Goal: Find specific page/section: Find specific page/section

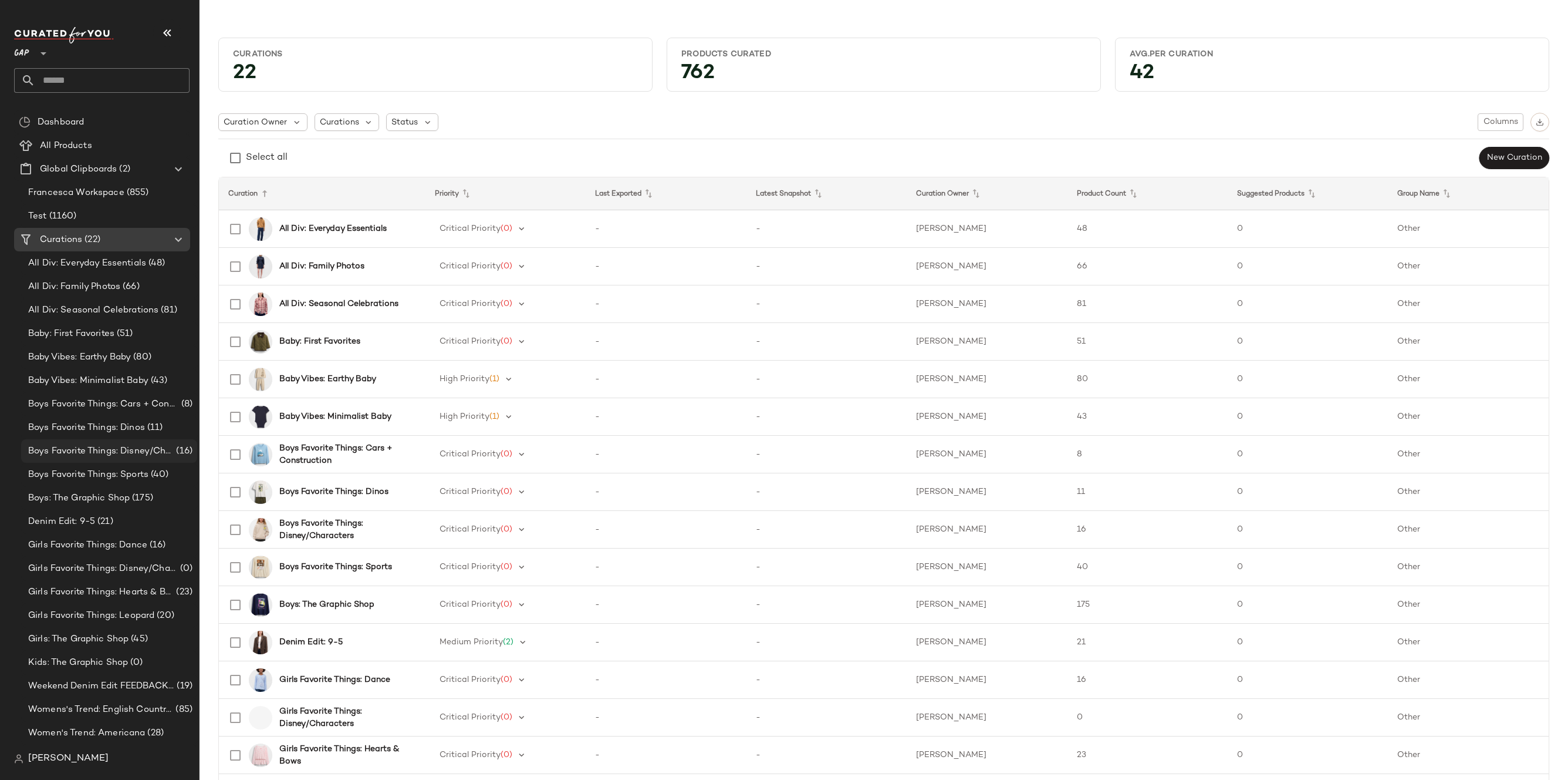
scroll to position [21, 0]
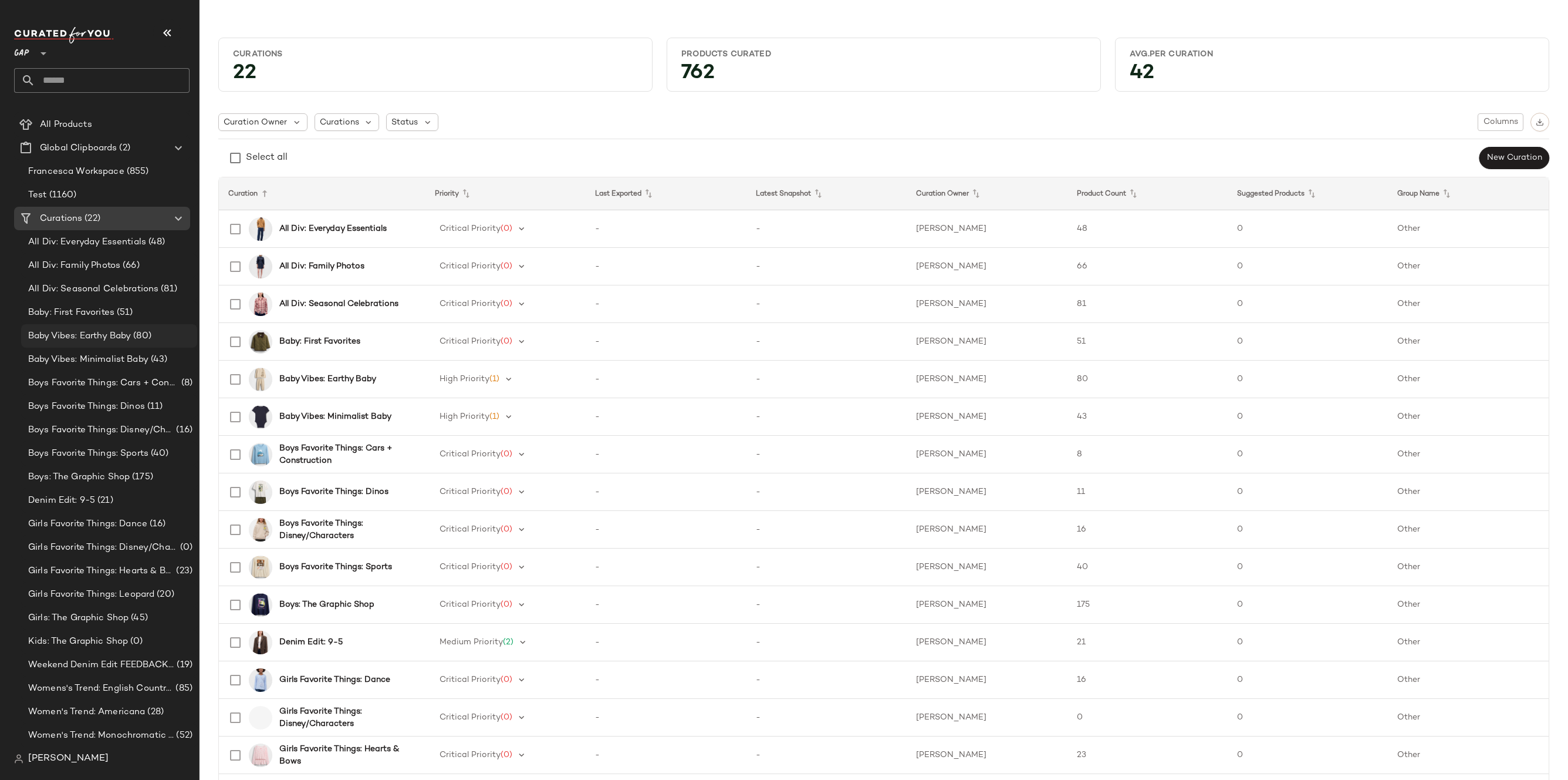
click at [140, 337] on span "(80)" at bounding box center [141, 336] width 21 height 13
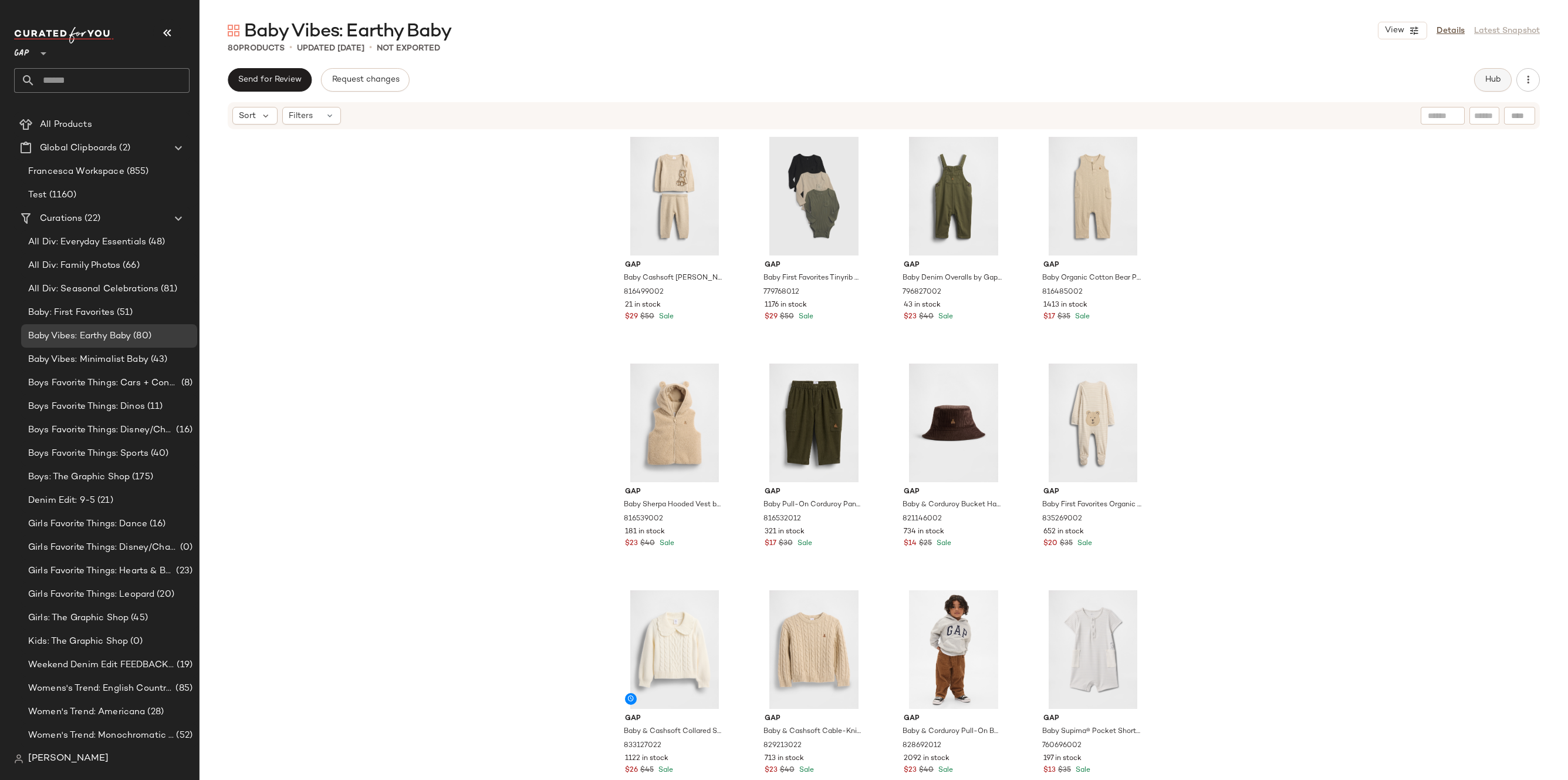
click at [1496, 85] on button "Hub" at bounding box center [1492, 80] width 38 height 24
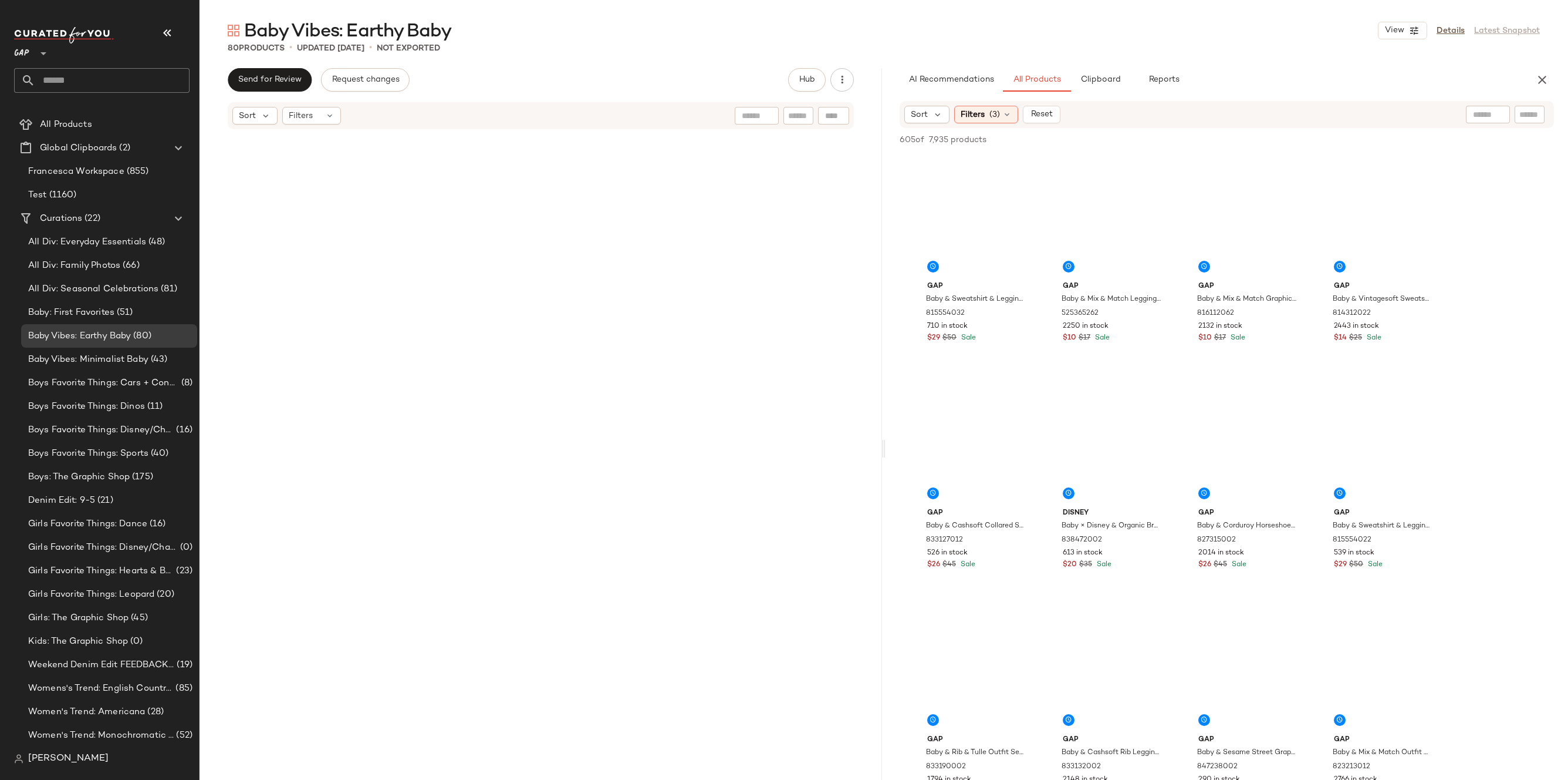
scroll to position [1836, 0]
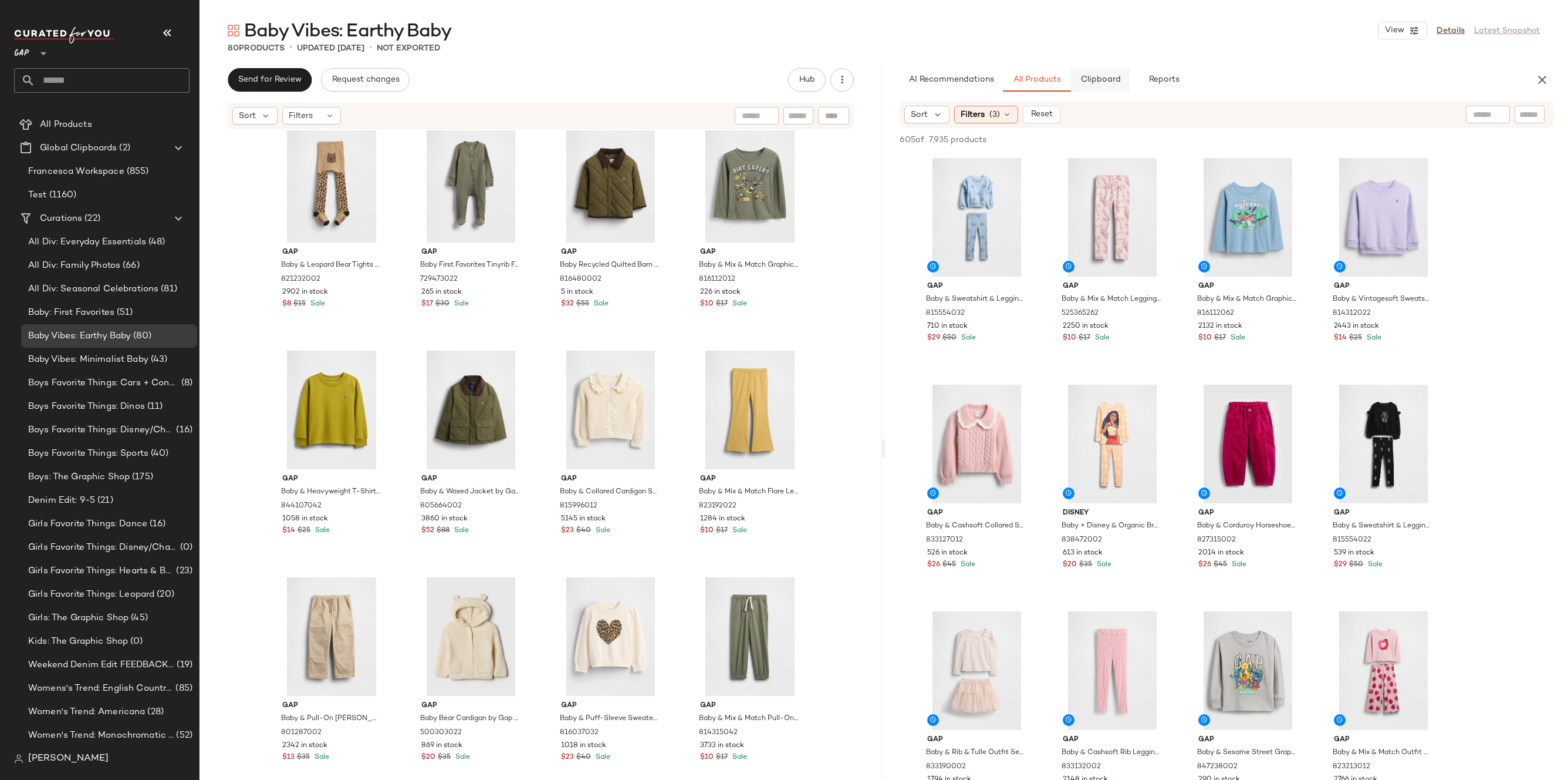
click at [1095, 79] on span "Clipboard" at bounding box center [1100, 79] width 41 height 10
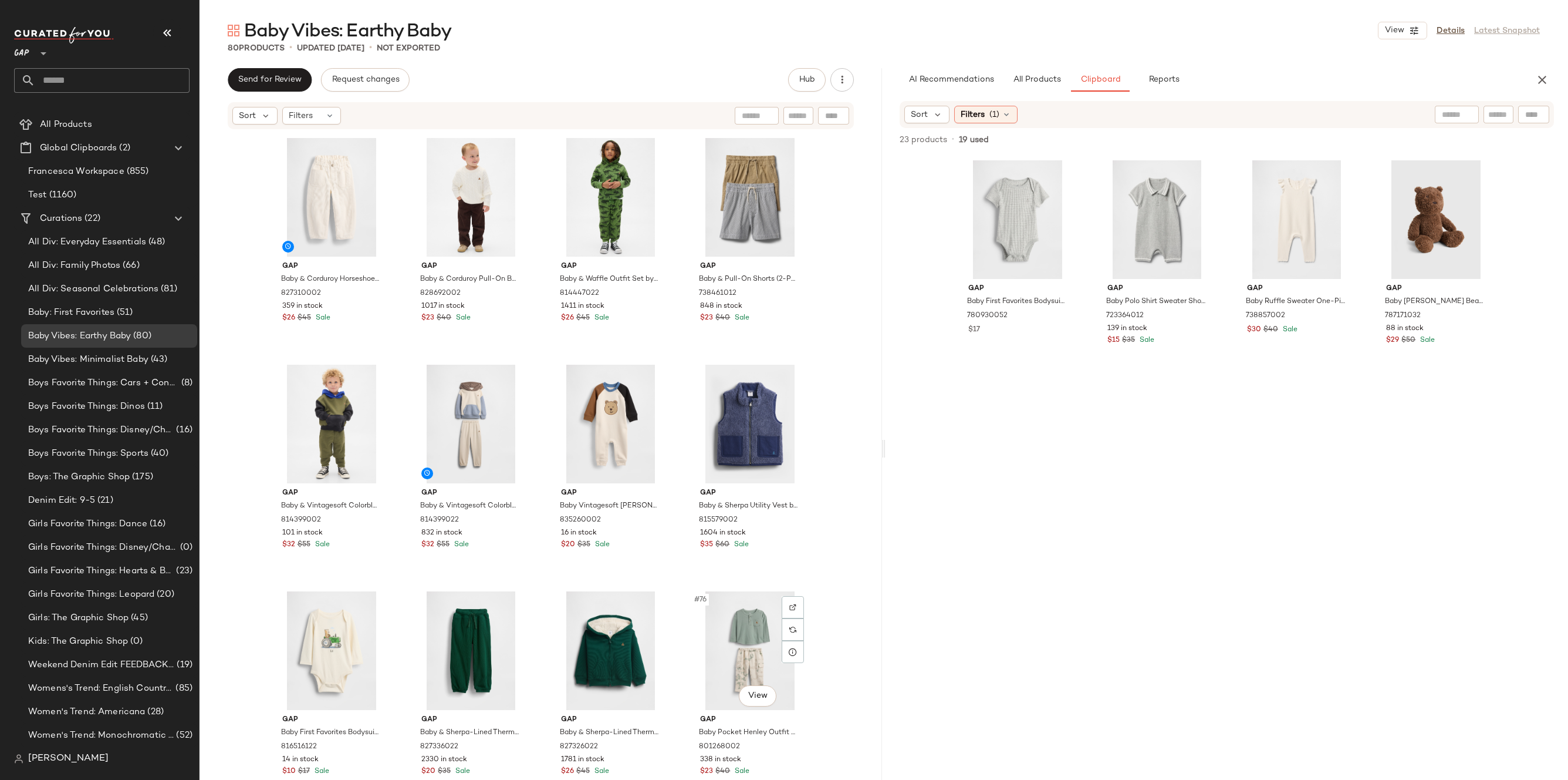
scroll to position [3889, 0]
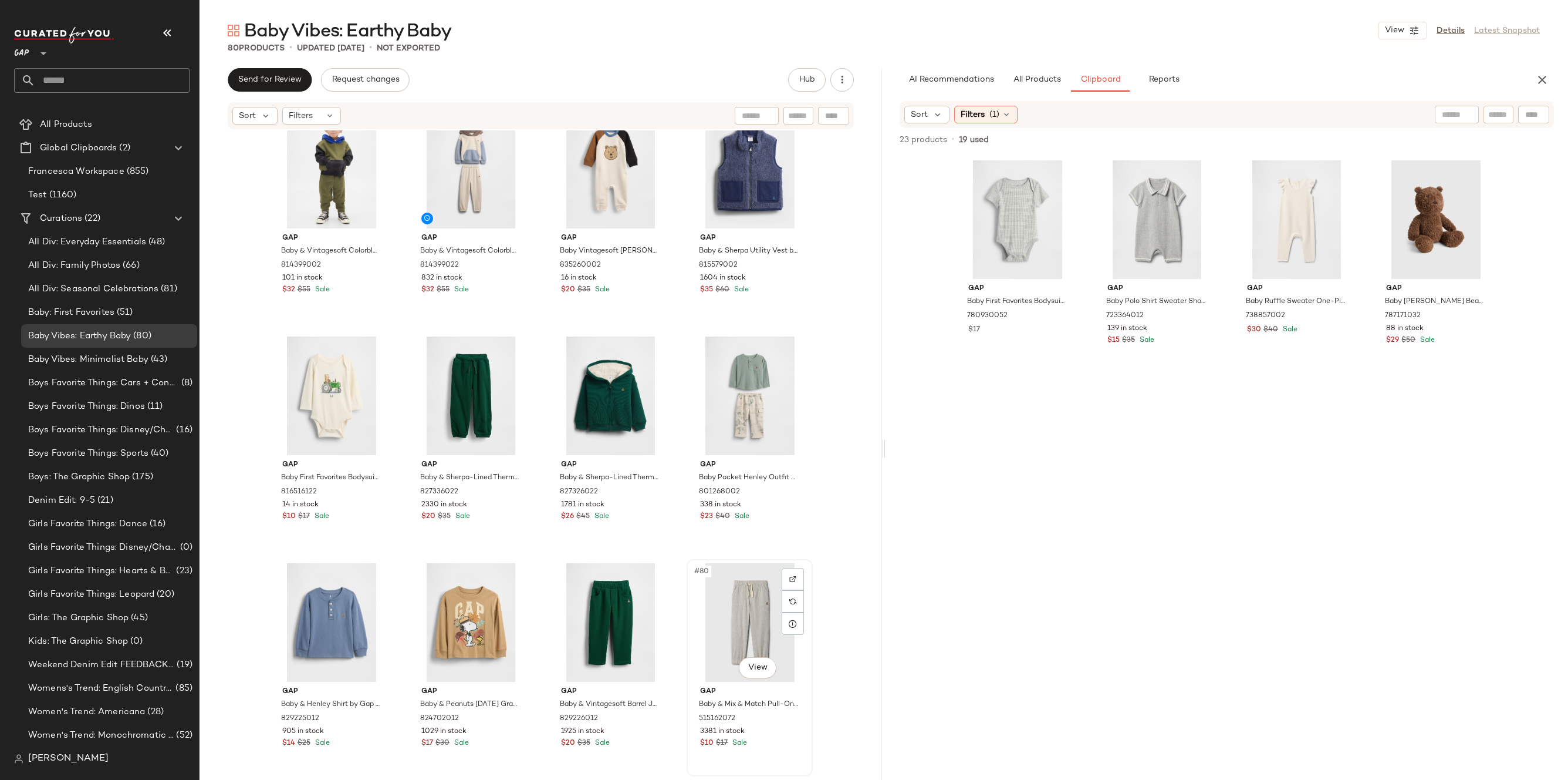
click at [734, 609] on div "#80 View" at bounding box center [749, 623] width 118 height 119
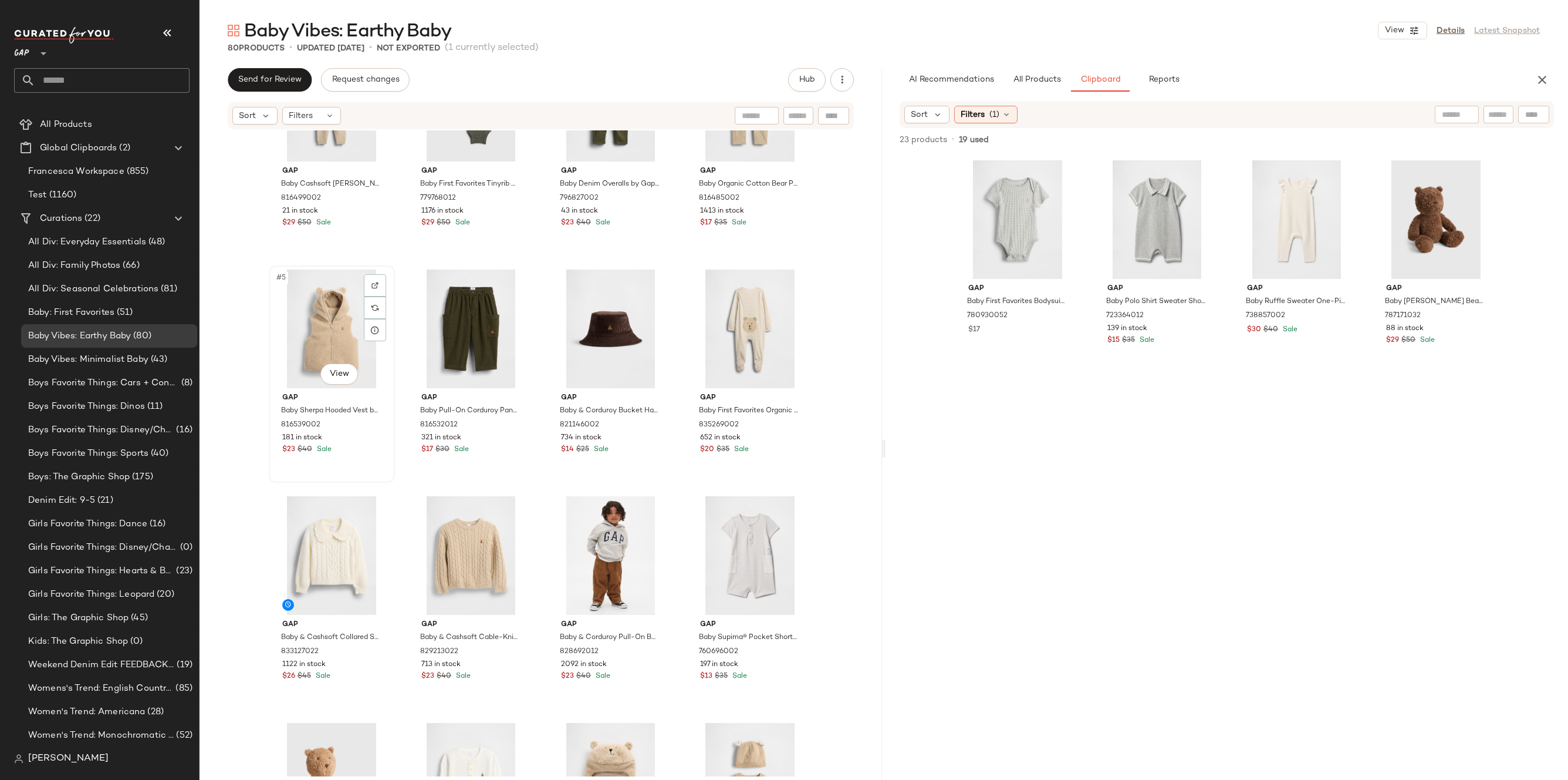
scroll to position [215, 0]
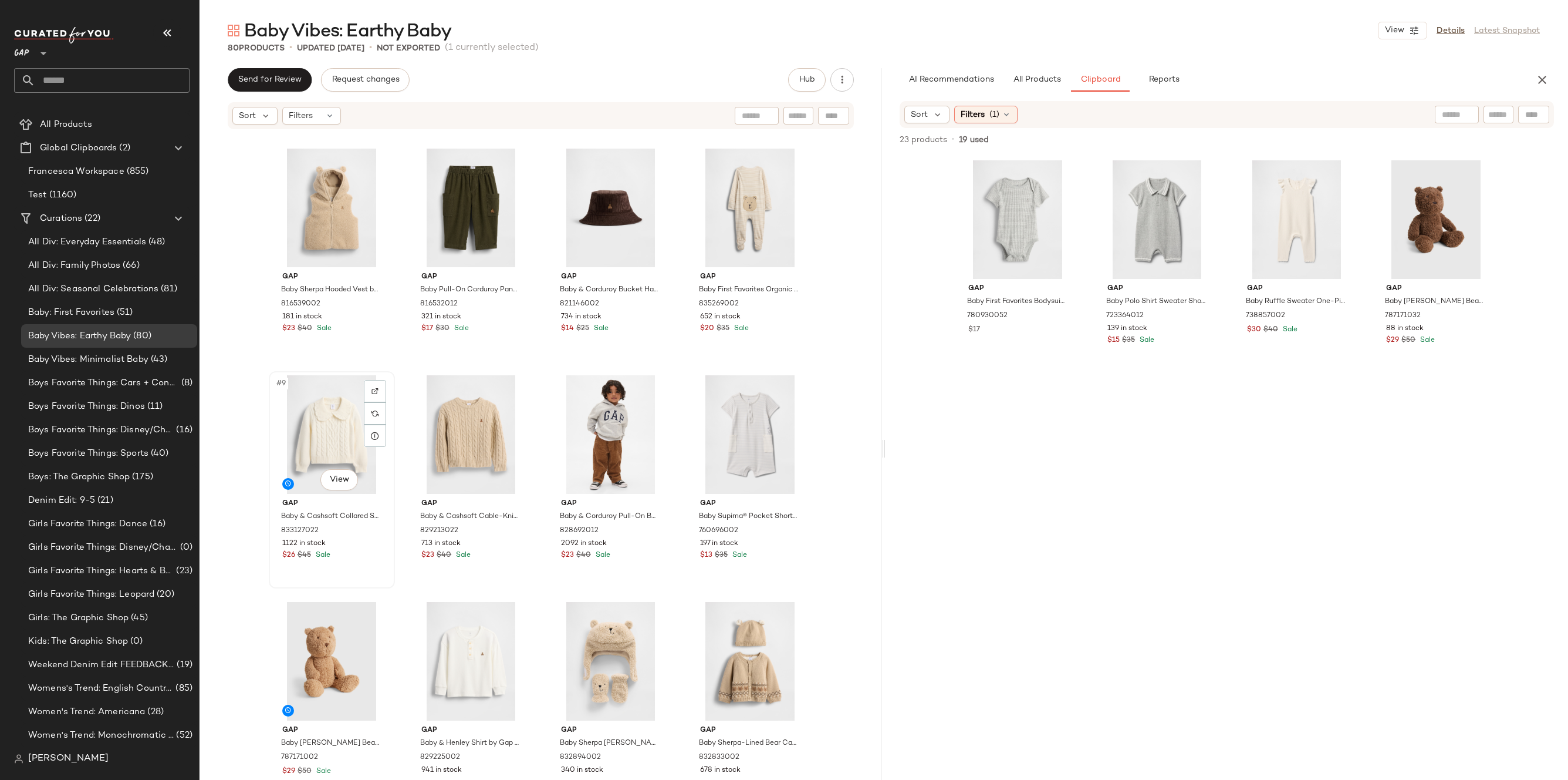
click at [314, 435] on div "#9 View" at bounding box center [331, 435] width 118 height 119
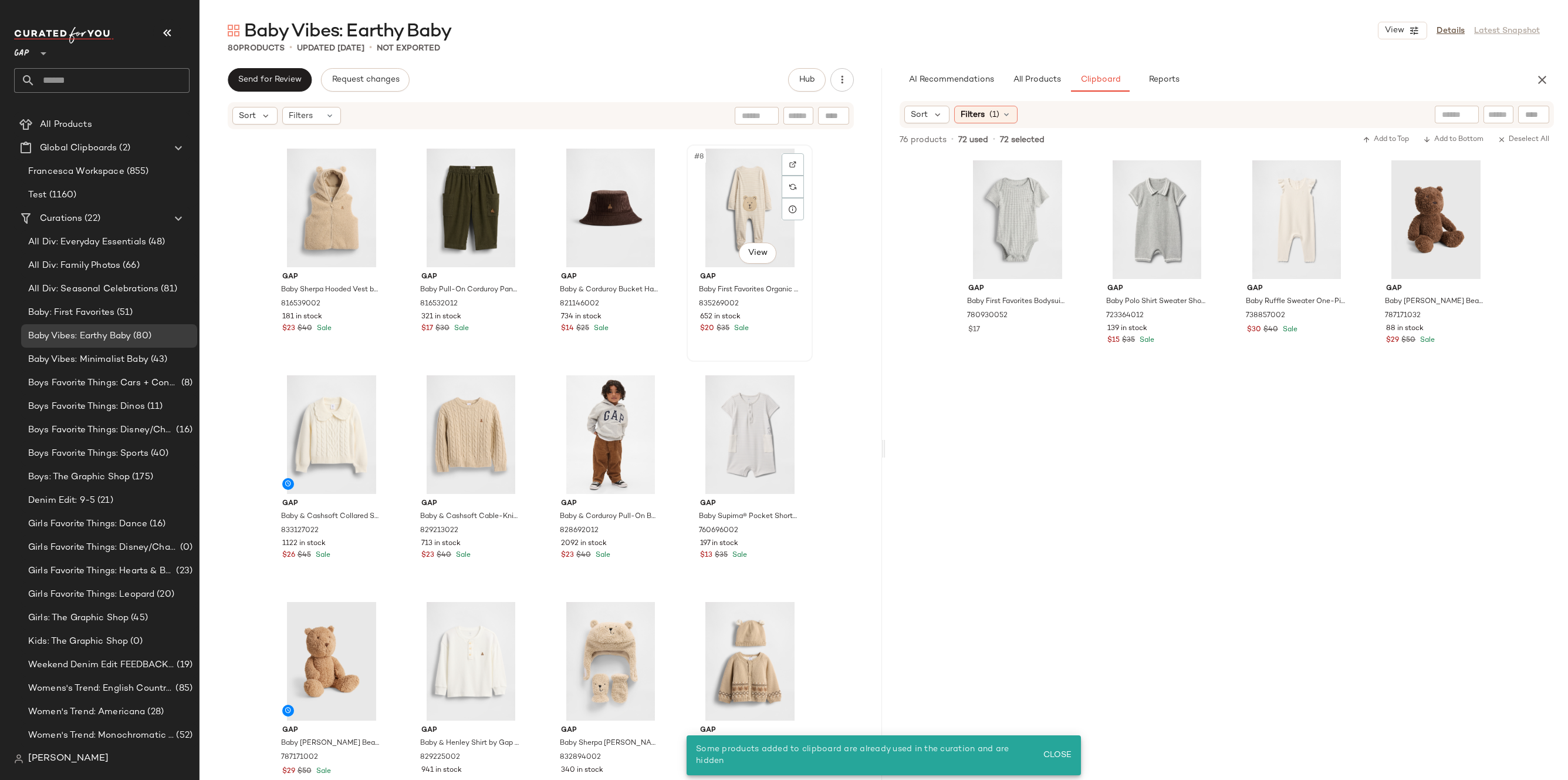
click at [771, 209] on div "#8 View" at bounding box center [749, 208] width 118 height 119
click at [319, 397] on div "#9 View" at bounding box center [331, 435] width 118 height 119
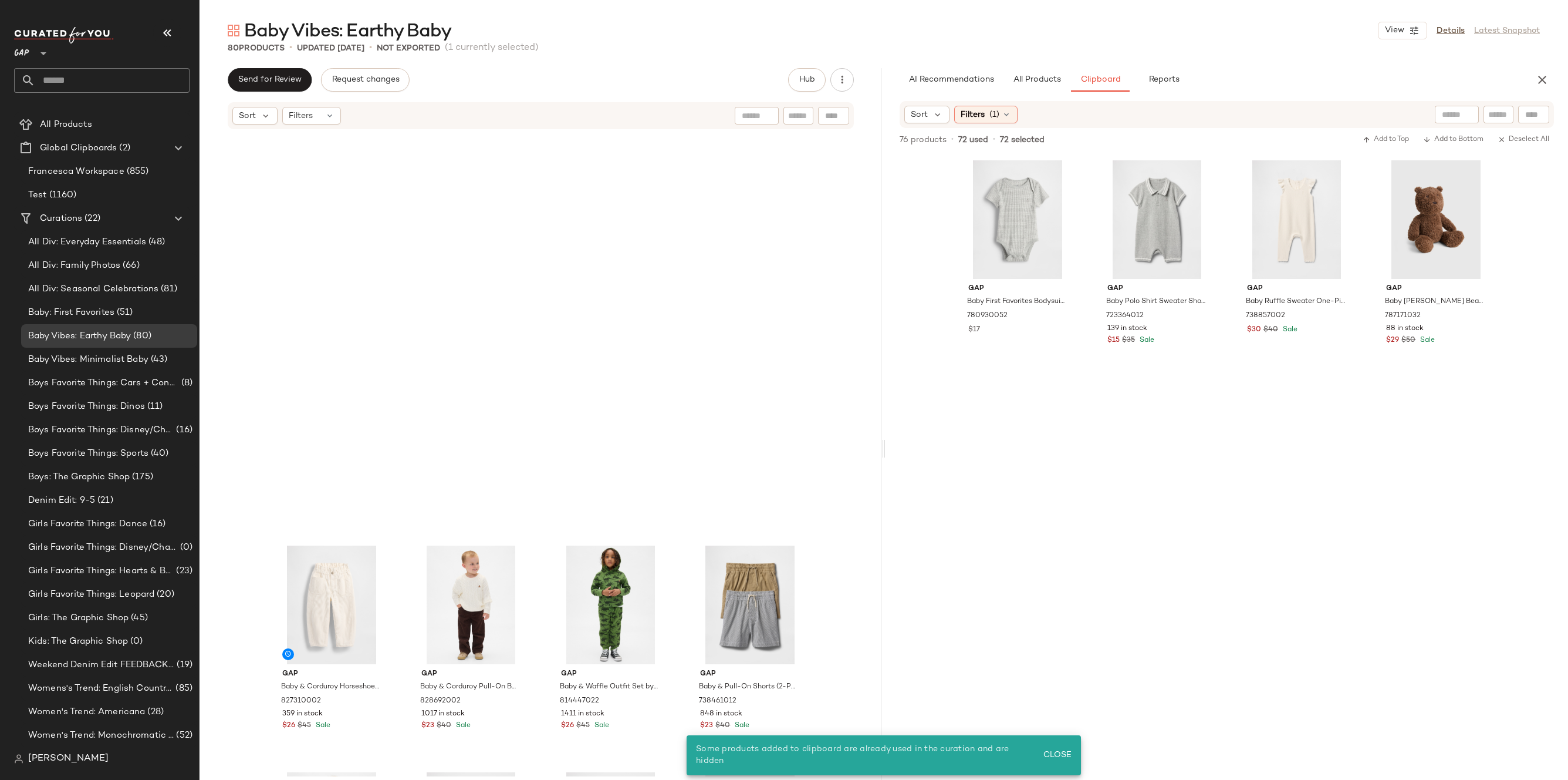
scroll to position [3889, 0]
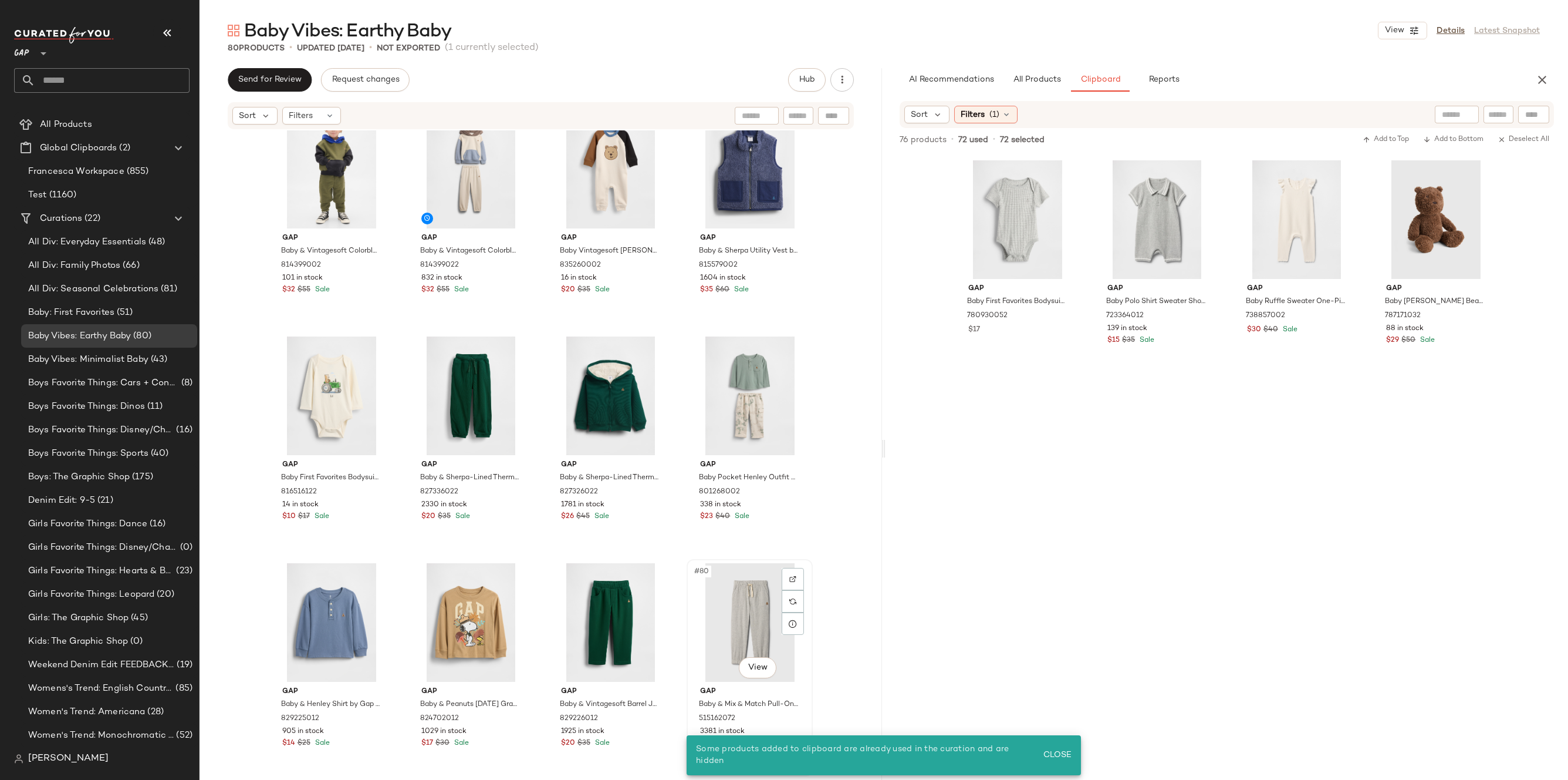
click at [734, 620] on div "#80 View" at bounding box center [749, 623] width 118 height 119
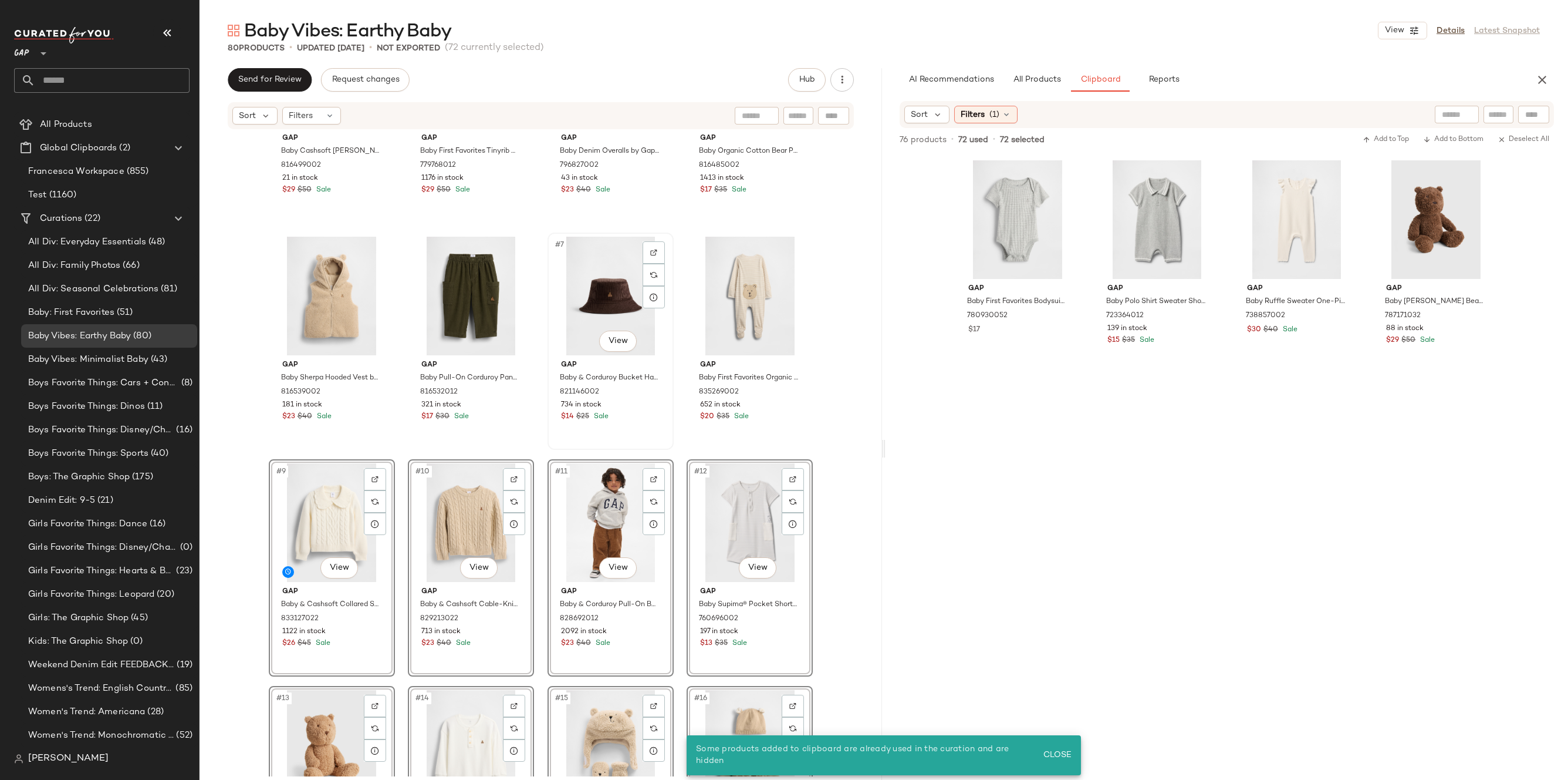
scroll to position [103, 0]
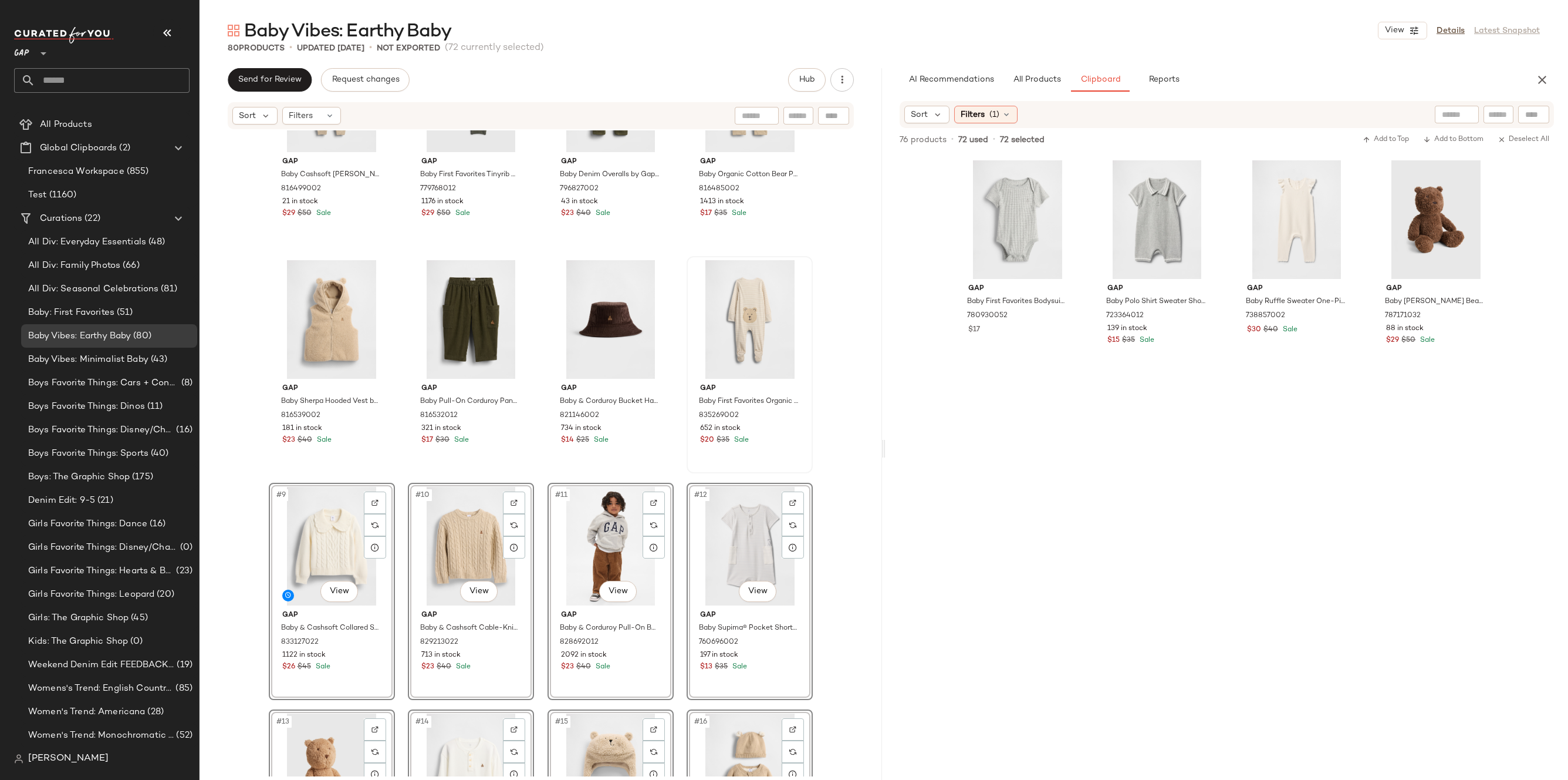
click at [722, 300] on div at bounding box center [749, 319] width 118 height 119
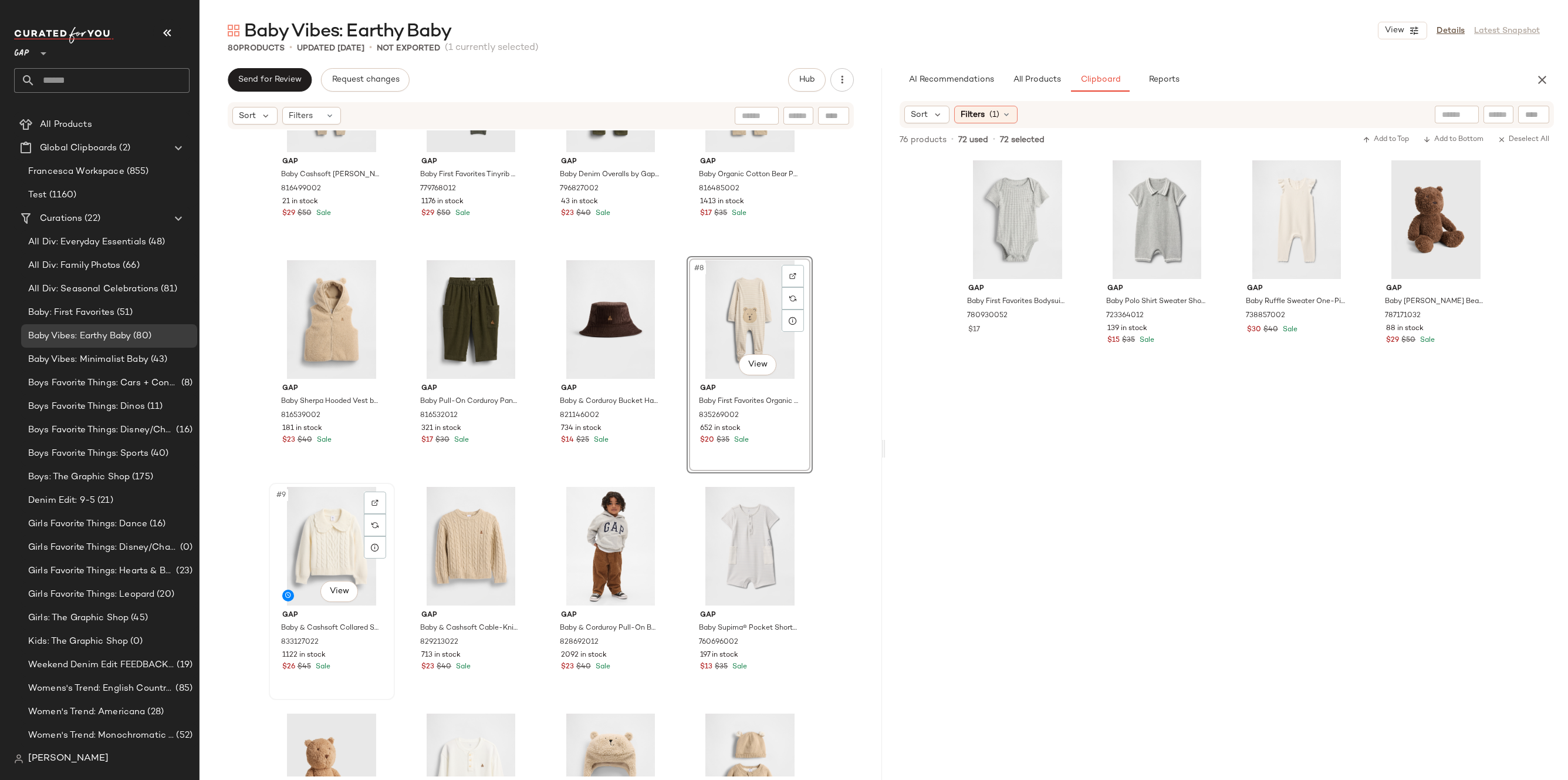
click at [316, 531] on div "#9 View" at bounding box center [331, 546] width 118 height 119
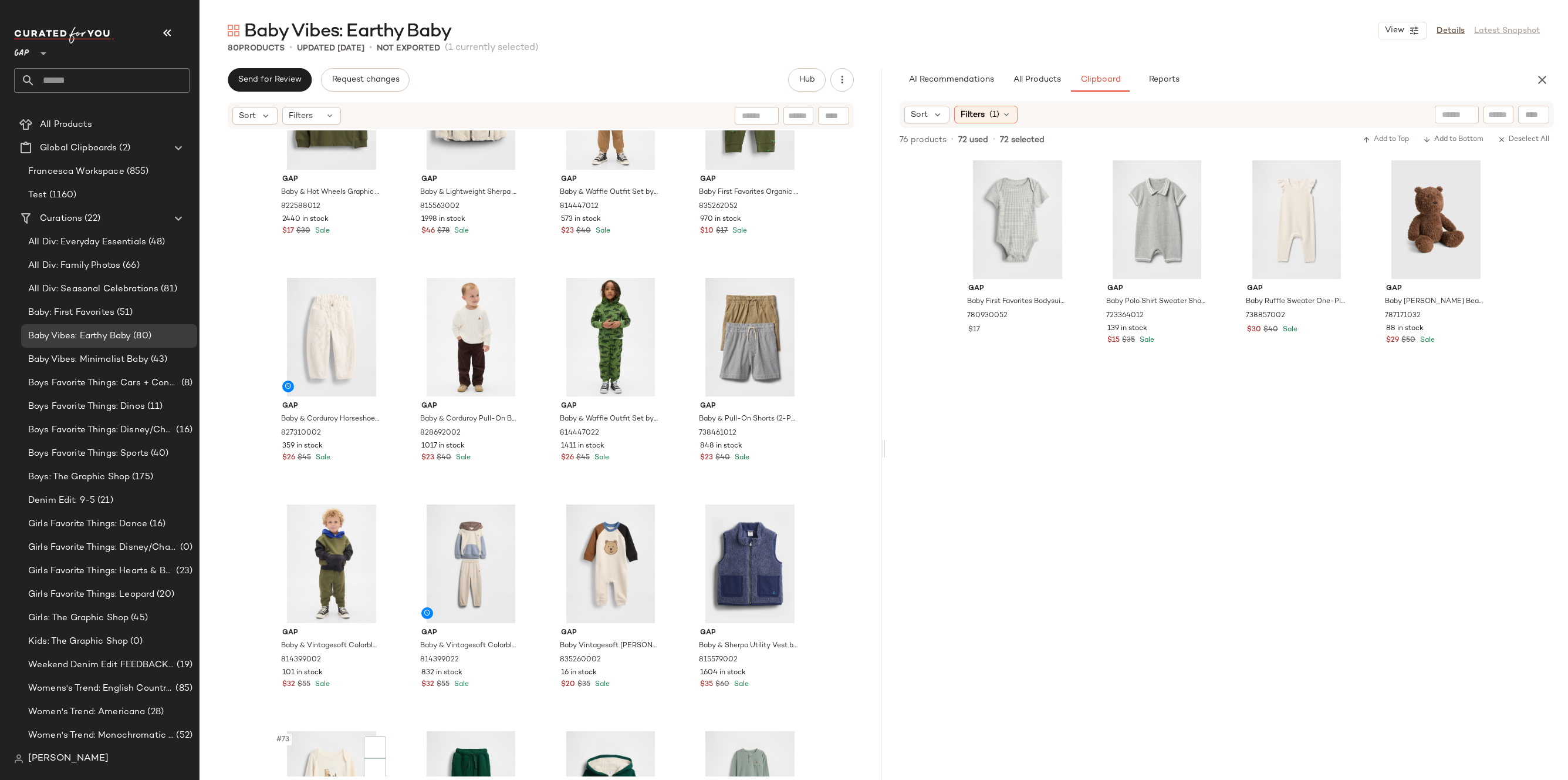
scroll to position [3889, 0]
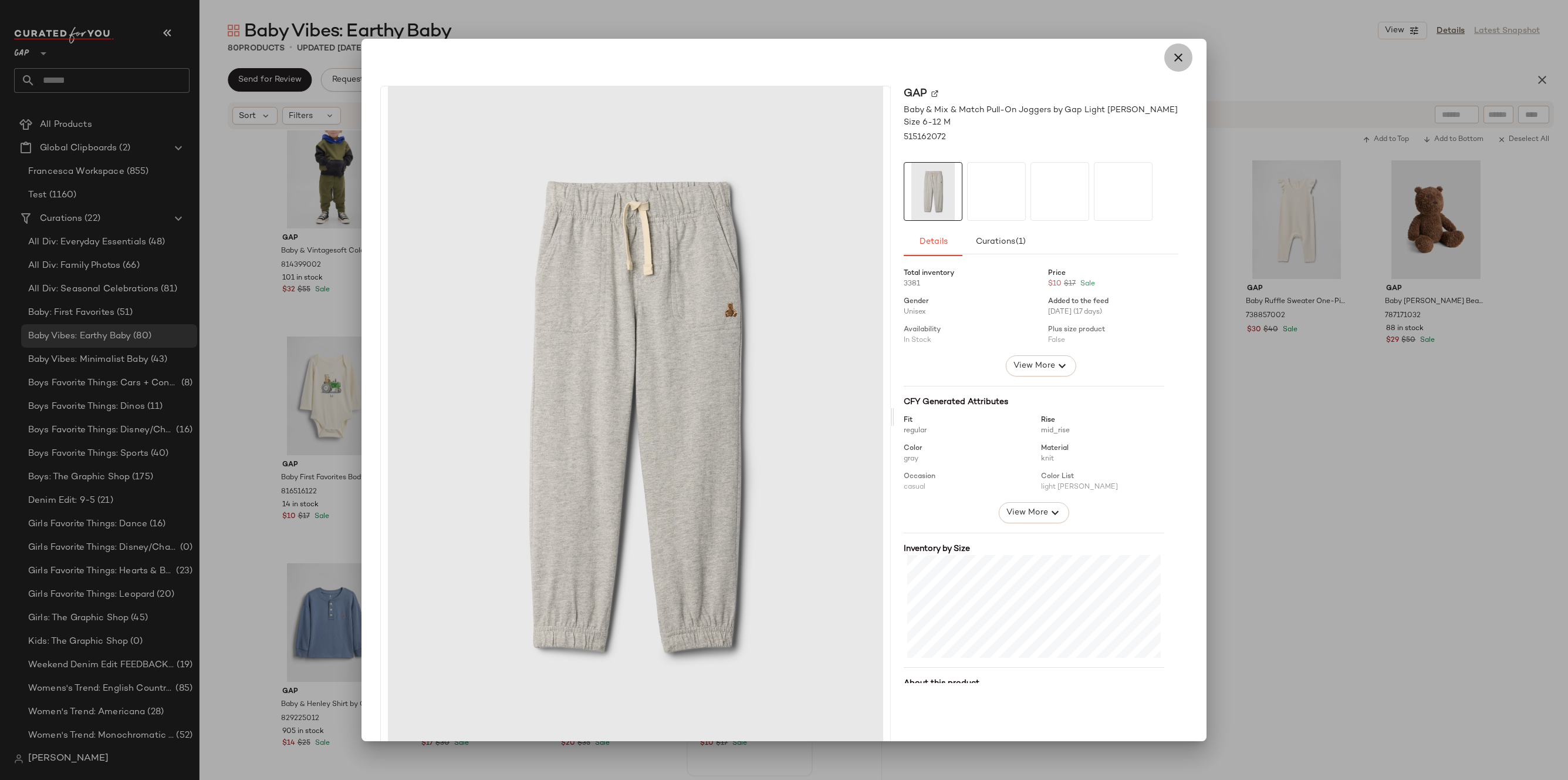
click at [1172, 52] on icon "button" at bounding box center [1177, 57] width 14 height 14
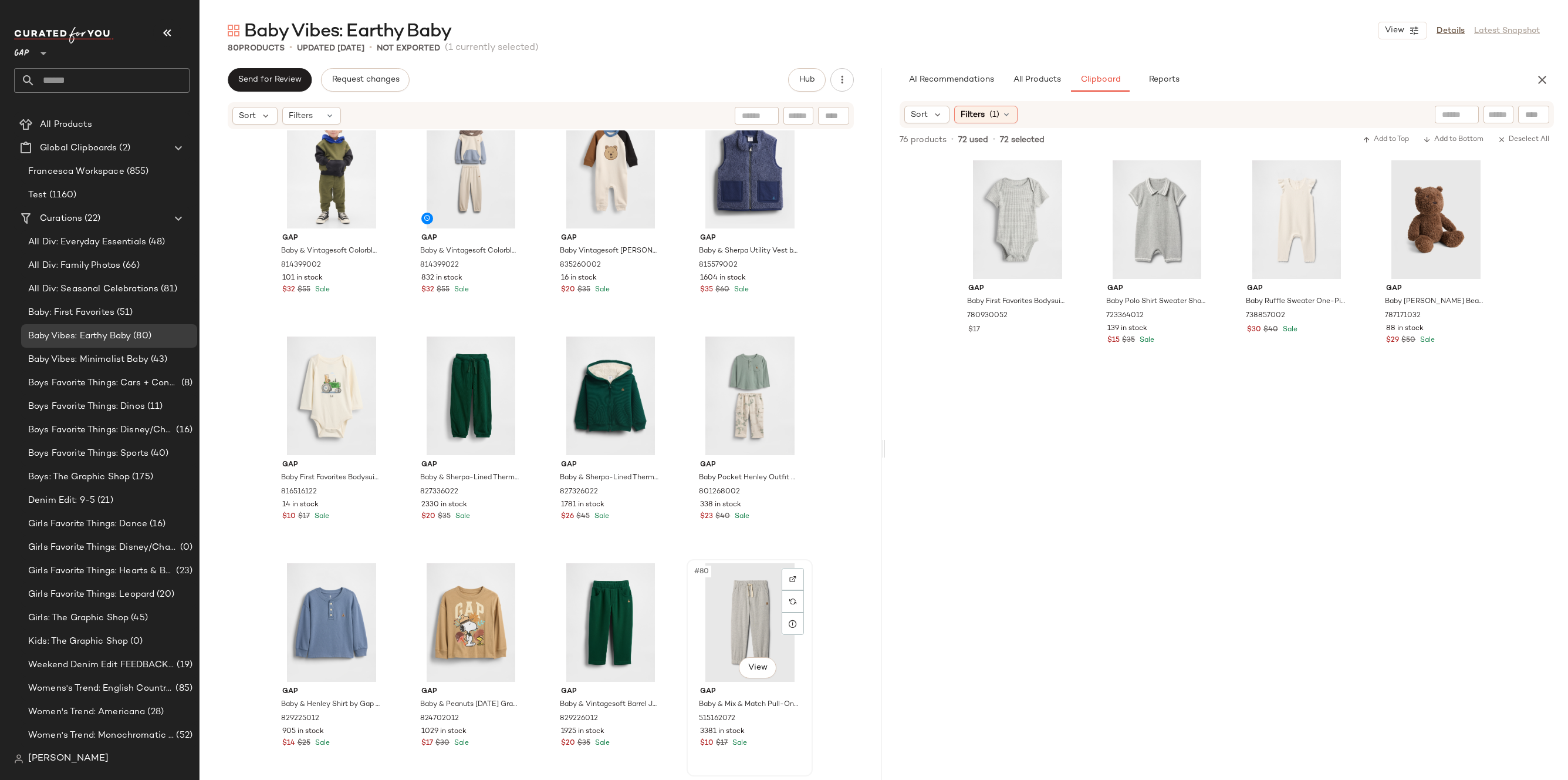
click at [734, 620] on div "#80 View" at bounding box center [749, 623] width 118 height 119
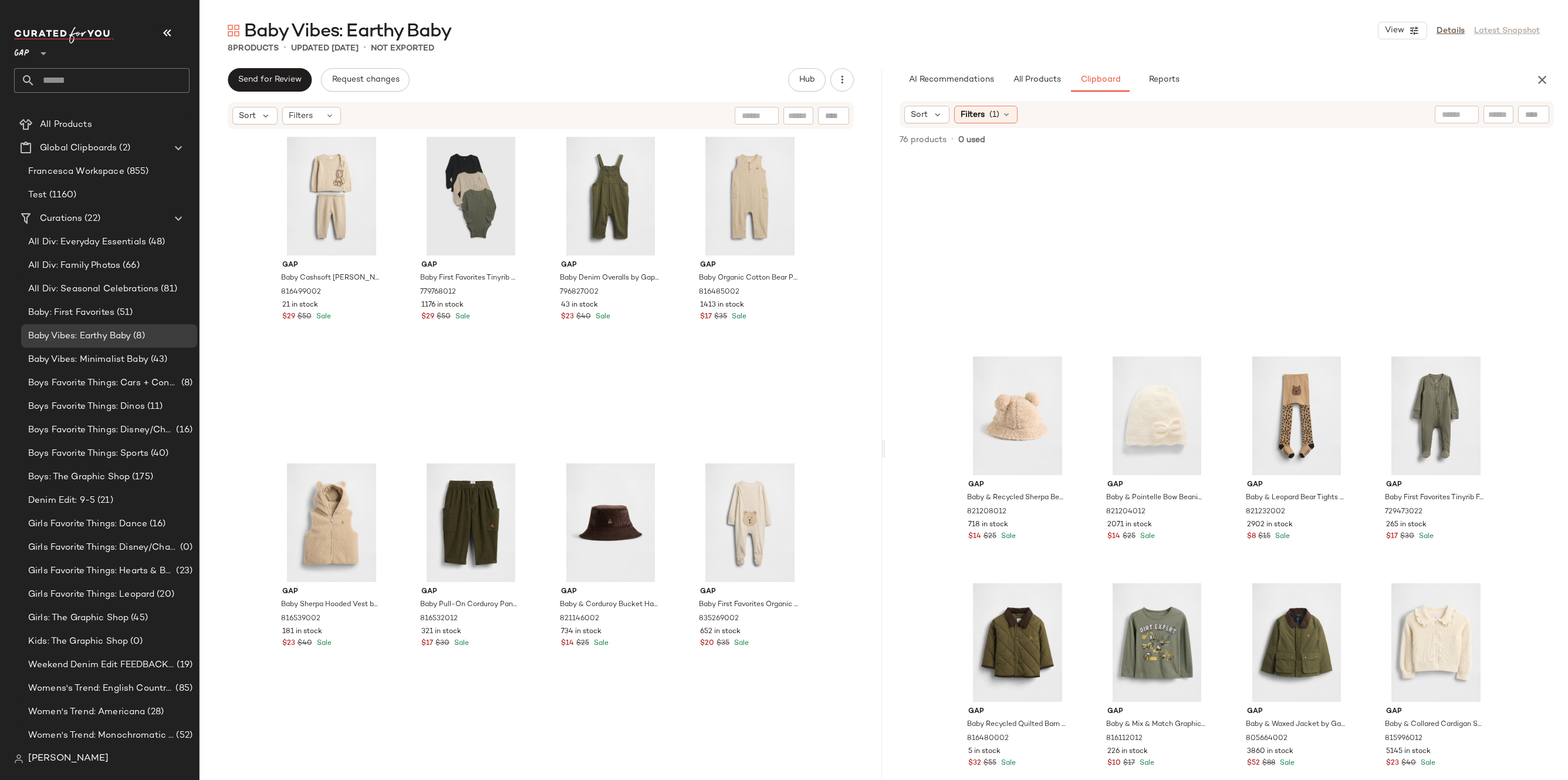
scroll to position [1731, 0]
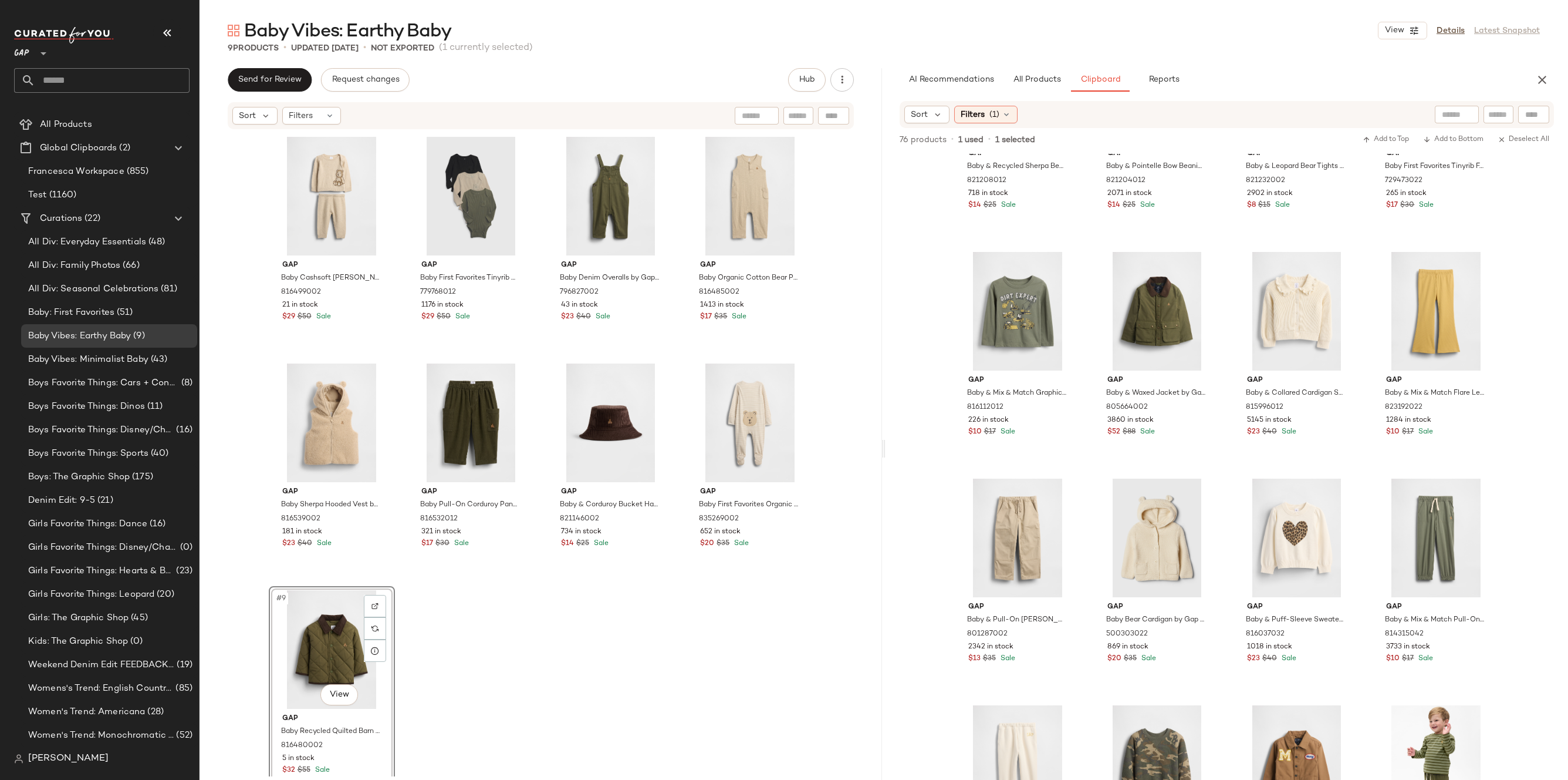
scroll to position [27, 0]
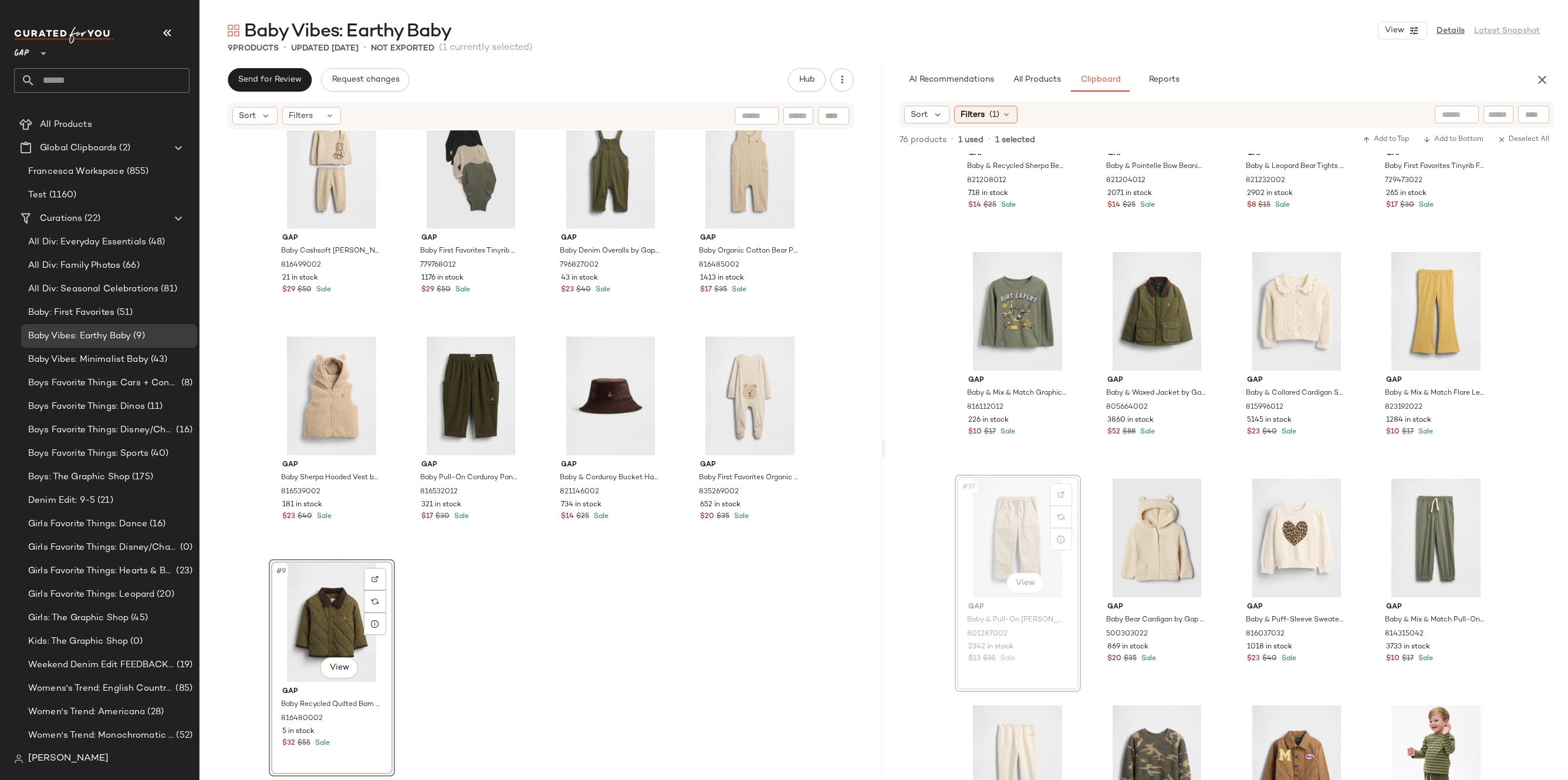
drag, startPoint x: 1074, startPoint y: 541, endPoint x: 1036, endPoint y: 528, distance: 40.2
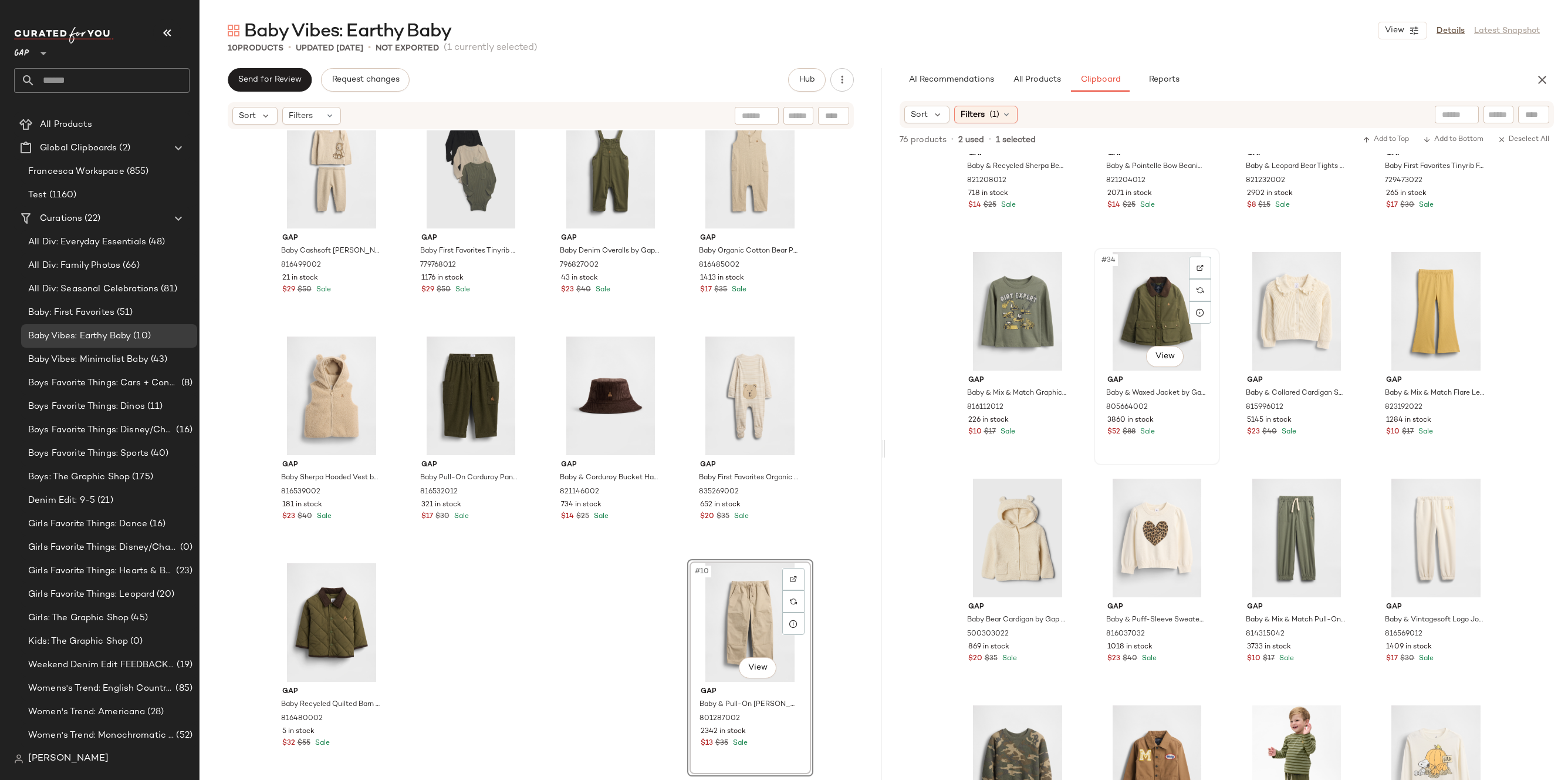
click at [1134, 340] on div "#34 View" at bounding box center [1157, 311] width 118 height 119
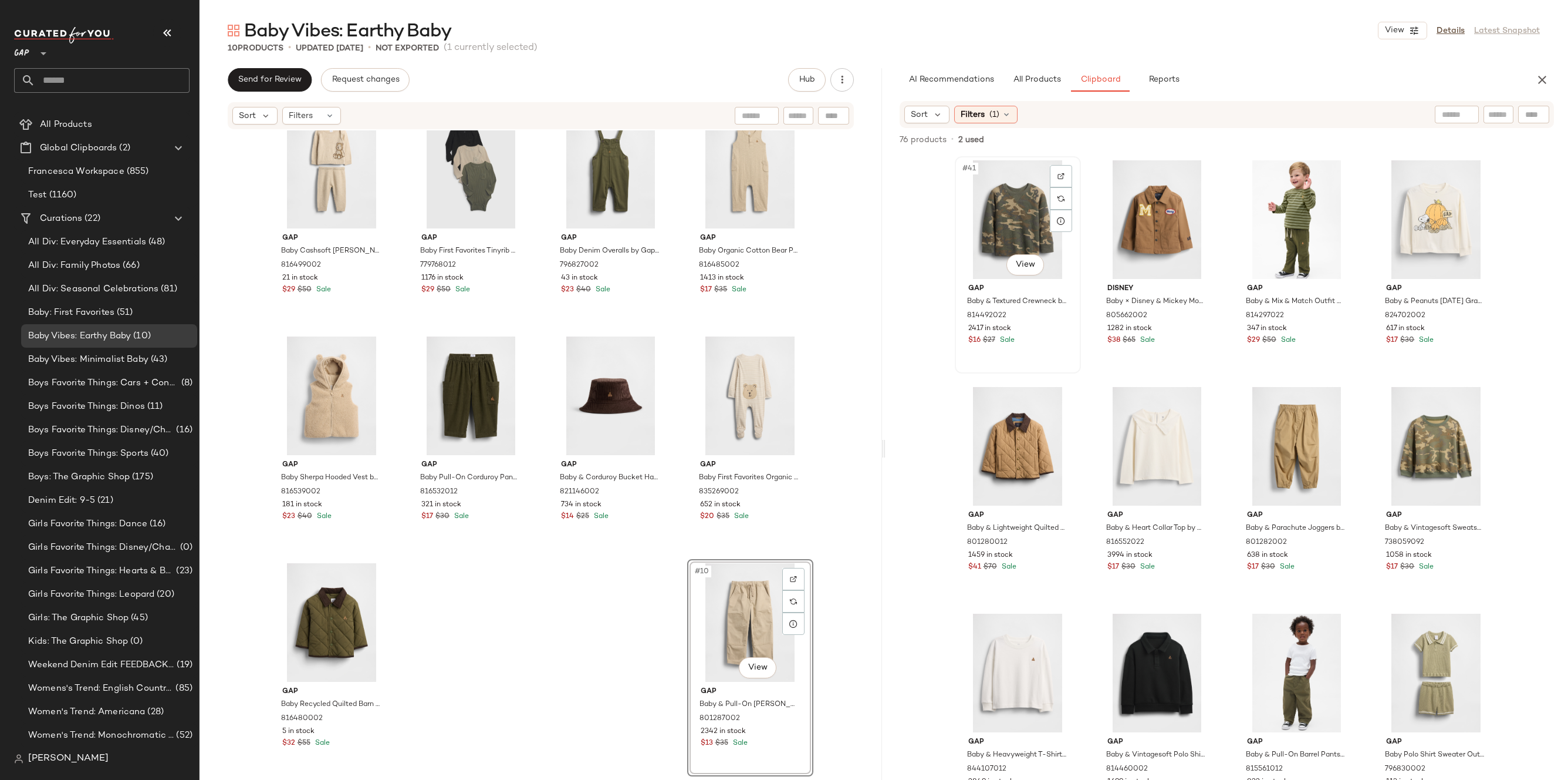
scroll to position [2275, 0]
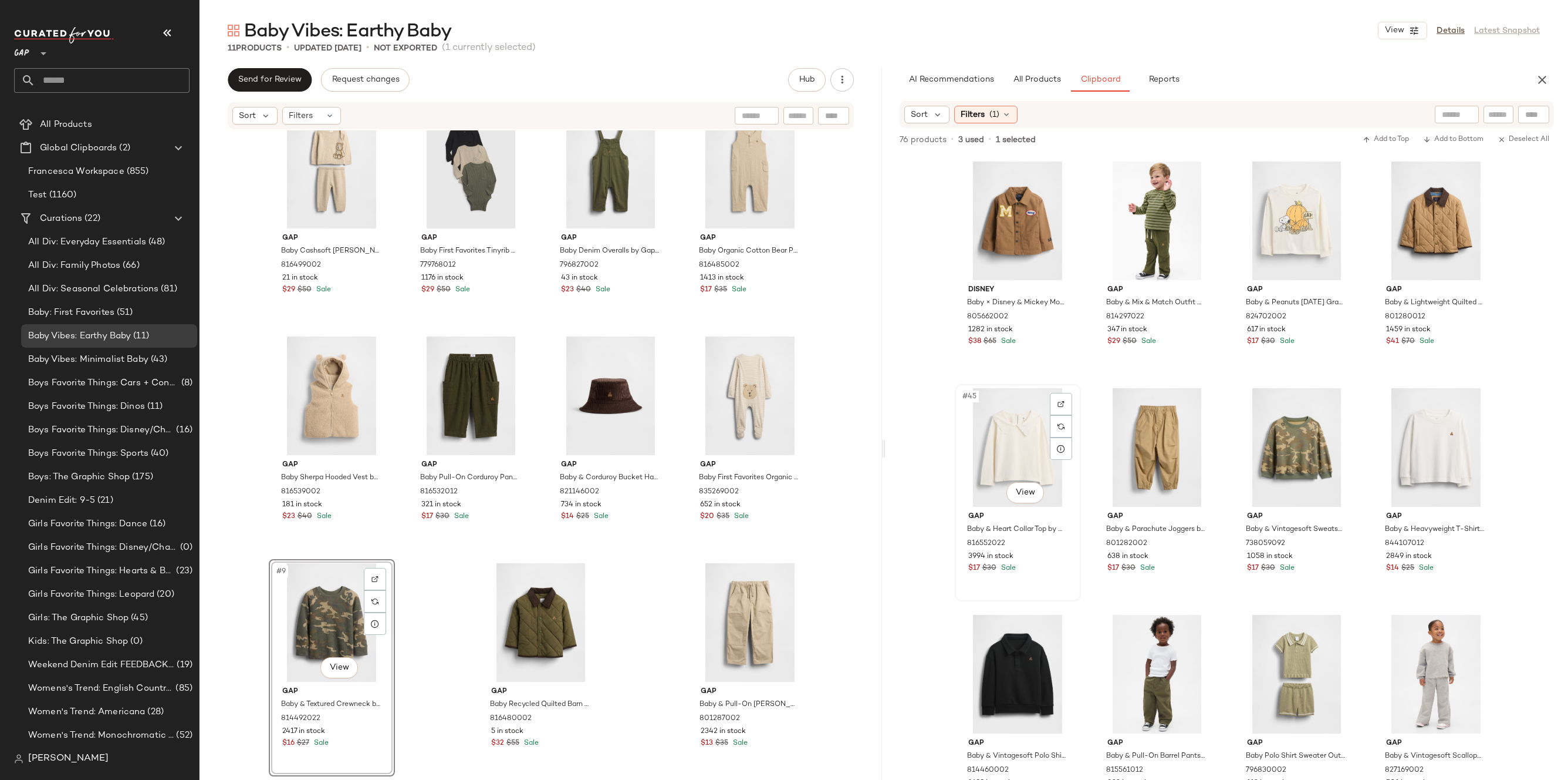
click at [1028, 463] on div "#45 View" at bounding box center [1017, 447] width 118 height 119
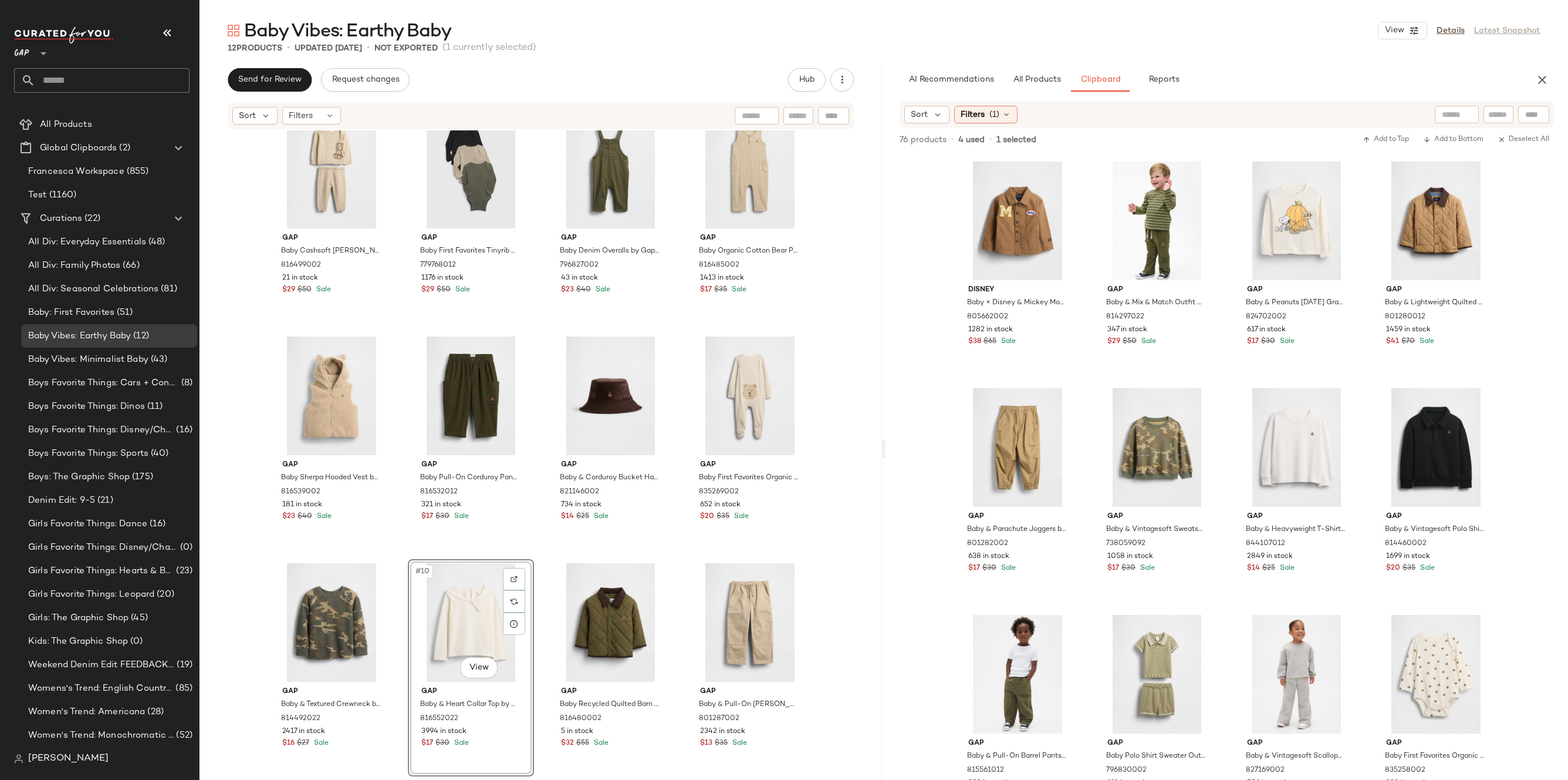
scroll to position [0, 0]
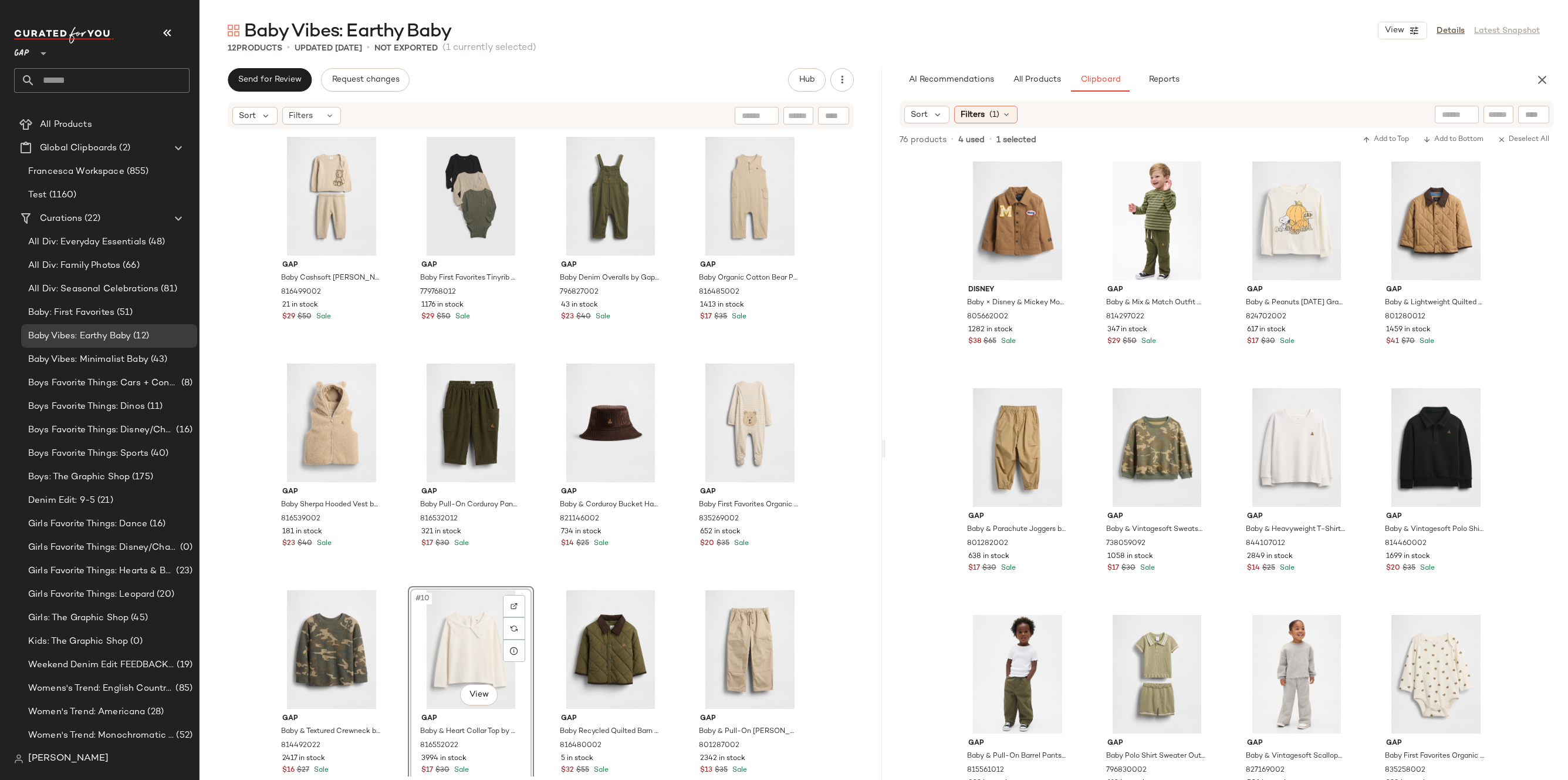
click at [872, 492] on div "Gap Baby Cashsoft [PERSON_NAME] Bear Sweater Set by Gap Wicker Beige Size 0-3 M…" at bounding box center [540, 452] width 682 height 646
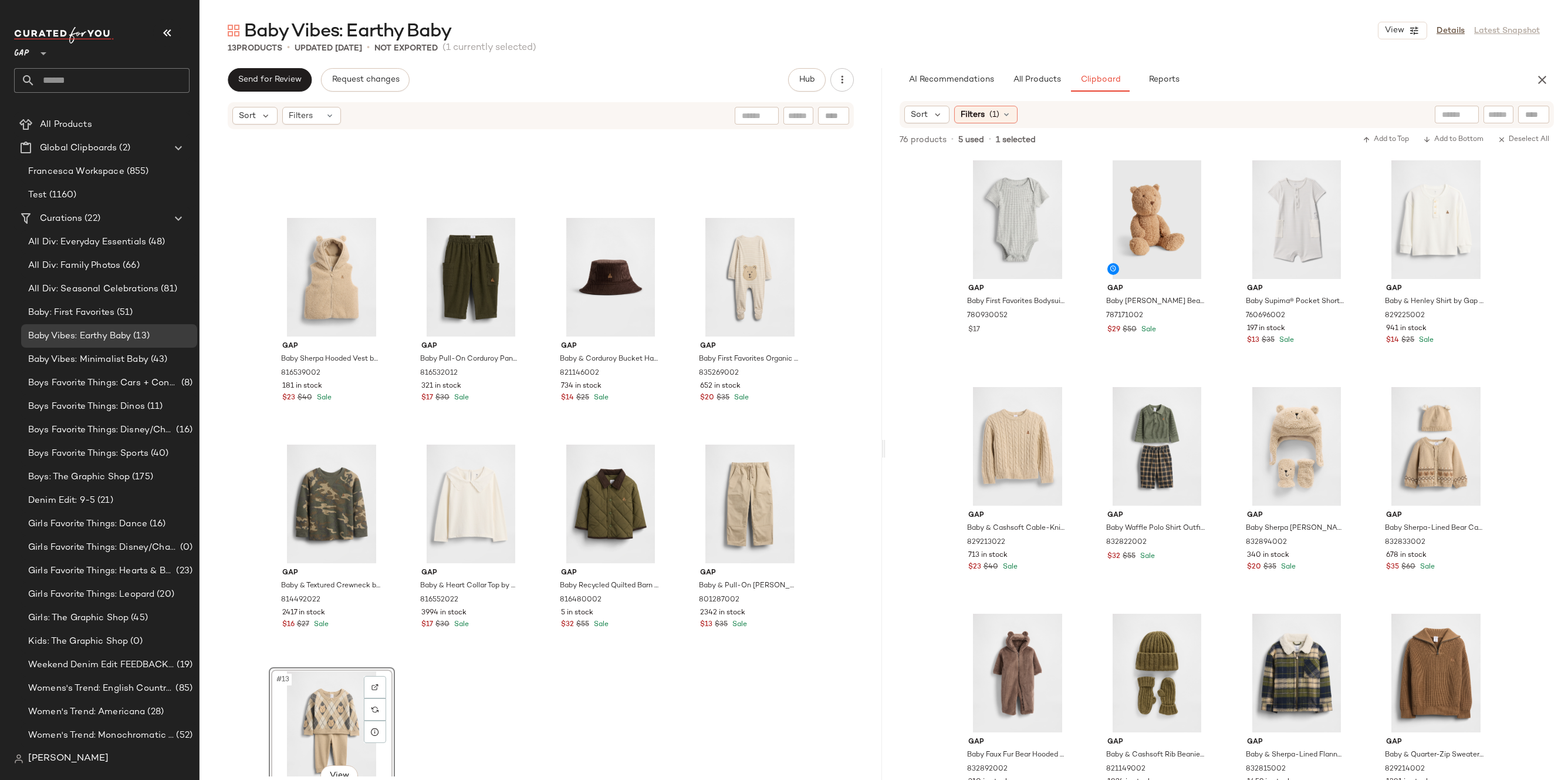
scroll to position [263, 0]
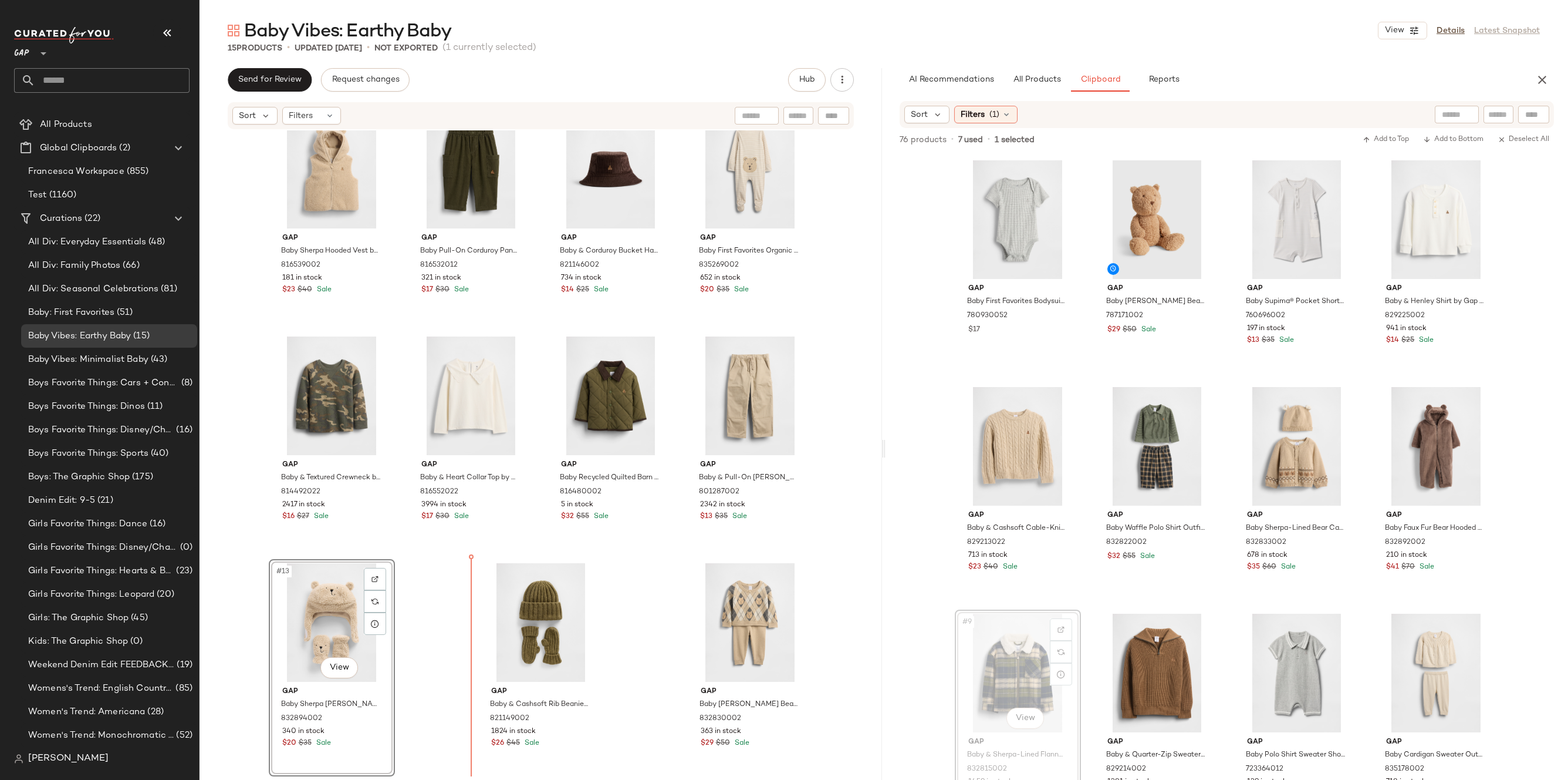
drag, startPoint x: 994, startPoint y: 666, endPoint x: 984, endPoint y: 666, distance: 10.0
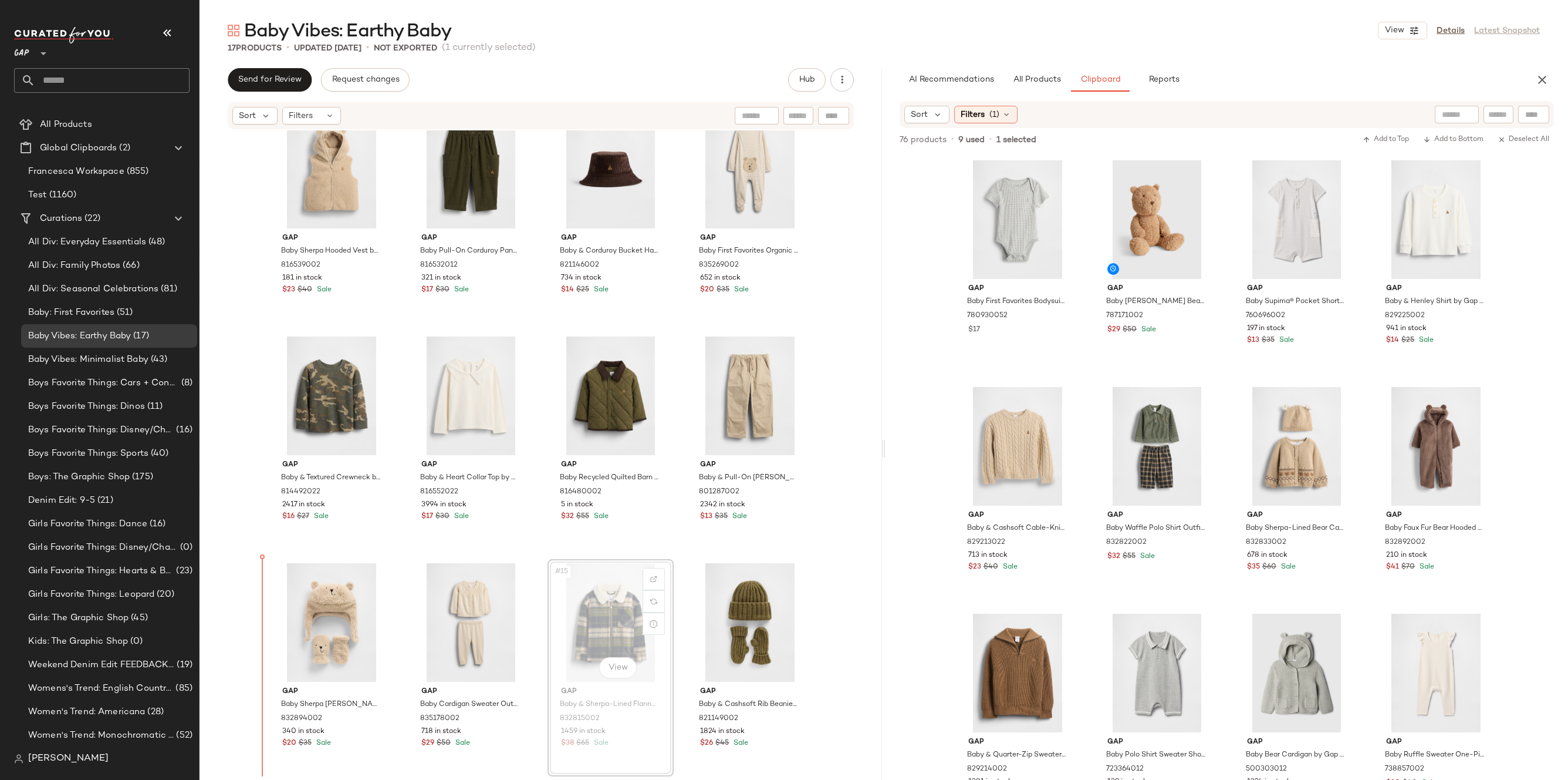
drag, startPoint x: 618, startPoint y: 611, endPoint x: 603, endPoint y: 611, distance: 15.0
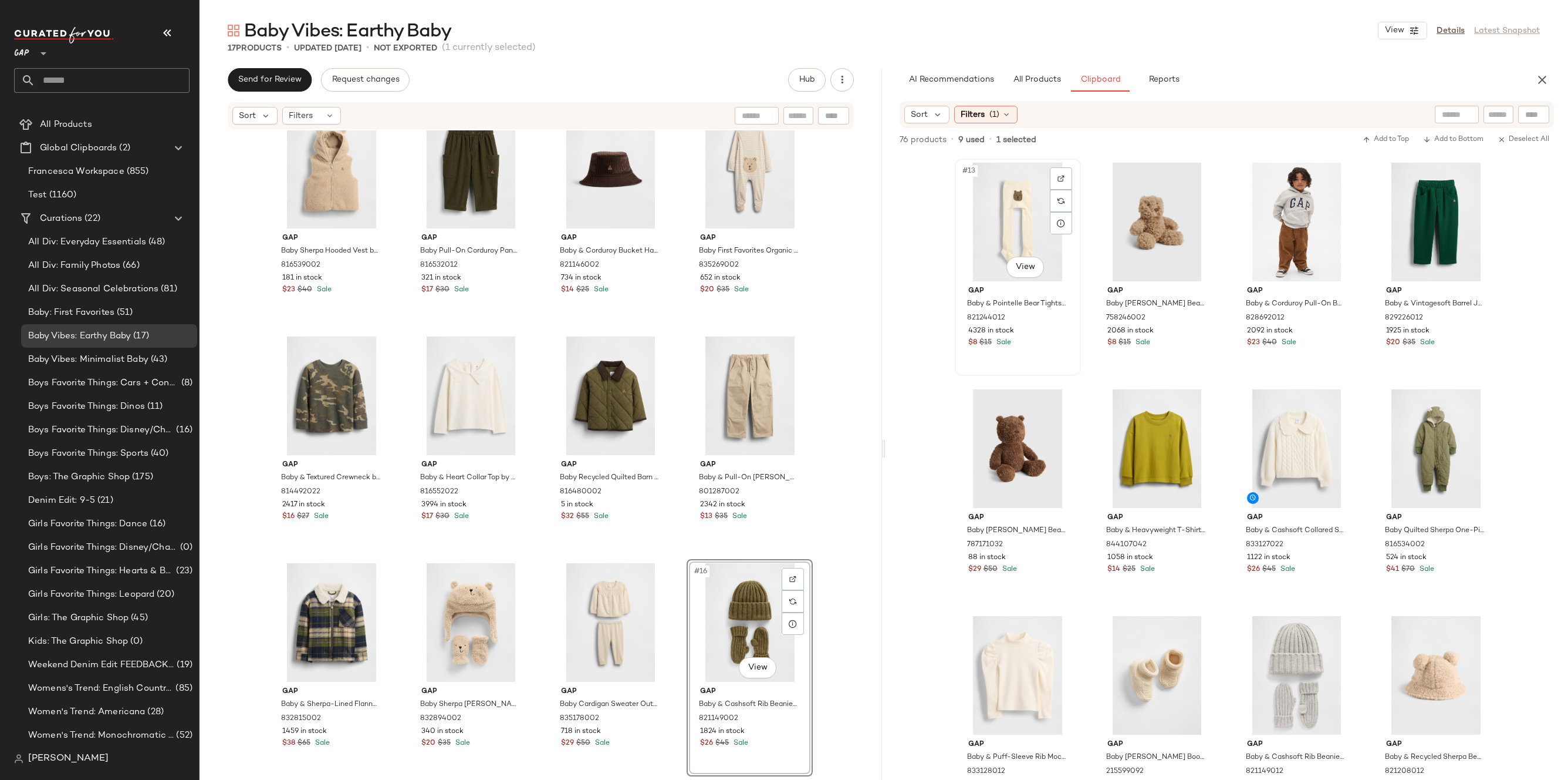
scroll to position [771, 0]
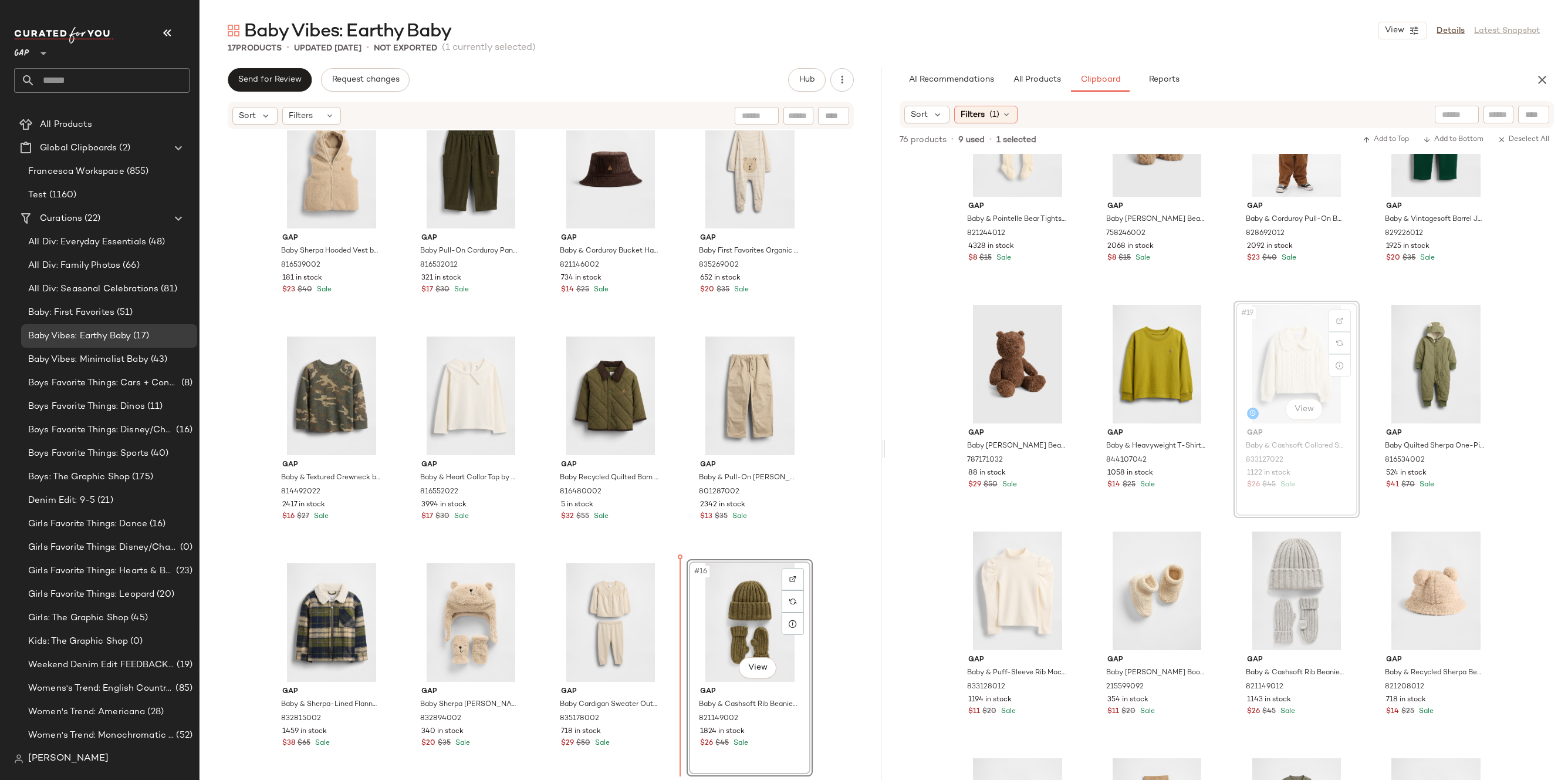
drag, startPoint x: 1287, startPoint y: 382, endPoint x: 694, endPoint y: 631, distance: 643.2
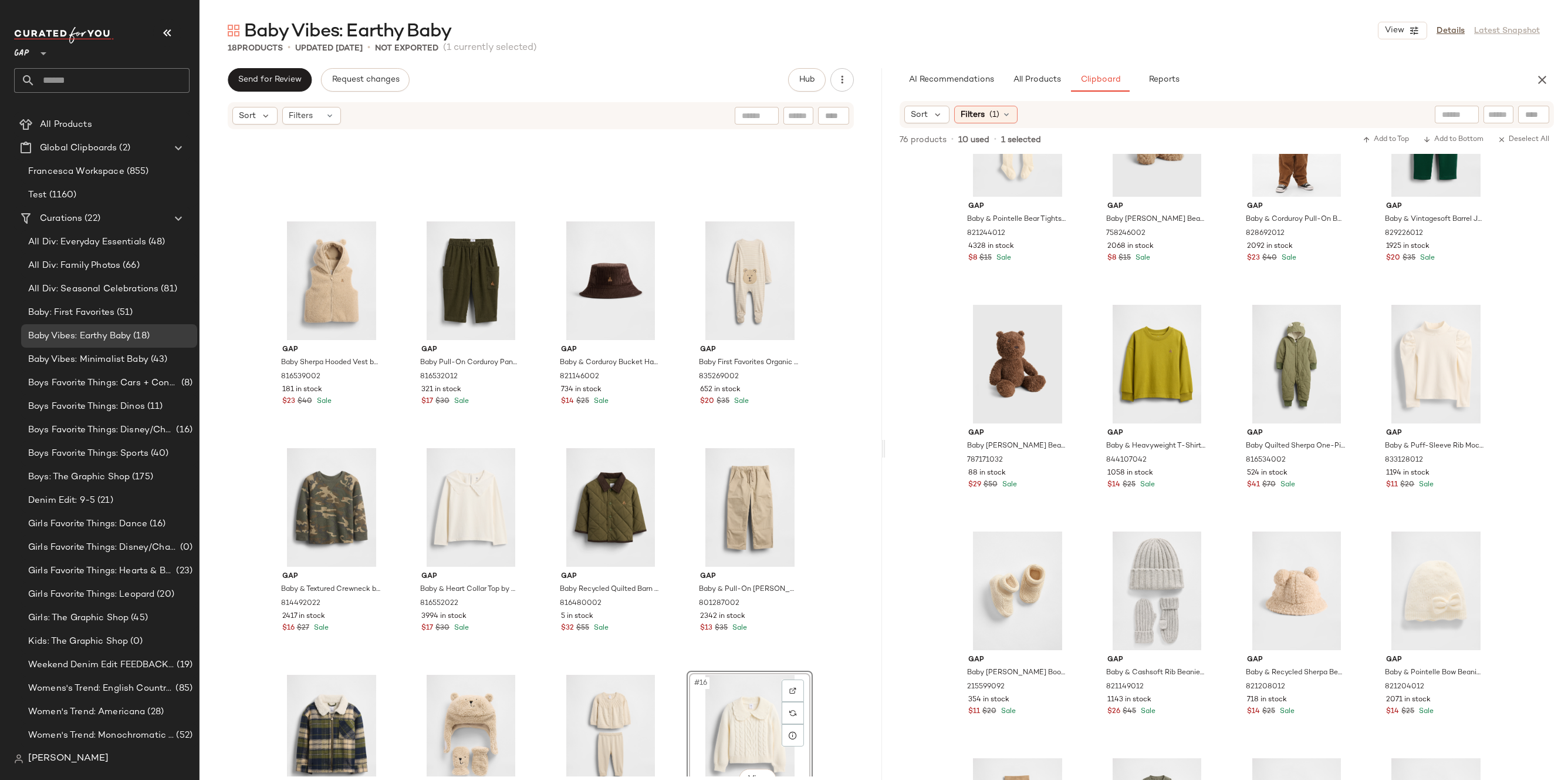
scroll to position [490, 0]
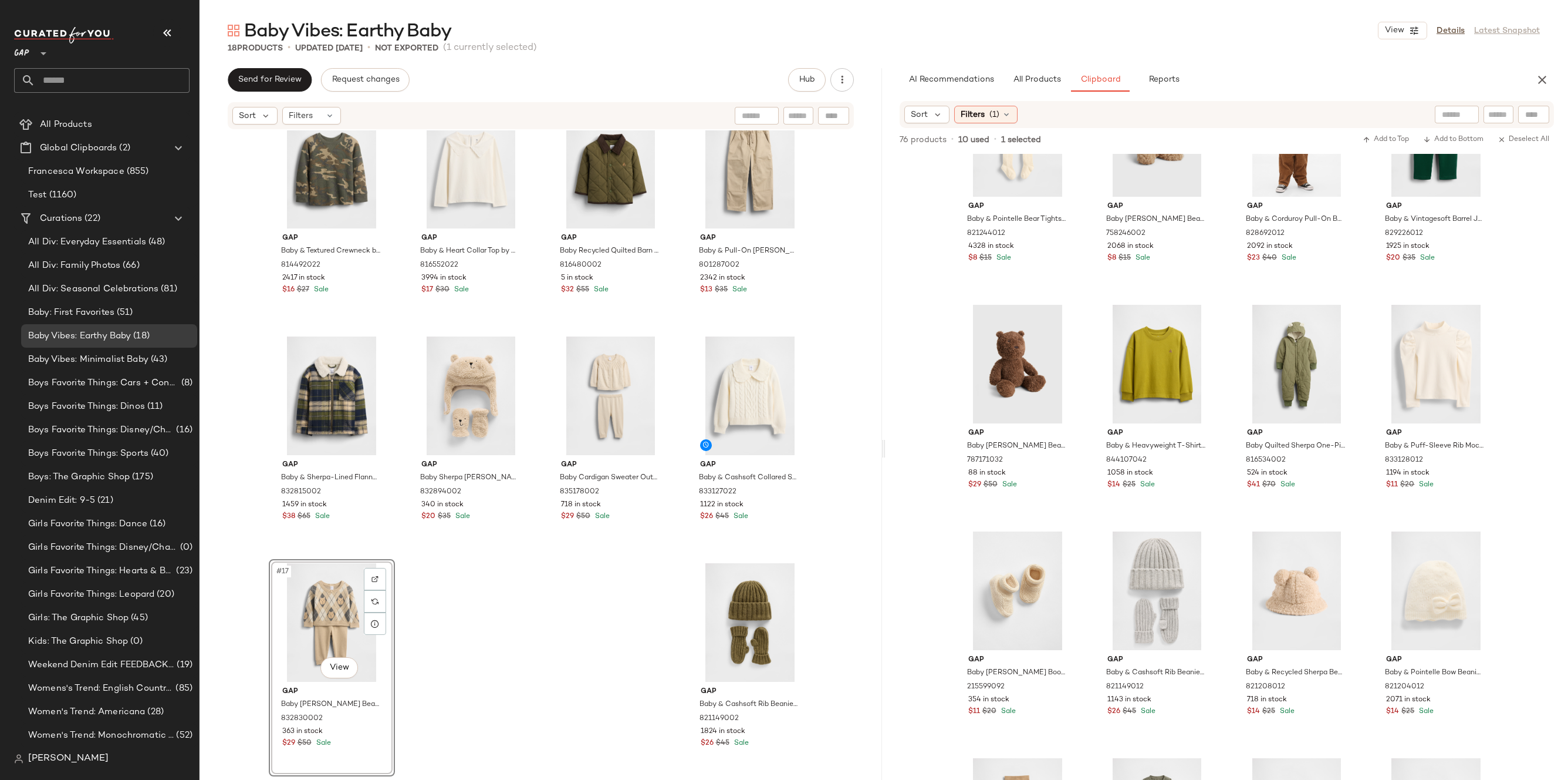
click at [604, 553] on div "Gap Baby Sherpa Hooded Vest by Gap Wicker Beige Size 0-3 M 816539002 181 in sto…" at bounding box center [540, 452] width 682 height 646
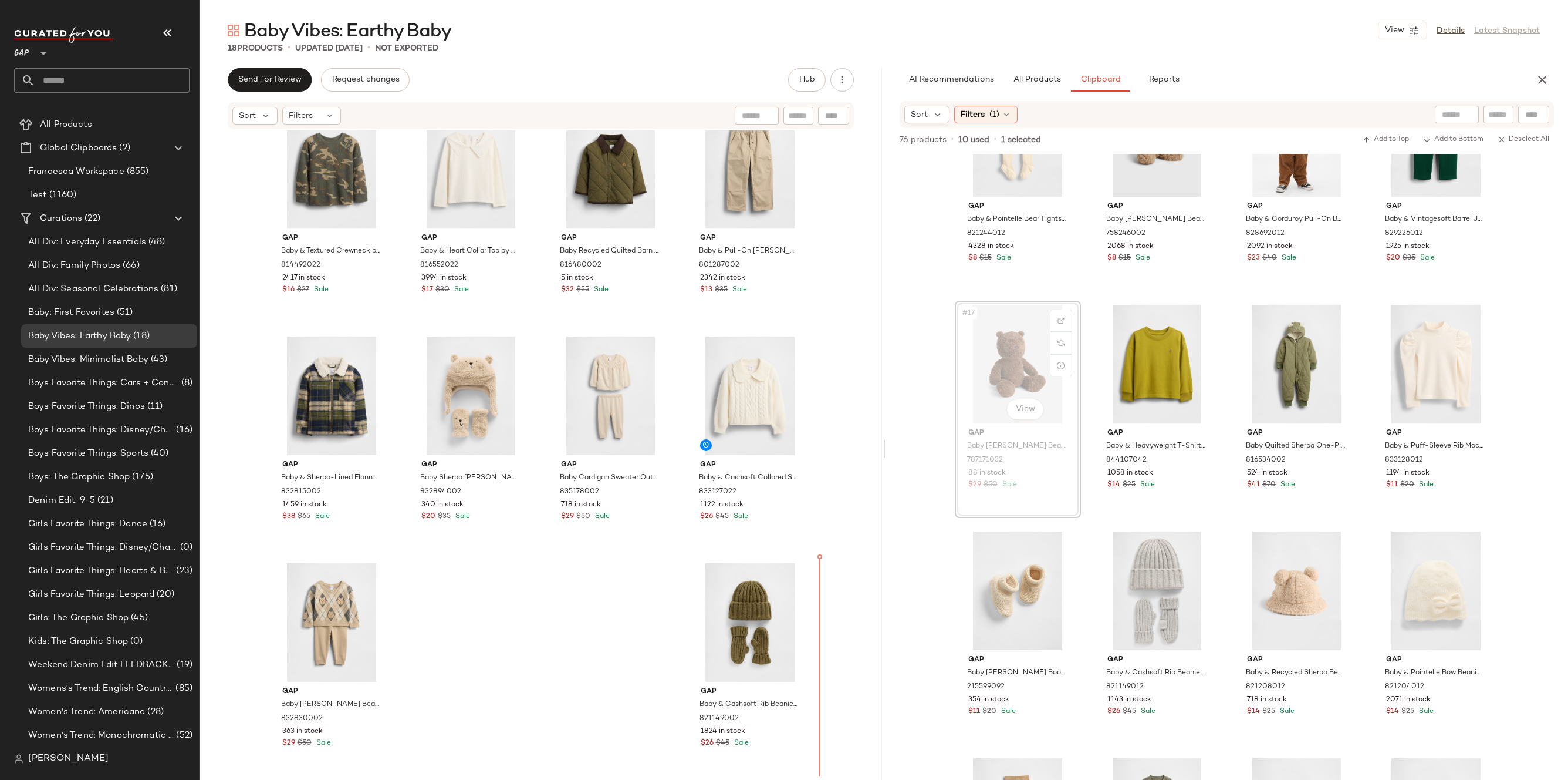
drag, startPoint x: 1006, startPoint y: 379, endPoint x: 1001, endPoint y: 391, distance: 13.0
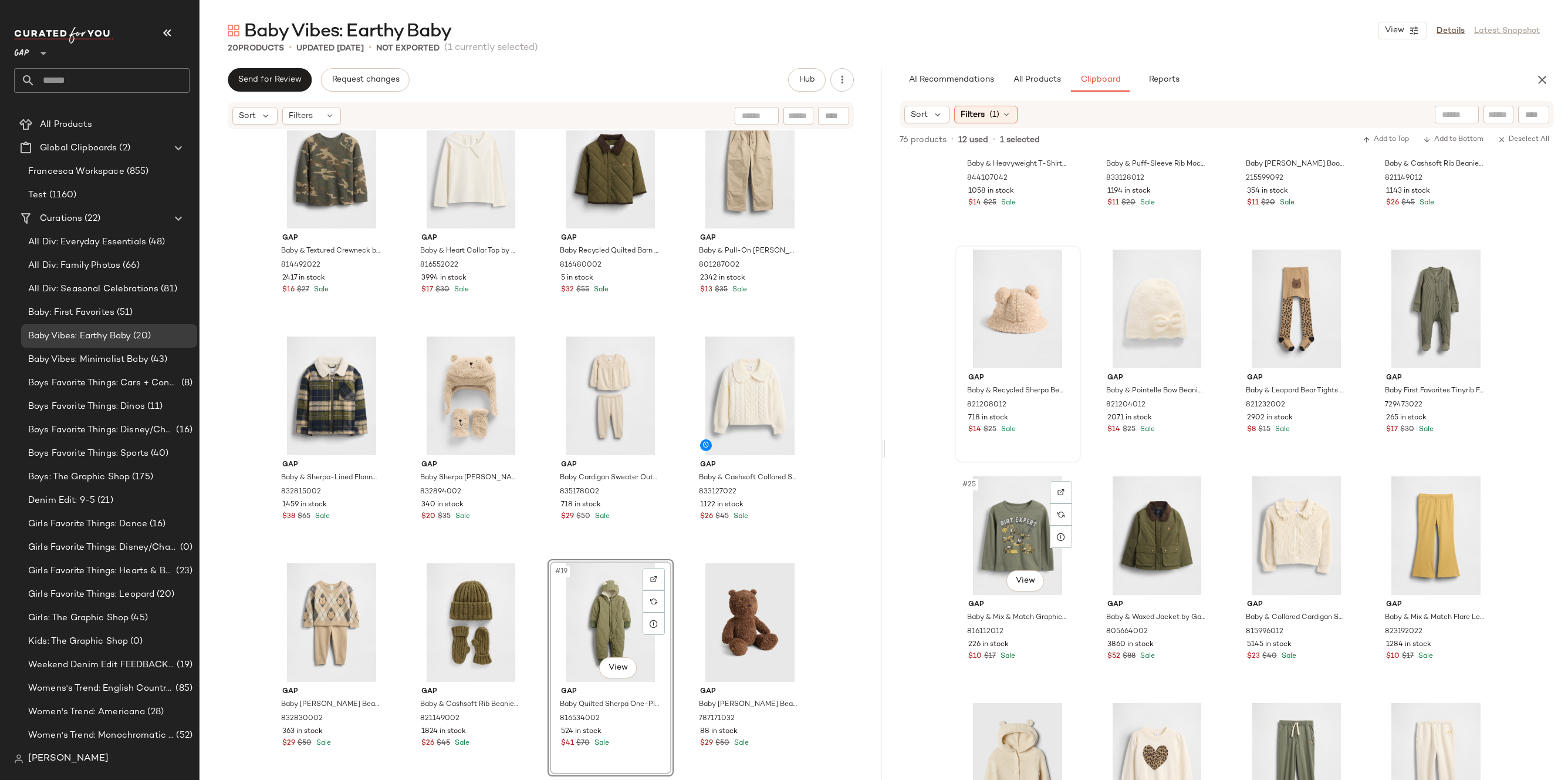
scroll to position [1171, 0]
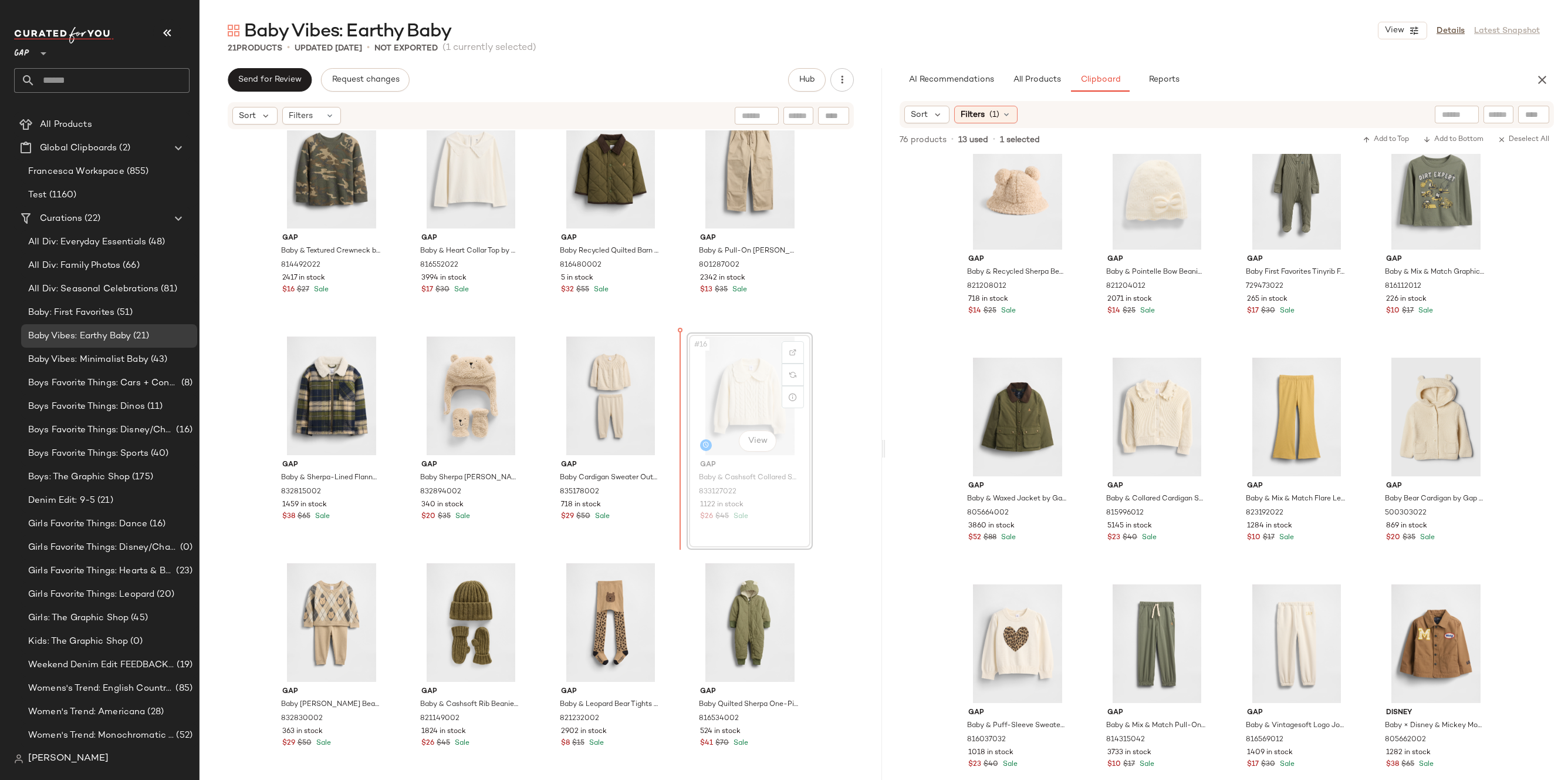
drag, startPoint x: 783, startPoint y: 441, endPoint x: 777, endPoint y: 441, distance: 6.0
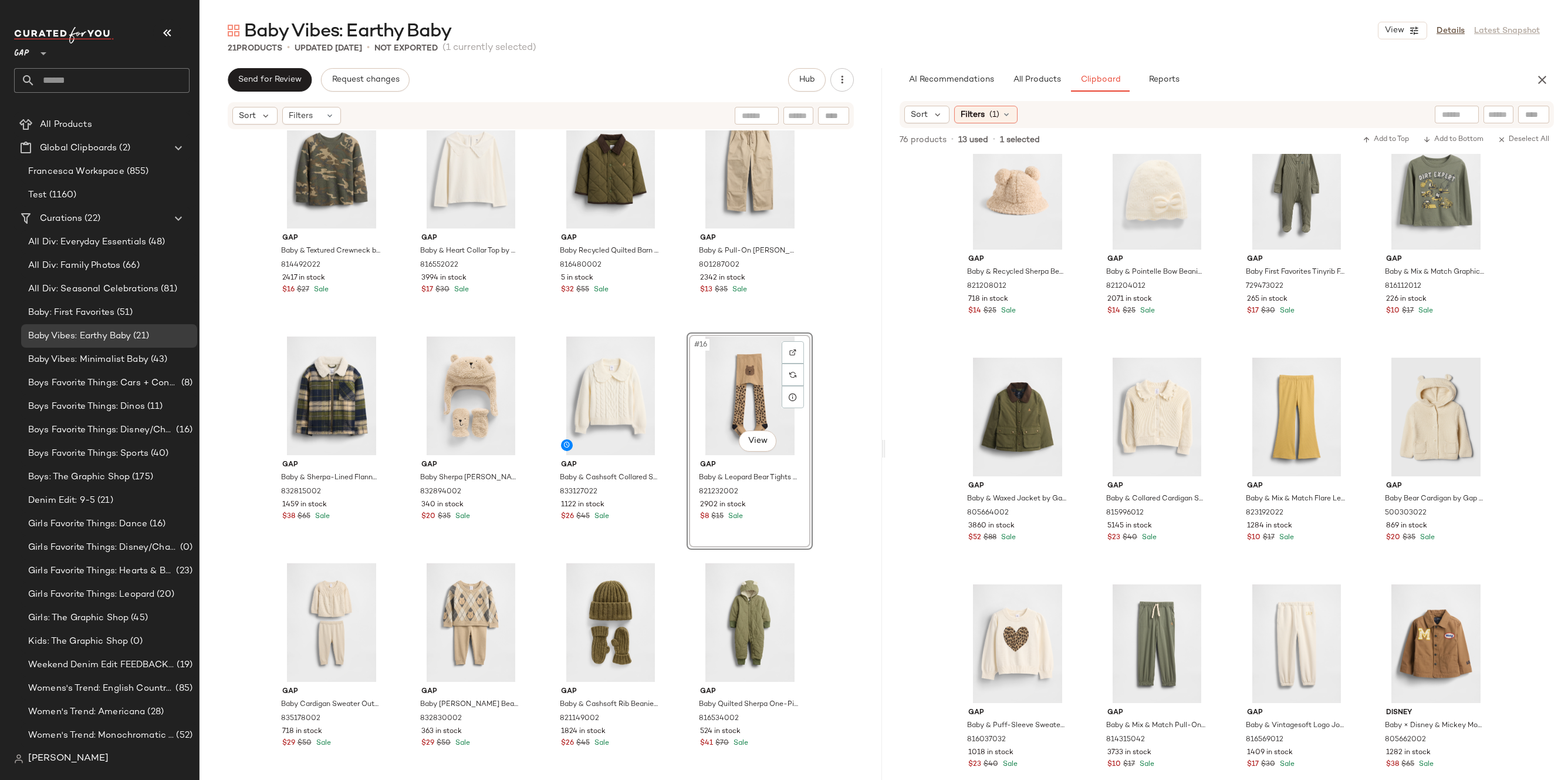
click at [843, 386] on div "Gap Baby Sherpa Hooded Vest by Gap Wicker Beige Size 0-3 M 816539002 181 in sto…" at bounding box center [540, 452] width 682 height 646
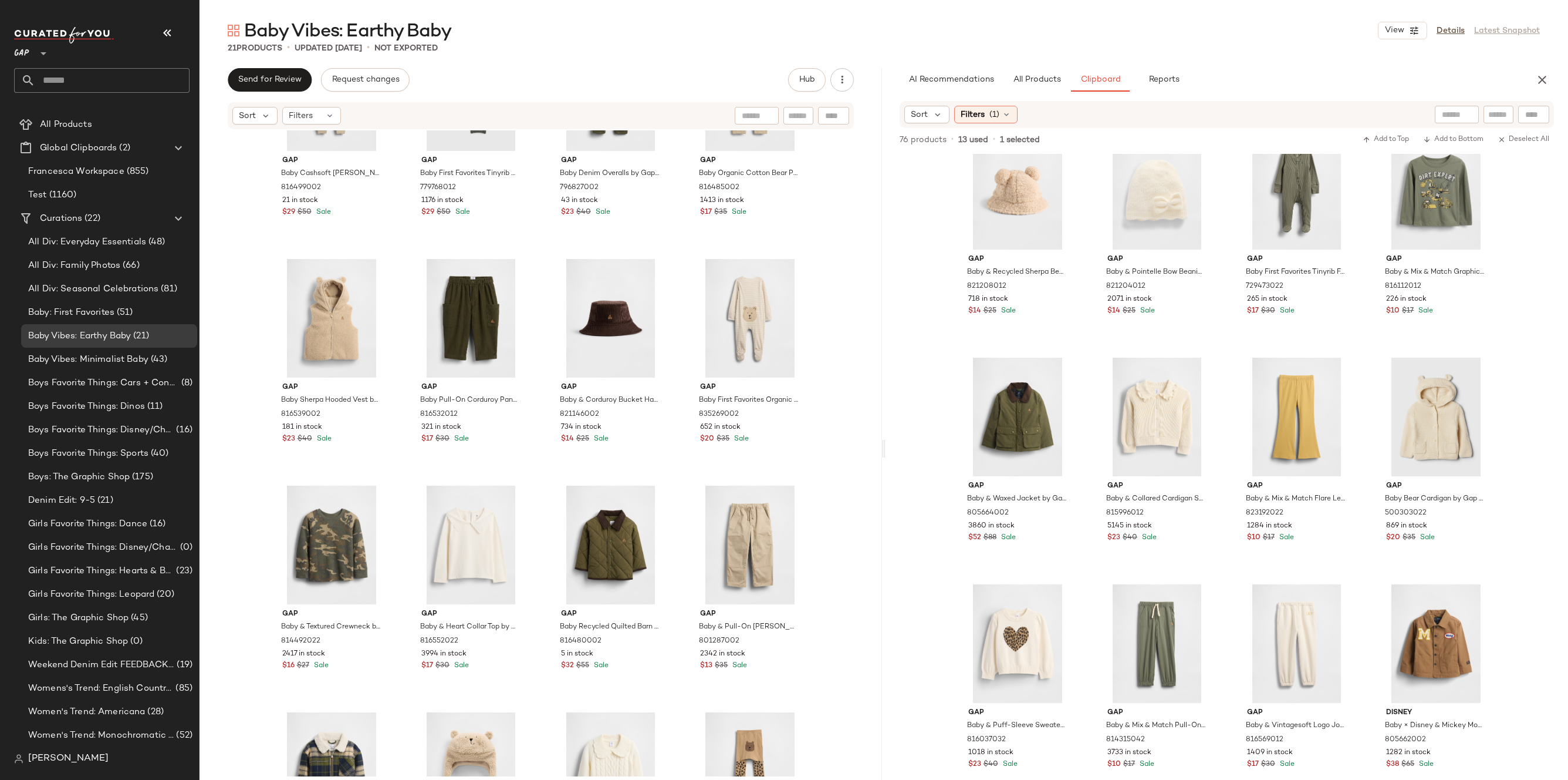
scroll to position [228, 0]
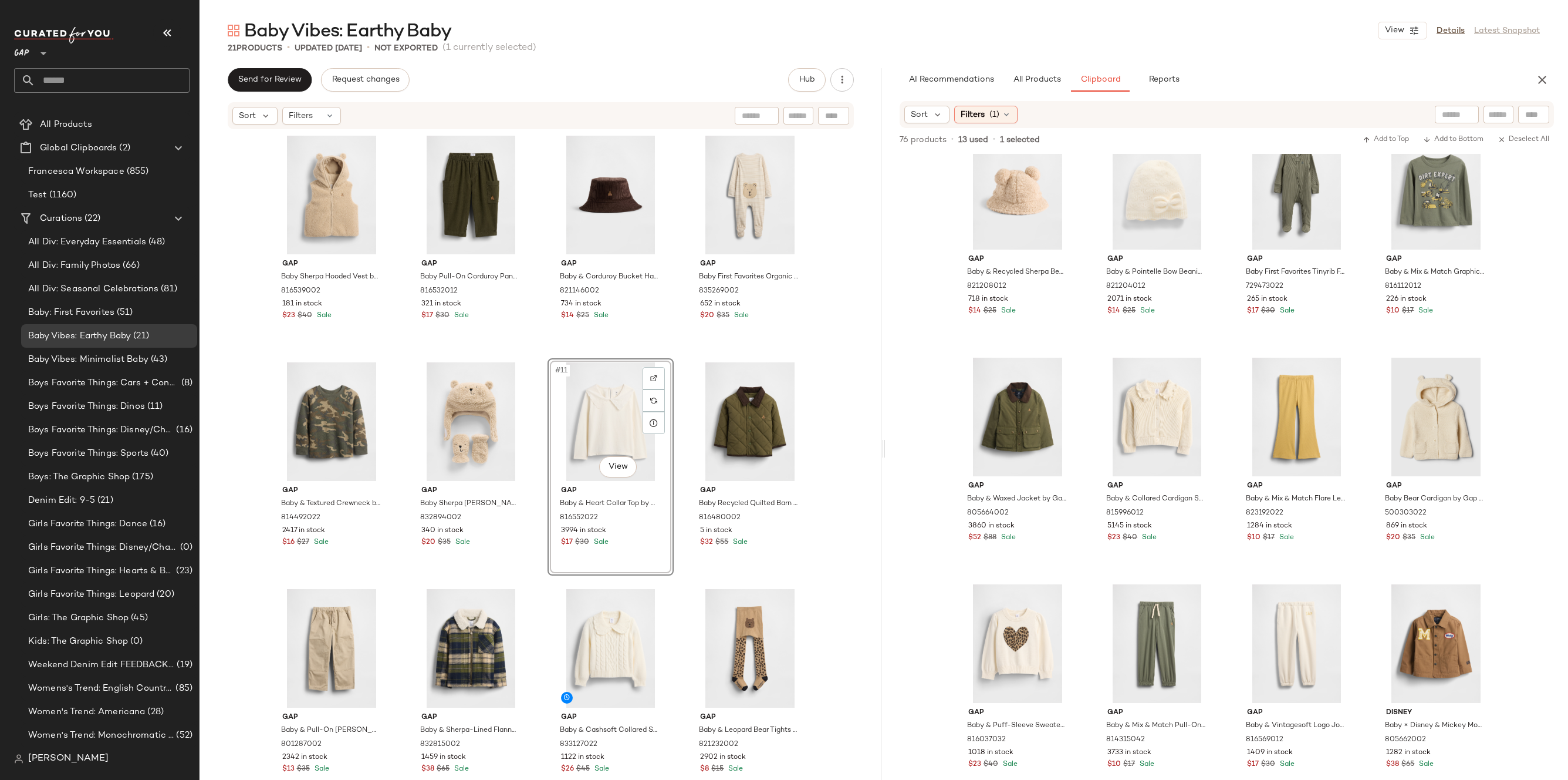
drag, startPoint x: 601, startPoint y: 450, endPoint x: 593, endPoint y: 461, distance: 13.6
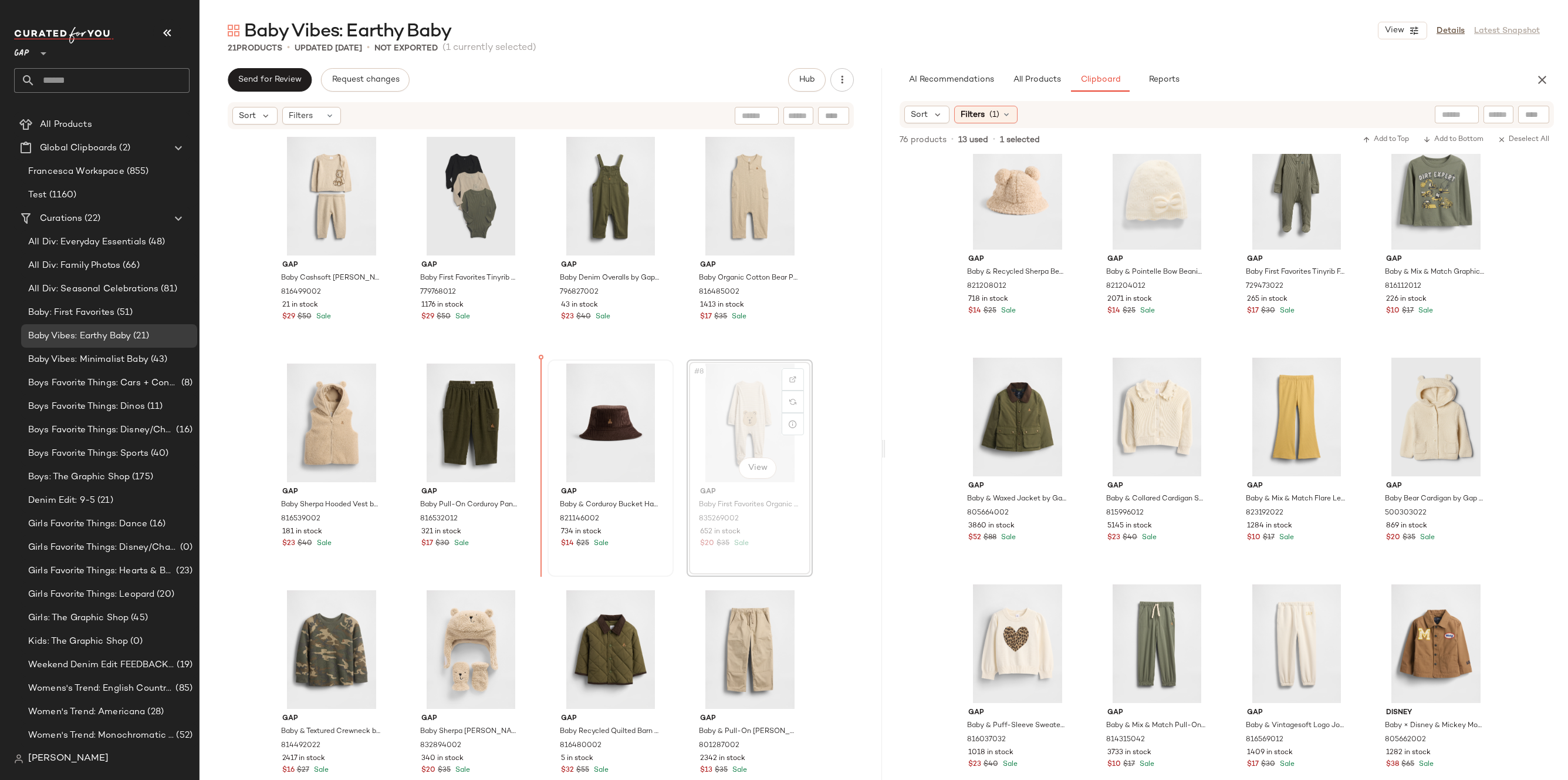
drag, startPoint x: 751, startPoint y: 413, endPoint x: 587, endPoint y: 412, distance: 164.0
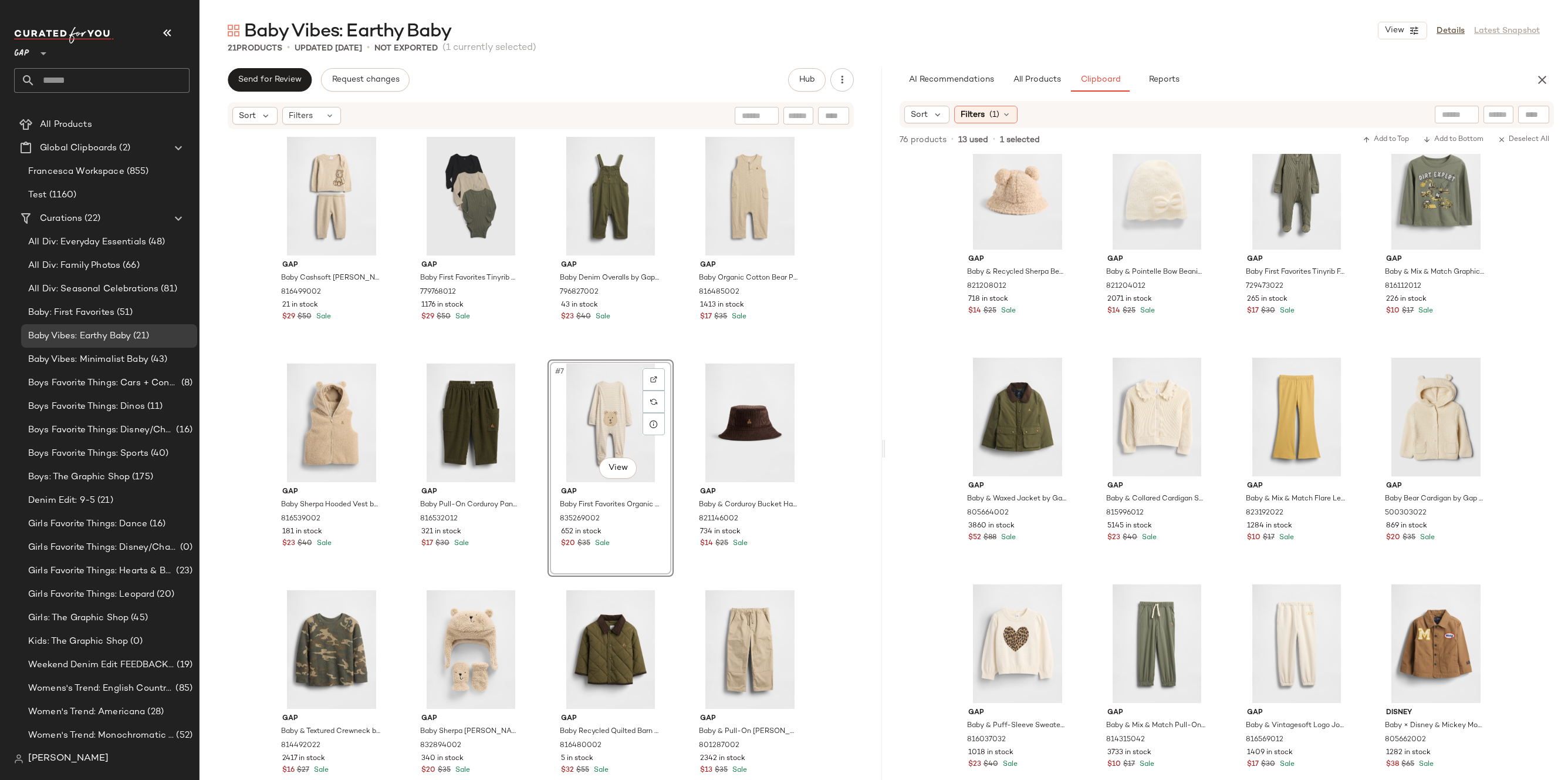
click at [830, 388] on div "Gap Baby Cashsoft [PERSON_NAME] Bear Sweater Set by Gap Wicker Beige Size 0-3 M…" at bounding box center [540, 452] width 682 height 646
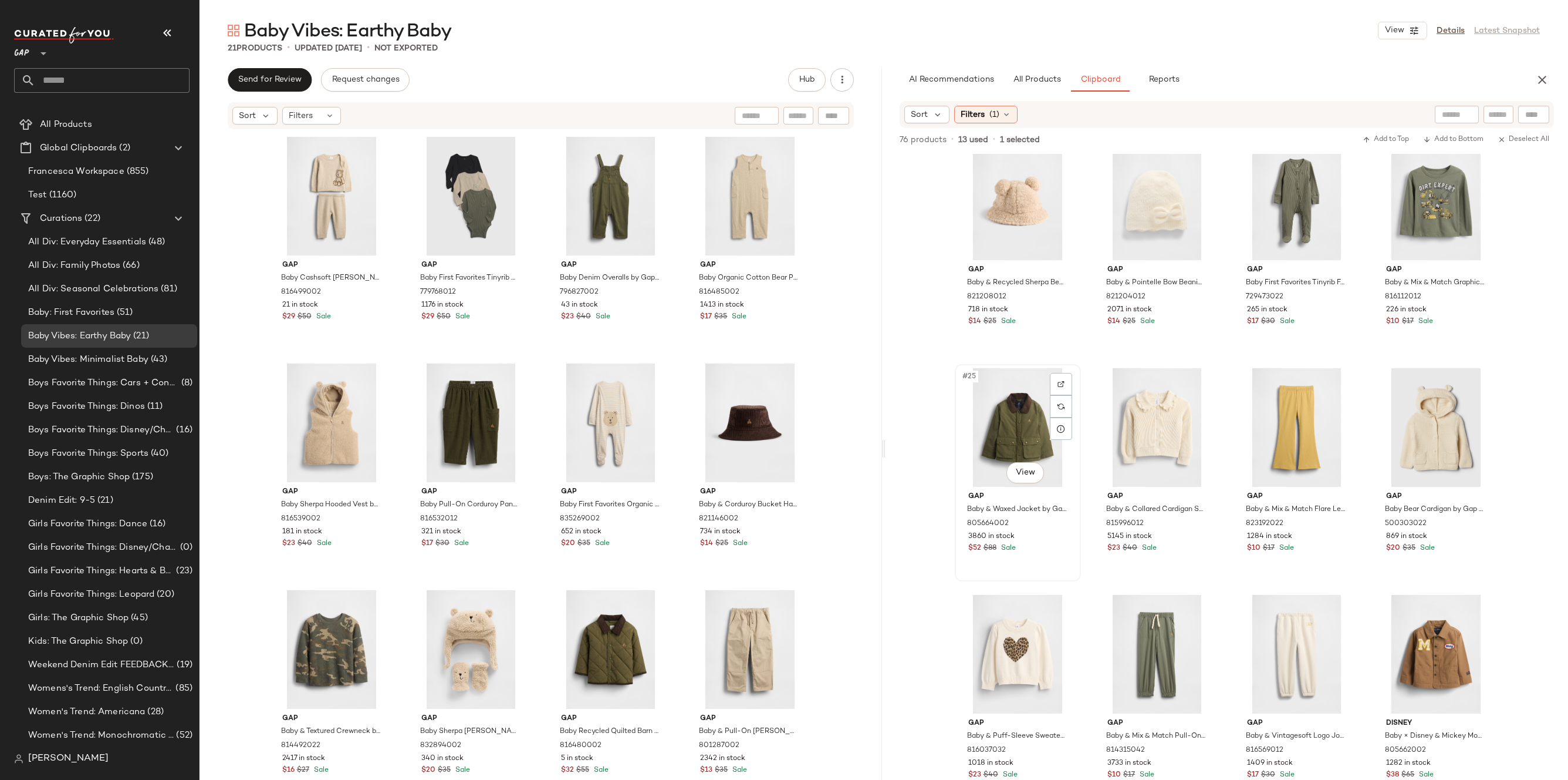
scroll to position [1449, 0]
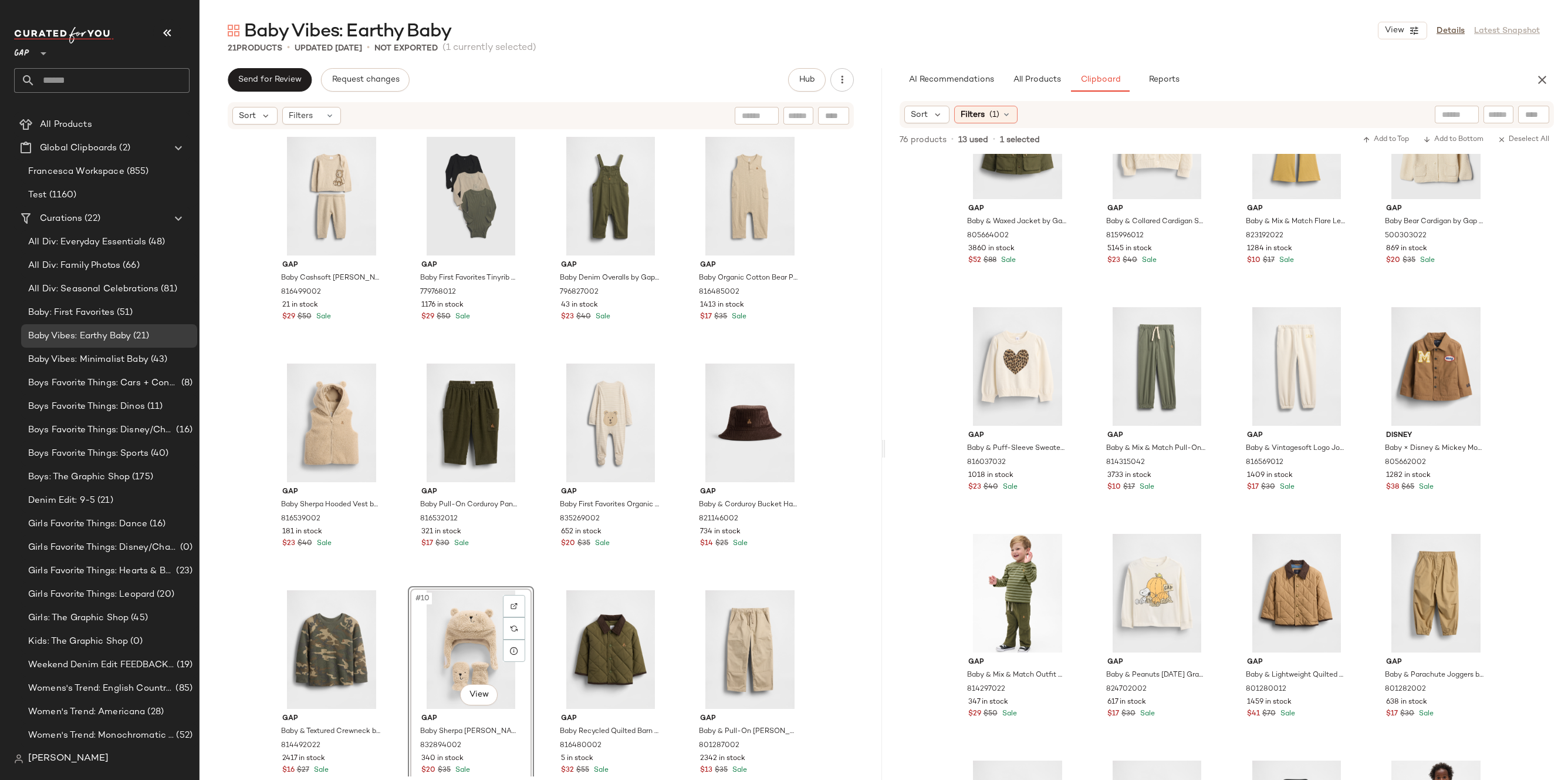
click at [845, 559] on div "Gap Baby Cashsoft [PERSON_NAME] Bear Sweater Set by Gap Wicker Beige Size 0-3 M…" at bounding box center [540, 452] width 682 height 646
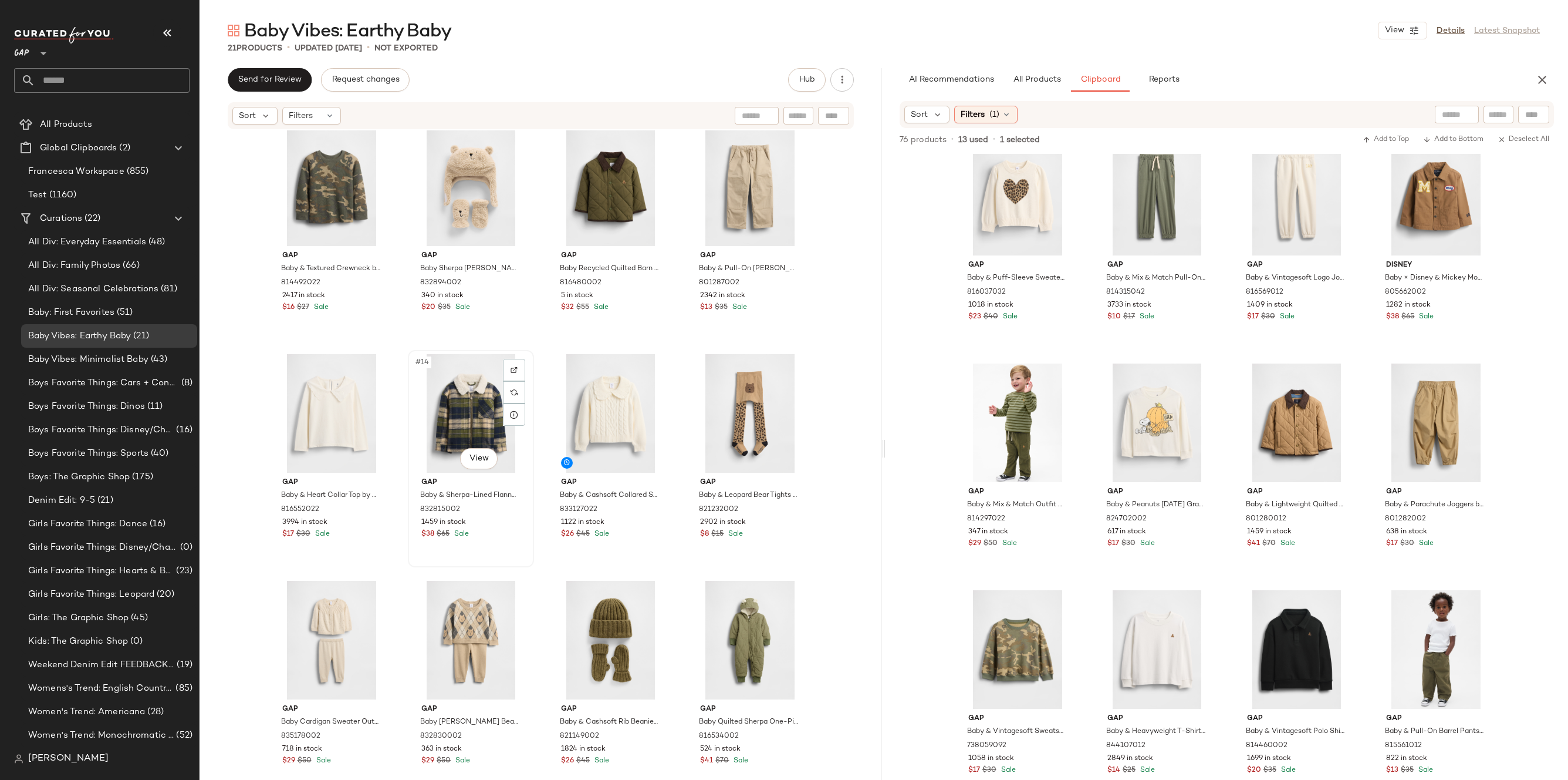
scroll to position [568, 0]
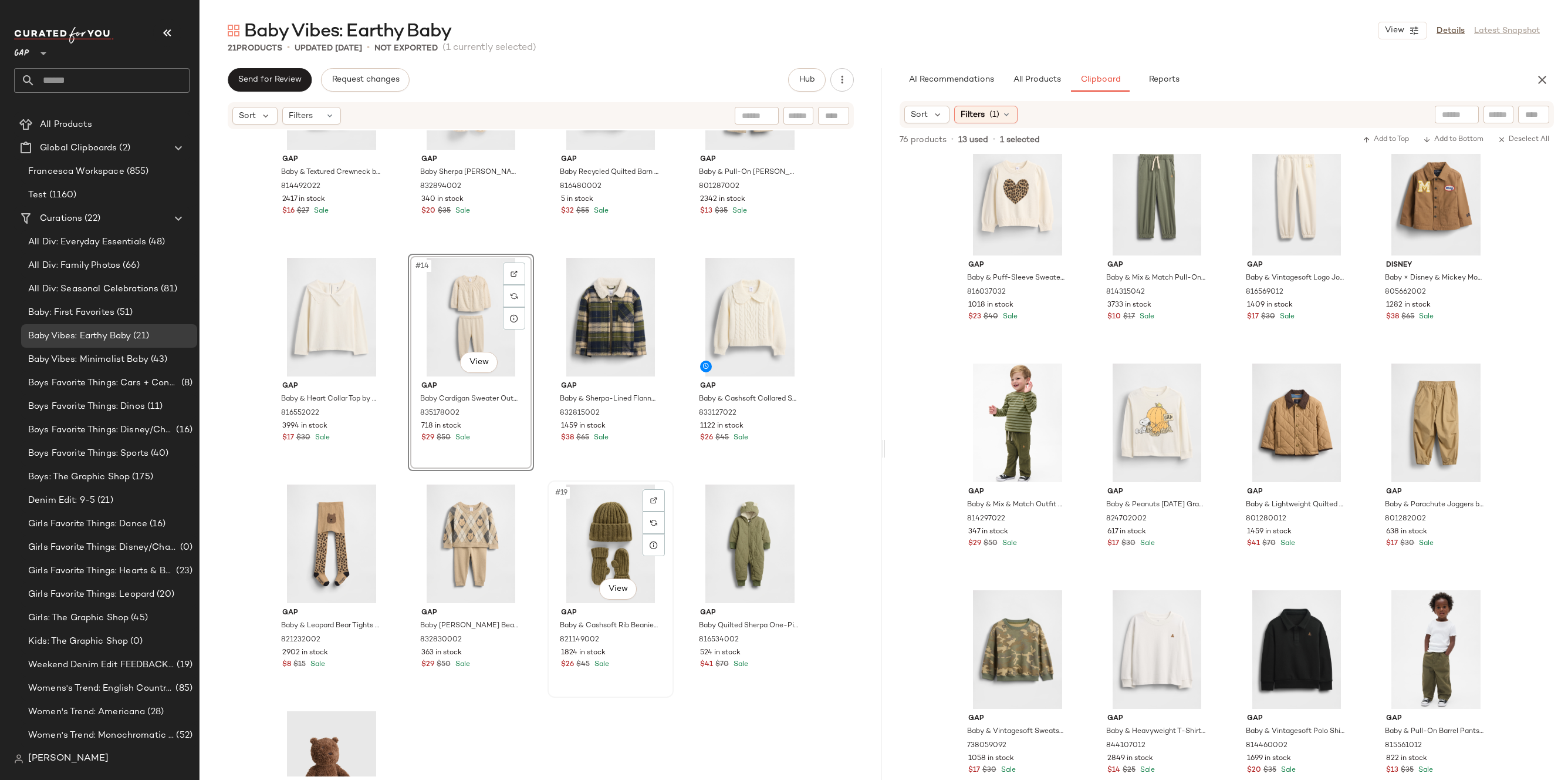
click at [603, 537] on div "#19 View" at bounding box center [610, 544] width 118 height 119
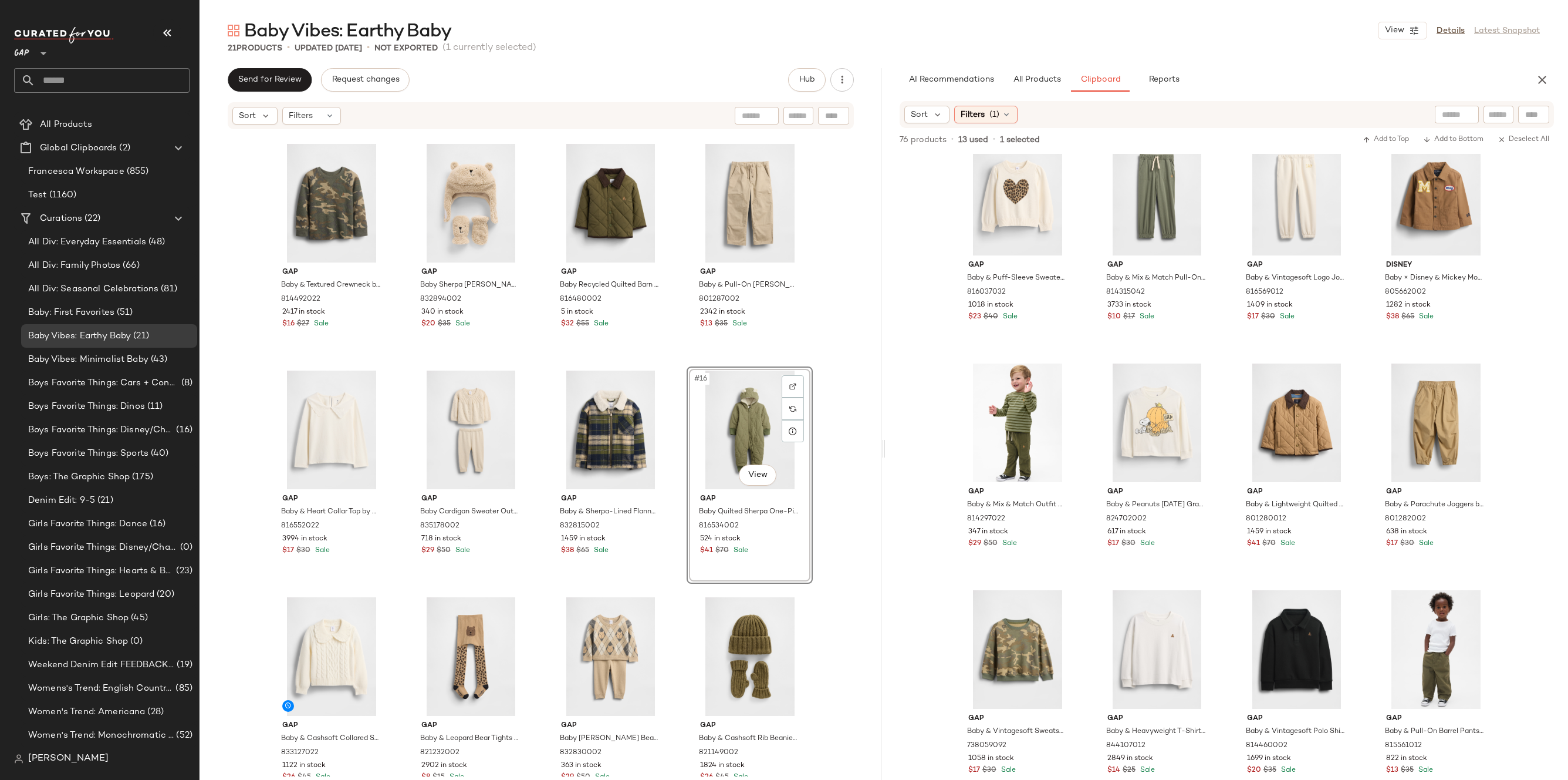
click at [855, 430] on div "Gap Baby & Textured Crewneck by Gap Green Camo Size 6-12 M 814492022 2417 in st…" at bounding box center [540, 452] width 682 height 646
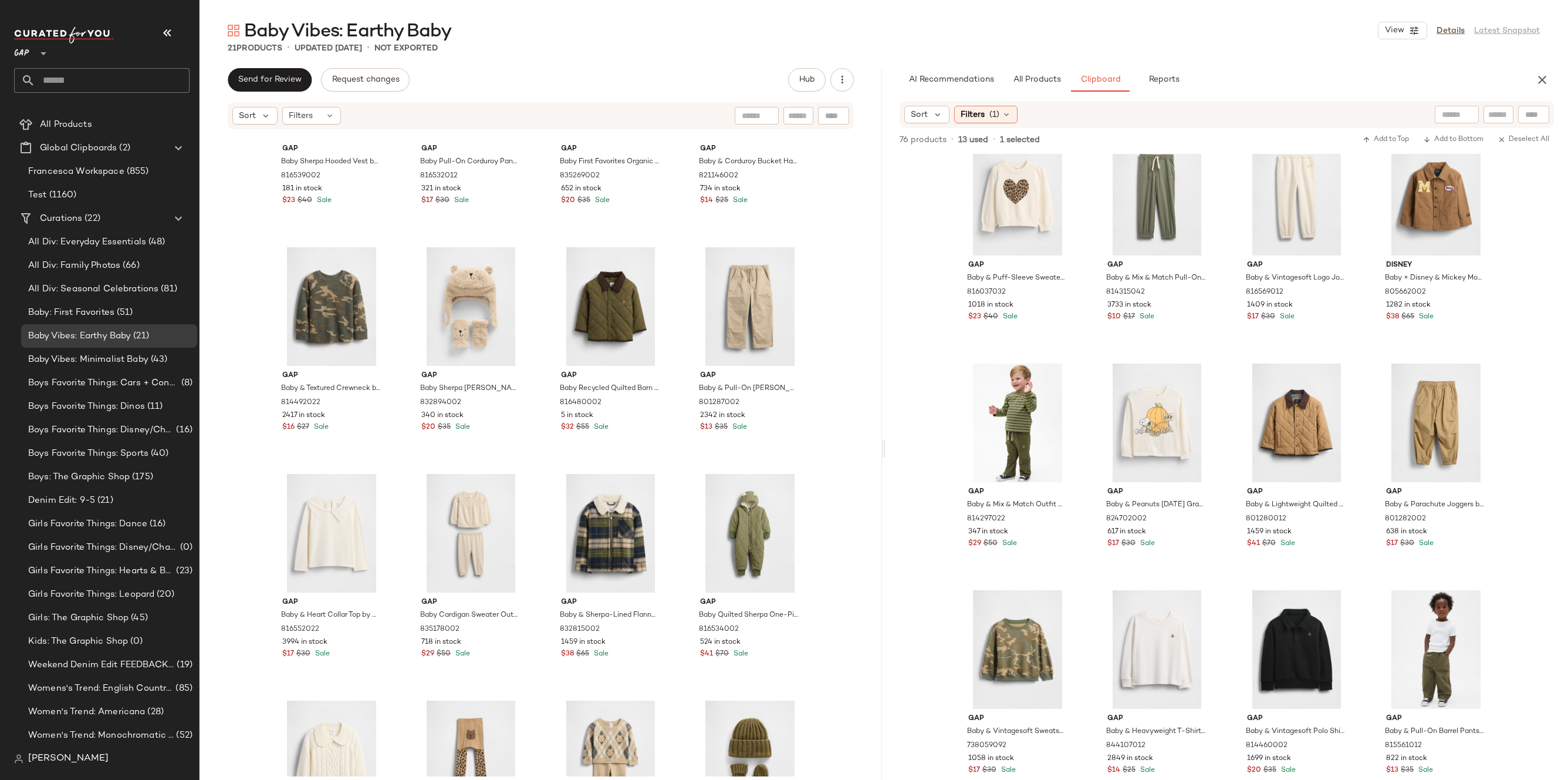
scroll to position [212, 0]
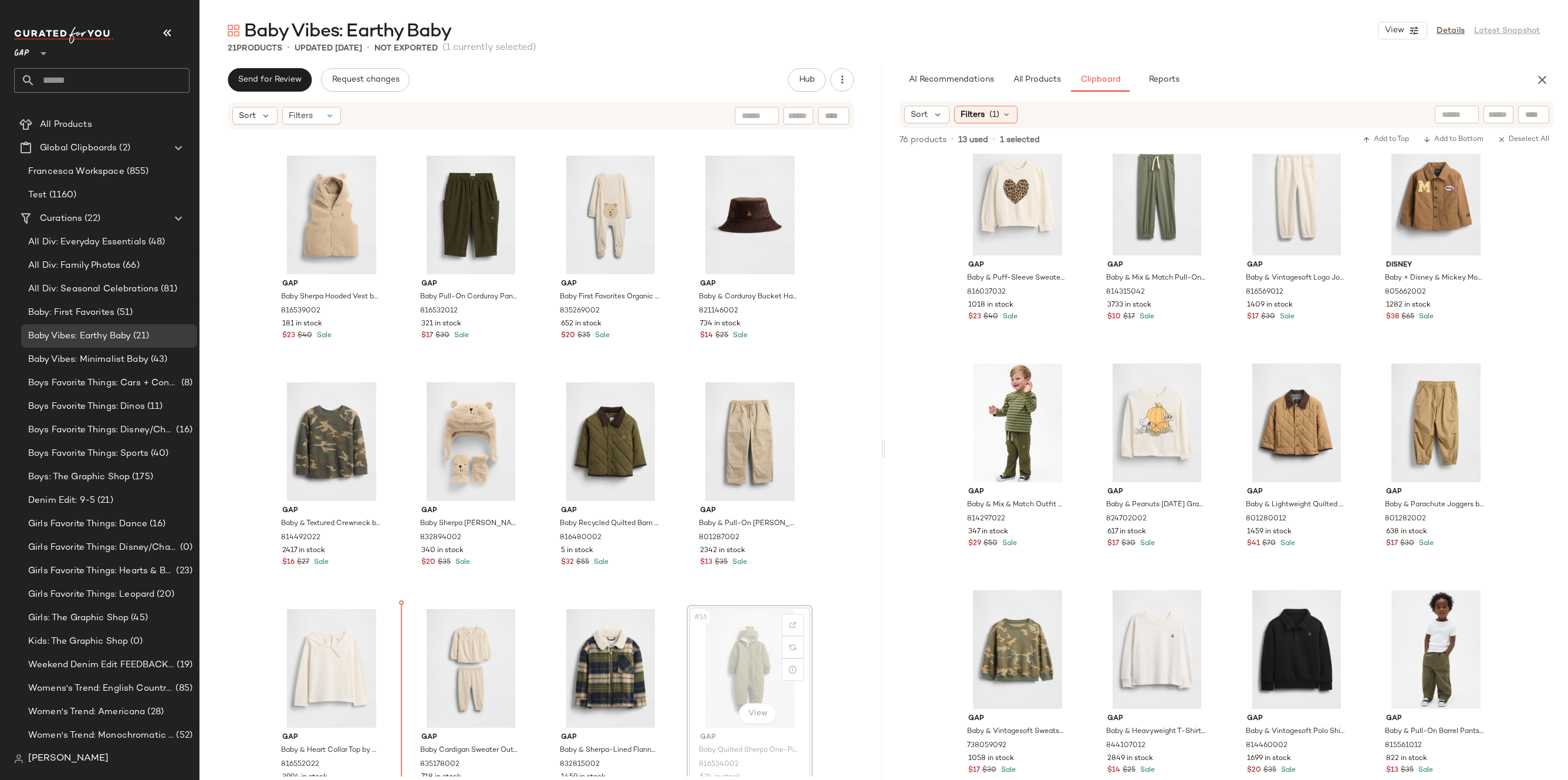
scroll to position [223, 0]
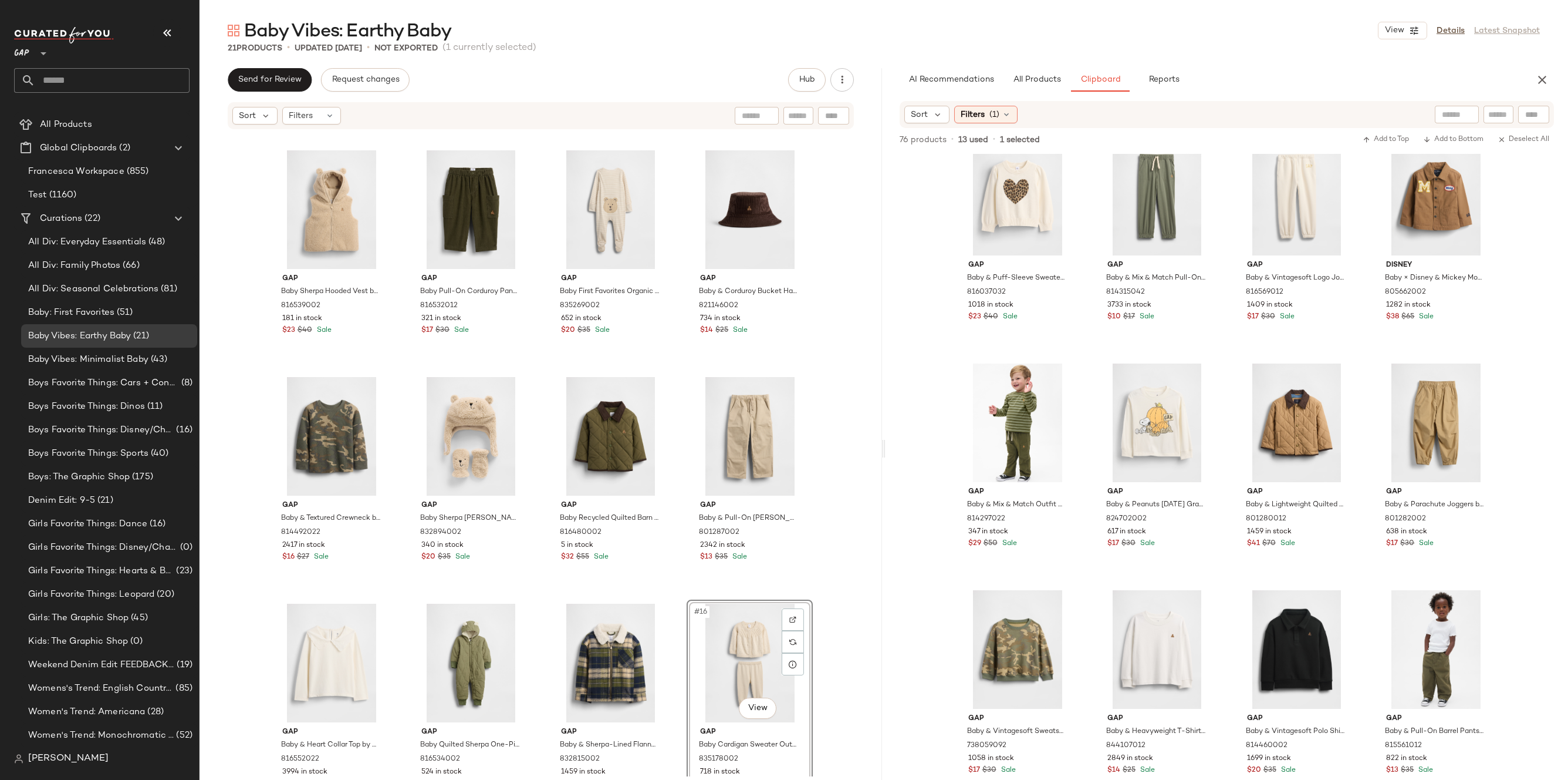
click at [844, 653] on div "Gap Baby Sherpa Hooded Vest by Gap Wicker Beige Size 0-3 M 816539002 181 in sto…" at bounding box center [540, 452] width 682 height 646
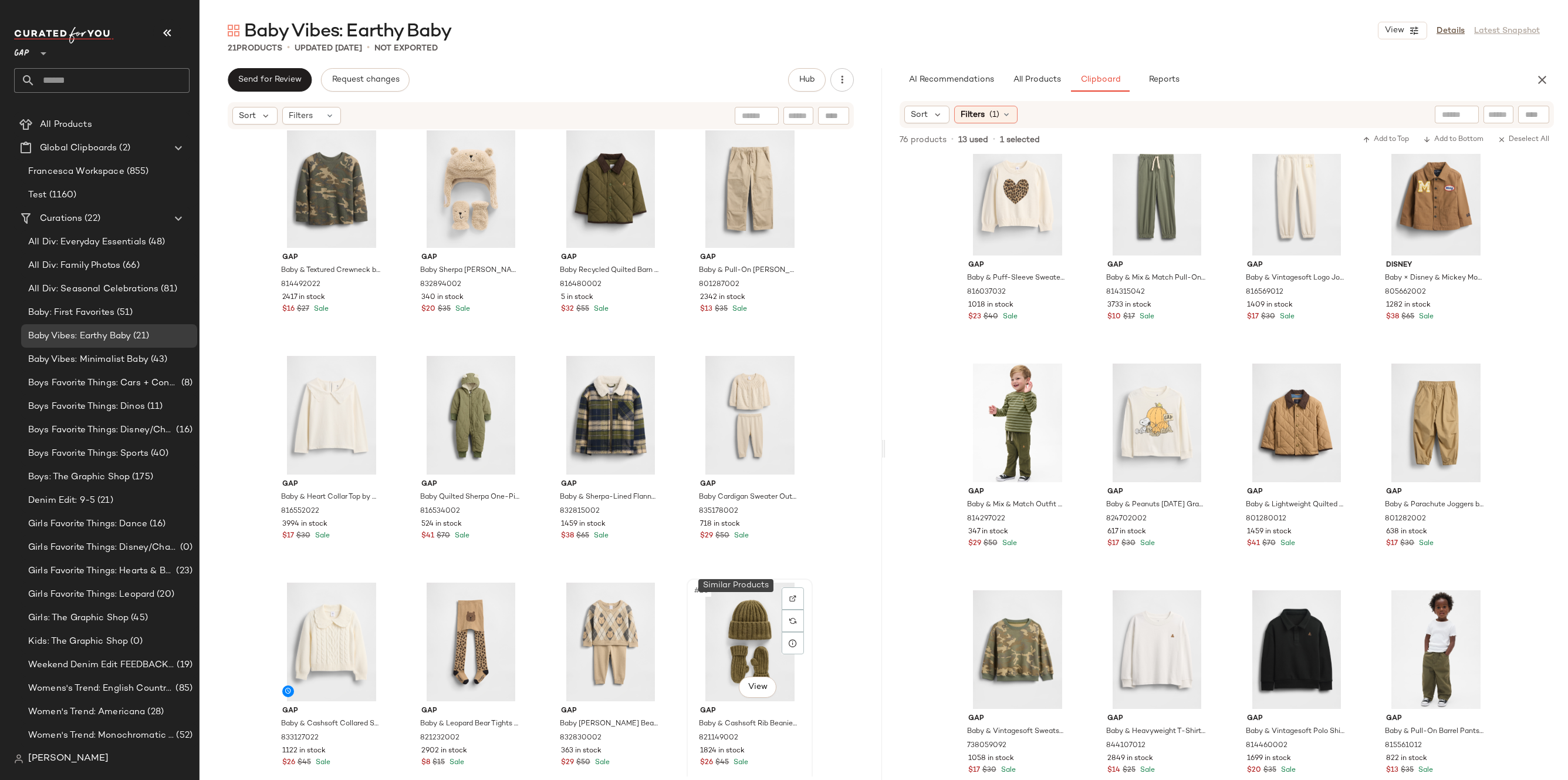
scroll to position [716, 0]
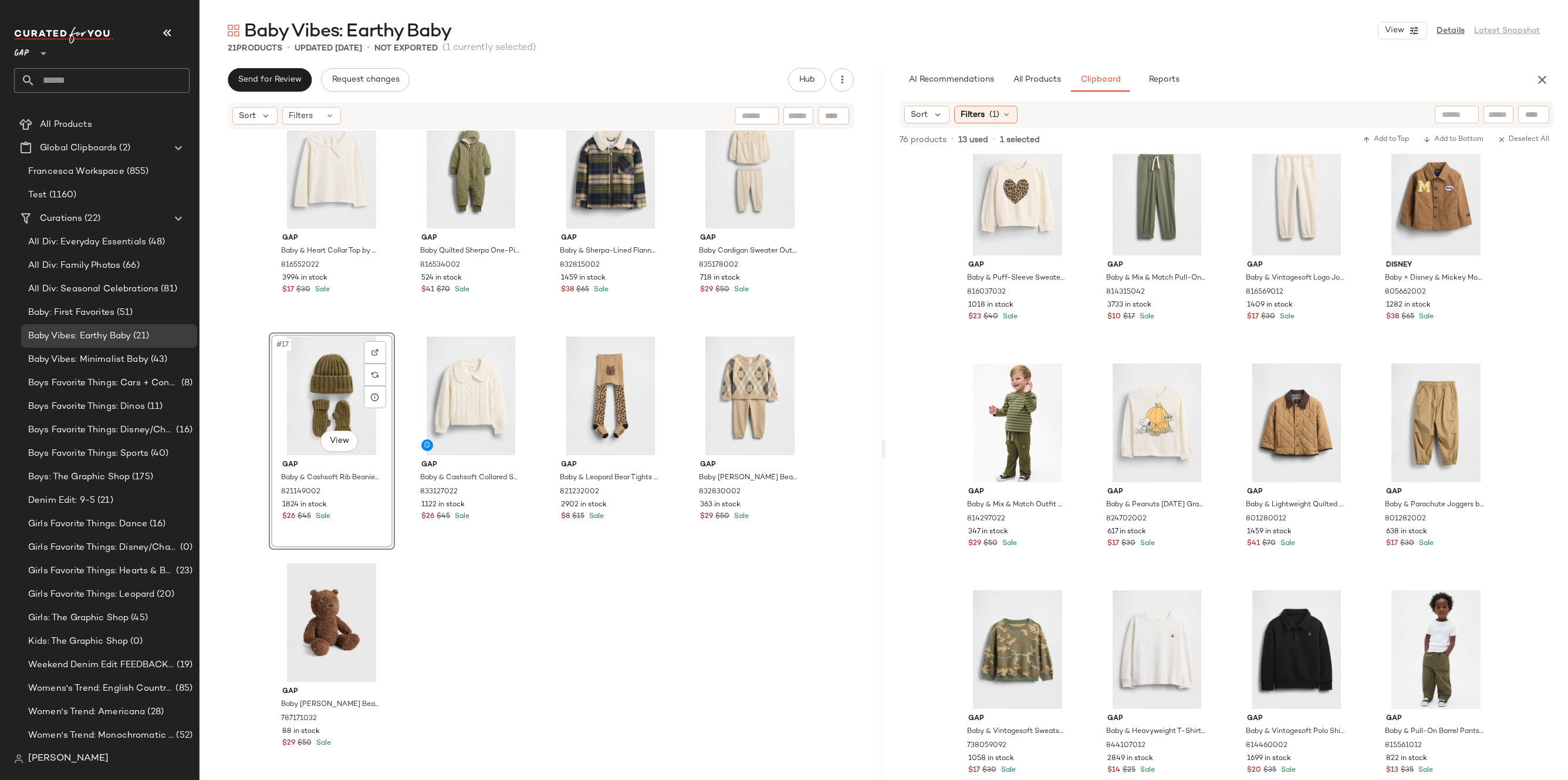
click at [445, 595] on div "Gap Baby & Heart Collar Top by Gap [PERSON_NAME] Size 6-12 M 816552022 3994 in …" at bounding box center [540, 452] width 682 height 646
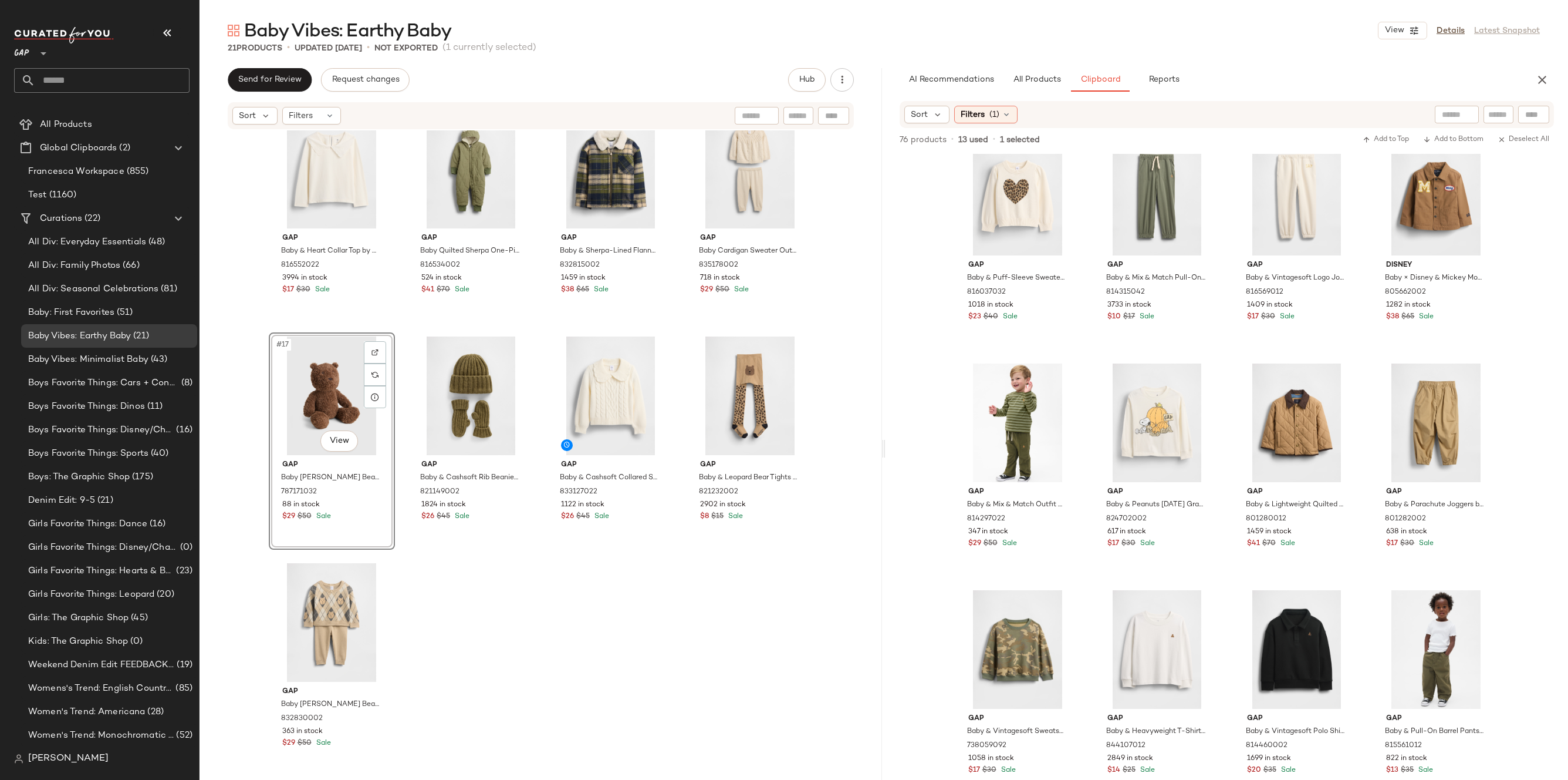
drag, startPoint x: 491, startPoint y: 553, endPoint x: 468, endPoint y: 550, distance: 23.2
click at [491, 553] on div "Gap Baby & Heart Collar Top by Gap [PERSON_NAME] Size 6-12 M 816552022 3994 in …" at bounding box center [540, 452] width 682 height 646
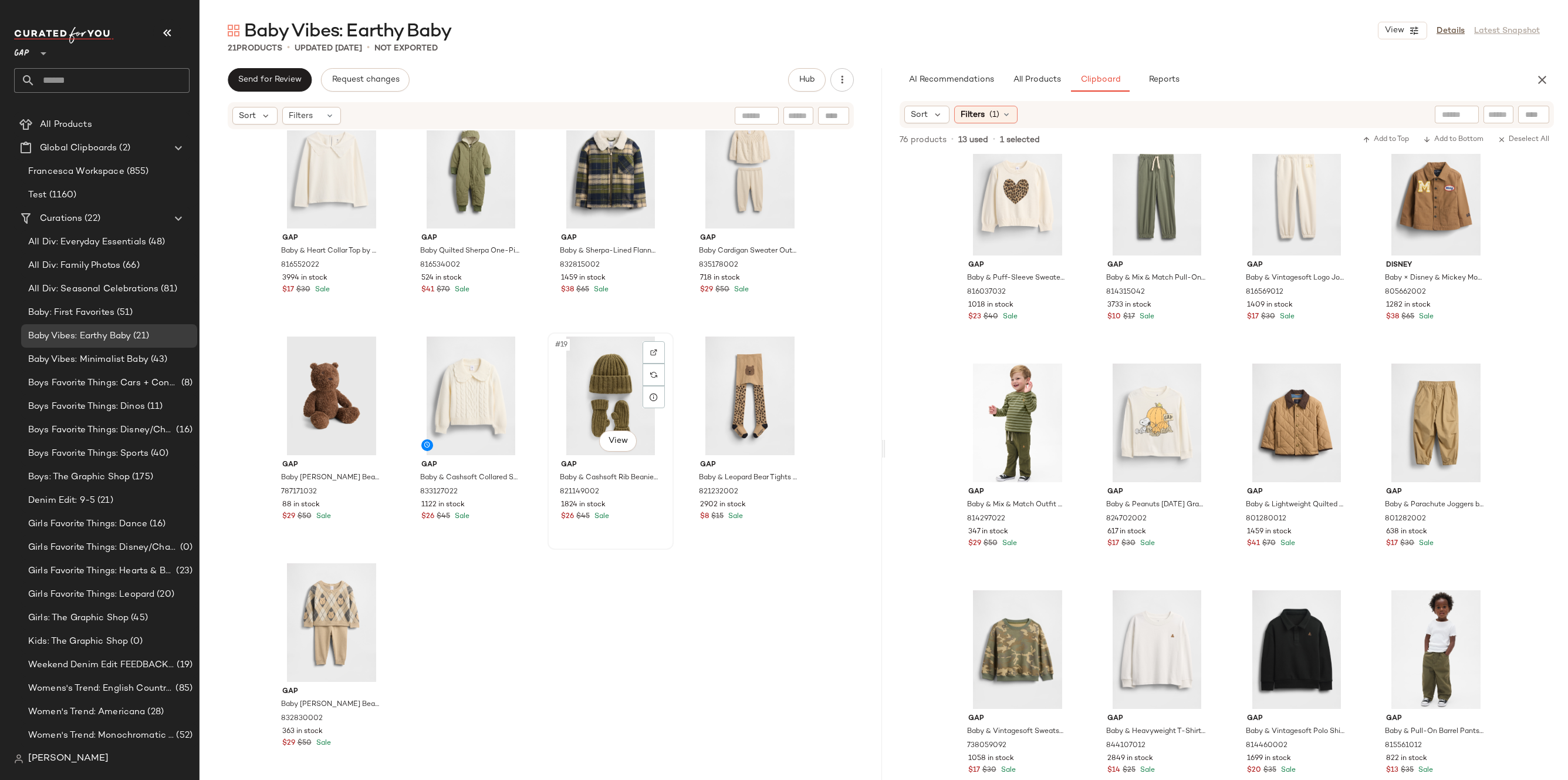
click at [655, 532] on div "#19 View Gap Baby & Cashsoft Rib Beanie & Mittens Set by Gap [PERSON_NAME] Size…" at bounding box center [610, 441] width 124 height 215
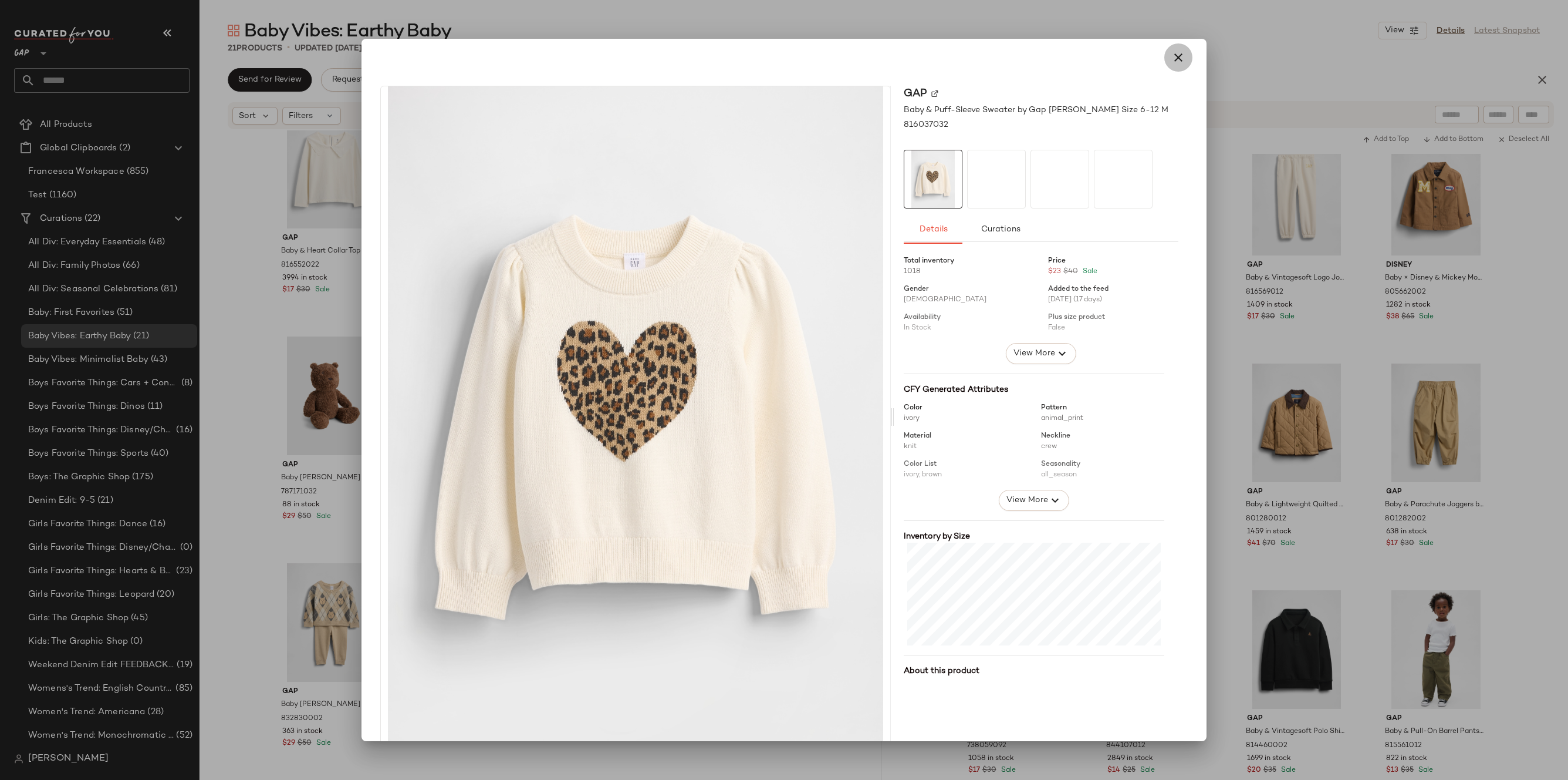
click at [1164, 60] on button "button" at bounding box center [1178, 57] width 28 height 28
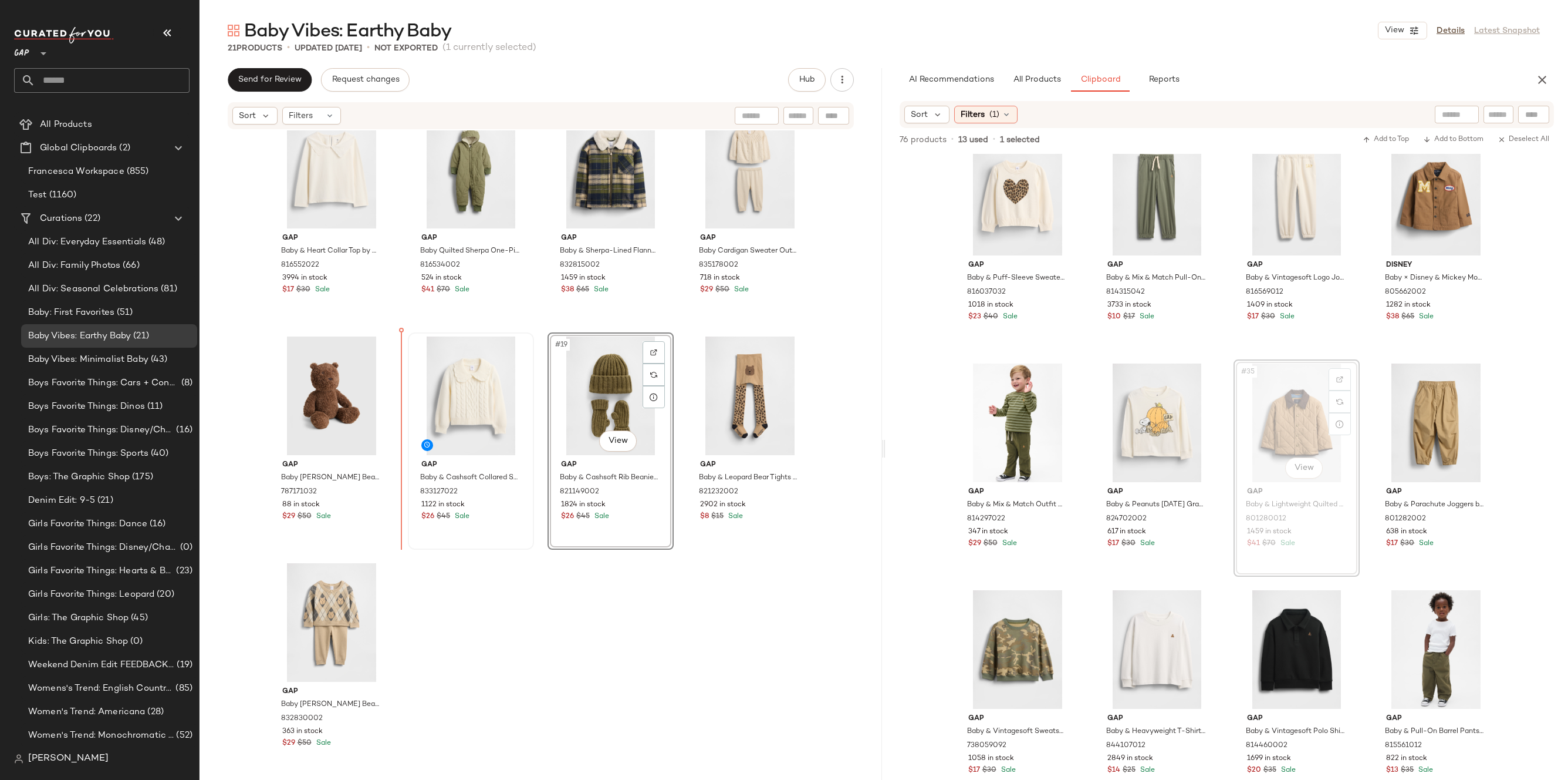
drag, startPoint x: 1267, startPoint y: 434, endPoint x: 419, endPoint y: 461, distance: 848.4
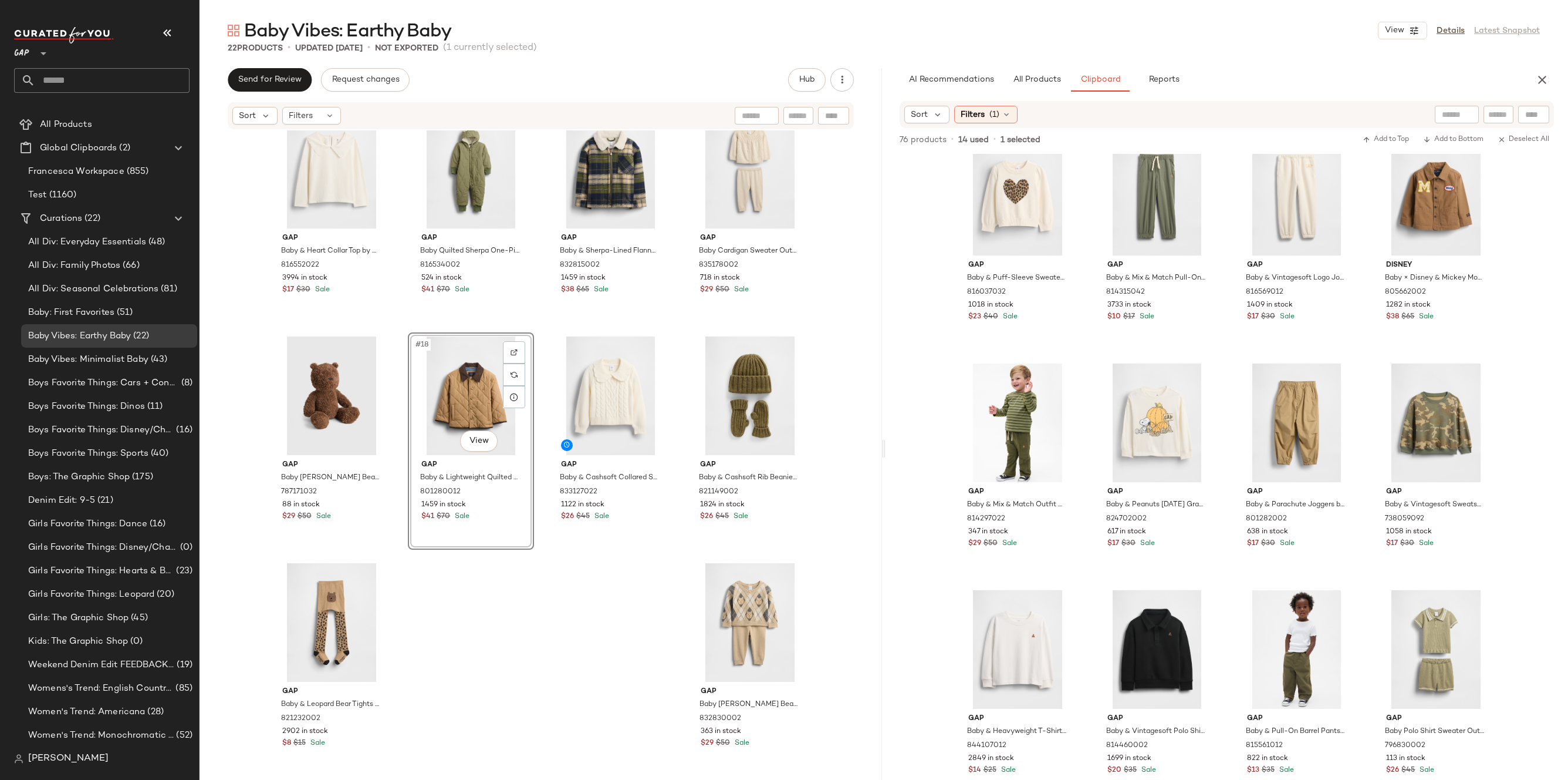
click at [566, 602] on div "Gap Baby & Heart Collar Top by Gap [PERSON_NAME] Size 6-12 M 816552022 3994 in …" at bounding box center [540, 452] width 682 height 646
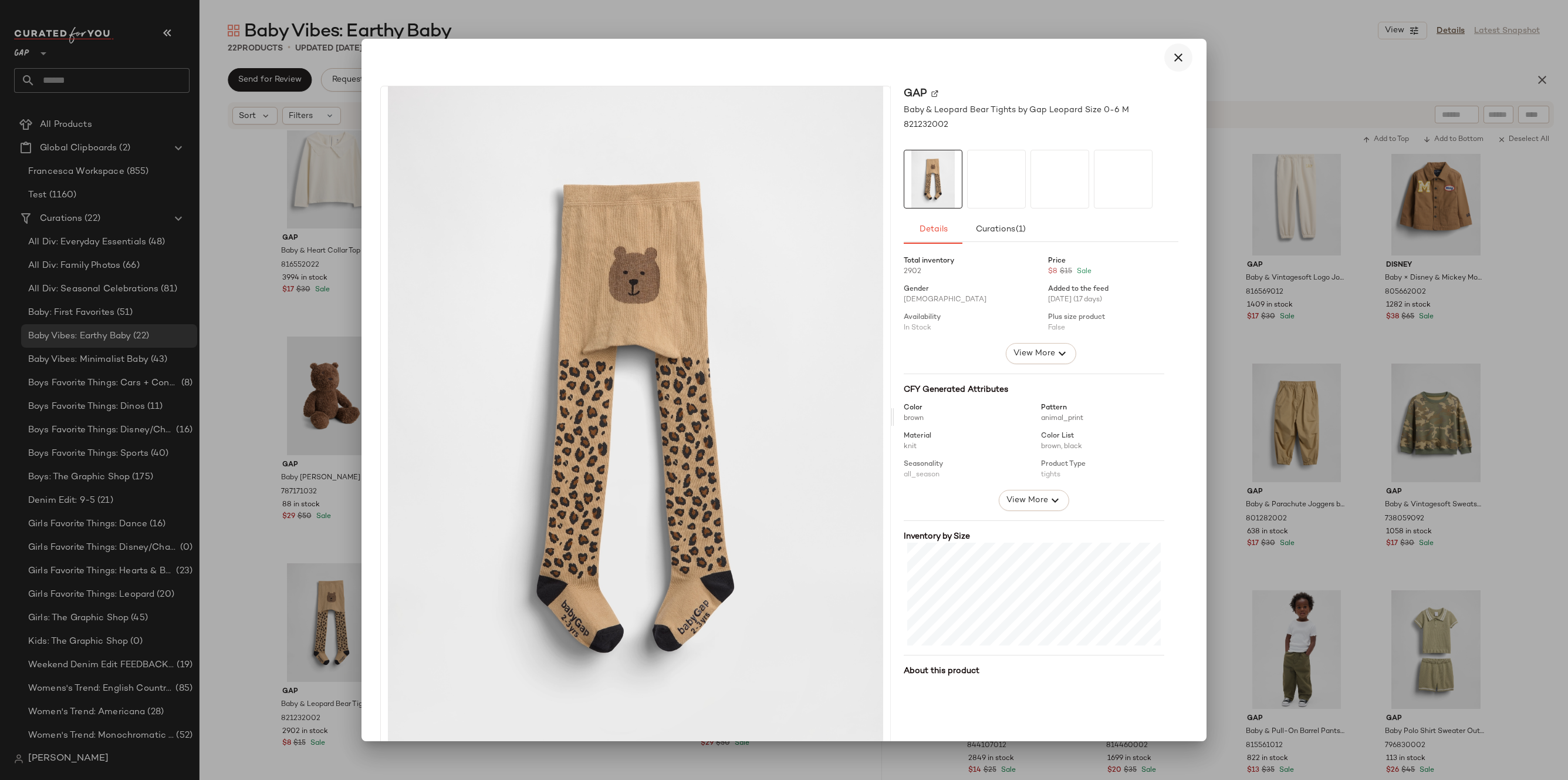
click at [1164, 60] on button "button" at bounding box center [1178, 57] width 28 height 28
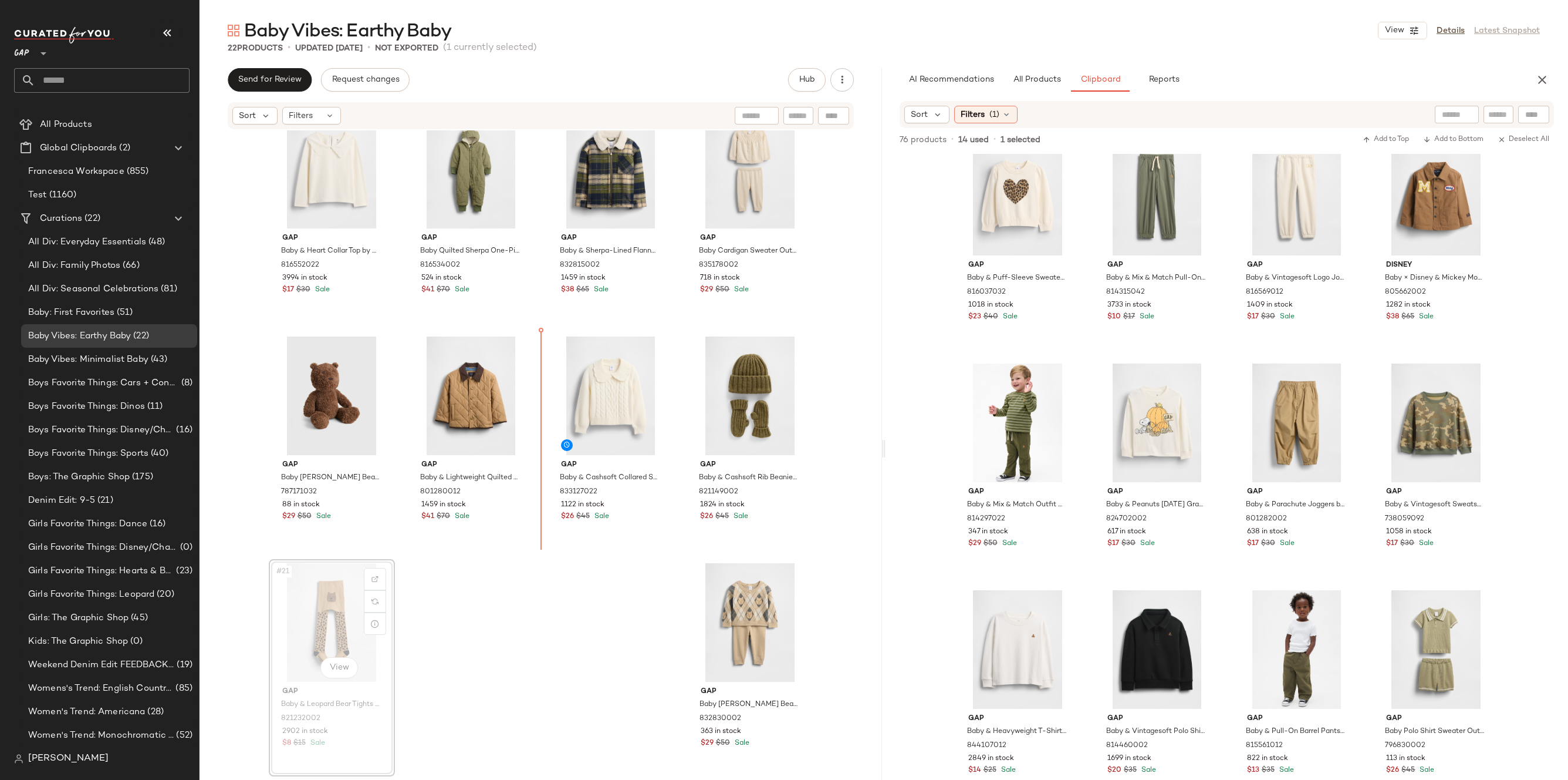
drag, startPoint x: 329, startPoint y: 632, endPoint x: 336, endPoint y: 627, distance: 8.6
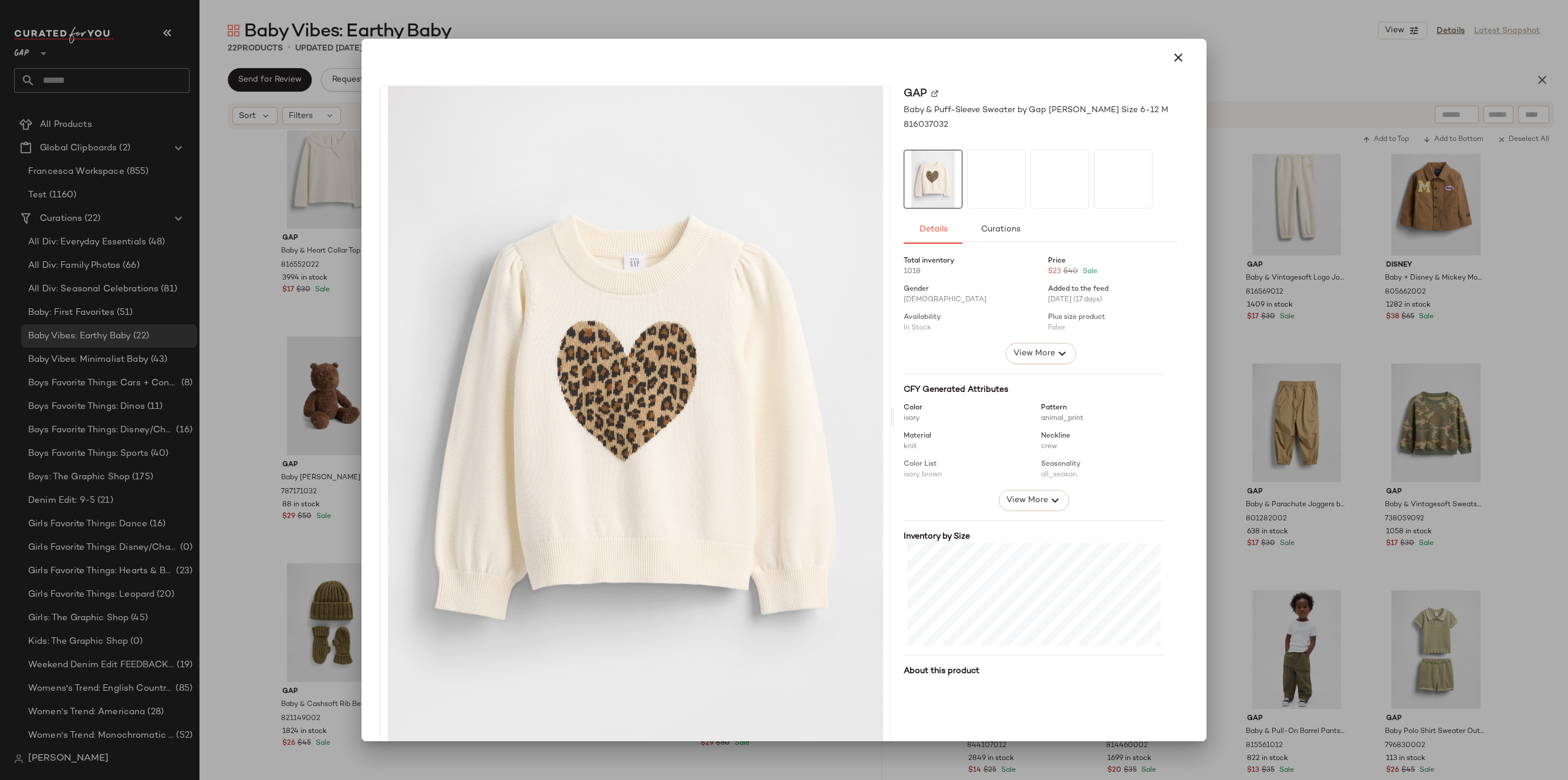
drag, startPoint x: 1026, startPoint y: 238, endPoint x: 656, endPoint y: 450, distance: 426.4
click at [1164, 56] on button "button" at bounding box center [1178, 57] width 28 height 28
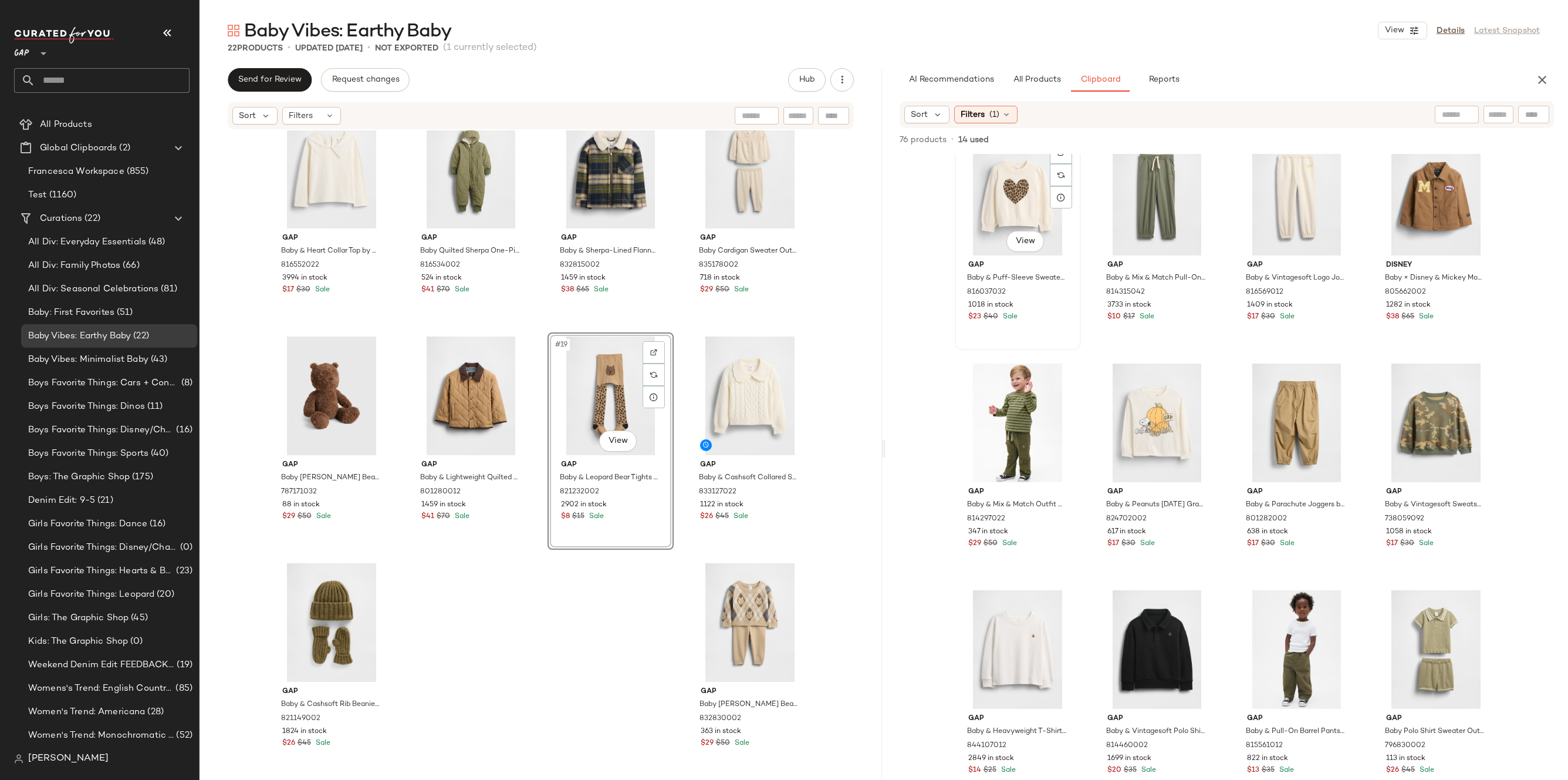
scroll to position [1618, 0]
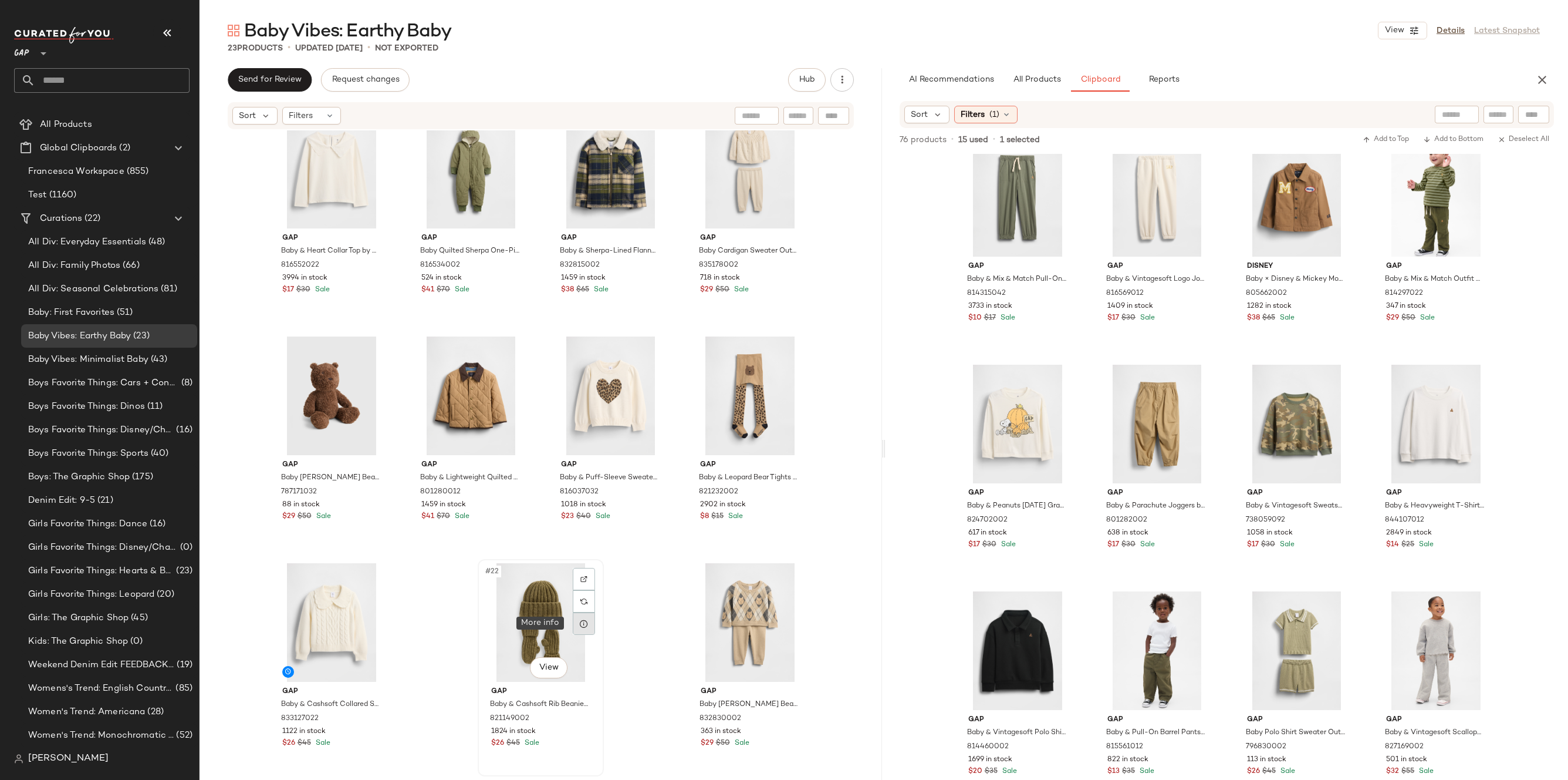
click at [589, 634] on div at bounding box center [584, 623] width 22 height 22
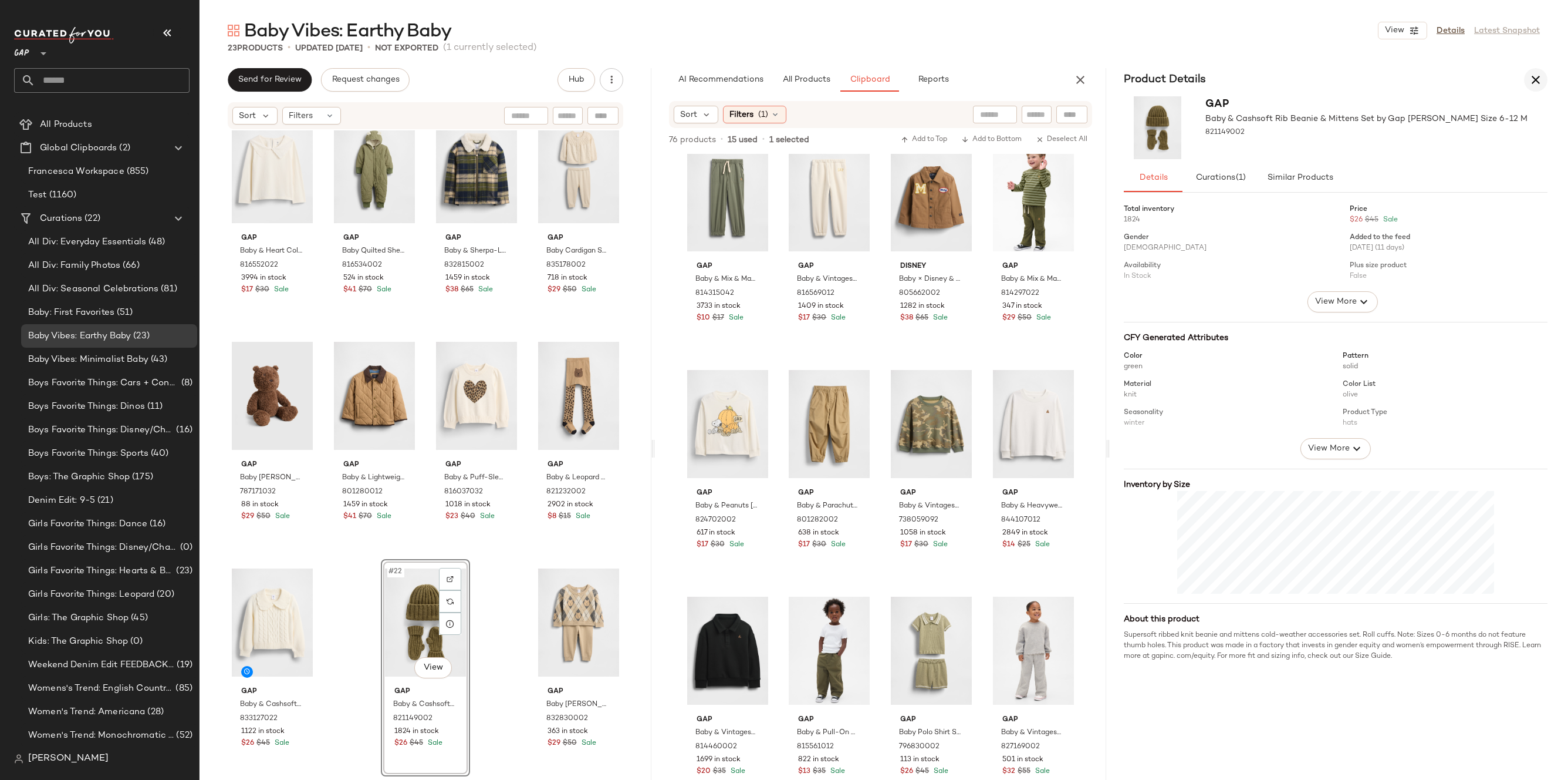
click at [1533, 71] on button "button" at bounding box center [1535, 80] width 24 height 24
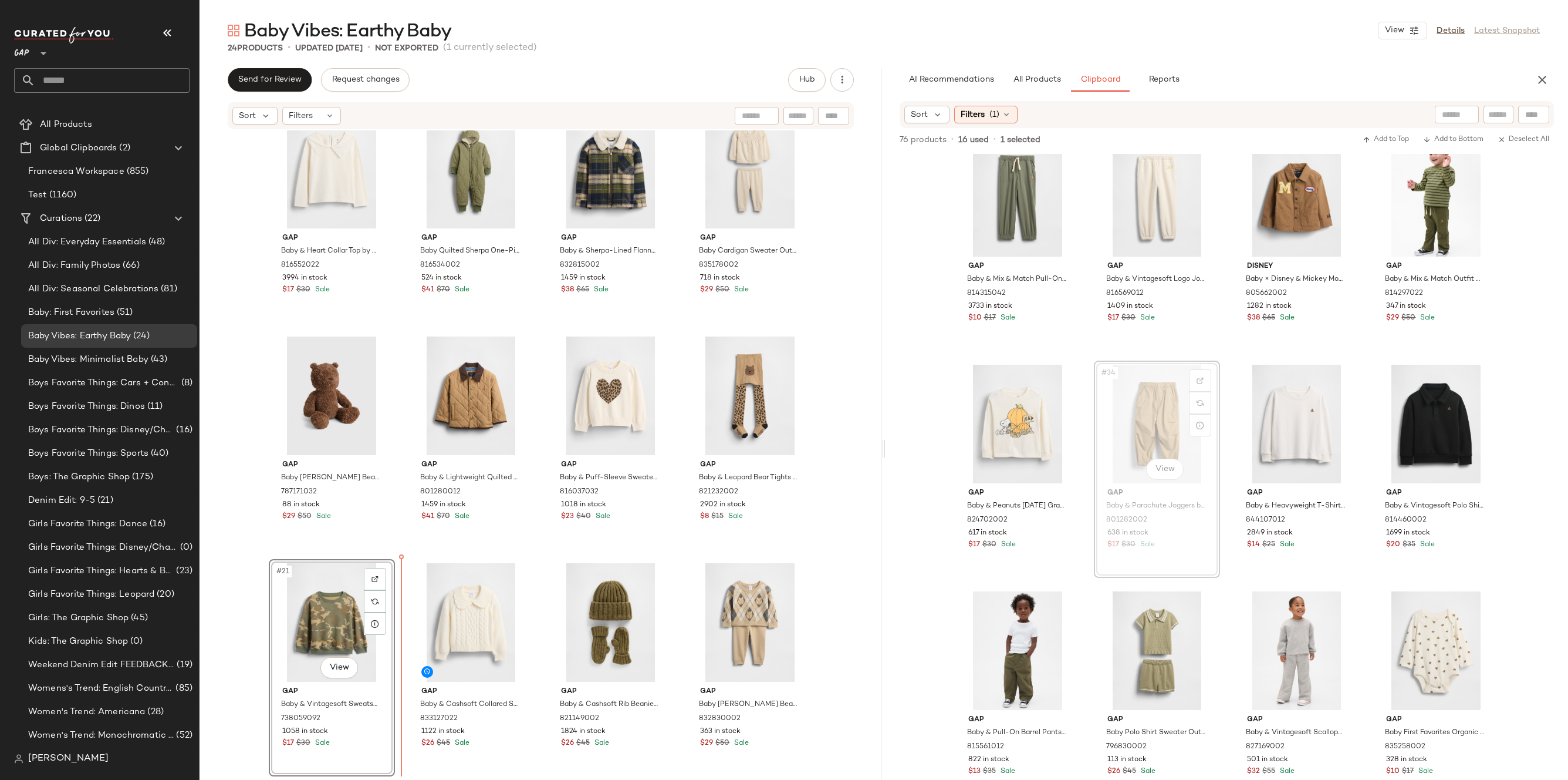
drag, startPoint x: 1171, startPoint y: 414, endPoint x: 1165, endPoint y: 415, distance: 6.1
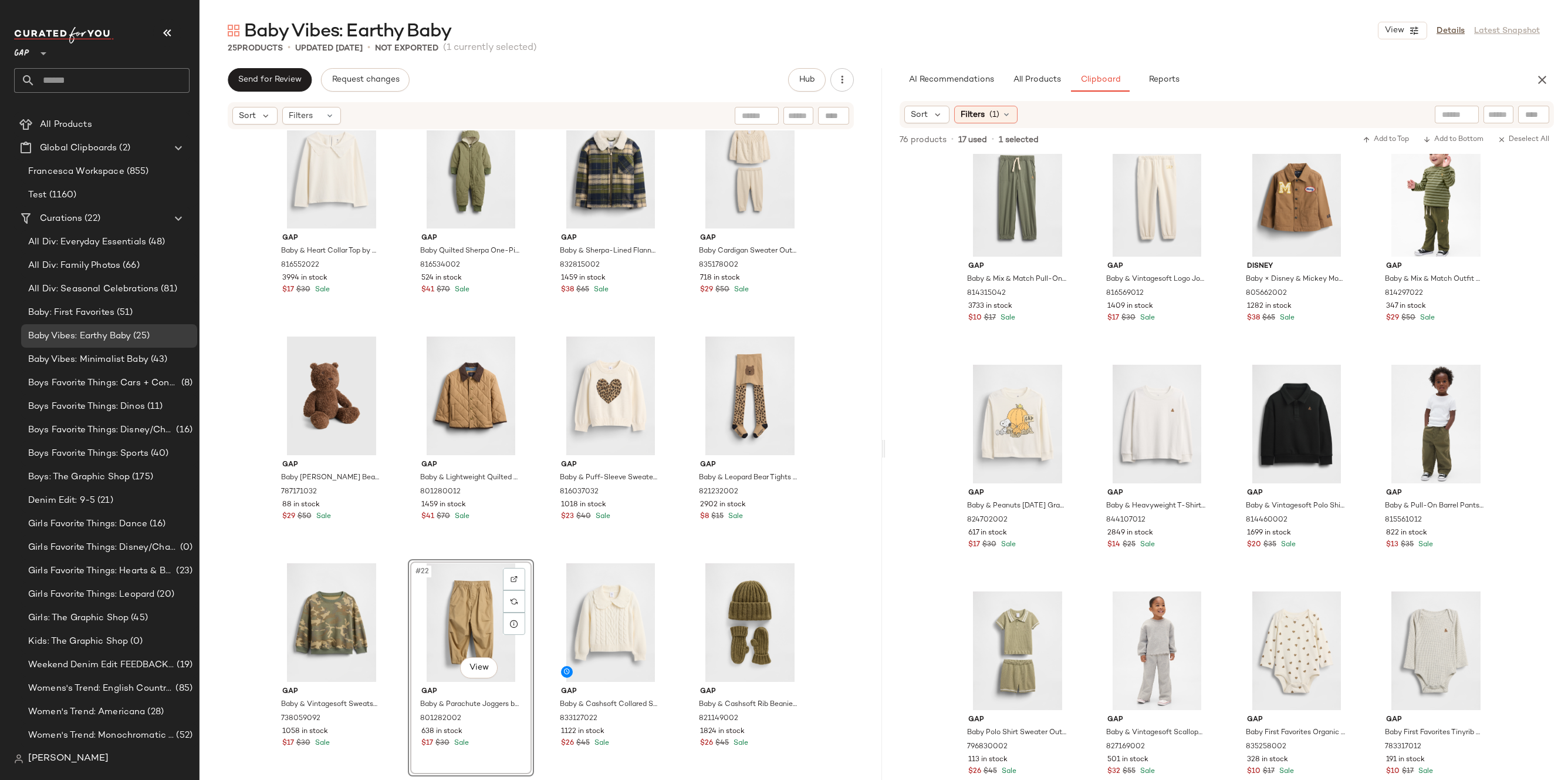
click at [863, 585] on div "Gap Baby & Heart Collar Top by Gap [PERSON_NAME] Size 6-12 M 816552022 3994 in …" at bounding box center [540, 452] width 682 height 646
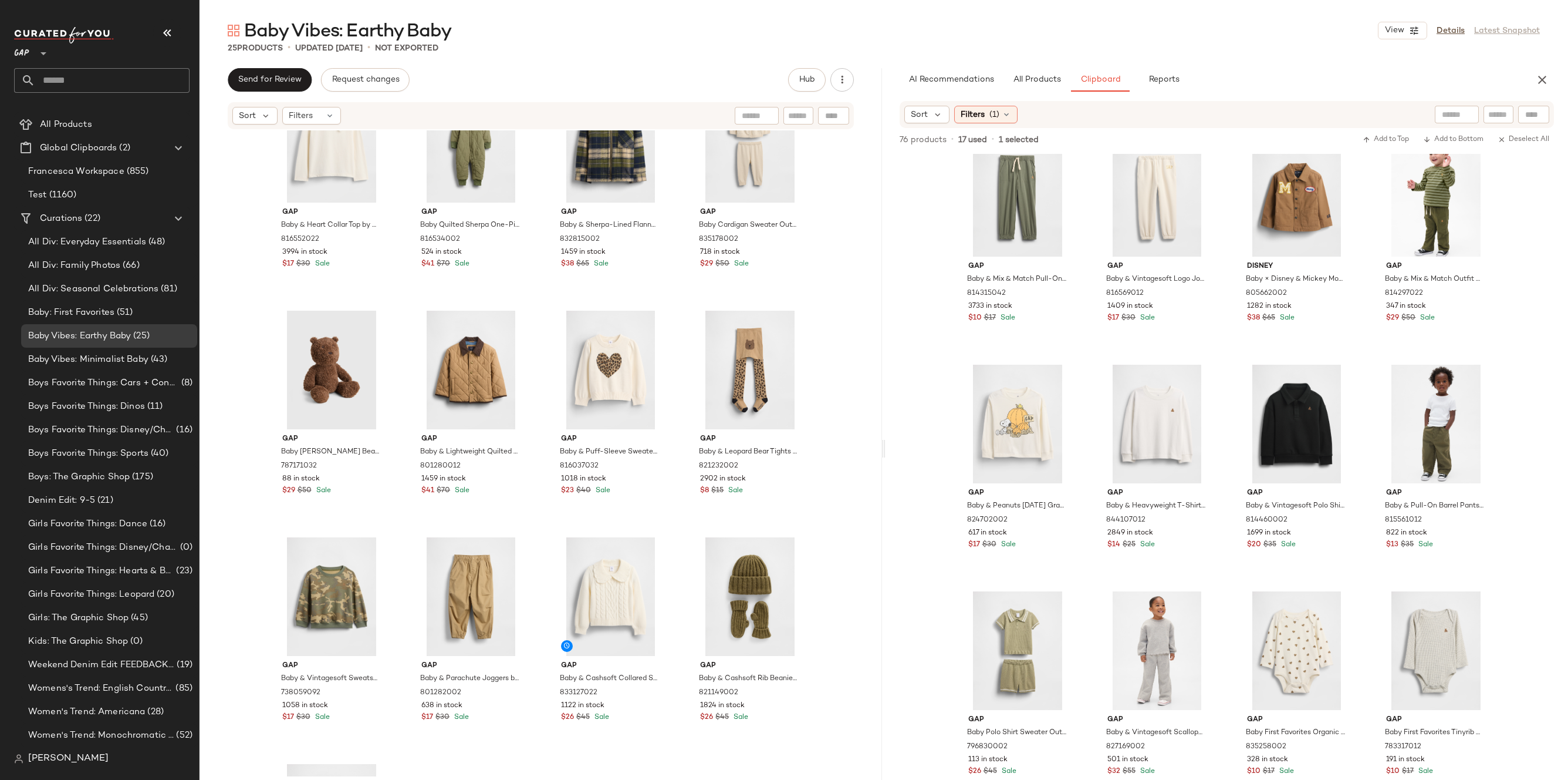
scroll to position [744, 0]
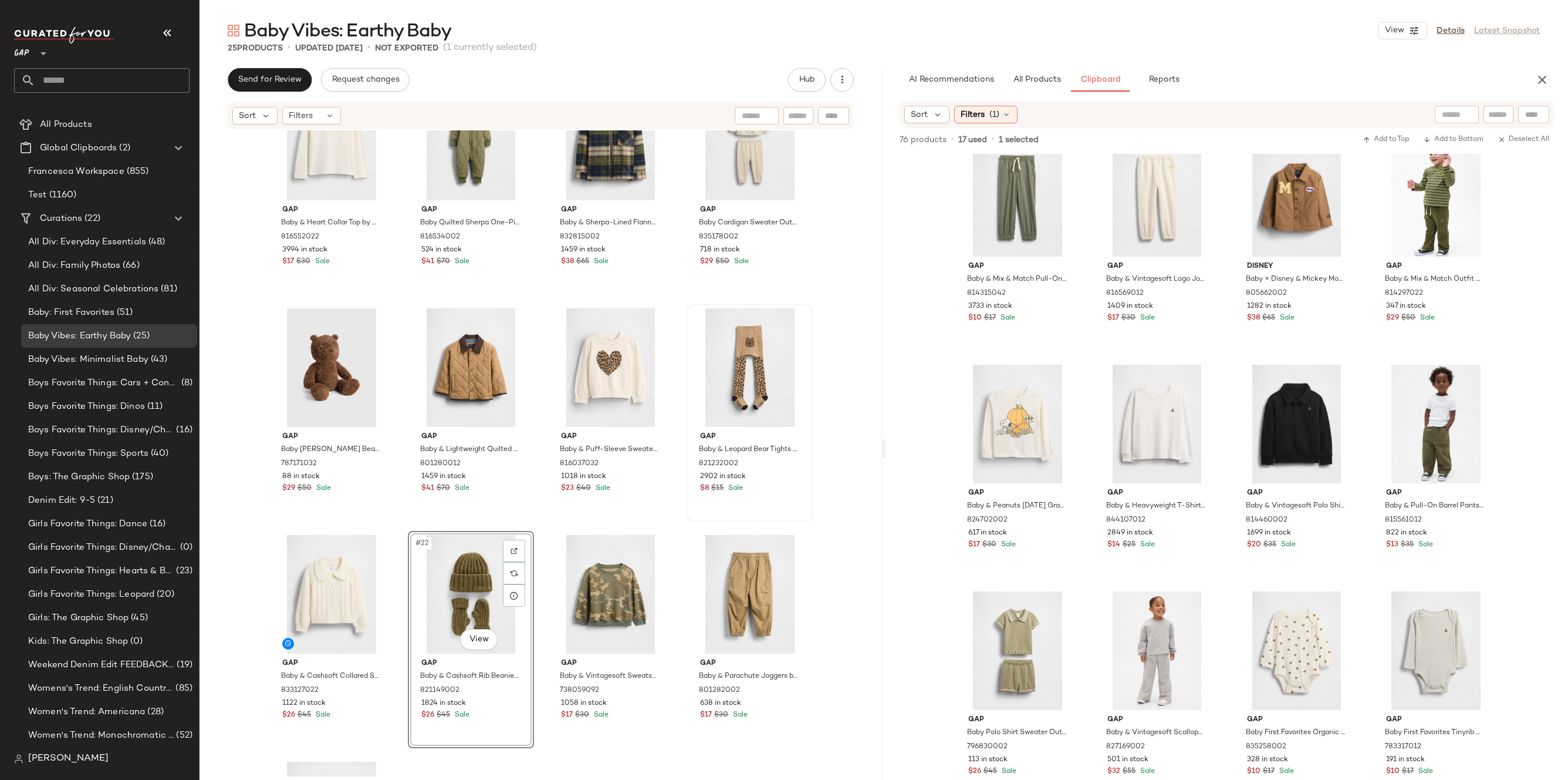
click at [807, 489] on div "Gap Baby & Leopard Bear Tights by Gap Leopard Size 0-6 M 821232002 2902 in stoc…" at bounding box center [749, 412] width 124 height 215
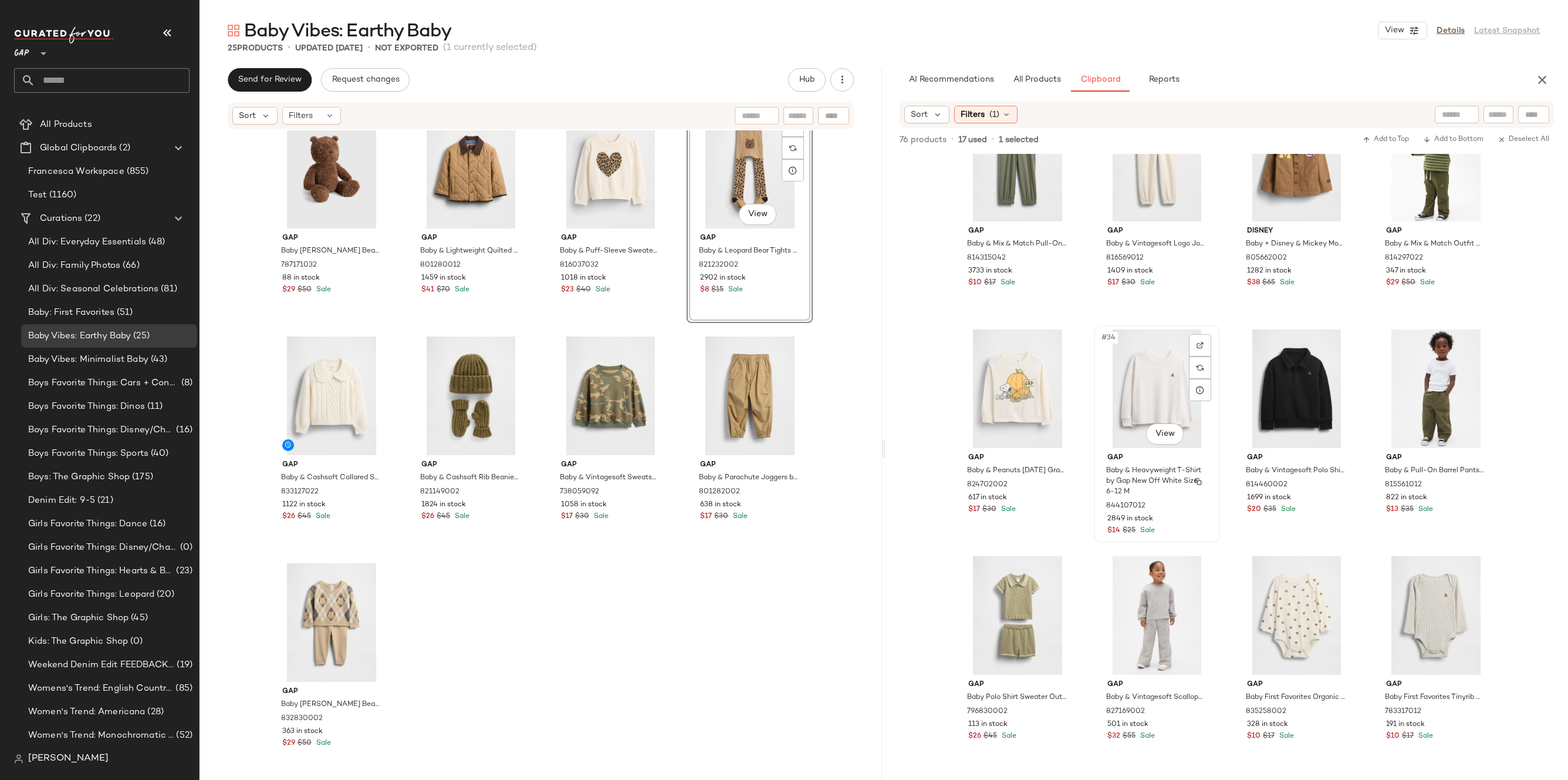
scroll to position [1657, 0]
click at [1414, 603] on div "#40 View" at bounding box center [1435, 612] width 118 height 119
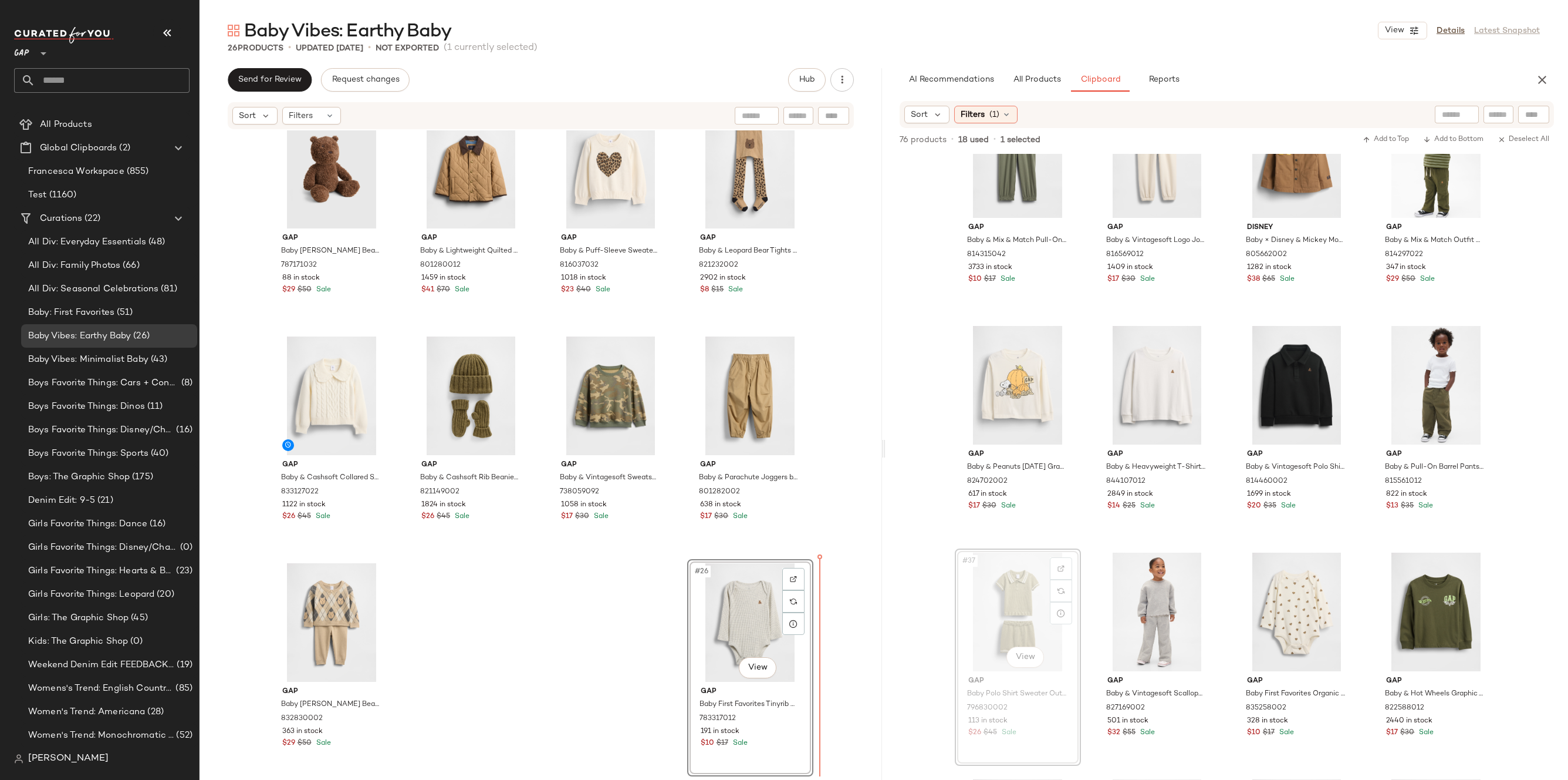
drag, startPoint x: 1019, startPoint y: 606, endPoint x: 1012, endPoint y: 606, distance: 7.0
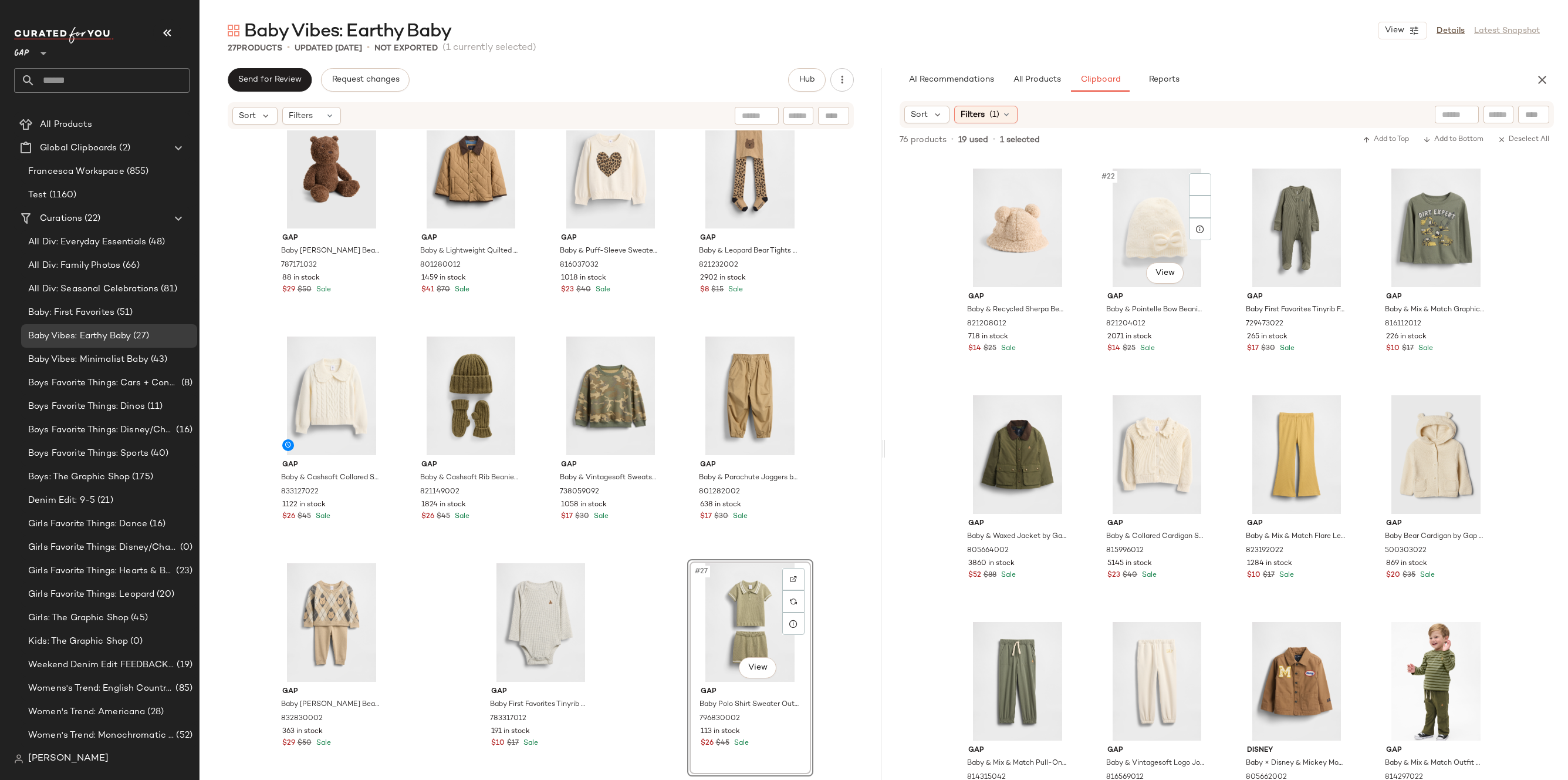
scroll to position [1116, 0]
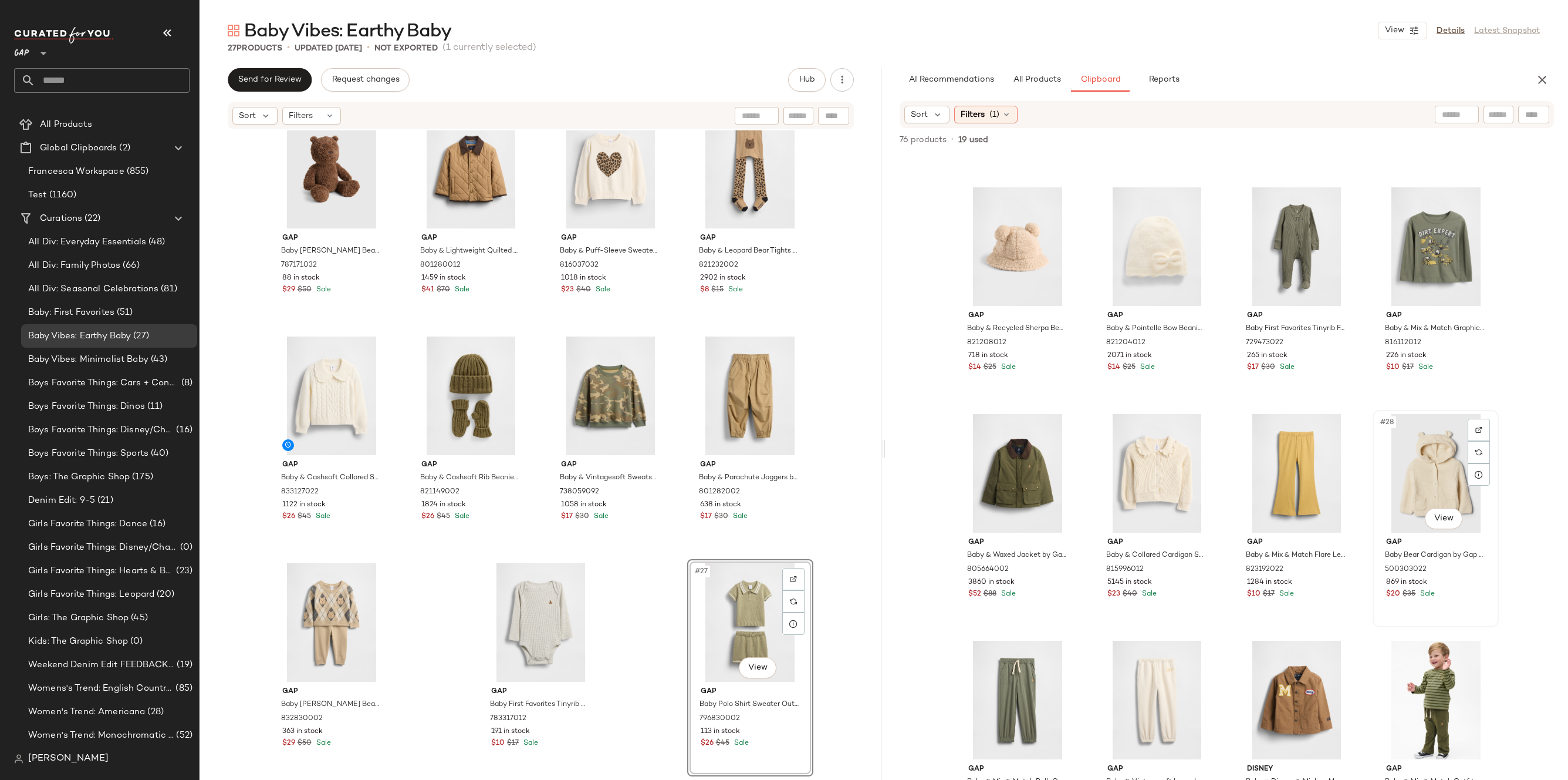
click at [1439, 464] on div "#28 View" at bounding box center [1435, 473] width 118 height 119
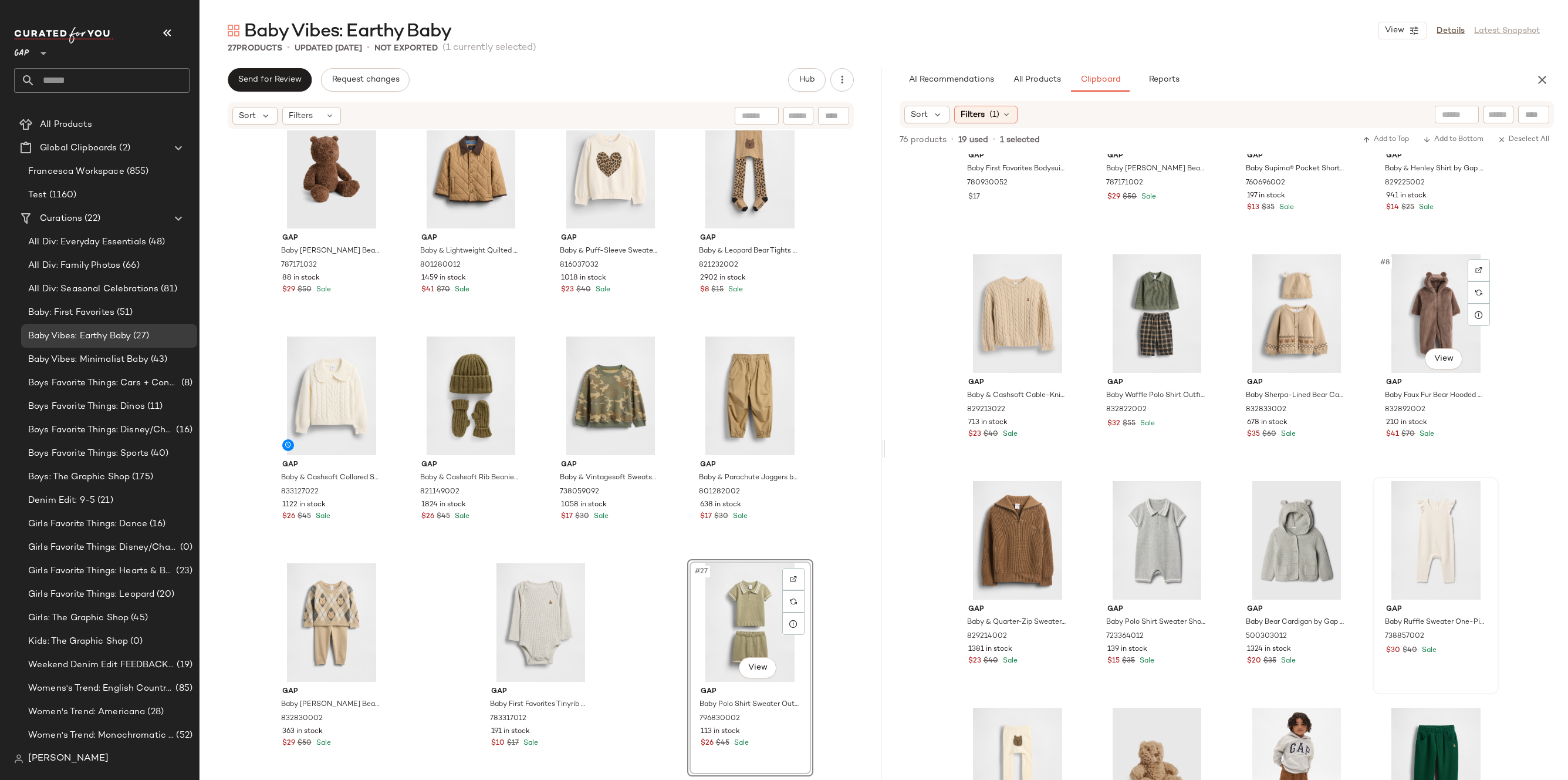
scroll to position [93, 0]
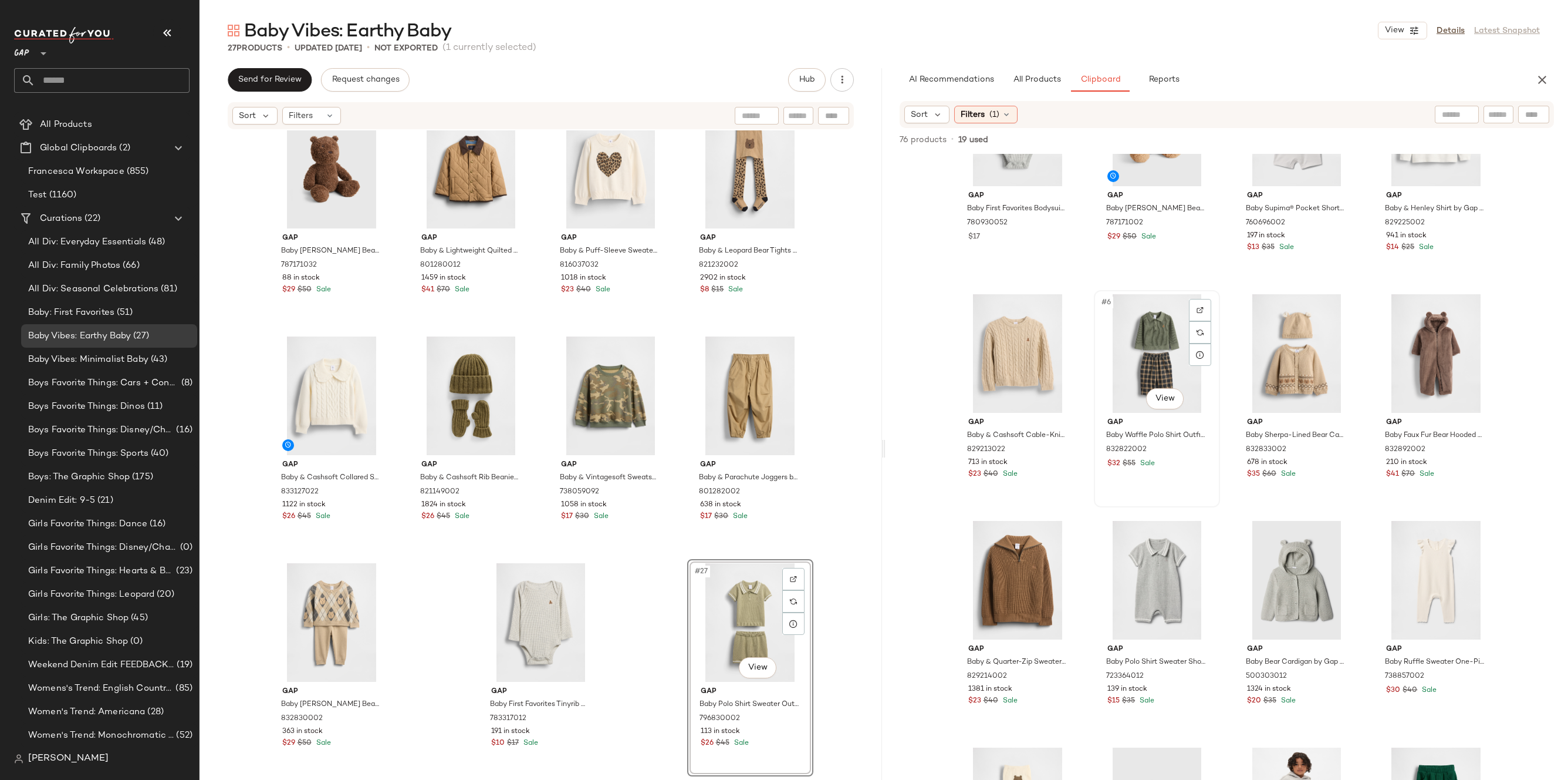
click at [1143, 348] on div "#6 View" at bounding box center [1157, 354] width 118 height 119
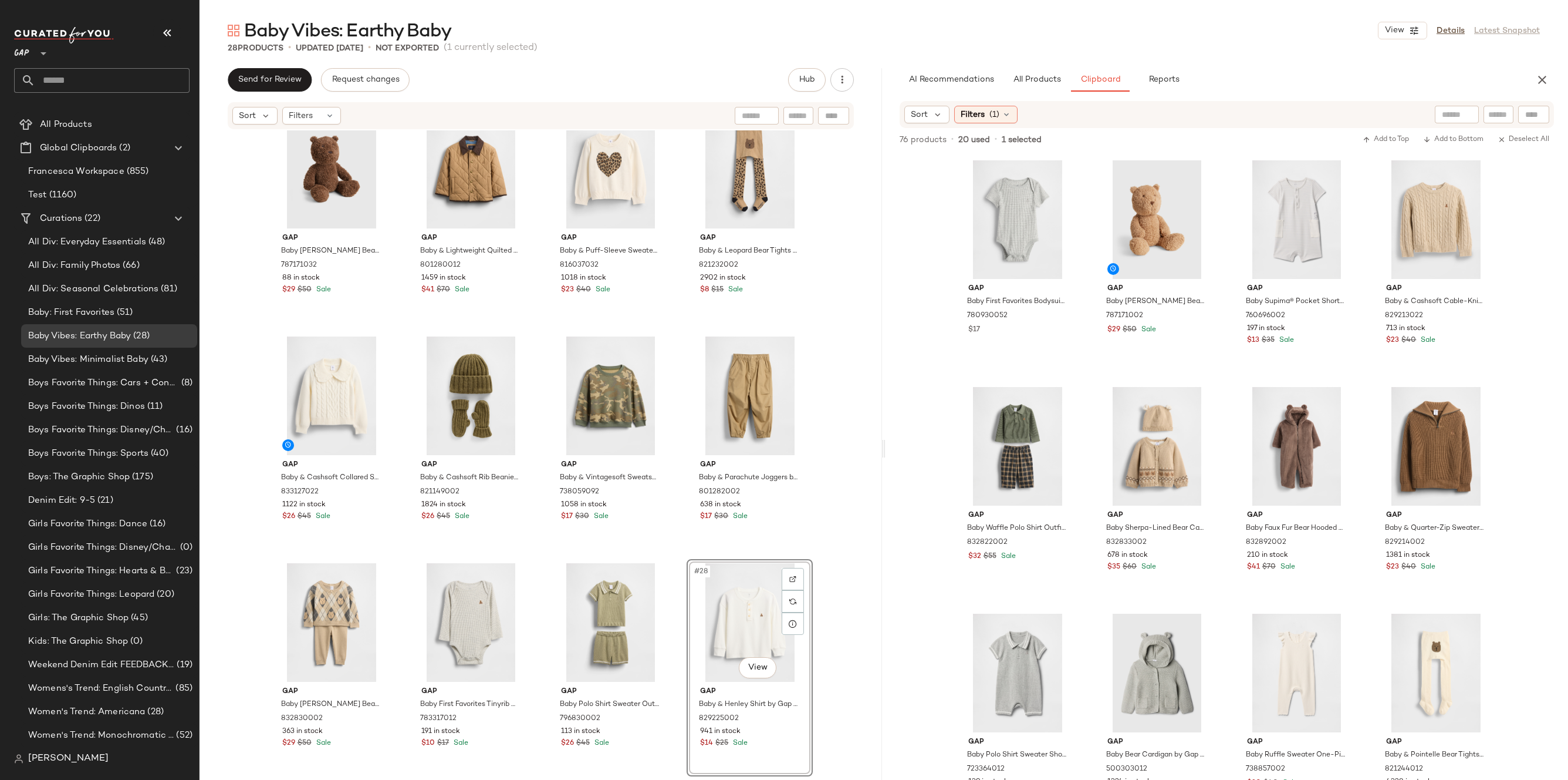
click at [874, 549] on div "Gap Baby & Heart Collar Top by Gap [PERSON_NAME] Size 6-12 M 816552022 3994 in …" at bounding box center [540, 452] width 682 height 646
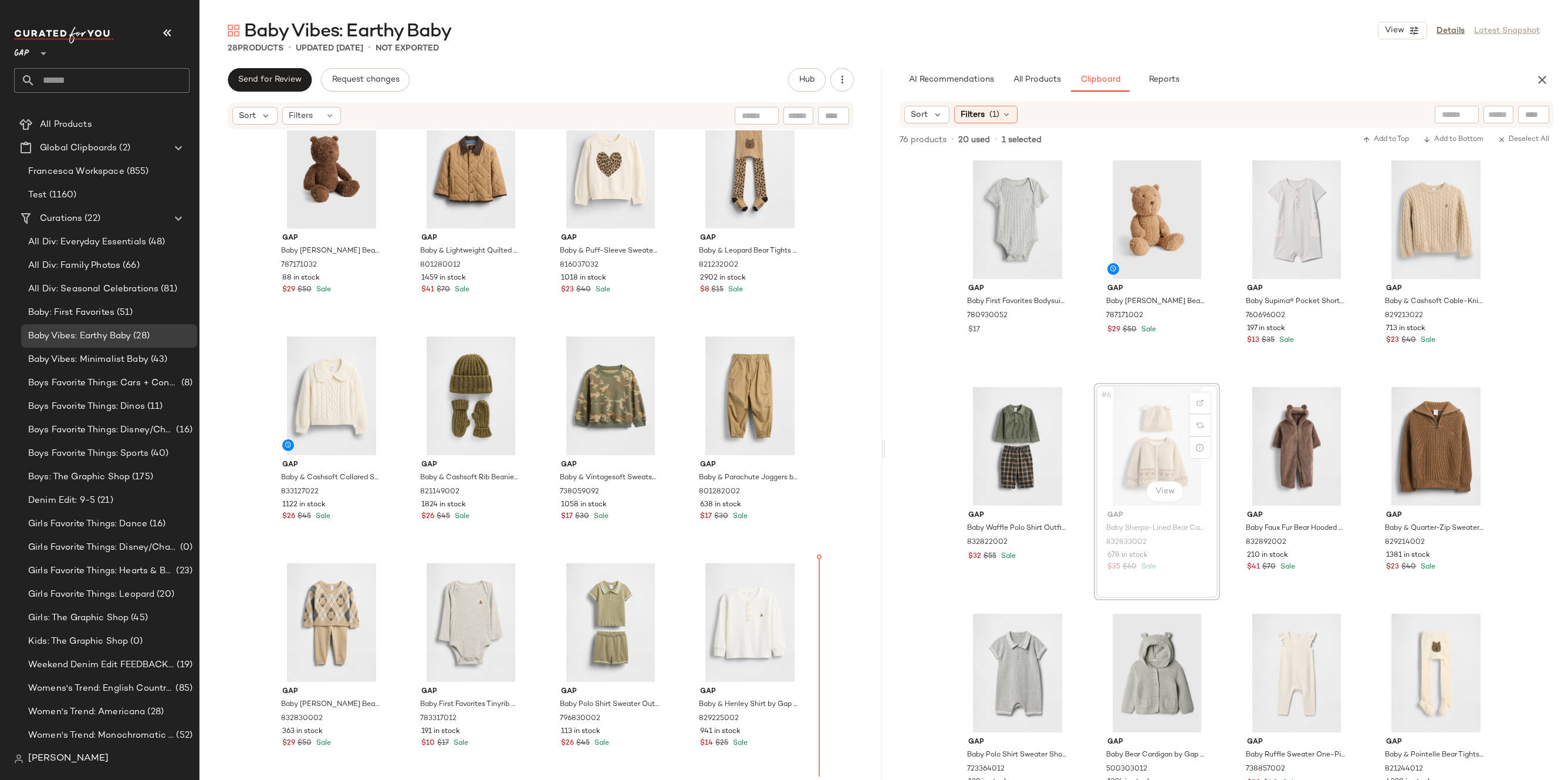
drag, startPoint x: 1117, startPoint y: 435, endPoint x: 1111, endPoint y: 438, distance: 6.7
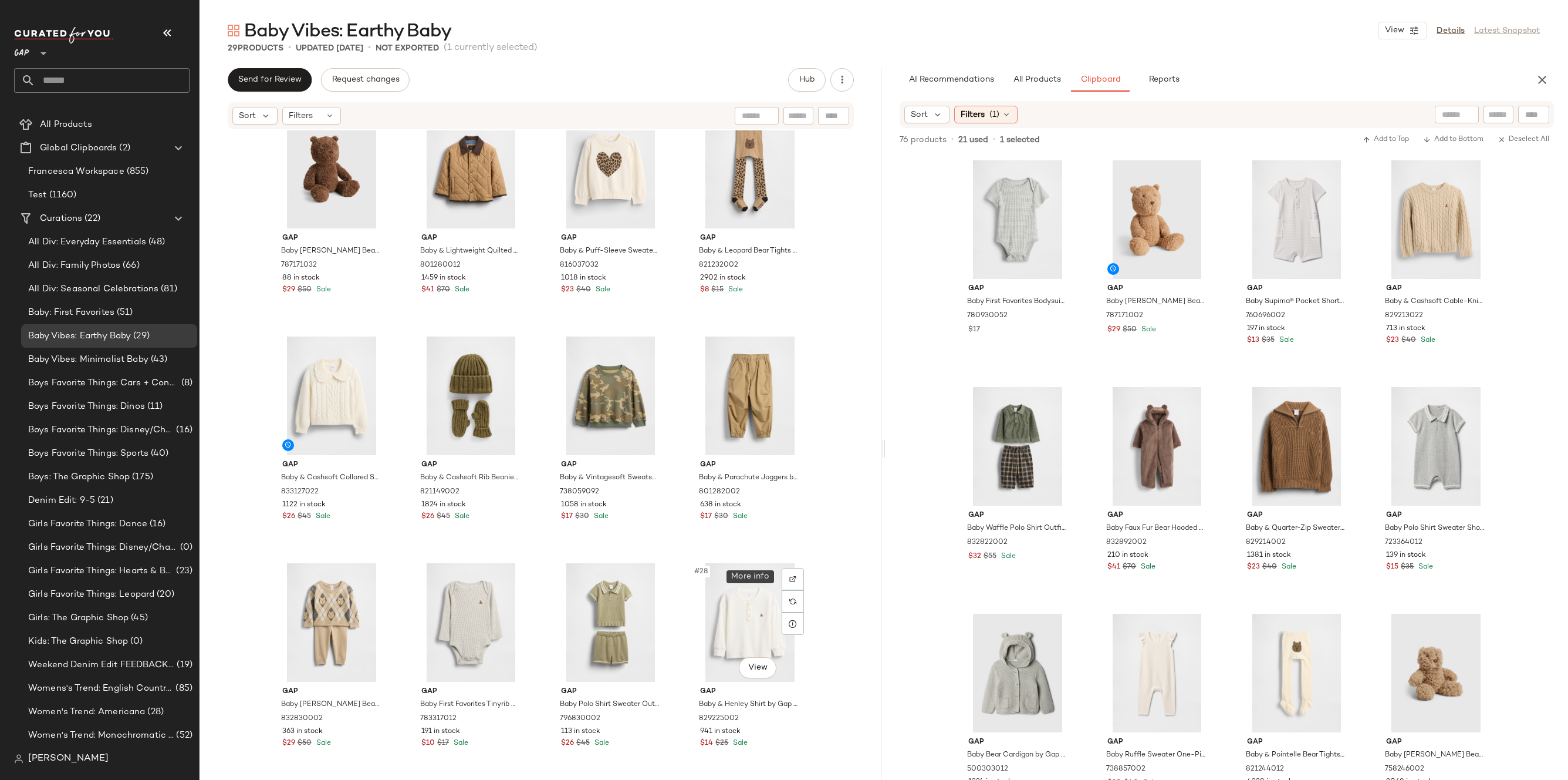
scroll to position [1169, 0]
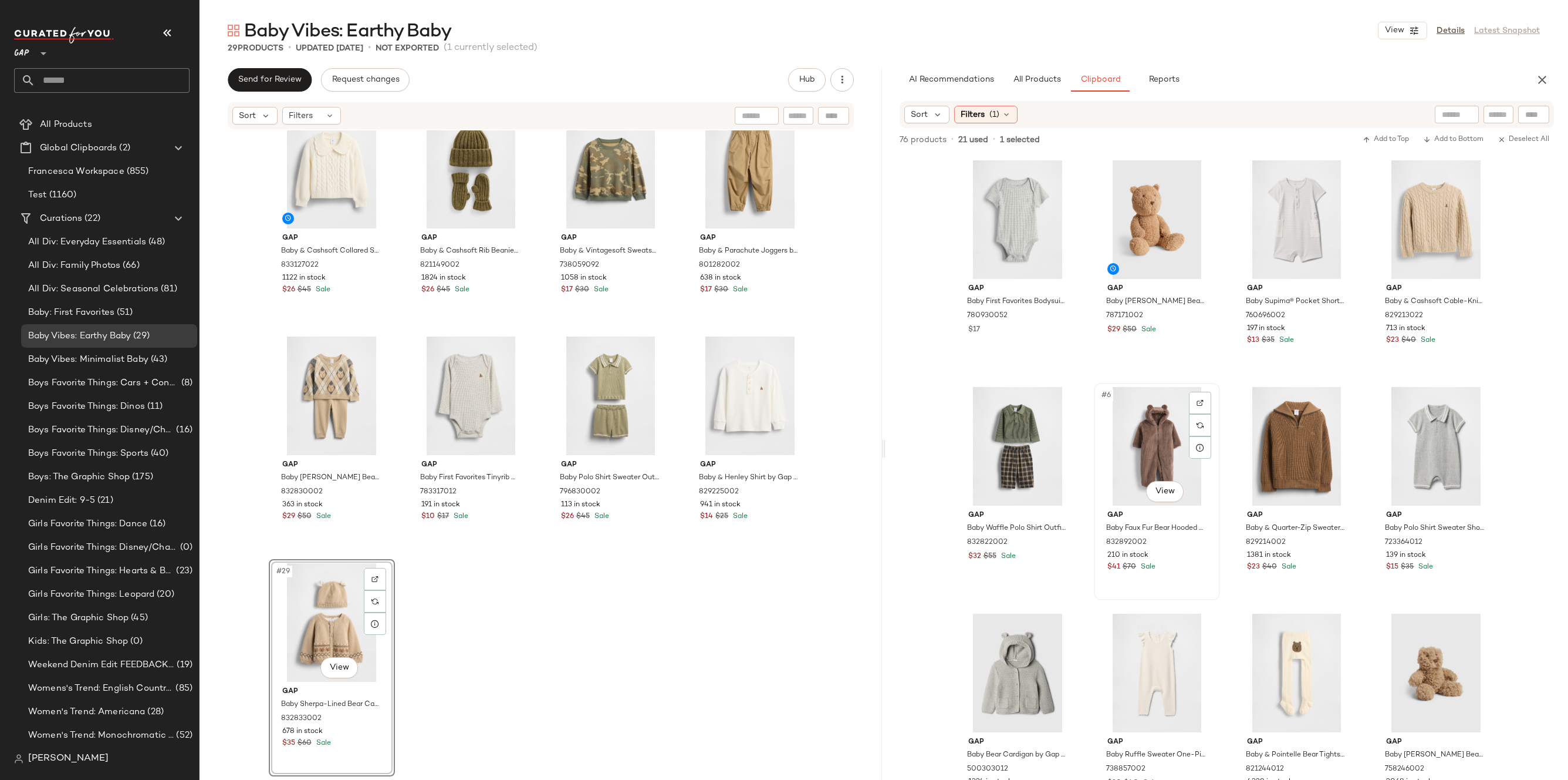
click at [1143, 443] on div "#6 View" at bounding box center [1157, 446] width 118 height 119
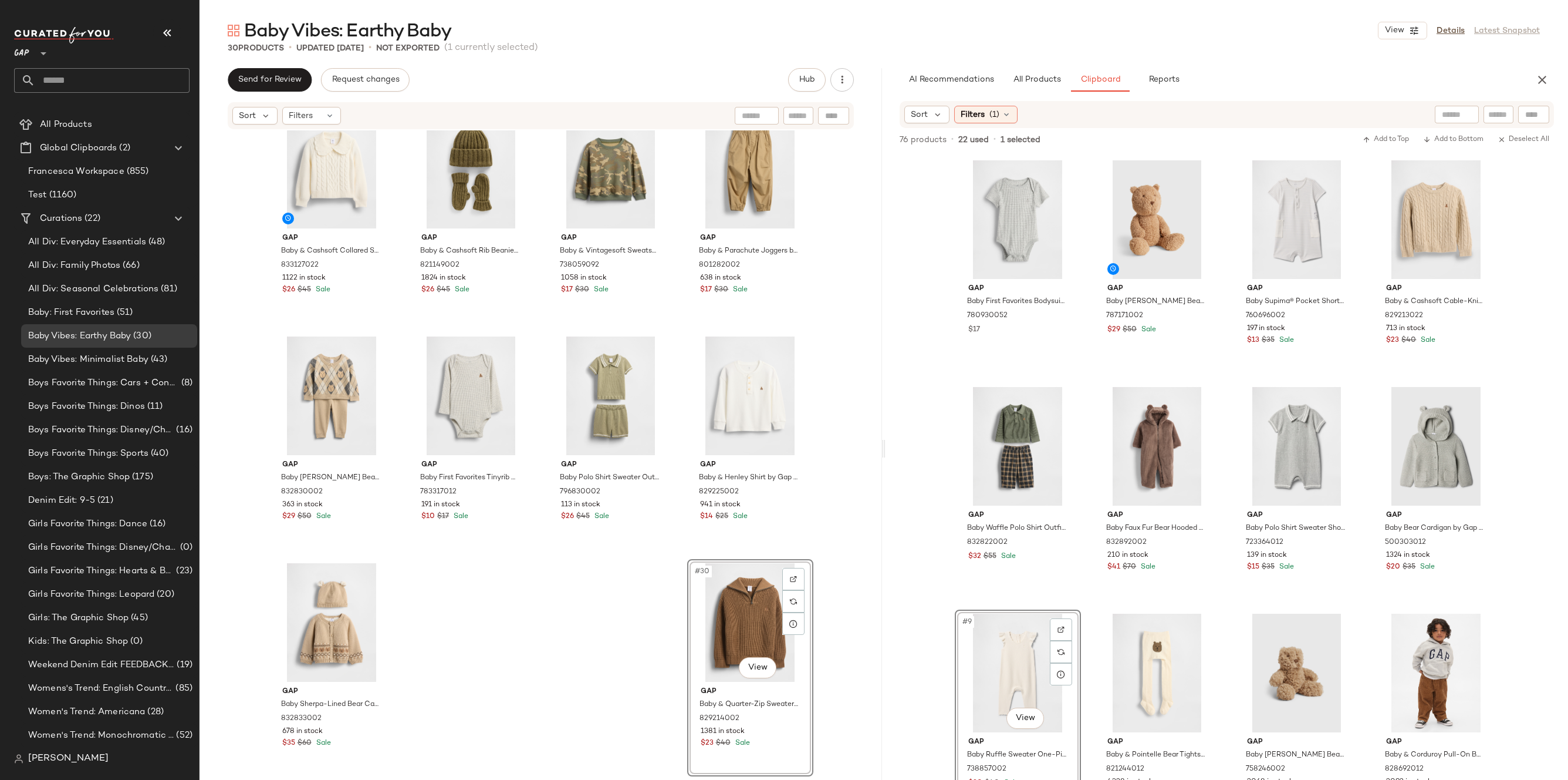
drag, startPoint x: 1007, startPoint y: 638, endPoint x: 995, endPoint y: 638, distance: 12.0
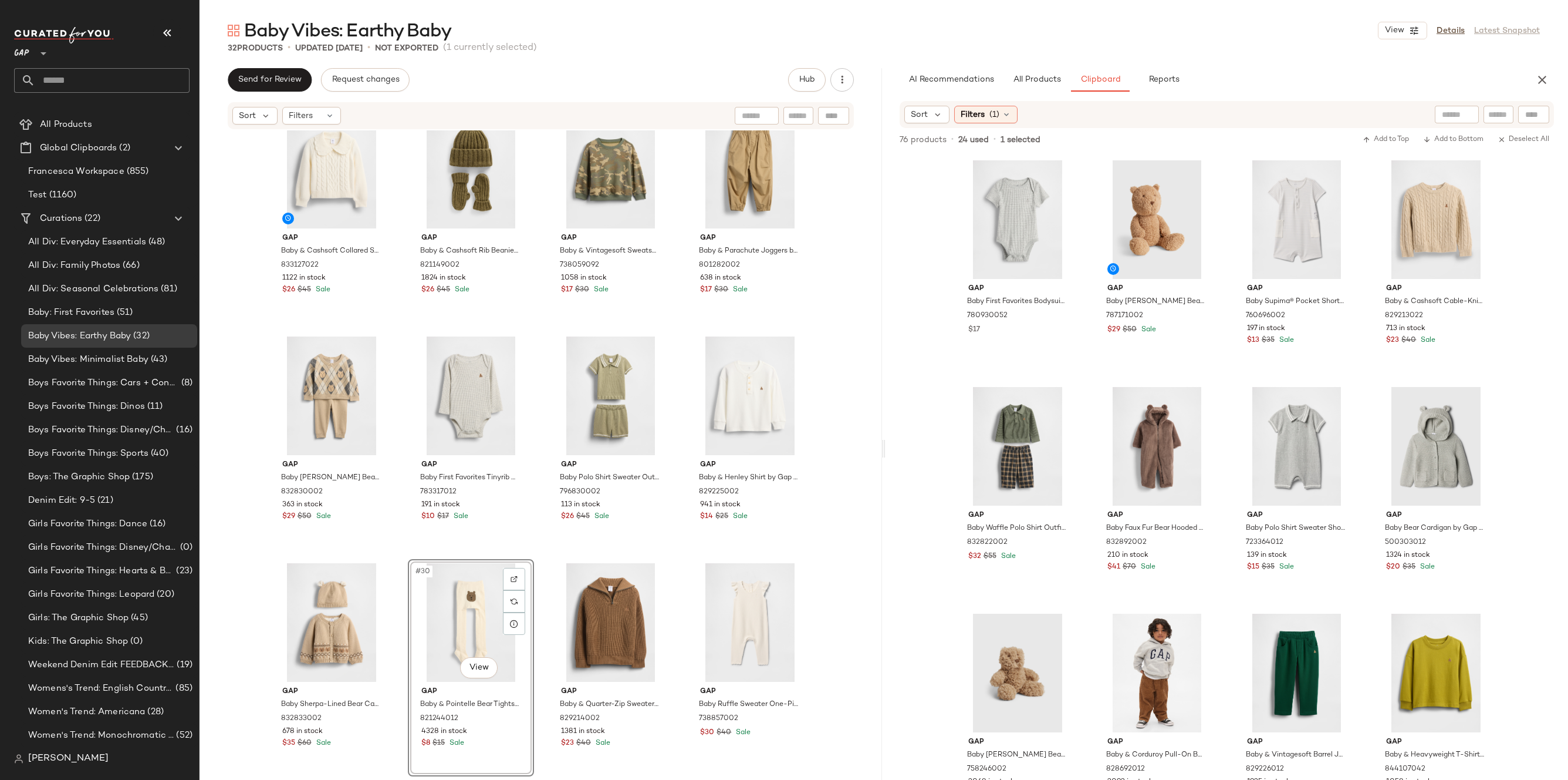
click at [840, 585] on div "Gap Baby [PERSON_NAME] Bear Toy - Large by Gap Brazen Brown One Size 787171032 …" at bounding box center [540, 452] width 682 height 646
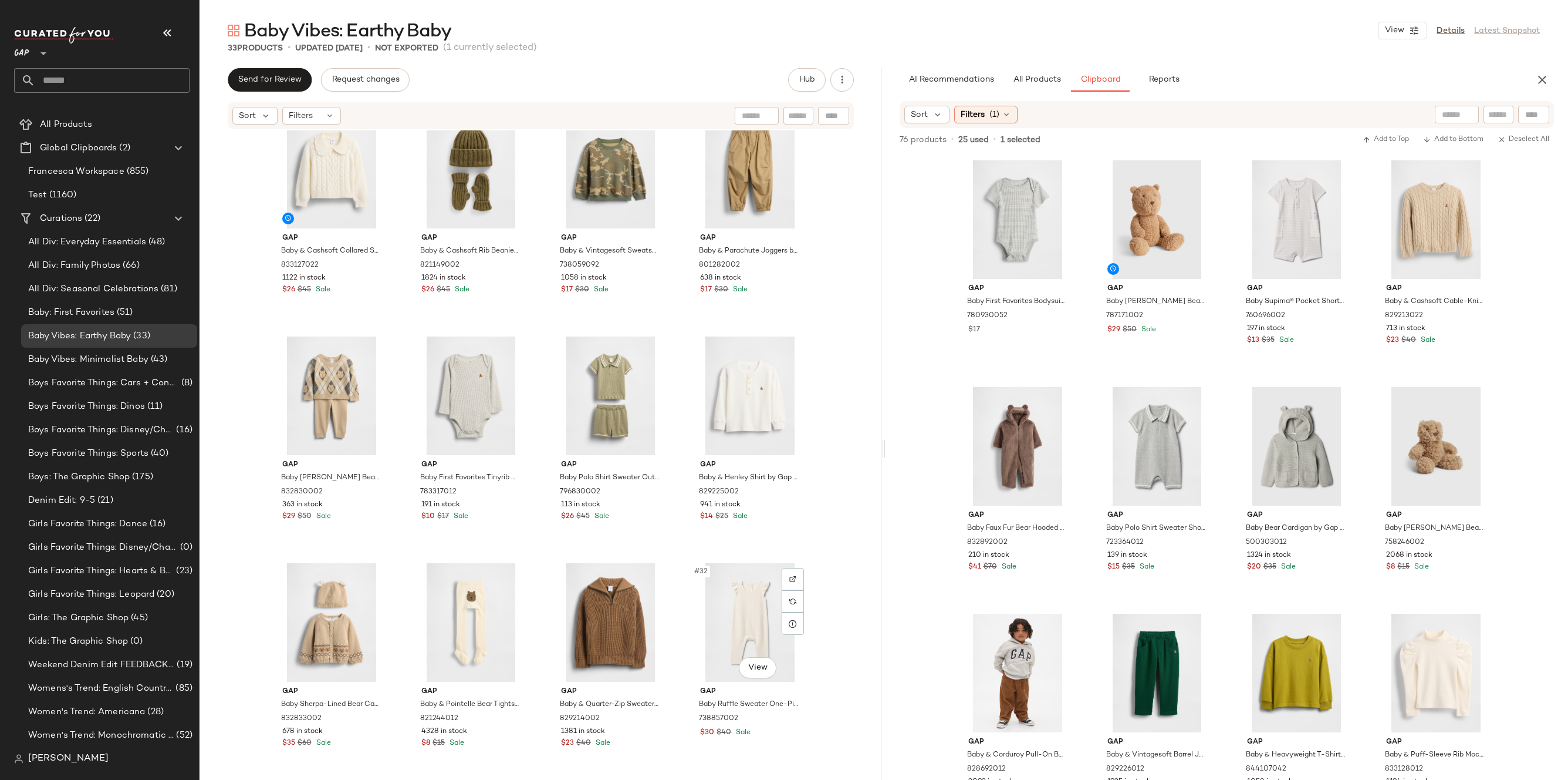
scroll to position [1396, 0]
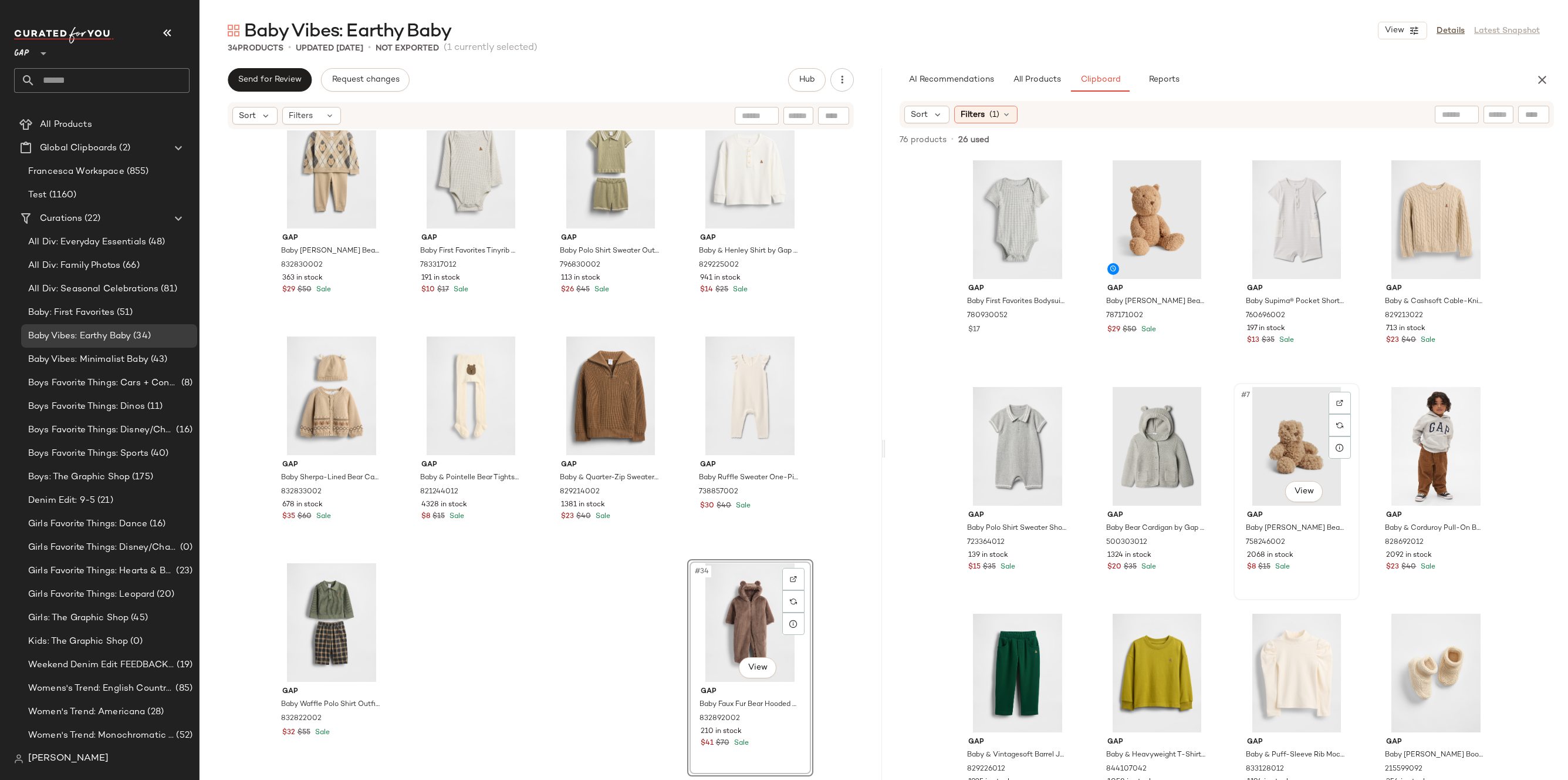
click at [1271, 453] on div "#7 View" at bounding box center [1296, 446] width 118 height 119
drag, startPoint x: 1298, startPoint y: 434, endPoint x: 783, endPoint y: 640, distance: 554.7
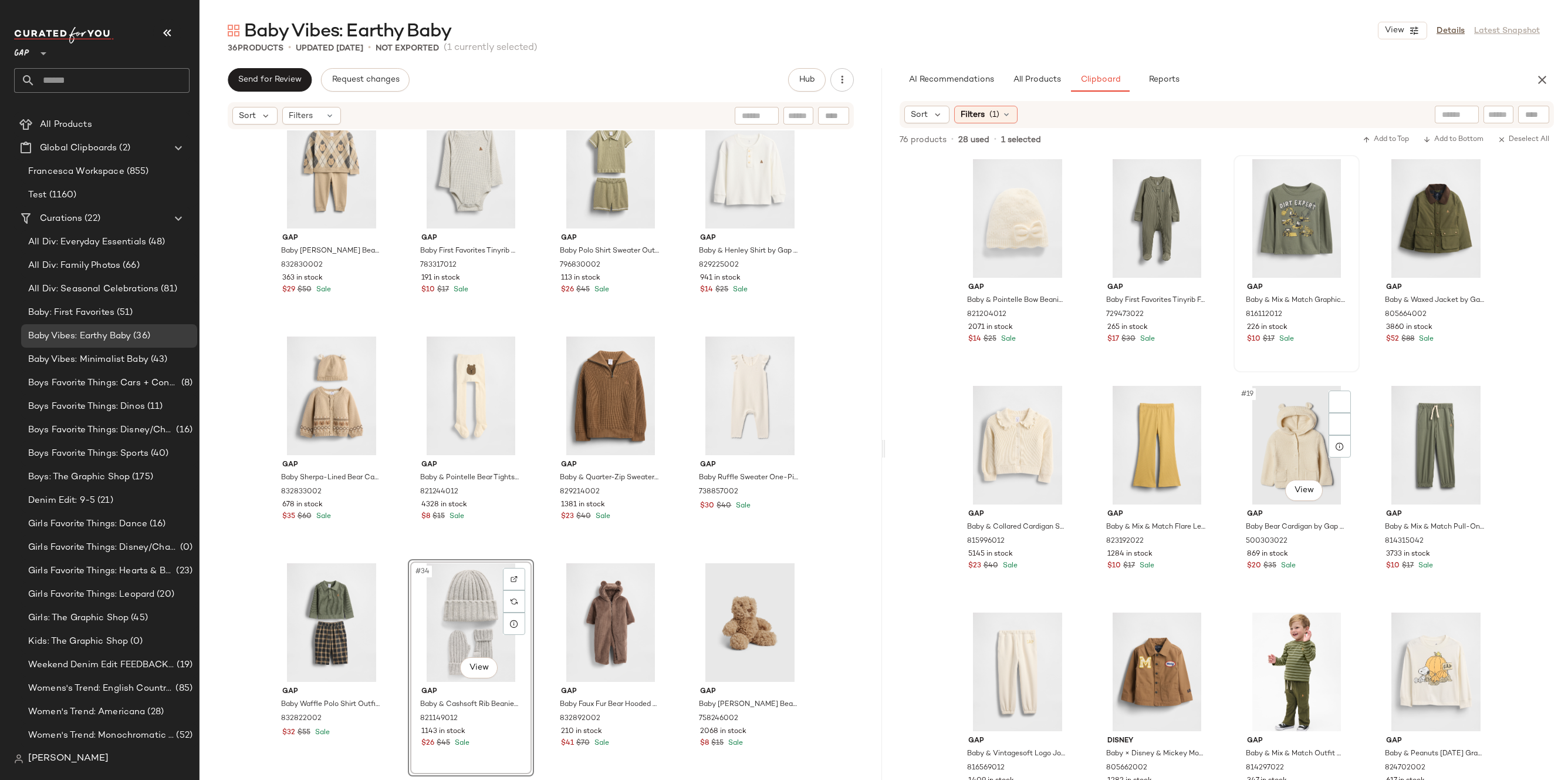
scroll to position [746, 0]
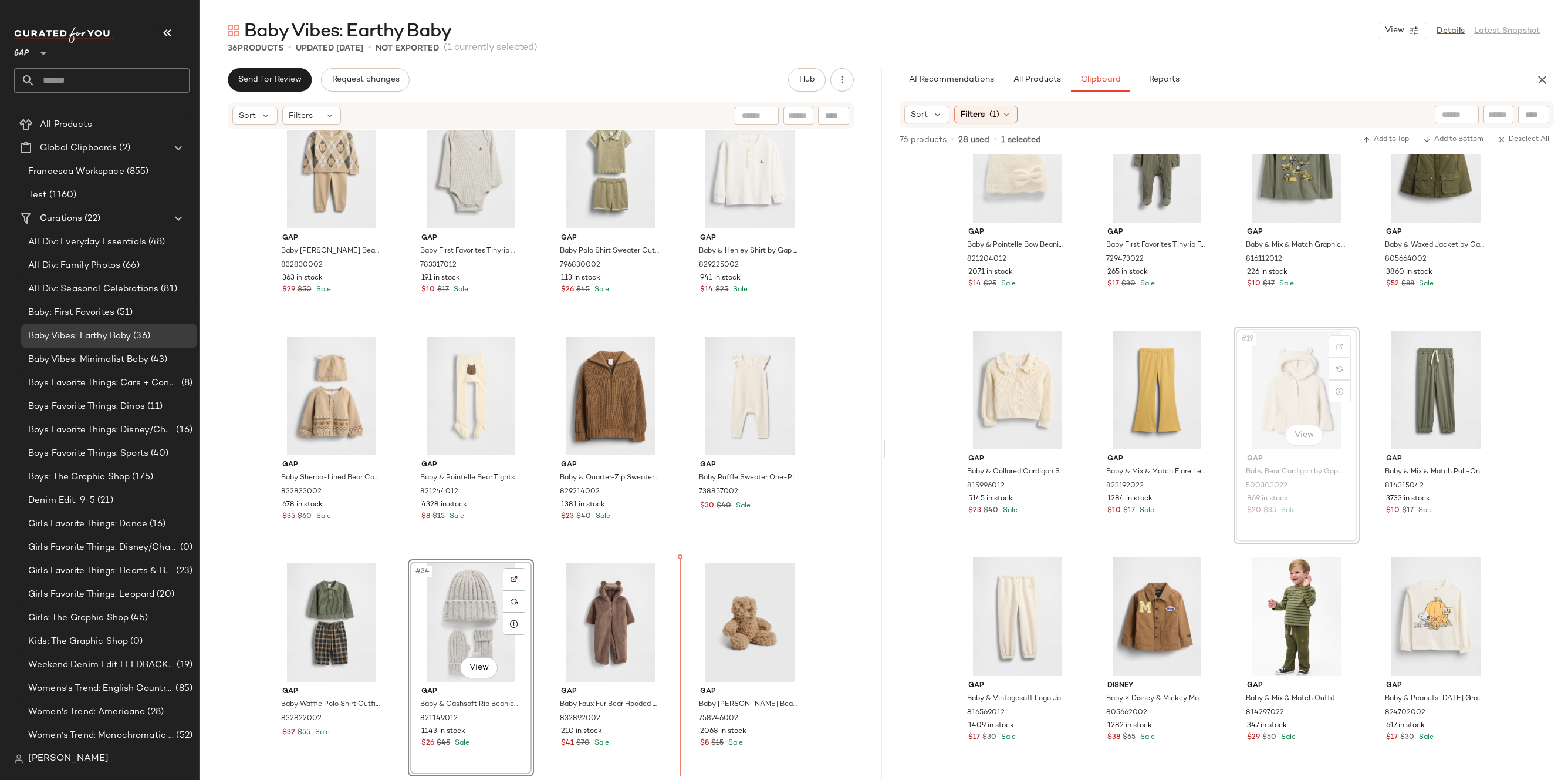
drag, startPoint x: 1319, startPoint y: 378, endPoint x: 1308, endPoint y: 381, distance: 11.4
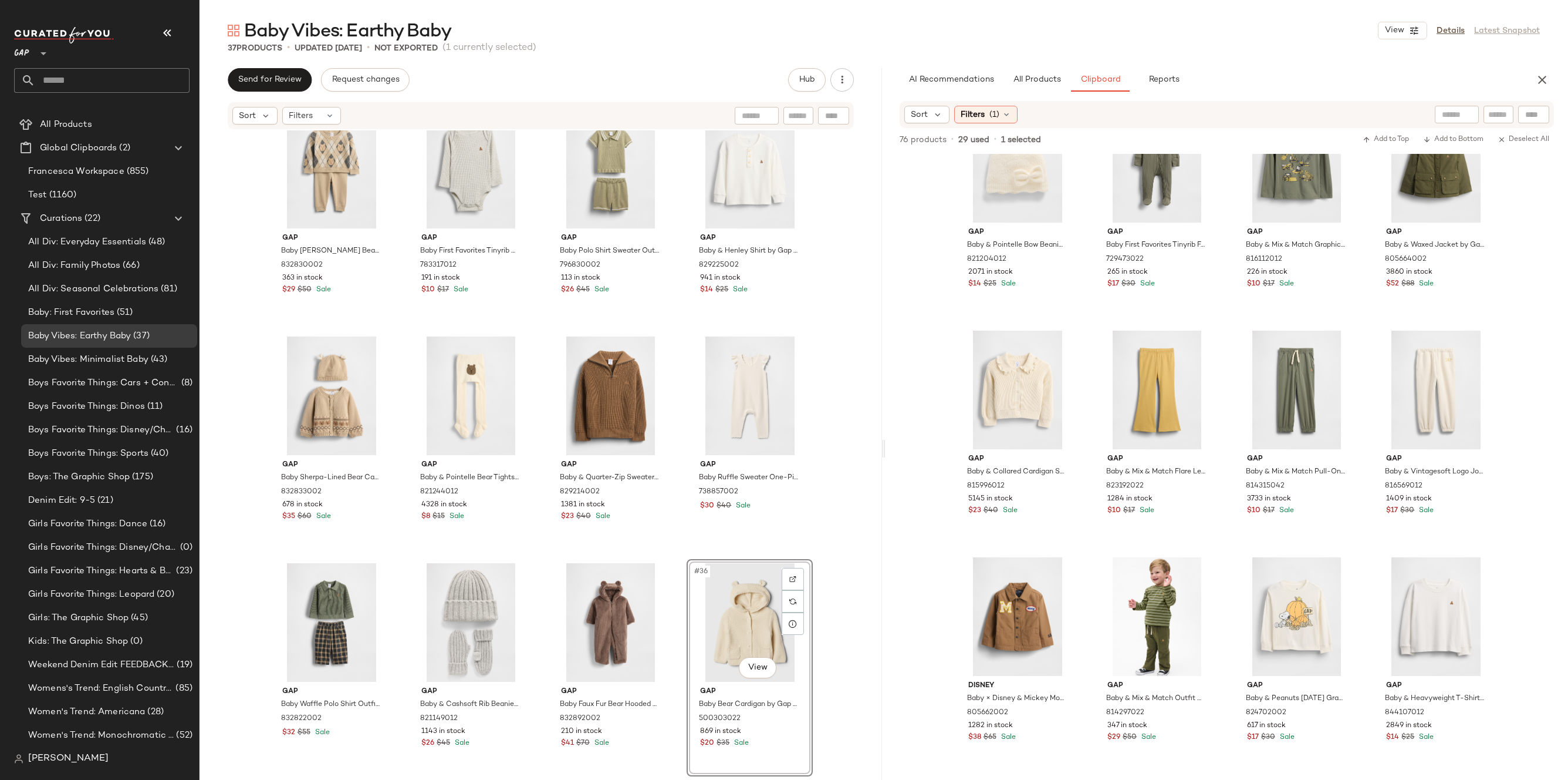
click at [857, 600] on div "Gap Baby [PERSON_NAME] Bear Sweater Set by Gap Wicker Beige Size 3-6 M 83283000…" at bounding box center [540, 452] width 682 height 646
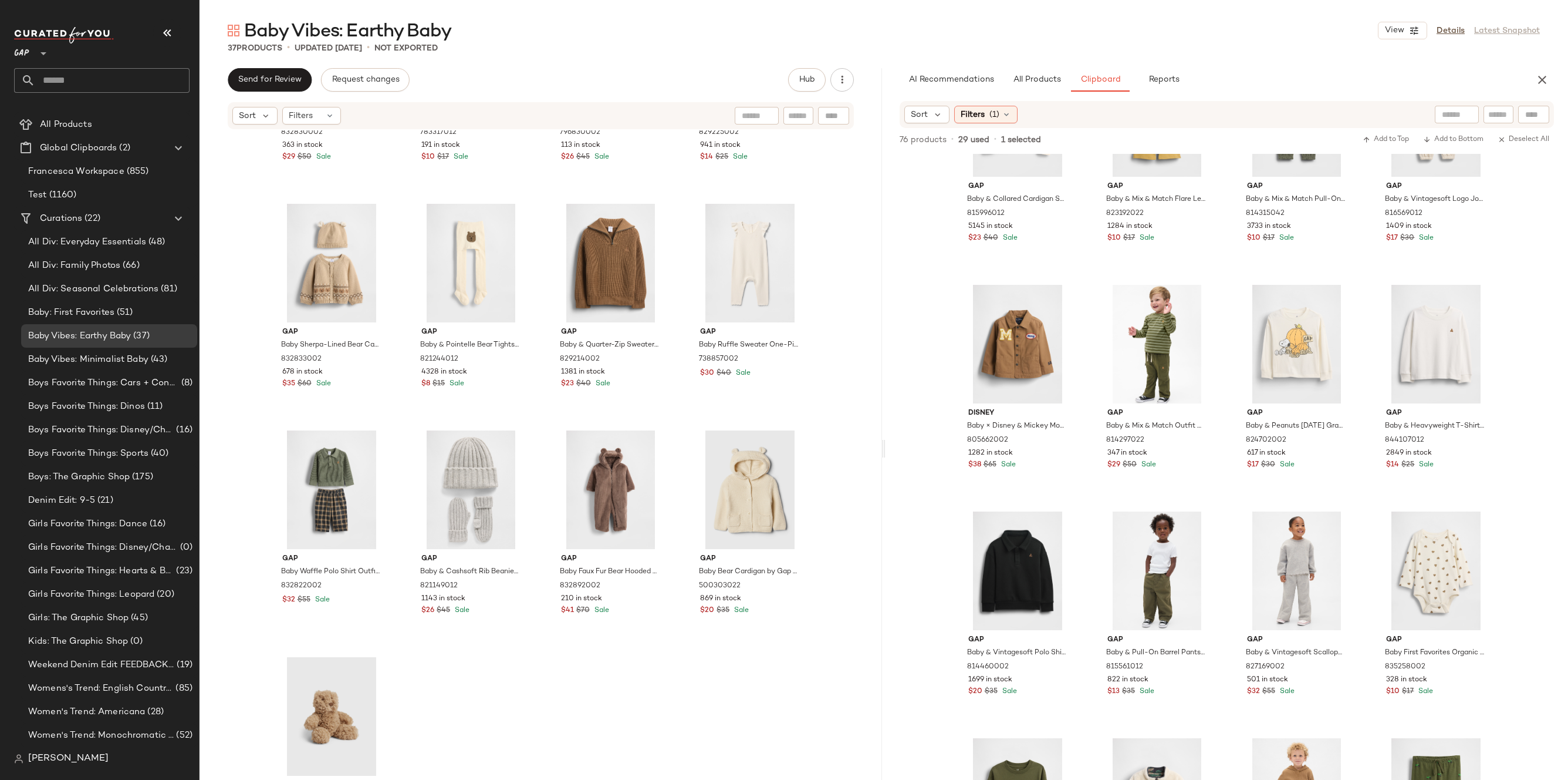
scroll to position [1622, 0]
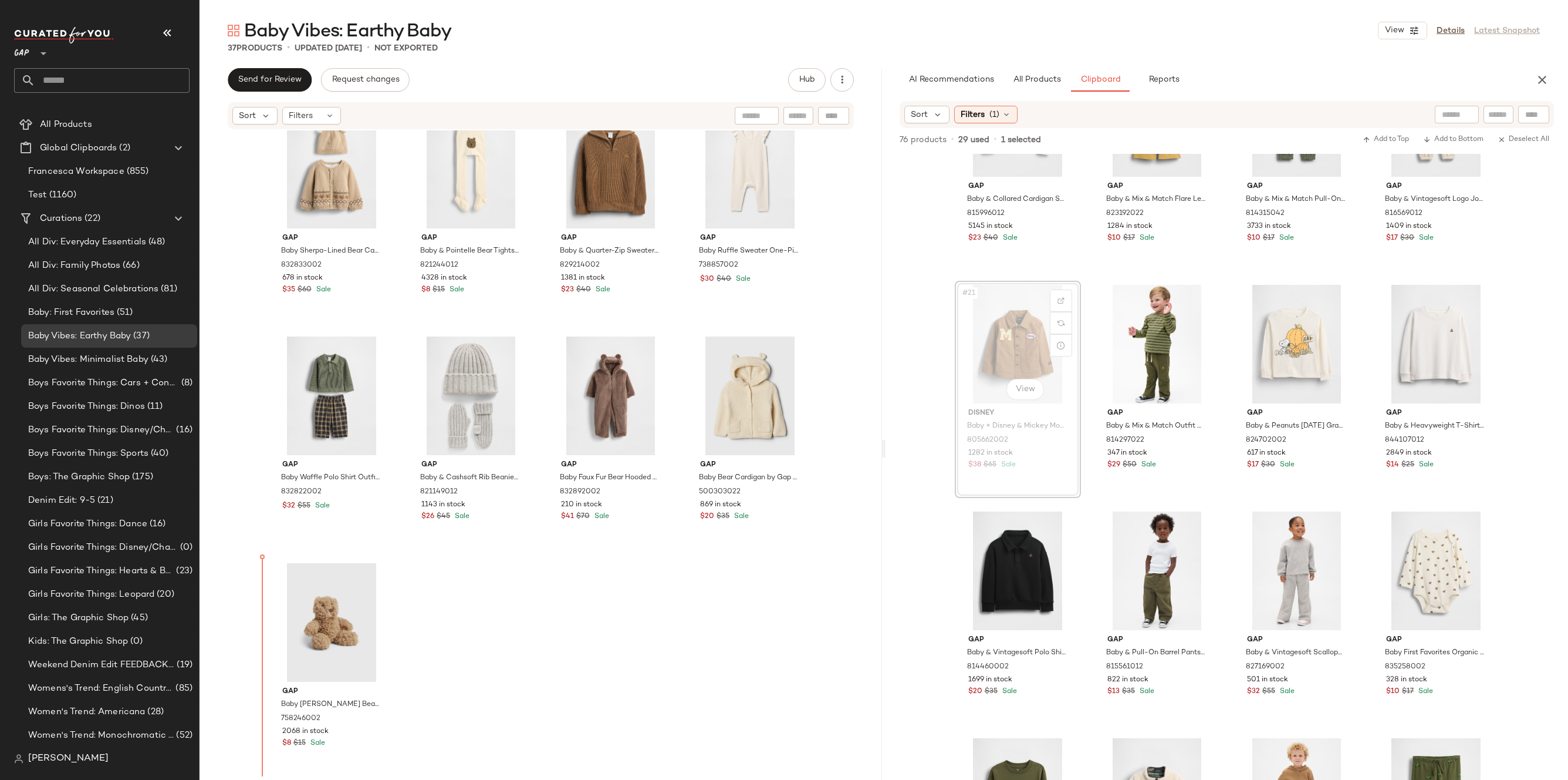
drag, startPoint x: 1004, startPoint y: 342, endPoint x: 1001, endPoint y: 348, distance: 6.7
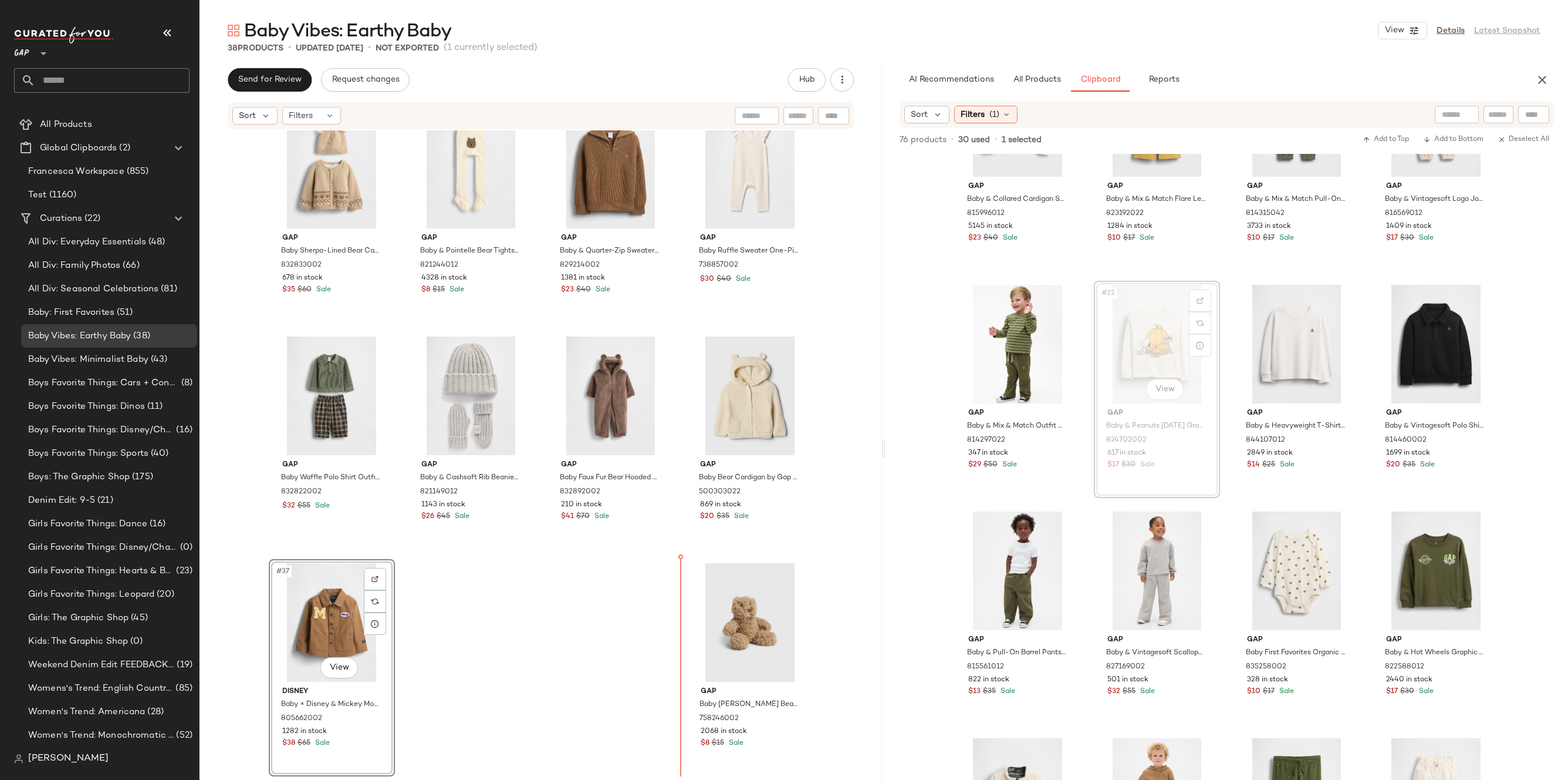
drag, startPoint x: 1149, startPoint y: 334, endPoint x: 1137, endPoint y: 343, distance: 15.0
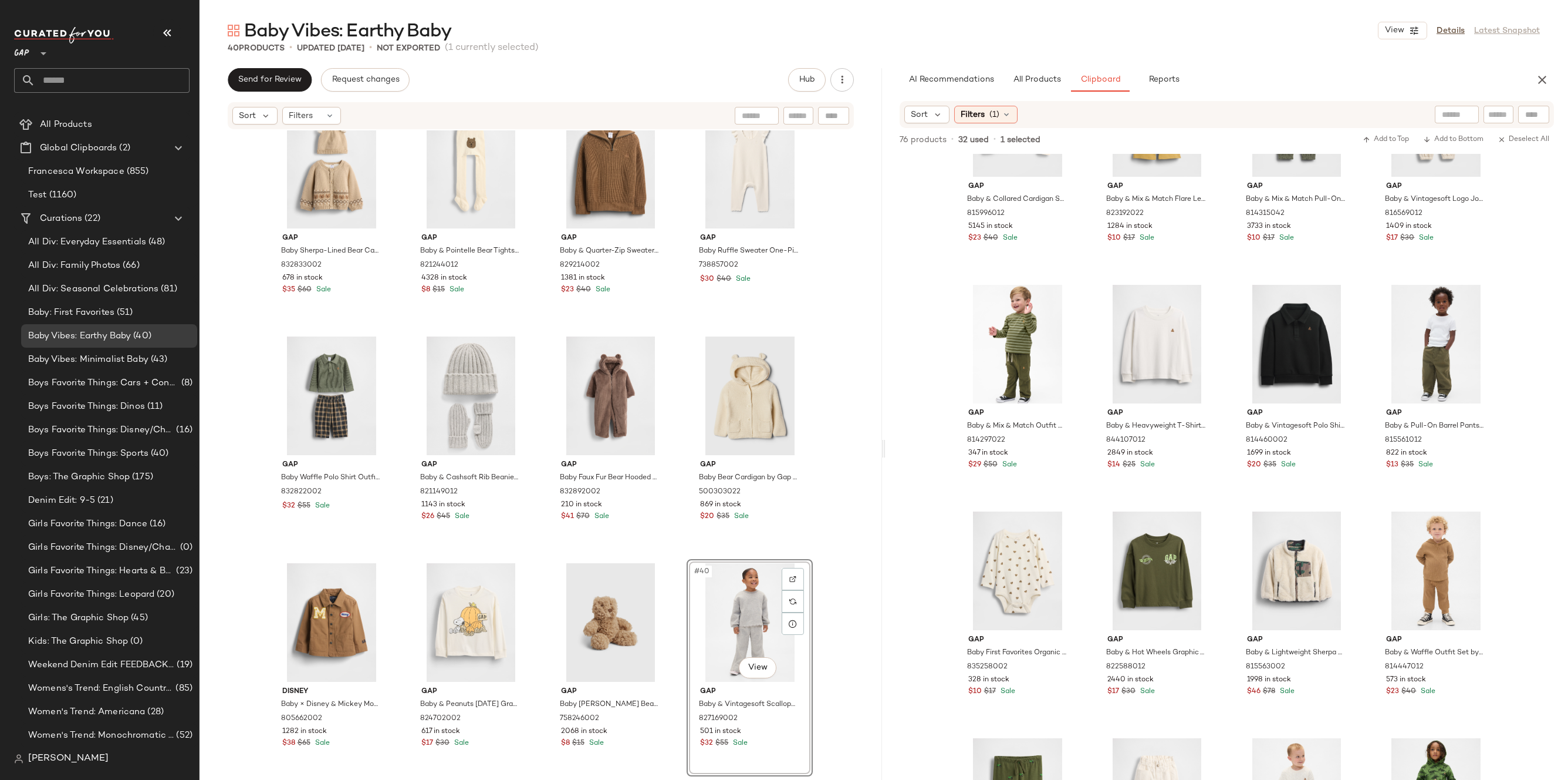
click at [851, 585] on div "Gap Baby [PERSON_NAME] Bear Sweater Set by Gap Wicker Beige Size 3-6 M 83283000…" at bounding box center [540, 452] width 682 height 646
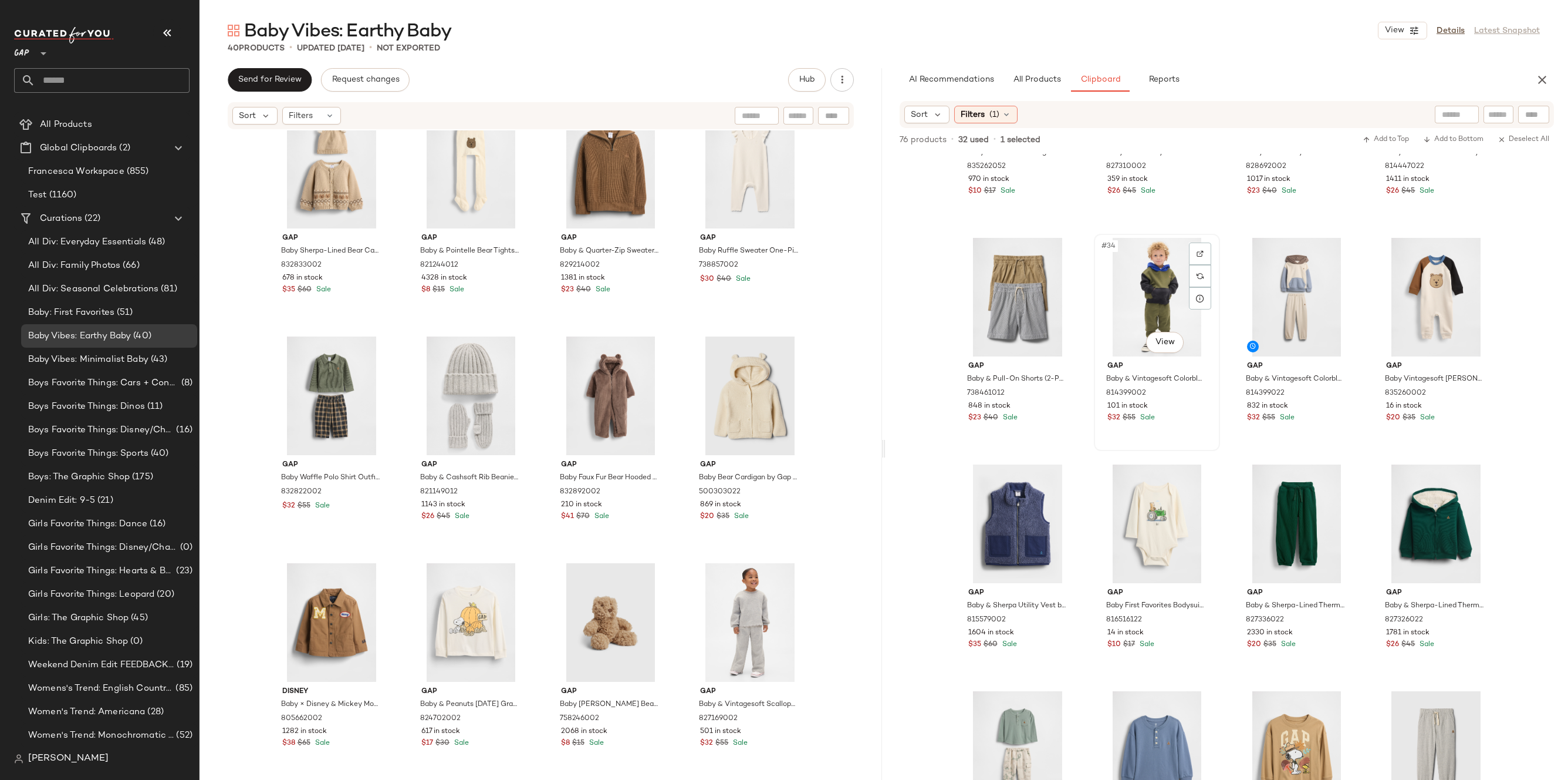
scroll to position [1820, 0]
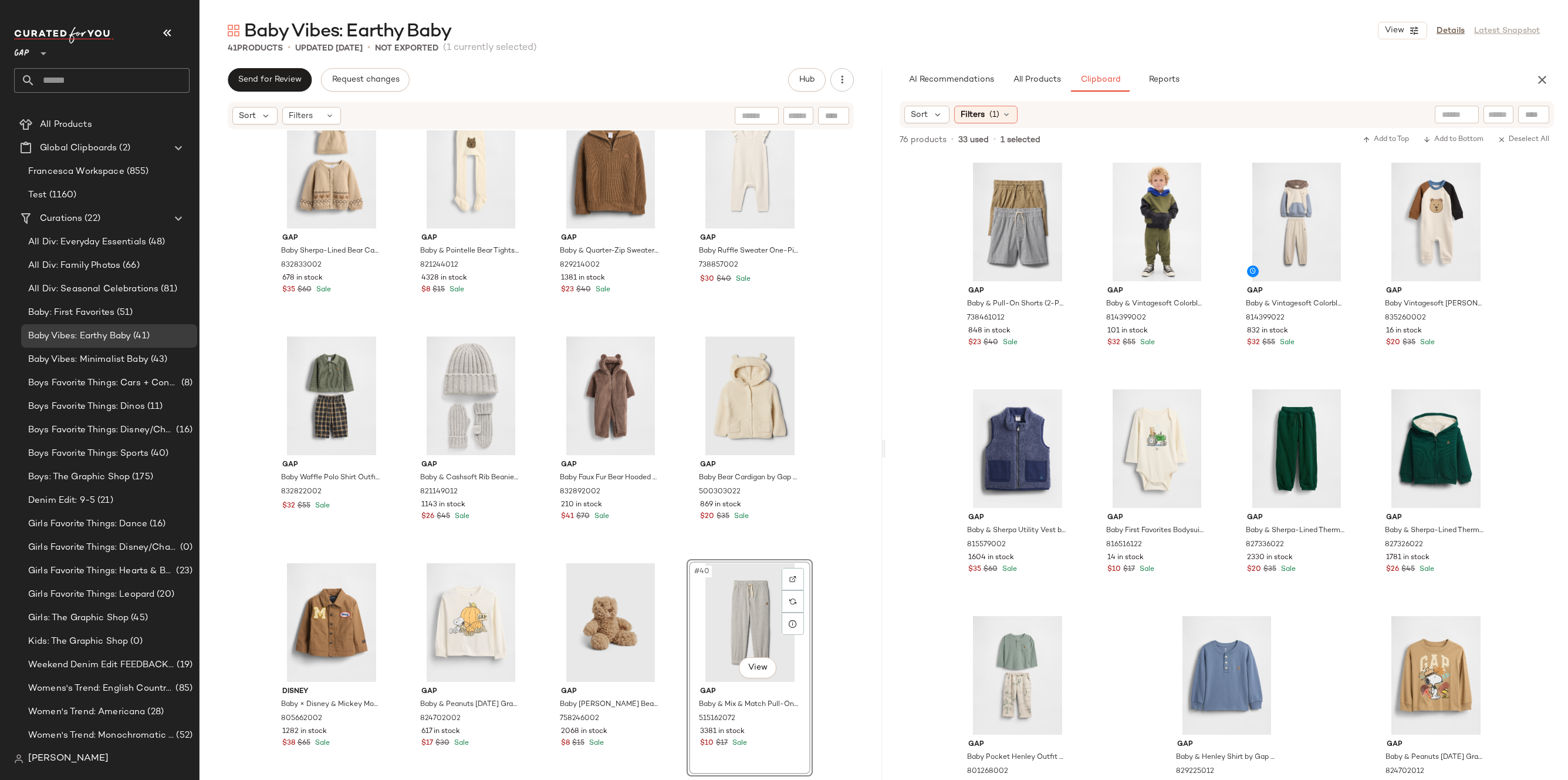
click at [855, 615] on div "Gap Baby [PERSON_NAME] Bear Sweater Set by Gap Wicker Beige Size 3-6 M 83283000…" at bounding box center [540, 452] width 682 height 646
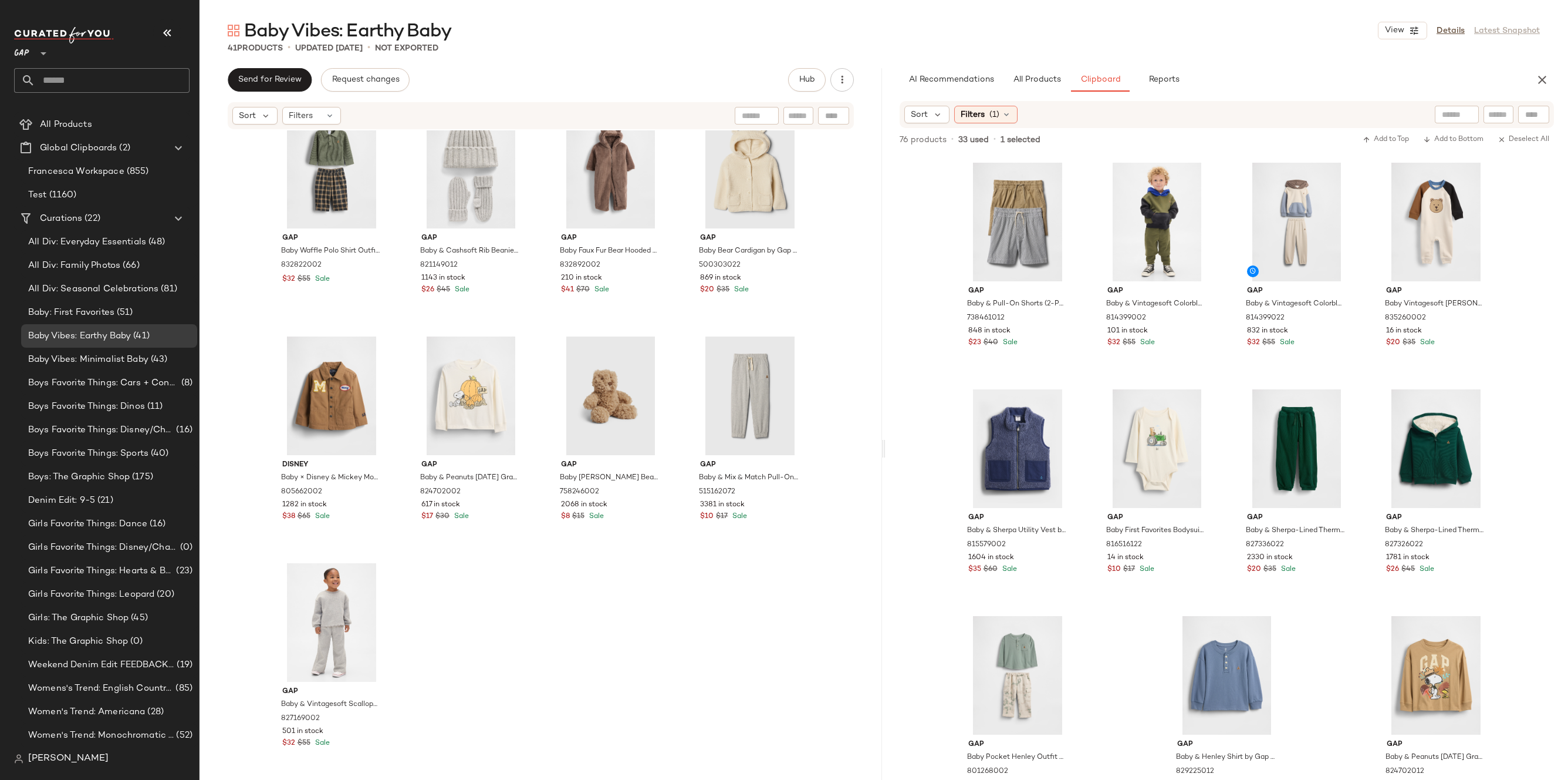
scroll to position [1771, 0]
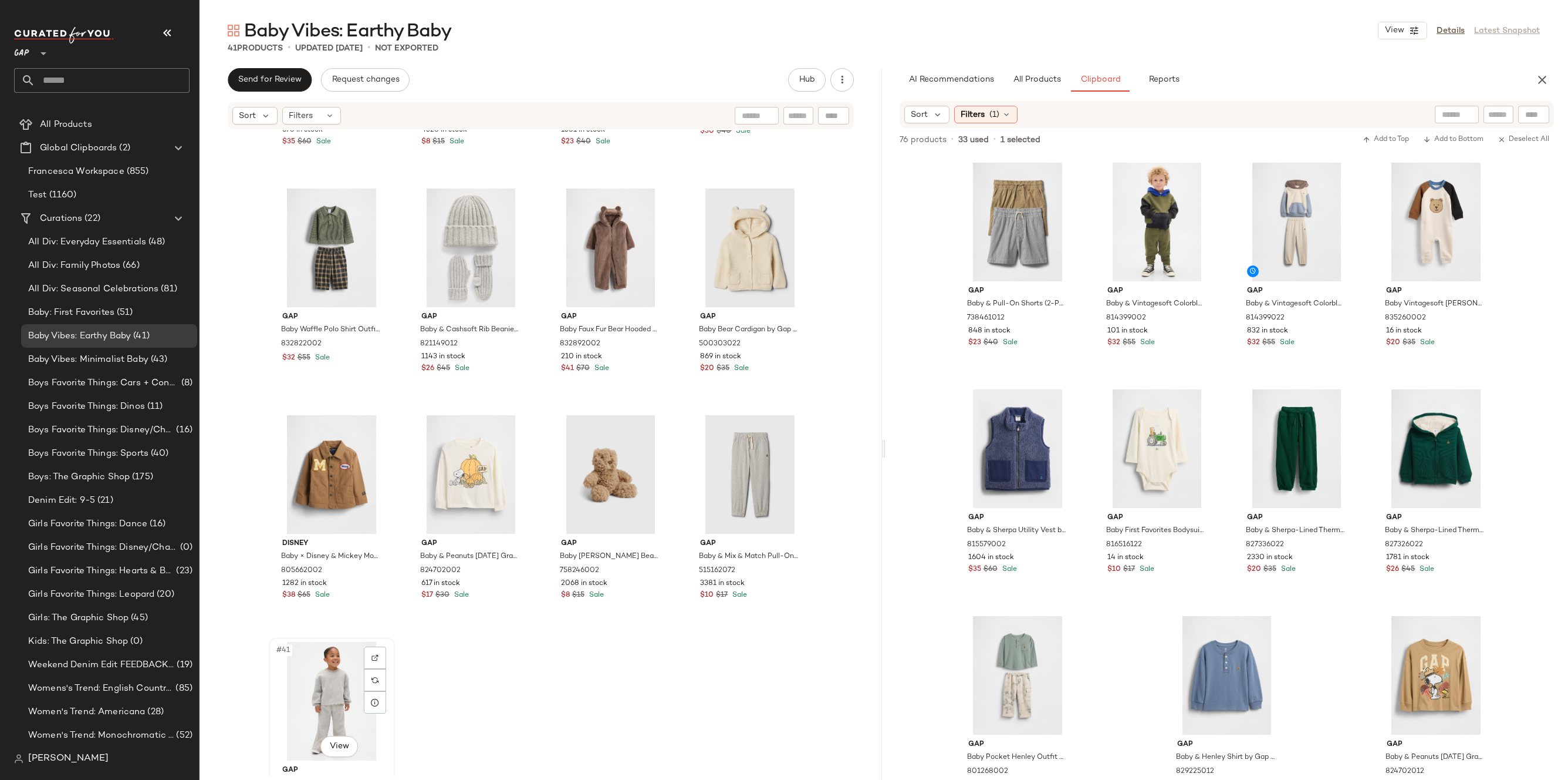
click at [314, 688] on div "#41 View" at bounding box center [331, 701] width 118 height 119
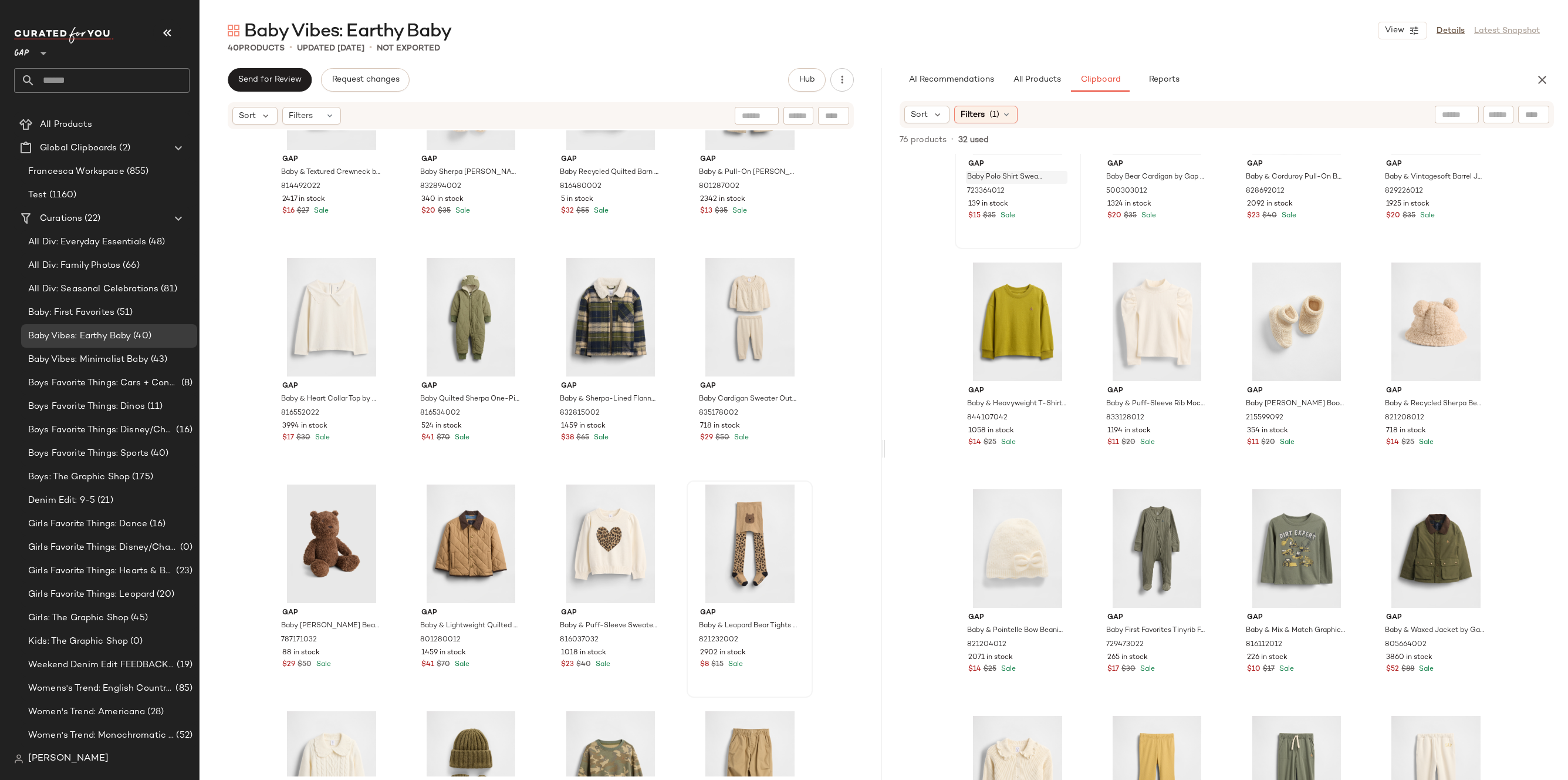
scroll to position [455, 0]
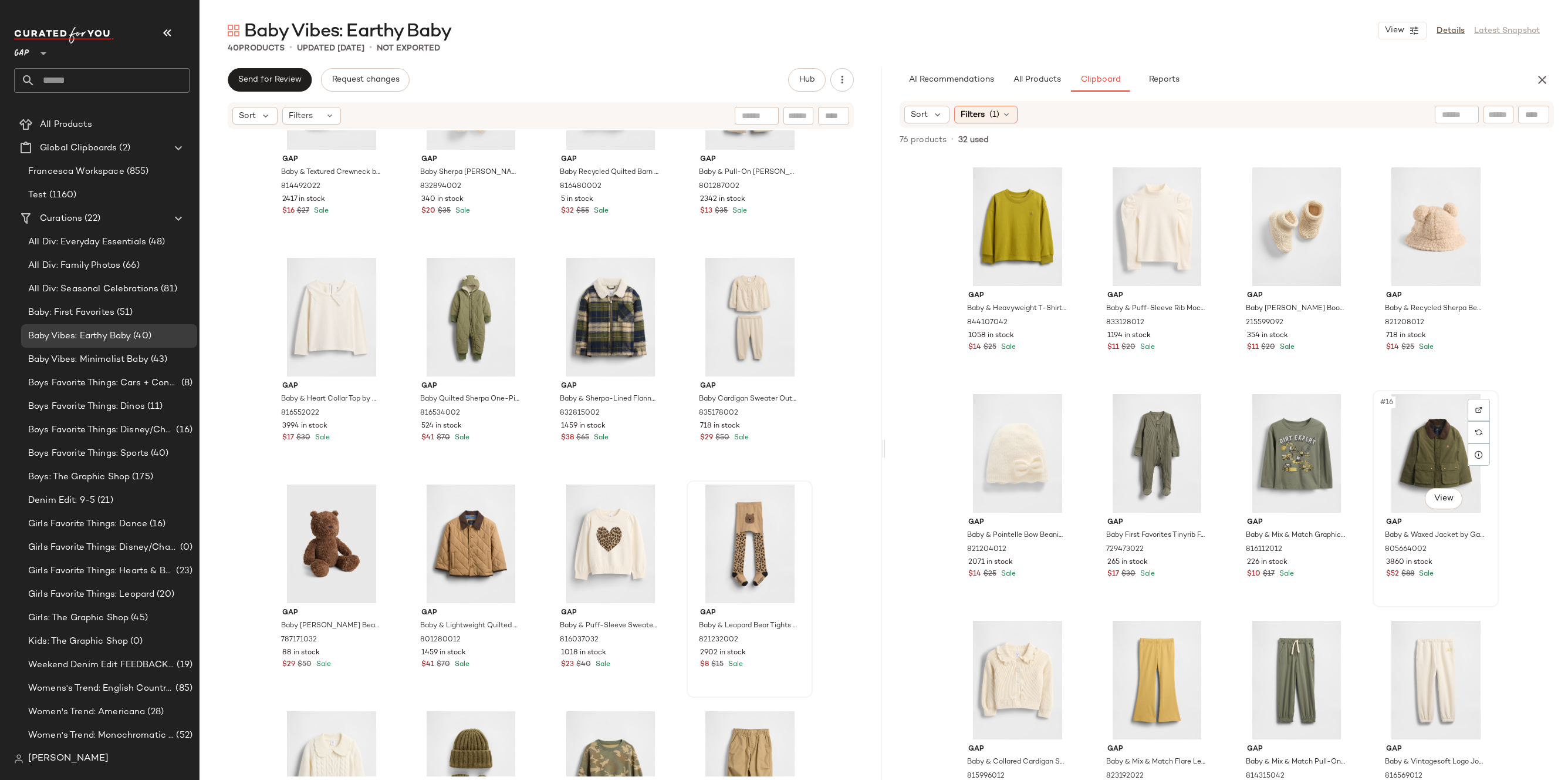
click at [1437, 447] on div "#16 View" at bounding box center [1435, 453] width 118 height 119
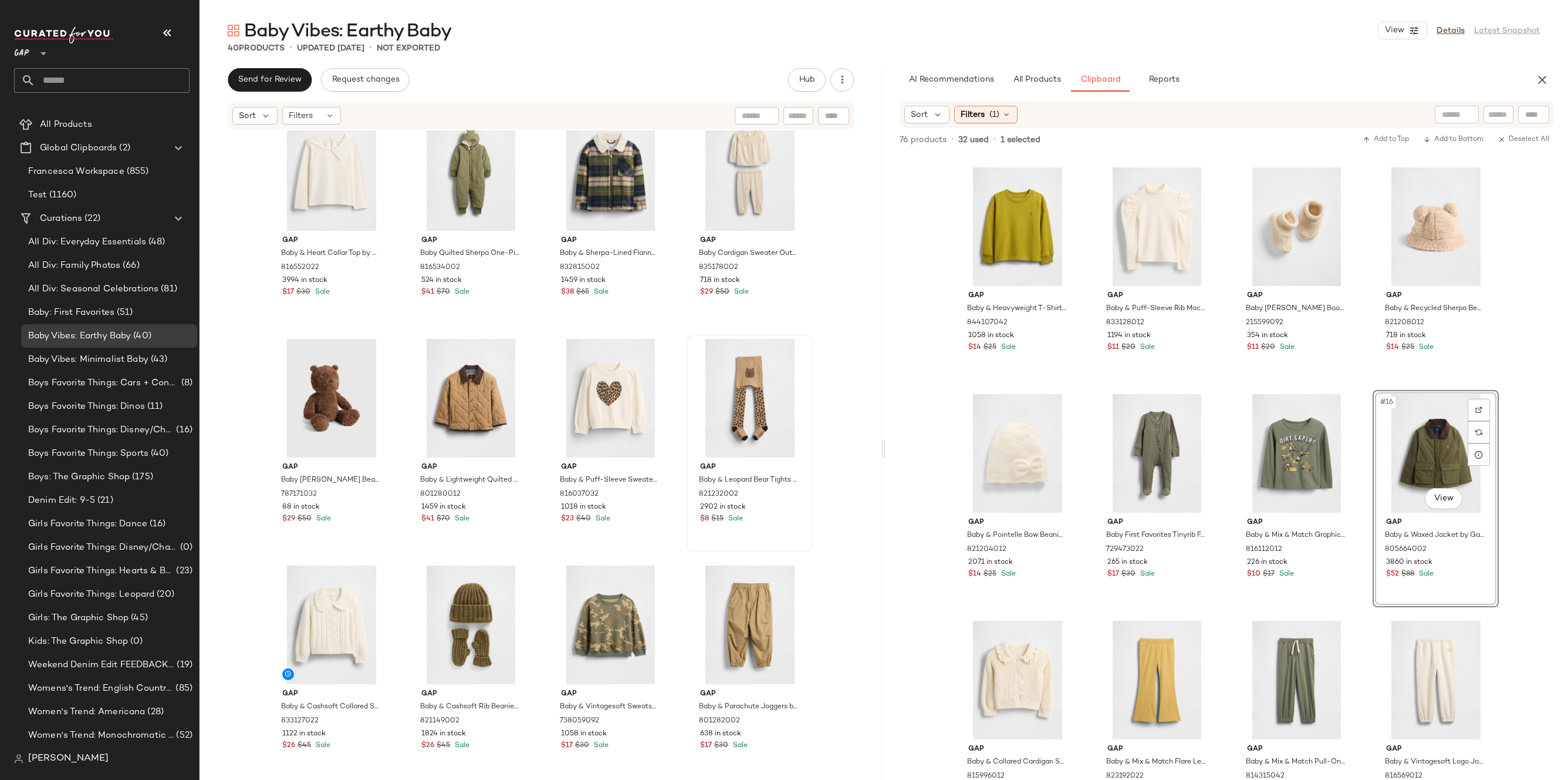
scroll to position [607, 0]
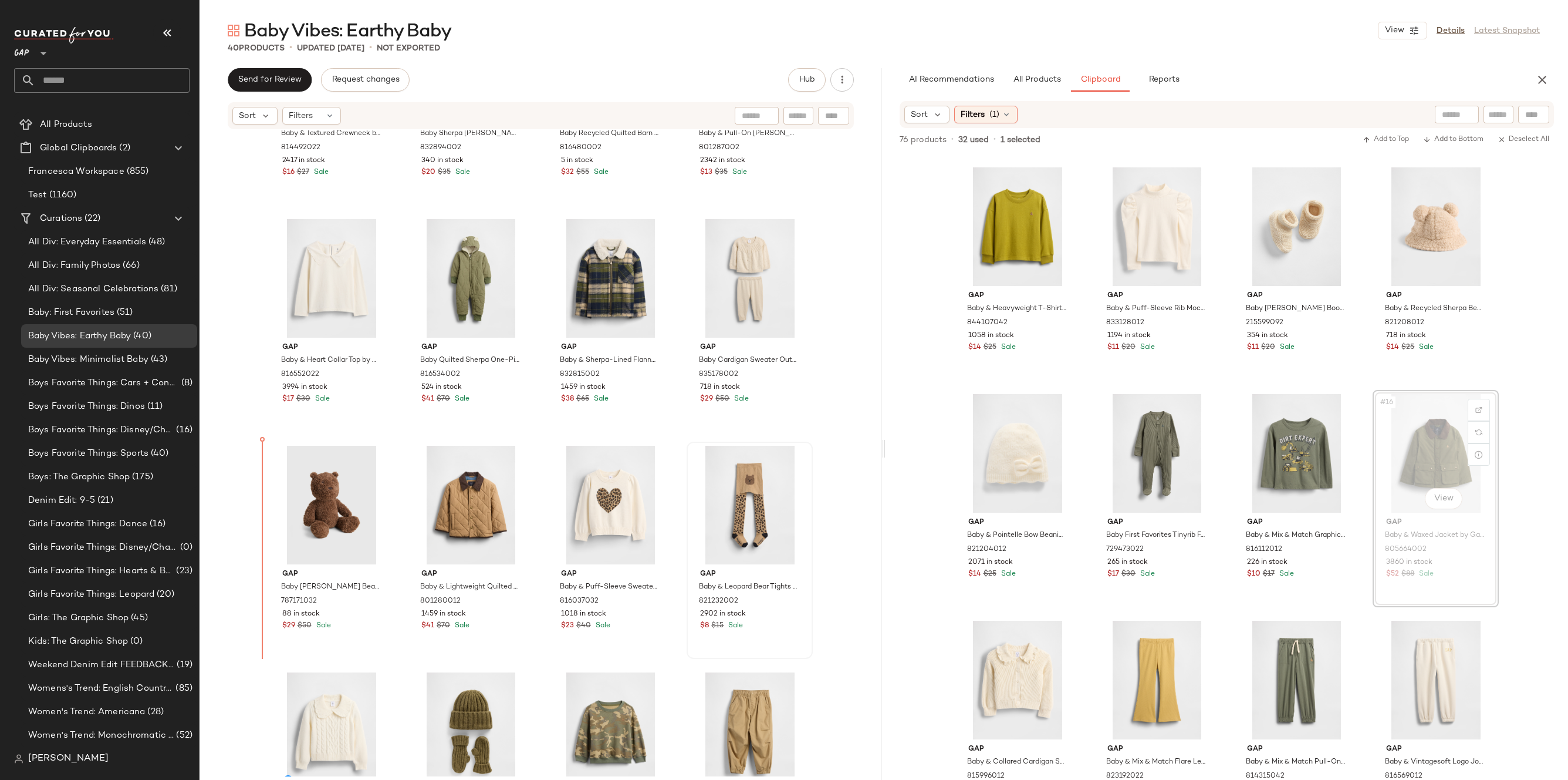
drag, startPoint x: 1447, startPoint y: 457, endPoint x: 1438, endPoint y: 457, distance: 9.0
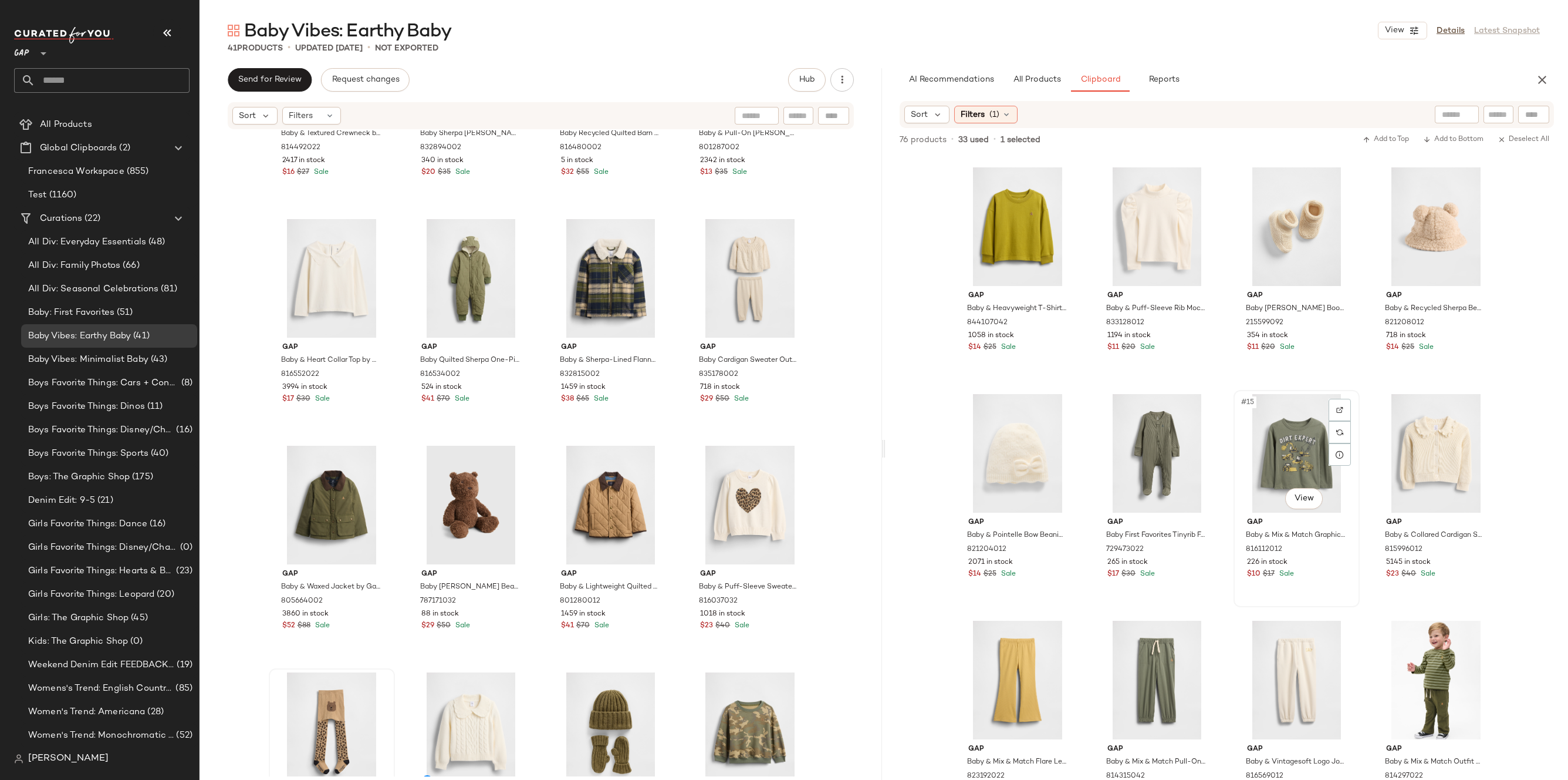
click at [1279, 446] on div "#15 View" at bounding box center [1296, 453] width 118 height 119
drag, startPoint x: 1293, startPoint y: 468, endPoint x: 413, endPoint y: 516, distance: 881.3
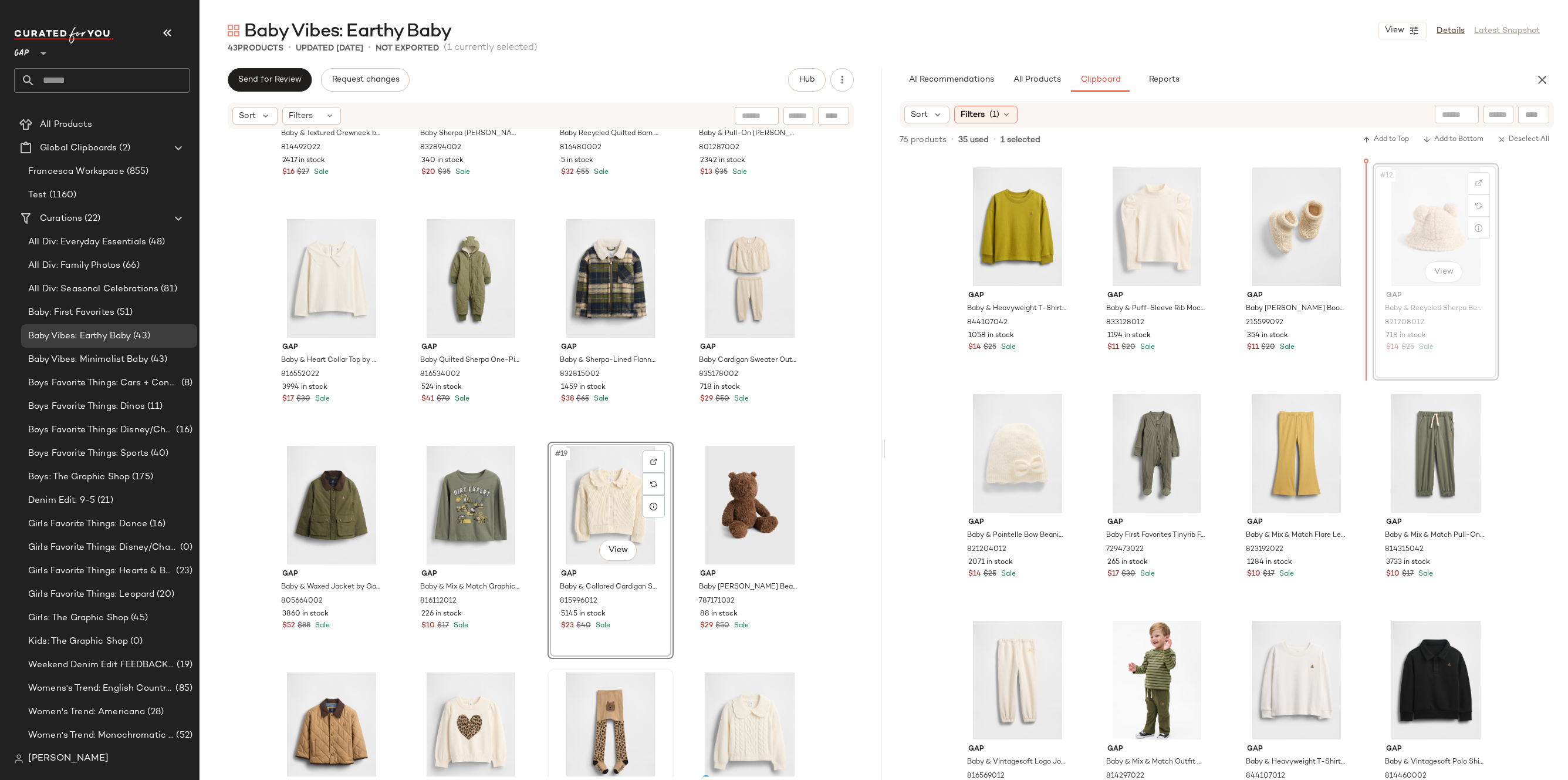
scroll to position [455, 0]
drag, startPoint x: 1453, startPoint y: 225, endPoint x: 1440, endPoint y: 226, distance: 13.0
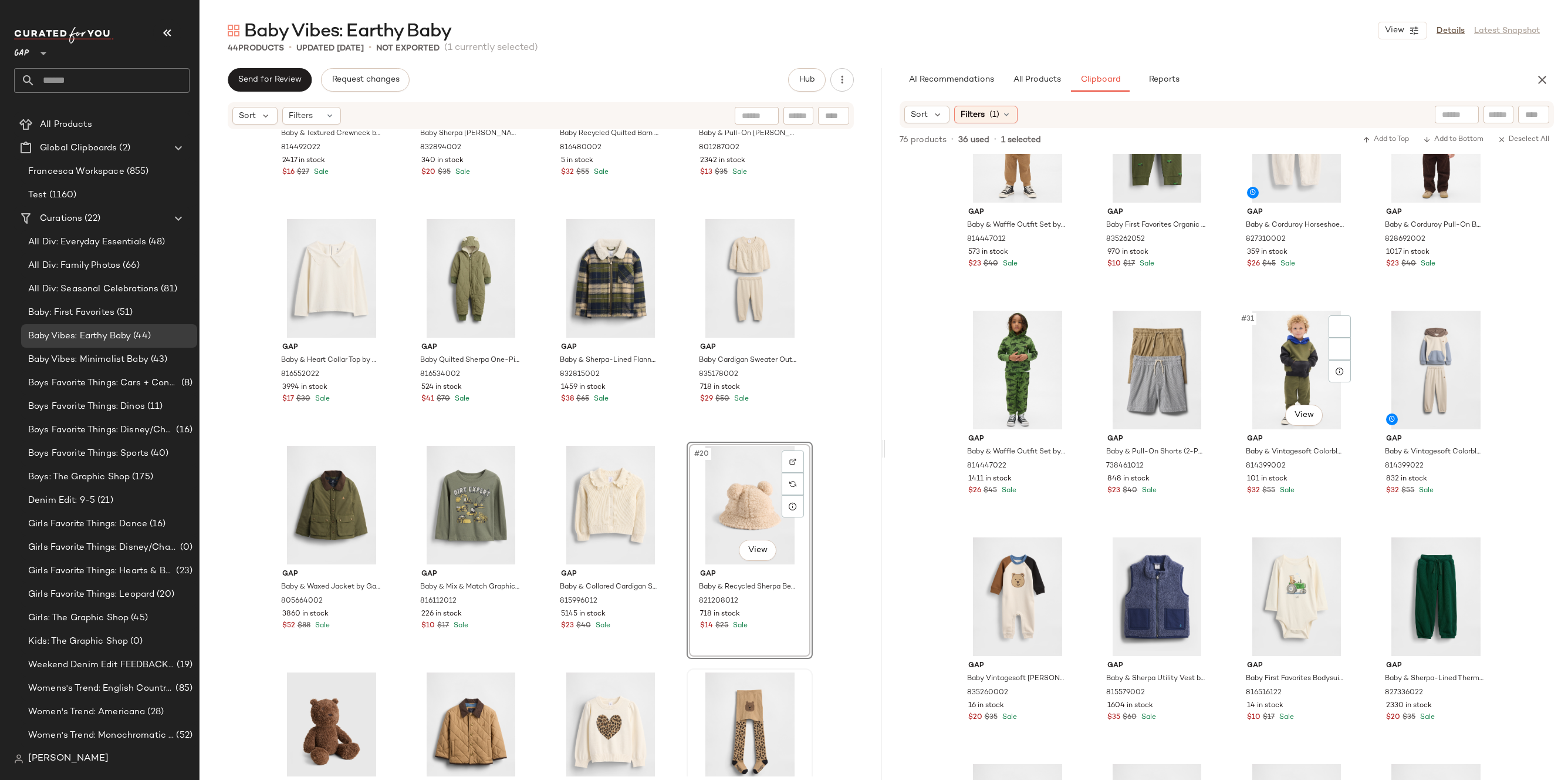
scroll to position [1515, 0]
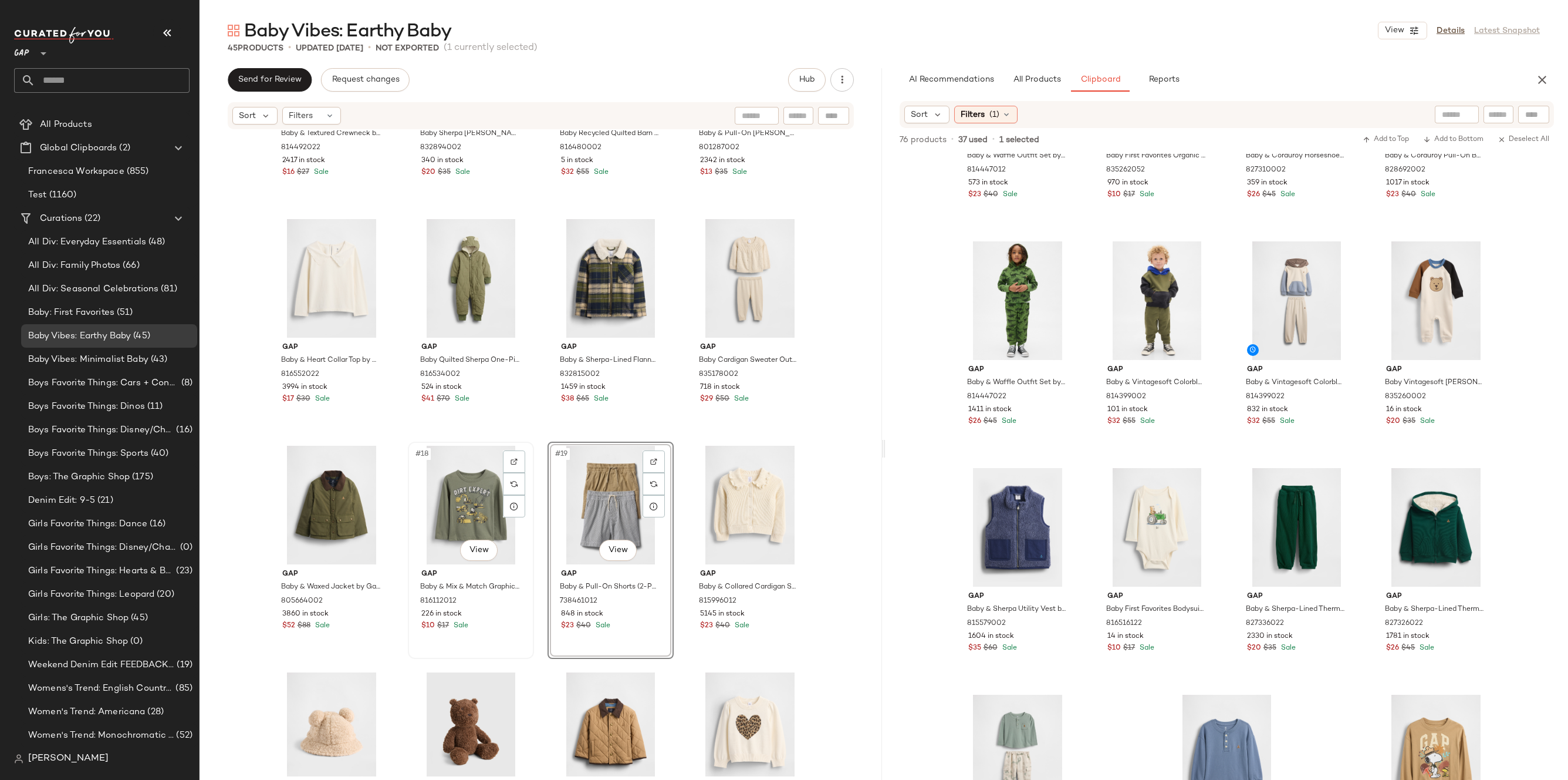
click at [449, 487] on div "#18 View" at bounding box center [471, 505] width 118 height 119
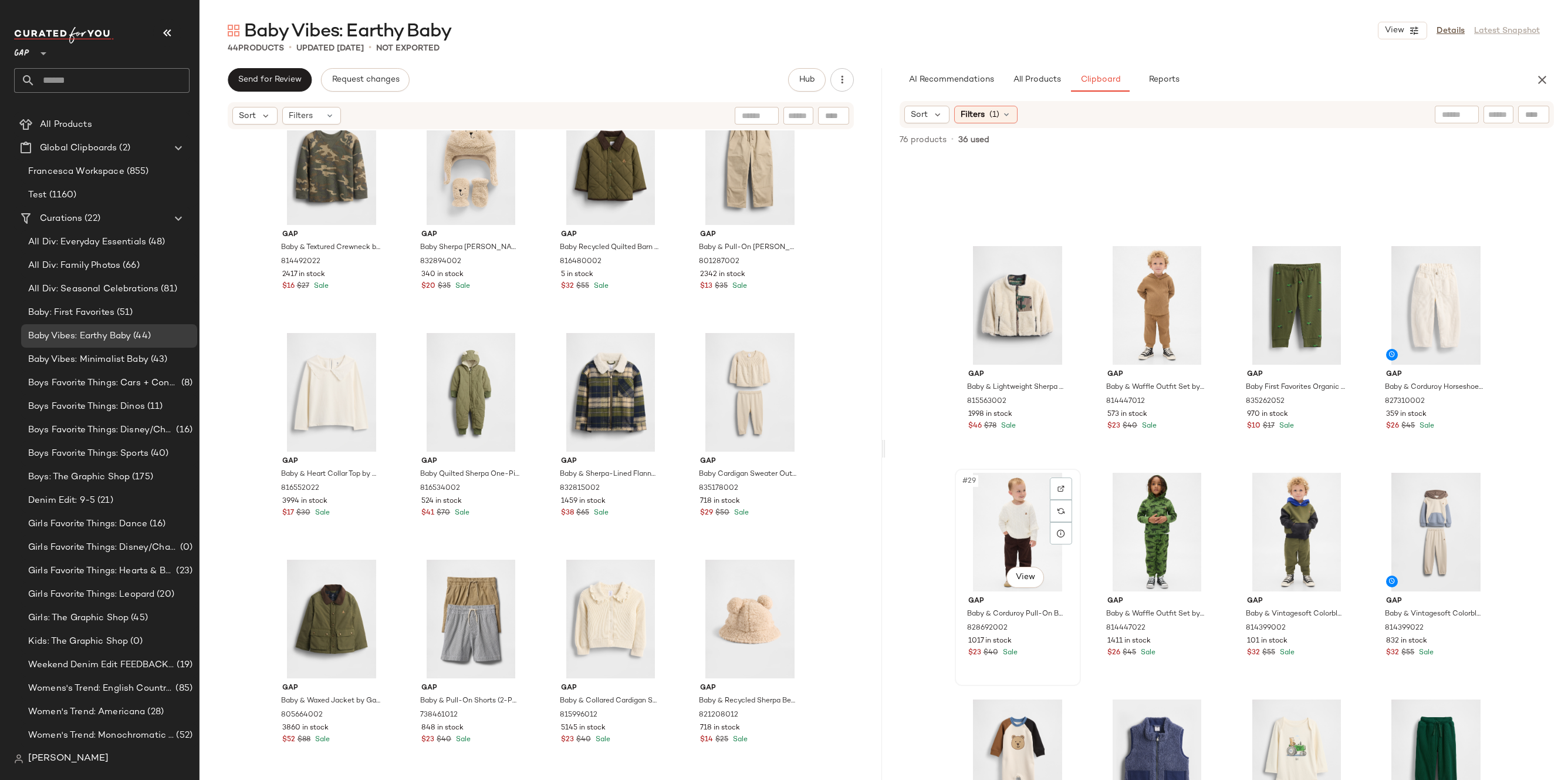
scroll to position [1161, 0]
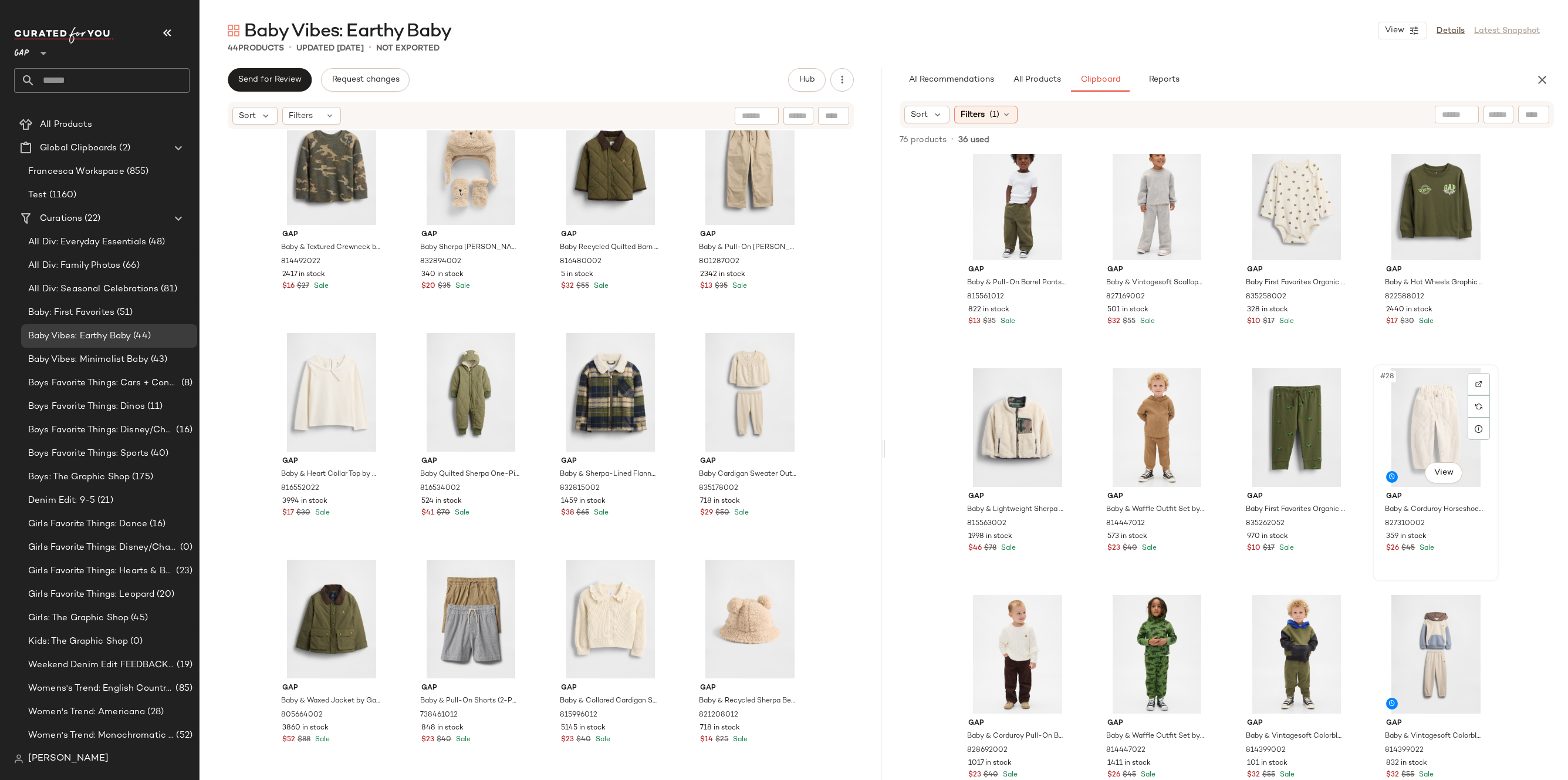
click at [1387, 410] on div "#28 View" at bounding box center [1435, 428] width 118 height 119
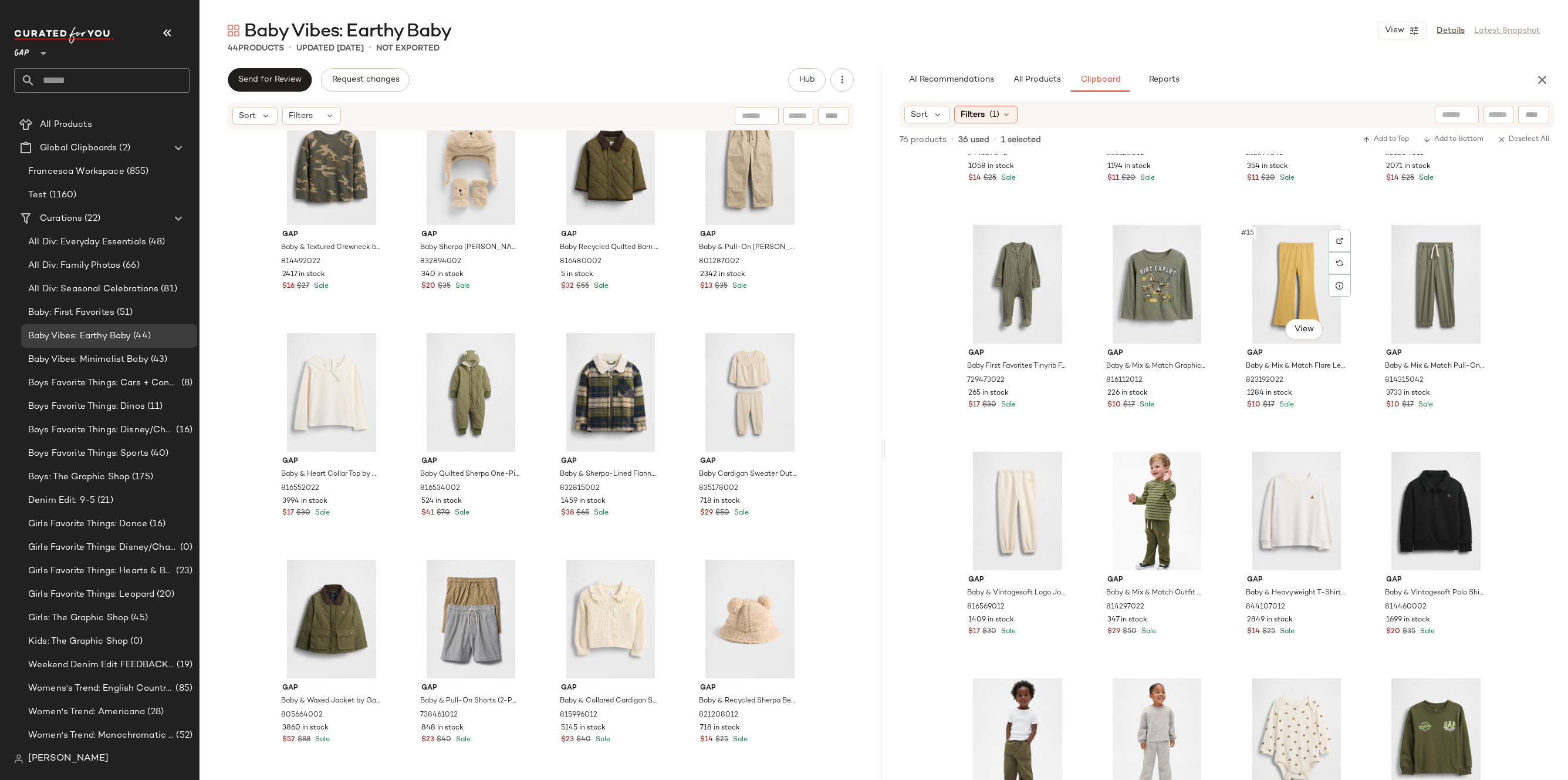
scroll to position [457, 0]
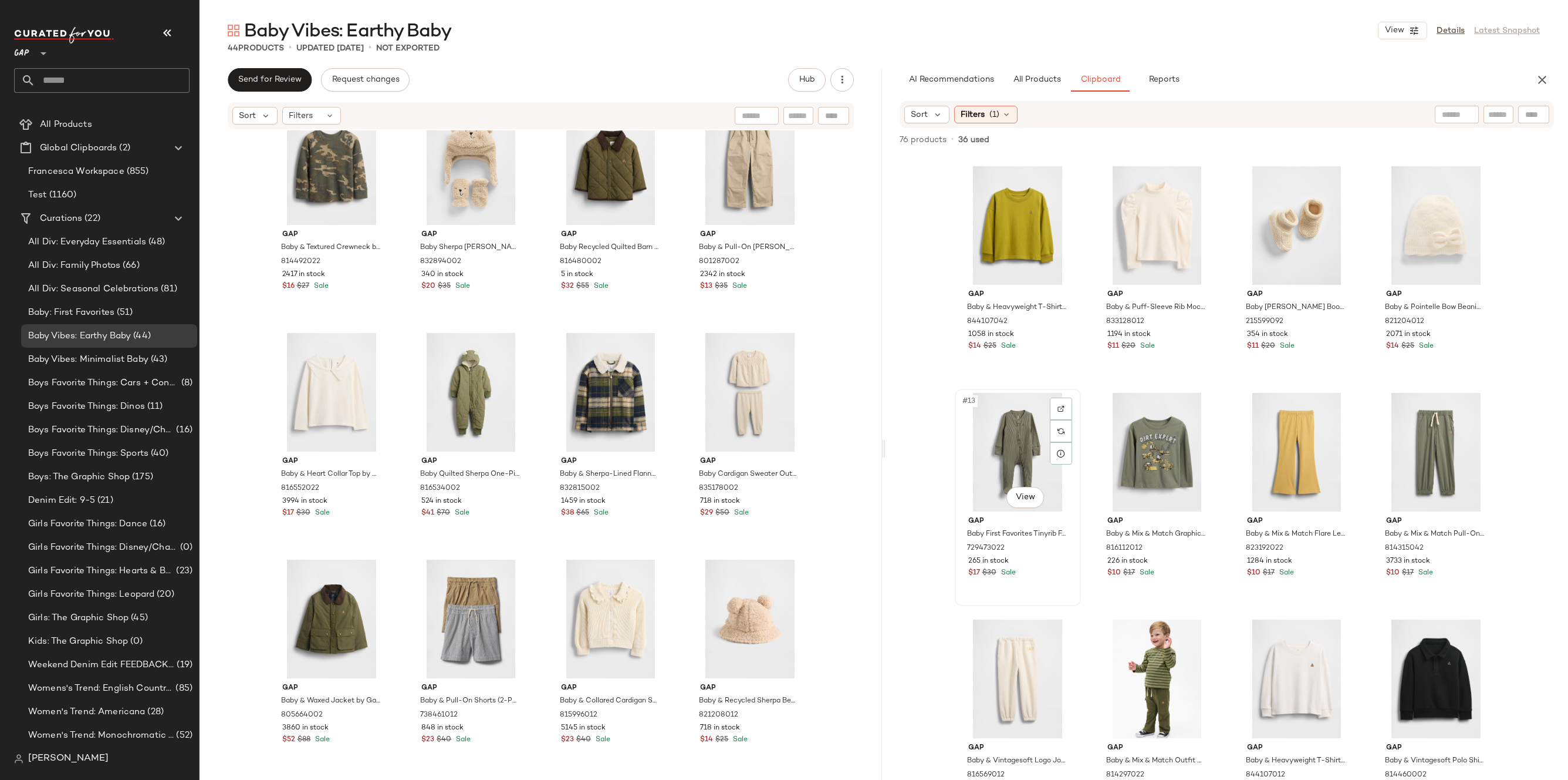
click at [1023, 435] on div "#13 View" at bounding box center [1017, 452] width 118 height 119
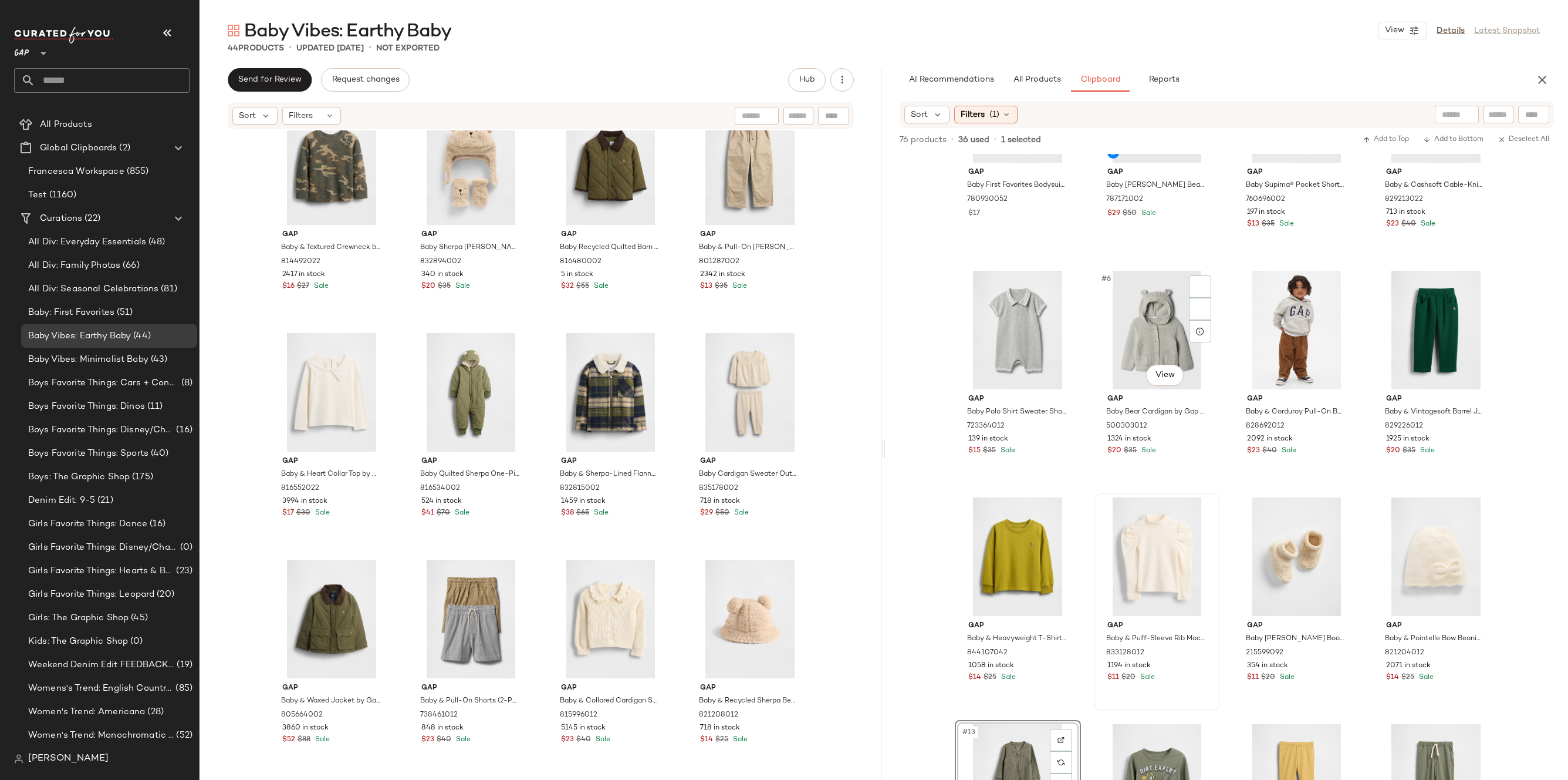
scroll to position [0, 0]
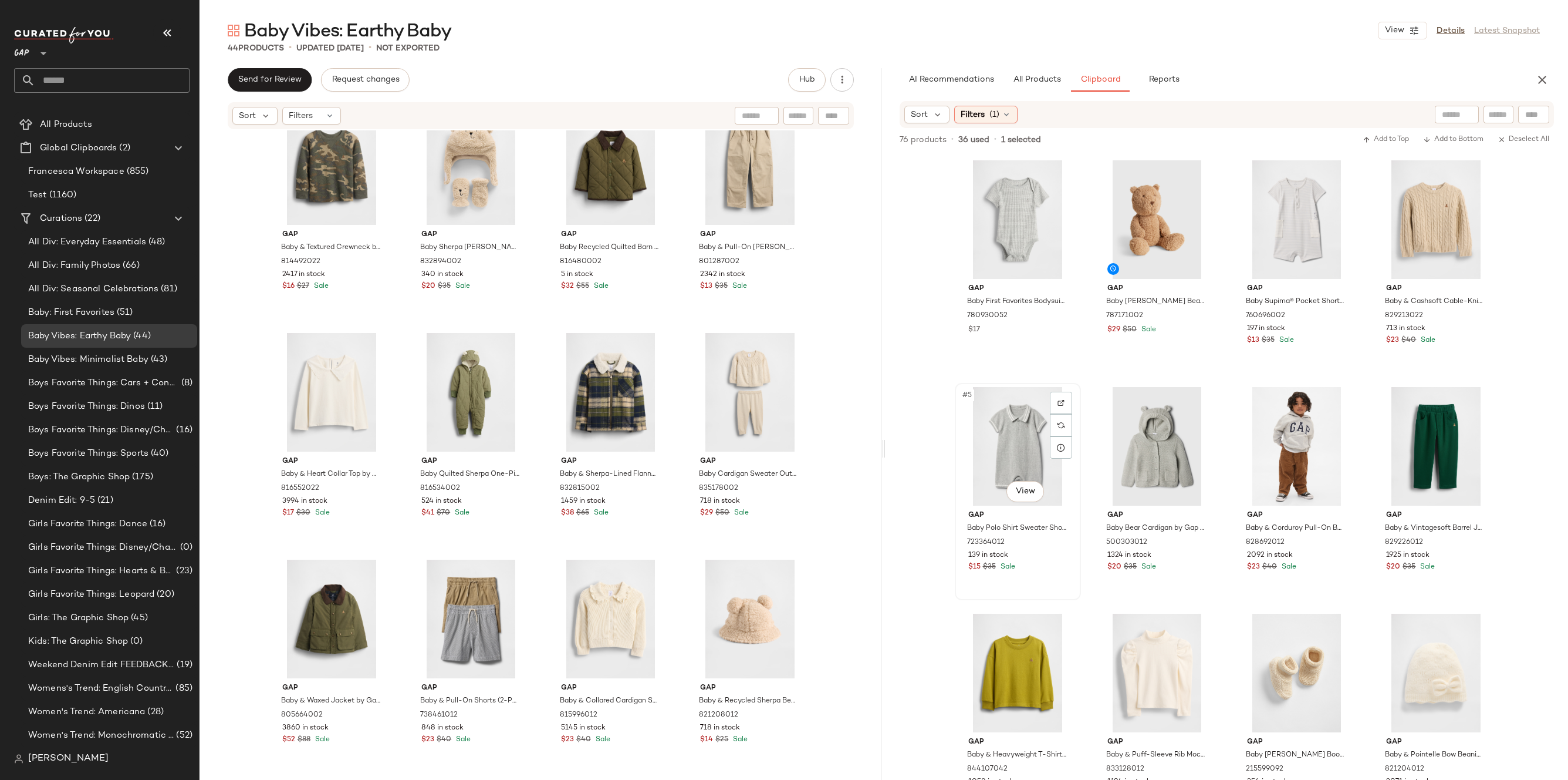
click at [1020, 426] on div "#5 View" at bounding box center [1017, 446] width 118 height 119
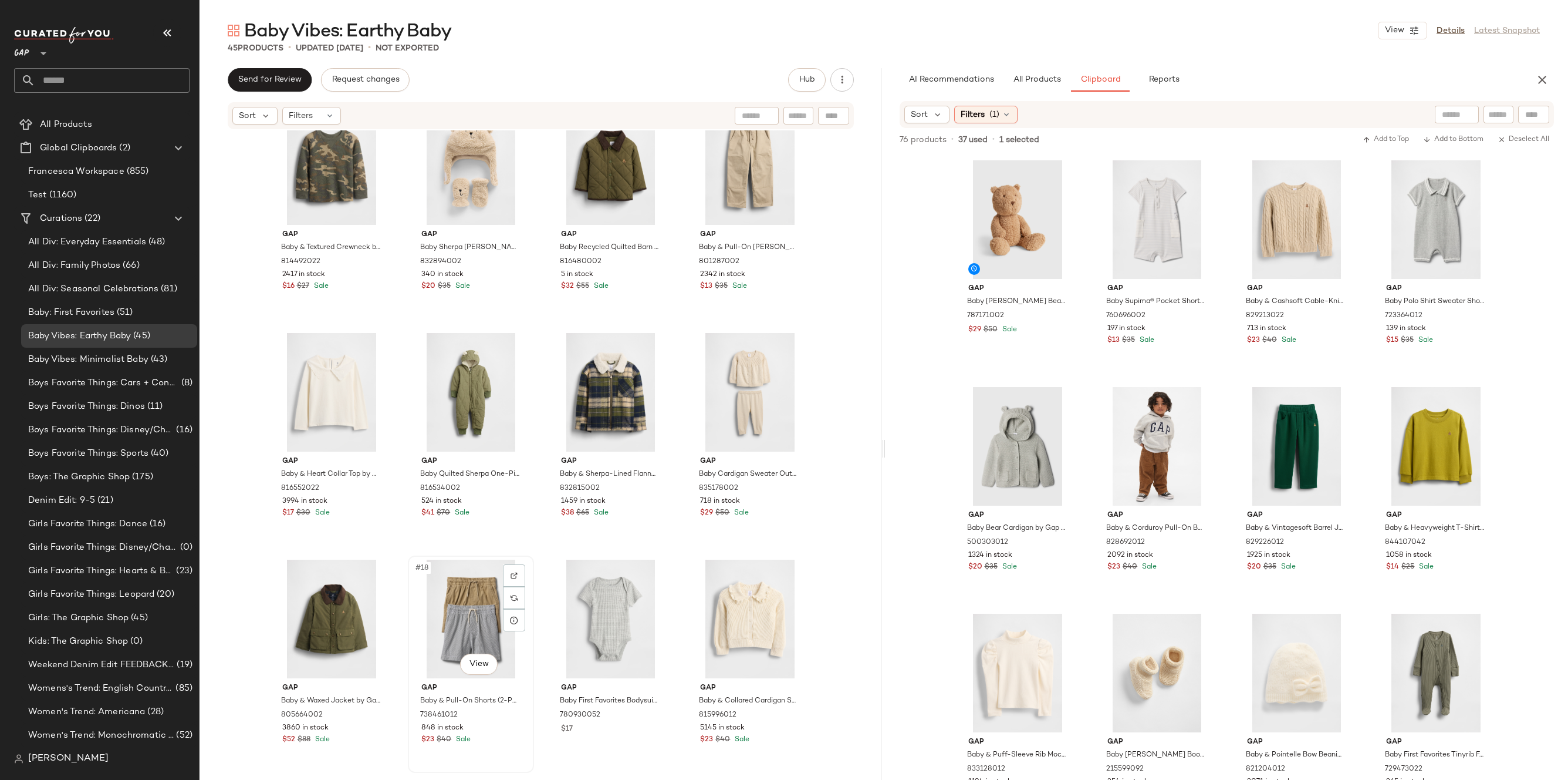
click at [471, 608] on div "#18 View" at bounding box center [471, 619] width 118 height 119
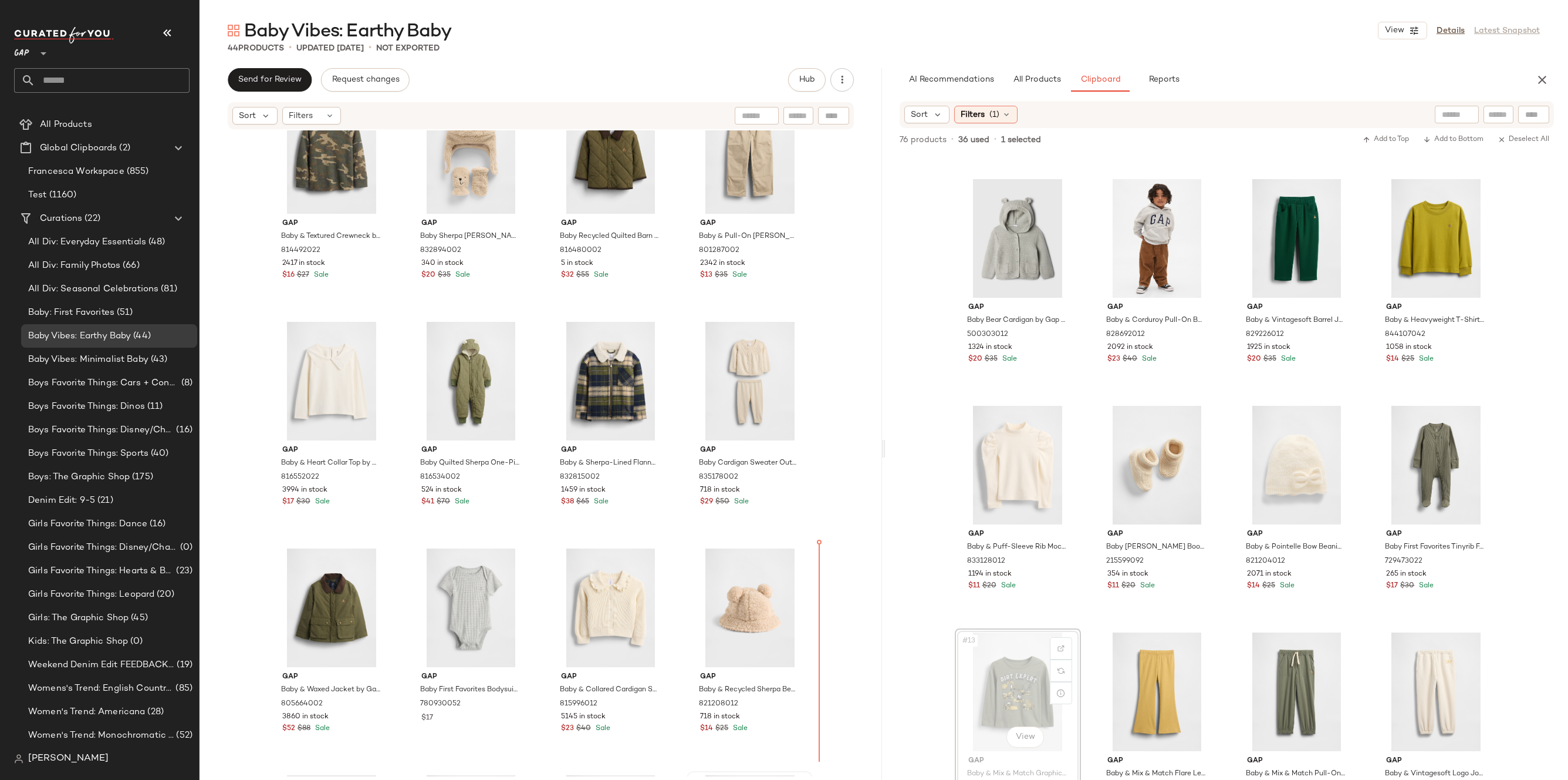
scroll to position [509, 0]
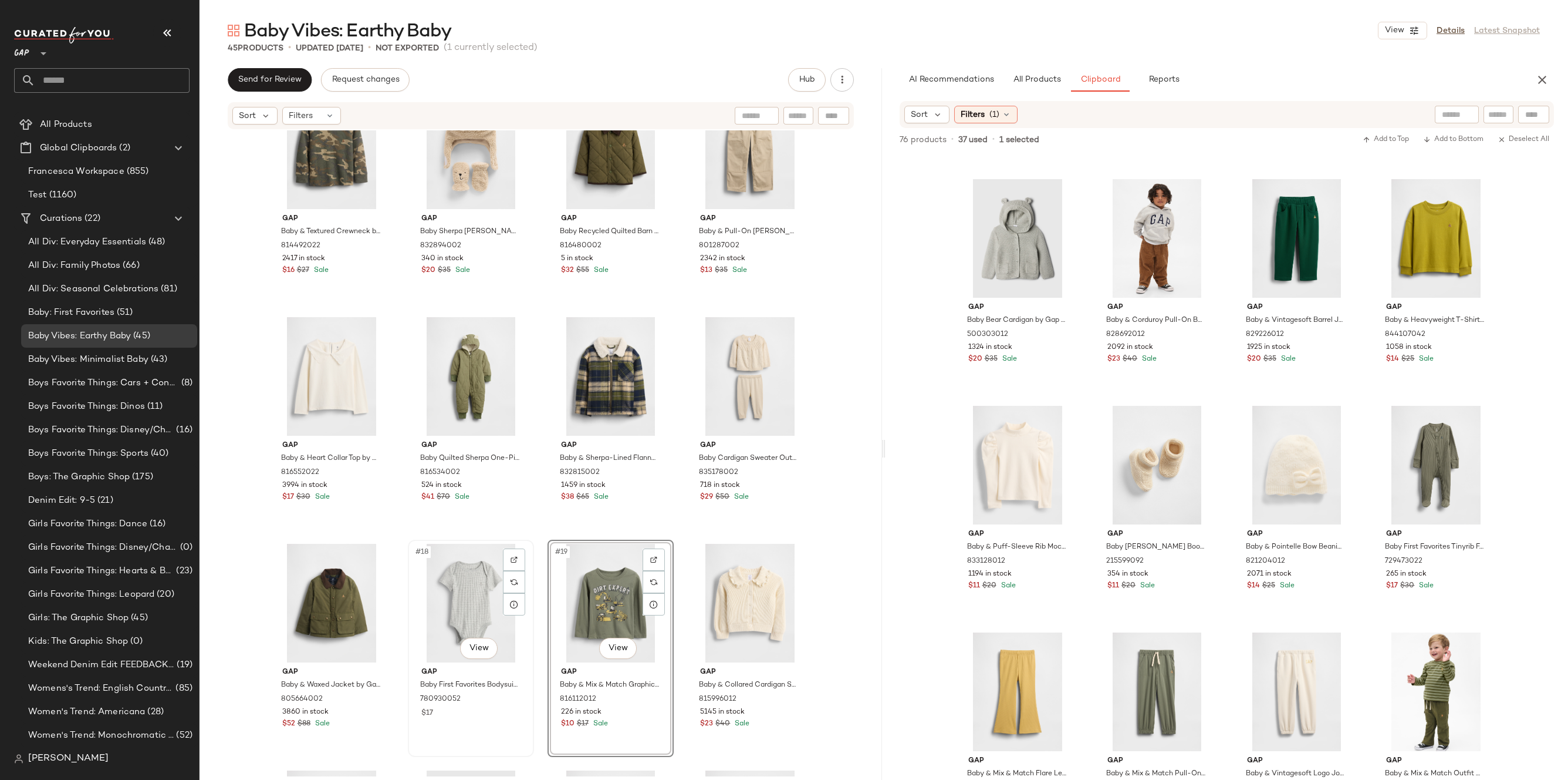
click at [438, 620] on div "#18 View" at bounding box center [471, 603] width 118 height 119
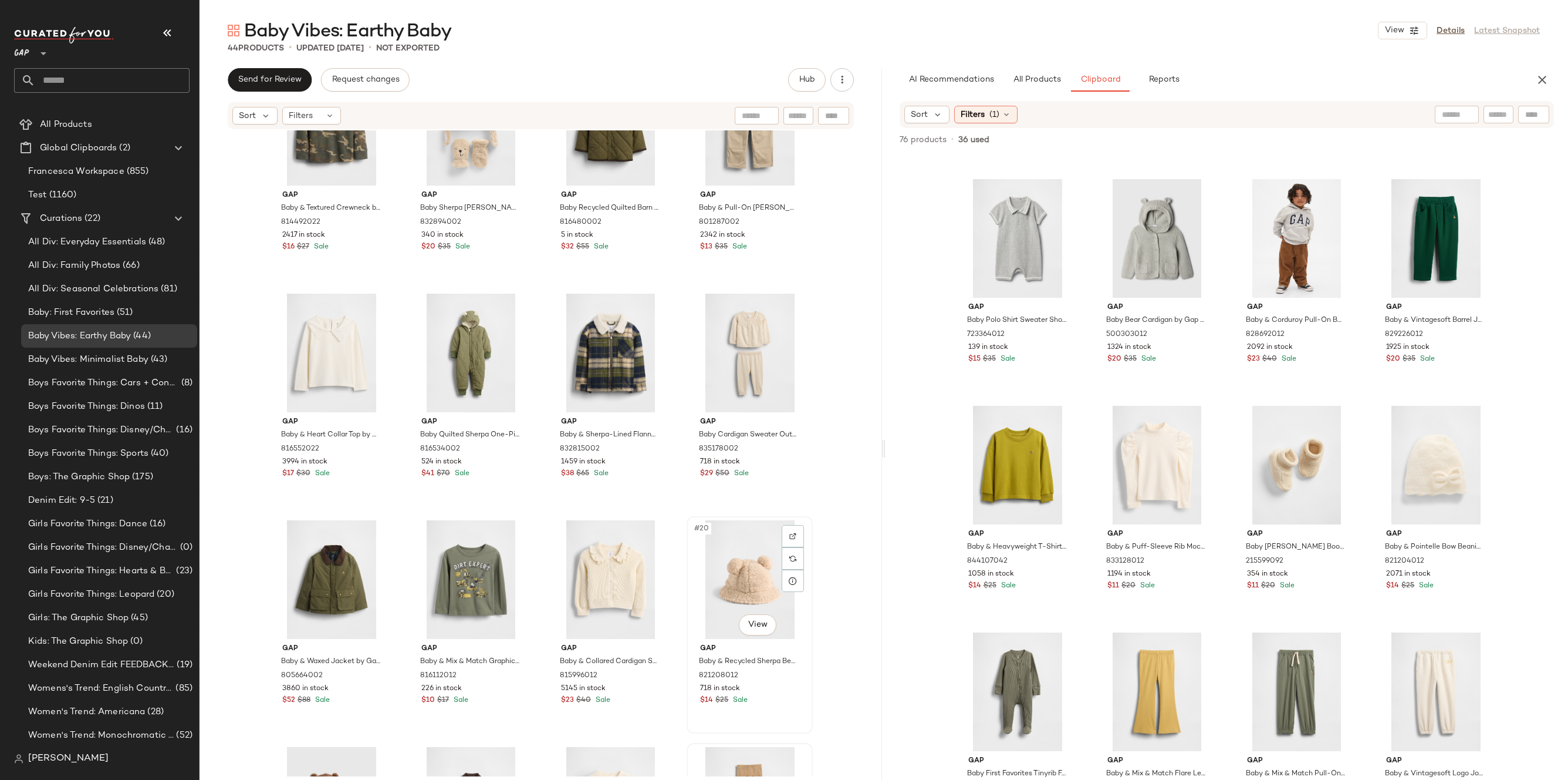
scroll to position [542, 0]
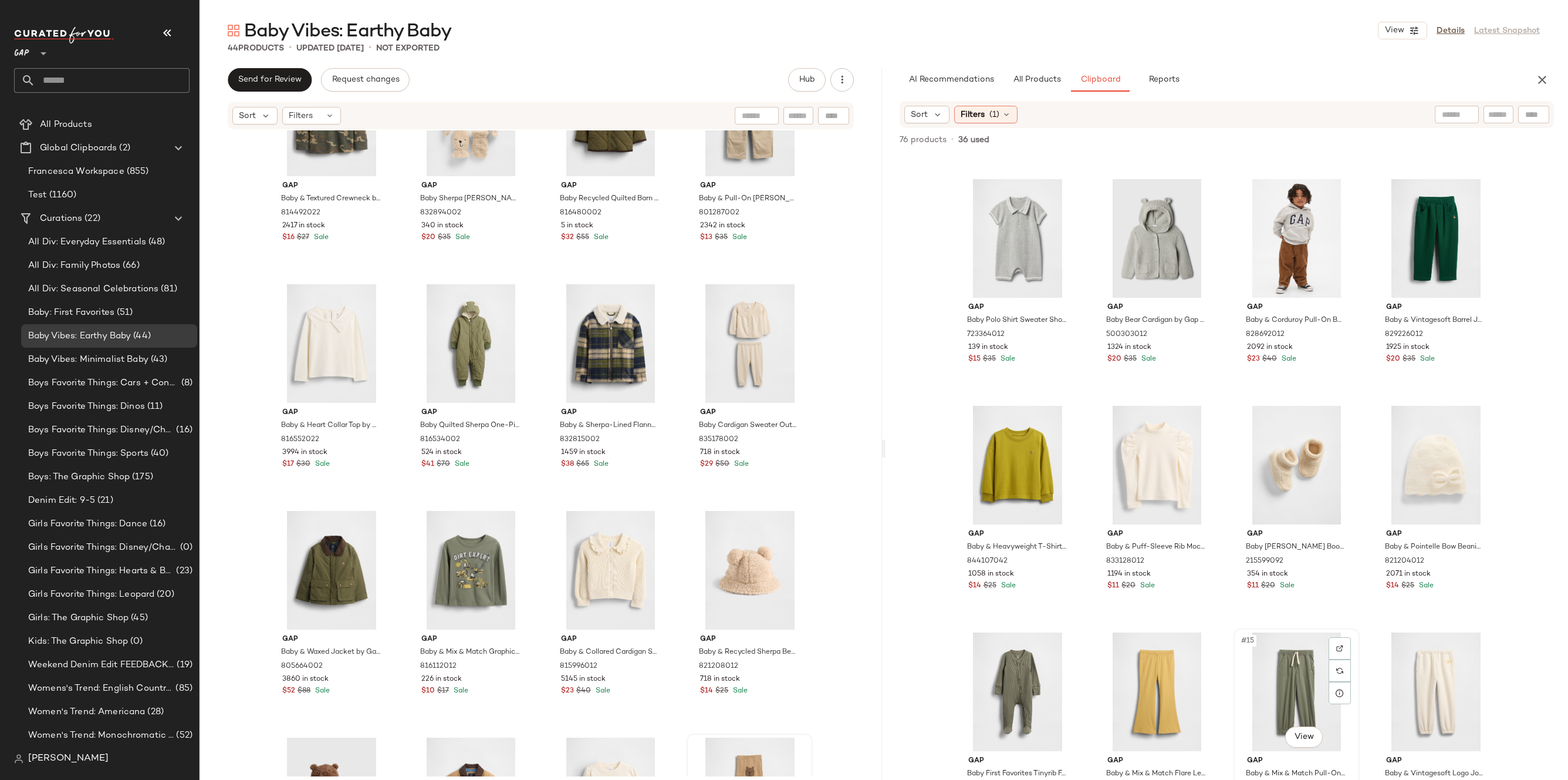
click at [1262, 679] on div "#15 View" at bounding box center [1296, 692] width 118 height 119
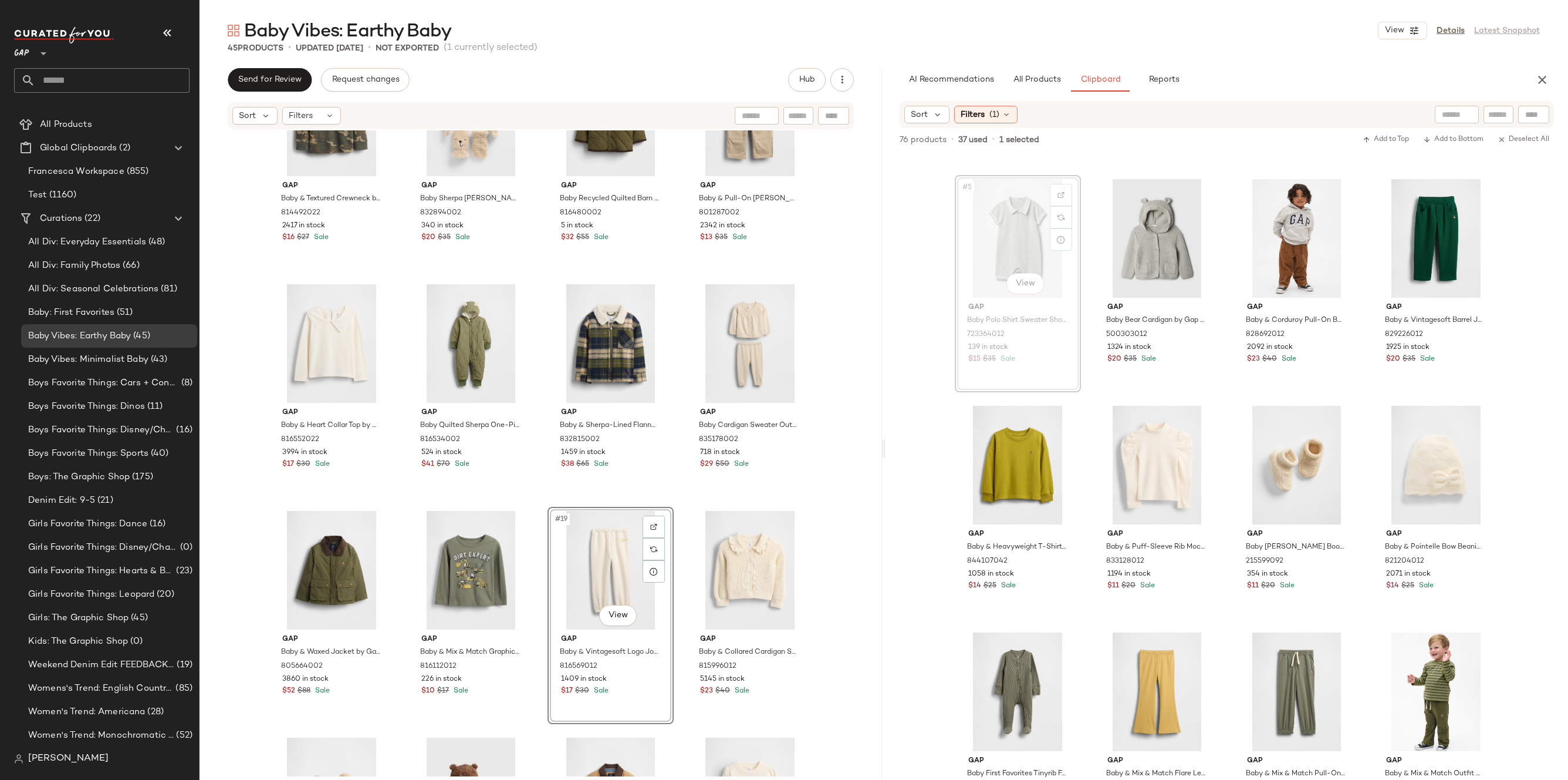
scroll to position [207, 0]
drag, startPoint x: 1003, startPoint y: 220, endPoint x: 718, endPoint y: 585, distance: 463.1
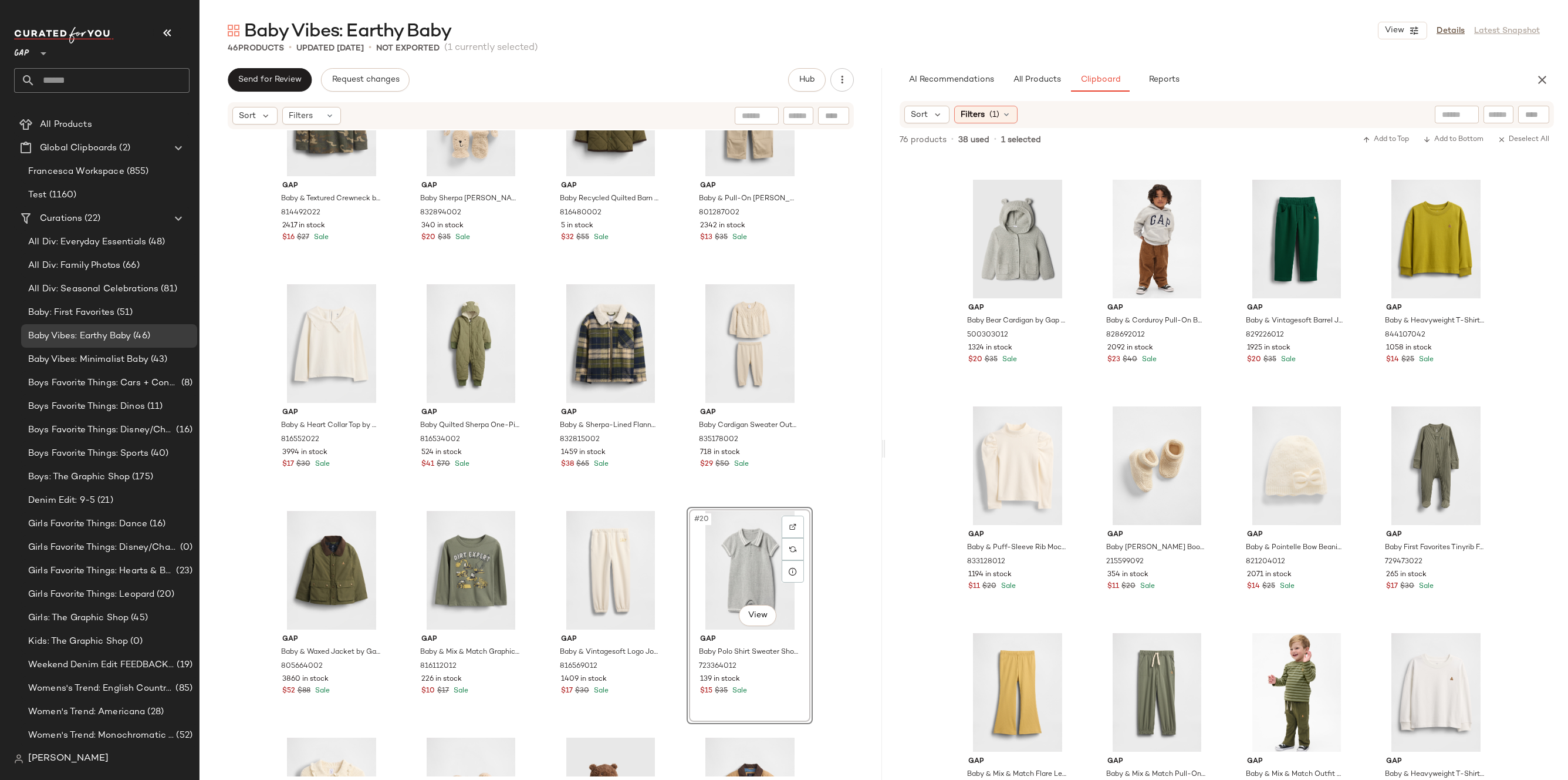
click at [858, 587] on div "Gap Baby & Textured Crewneck by Gap Green Camo Size 6-12 M 814492022 2417 in st…" at bounding box center [540, 452] width 682 height 646
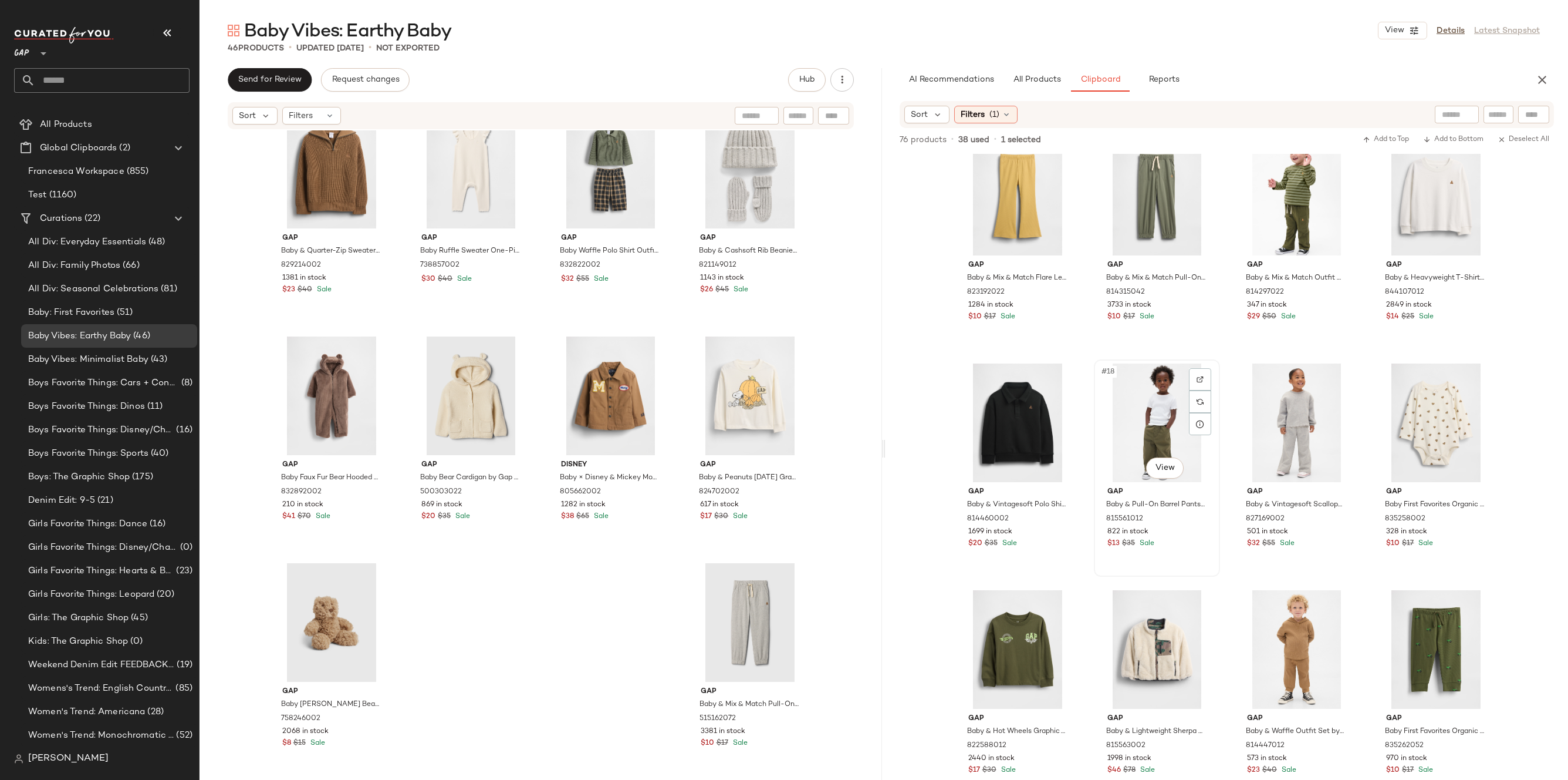
scroll to position [874, 0]
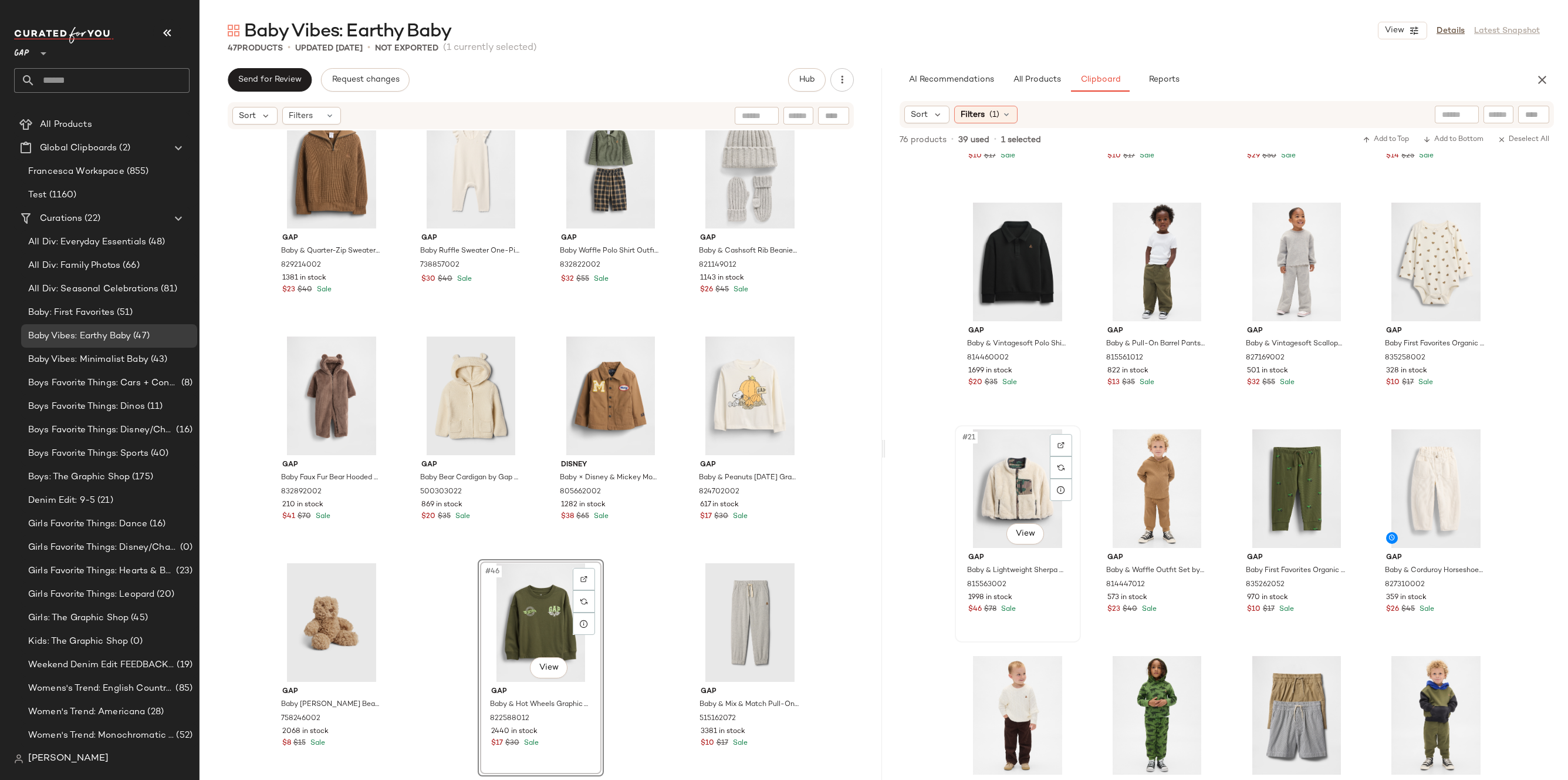
click at [1030, 488] on div "#21 View" at bounding box center [1017, 489] width 118 height 119
click at [1028, 536] on body "GAP ** Dashboard All Products Global Clipboards (2) Francesca Workspace (855) T…" at bounding box center [784, 390] width 1568 height 780
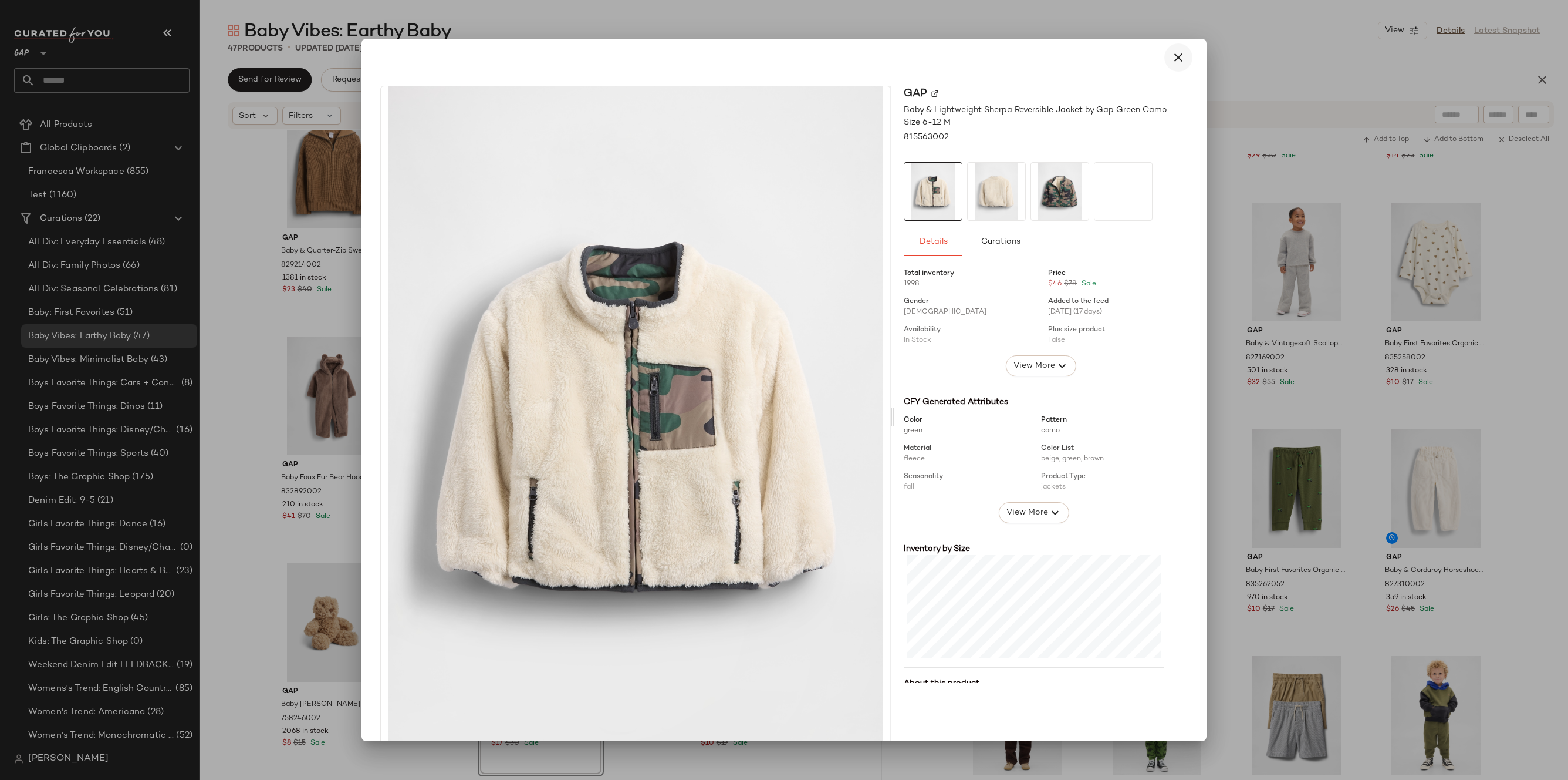
click at [1169, 68] on button "button" at bounding box center [1178, 57] width 28 height 28
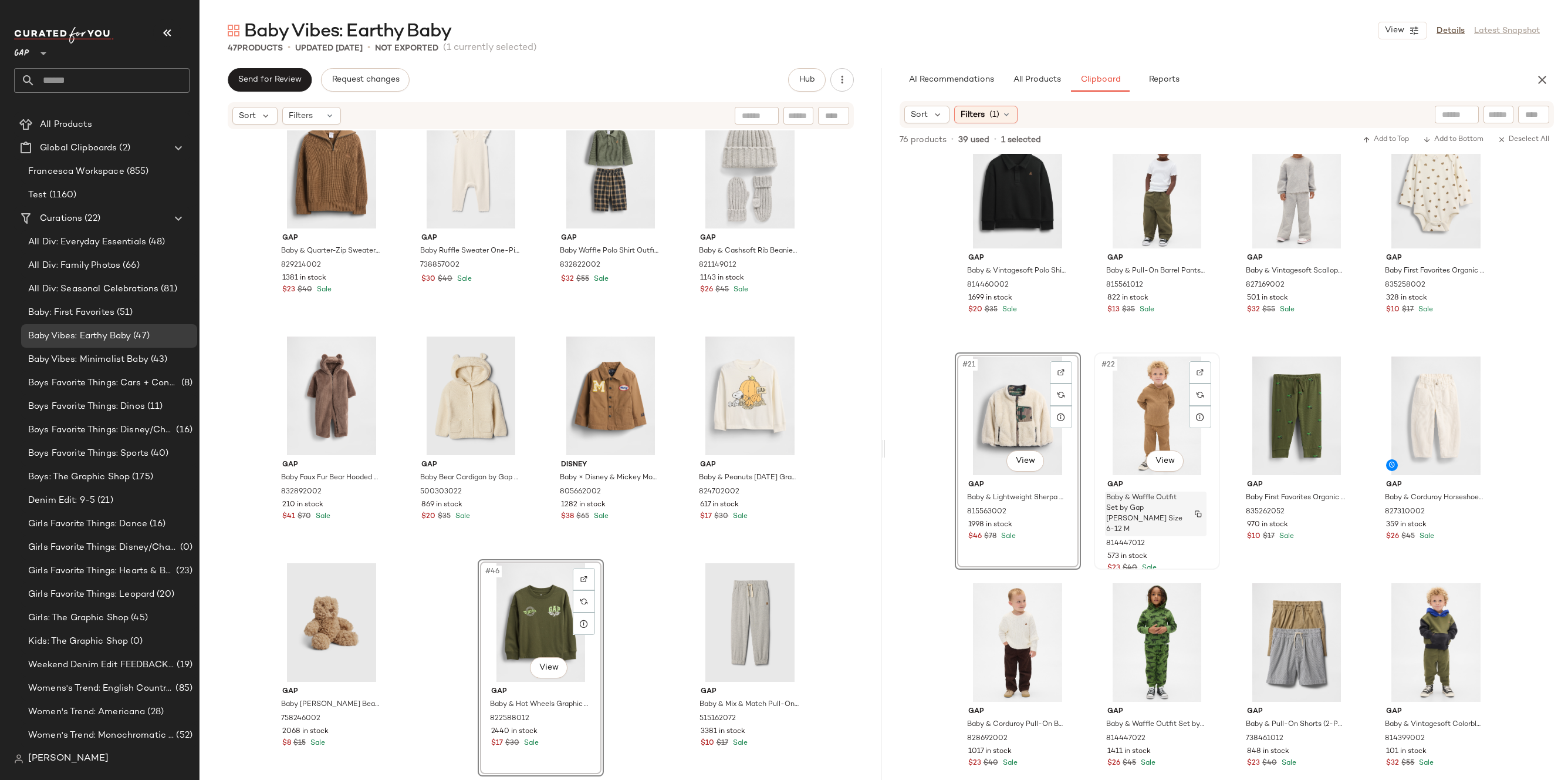
scroll to position [948, 0]
click at [549, 650] on div "#46 View" at bounding box center [540, 623] width 118 height 119
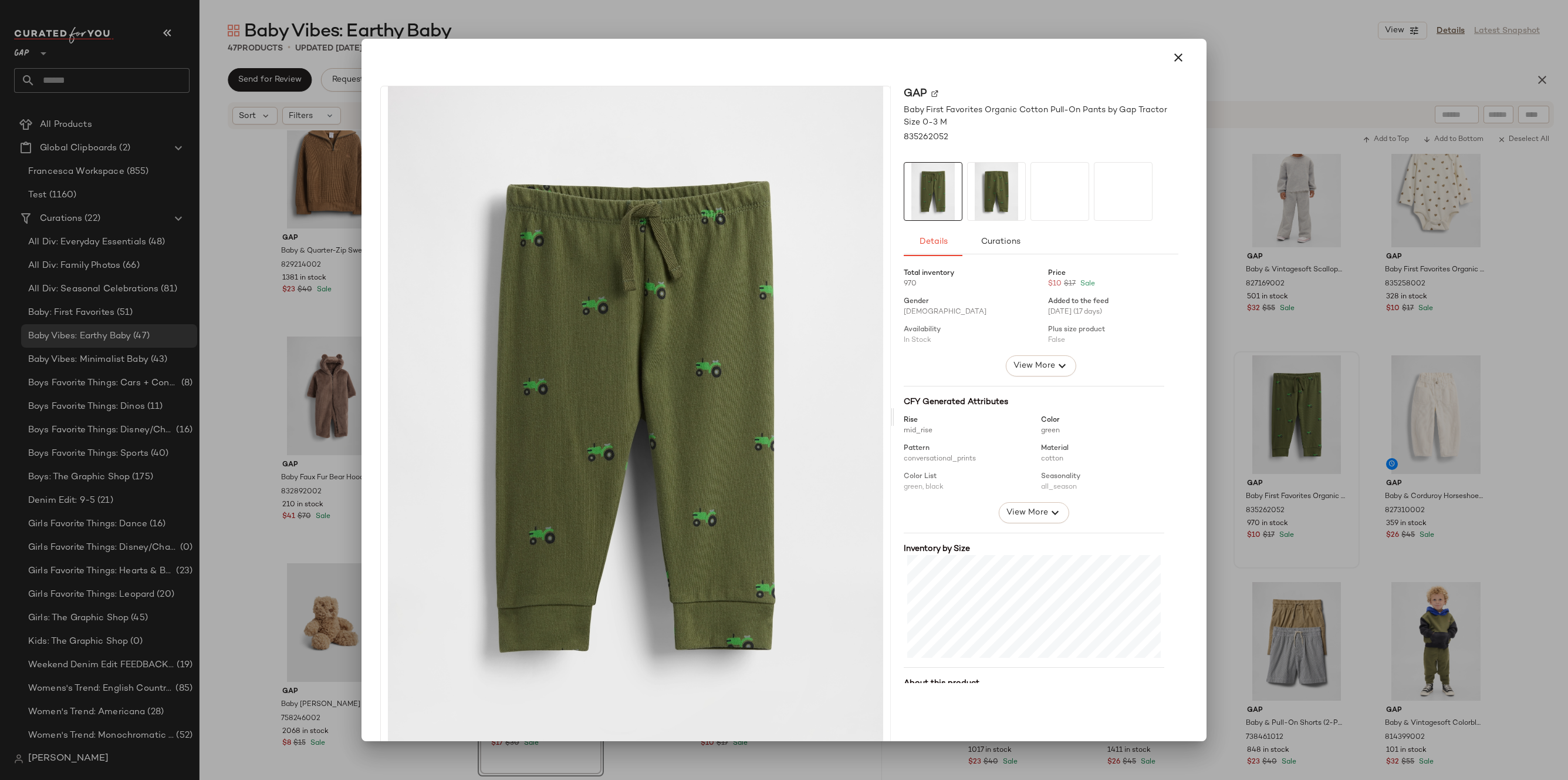
click at [1177, 77] on div "Gap Baby First Favorites Organic Cotton Pull-On Pants by Gap Tractor Size 0-3 M…" at bounding box center [783, 419] width 835 height 686
click at [1172, 52] on icon "button" at bounding box center [1177, 57] width 14 height 14
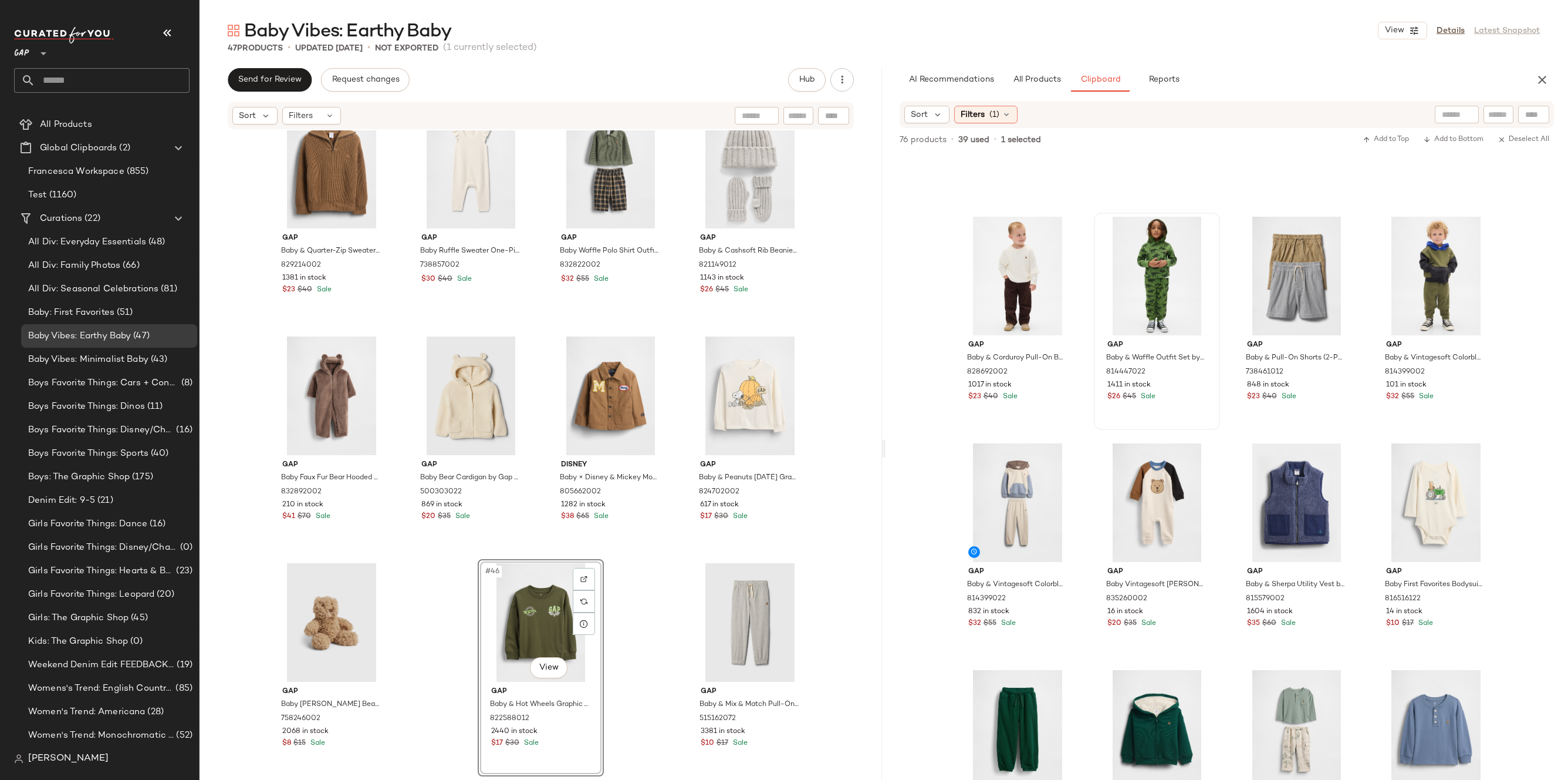
scroll to position [1561, 0]
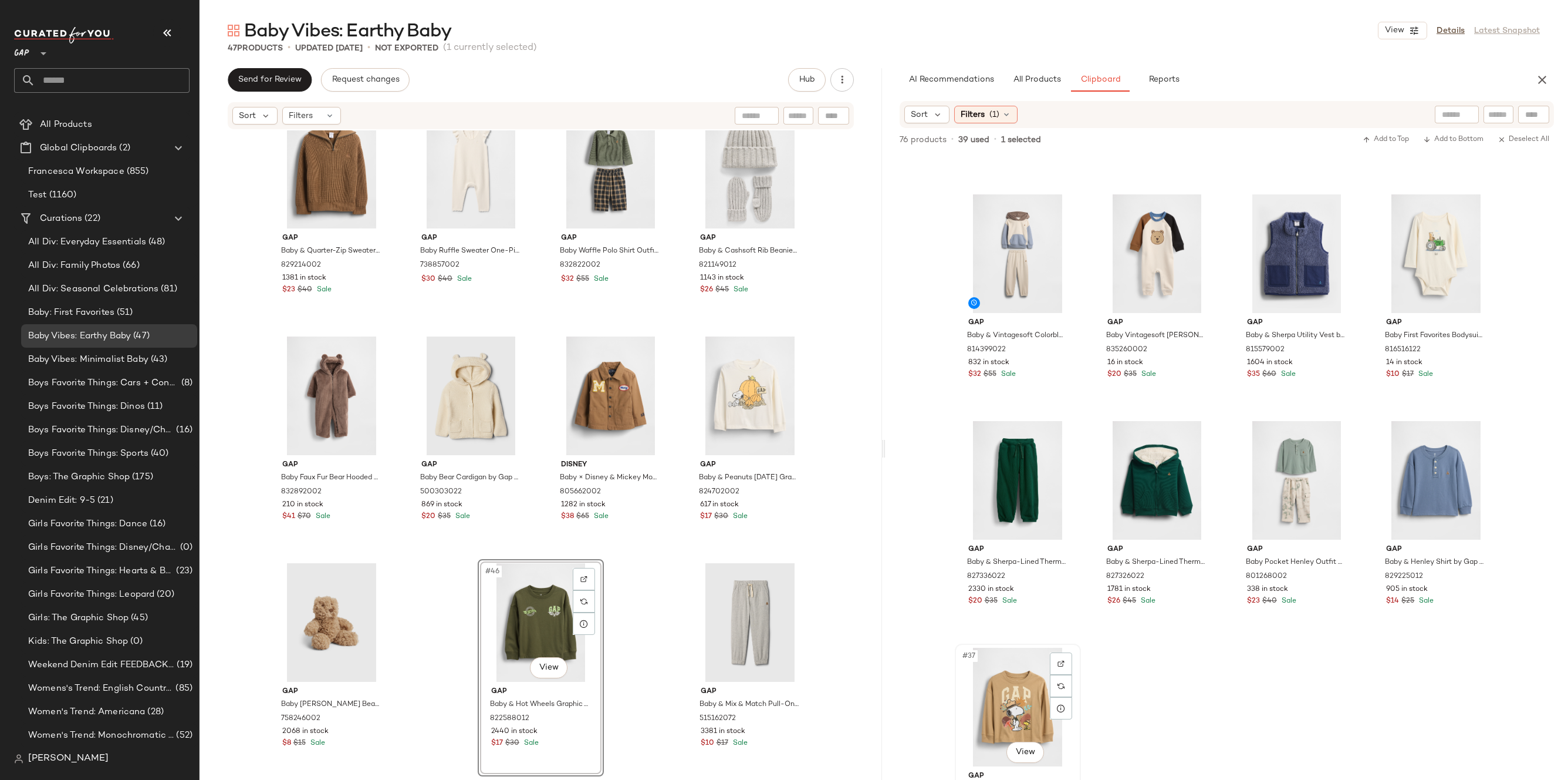
click at [967, 715] on div "#37 View" at bounding box center [1017, 707] width 118 height 119
drag, startPoint x: 1024, startPoint y: 707, endPoint x: 774, endPoint y: 631, distance: 261.3
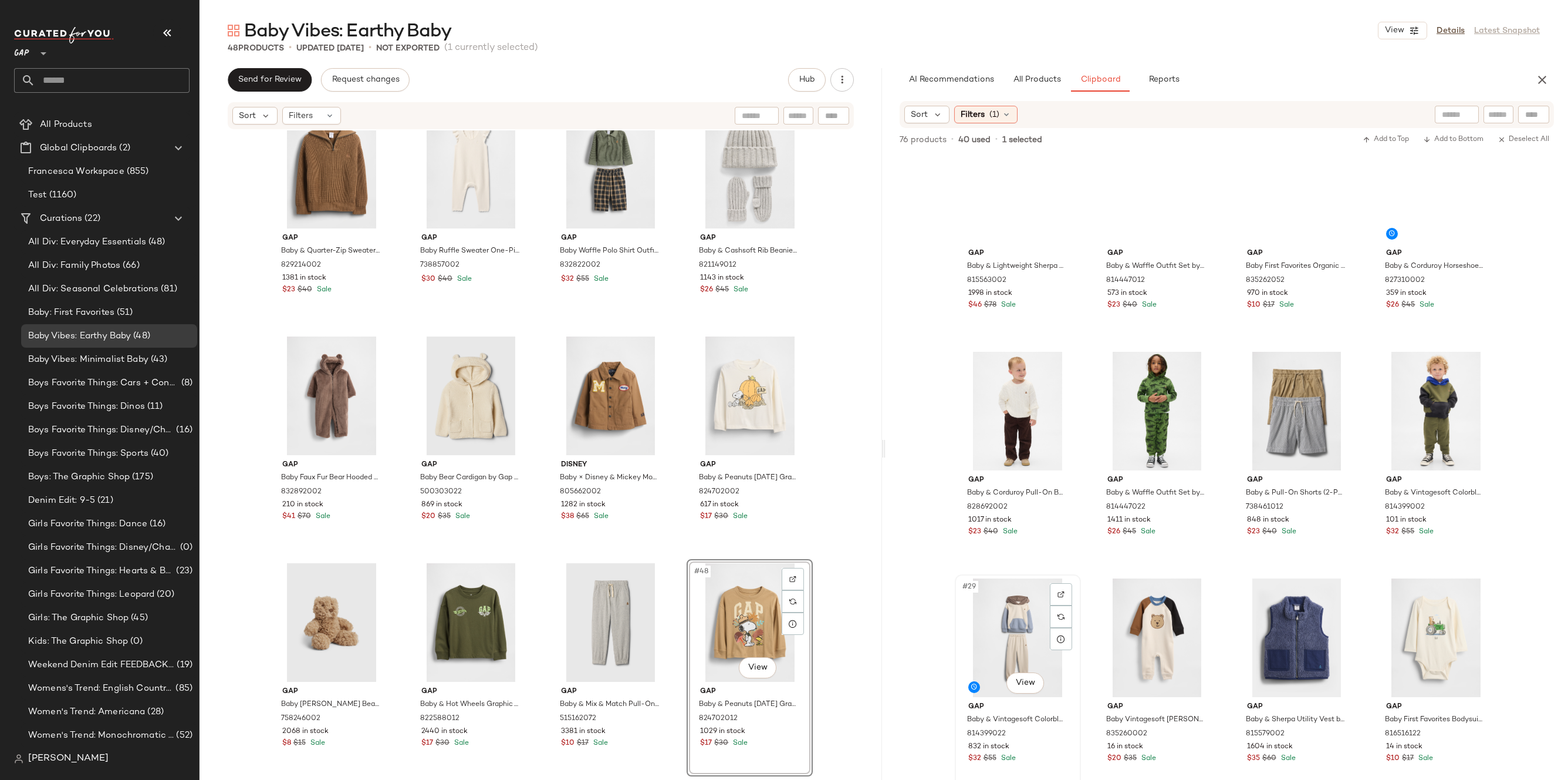
scroll to position [1116, 0]
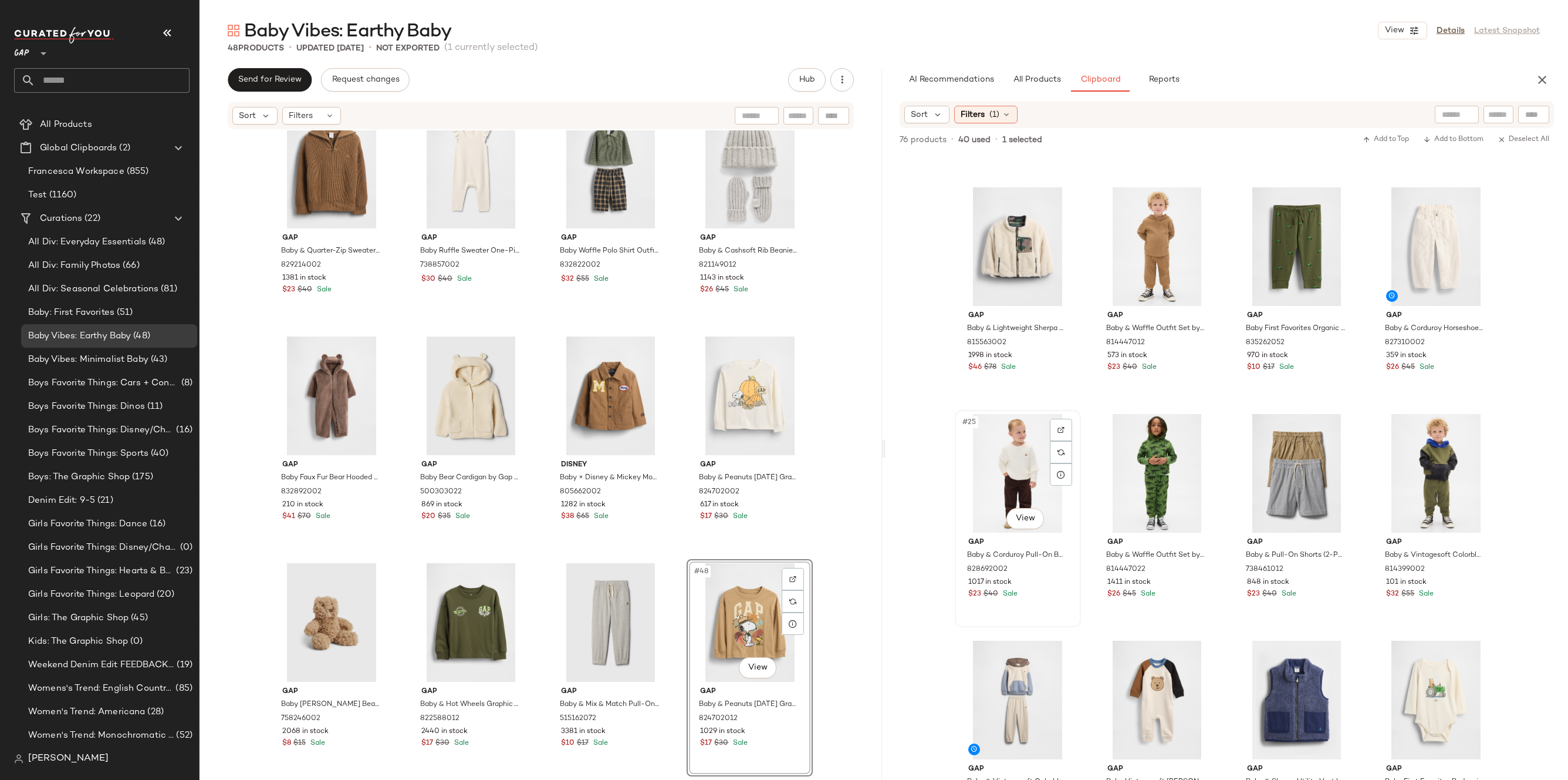
click at [1023, 500] on div "#25 View" at bounding box center [1017, 473] width 118 height 119
click at [1024, 513] on body "GAP ** Dashboard All Products Global Clipboards (2) Francesca Workspace (855) T…" at bounding box center [784, 390] width 1568 height 780
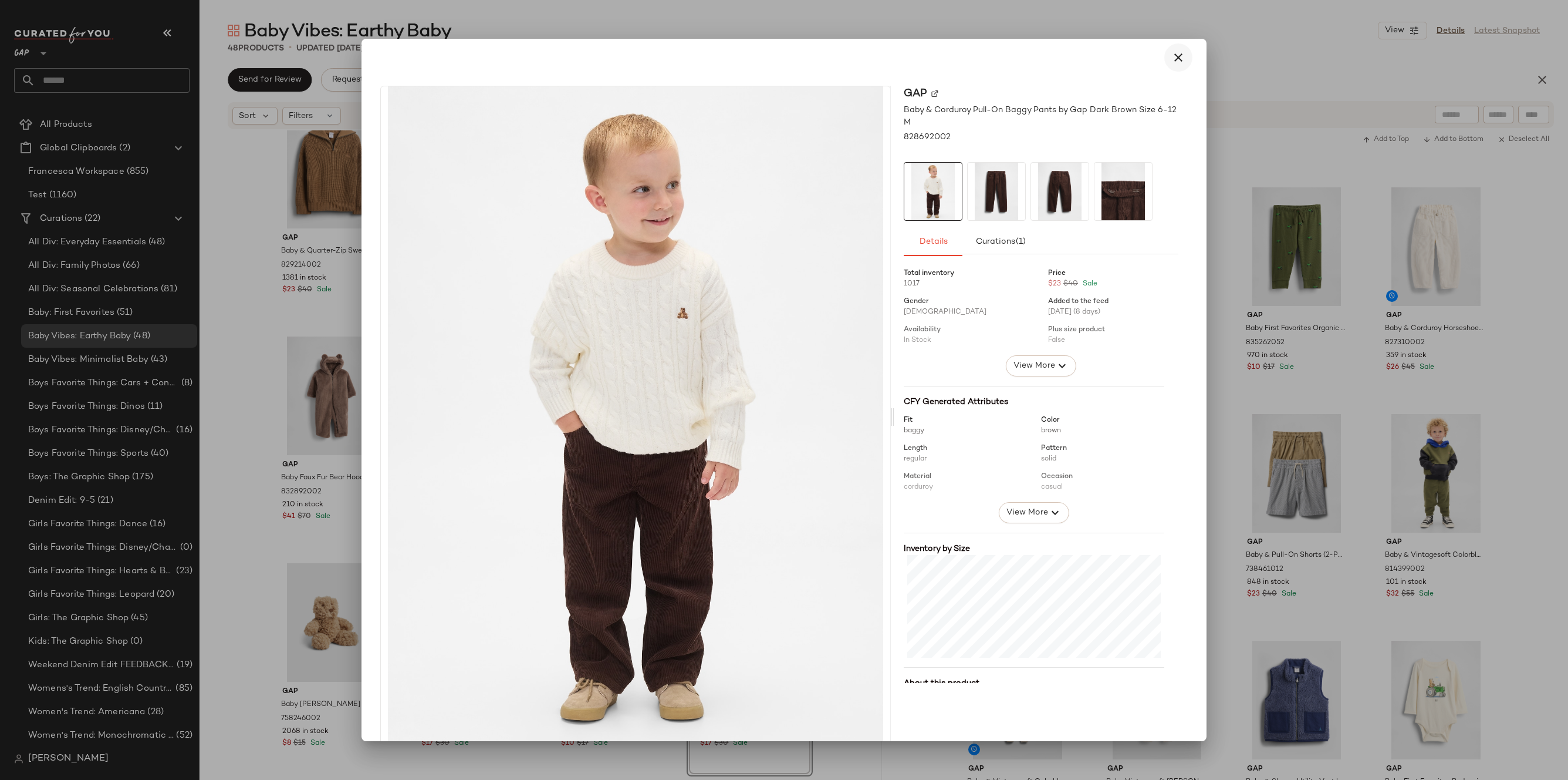
click at [1171, 62] on icon "button" at bounding box center [1177, 57] width 14 height 14
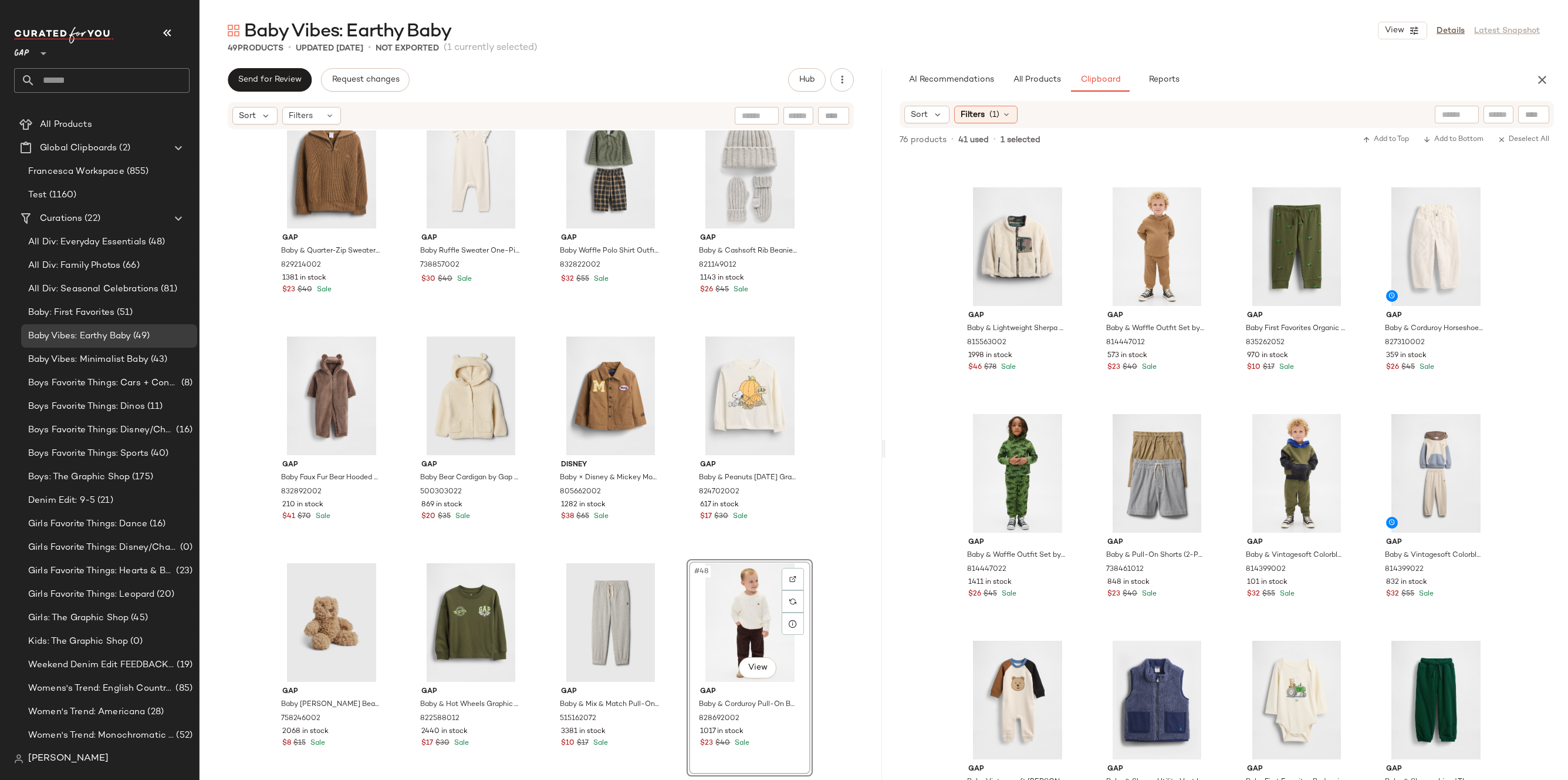
scroll to position [2283, 0]
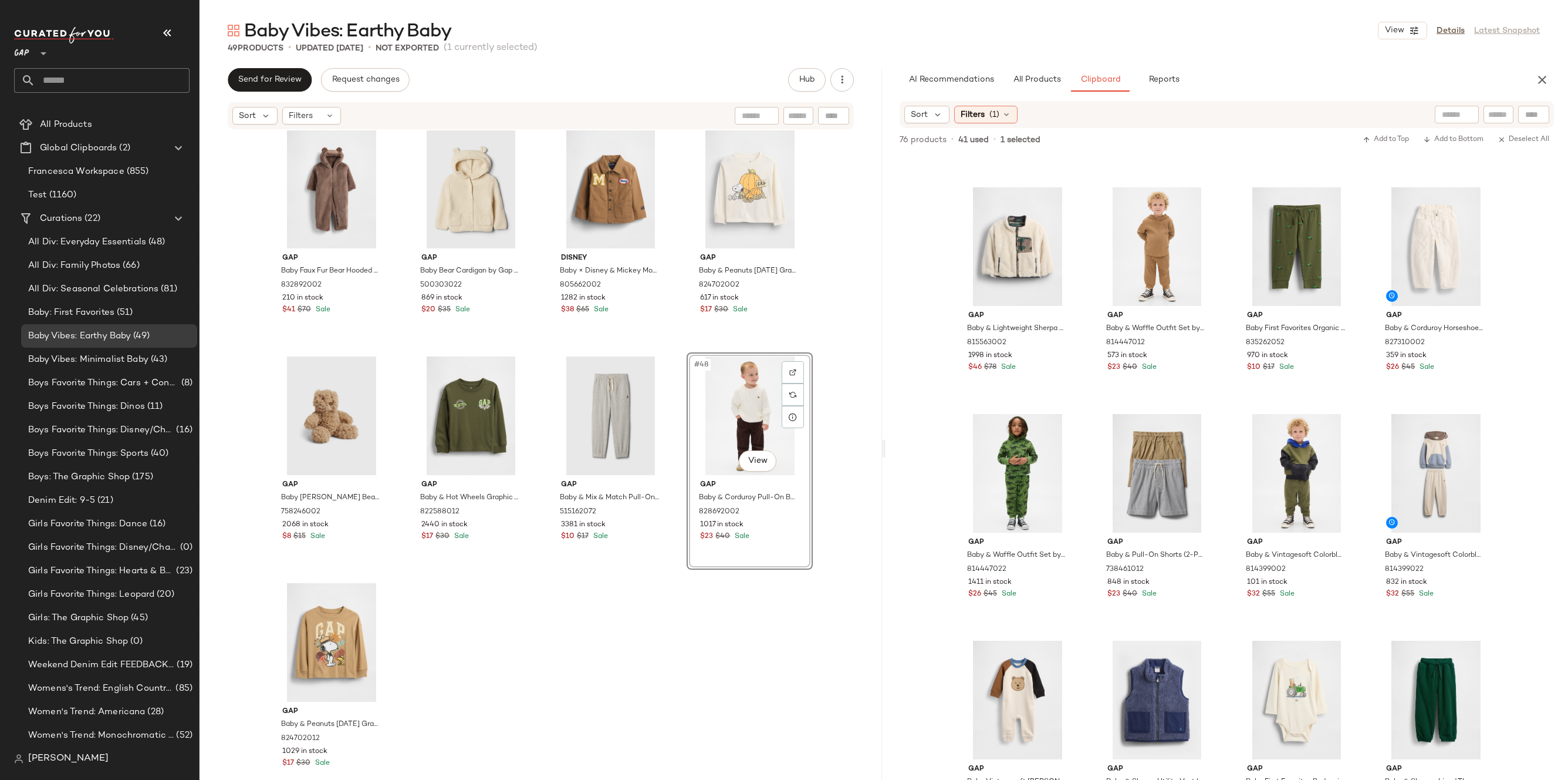
drag, startPoint x: 736, startPoint y: 439, endPoint x: 723, endPoint y: 438, distance: 13.0
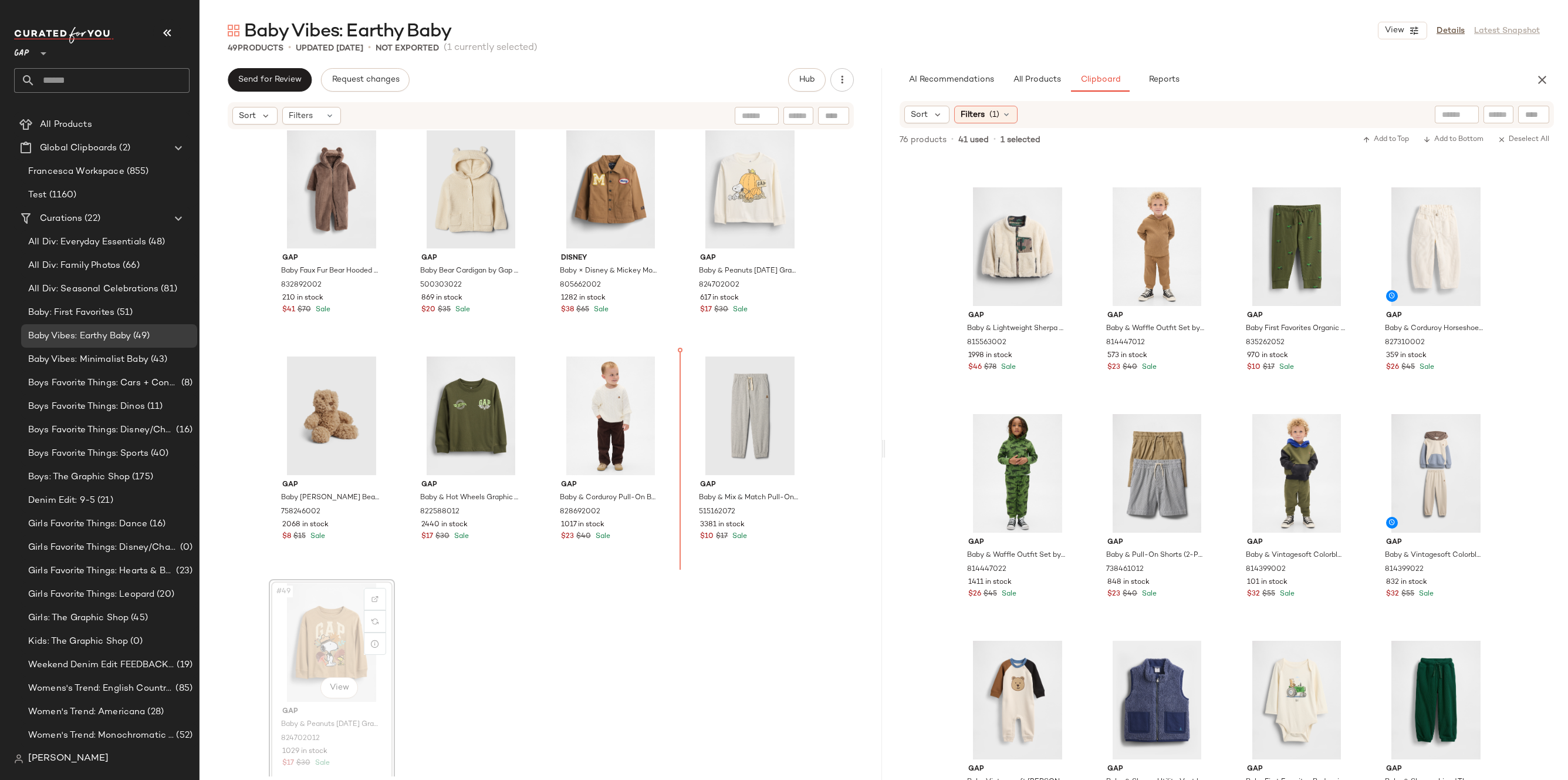
drag, startPoint x: 333, startPoint y: 634, endPoint x: 340, endPoint y: 631, distance: 7.6
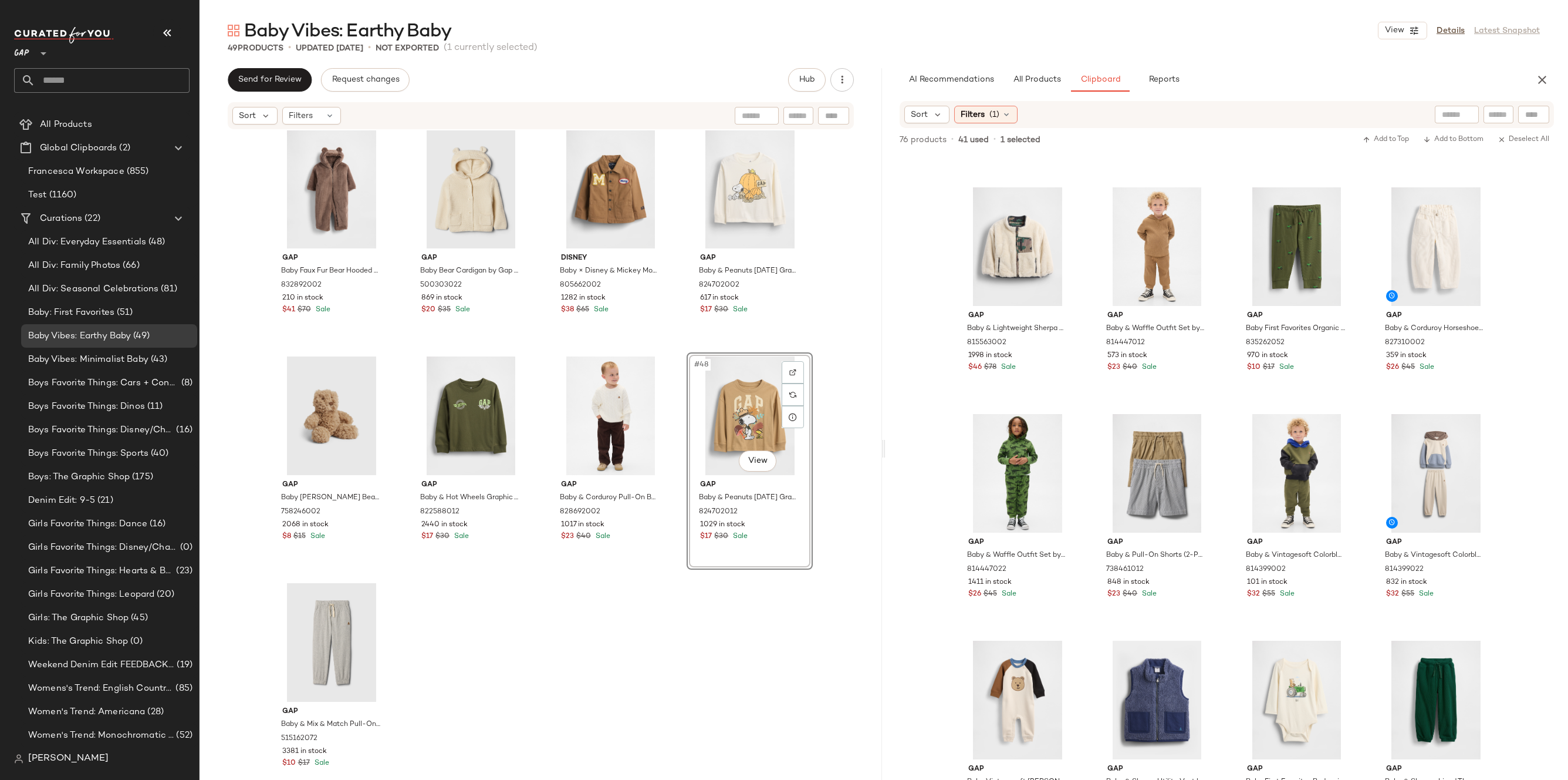
click at [849, 409] on div "Gap Baby & Quarter-Zip Sweater by Gap [PERSON_NAME] Size 6-12 M 829214002 1381 …" at bounding box center [540, 452] width 682 height 646
click at [1011, 460] on div "#25 View" at bounding box center [1017, 473] width 118 height 119
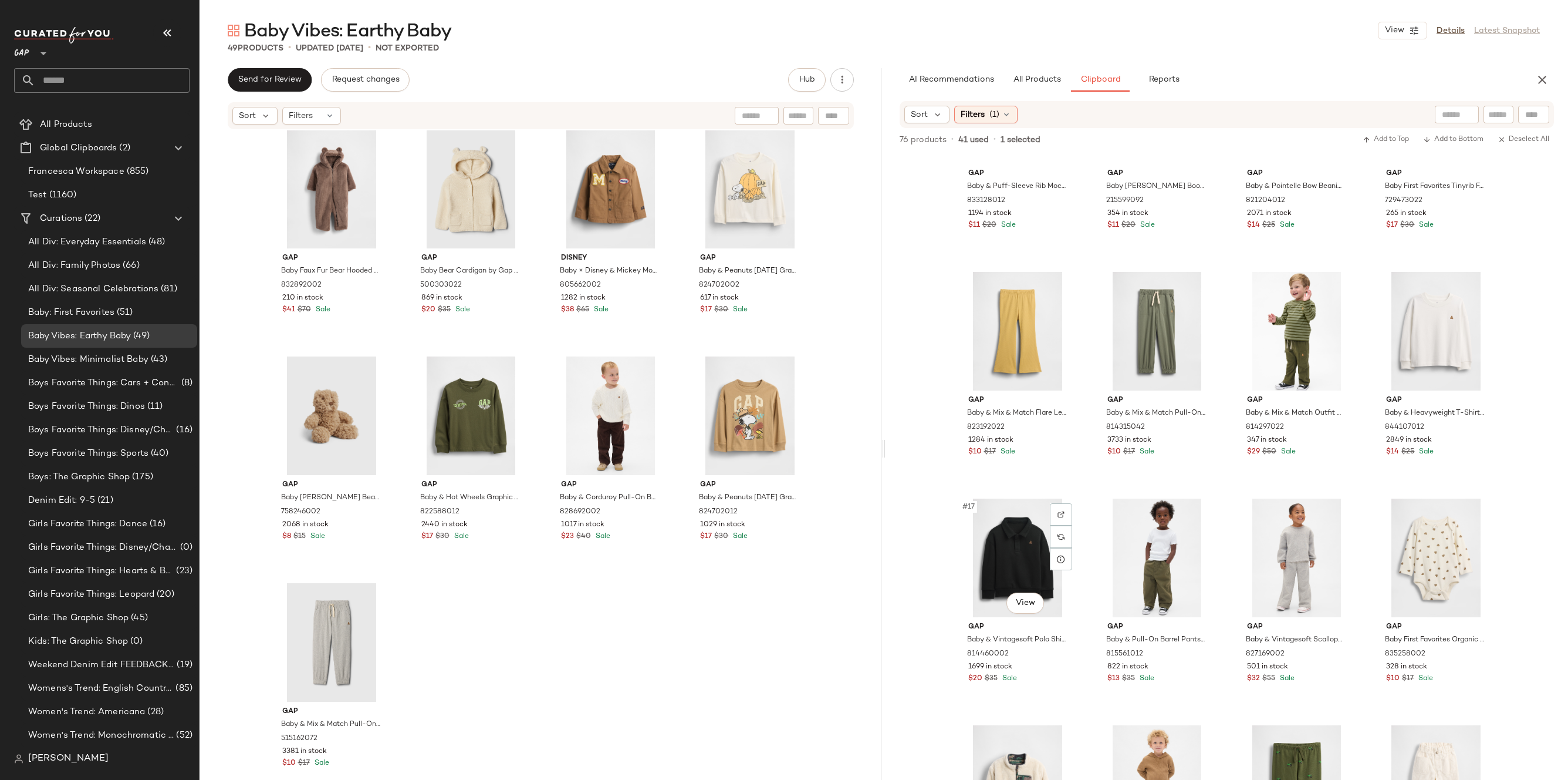
scroll to position [457, 0]
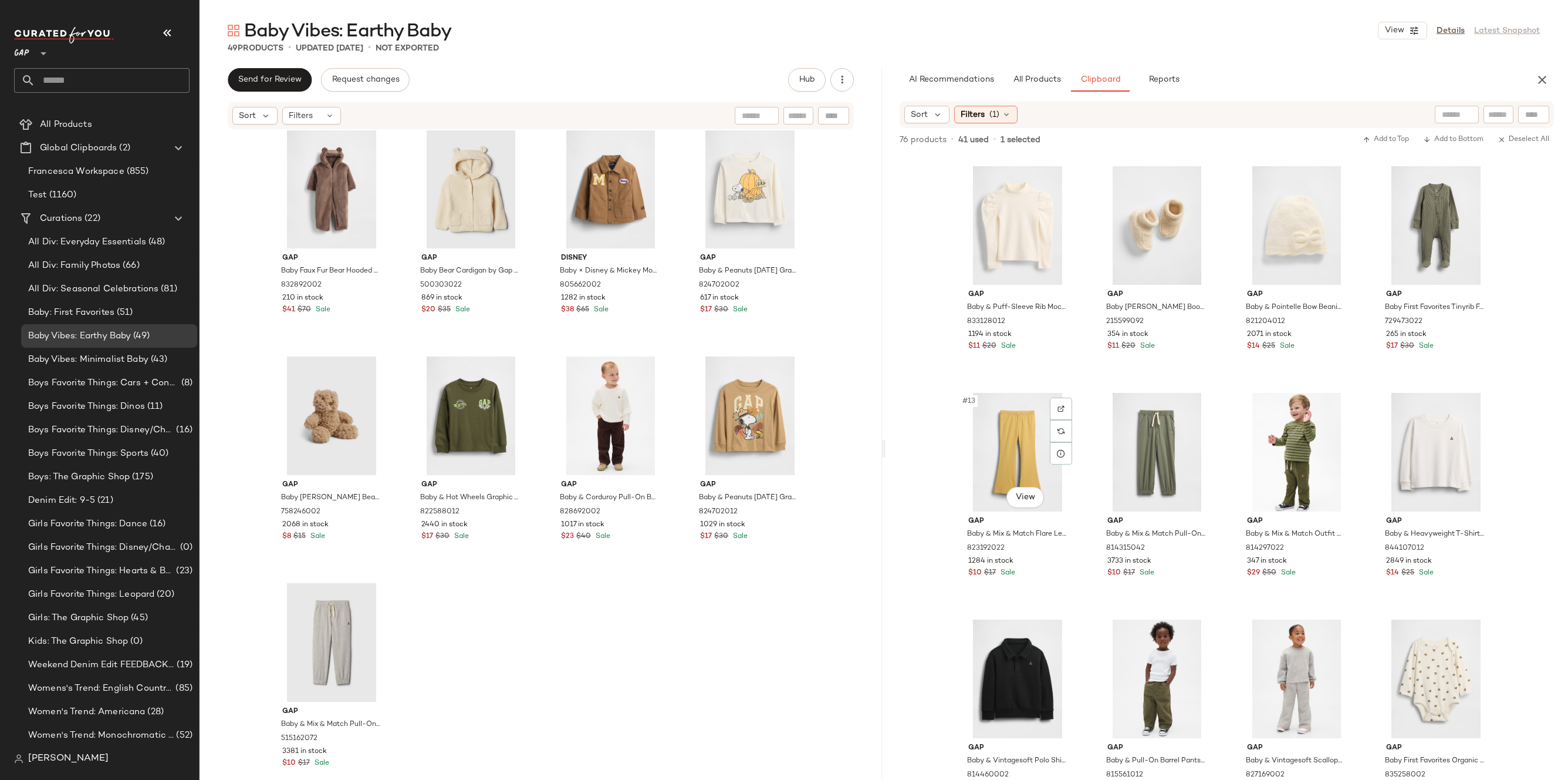
drag, startPoint x: 1311, startPoint y: 384, endPoint x: 1082, endPoint y: 490, distance: 252.3
click at [1071, 490] on div "Gap Baby & Puff-Sleeve Rib Mockneck by Gap [PERSON_NAME] Size 6-12 M 833128012 …" at bounding box center [1226, 491] width 682 height 675
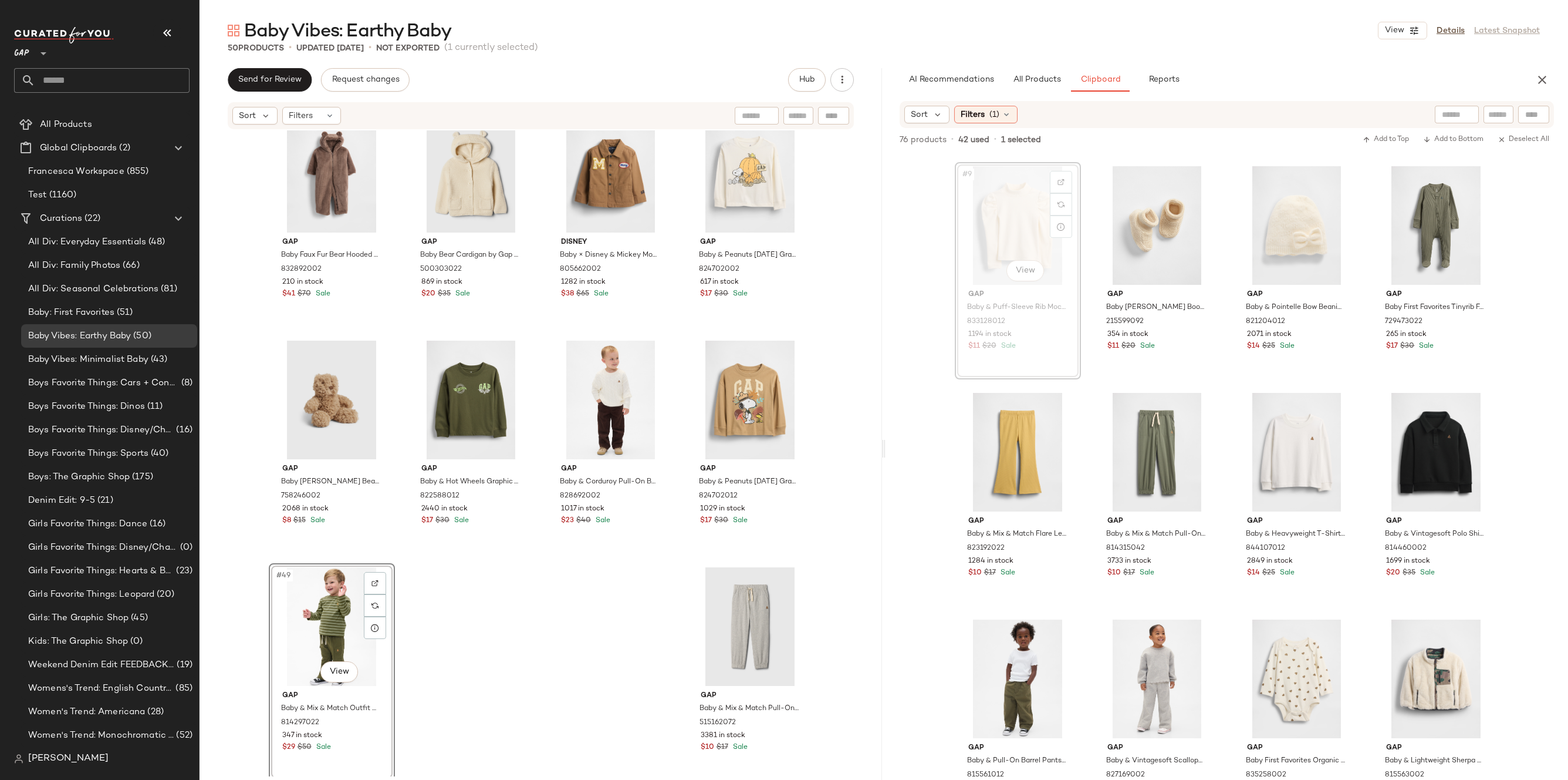
scroll to position [456, 0]
drag, startPoint x: 1005, startPoint y: 220, endPoint x: 999, endPoint y: 224, distance: 7.2
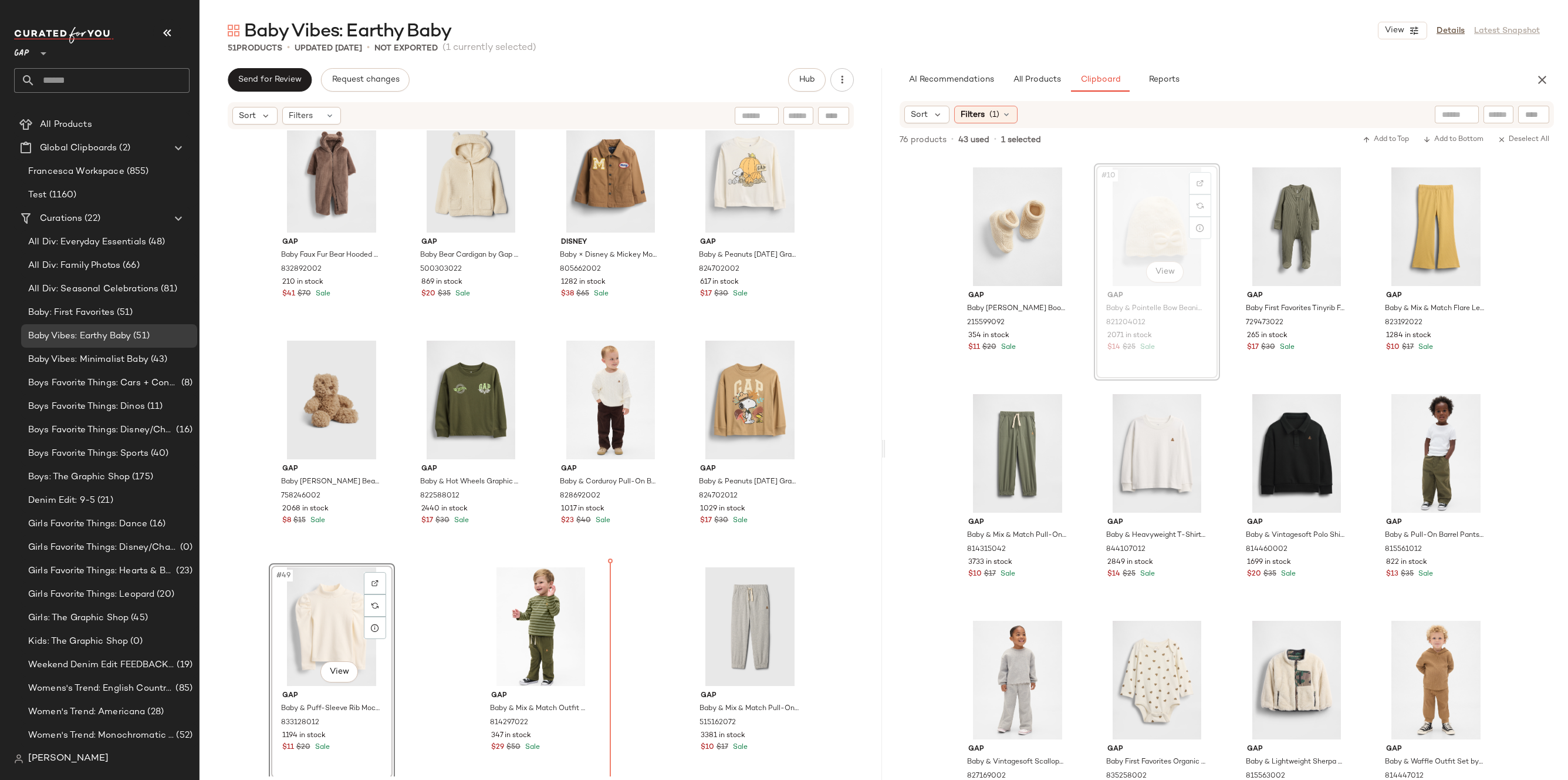
scroll to position [2303, 0]
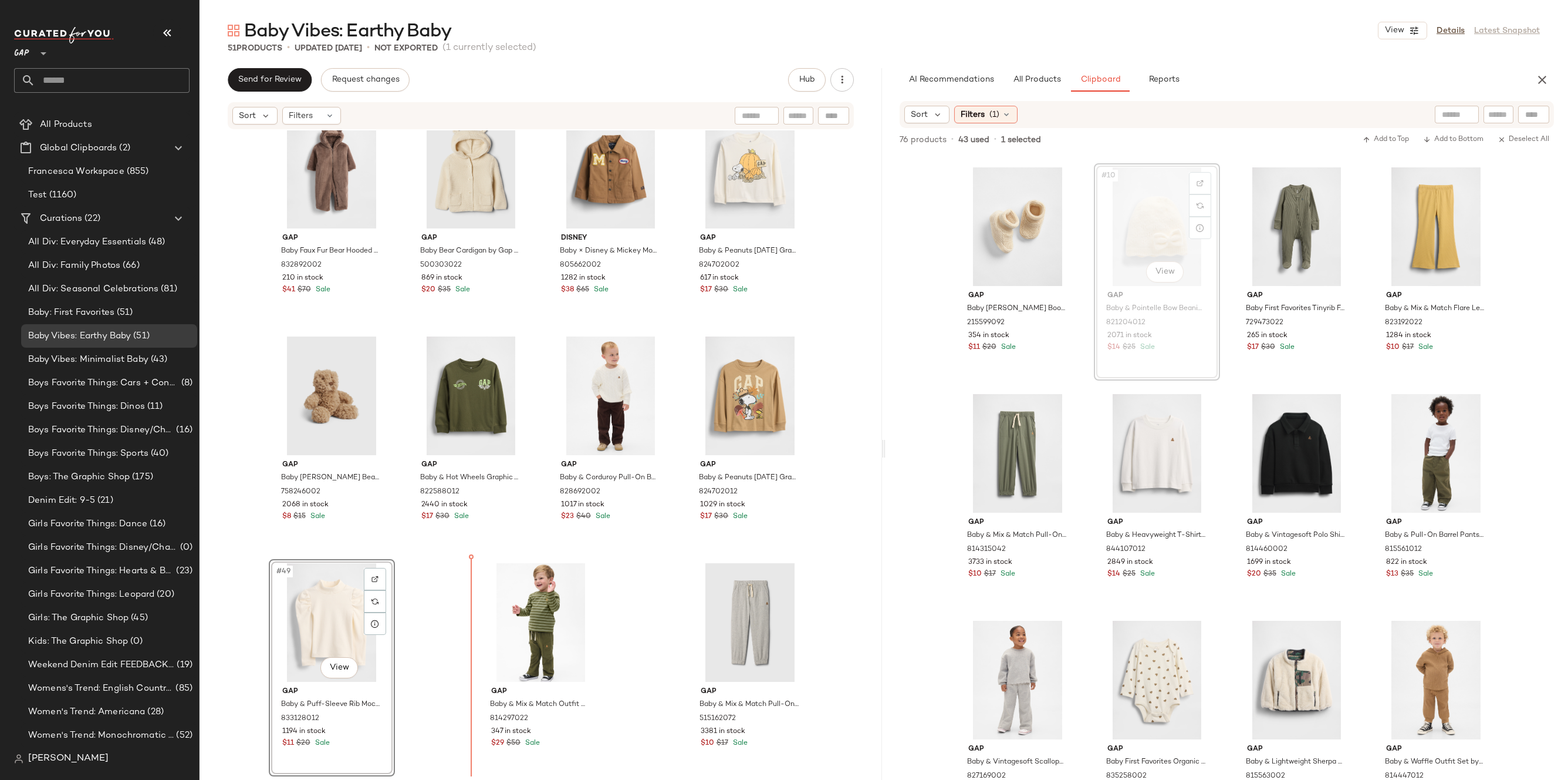
drag, startPoint x: 1177, startPoint y: 241, endPoint x: 1169, endPoint y: 245, distance: 8.9
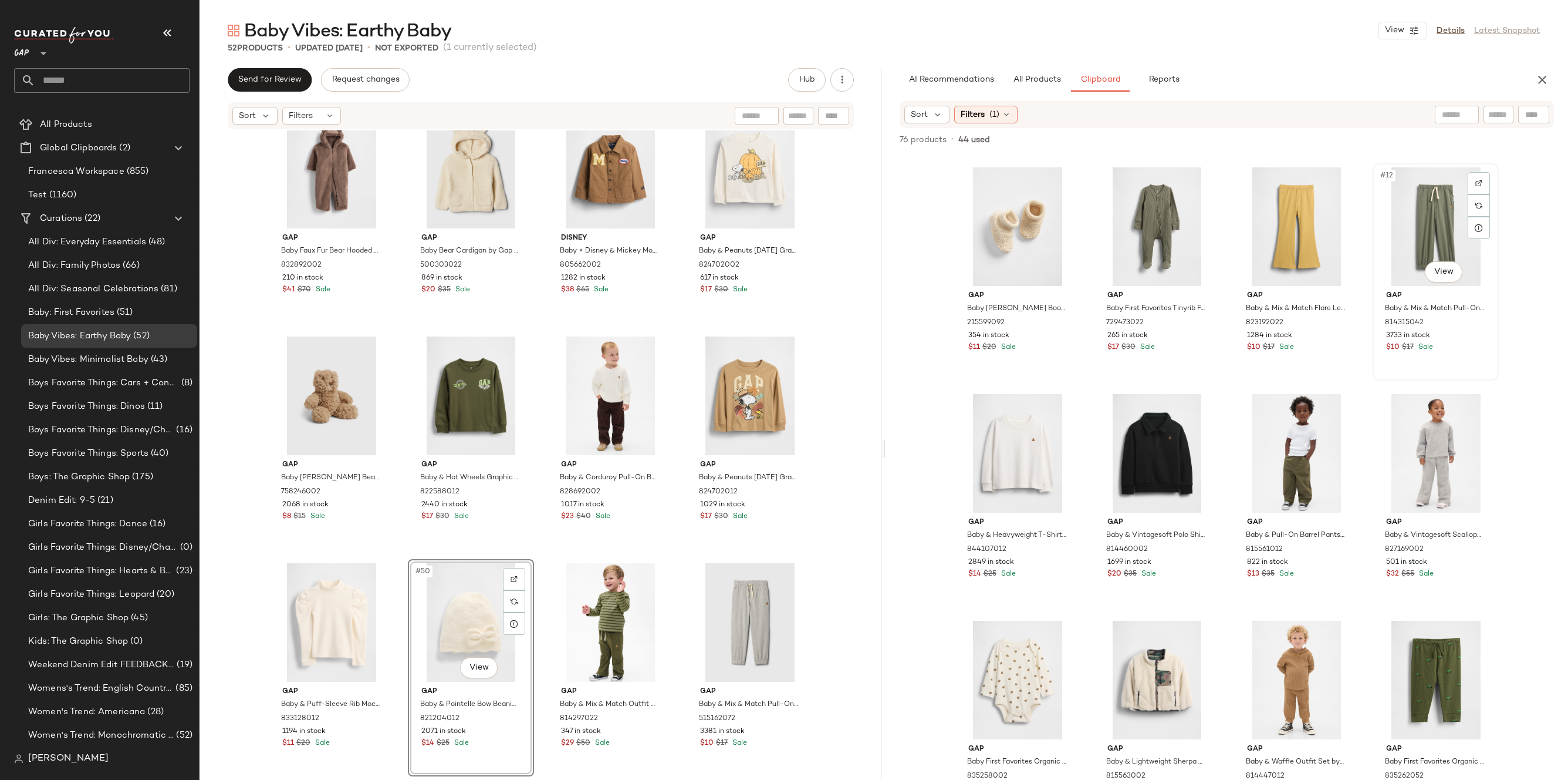
click at [1412, 224] on div "#12 View" at bounding box center [1435, 227] width 118 height 119
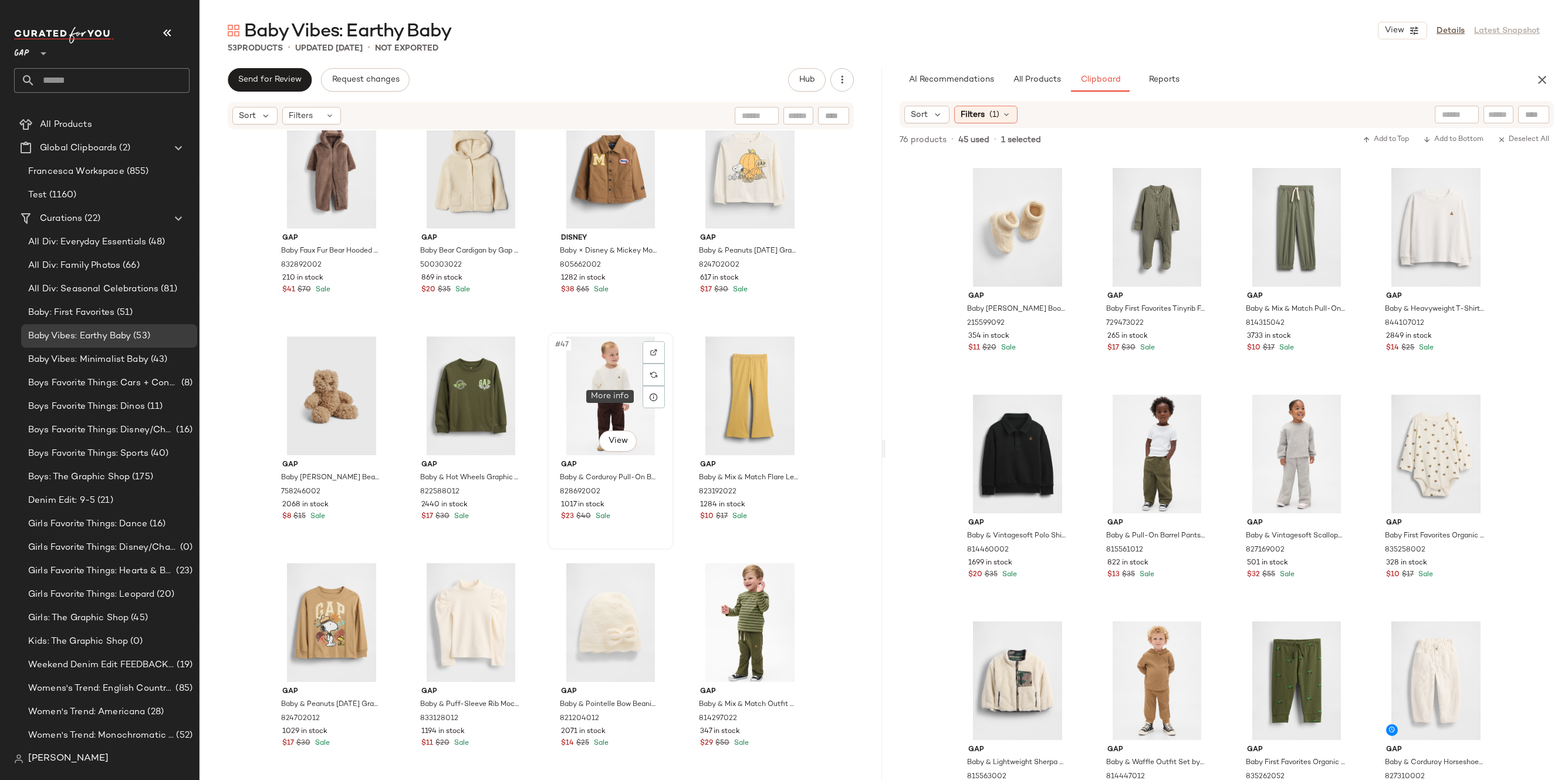
drag, startPoint x: 1286, startPoint y: 221, endPoint x: 653, endPoint y: 409, distance: 660.3
click at [643, 404] on div at bounding box center [653, 397] width 22 height 22
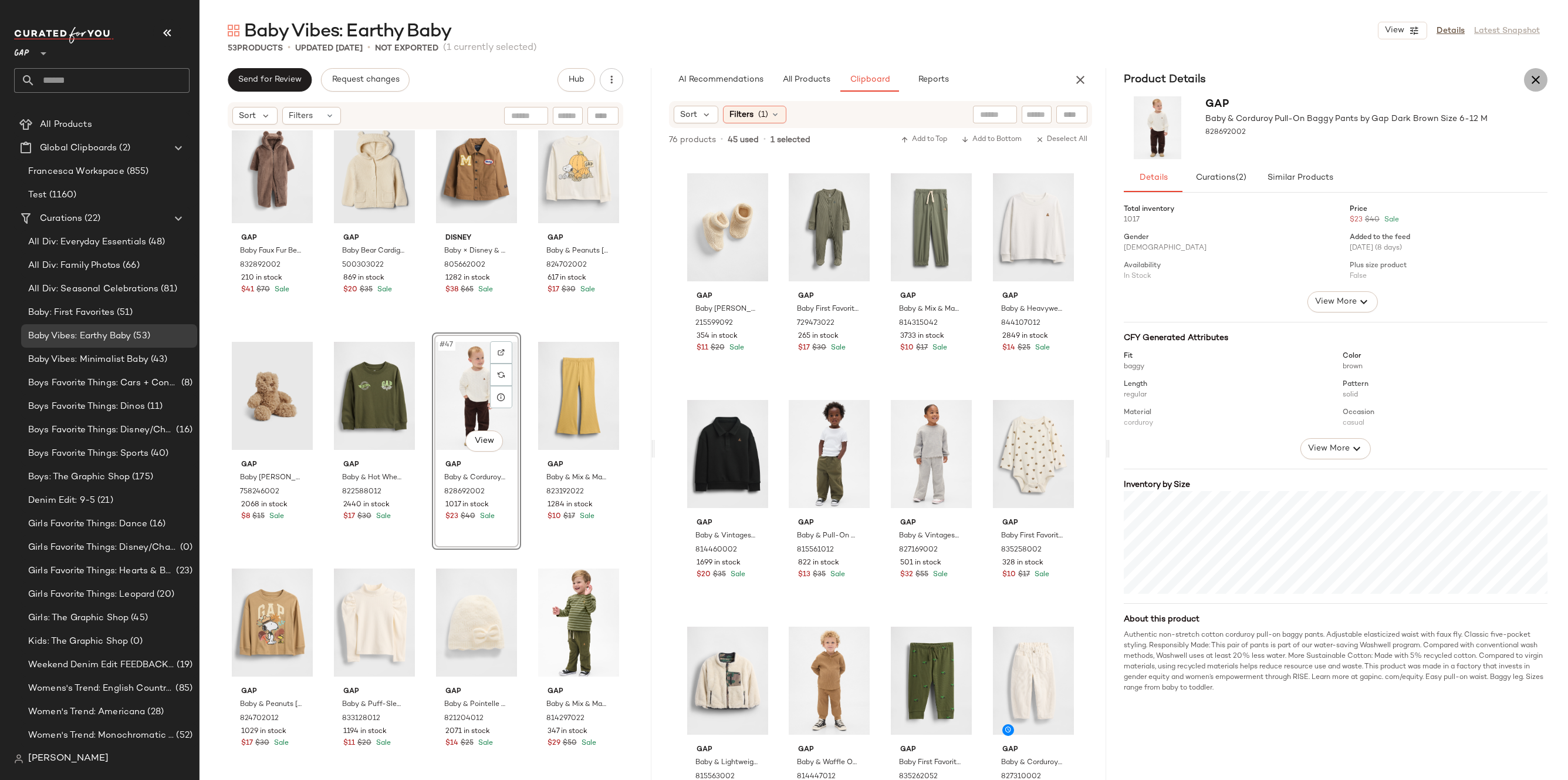
click at [1532, 78] on icon "button" at bounding box center [1535, 79] width 14 height 14
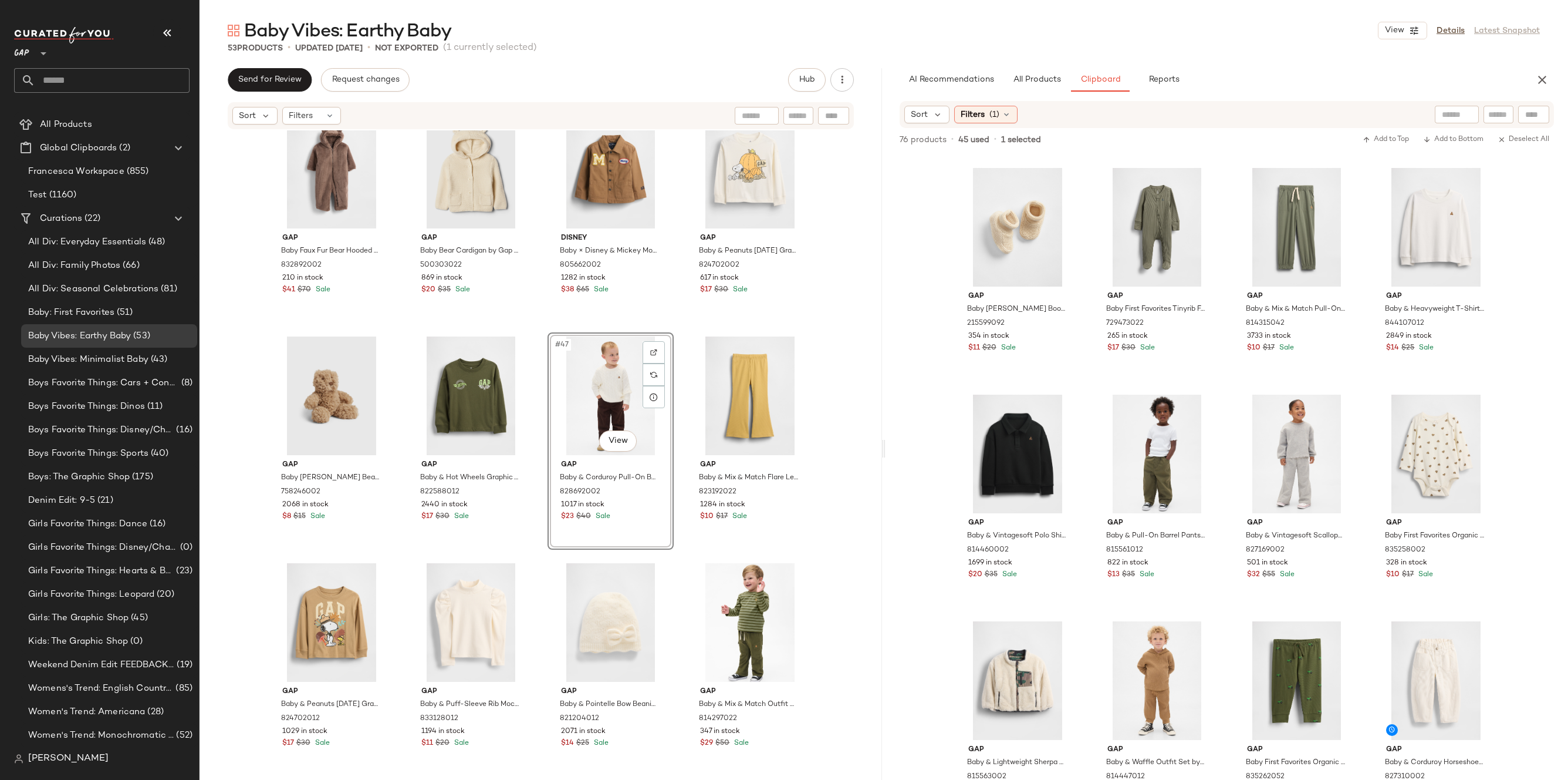
click at [573, 398] on div "#47 View" at bounding box center [610, 396] width 118 height 119
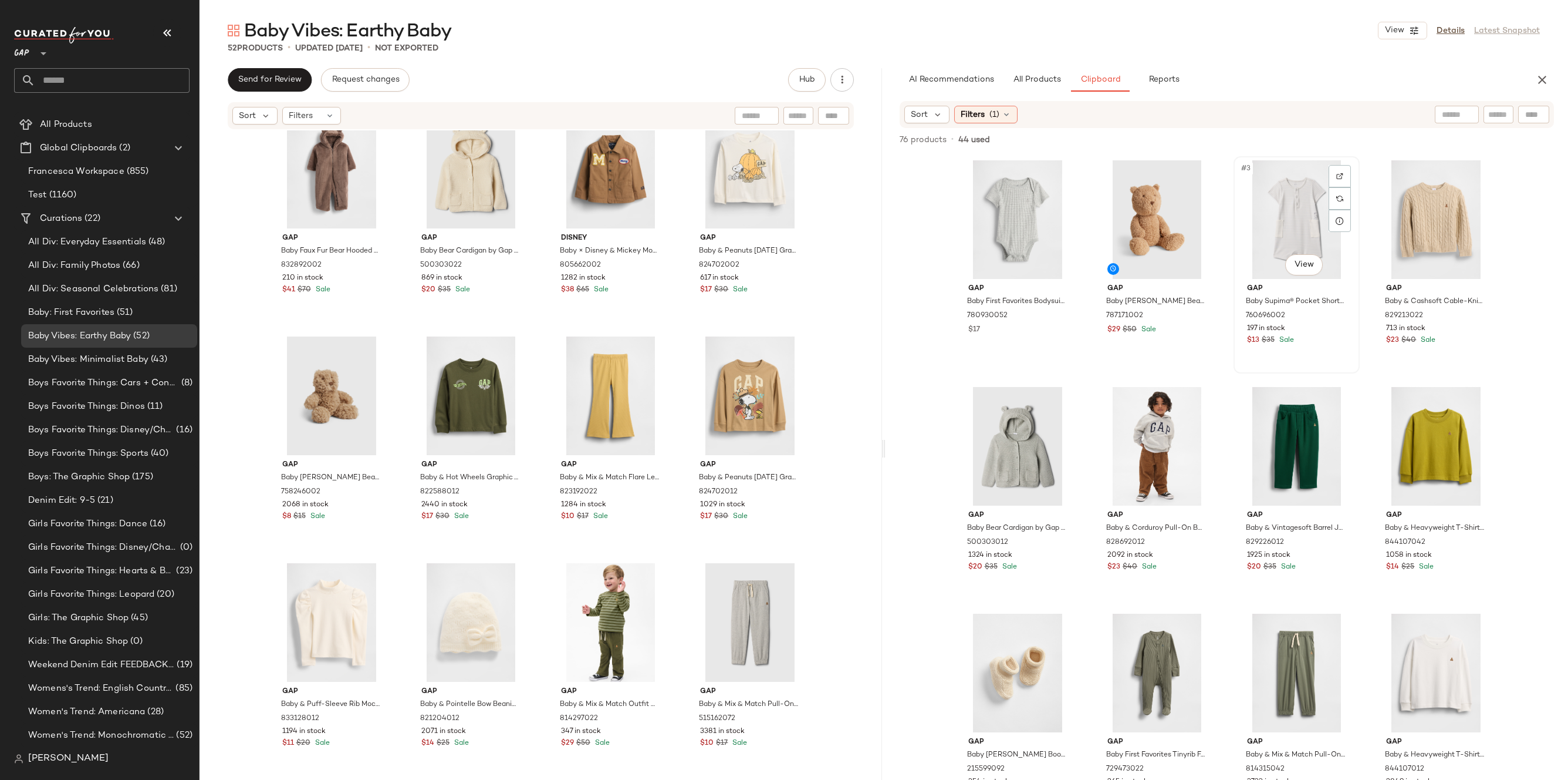
click at [1289, 212] on div "#3 View" at bounding box center [1296, 220] width 118 height 119
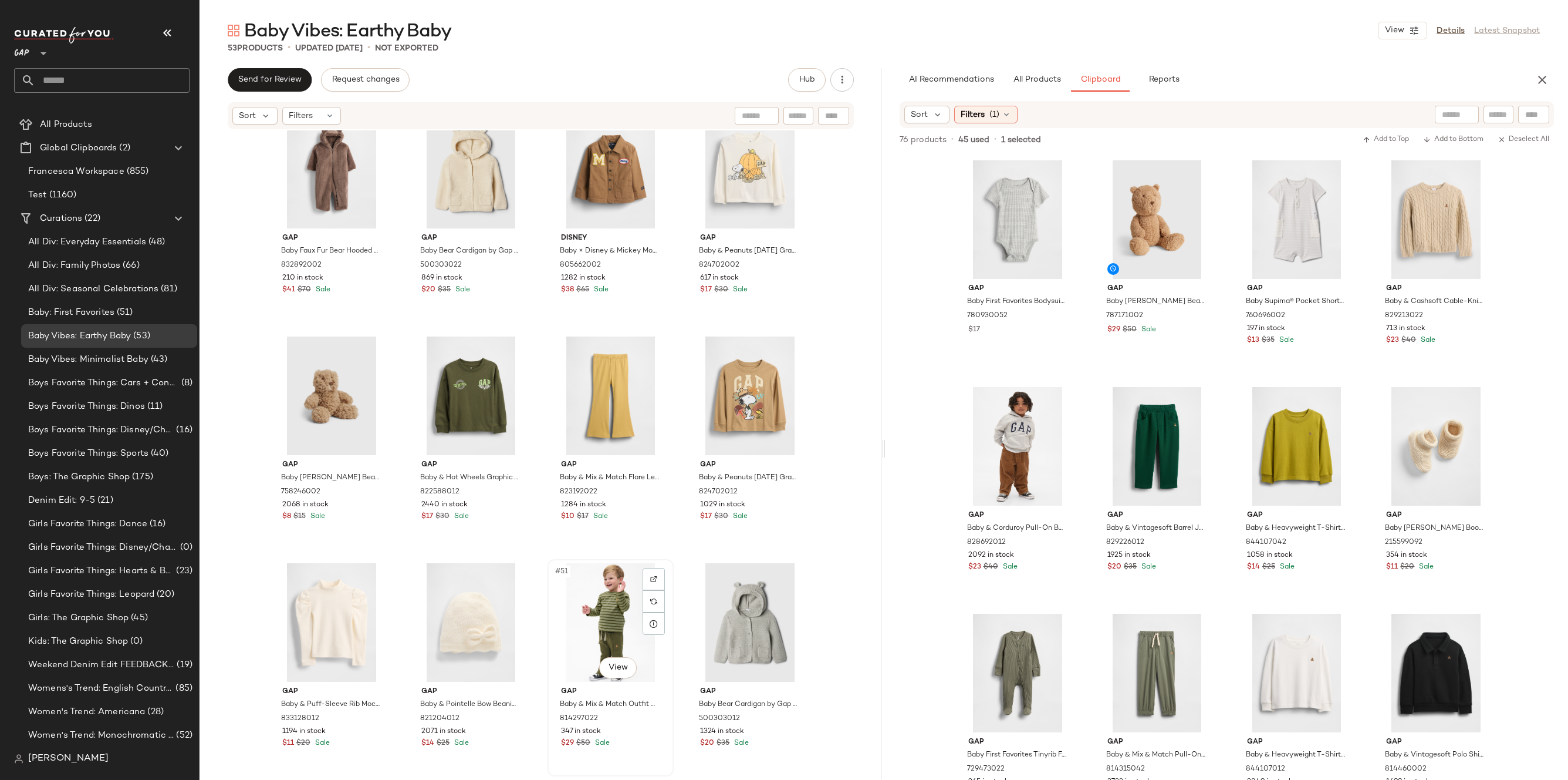
click at [602, 620] on div "#51 View" at bounding box center [610, 623] width 118 height 119
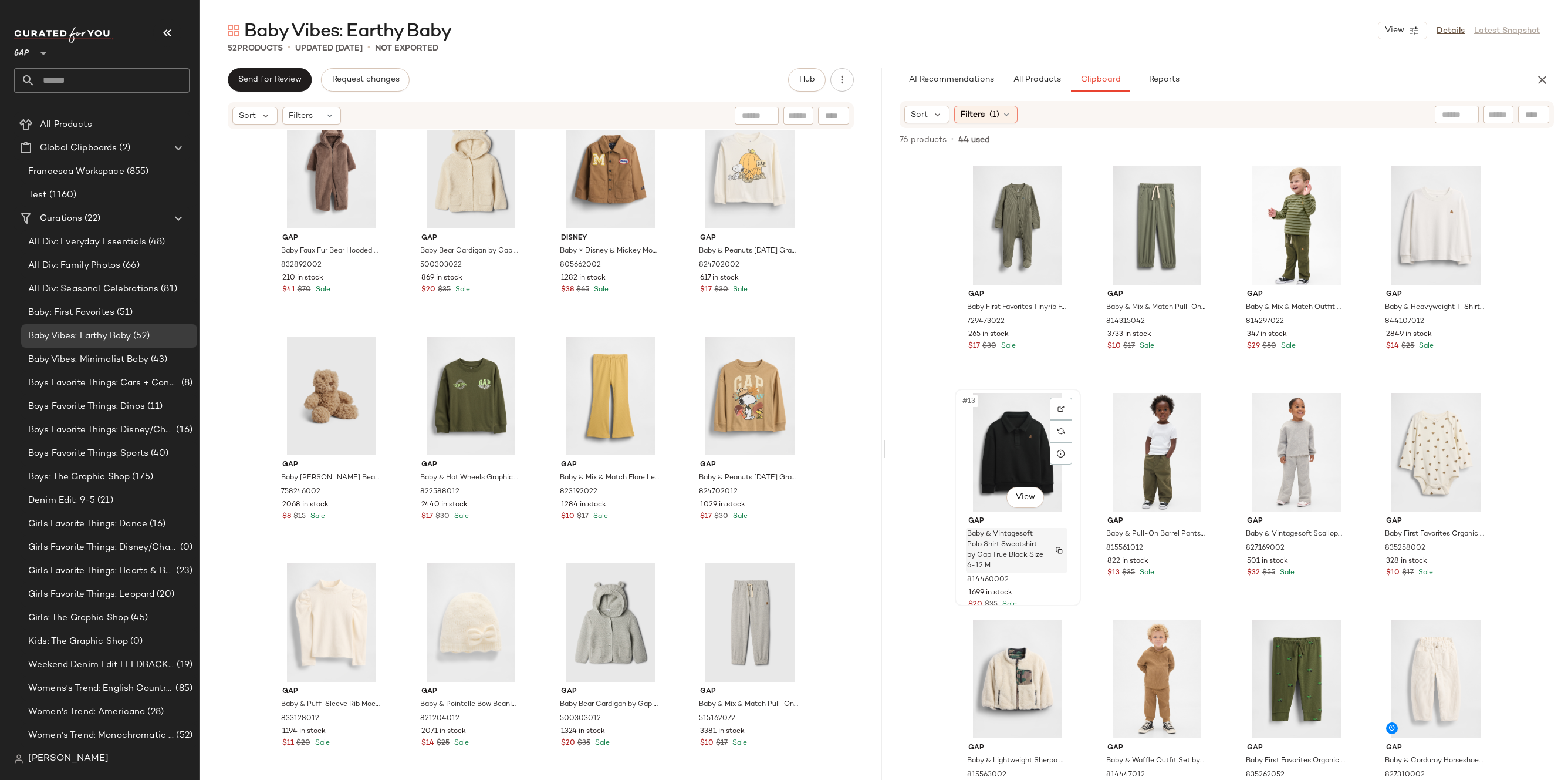
scroll to position [348, 0]
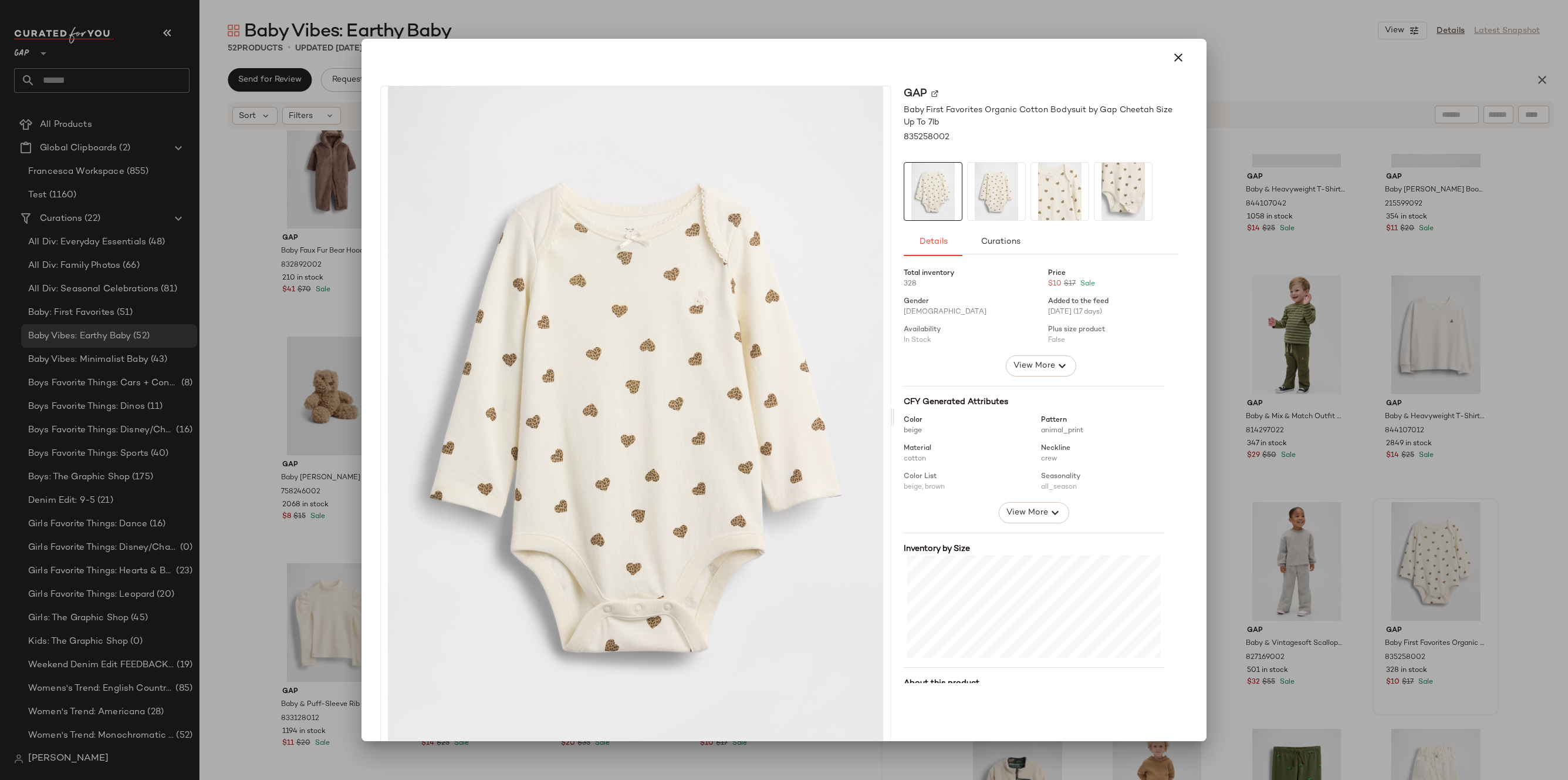
click at [1162, 70] on div at bounding box center [784, 57] width 817 height 28
click at [1164, 66] on button "button" at bounding box center [1178, 57] width 28 height 28
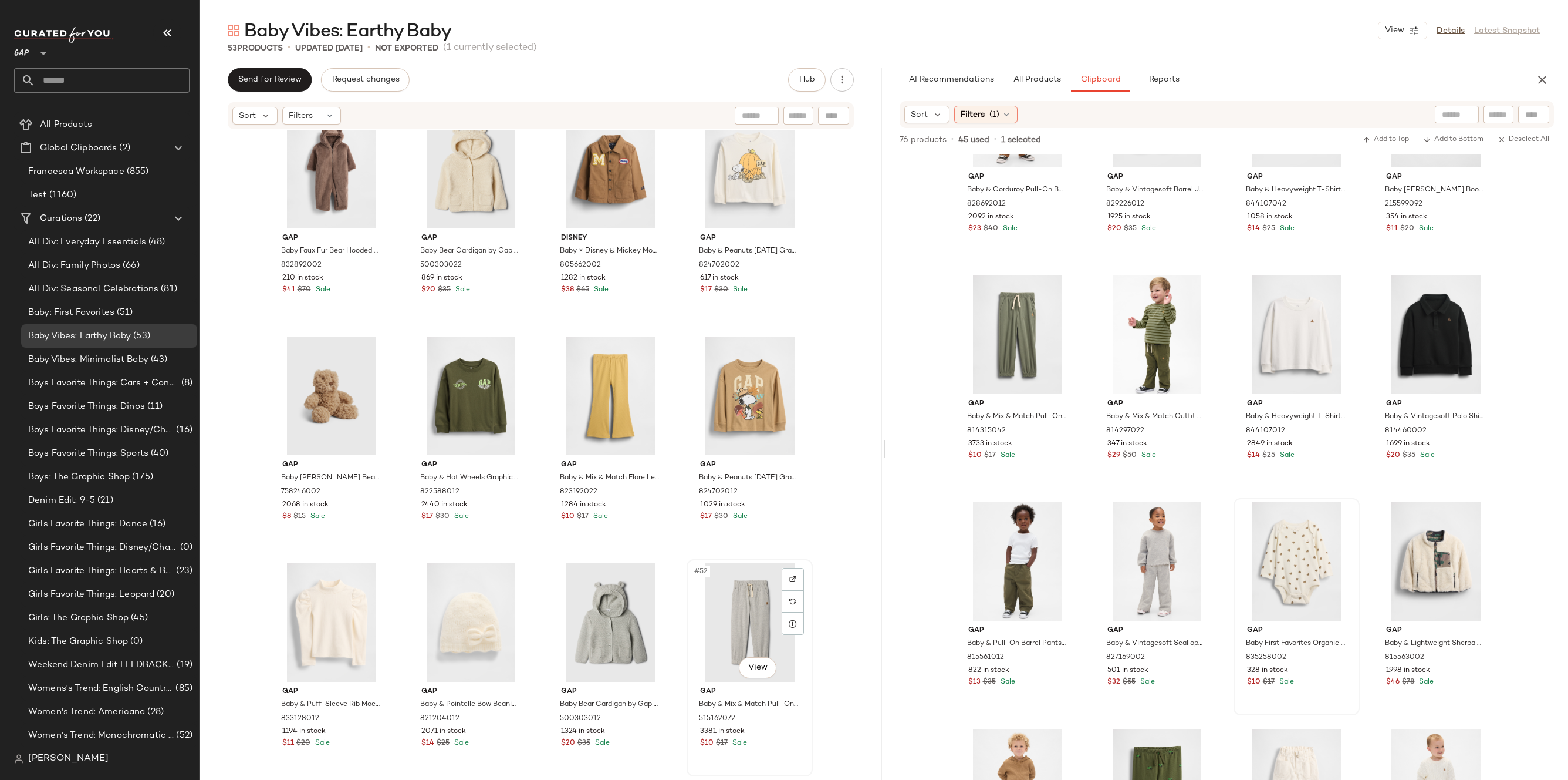
scroll to position [2529, 0]
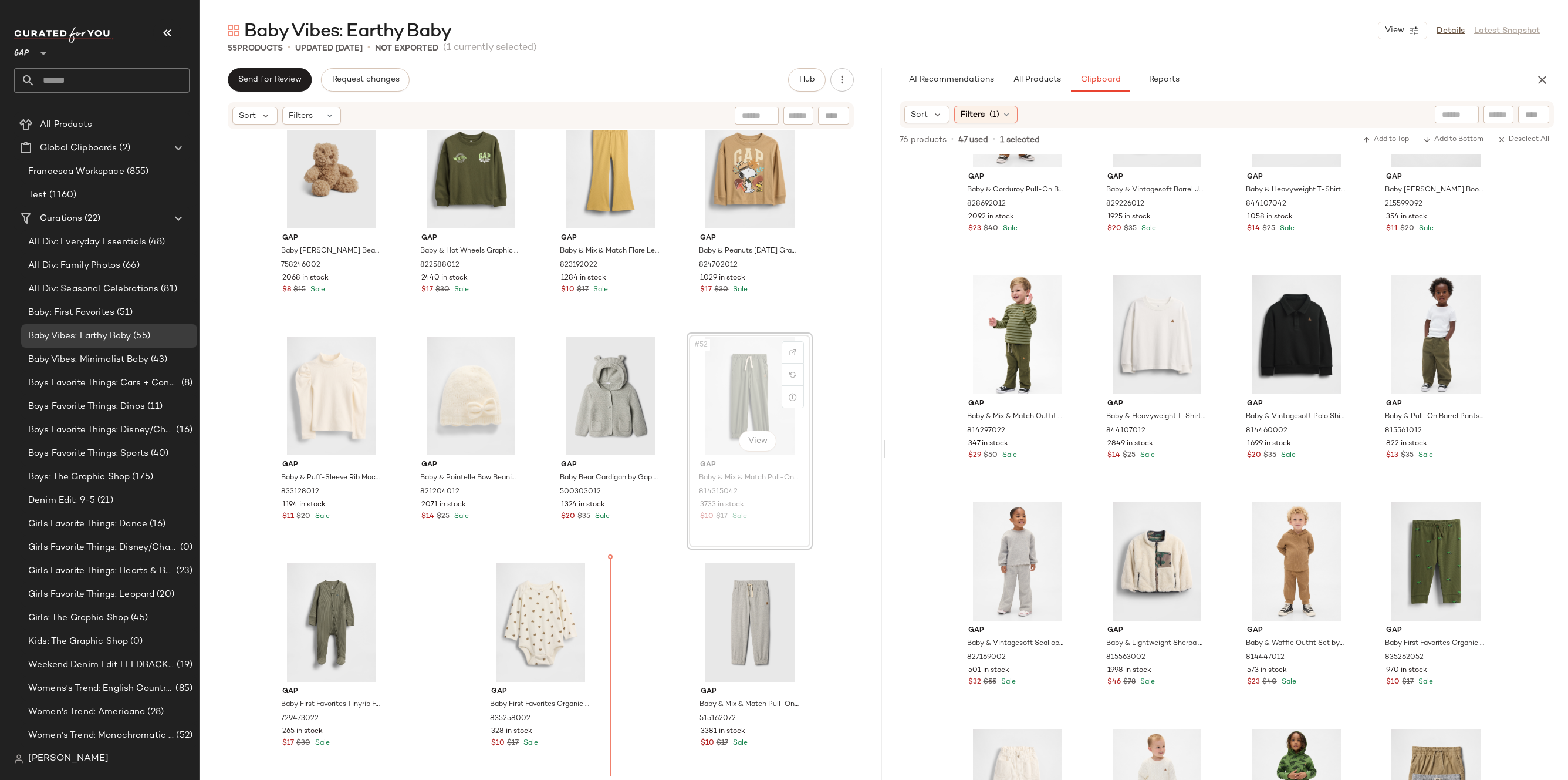
drag, startPoint x: 715, startPoint y: 429, endPoint x: 713, endPoint y: 435, distance: 6.3
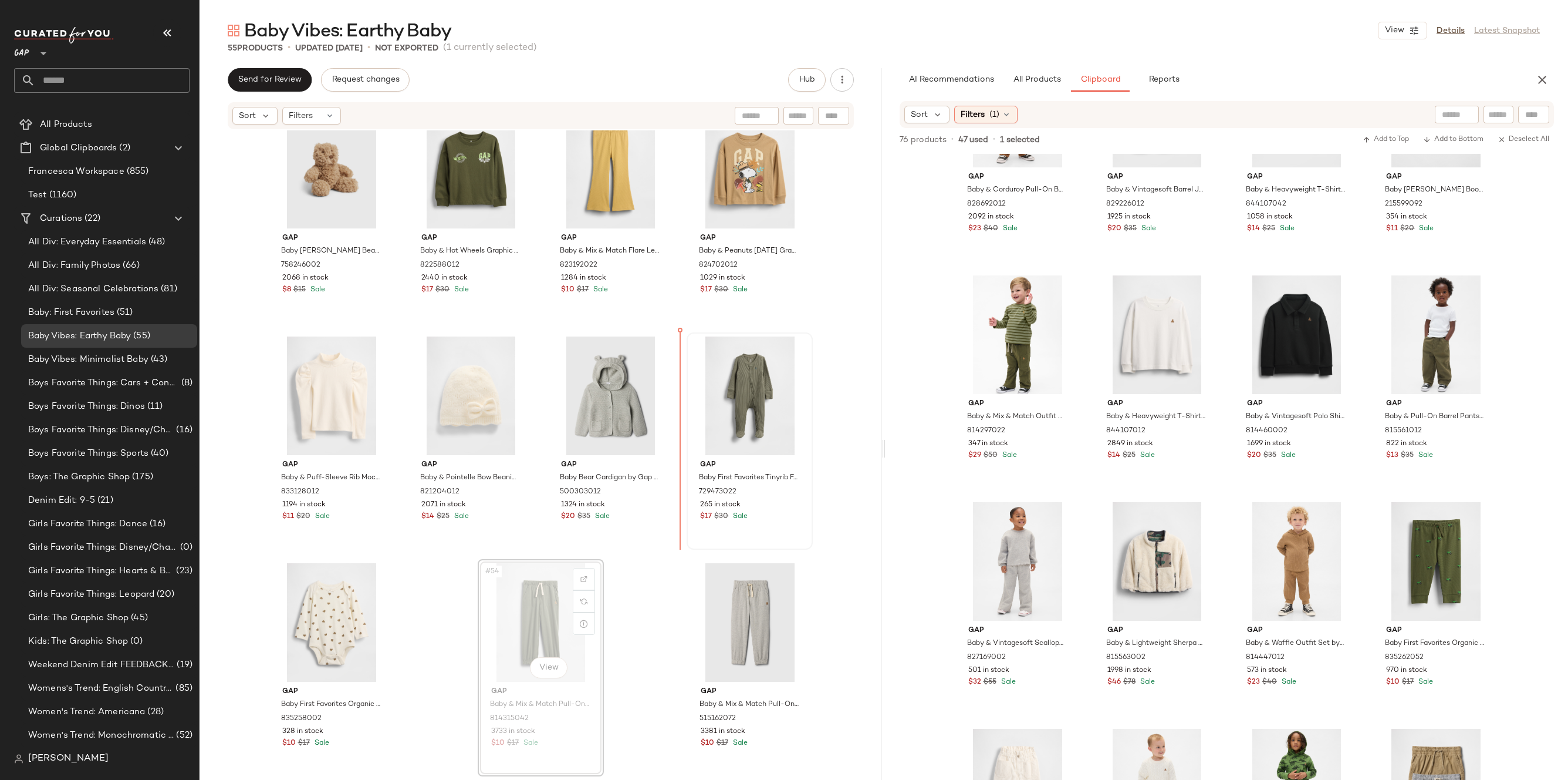
drag, startPoint x: 544, startPoint y: 626, endPoint x: 685, endPoint y: 456, distance: 220.9
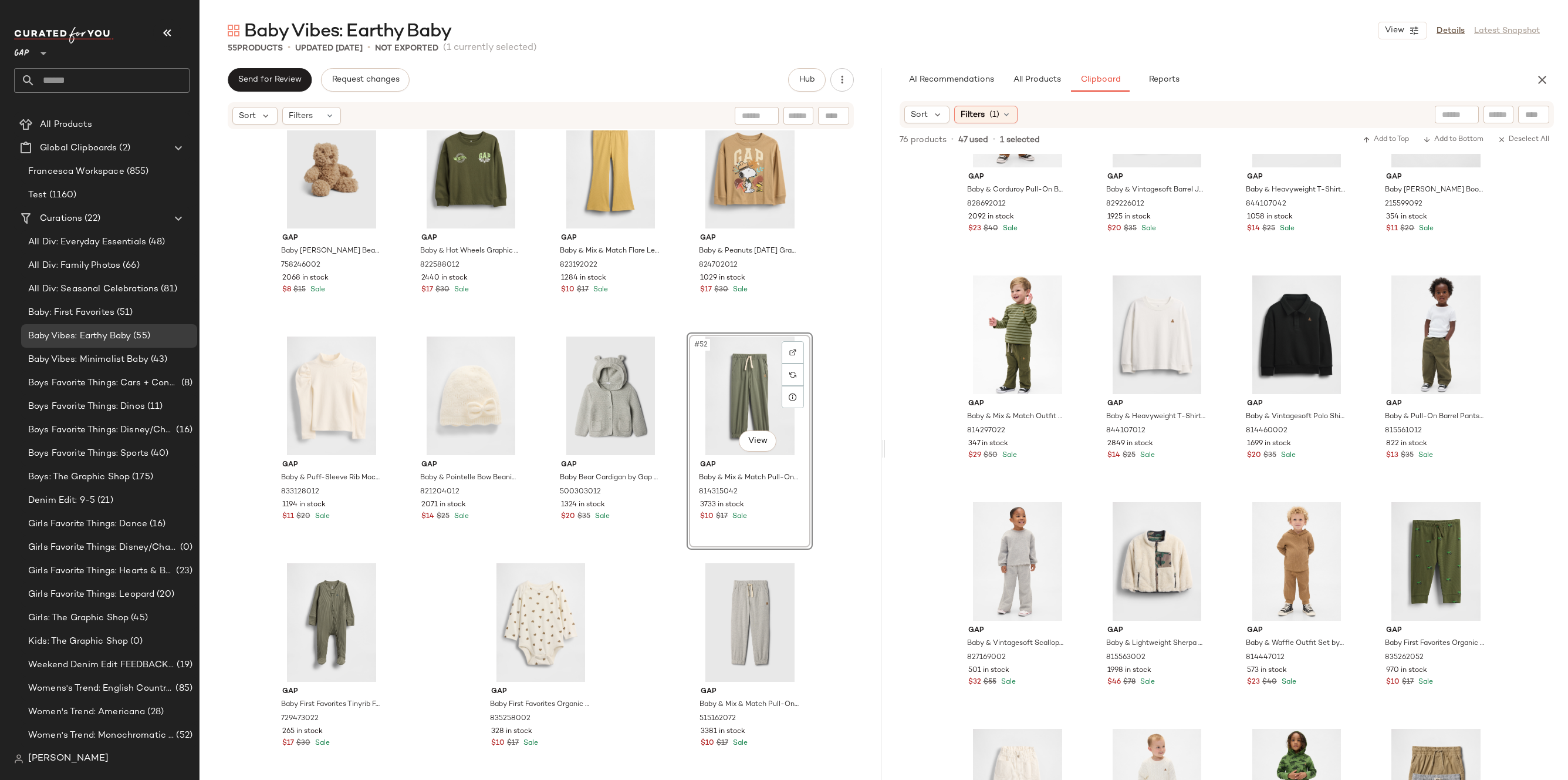
click at [847, 411] on div "Gap Baby Faux Fur Bear Hooded One-Piece by Gap Plymouth Brown Size 0-3 M 832892…" at bounding box center [540, 452] width 682 height 646
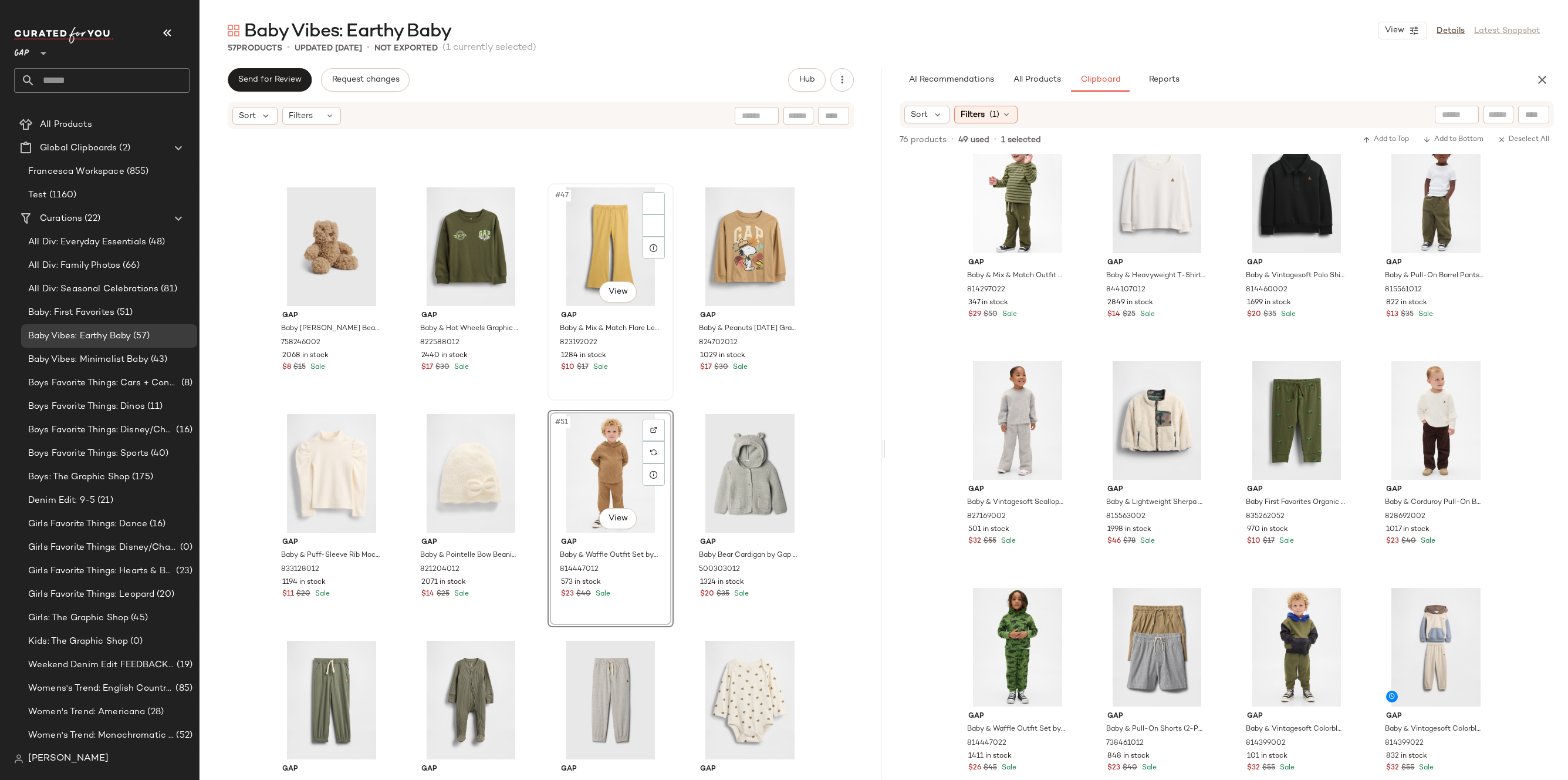
scroll to position [2407, 0]
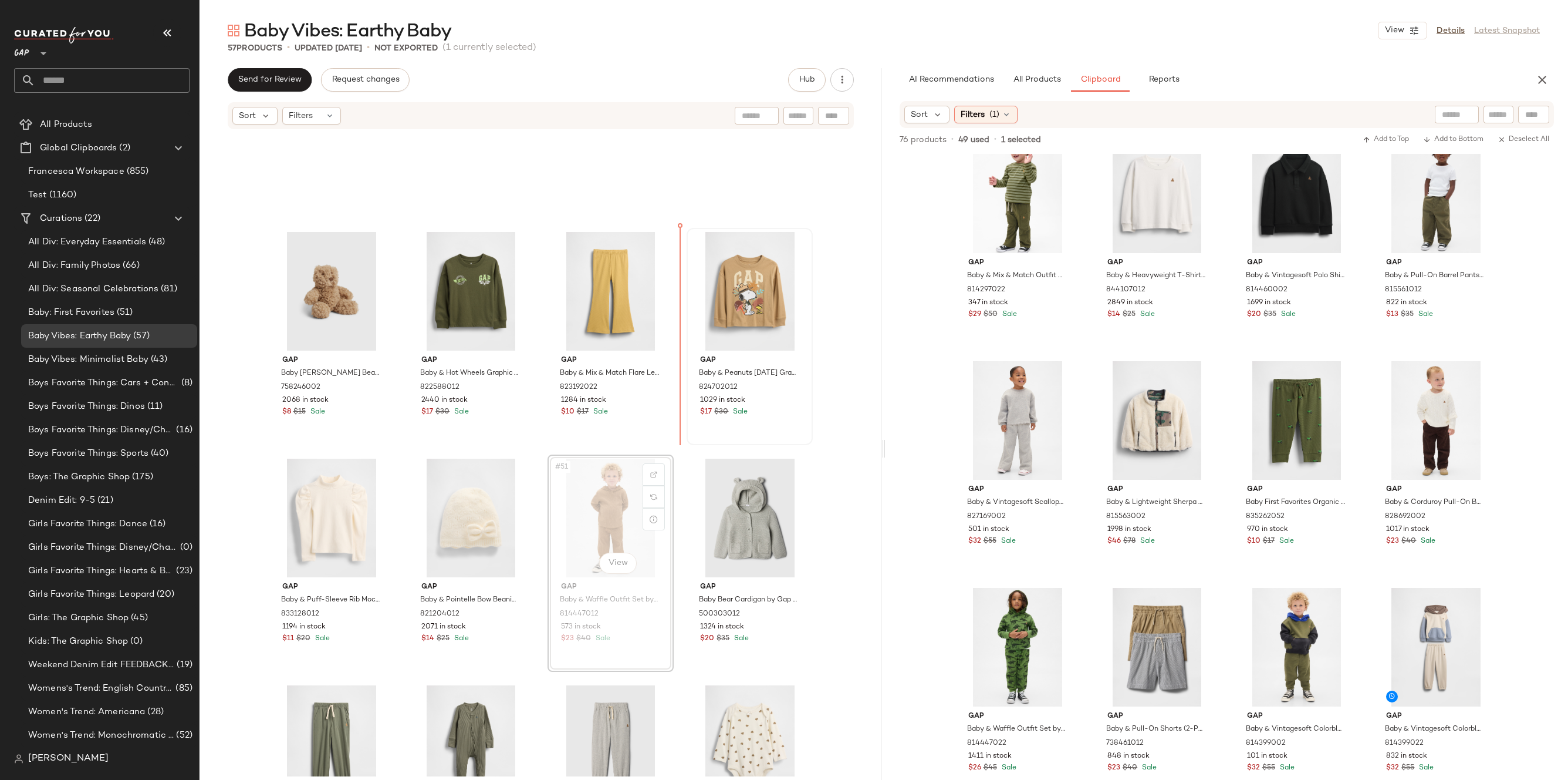
drag, startPoint x: 604, startPoint y: 499, endPoint x: 697, endPoint y: 299, distance: 220.6
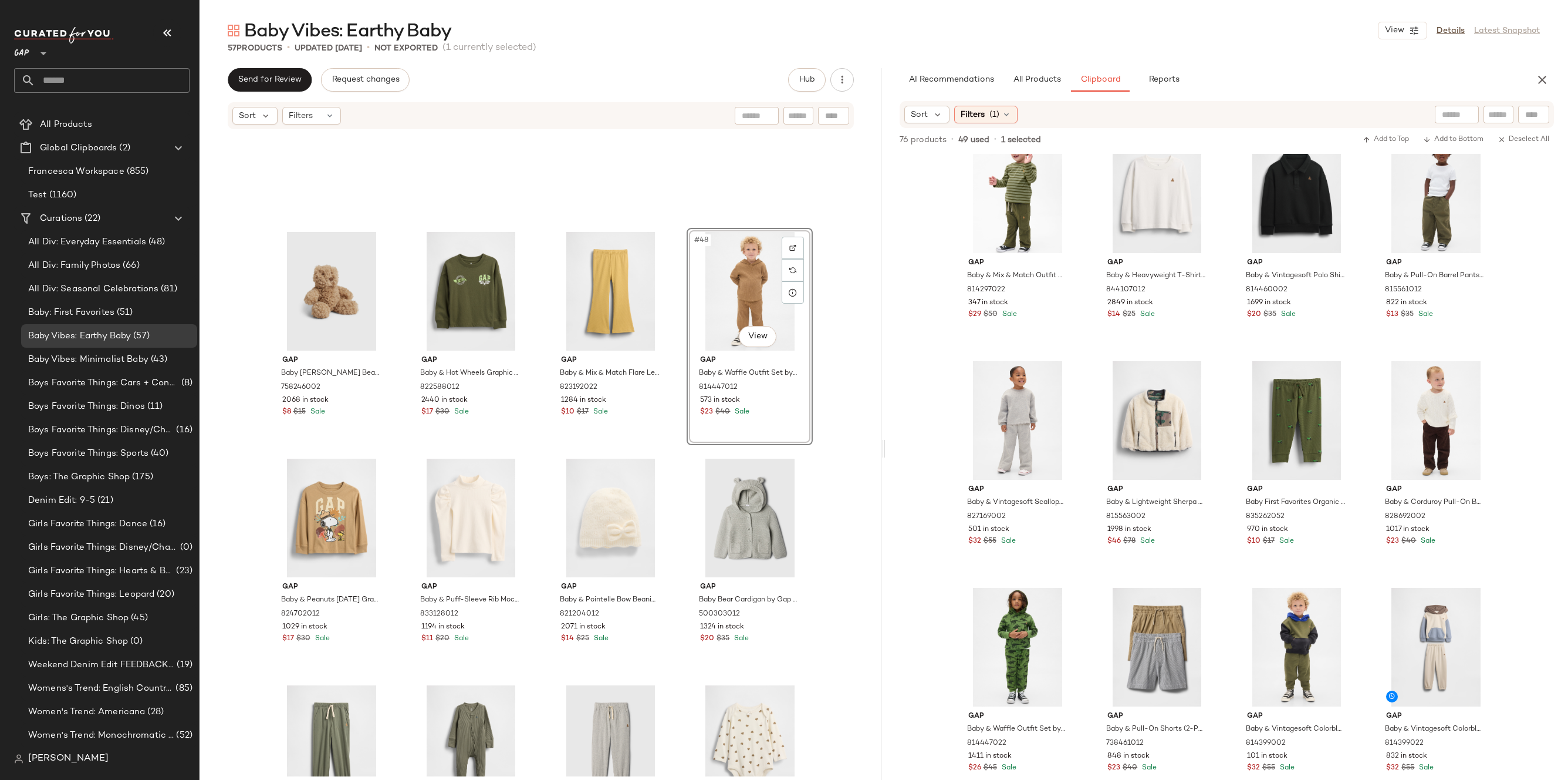
click at [745, 309] on div "#48 View" at bounding box center [749, 291] width 118 height 119
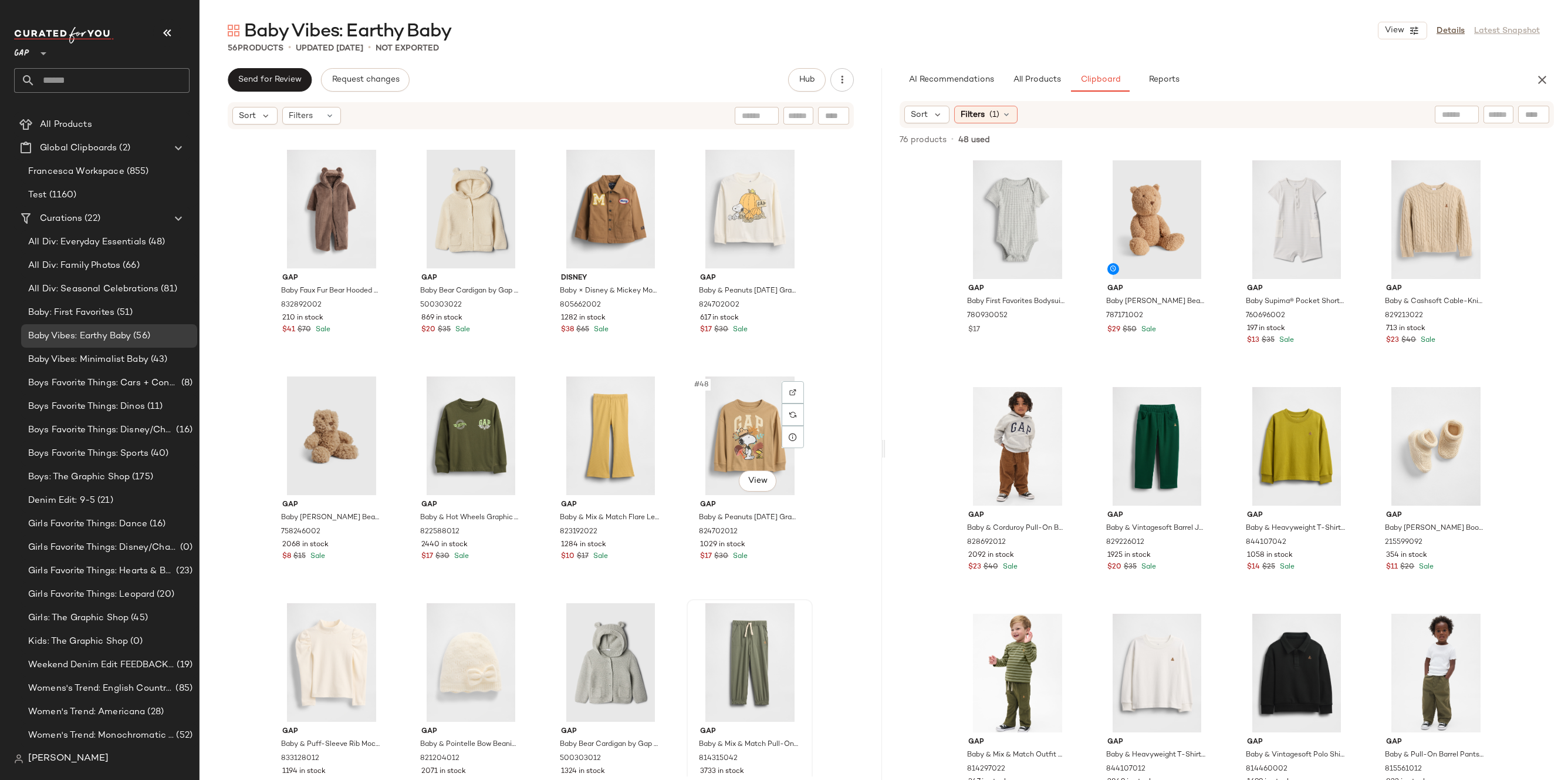
scroll to position [2203, 0]
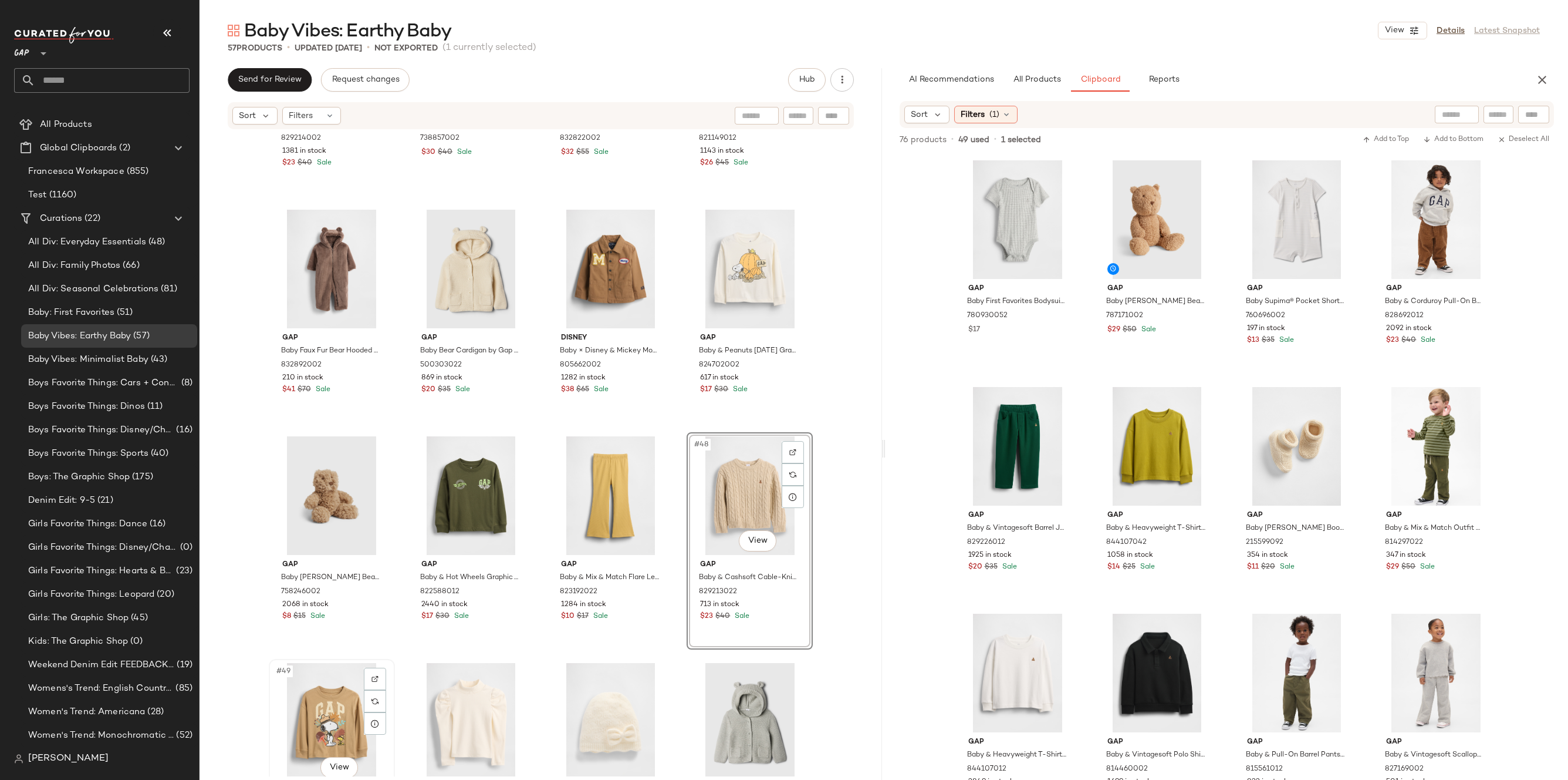
click at [299, 715] on div "#49 View" at bounding box center [331, 722] width 118 height 119
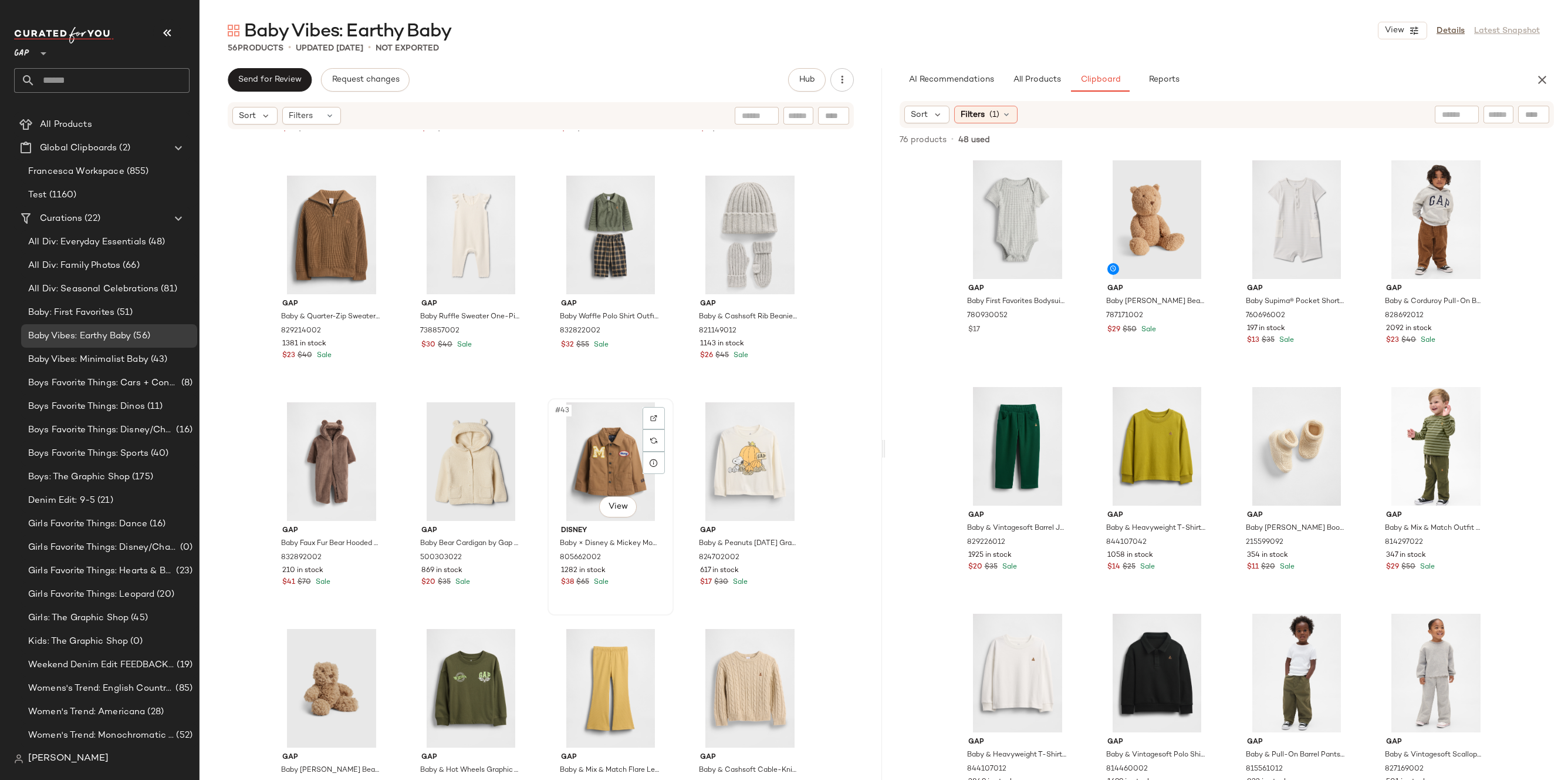
scroll to position [1995, 0]
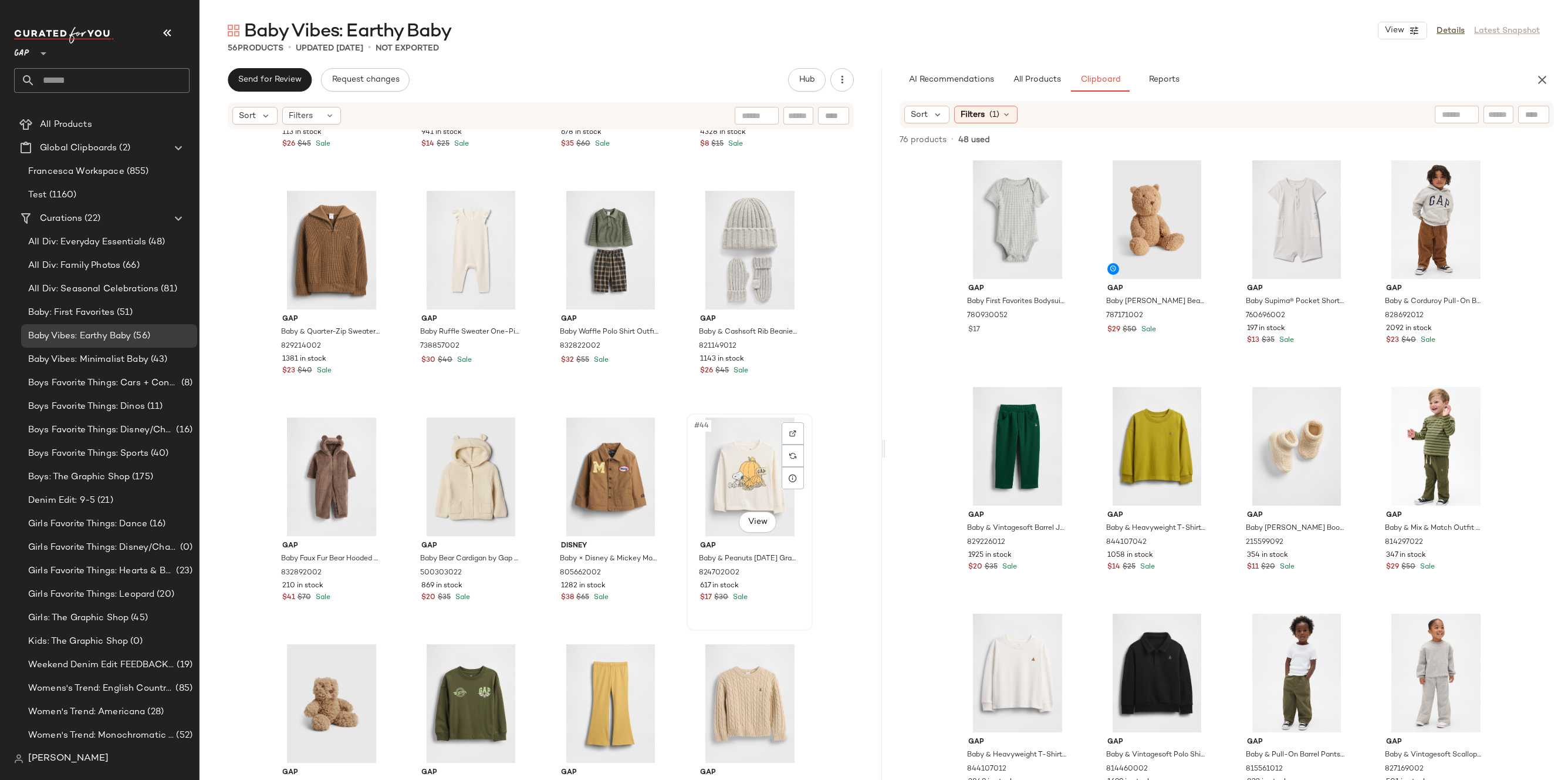
click at [730, 481] on div "#44 View" at bounding box center [749, 477] width 118 height 119
drag, startPoint x: 760, startPoint y: 478, endPoint x: 753, endPoint y: 478, distance: 7.0
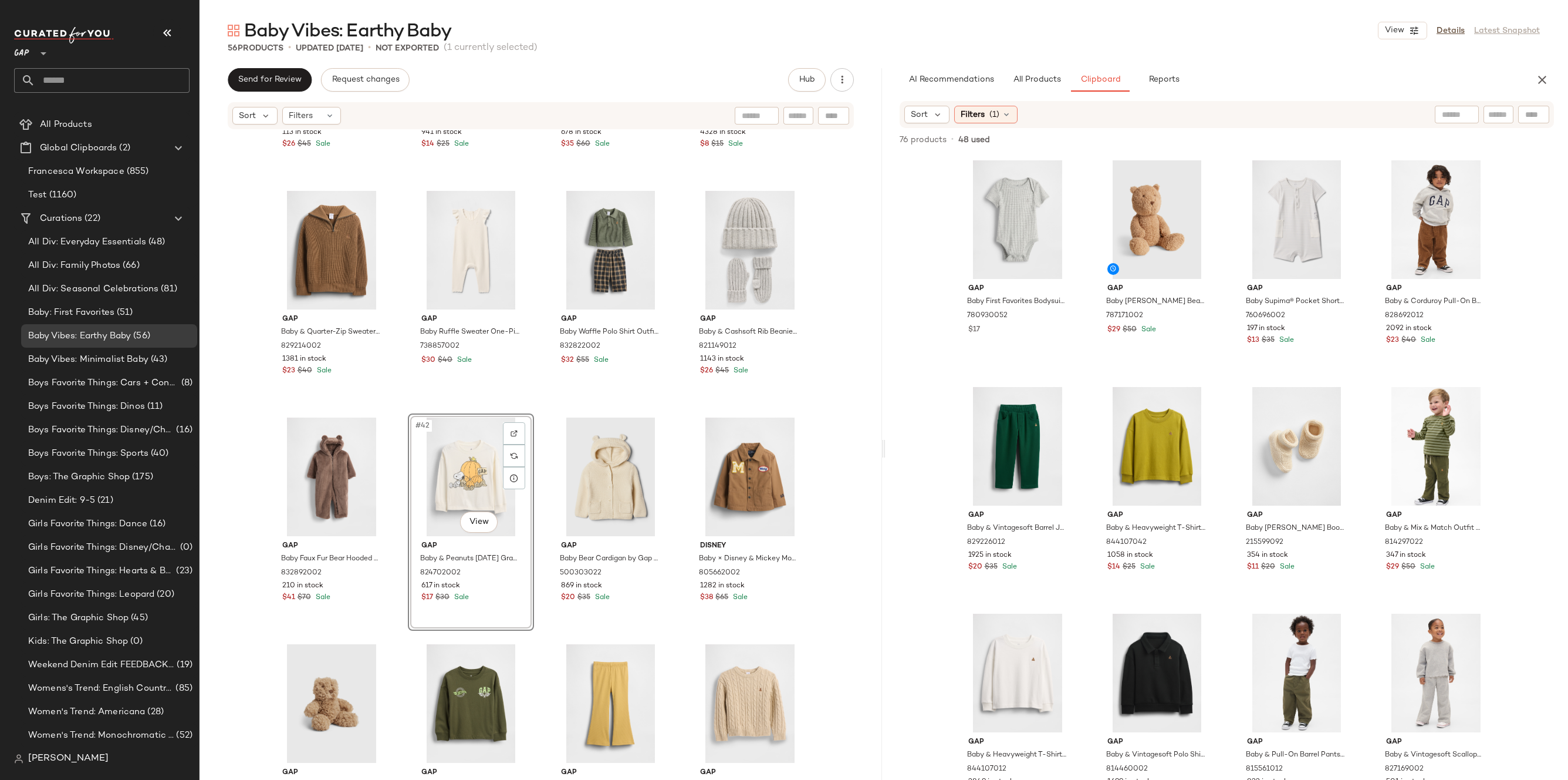
click at [831, 432] on div "Gap Baby Polo Shirt Sweater Outfit Set by Gap Light Sage Size 0-3 M 796830002 1…" at bounding box center [540, 452] width 682 height 646
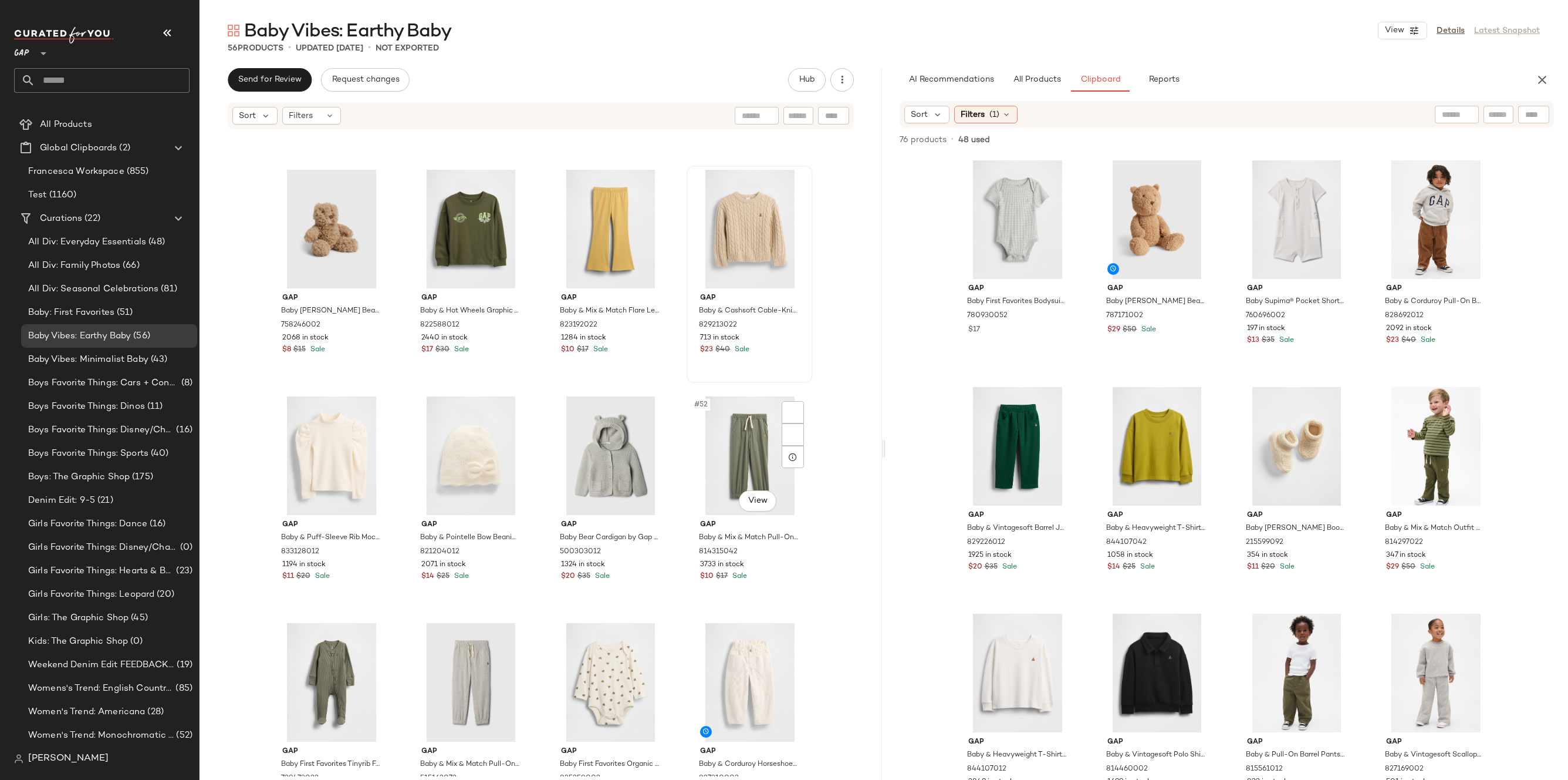
scroll to position [2529, 0]
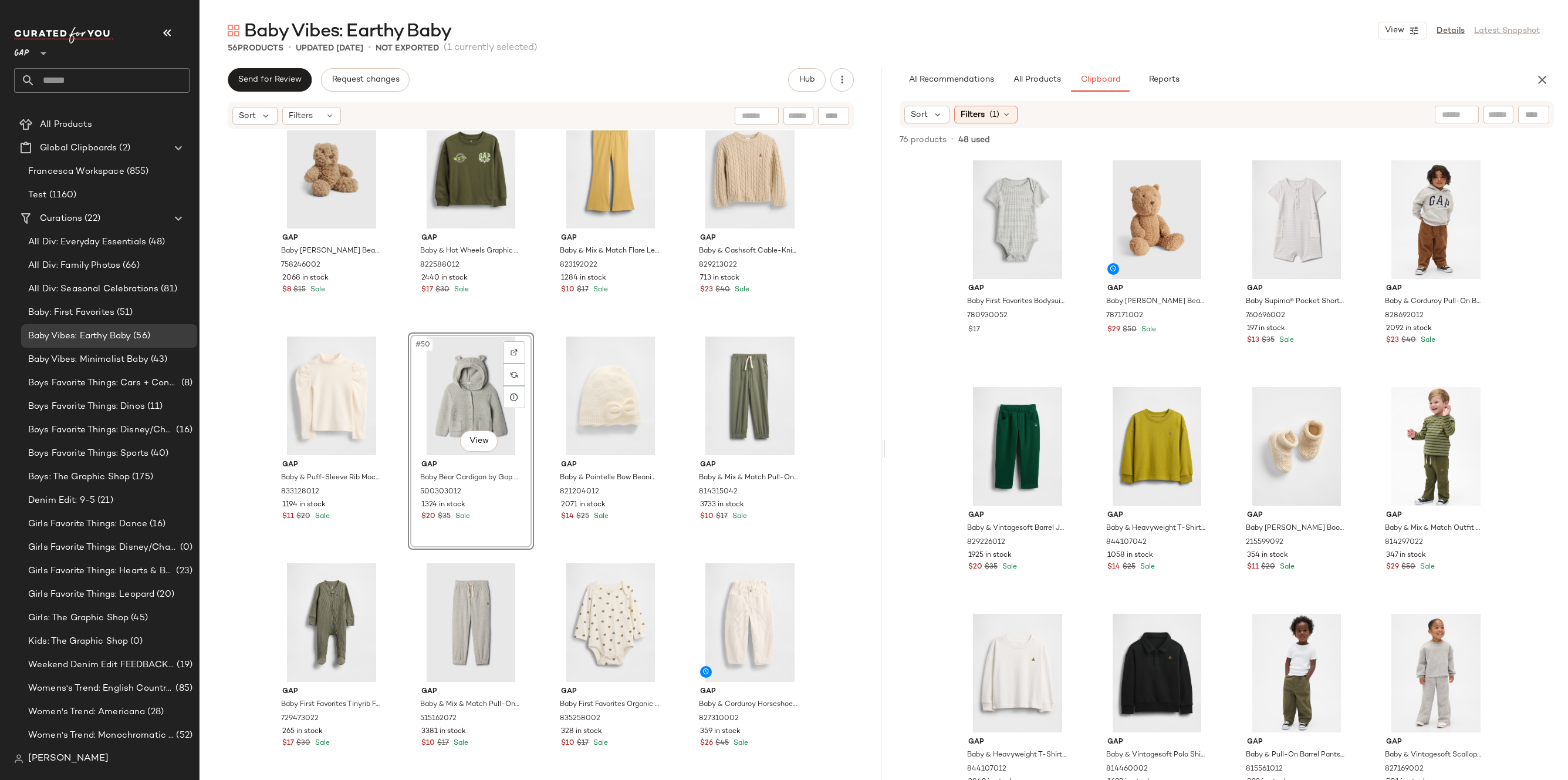
click at [838, 393] on div "Gap Baby Faux Fur Bear Hooded One-Piece by Gap Plymouth Brown Size 0-3 M 832892…" at bounding box center [540, 452] width 682 height 646
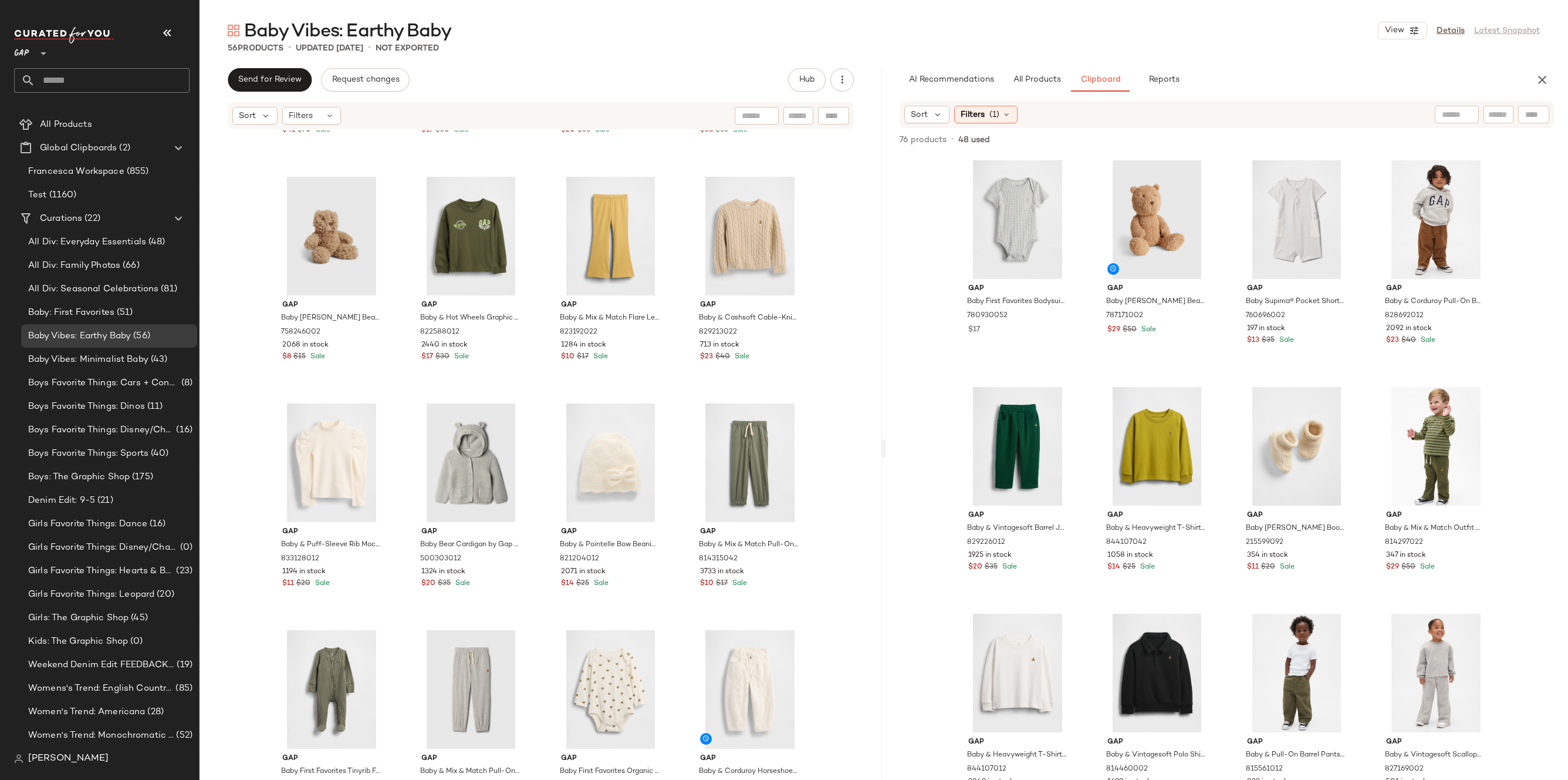
scroll to position [2386, 0]
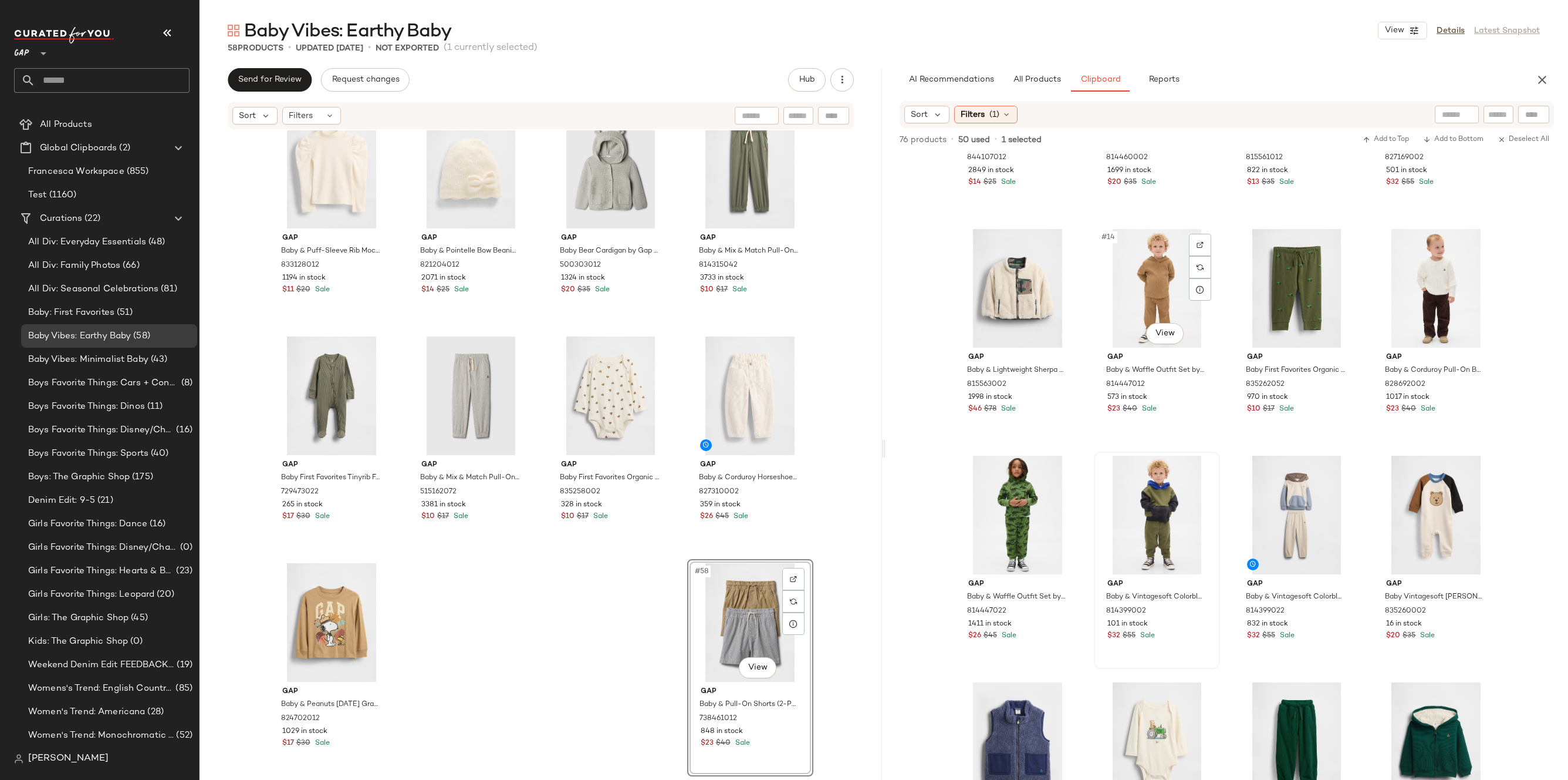
scroll to position [413, 0]
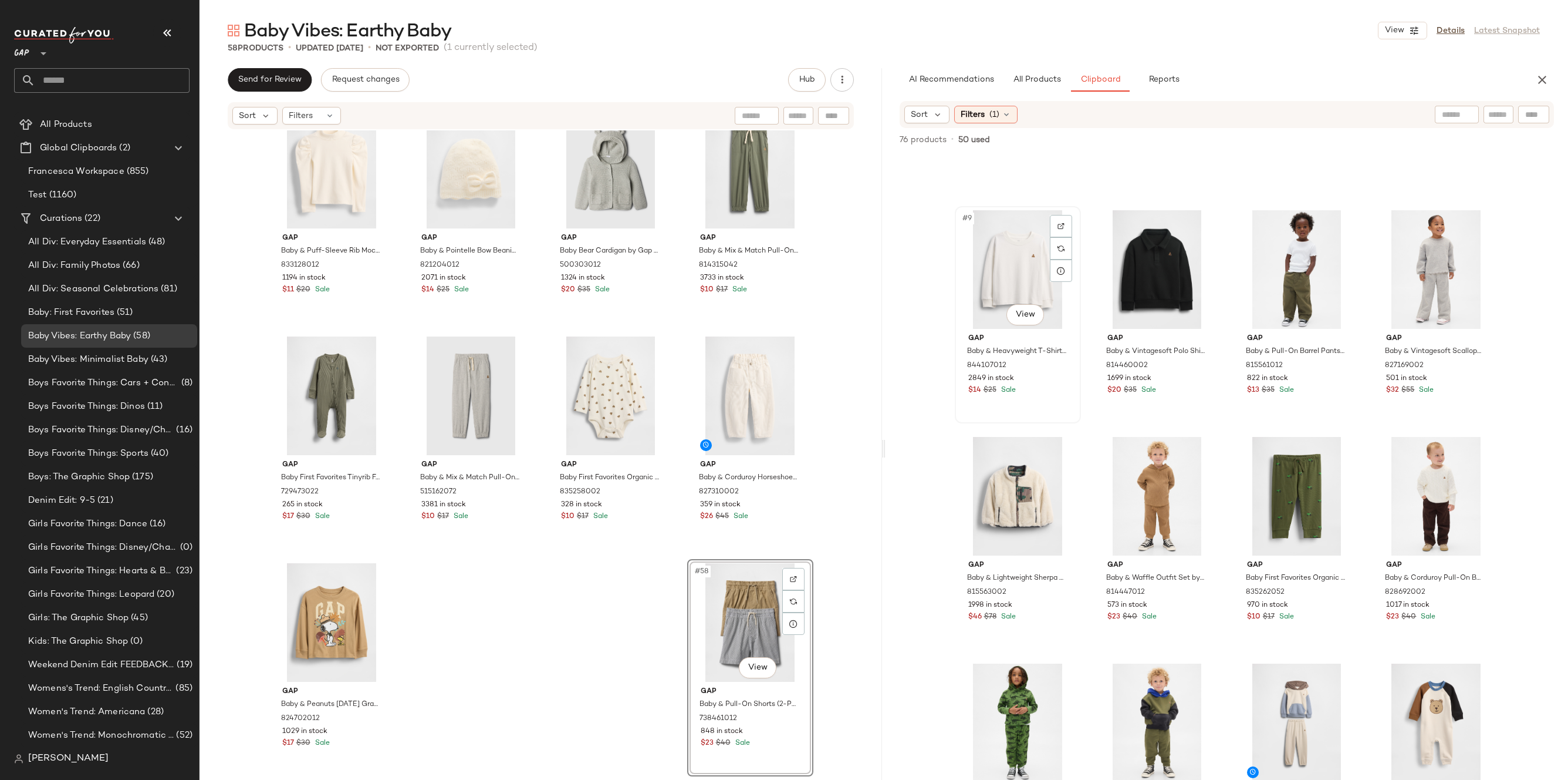
click at [999, 279] on div "#9 View" at bounding box center [1017, 270] width 118 height 119
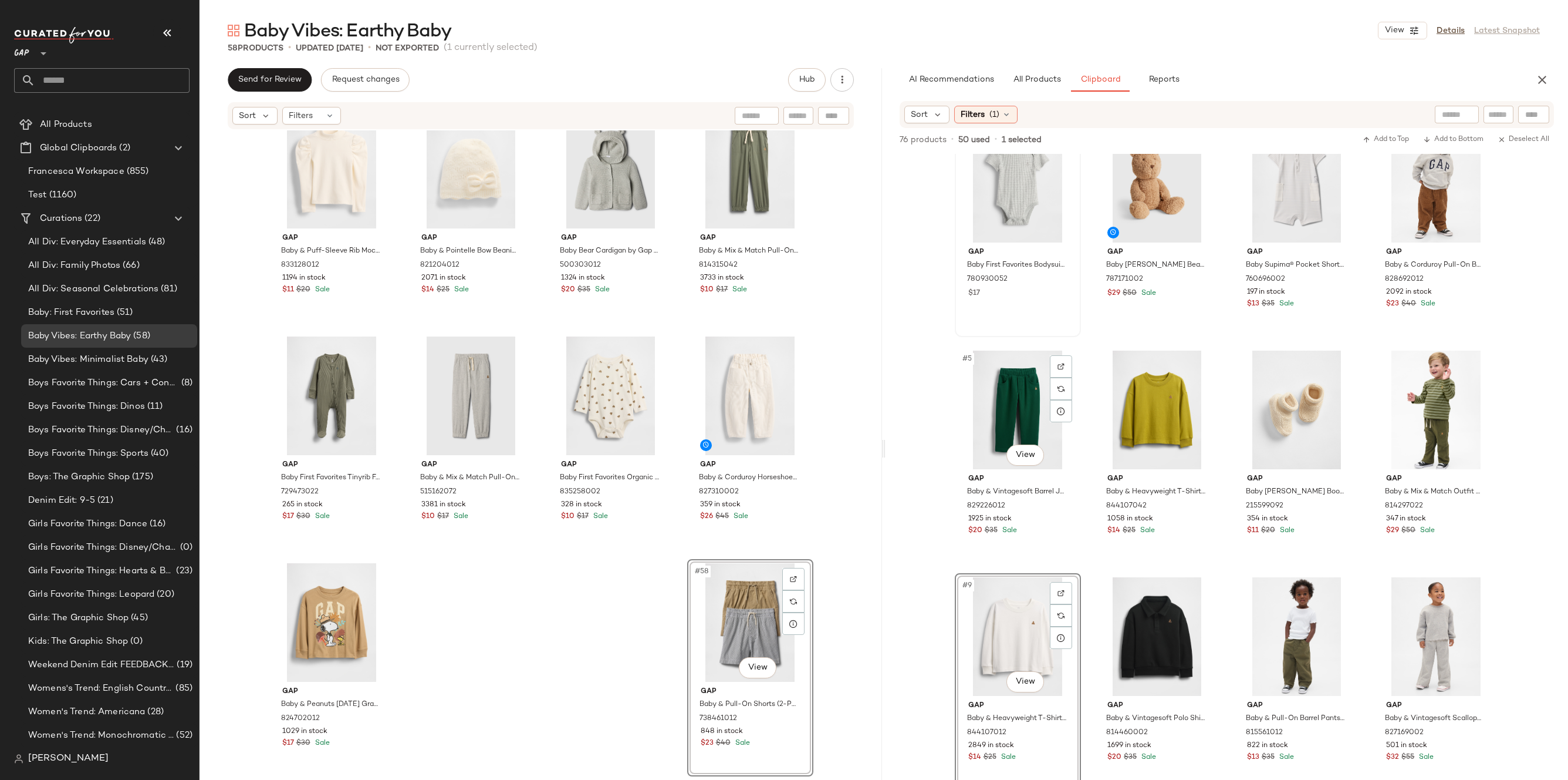
scroll to position [0, 0]
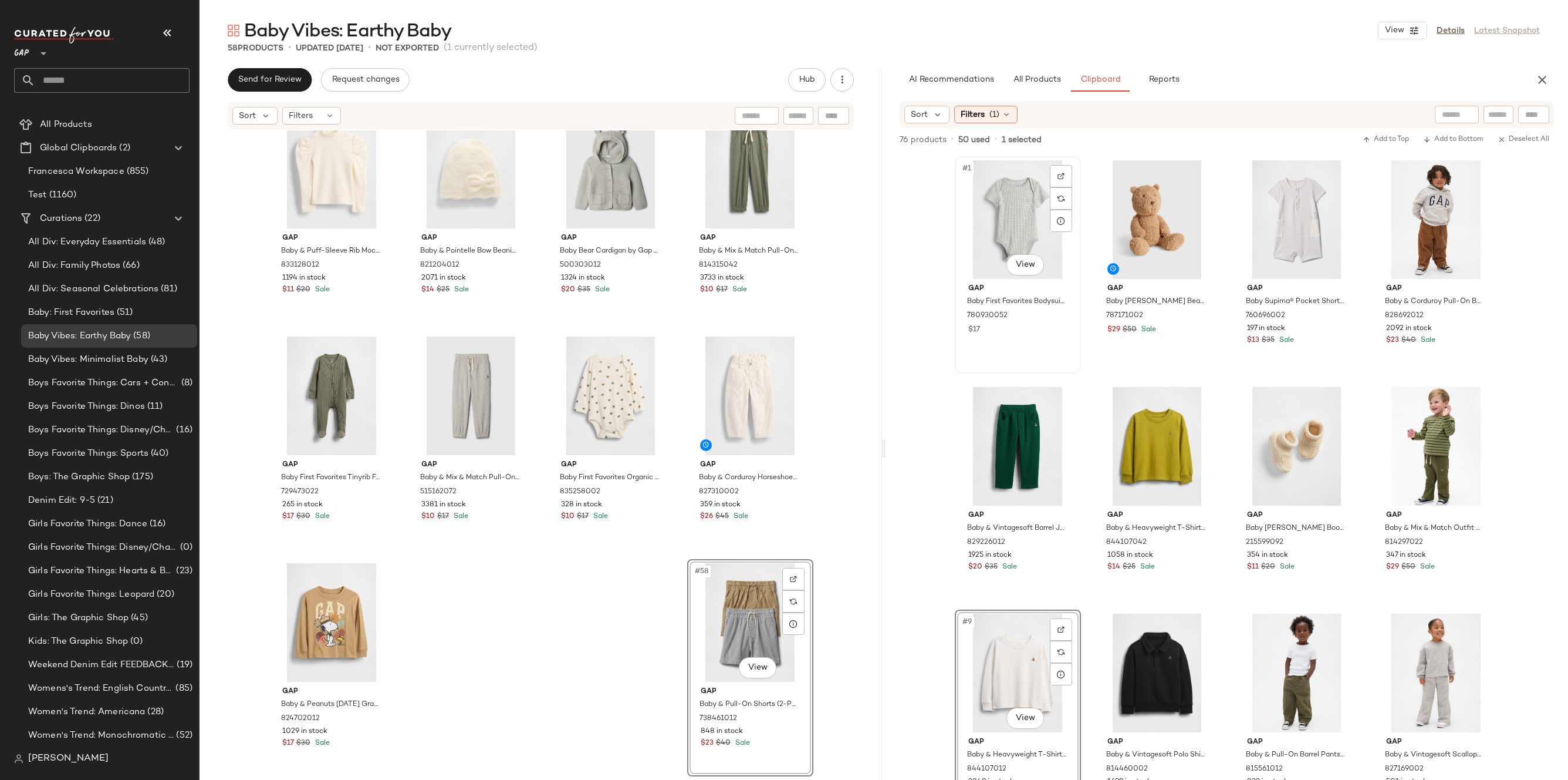
click at [1003, 198] on div "#1 View" at bounding box center [1017, 220] width 118 height 119
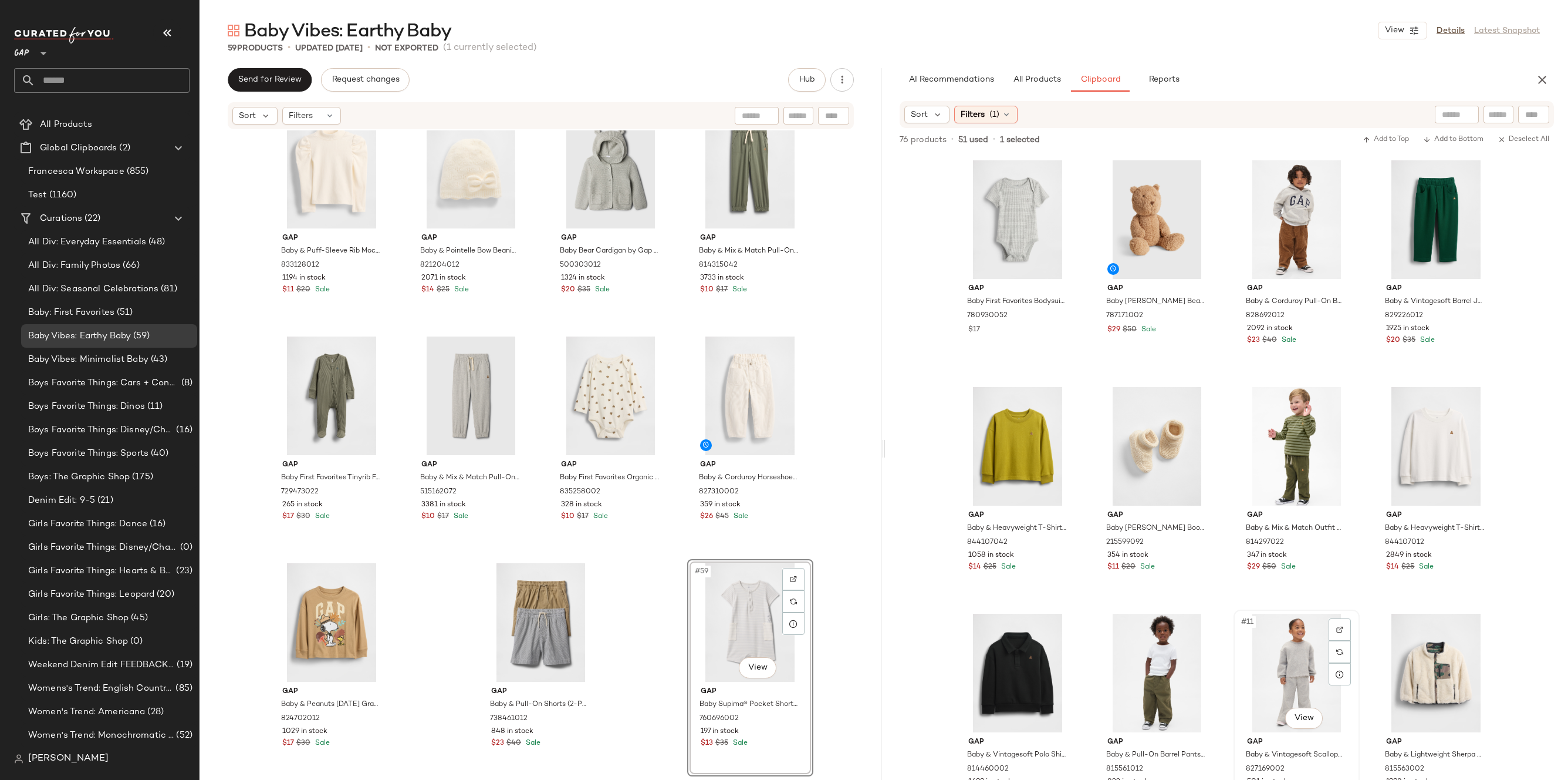
scroll to position [368, 0]
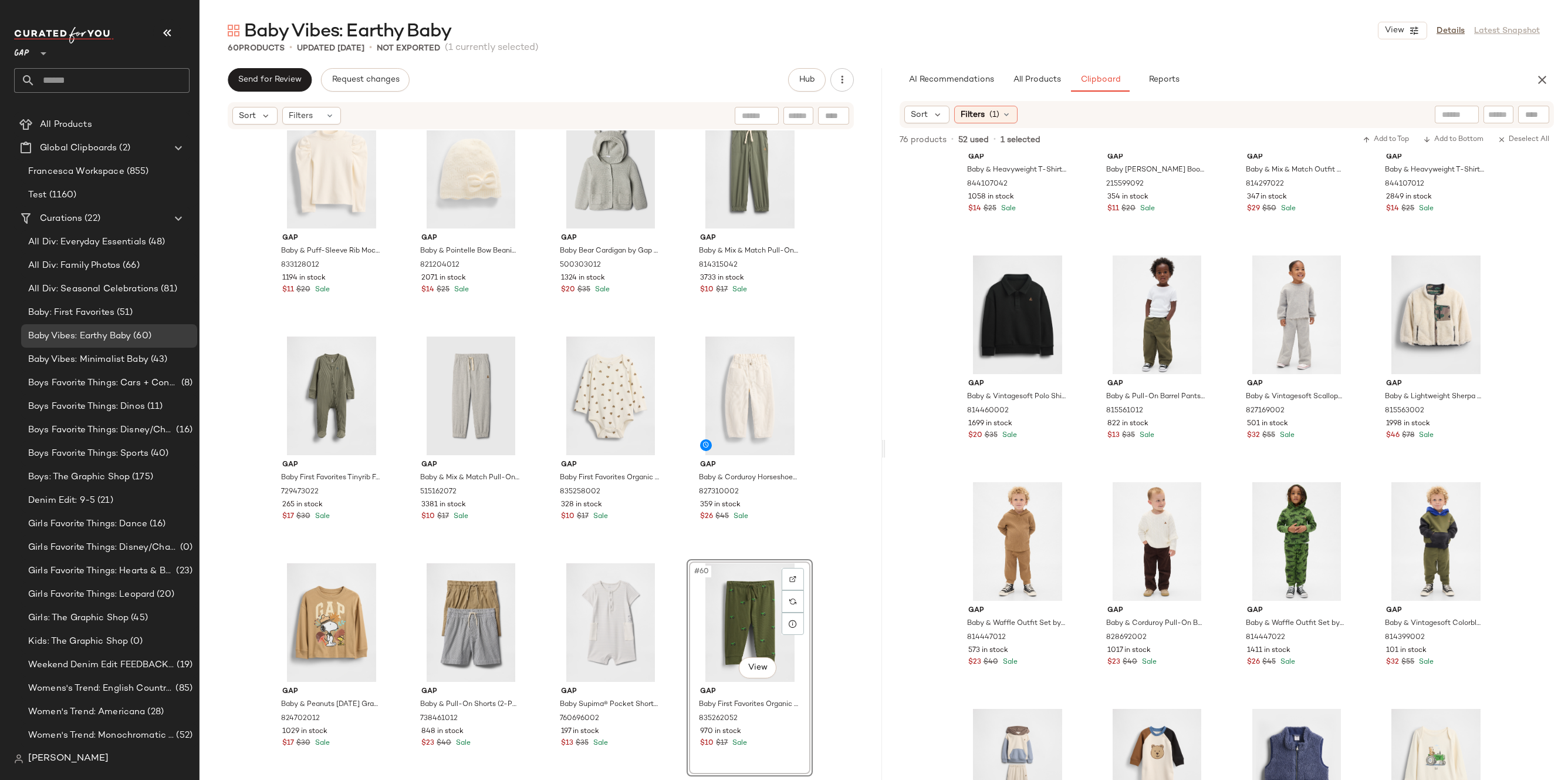
click at [818, 555] on div "Gap Baby & Puff-Sleeve Rib Mockneck by Gap [PERSON_NAME] Size 6-12 M 833128012 …" at bounding box center [540, 452] width 682 height 646
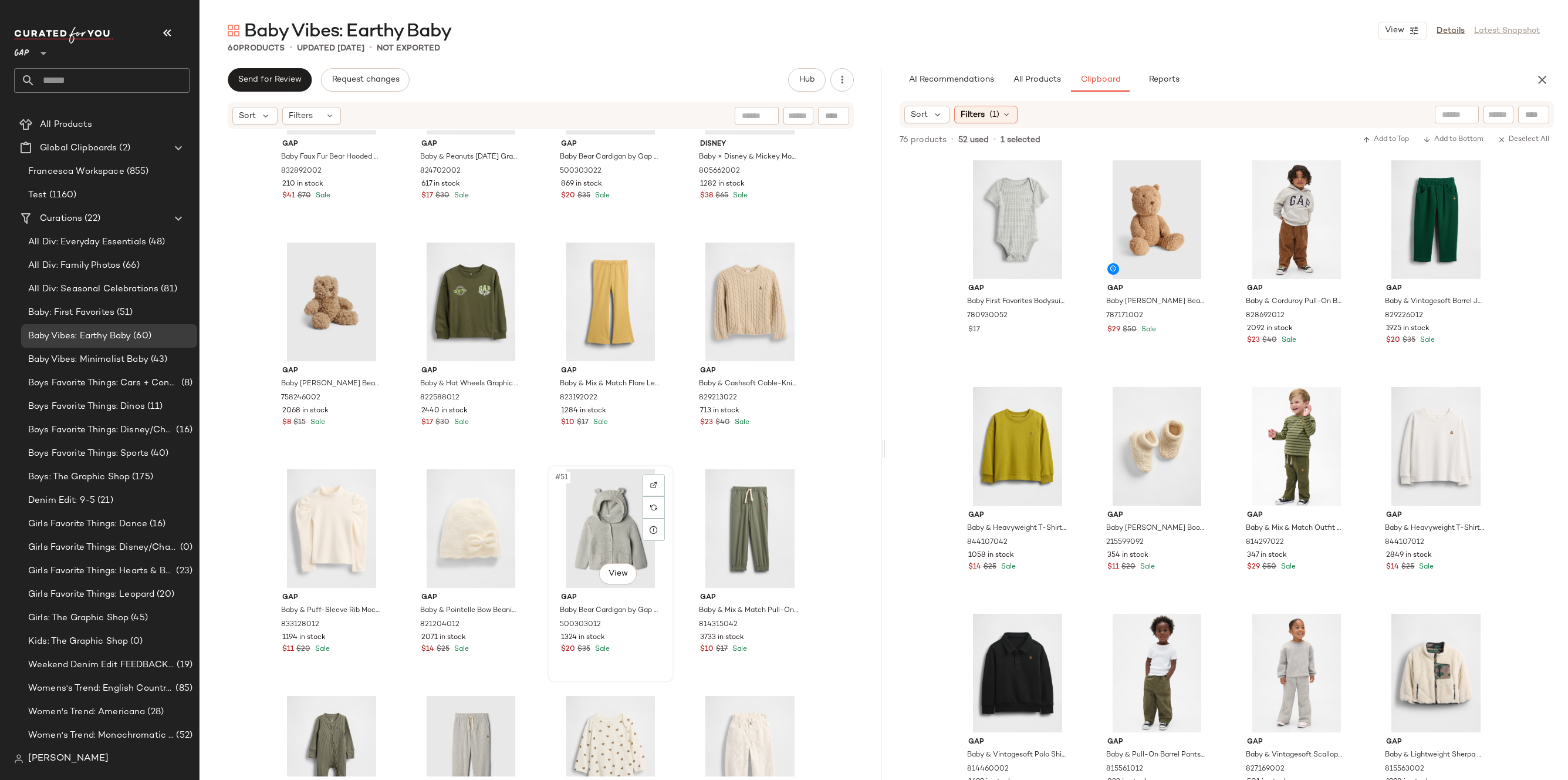
scroll to position [2414, 0]
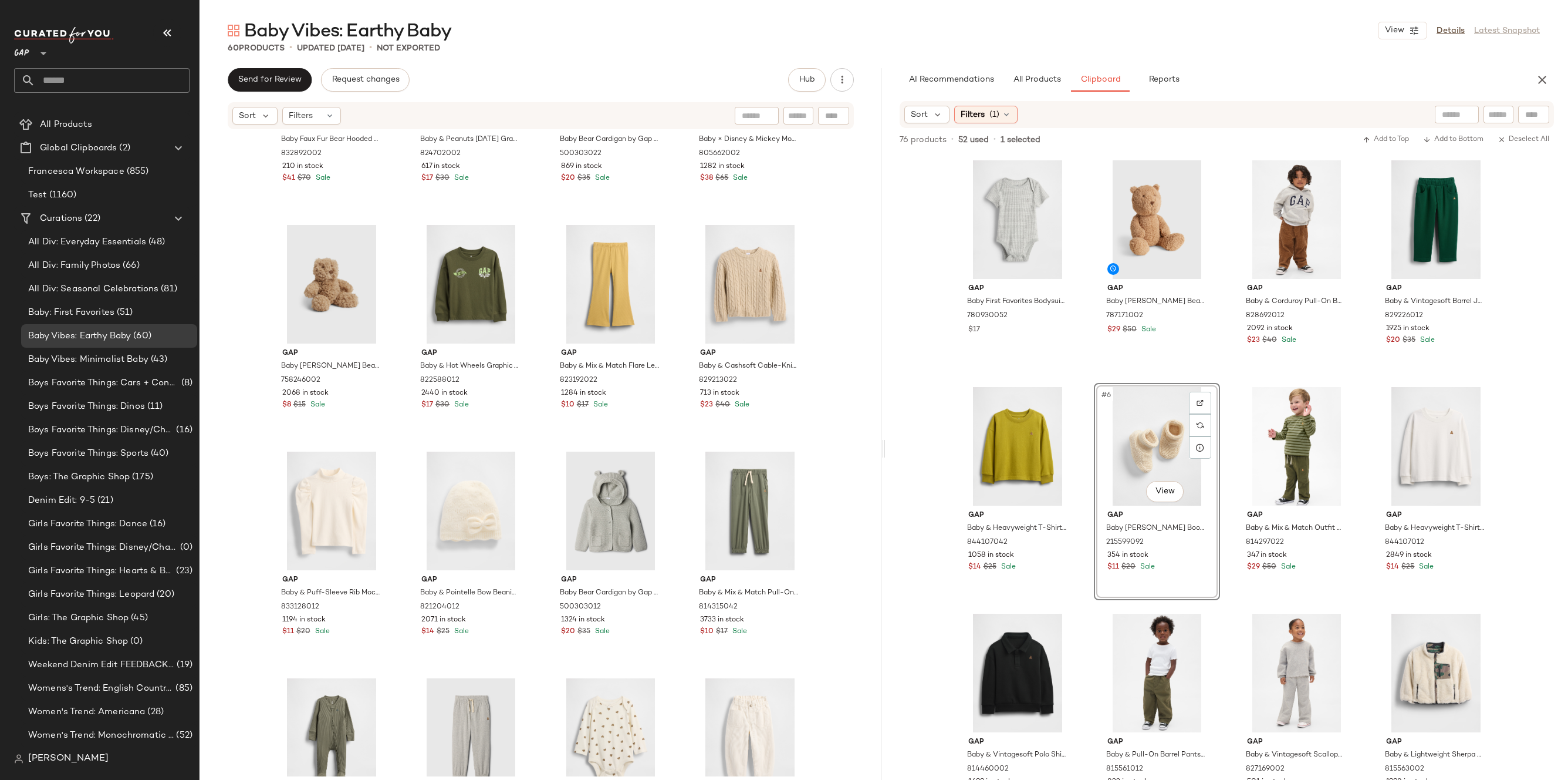
drag, startPoint x: 1165, startPoint y: 457, endPoint x: 1154, endPoint y: 457, distance: 11.0
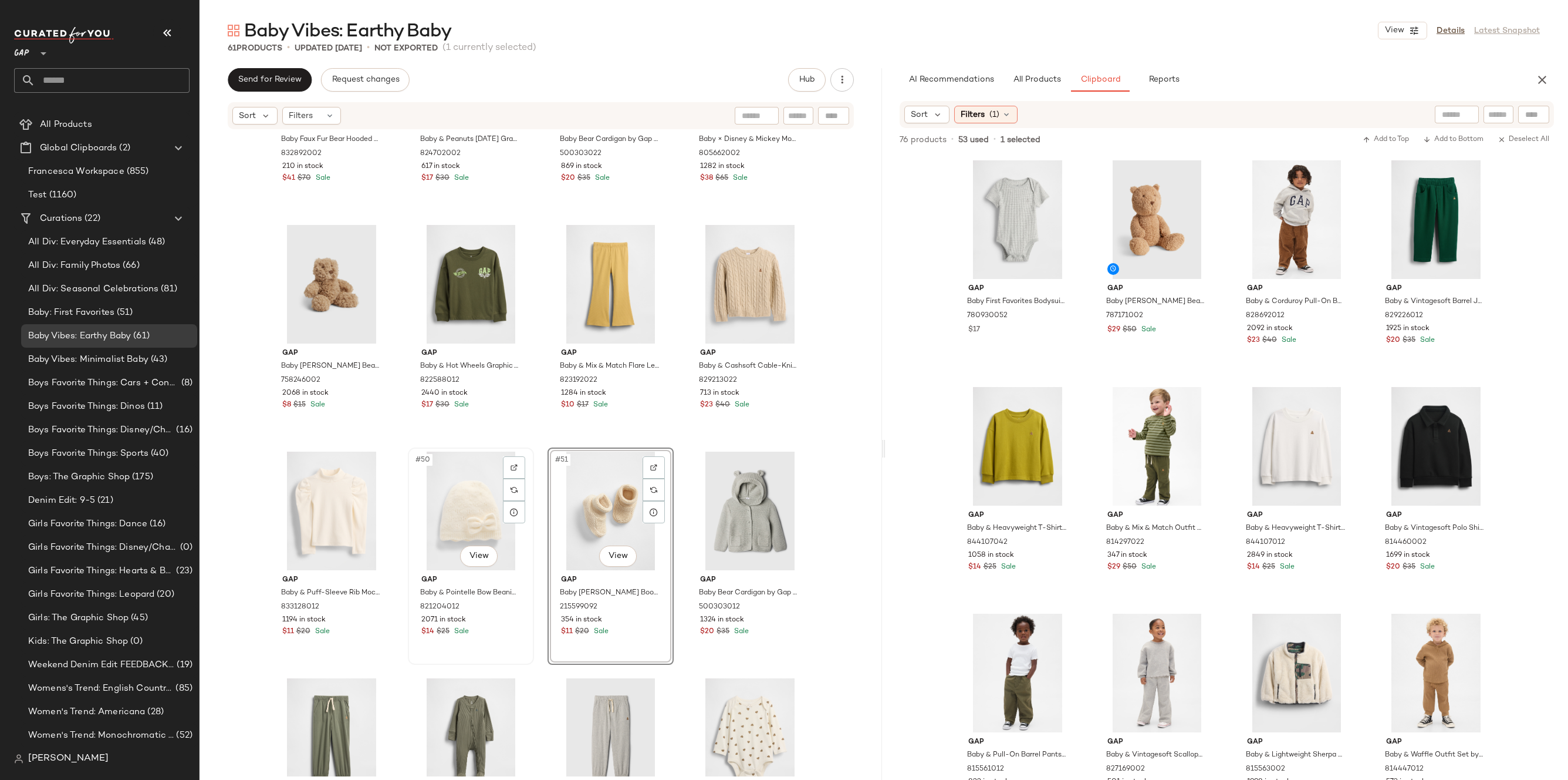
click at [478, 521] on div "#50 View" at bounding box center [471, 511] width 118 height 119
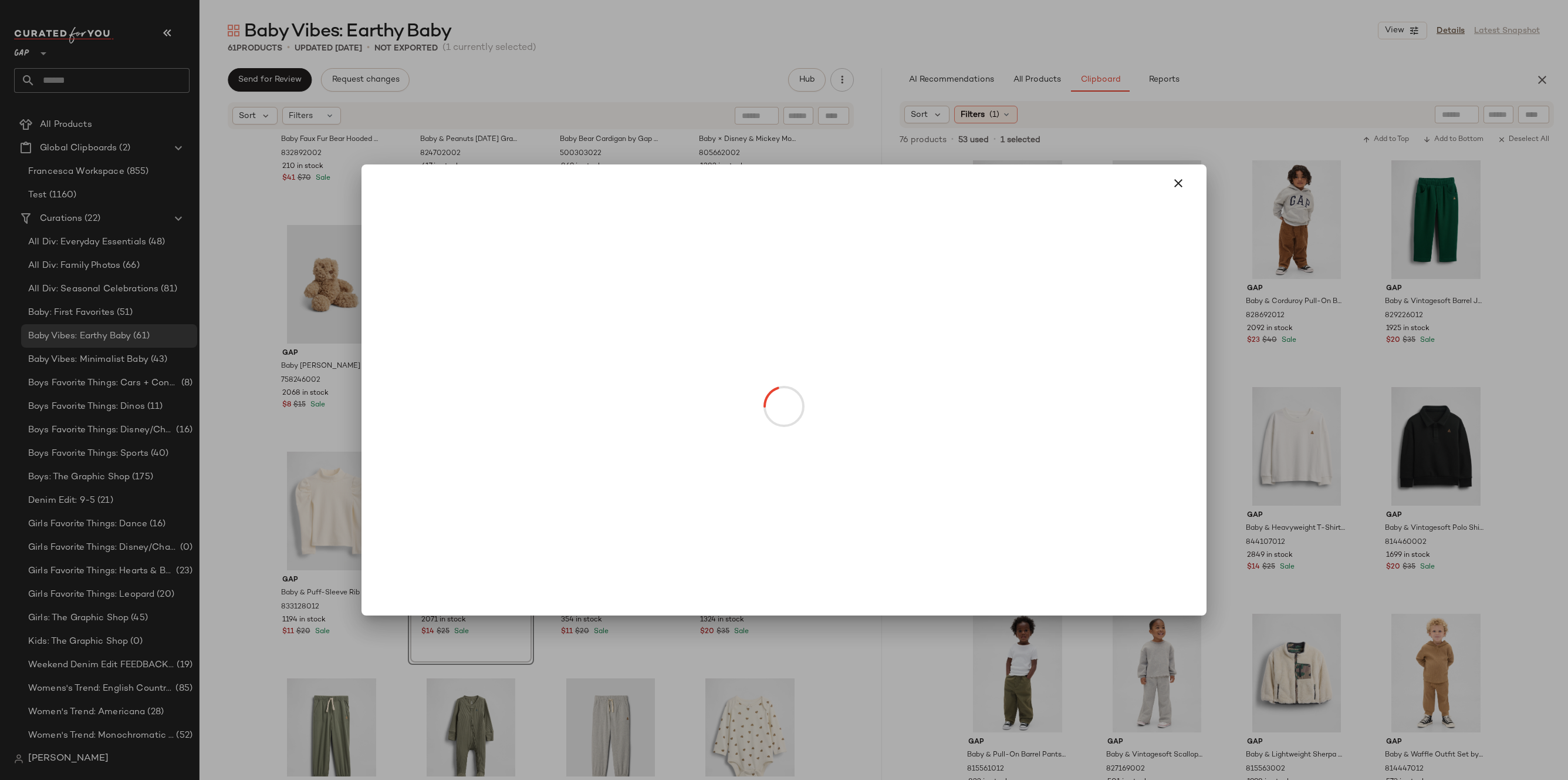
click at [473, 563] on body "GAP ** Dashboard All Products Global Clipboards (2) Francesca Workspace (855) T…" at bounding box center [784, 390] width 1568 height 780
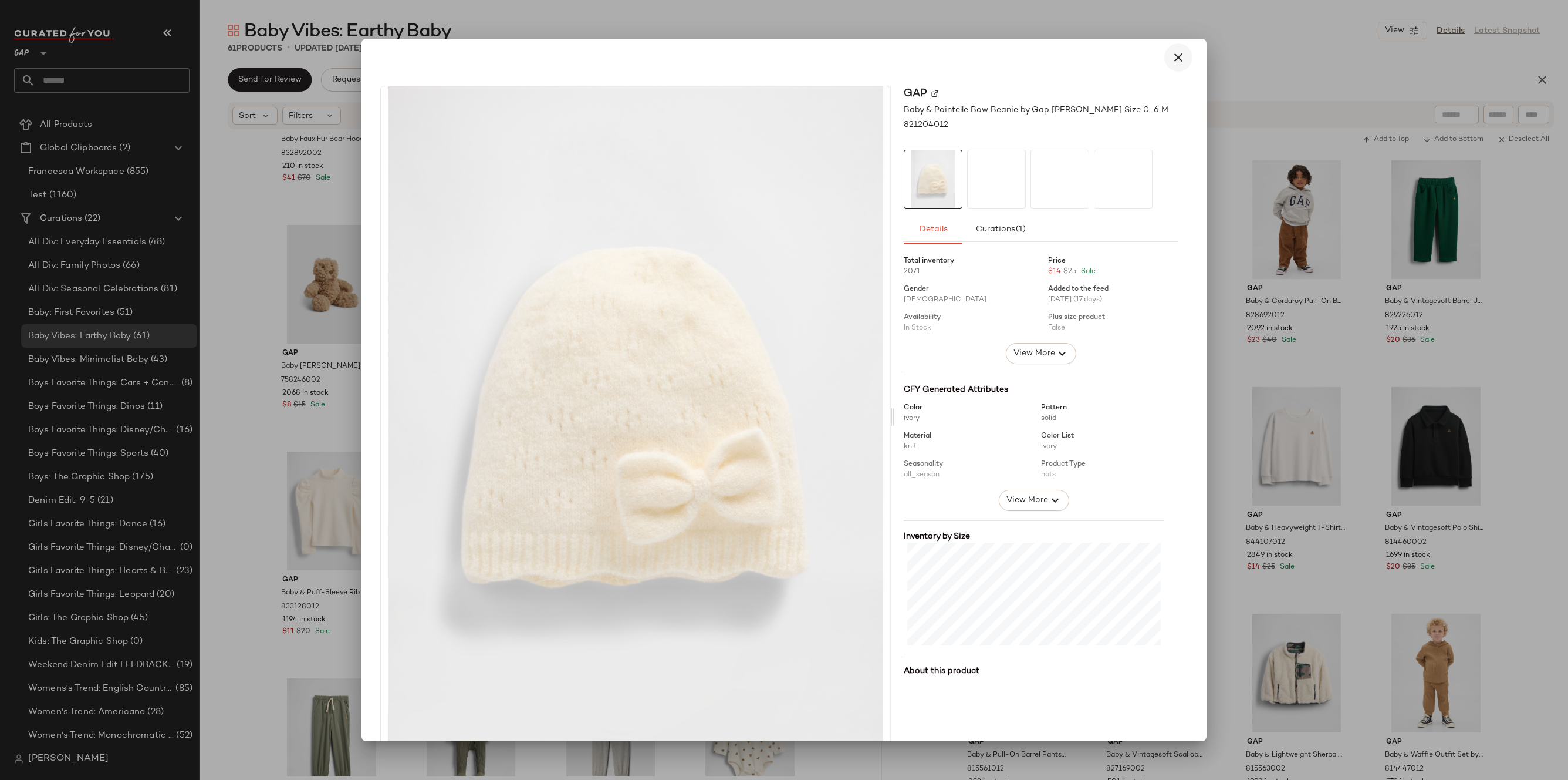
click at [1171, 60] on icon "button" at bounding box center [1177, 57] width 14 height 14
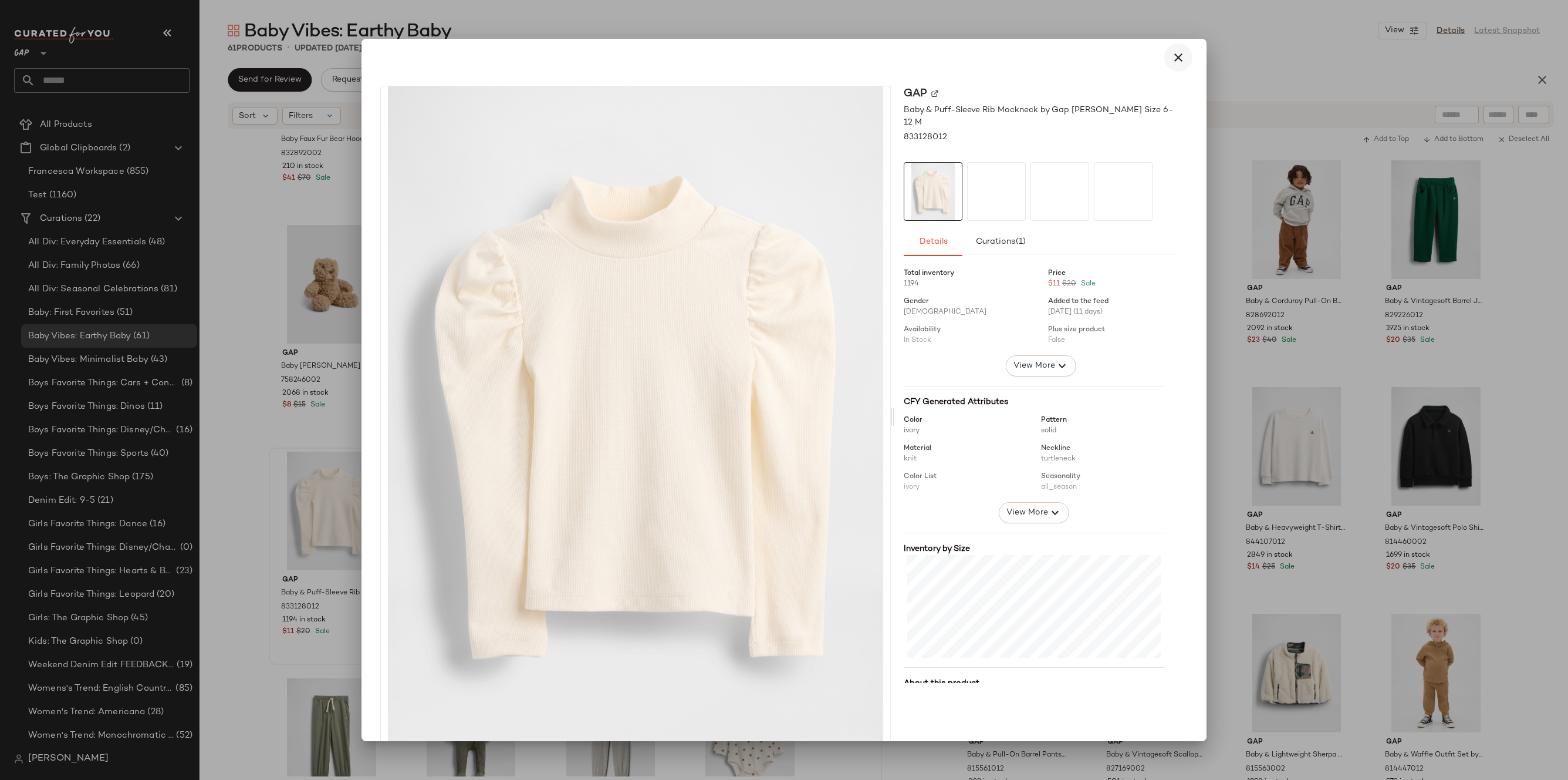
click at [1172, 52] on icon "button" at bounding box center [1177, 57] width 14 height 14
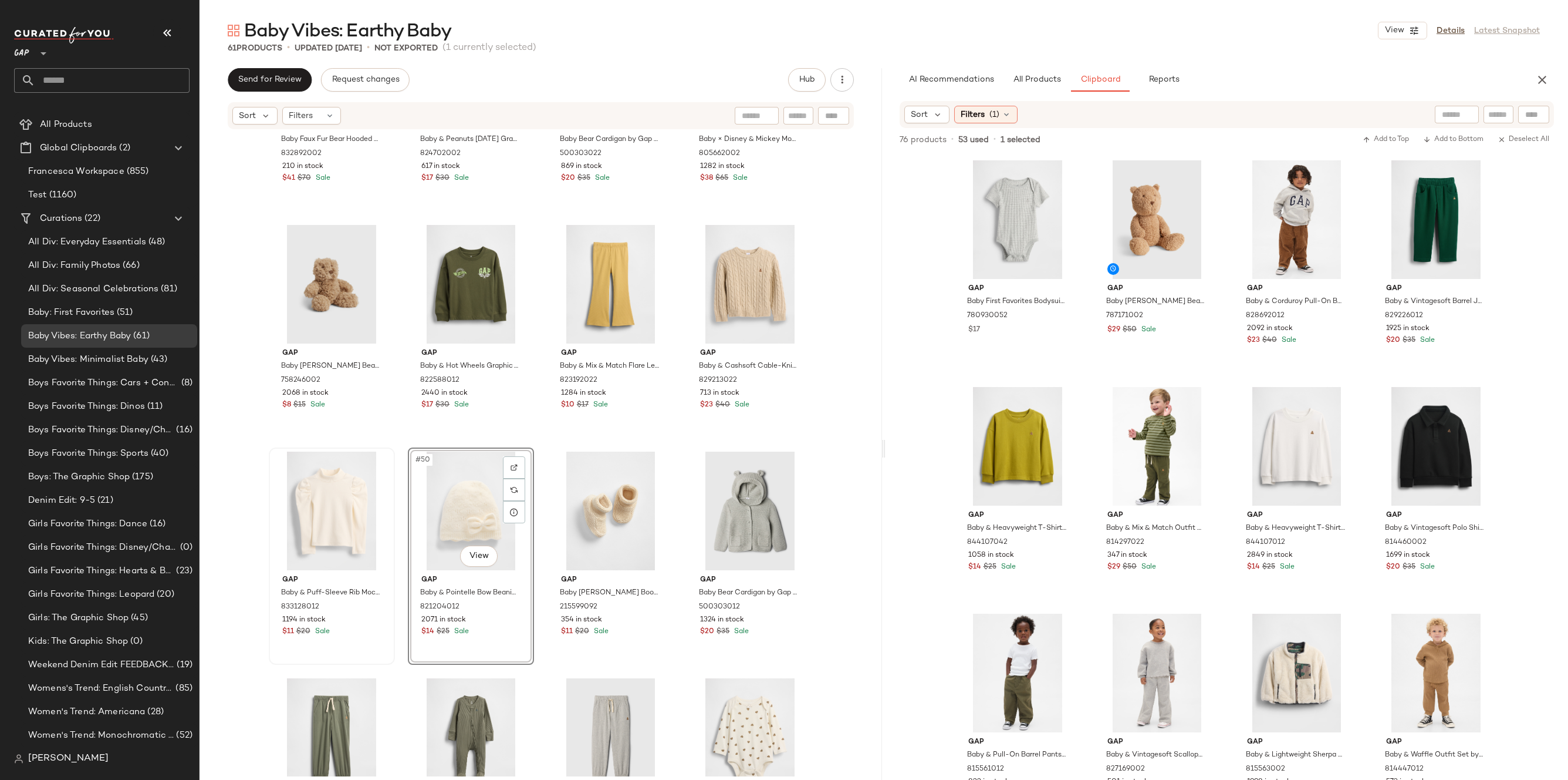
click at [486, 487] on div "#50 View" at bounding box center [471, 511] width 118 height 119
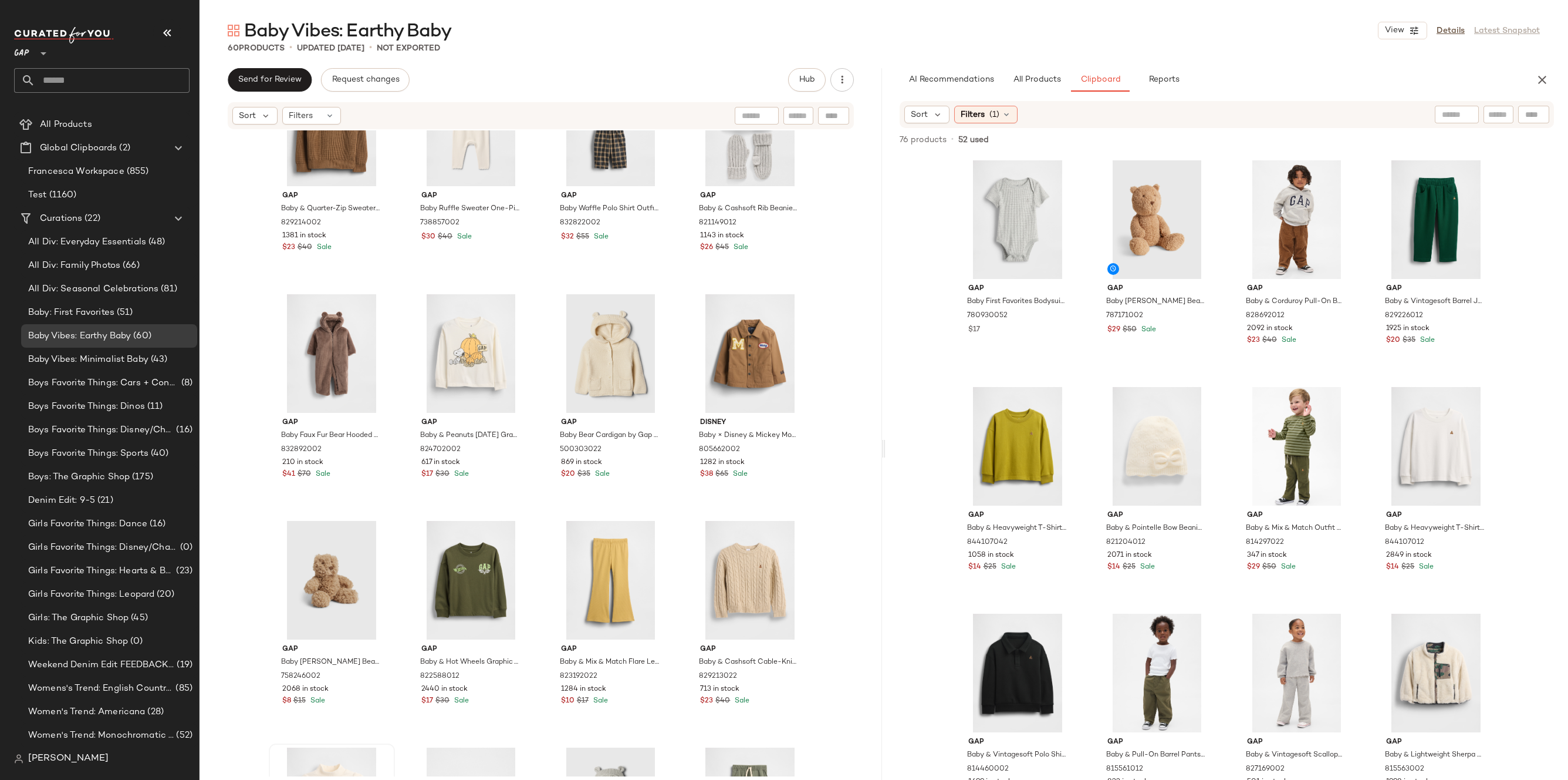
scroll to position [2110, 0]
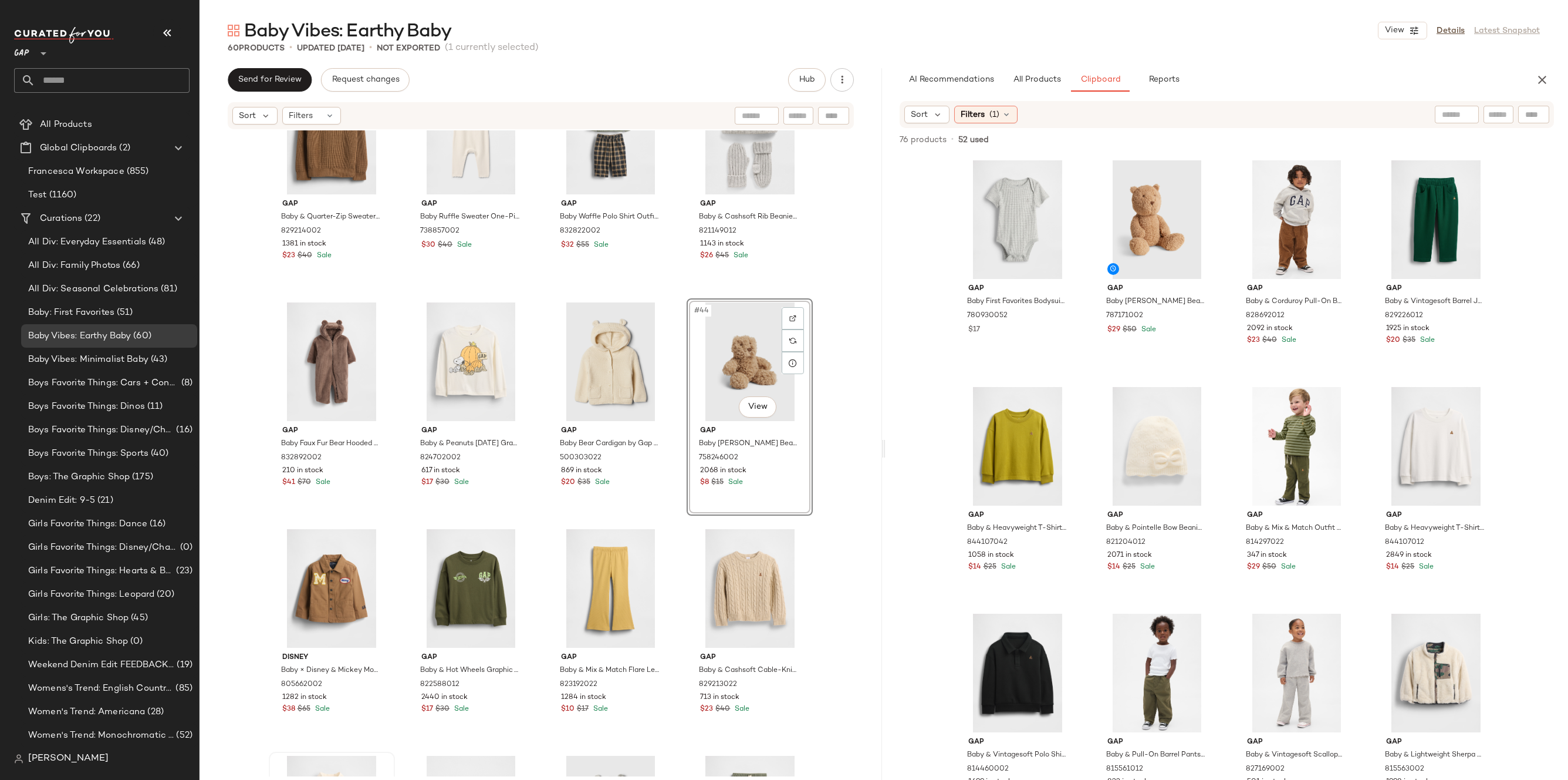
click at [838, 377] on div "Gap Baby & Quarter-Zip Sweater by Gap [PERSON_NAME] Size 6-12 M 829214002 1381 …" at bounding box center [540, 452] width 682 height 646
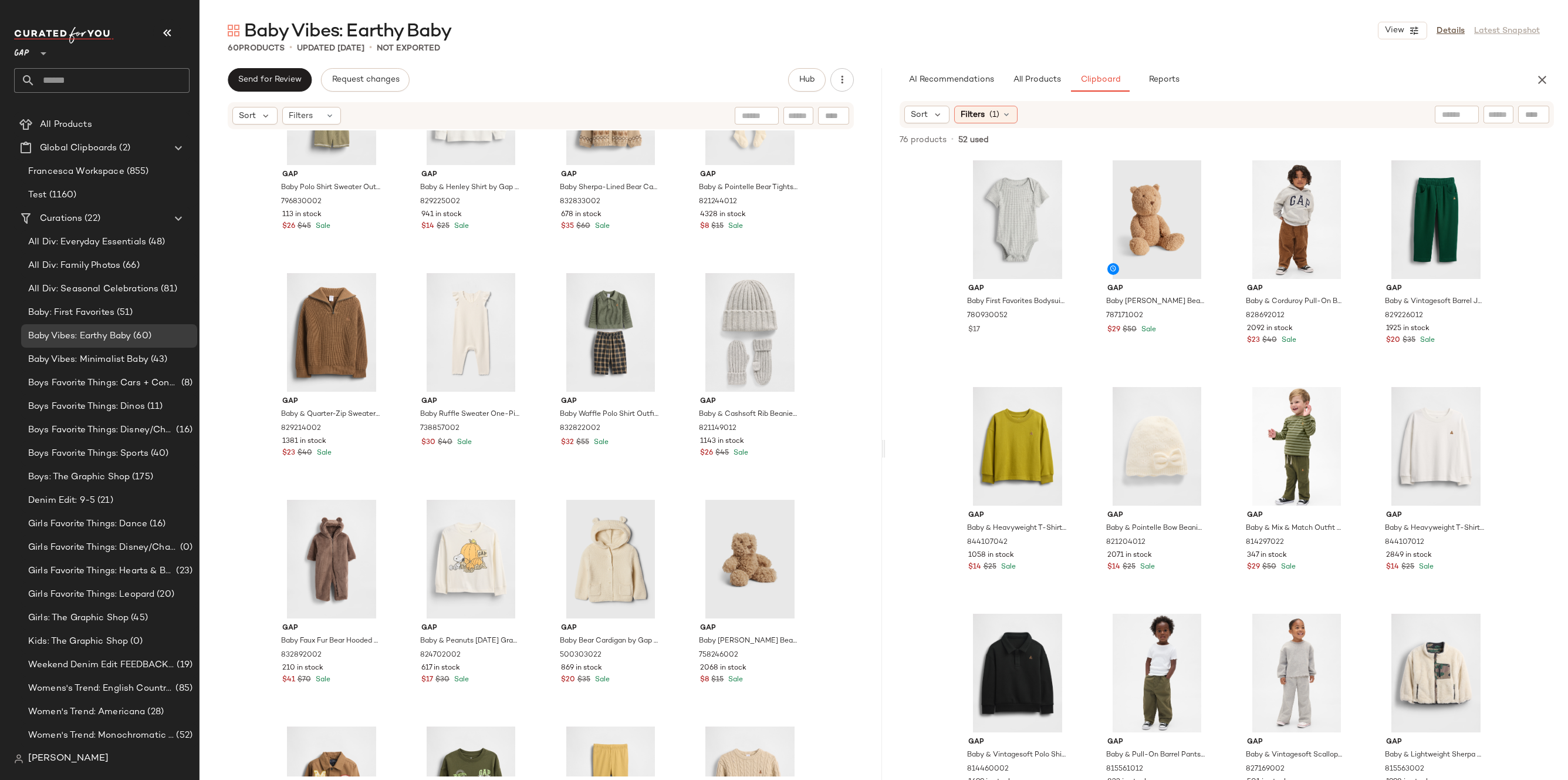
scroll to position [2154, 0]
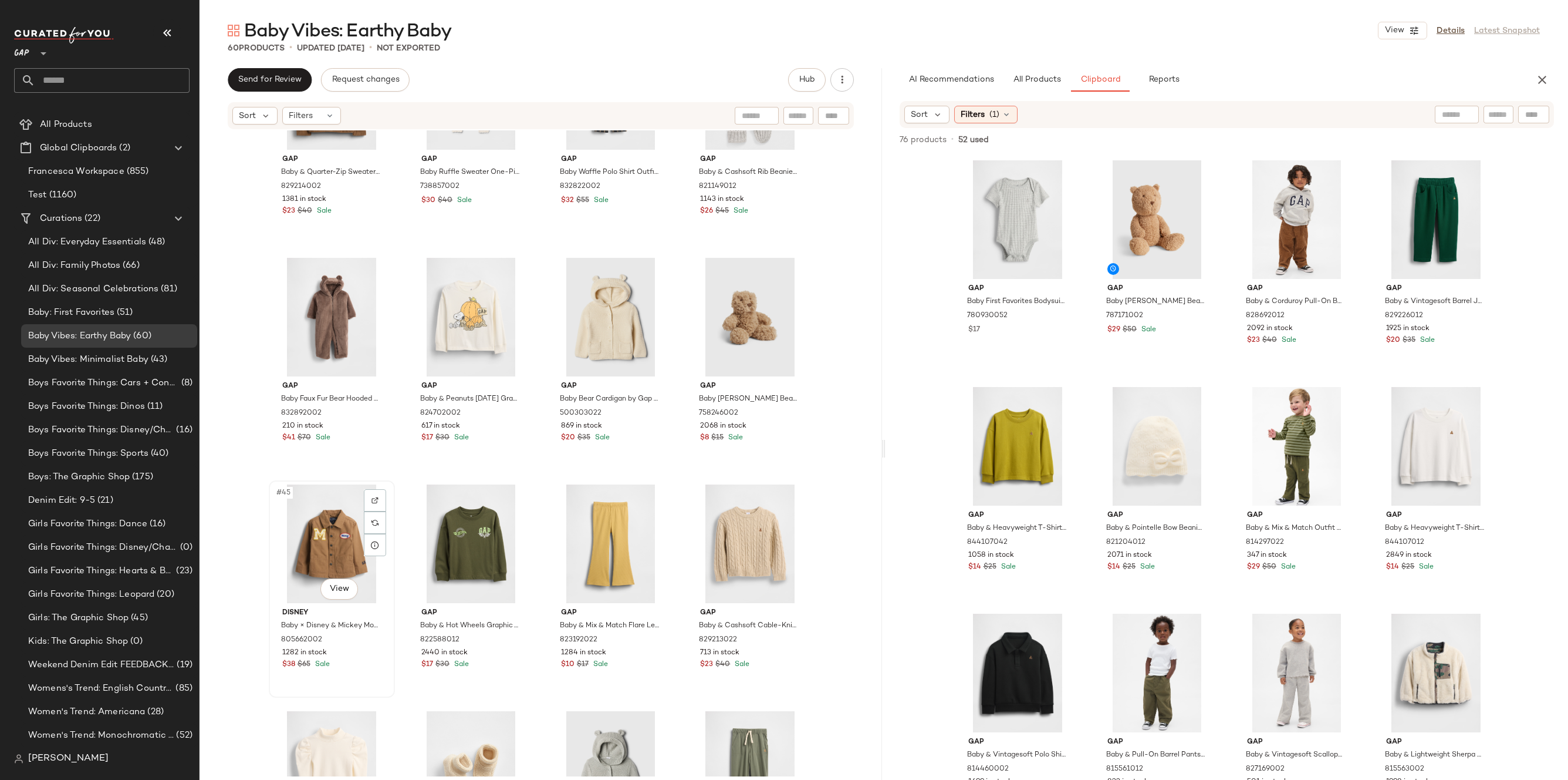
click at [330, 530] on div "#45 View" at bounding box center [331, 544] width 118 height 119
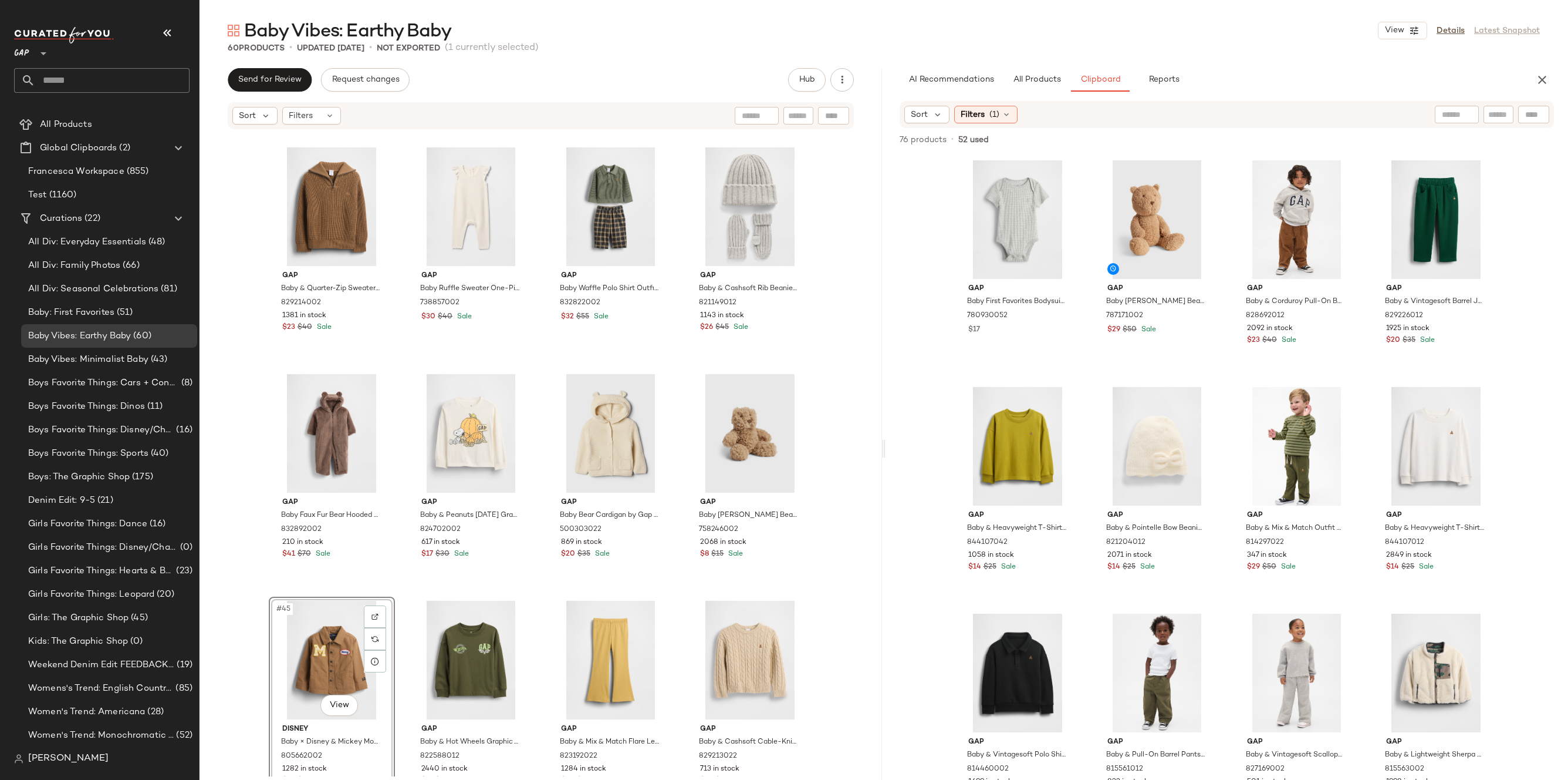
scroll to position [2058, 0]
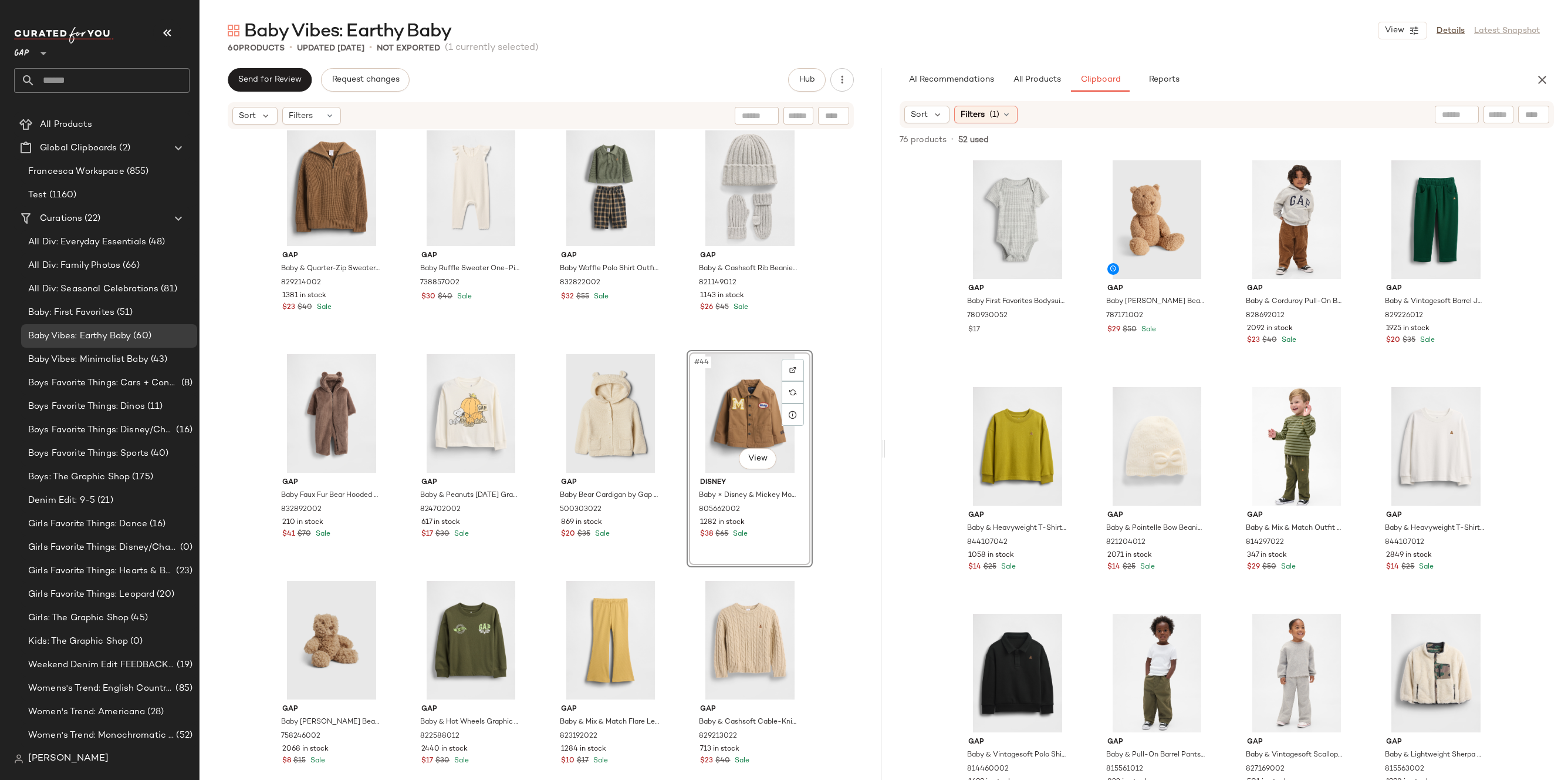
click at [809, 457] on div "Gap Baby Polo Shirt Sweater Outfit Set by Gap Light Sage Size 0-3 M 796830002 1…" at bounding box center [540, 452] width 682 height 646
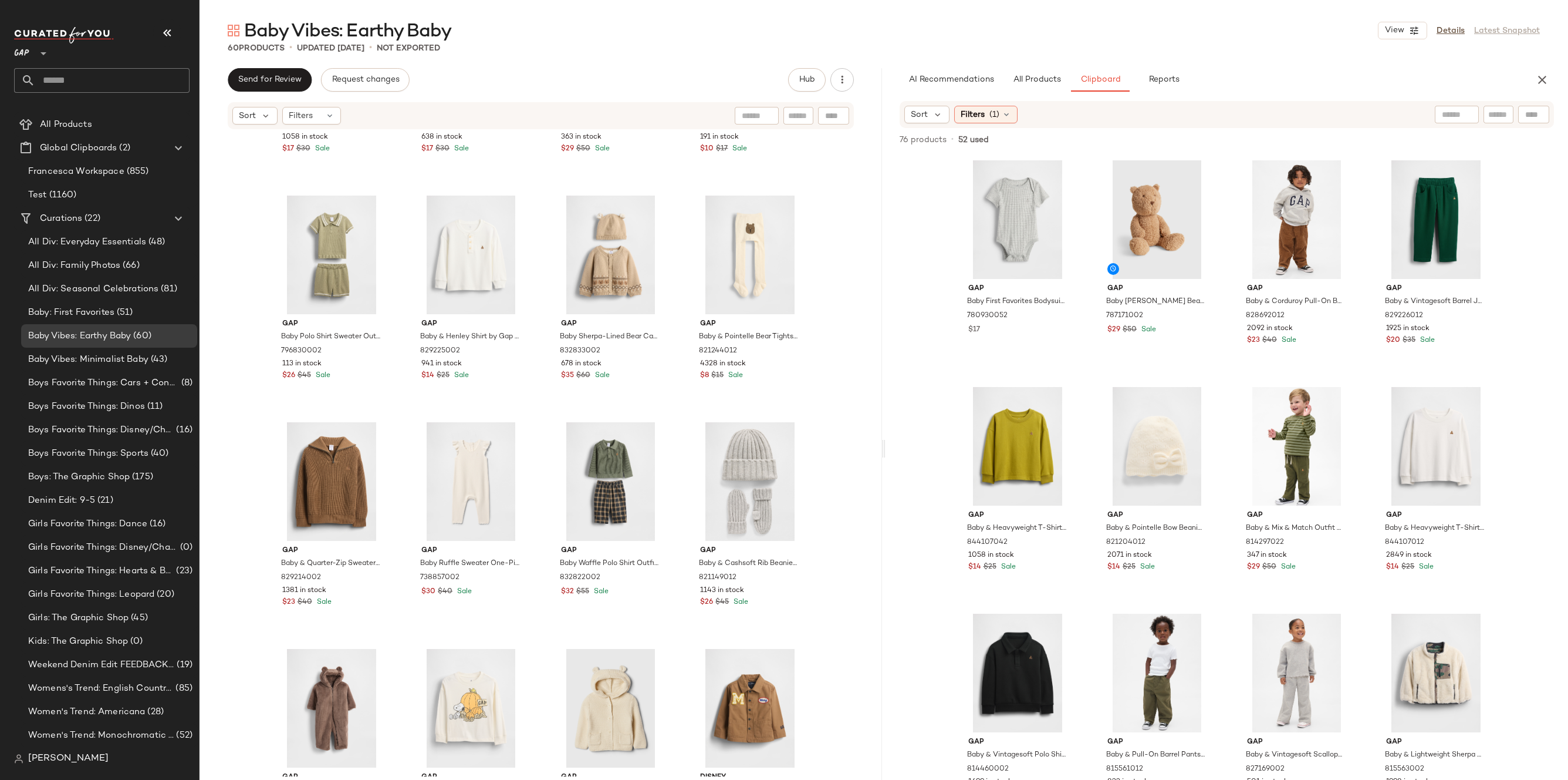
scroll to position [1808, 0]
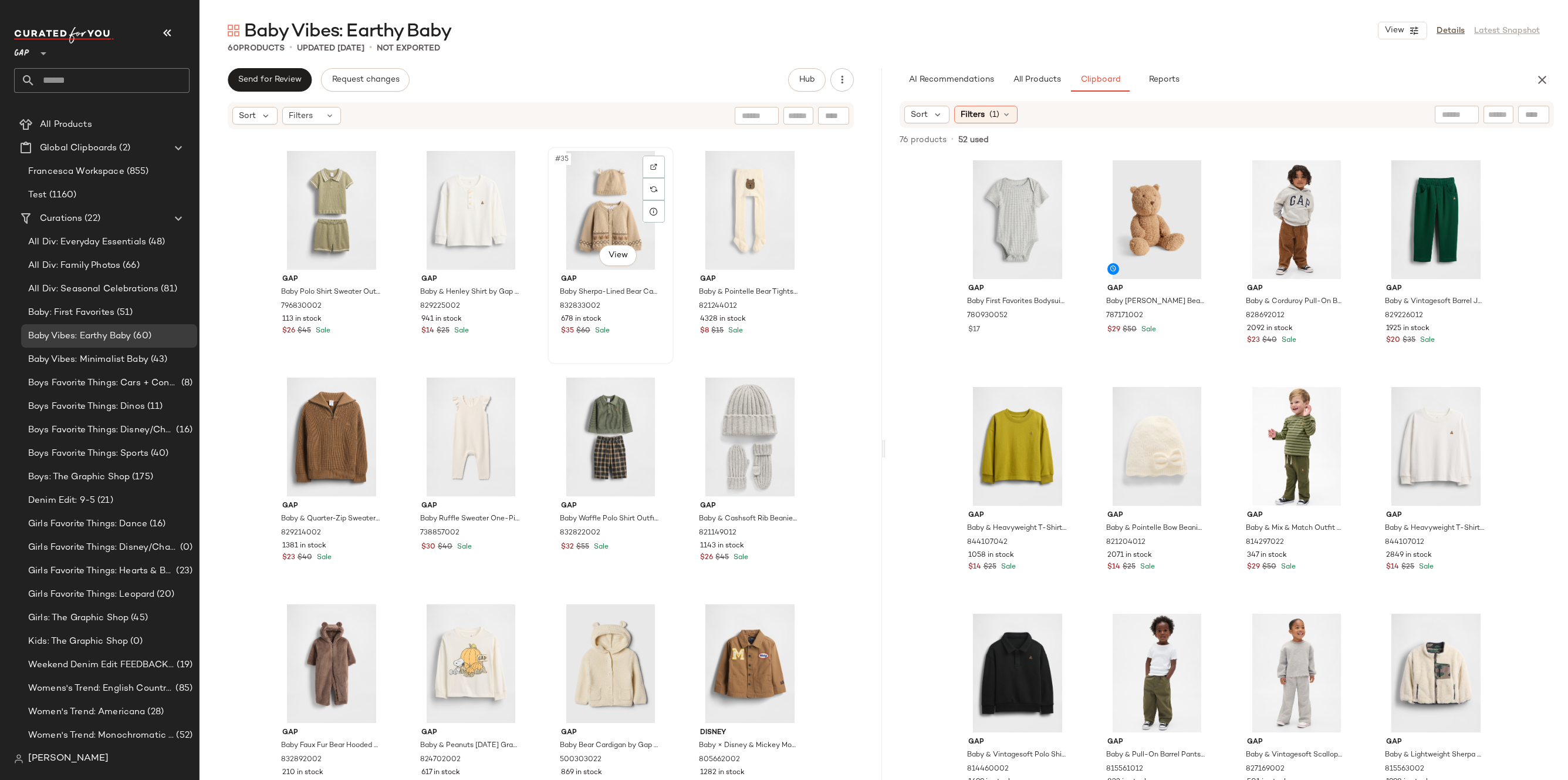
click at [636, 264] on div "#35 View" at bounding box center [610, 210] width 118 height 119
click at [630, 261] on body "GAP ** Dashboard All Products Global Clipboards (2) Francesca Workspace (855) T…" at bounding box center [784, 390] width 1568 height 780
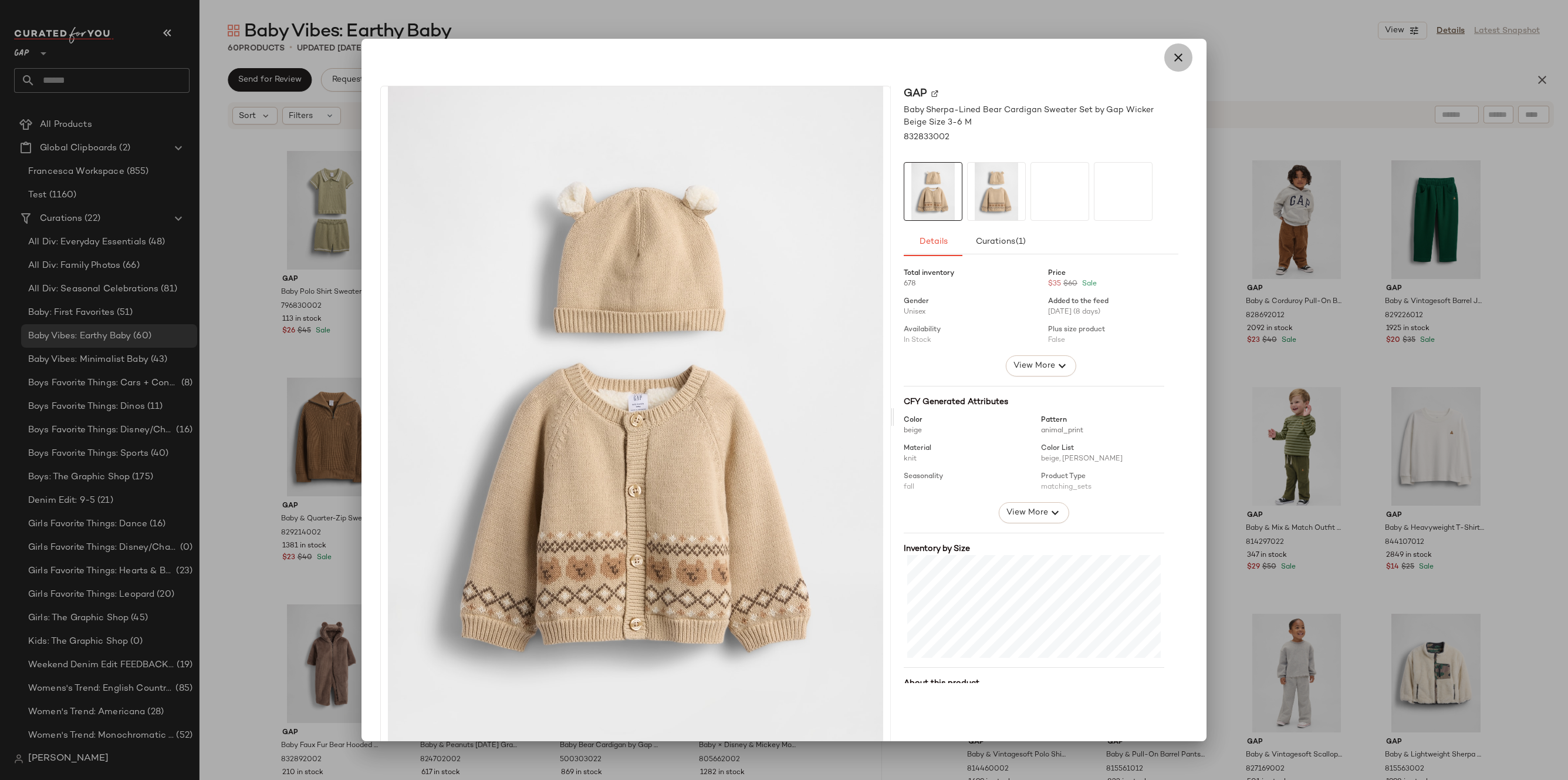
click at [1180, 54] on button "button" at bounding box center [1178, 57] width 28 height 28
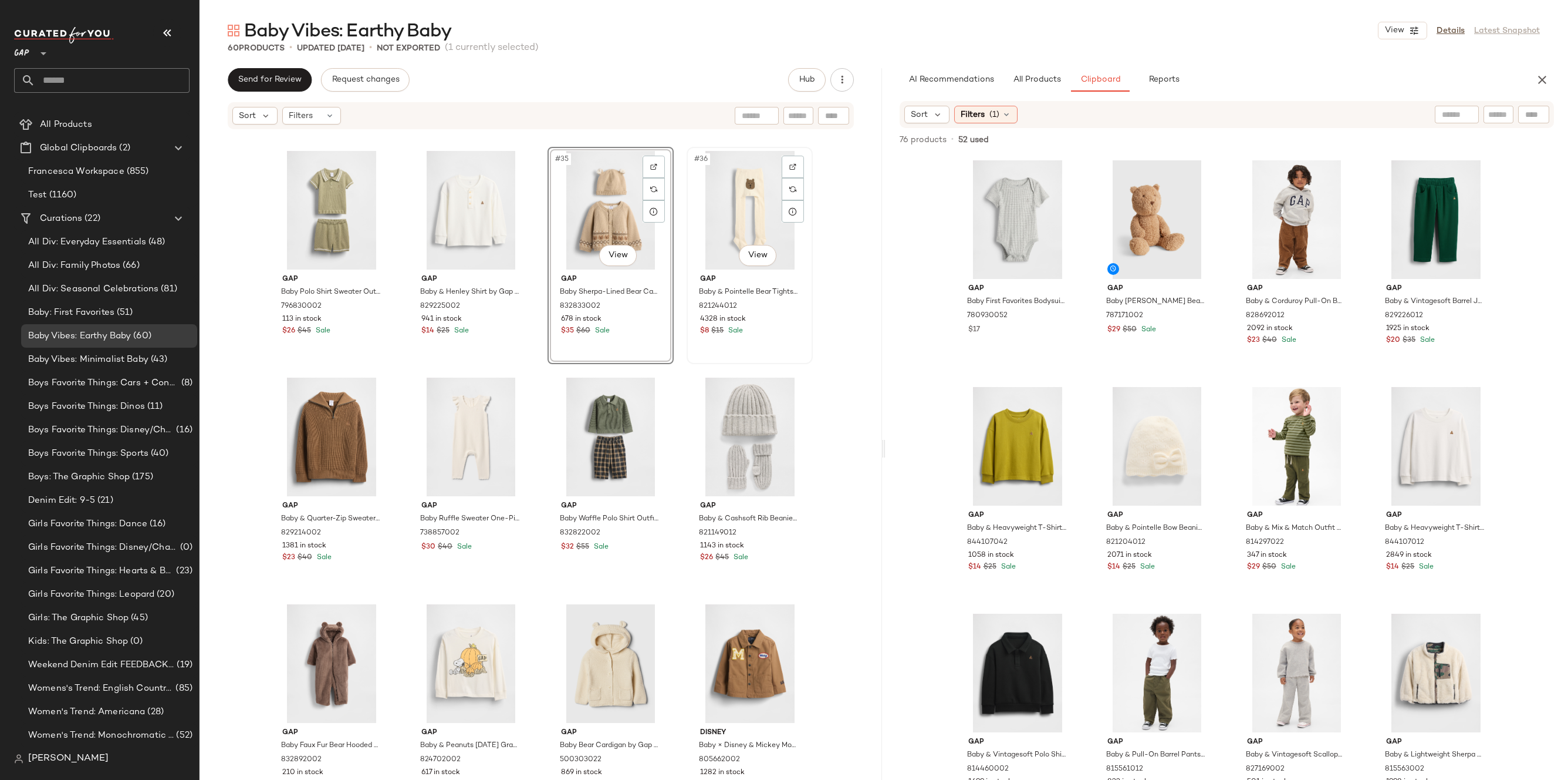
click at [745, 267] on div "#36 View" at bounding box center [749, 210] width 118 height 119
click at [751, 257] on body "GAP ** Dashboard All Products Global Clipboards (2) Francesca Workspace (855) T…" at bounding box center [784, 390] width 1568 height 780
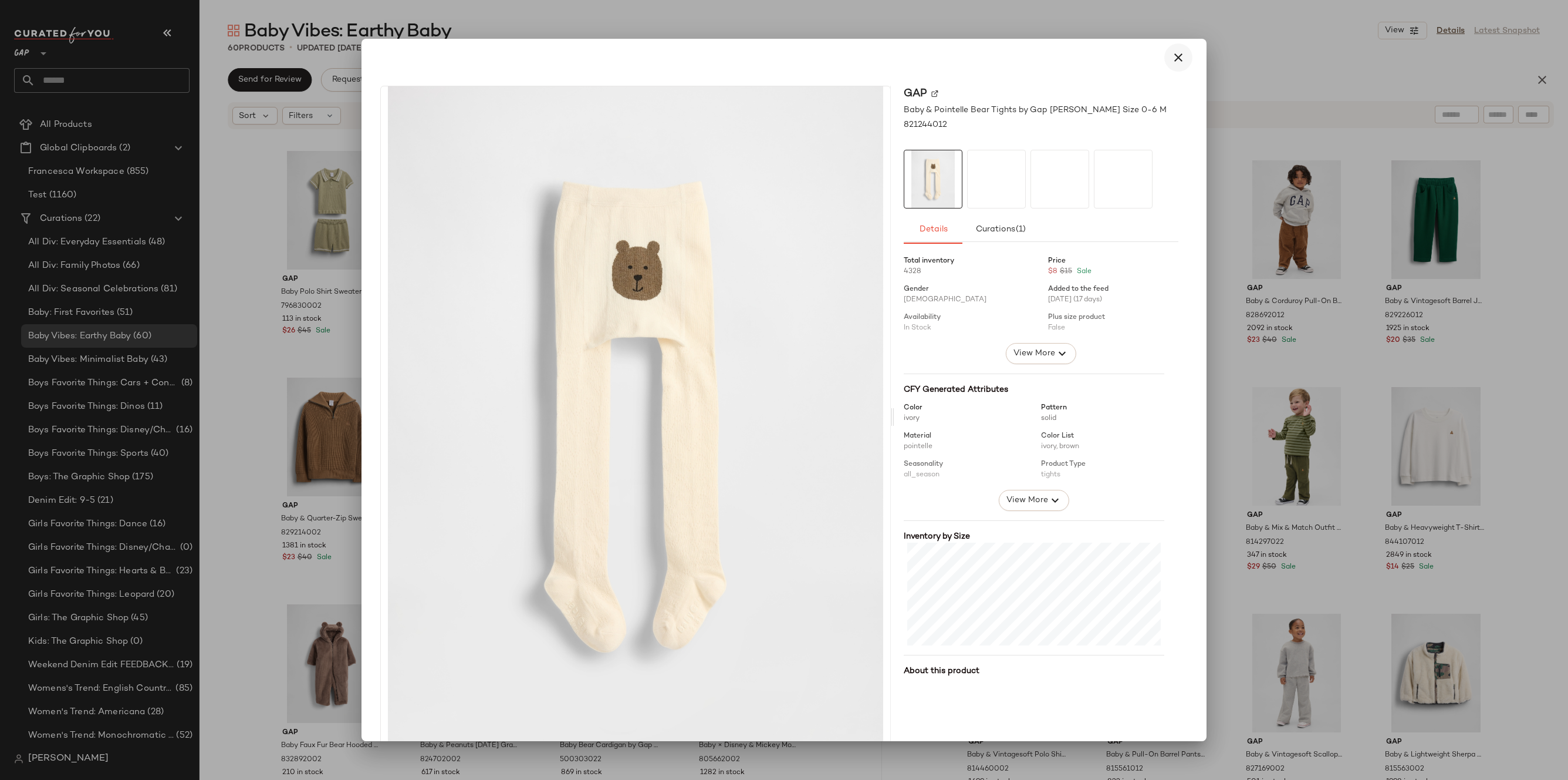
click at [1169, 65] on button "button" at bounding box center [1178, 57] width 28 height 28
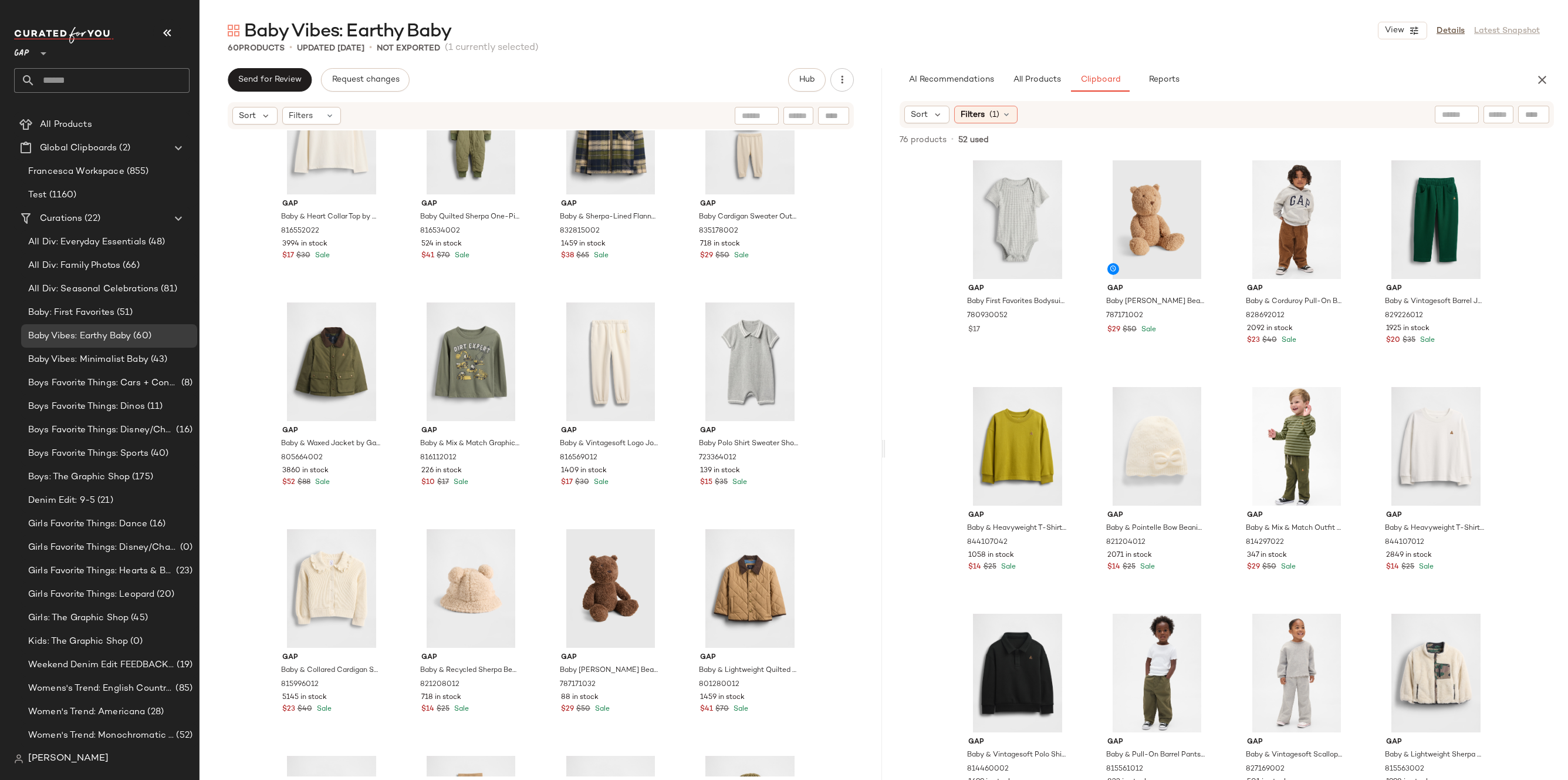
scroll to position [911, 0]
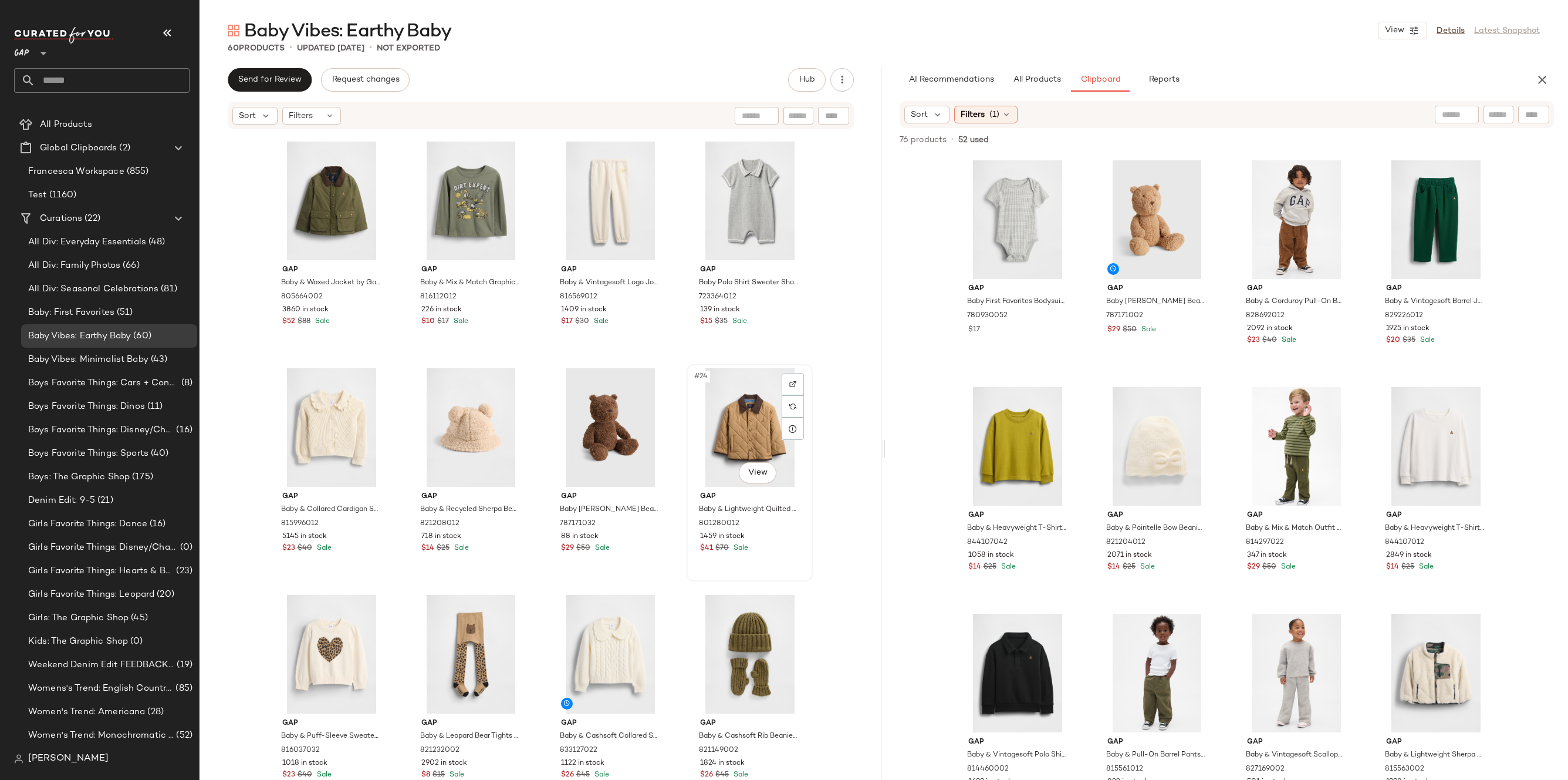
click at [733, 441] on div "#24 View" at bounding box center [749, 428] width 118 height 119
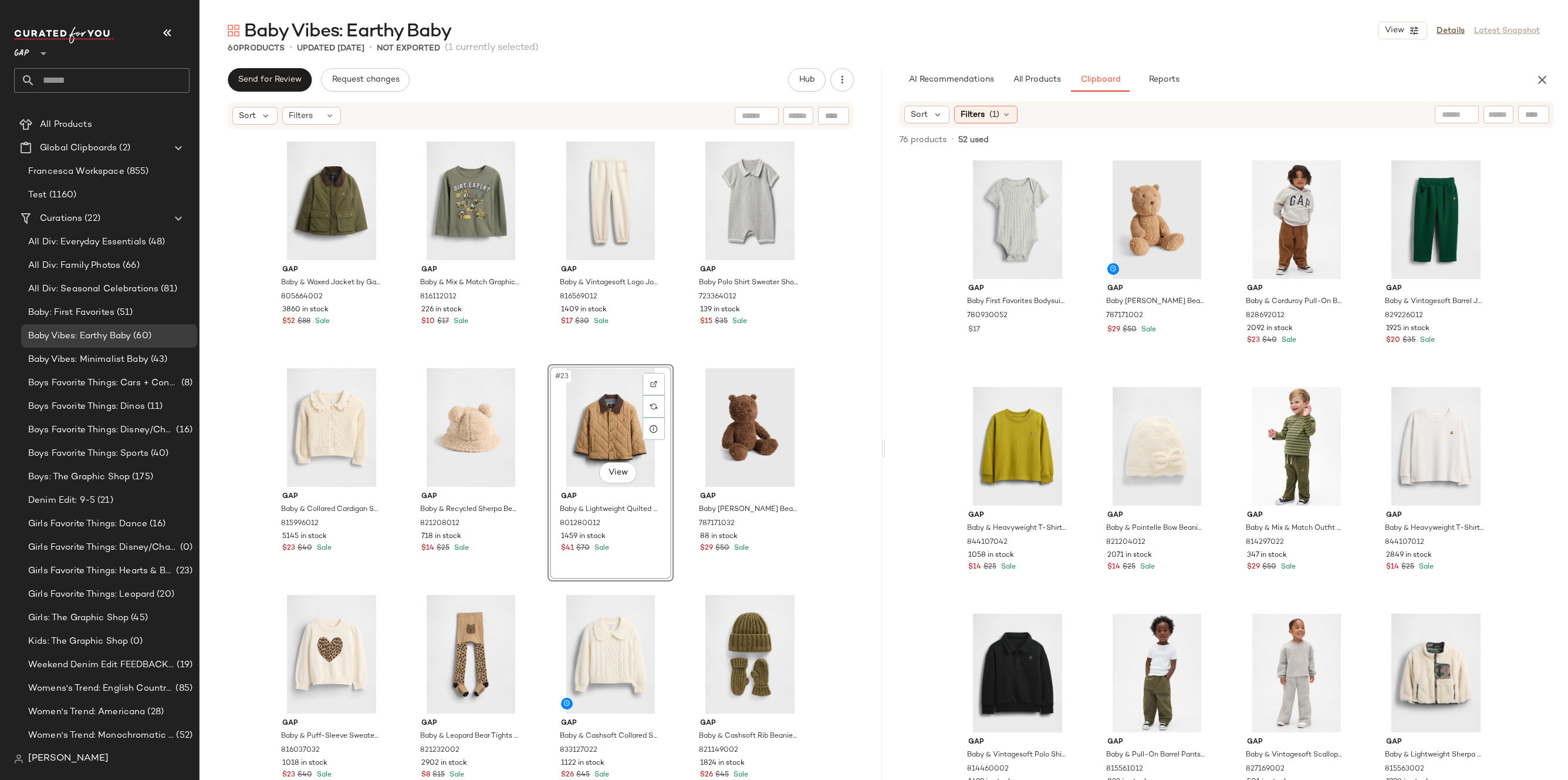
click at [826, 408] on div "Gap Baby & Heart Collar Top by Gap [PERSON_NAME] Size 6-12 M 816552022 3994 in …" at bounding box center [540, 452] width 682 height 646
click at [1152, 445] on div "#6 View" at bounding box center [1157, 446] width 118 height 119
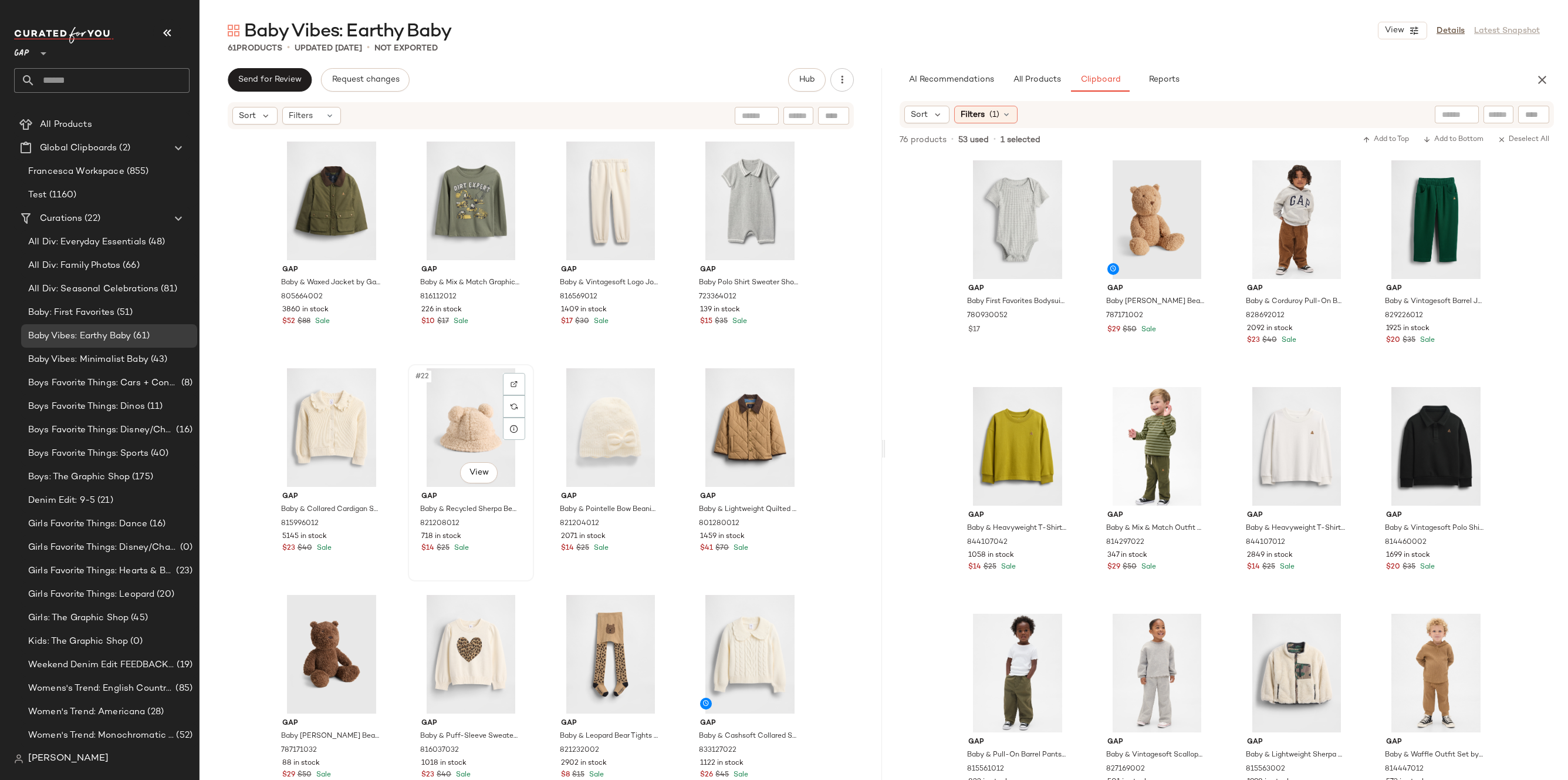
click at [483, 435] on div "#22 View" at bounding box center [471, 428] width 118 height 119
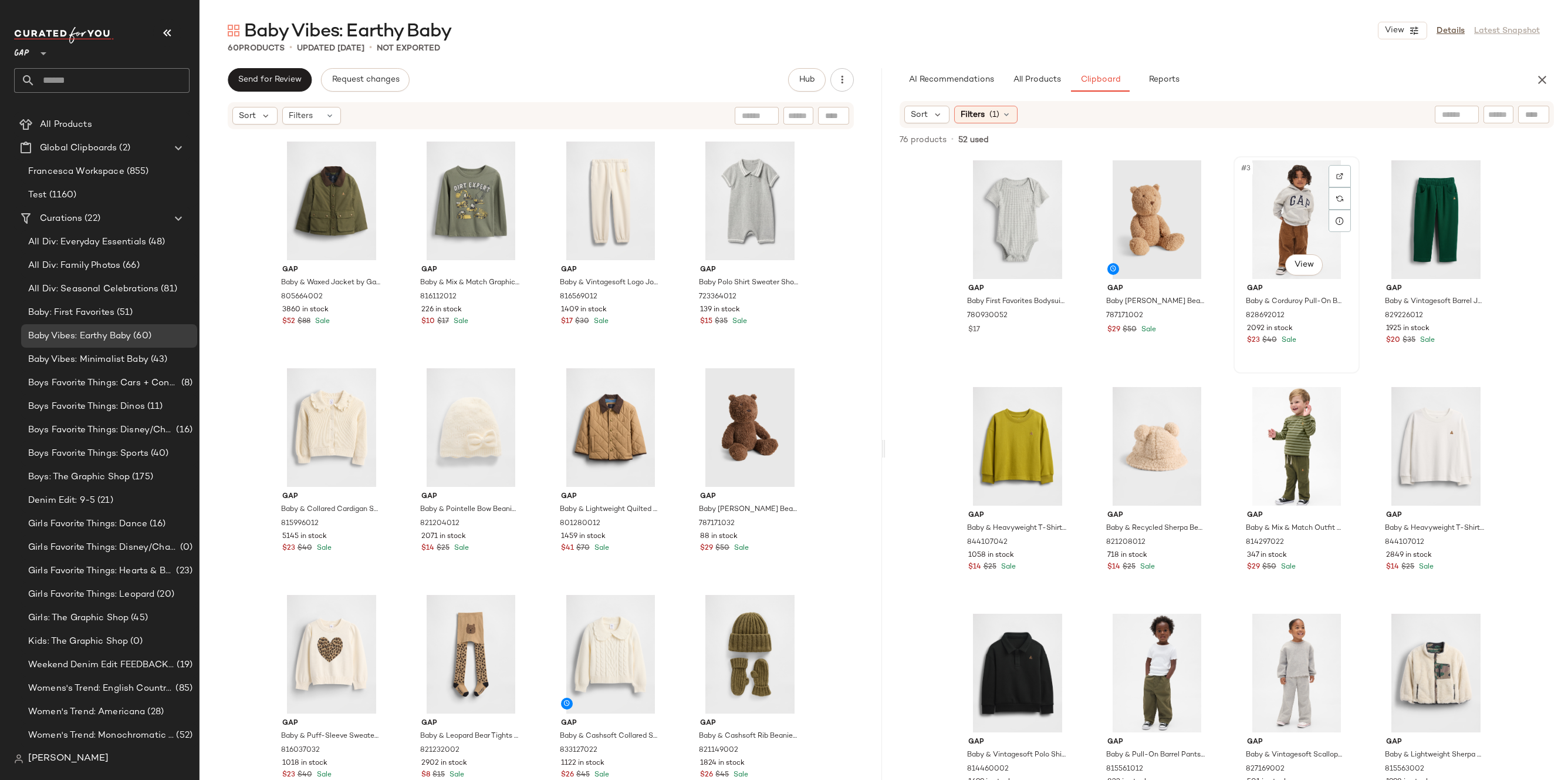
click at [1258, 213] on div "#3 View" at bounding box center [1296, 220] width 118 height 119
drag, startPoint x: 1293, startPoint y: 206, endPoint x: 700, endPoint y: 431, distance: 634.3
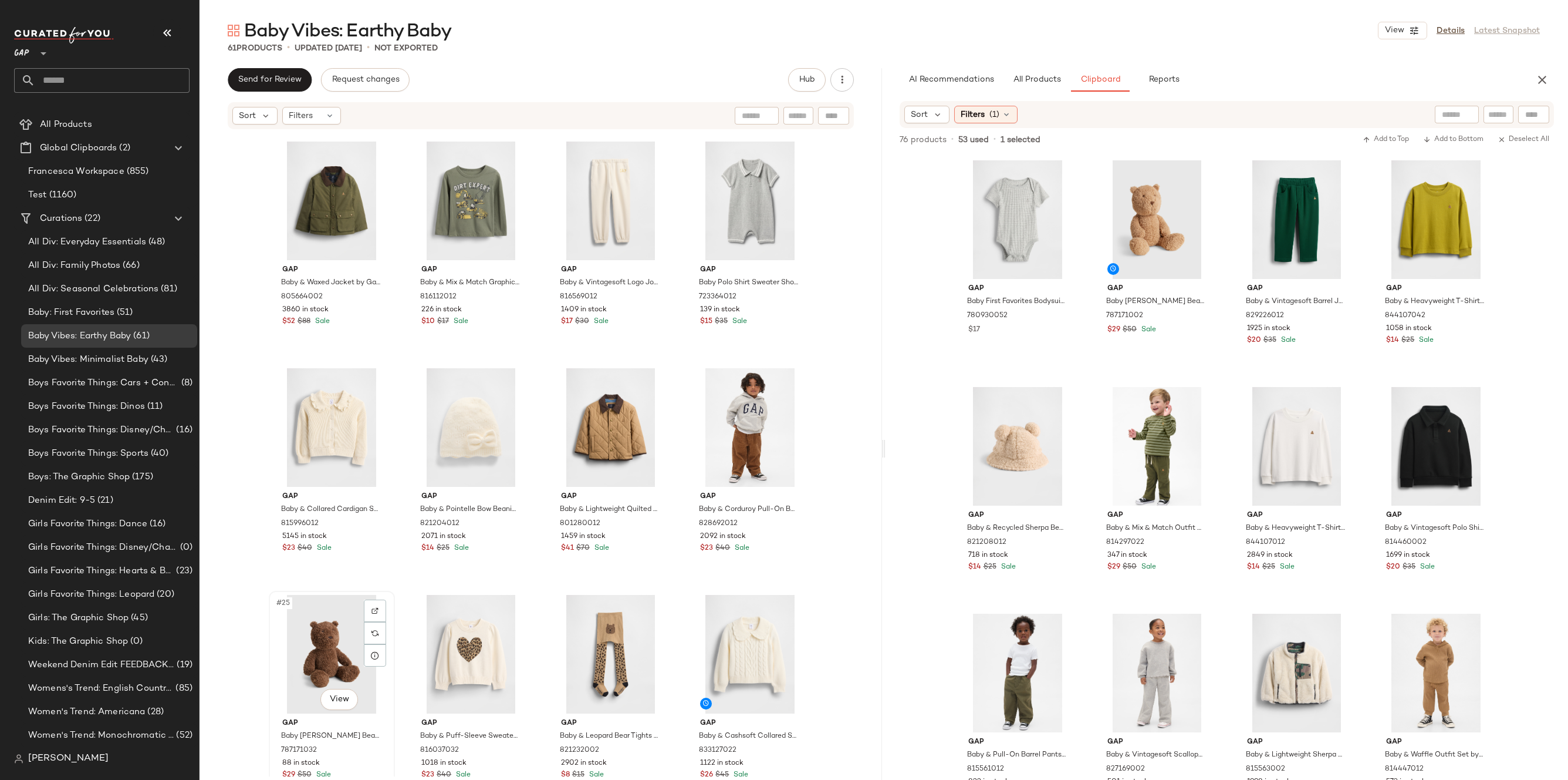
click at [283, 660] on div "#25 View" at bounding box center [331, 654] width 118 height 119
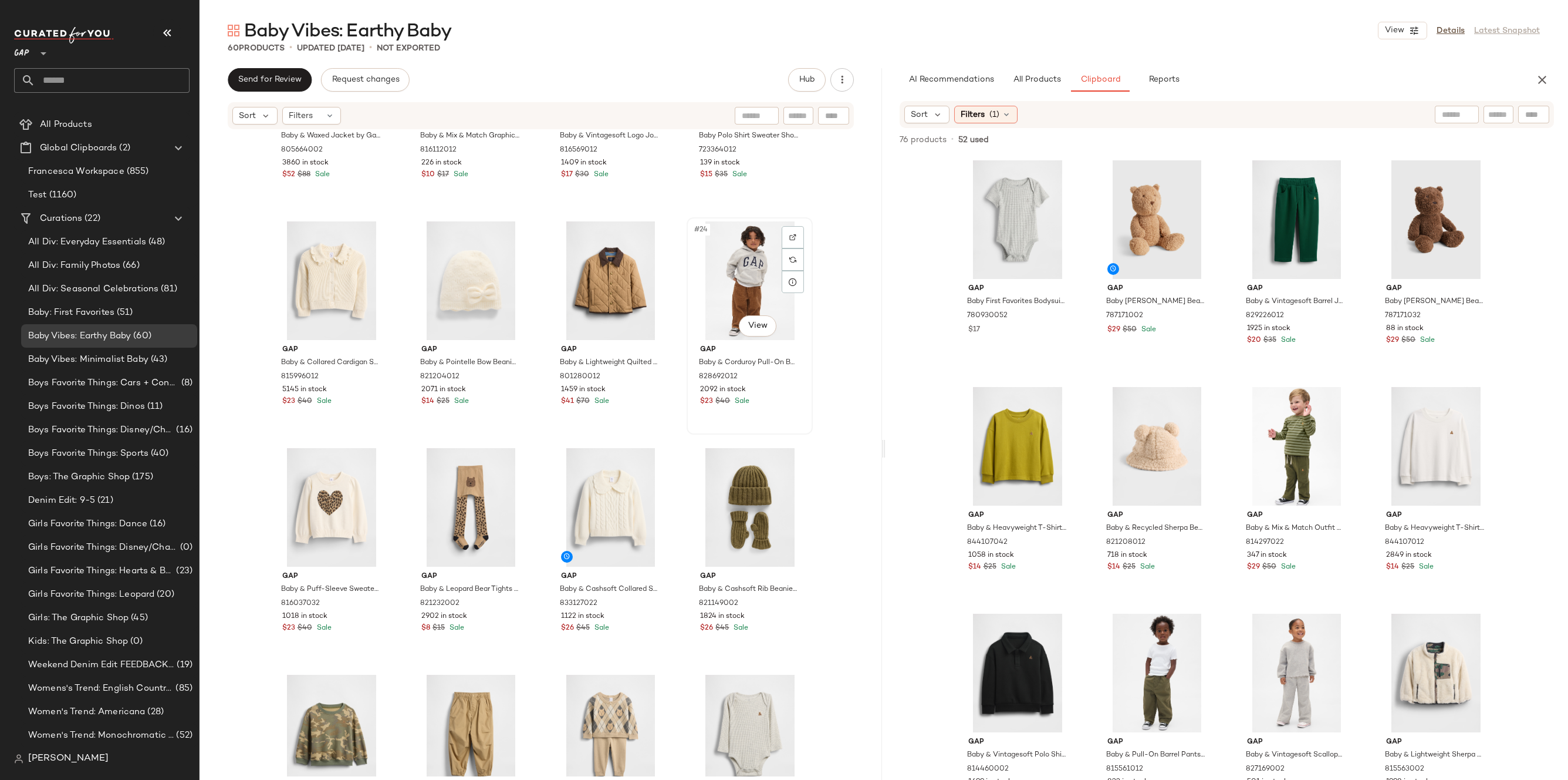
click at [745, 269] on div "#24 View" at bounding box center [749, 281] width 118 height 119
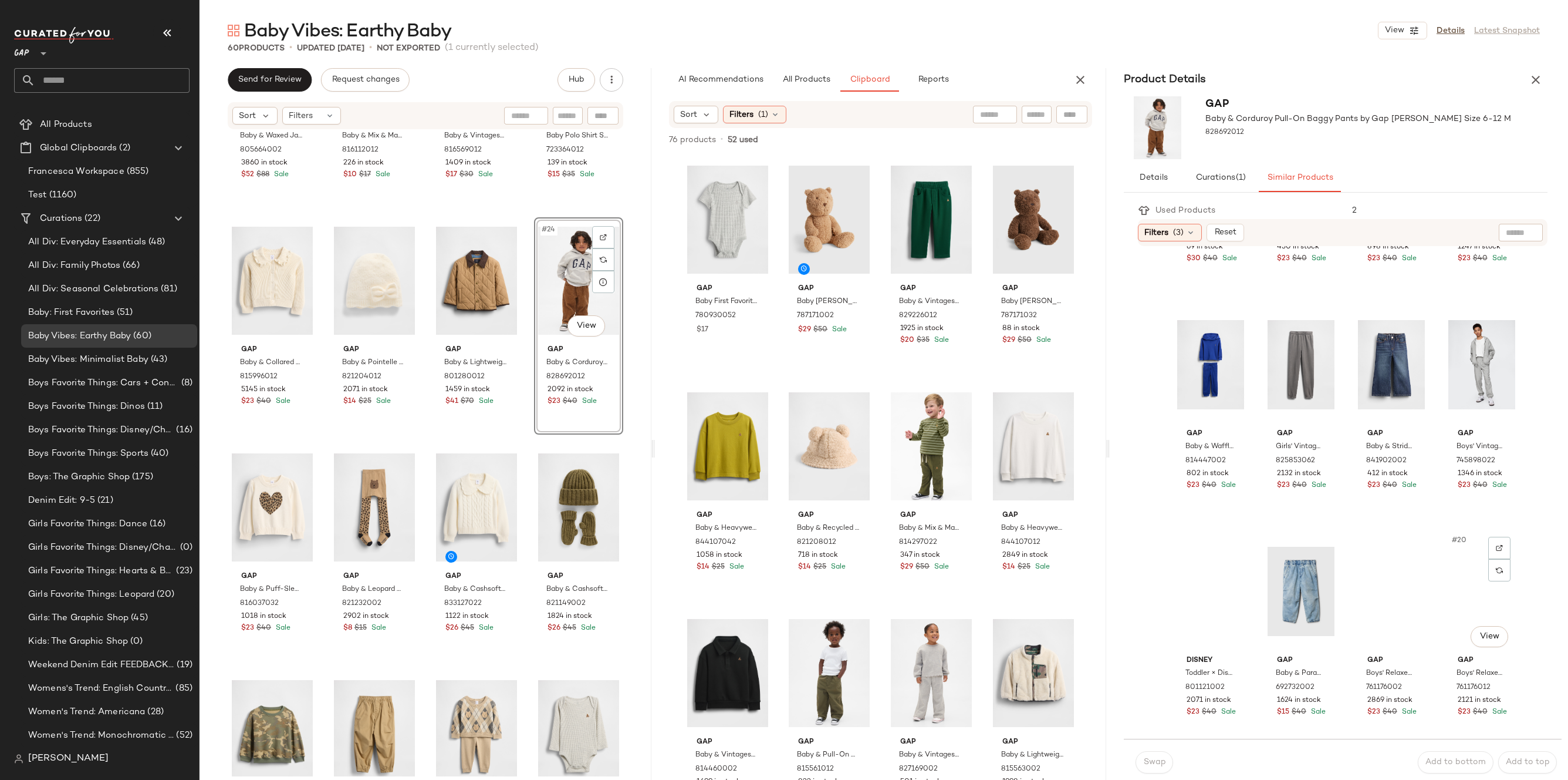
scroll to position [867, 0]
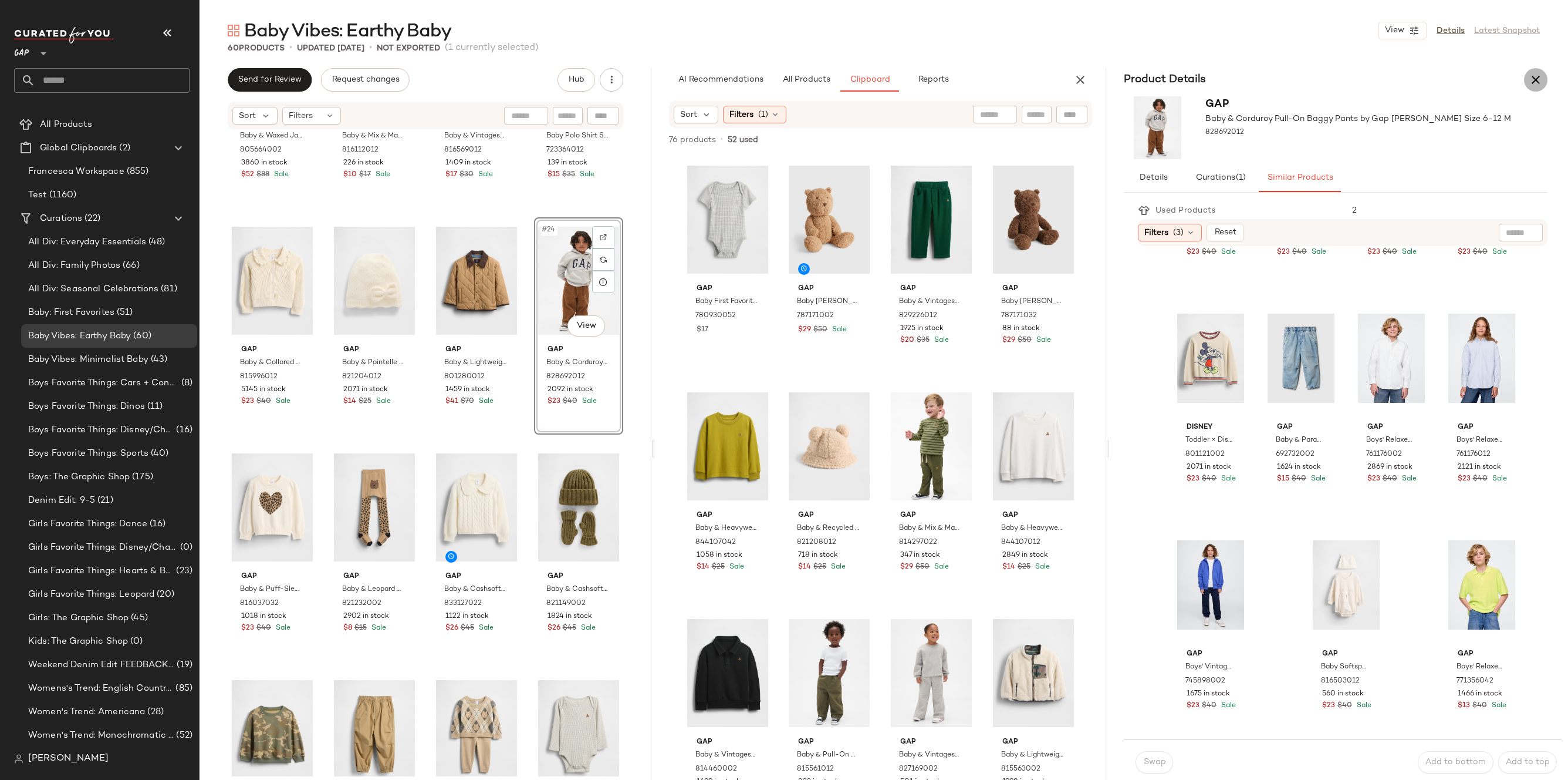
click at [1535, 91] on button "button" at bounding box center [1535, 80] width 24 height 24
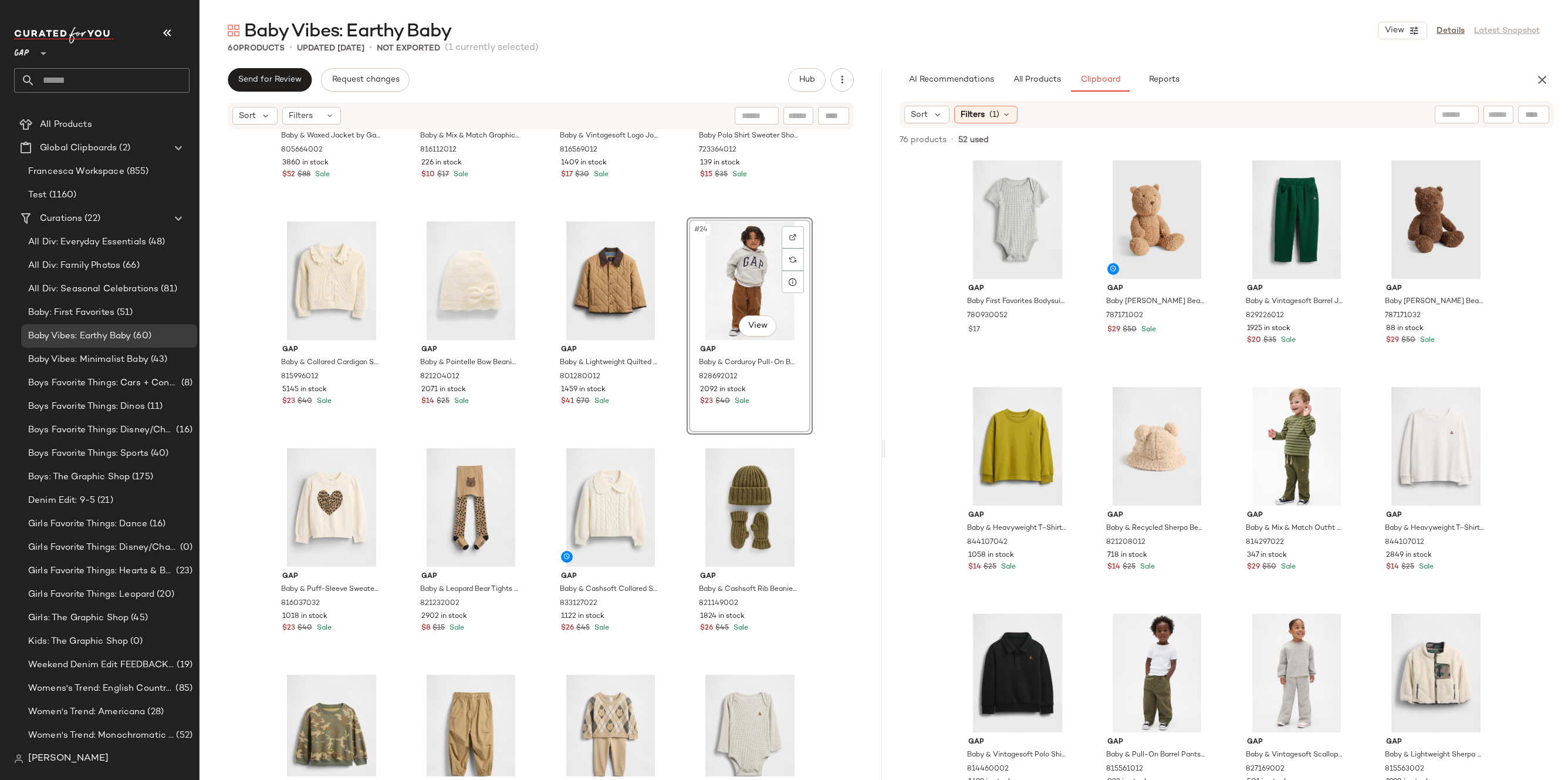
click at [866, 449] on div "Gap Baby & Waxed Jacket by Gap Army Jacket Green Size 6-12 M 805664002 3860 in …" at bounding box center [540, 452] width 682 height 646
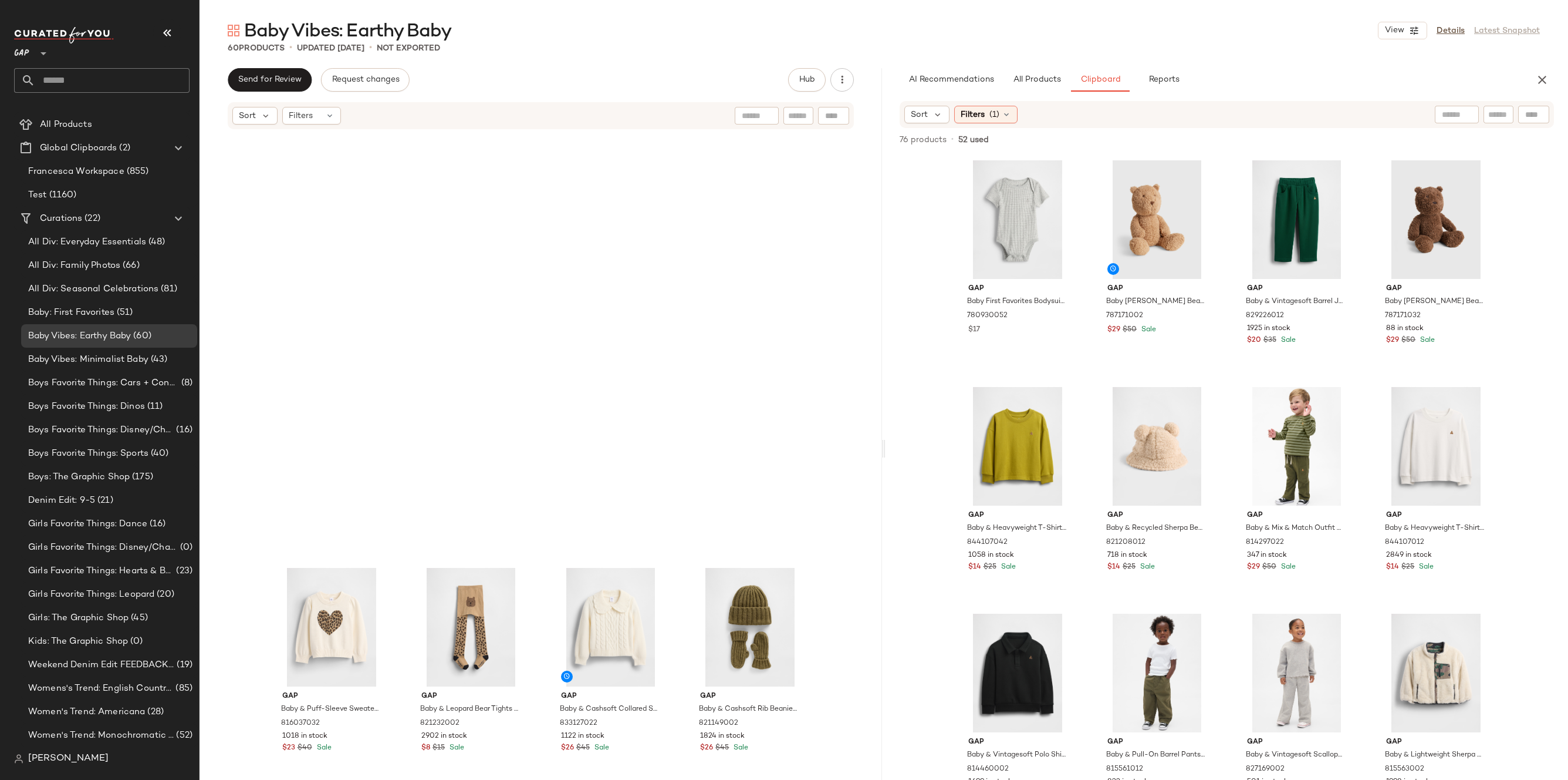
scroll to position [1508, 0]
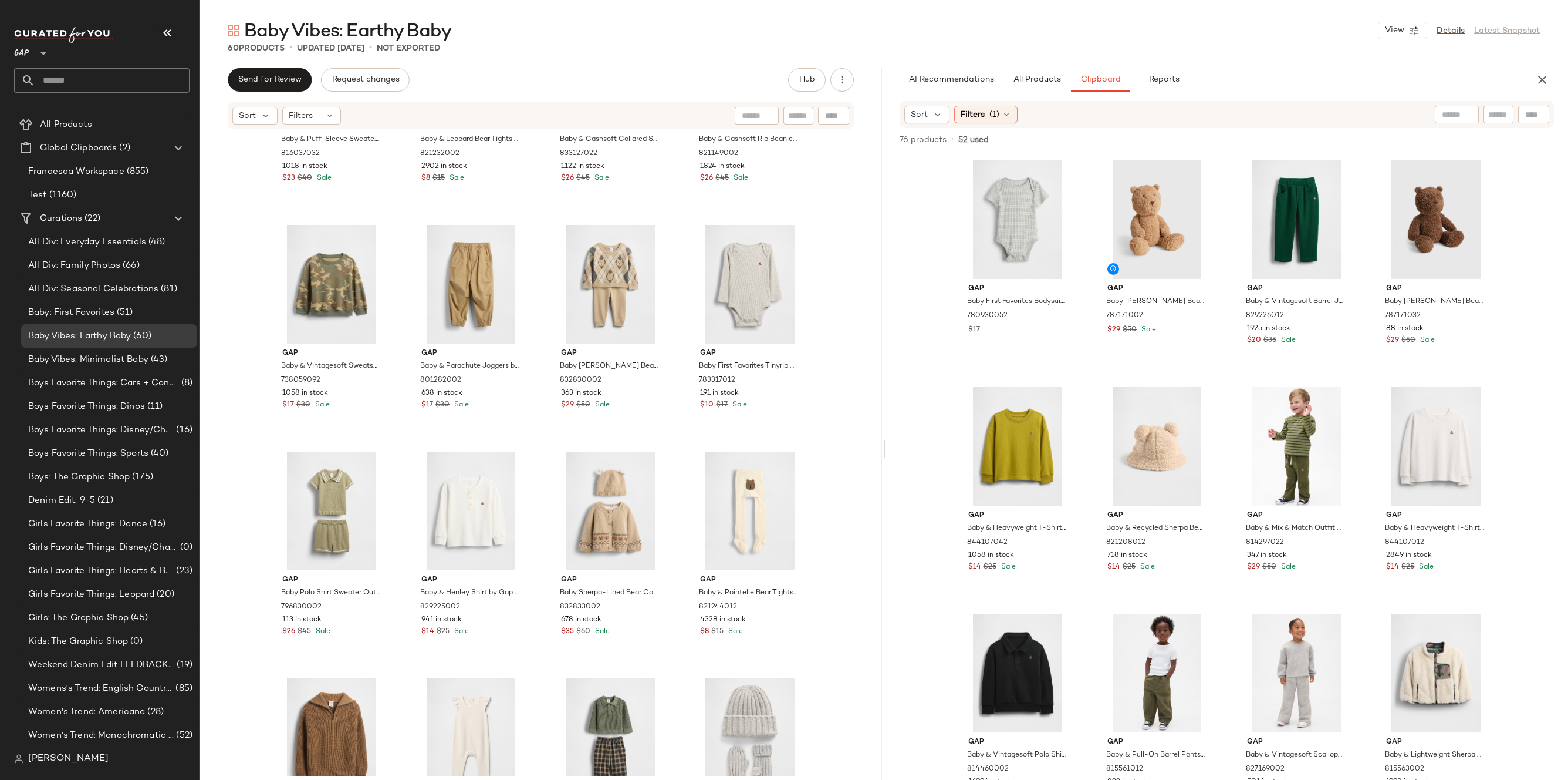
click at [1037, 94] on div "AI Recommendations All Products Clipboard Reports Sort Filters (3) Reset 605 of…" at bounding box center [1226, 449] width 682 height 761
click at [1037, 83] on span "All Products" at bounding box center [1036, 79] width 48 height 10
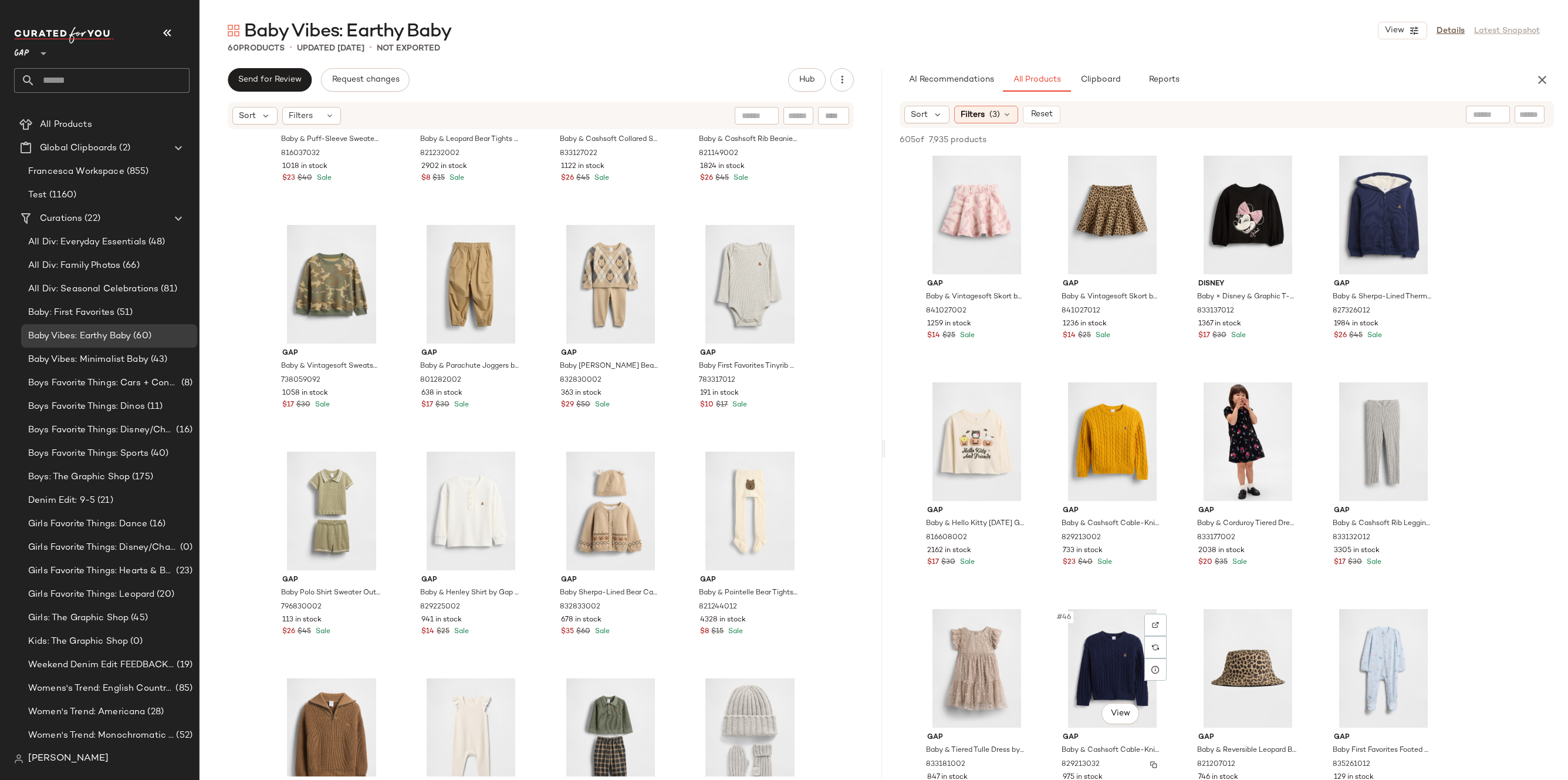
scroll to position [2417, 0]
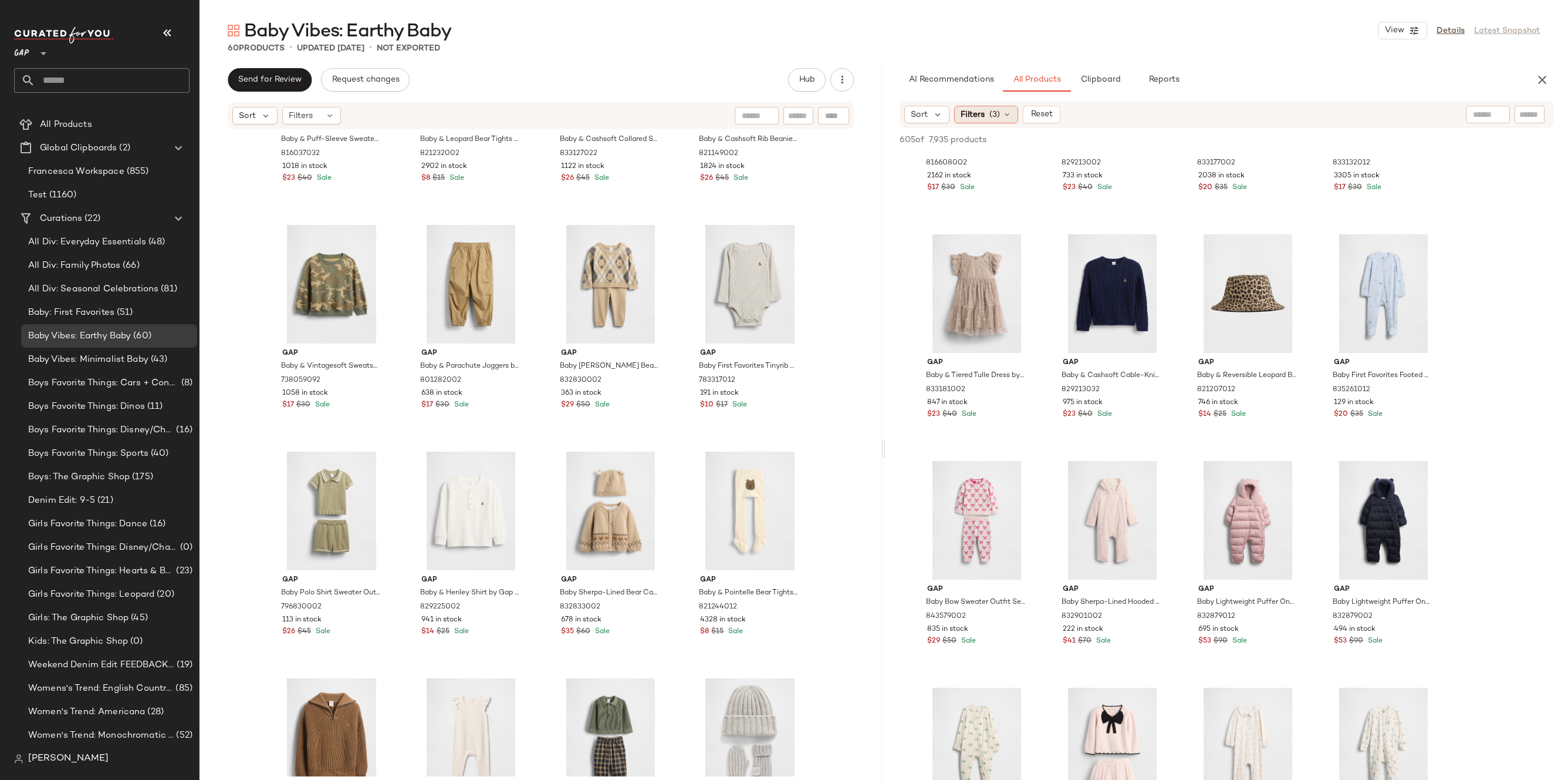
click at [1000, 110] on div "Filters (3)" at bounding box center [986, 114] width 64 height 18
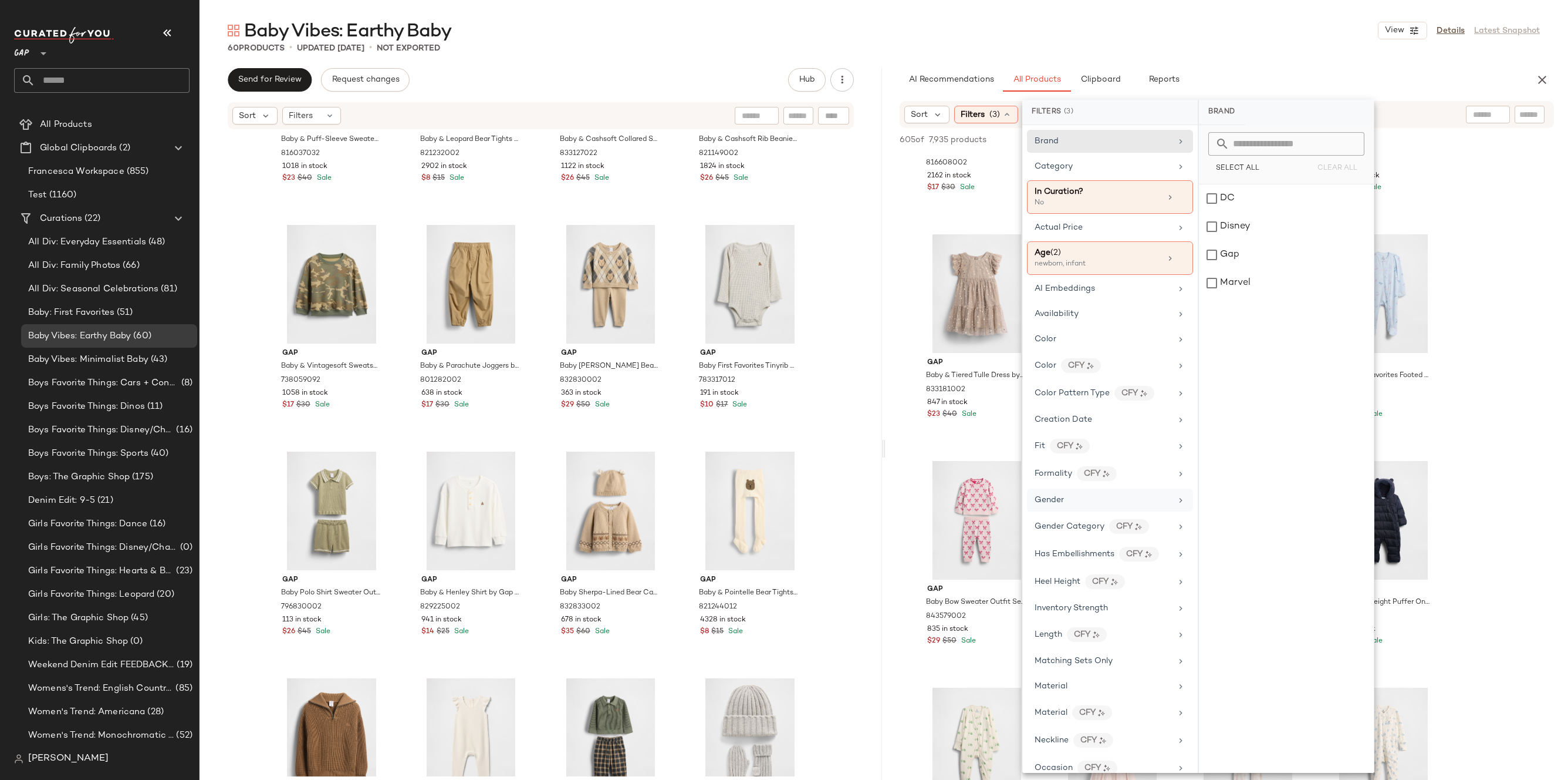
click at [1098, 494] on div "Gender" at bounding box center [1102, 500] width 137 height 13
click at [1258, 217] on div "[DEMOGRAPHIC_DATA]" at bounding box center [1287, 227] width 175 height 28
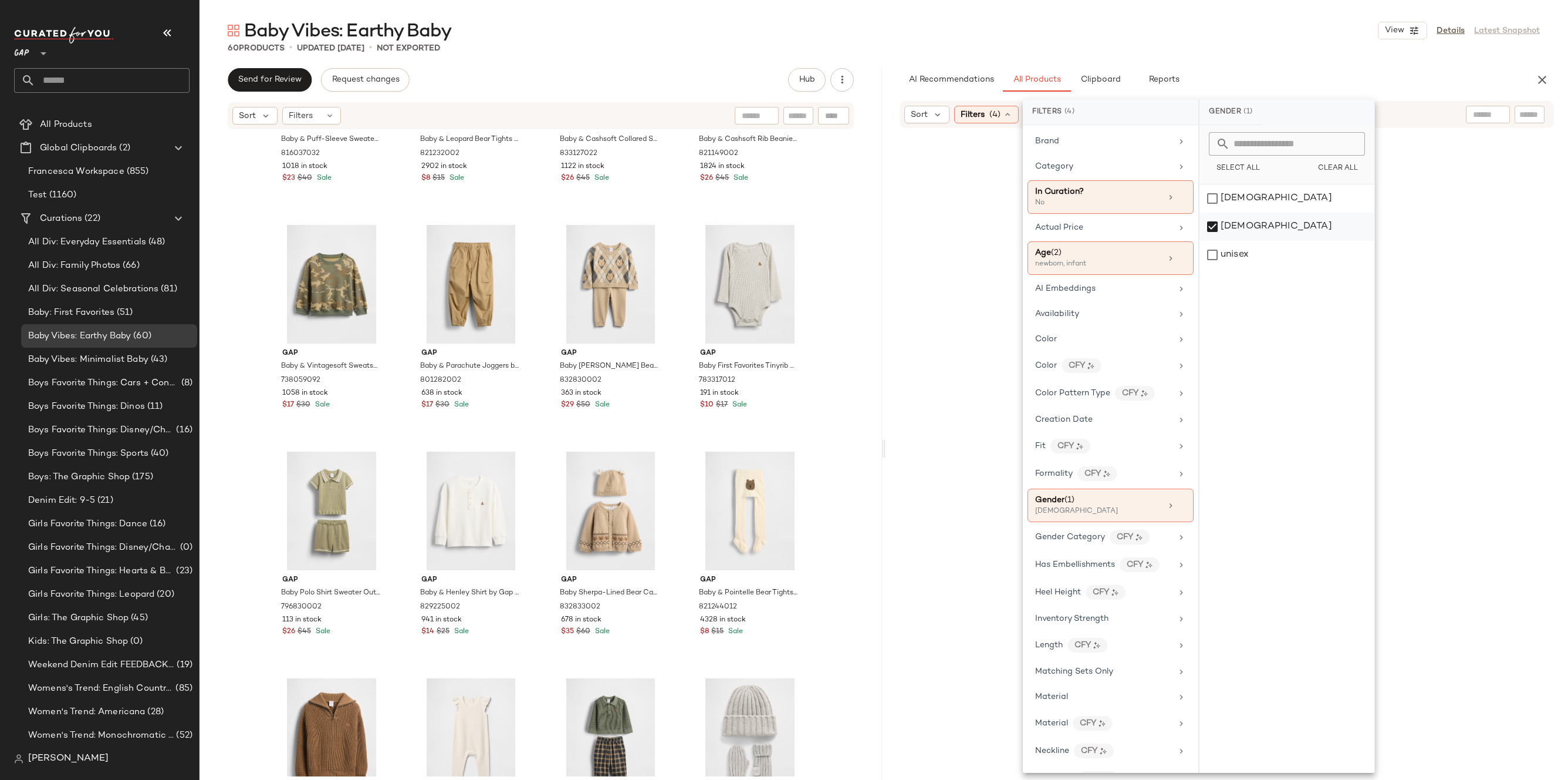
click at [1261, 228] on div "[DEMOGRAPHIC_DATA]" at bounding box center [1287, 227] width 175 height 28
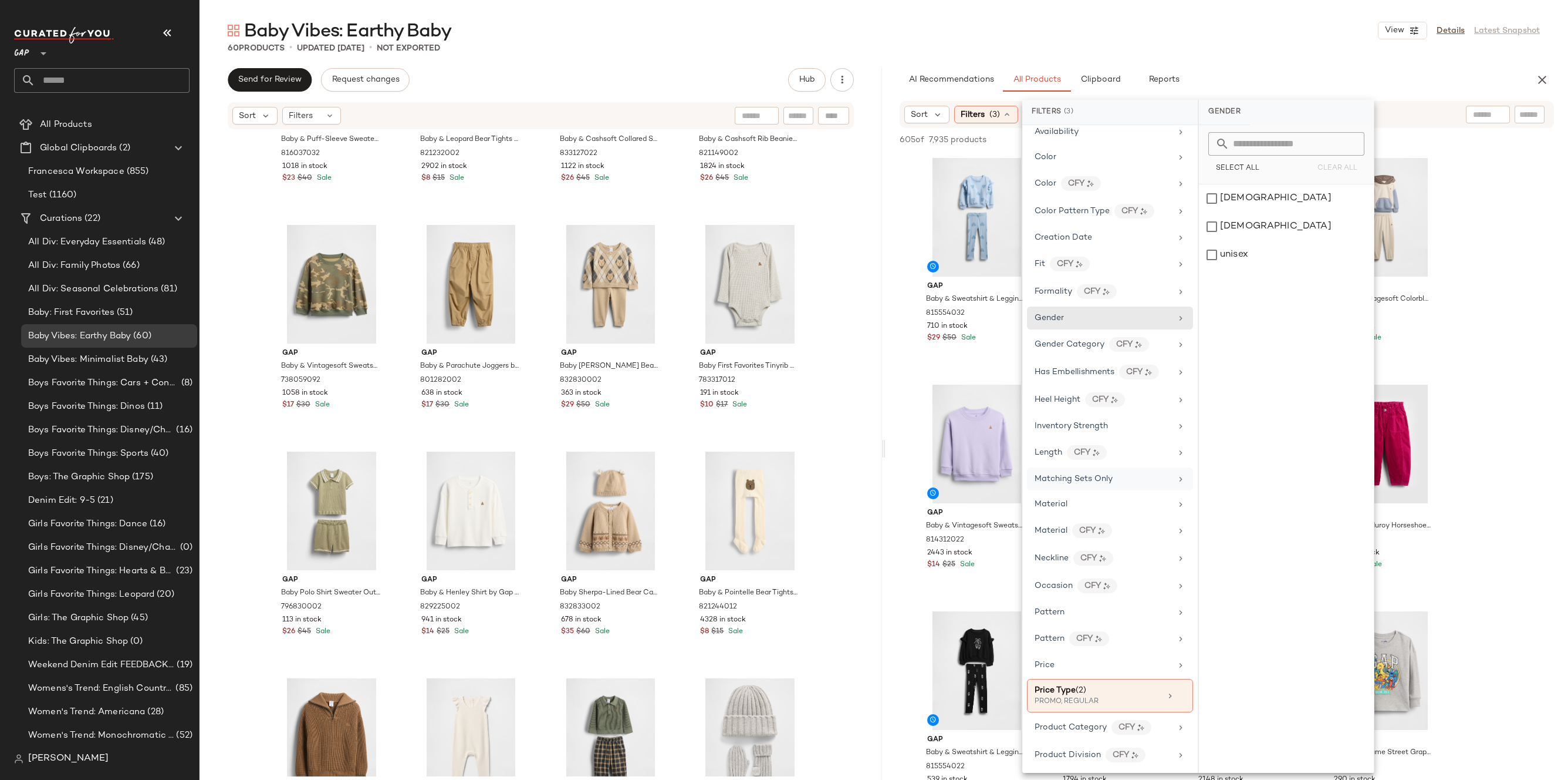
scroll to position [423, 0]
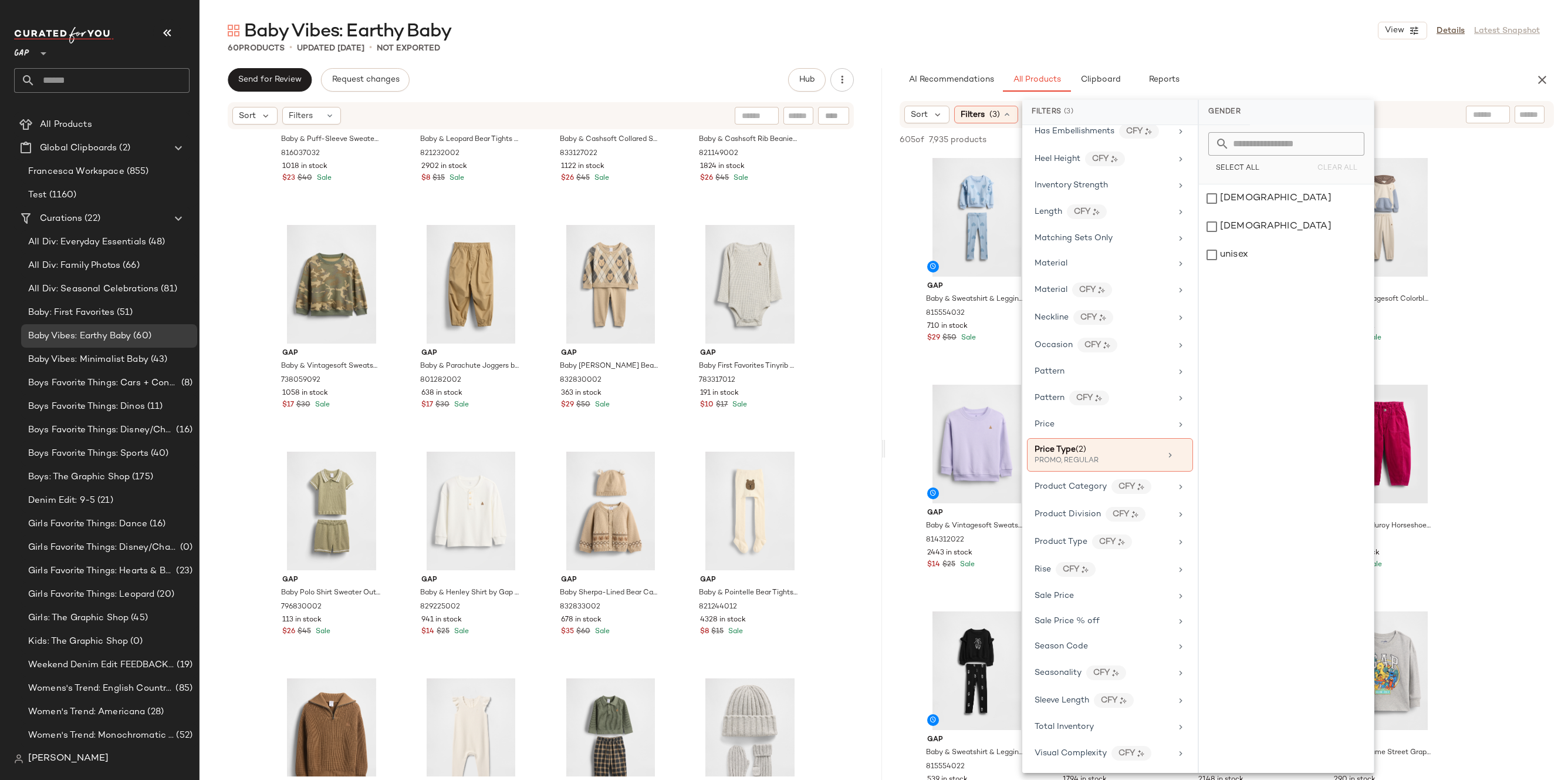
click at [1261, 86] on div "AI Recommendations All Products Clipboard Reports" at bounding box center [1208, 80] width 617 height 24
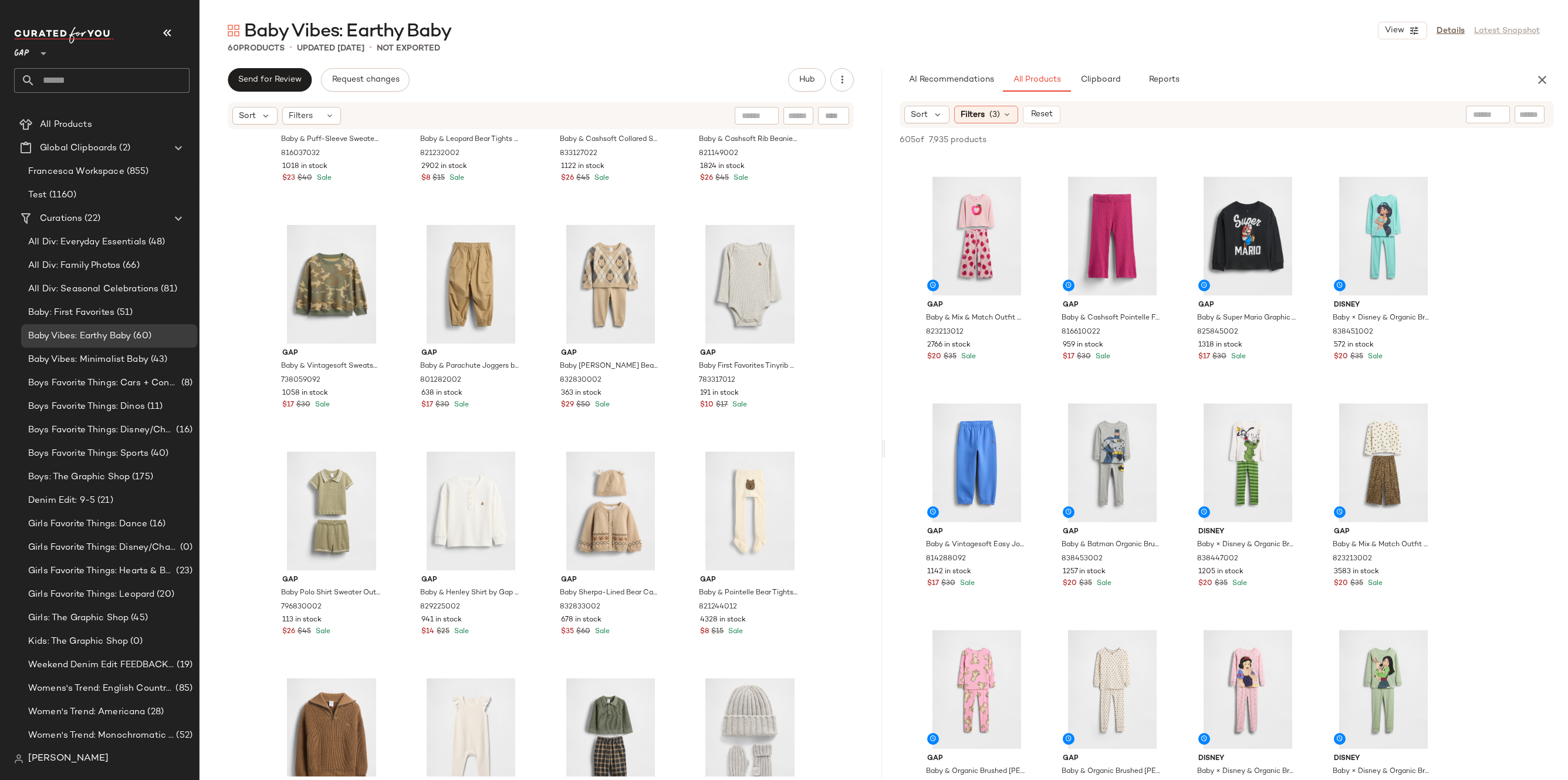
scroll to position [795, 0]
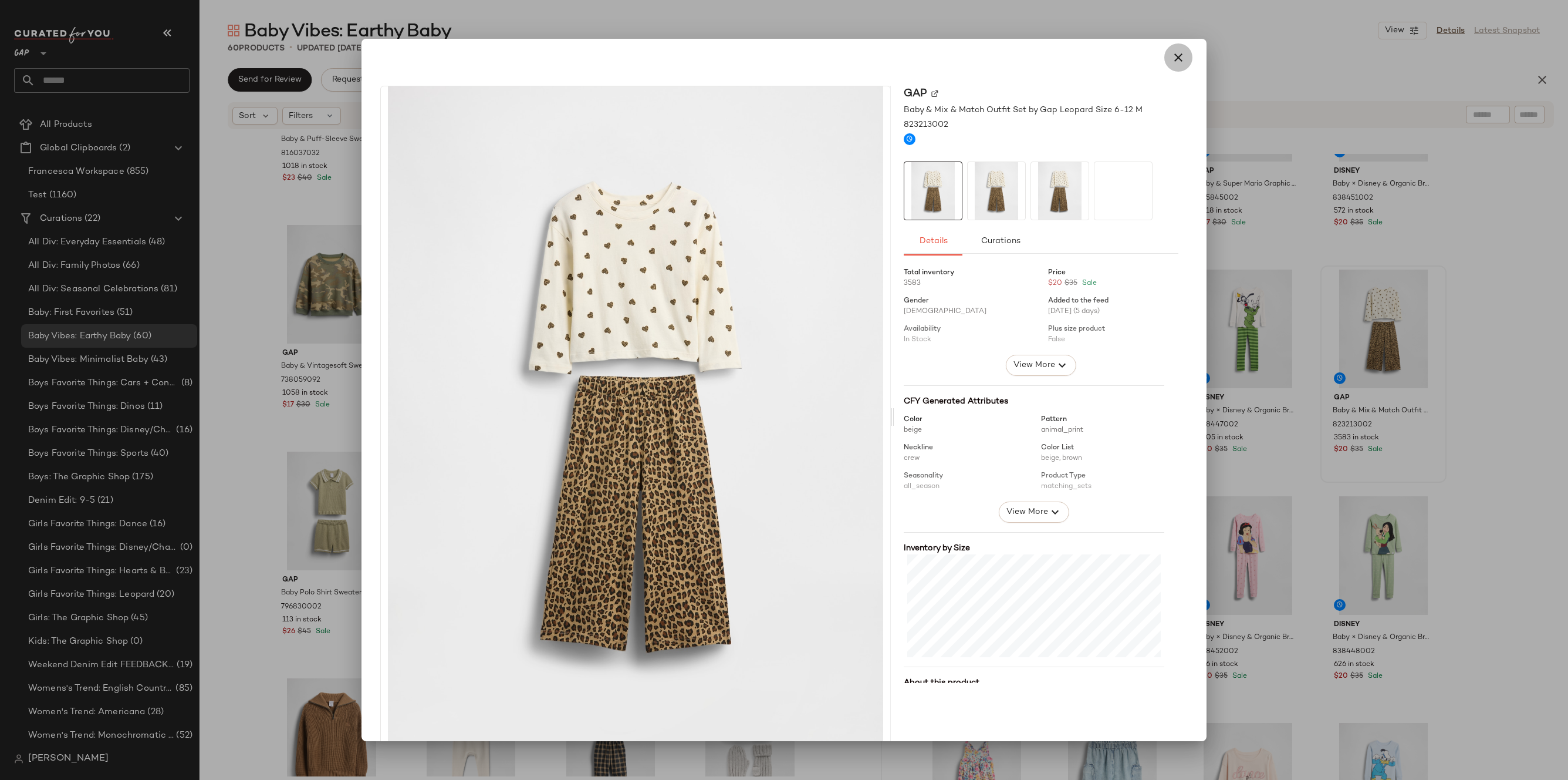
click at [1172, 51] on icon "button" at bounding box center [1177, 57] width 14 height 14
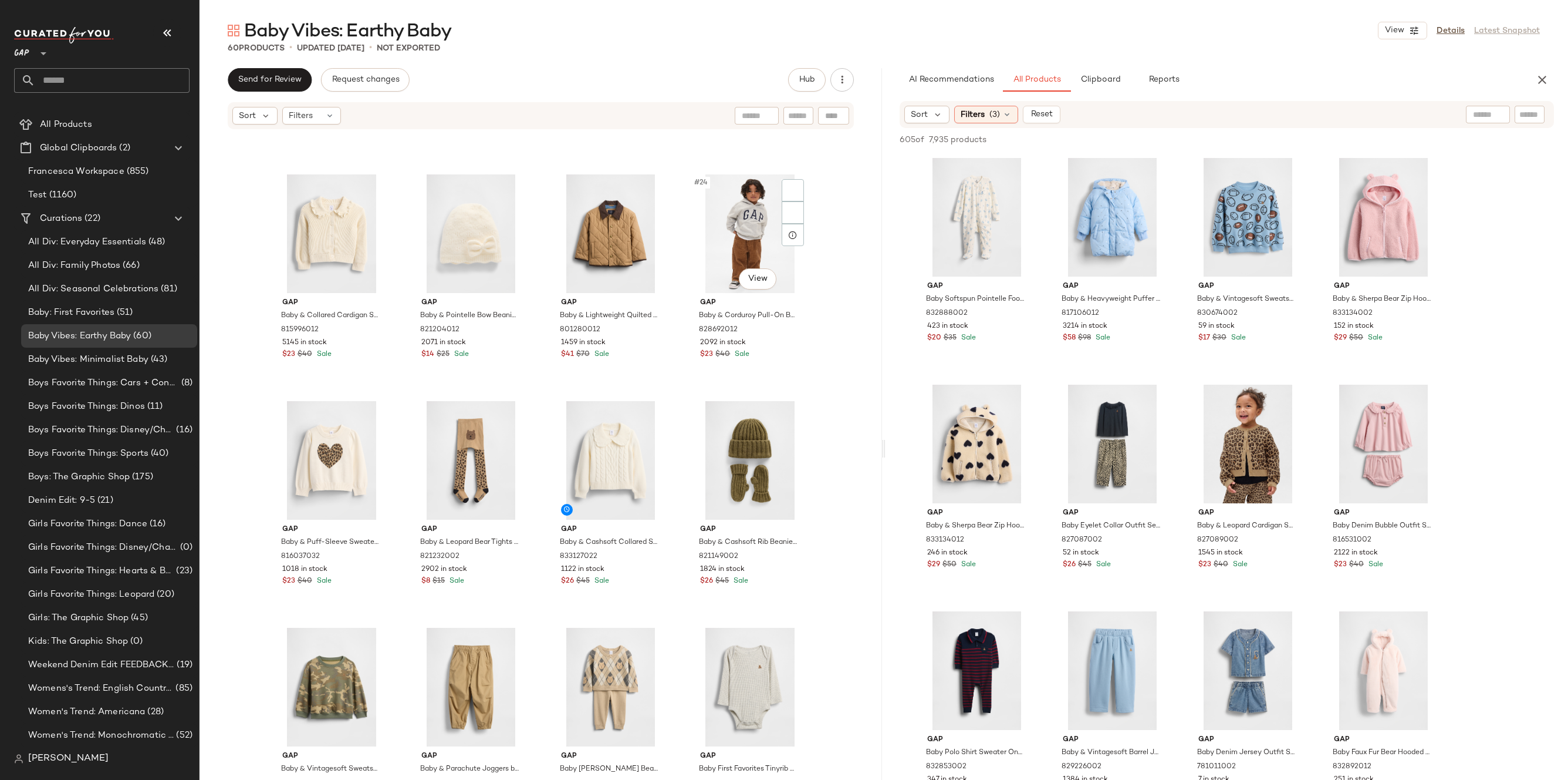
scroll to position [853, 0]
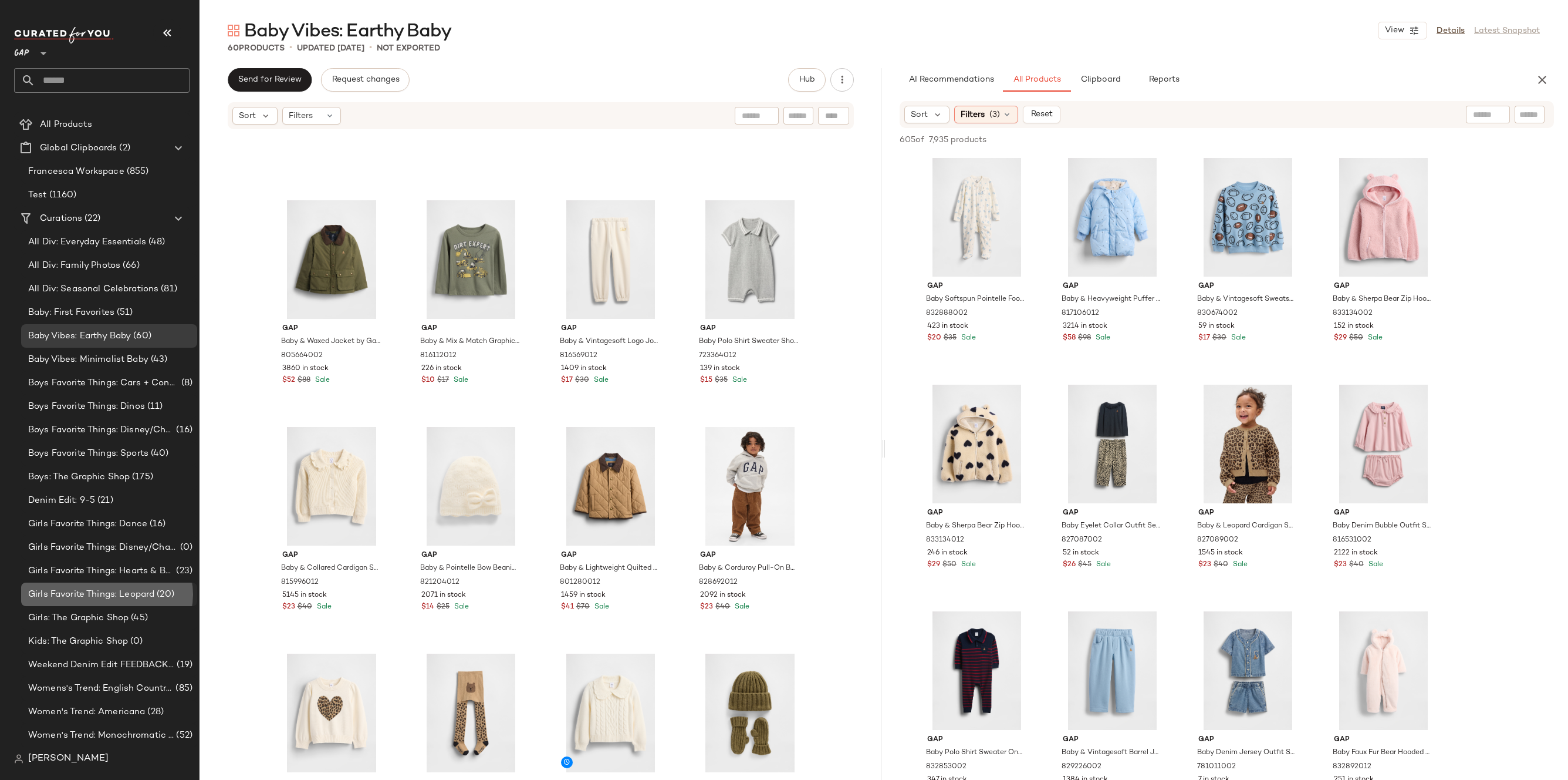
click at [151, 600] on span "Girls Favorite Things: Leopard" at bounding box center [91, 594] width 126 height 13
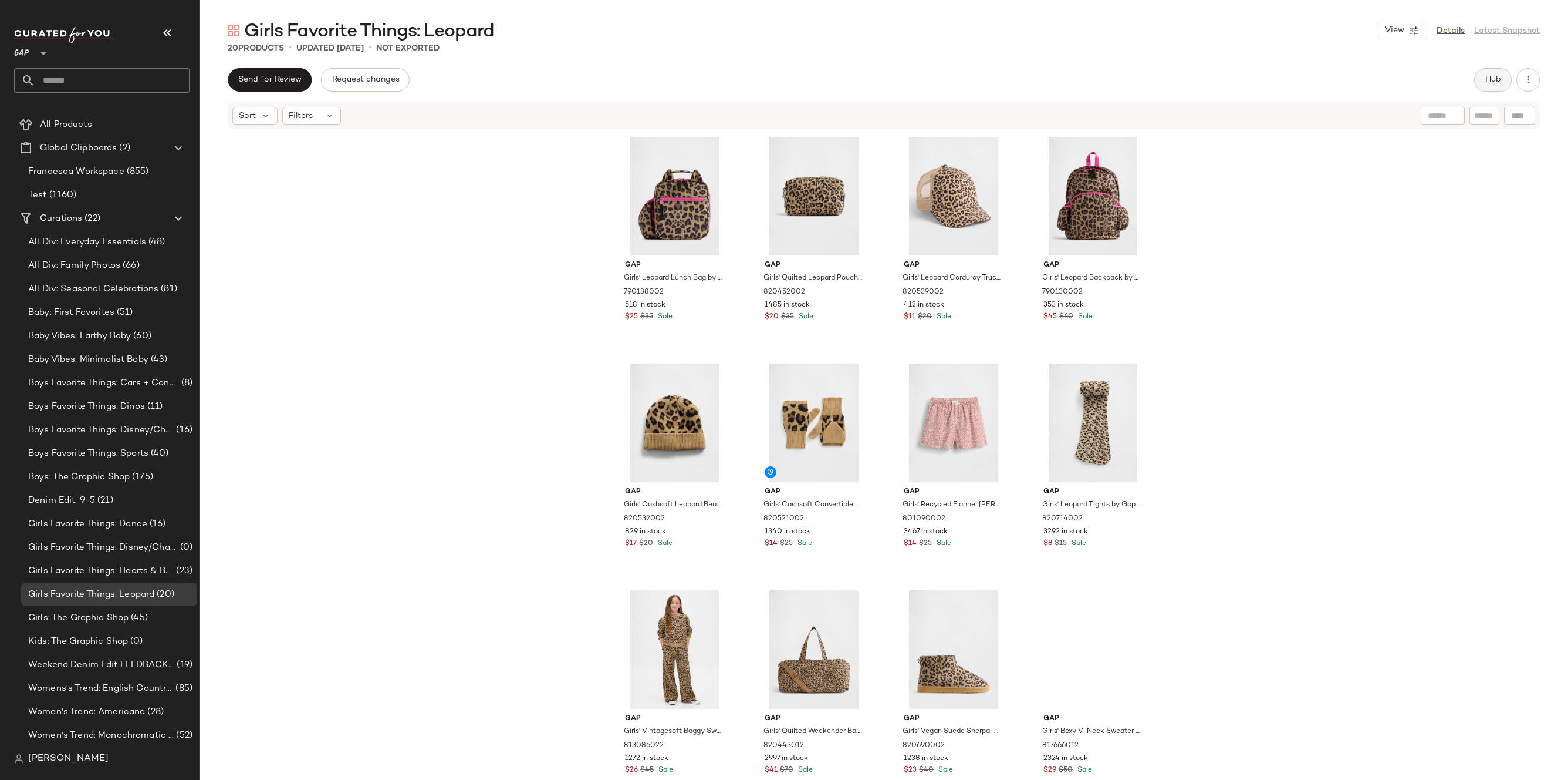
click at [1497, 79] on span "Hub" at bounding box center [1492, 79] width 16 height 10
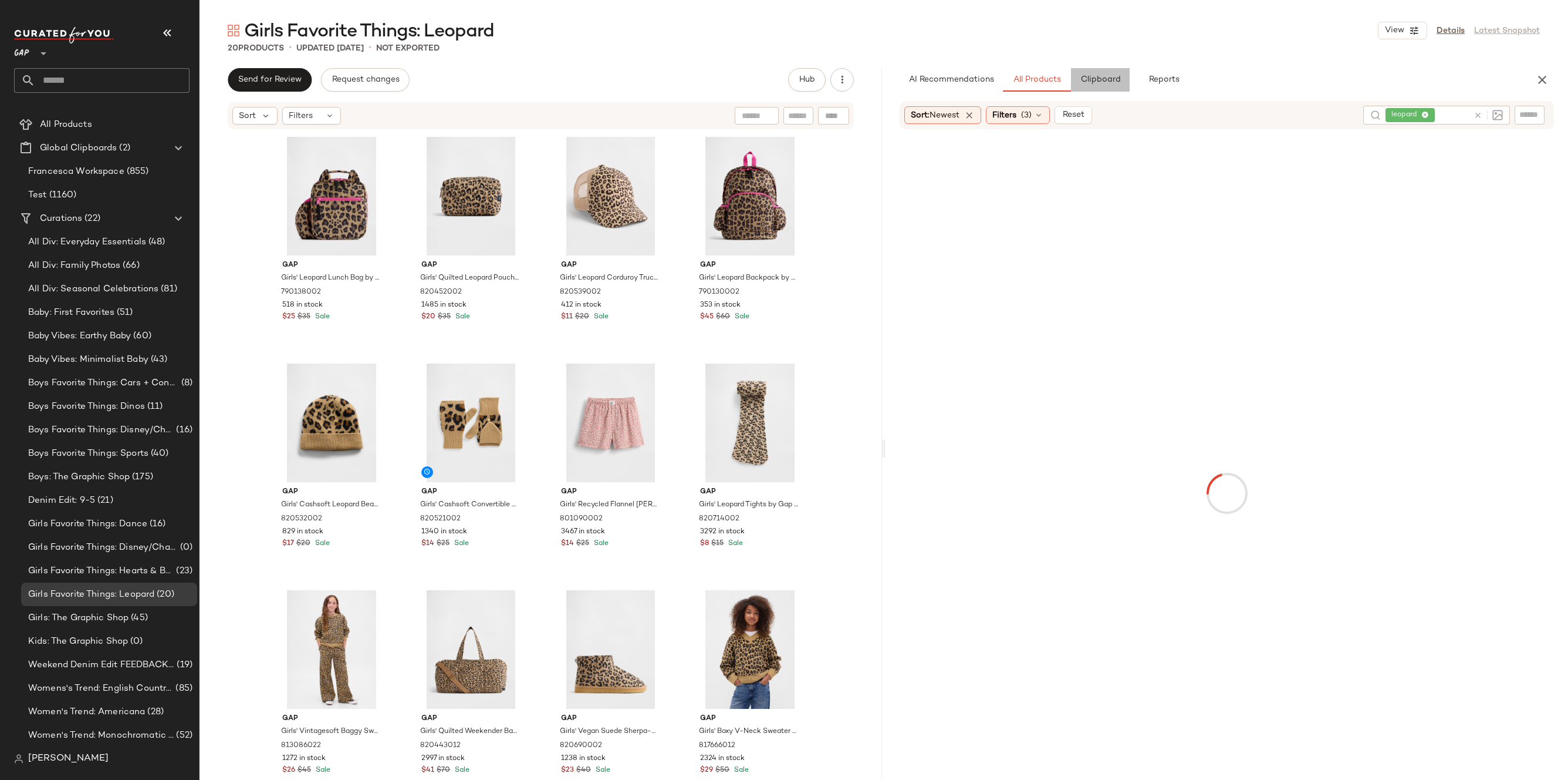
click at [1115, 71] on button "Clipboard" at bounding box center [1100, 80] width 59 height 24
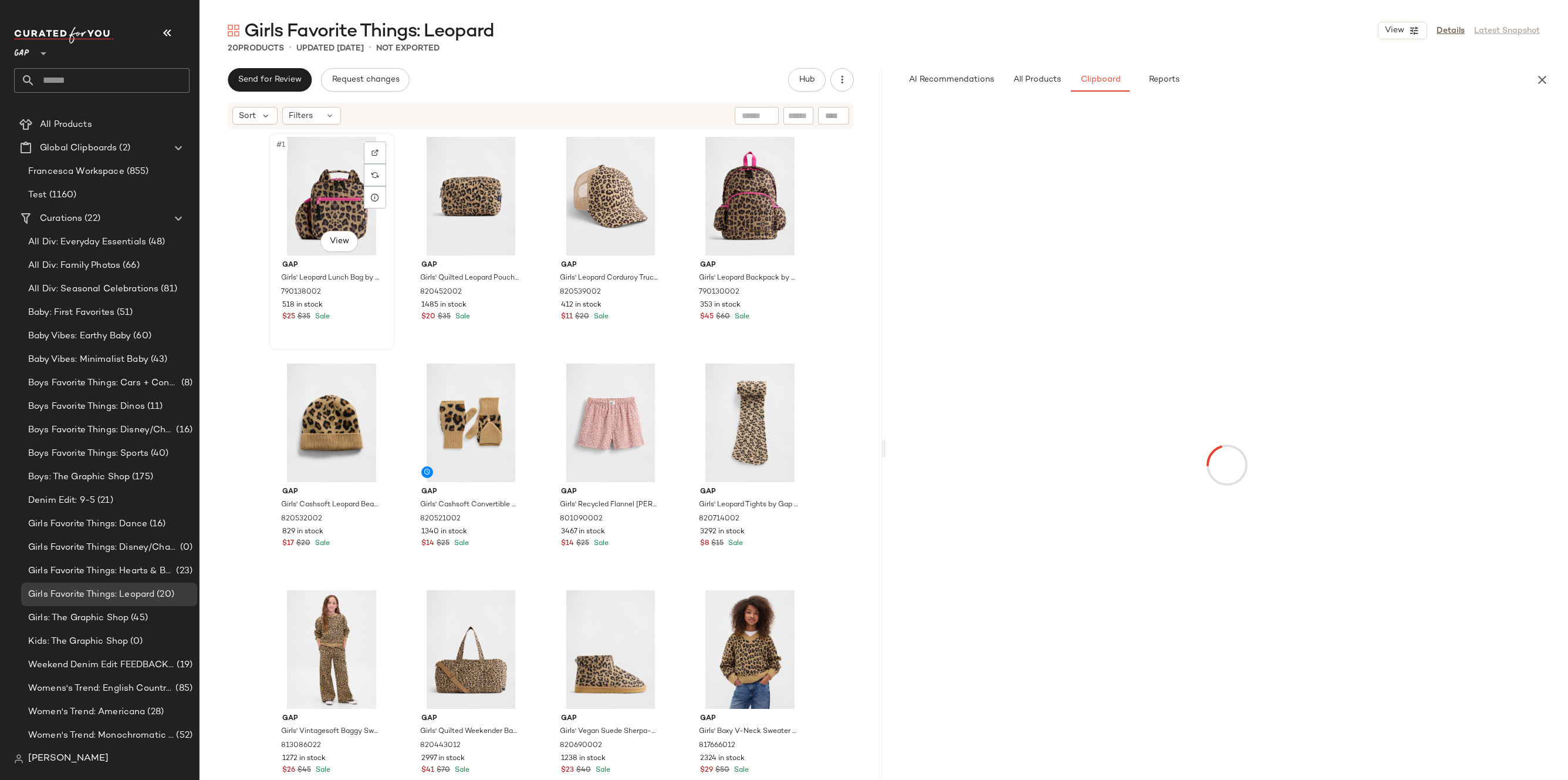
click at [284, 189] on div "#1 View" at bounding box center [331, 196] width 118 height 119
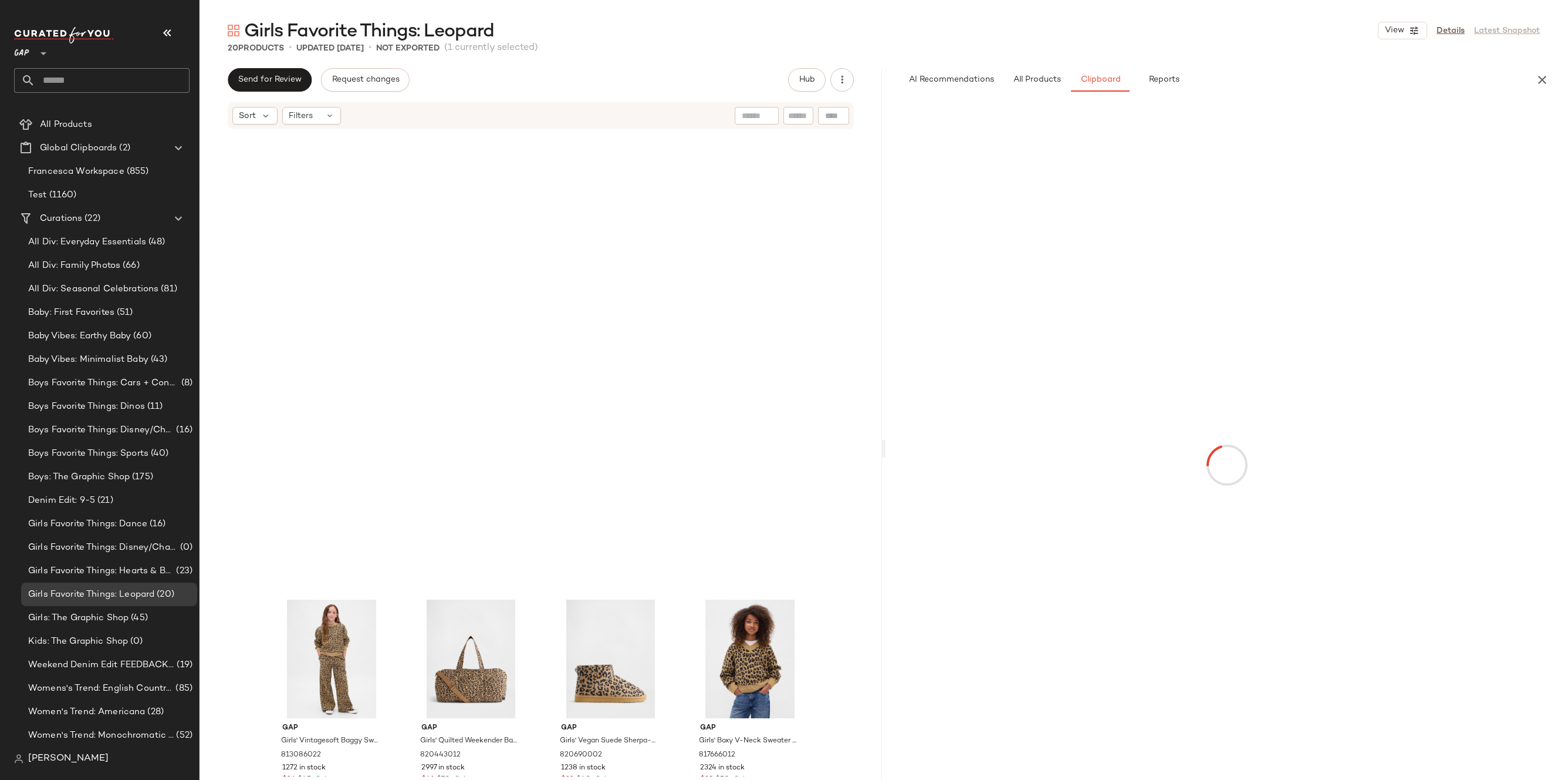
scroll to position [490, 0]
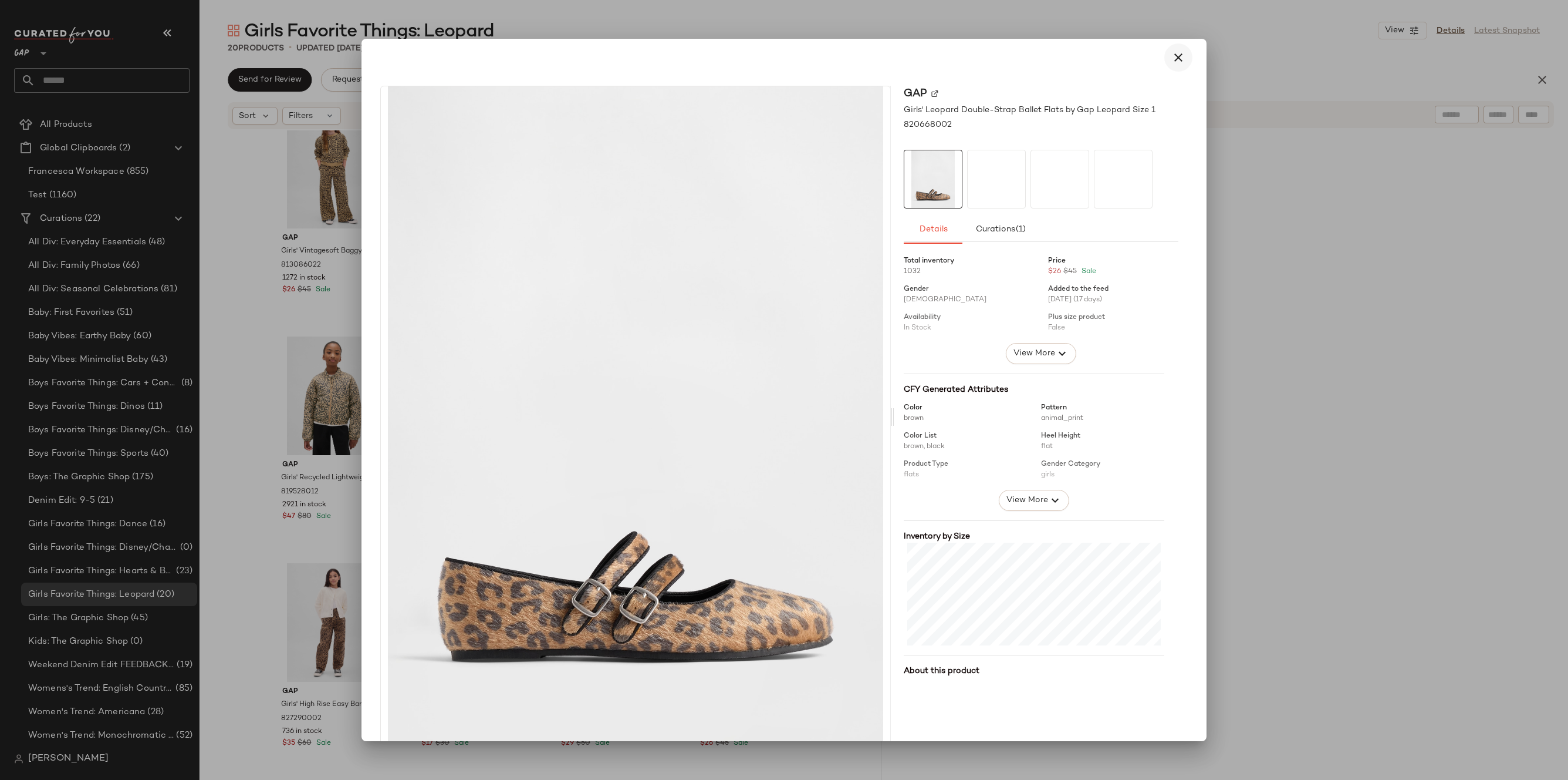
click at [1171, 63] on icon "button" at bounding box center [1177, 57] width 14 height 14
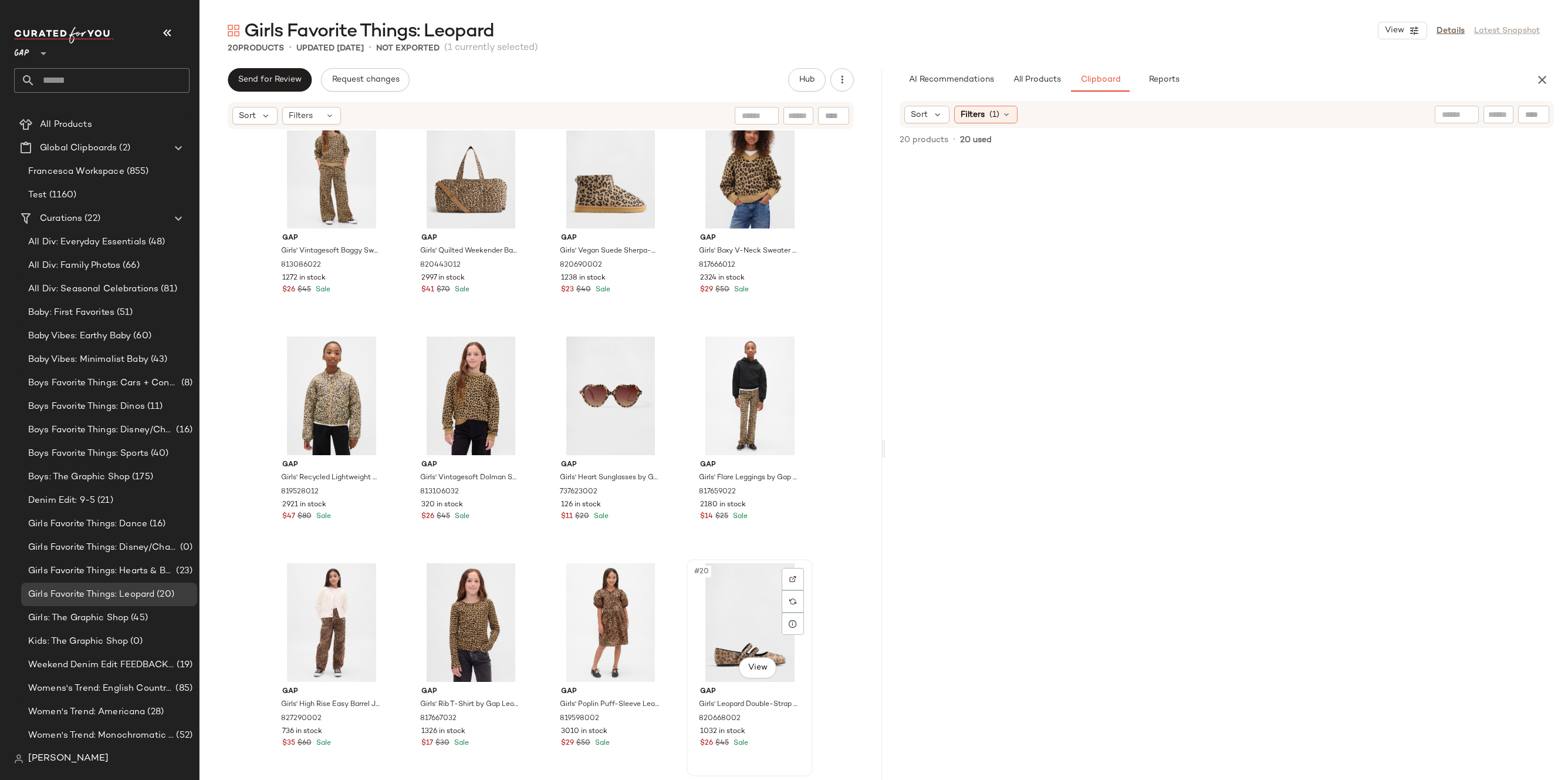
click at [753, 621] on div "#20 View" at bounding box center [749, 623] width 118 height 119
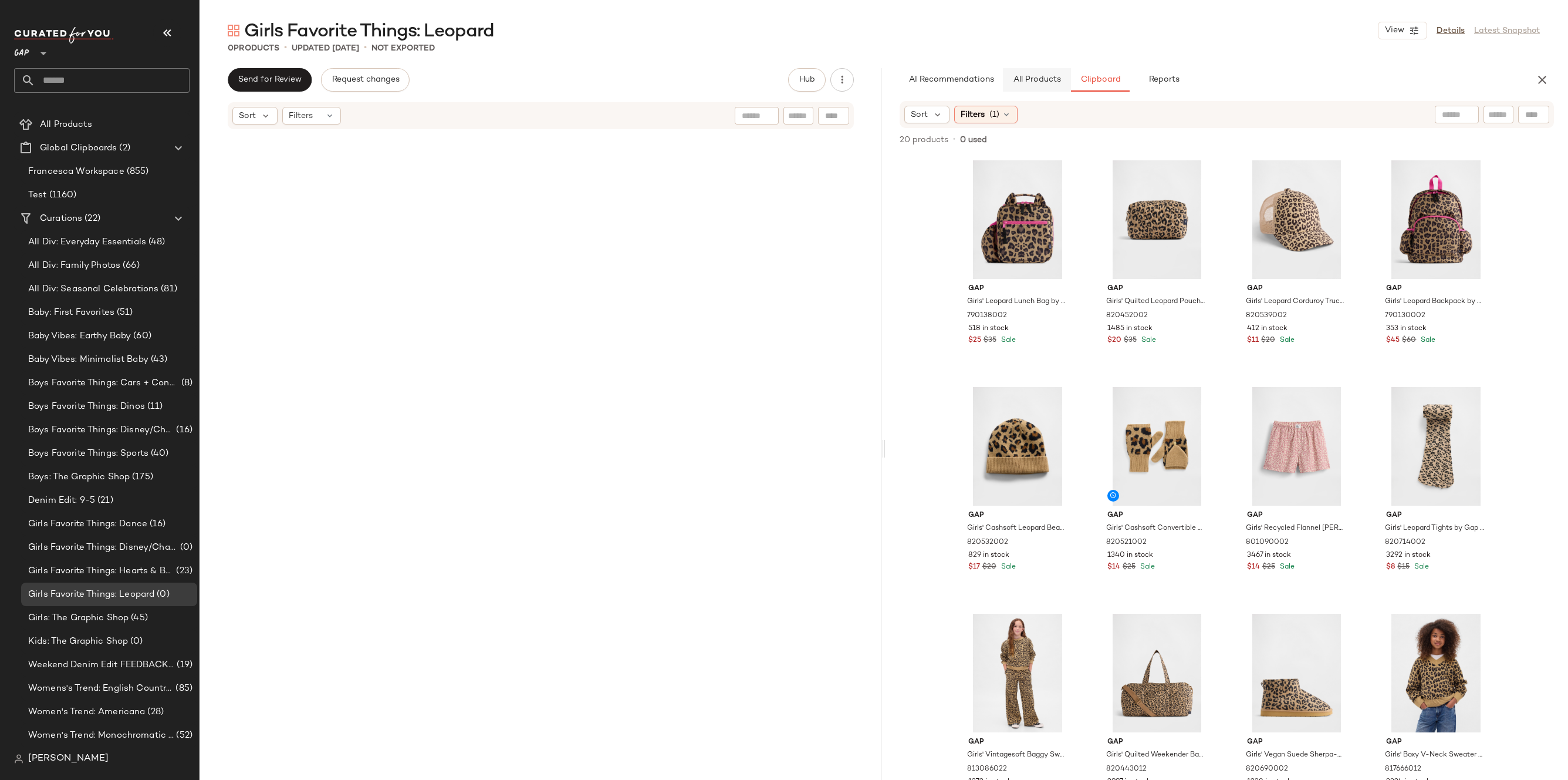
click at [1039, 71] on button "All Products" at bounding box center [1037, 80] width 68 height 24
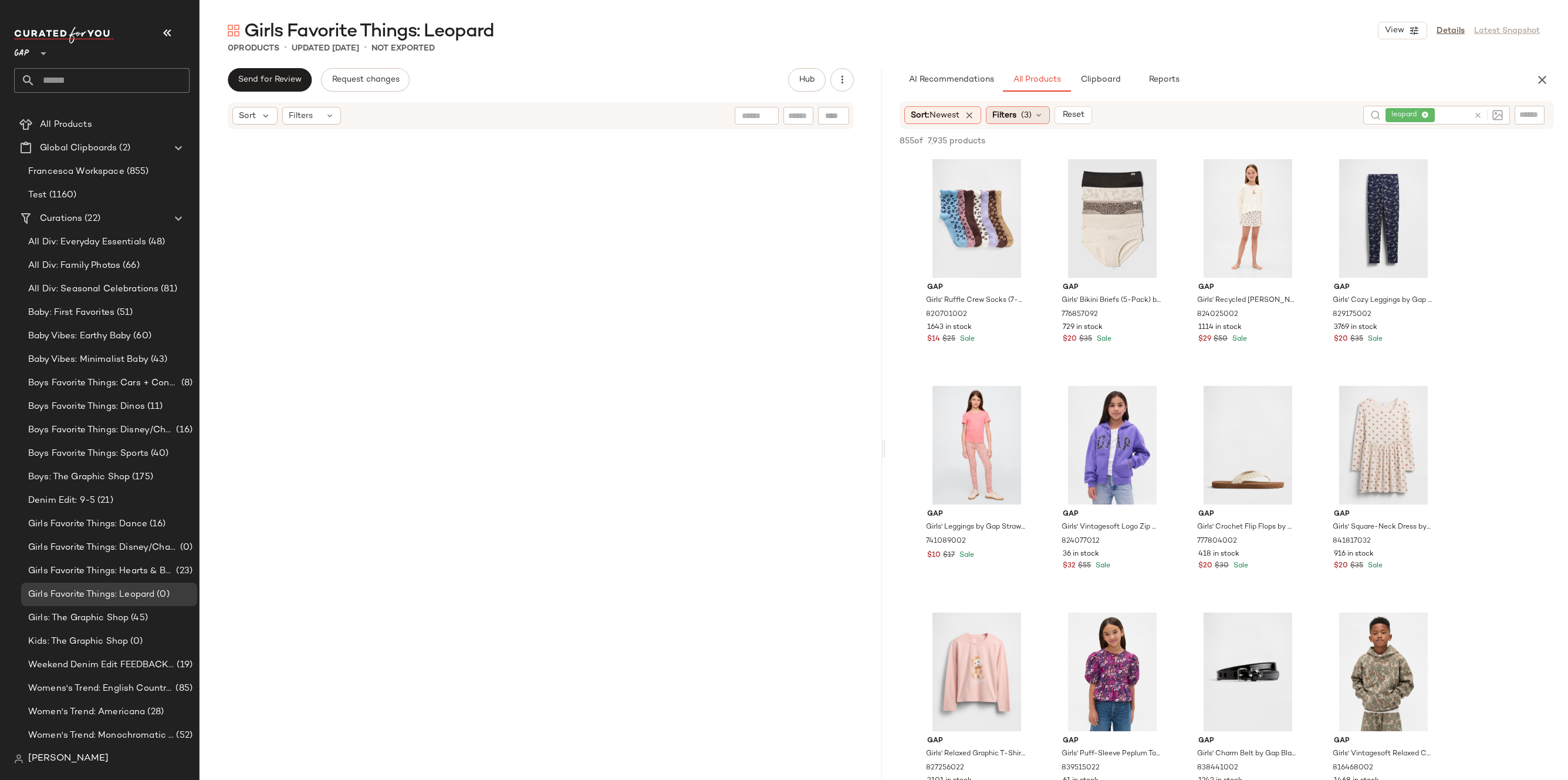
click at [1039, 120] on div "Filters (3)" at bounding box center [1018, 115] width 64 height 18
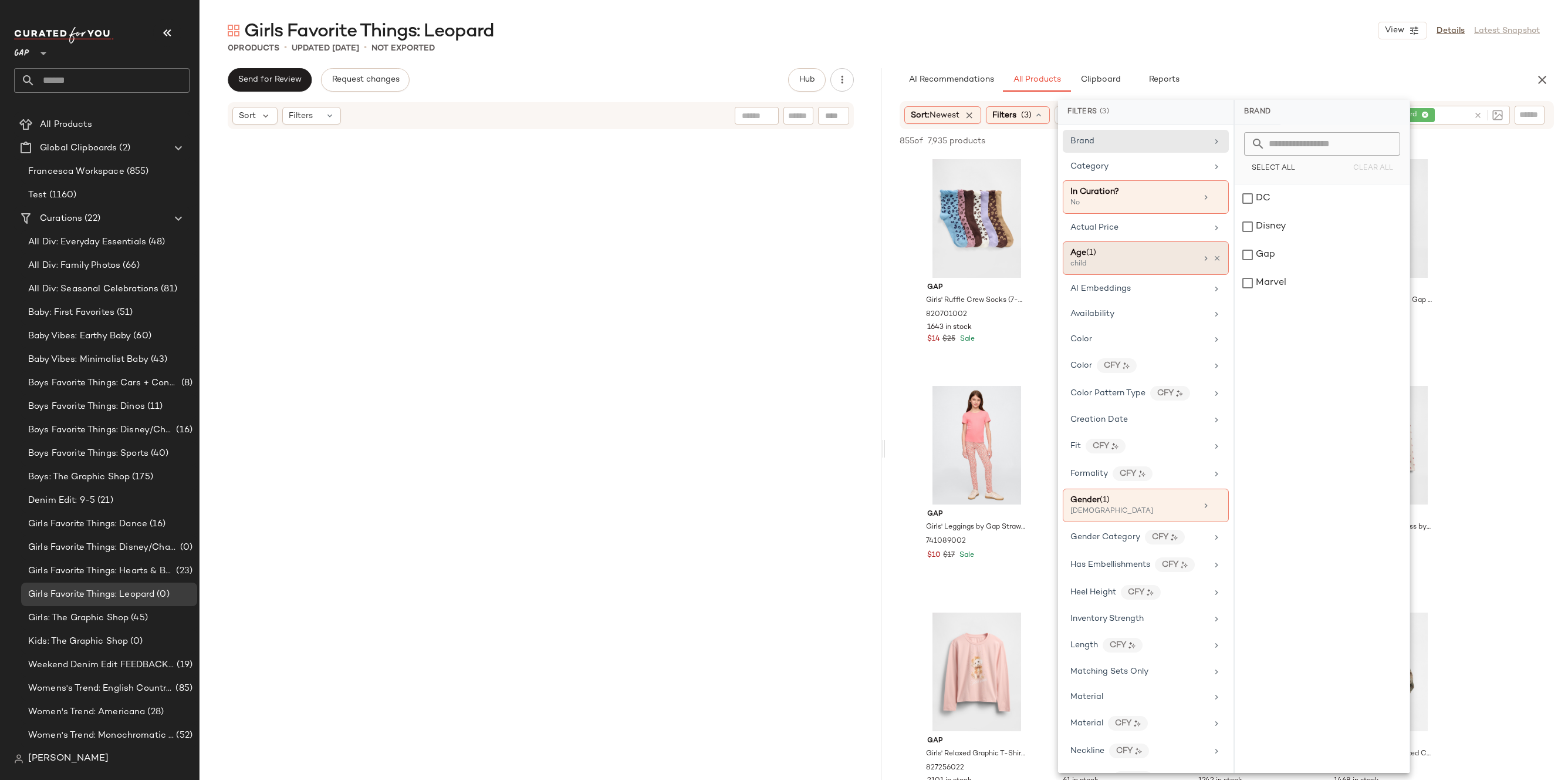
click at [1164, 255] on div "Age ([DEMOGRAPHIC_DATA])" at bounding box center [1134, 253] width 126 height 13
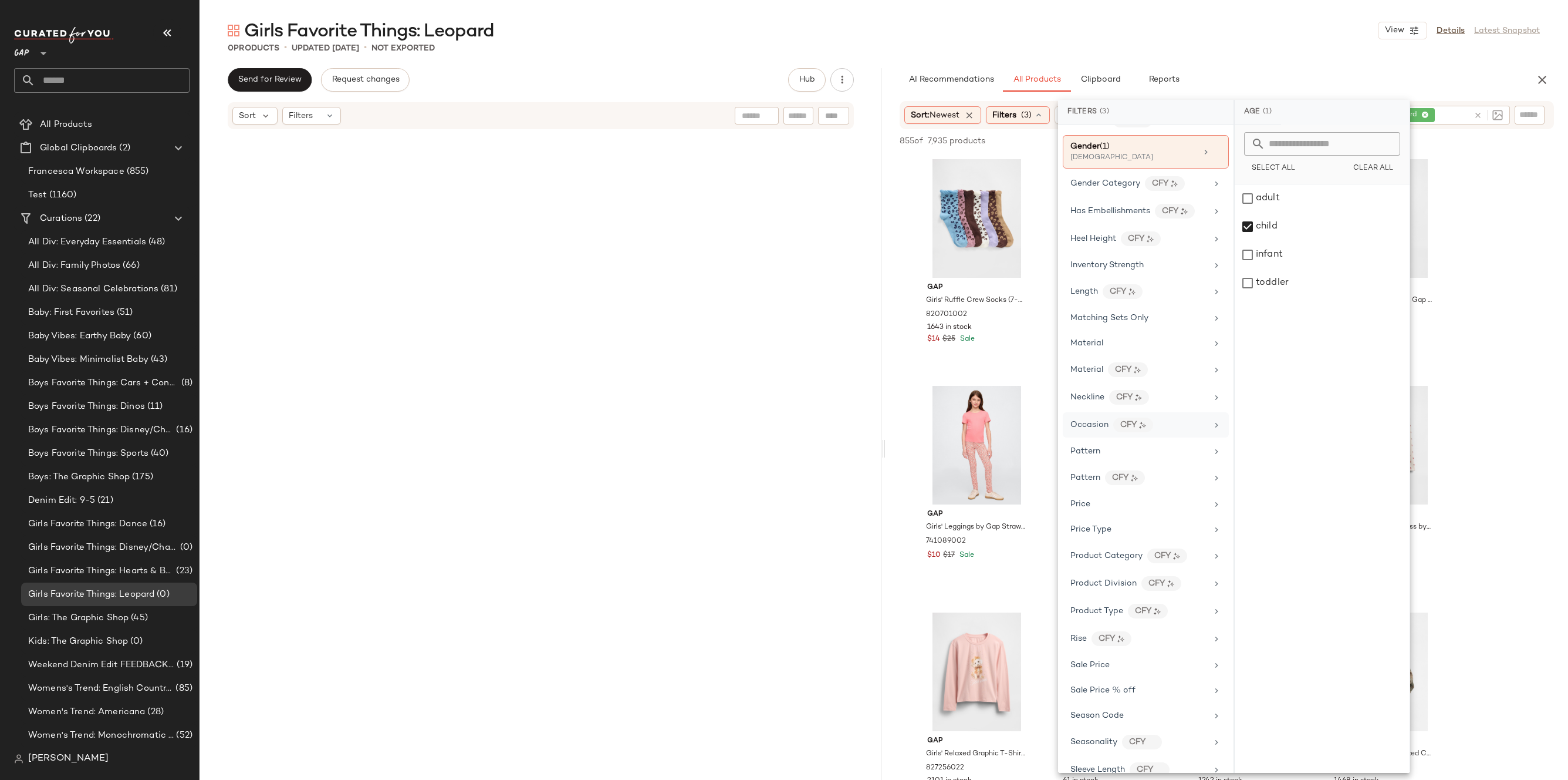
scroll to position [423, 0]
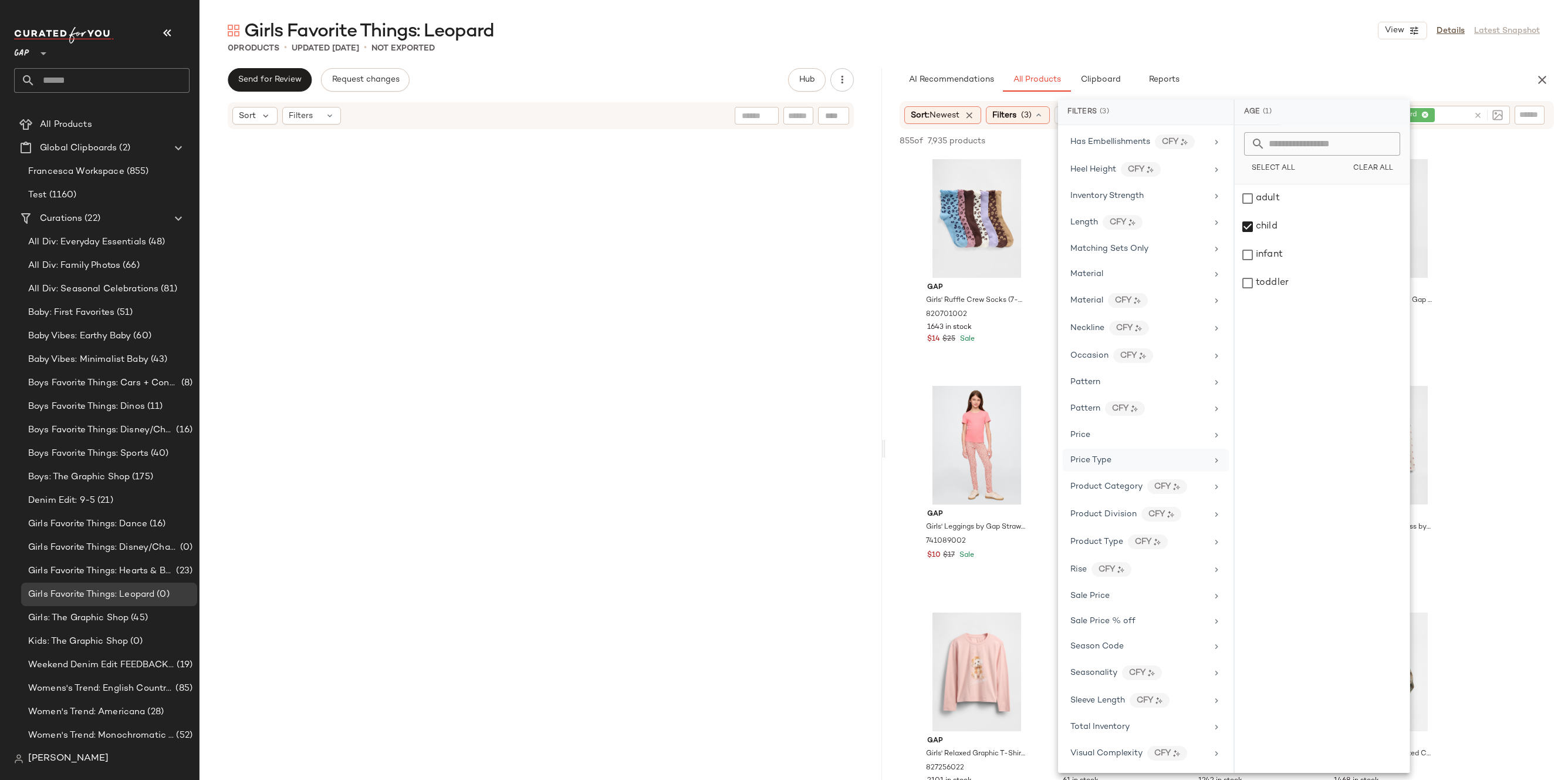
click at [1149, 465] on div "Price Type" at bounding box center [1139, 460] width 137 height 13
click at [1289, 250] on div "PROMO" at bounding box center [1322, 255] width 175 height 28
click at [1289, 287] on div "REGULAR" at bounding box center [1322, 283] width 175 height 28
click at [1348, 45] on div "0 Products • updated [DATE] • Not Exported" at bounding box center [883, 48] width 1368 height 12
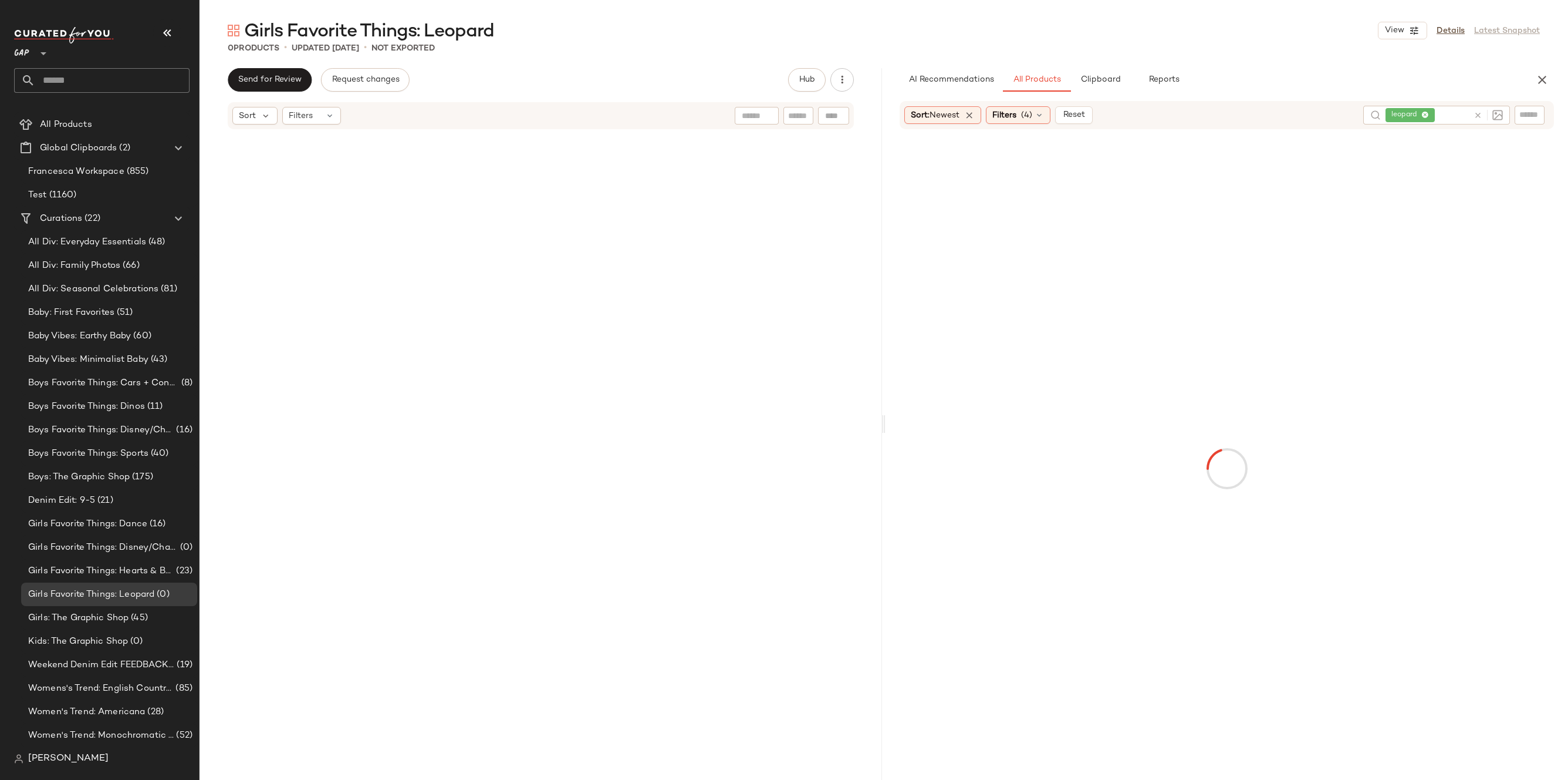
click at [1479, 113] on icon at bounding box center [1477, 115] width 9 height 9
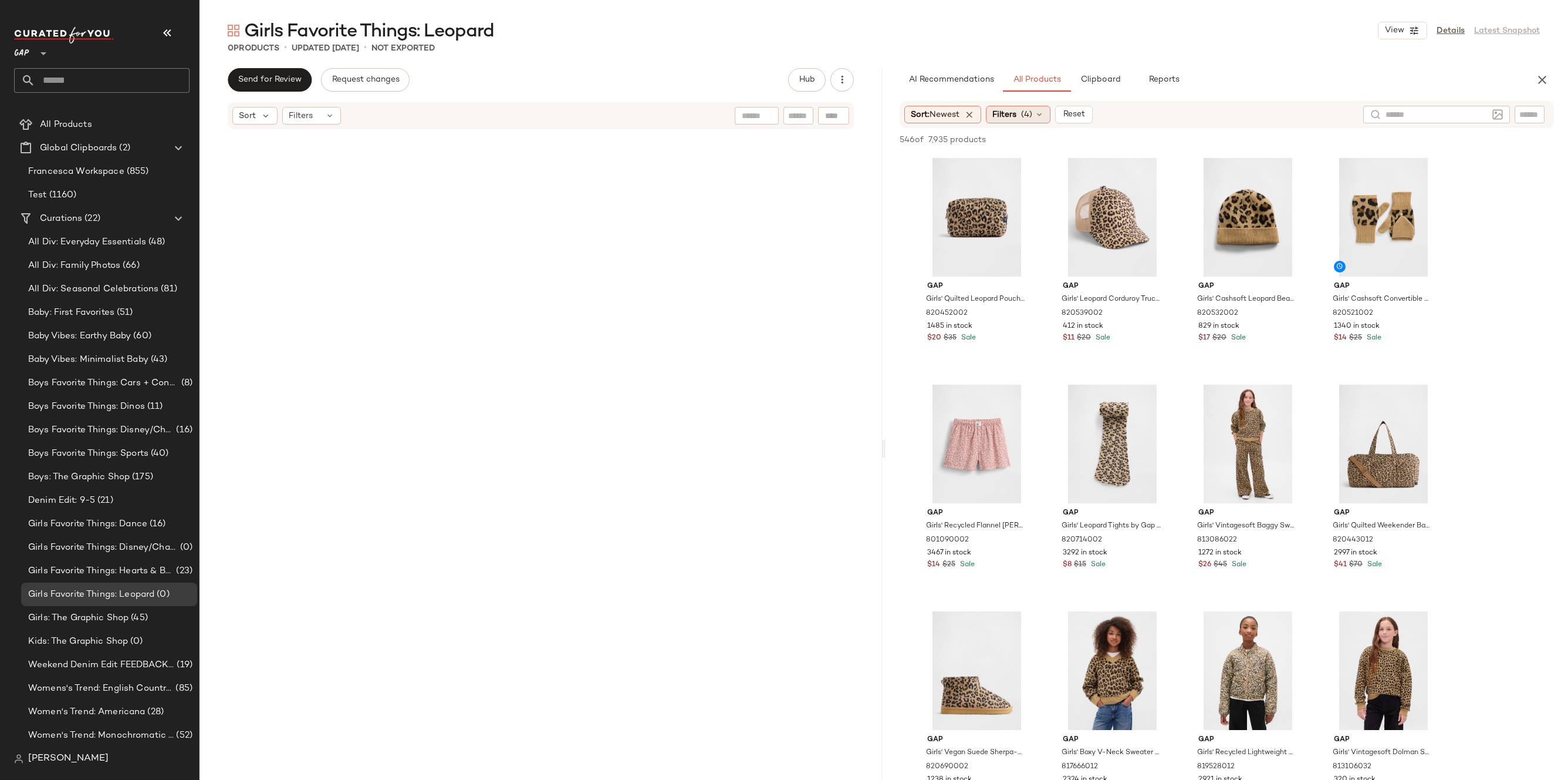
click at [1035, 118] on div "Filters (4)" at bounding box center [1018, 114] width 65 height 18
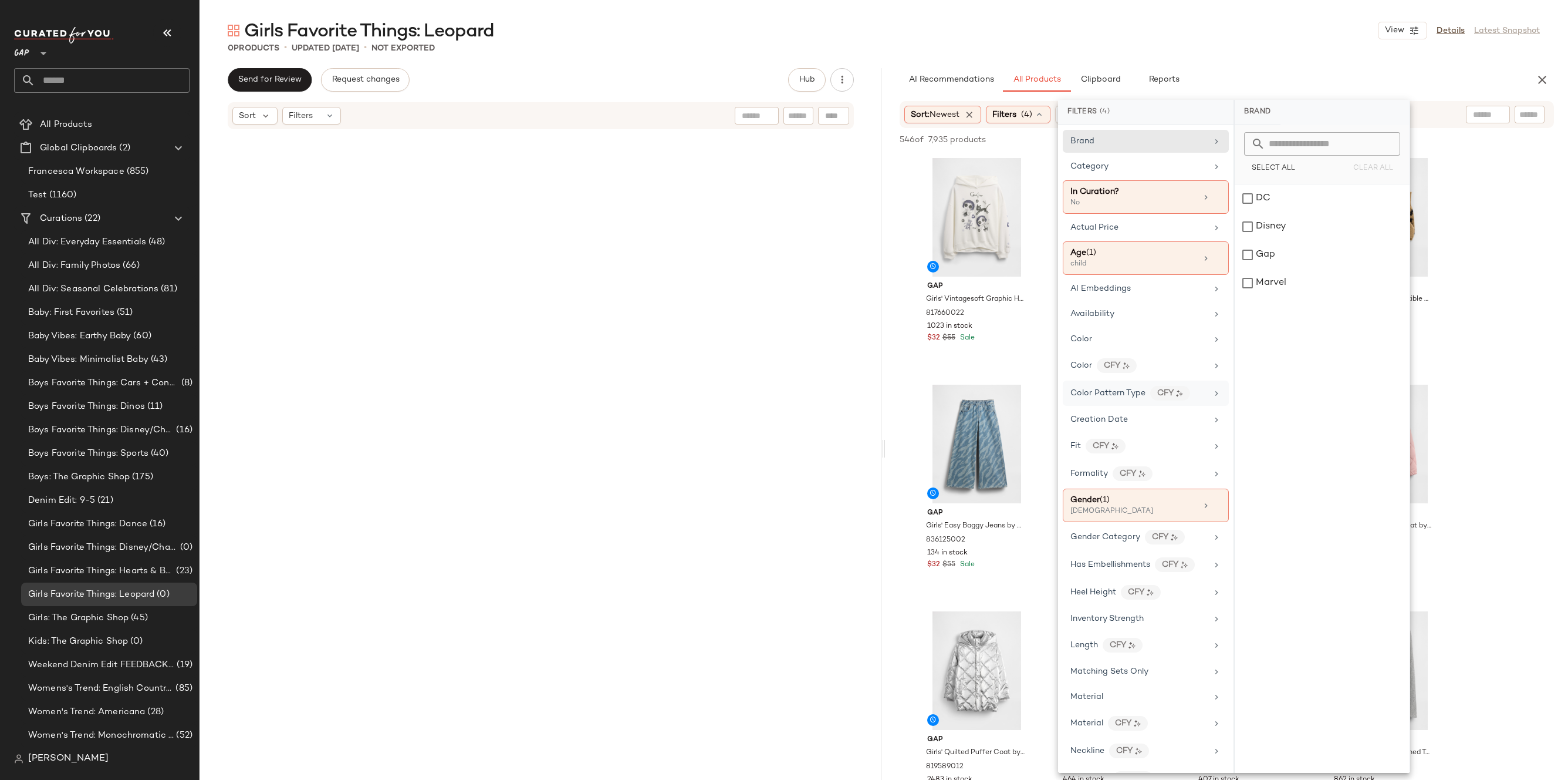
click at [1132, 390] on span "Color Pattern Type" at bounding box center [1108, 393] width 75 height 9
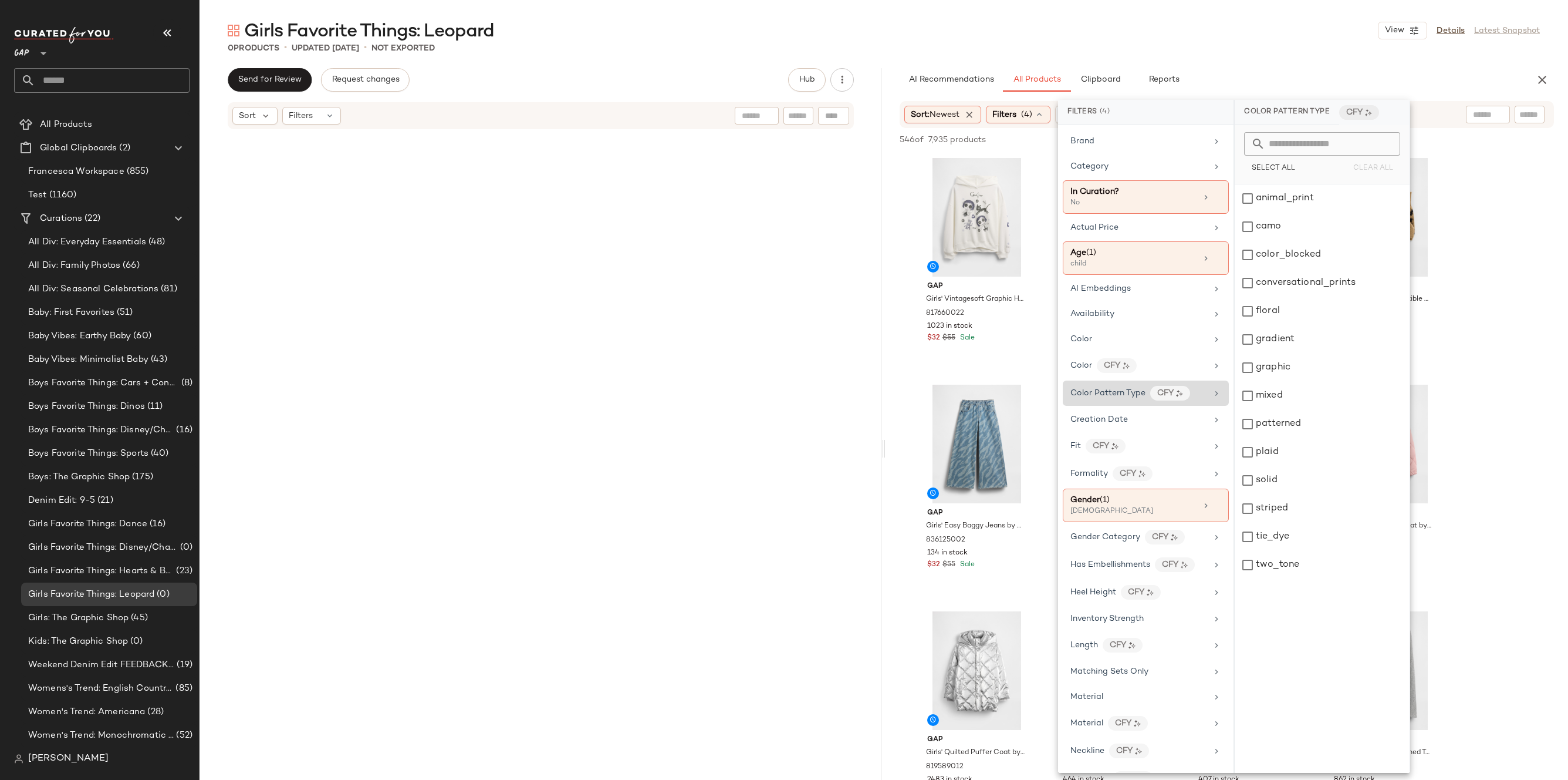
click at [1132, 391] on span "Color Pattern Type" at bounding box center [1108, 393] width 75 height 9
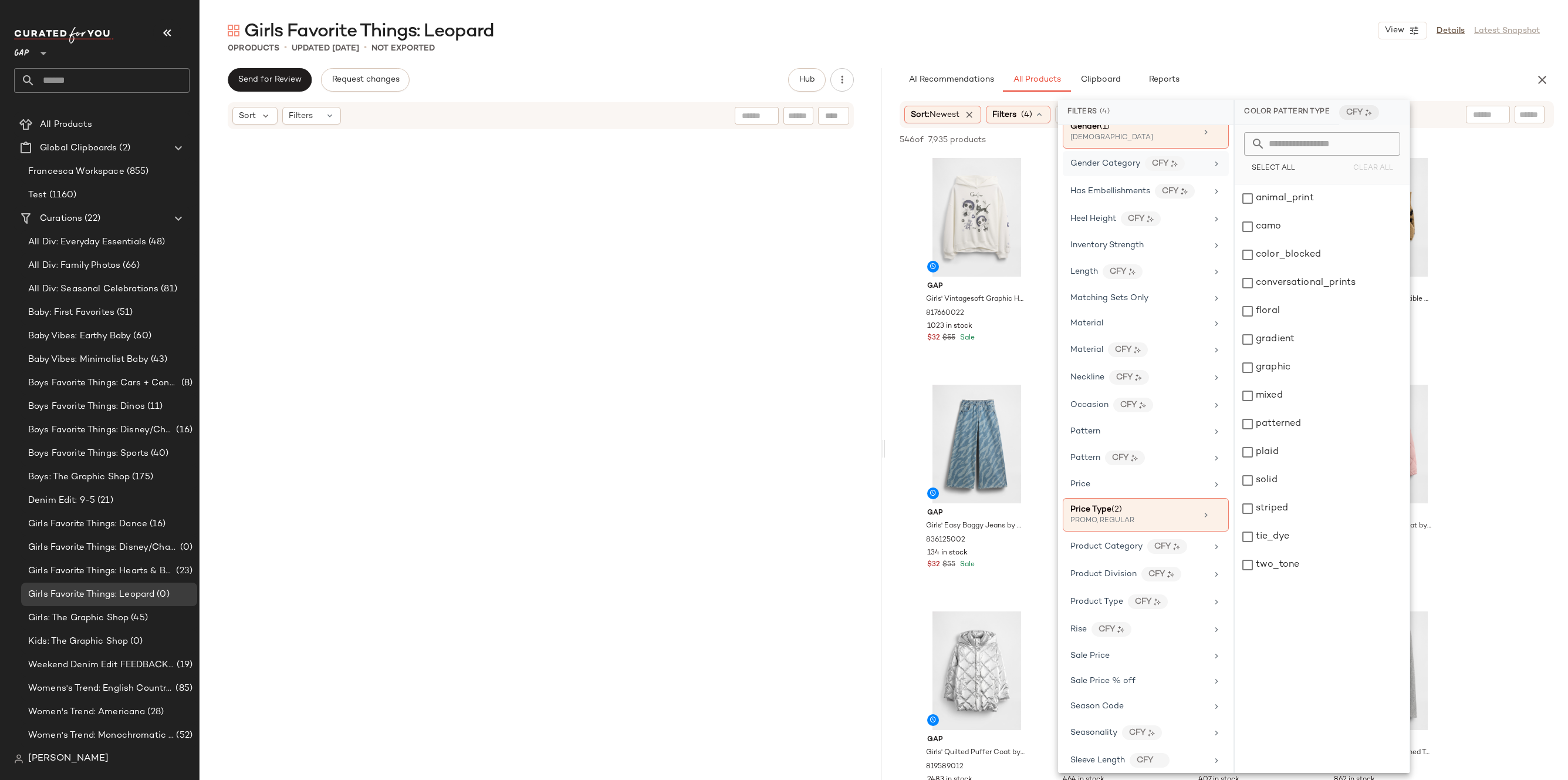
scroll to position [413, 0]
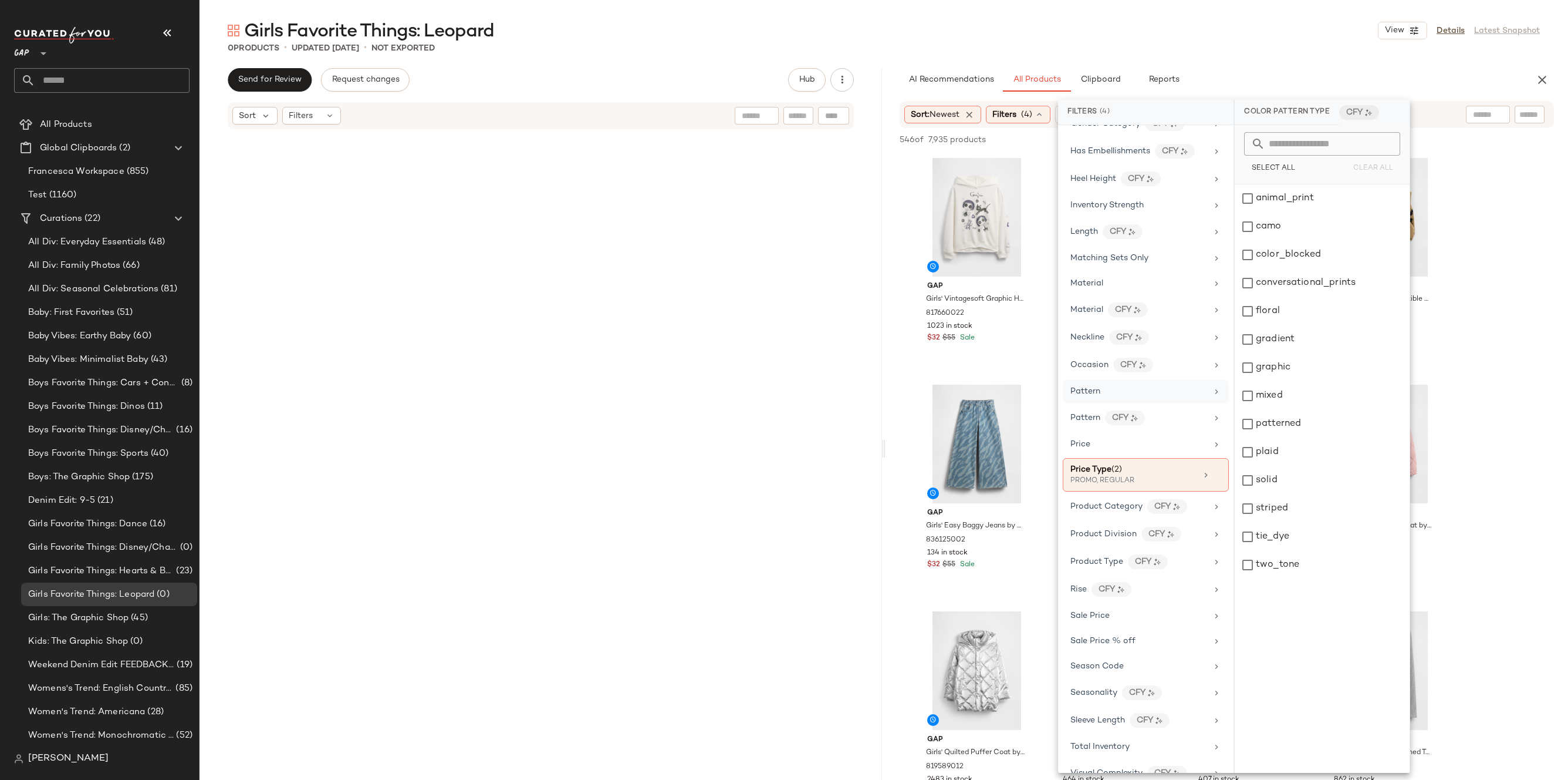
click at [1149, 394] on div "Pattern" at bounding box center [1139, 391] width 137 height 13
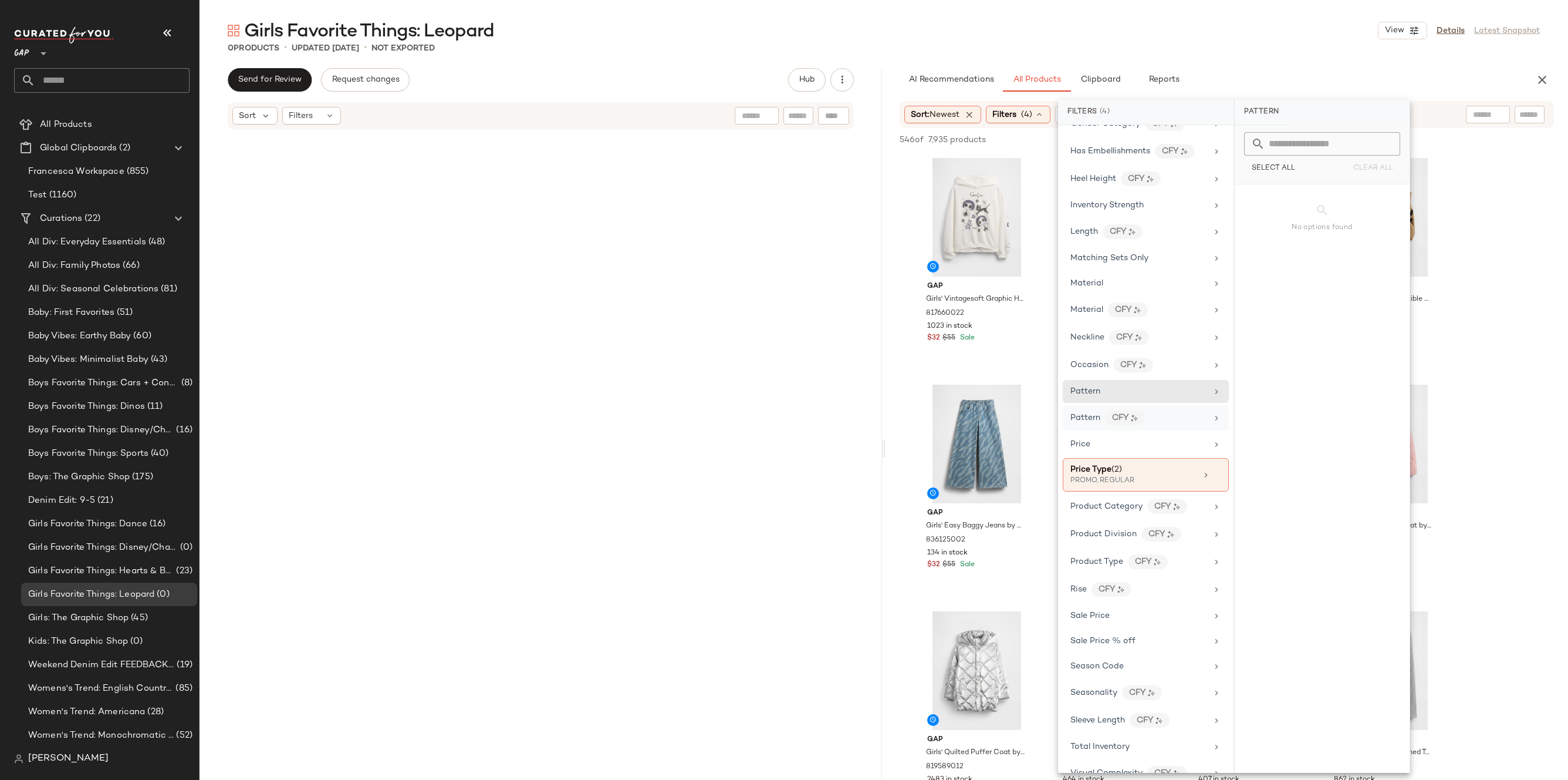
click at [1156, 422] on div "Pattern CFY" at bounding box center [1139, 417] width 137 height 15
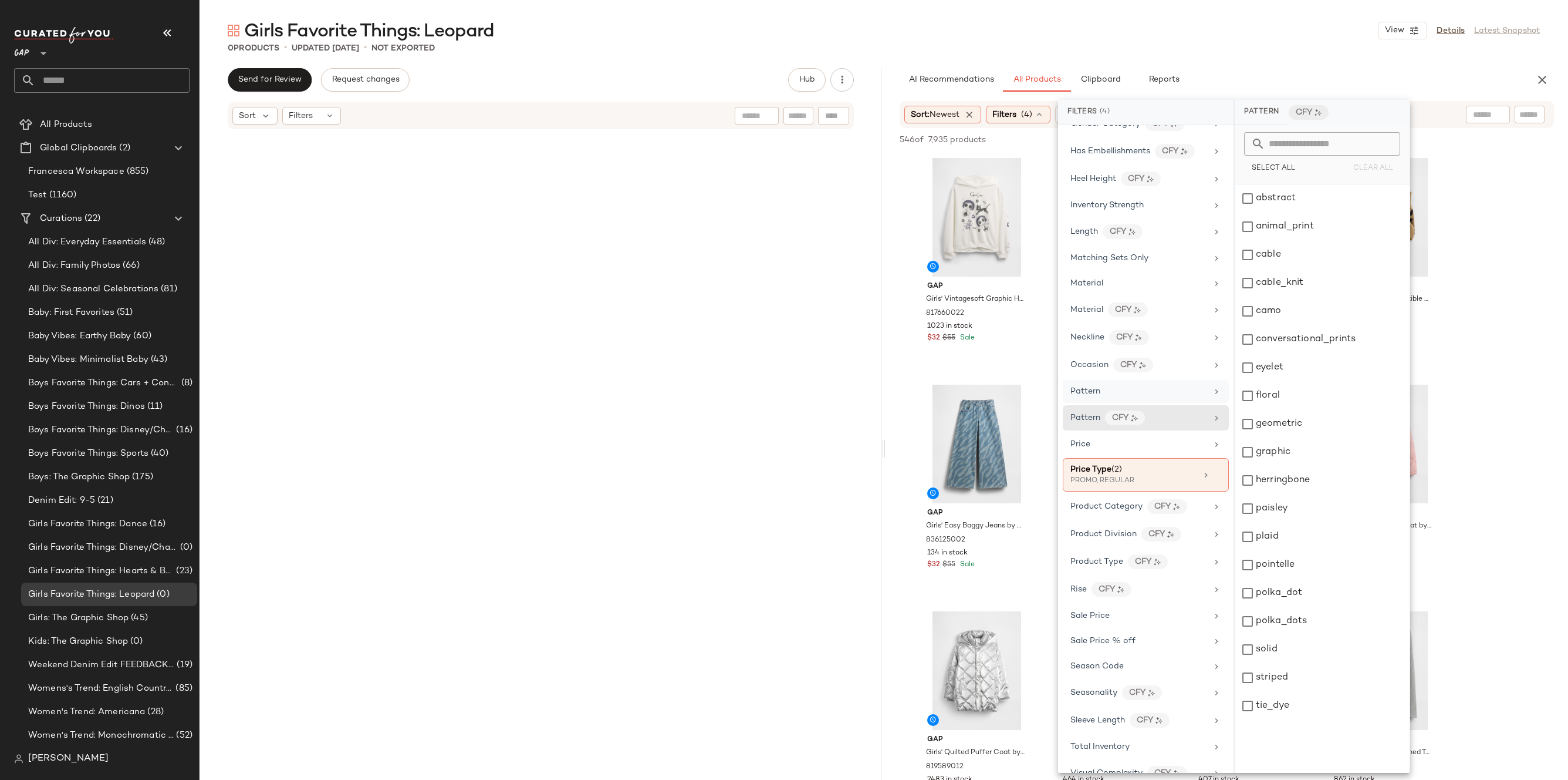
click at [1171, 389] on div "Pattern" at bounding box center [1139, 391] width 137 height 13
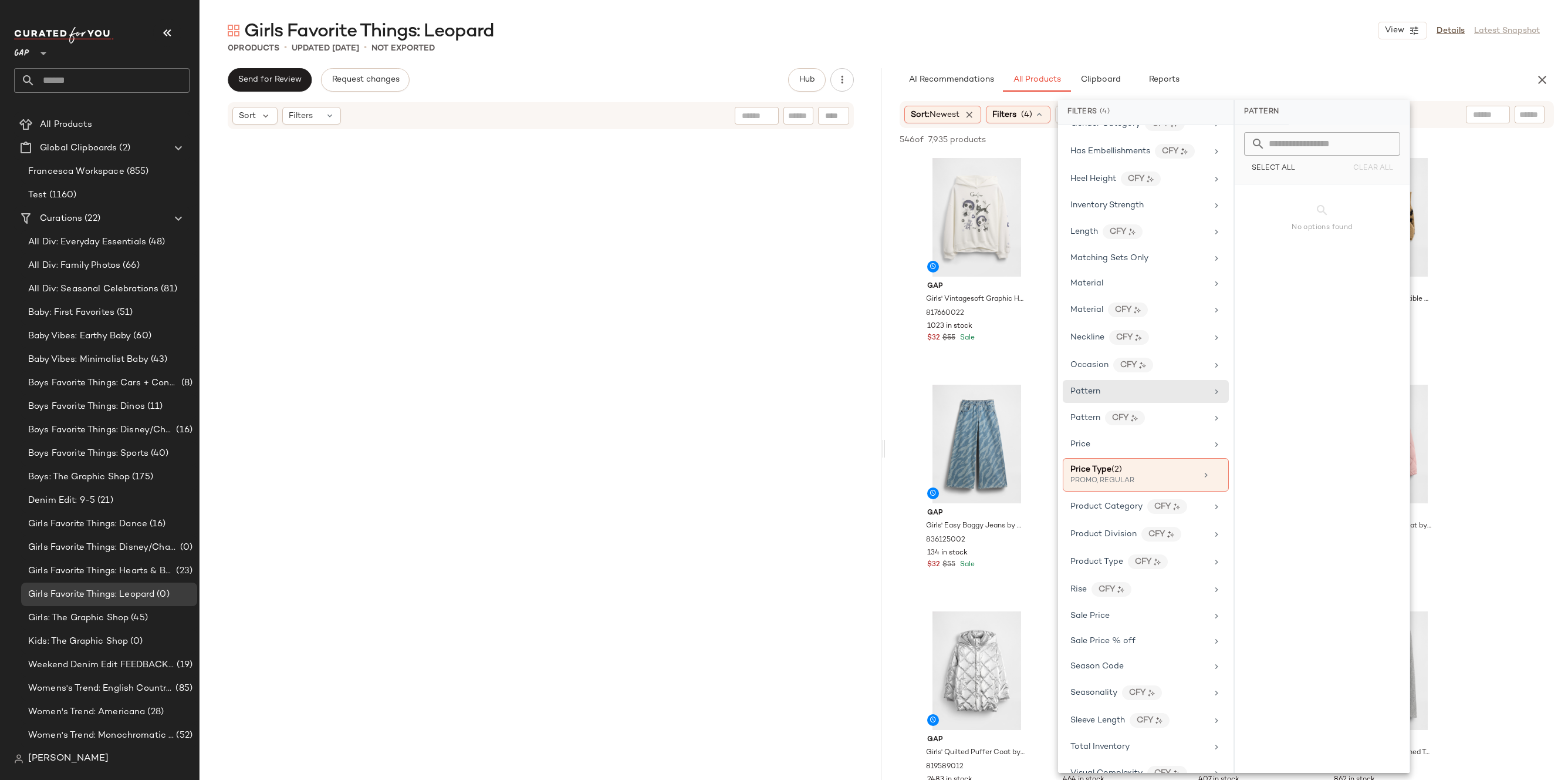
click at [1299, 150] on input "text" at bounding box center [1329, 144] width 128 height 24
type input "*"
click at [1172, 409] on div "Pattern CFY" at bounding box center [1146, 417] width 166 height 25
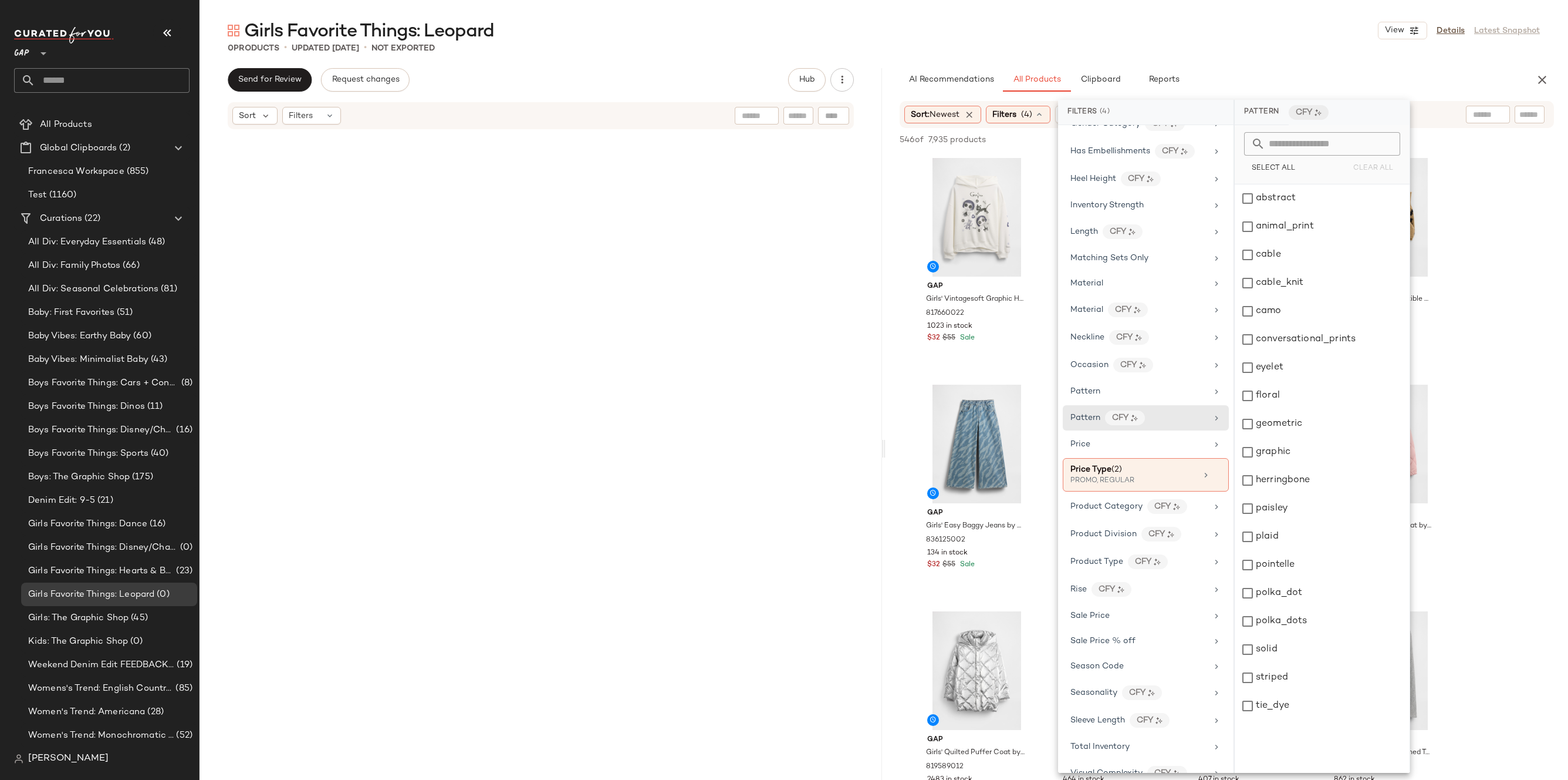
click at [1325, 146] on input "text" at bounding box center [1329, 144] width 128 height 24
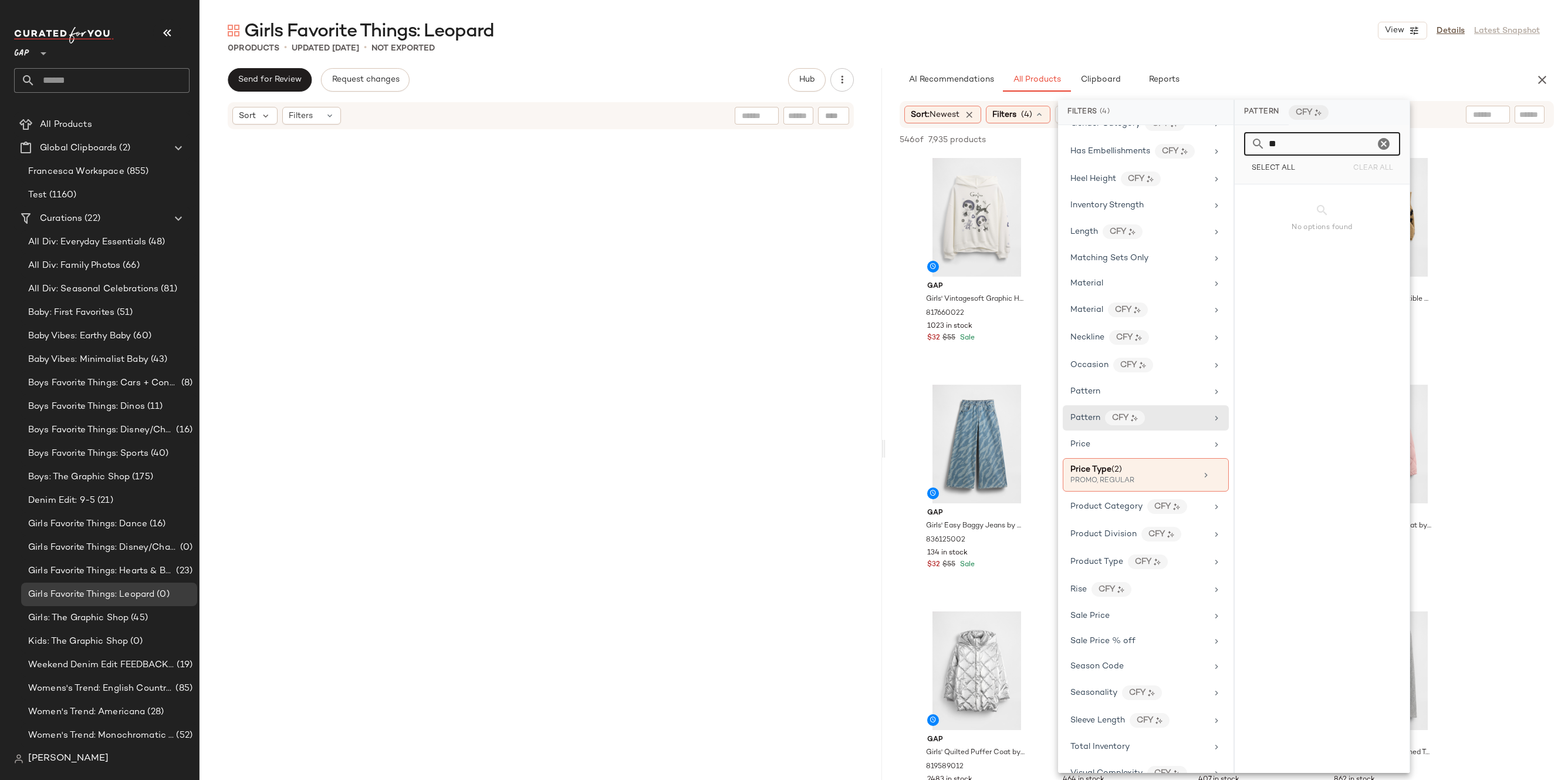
type input "*"
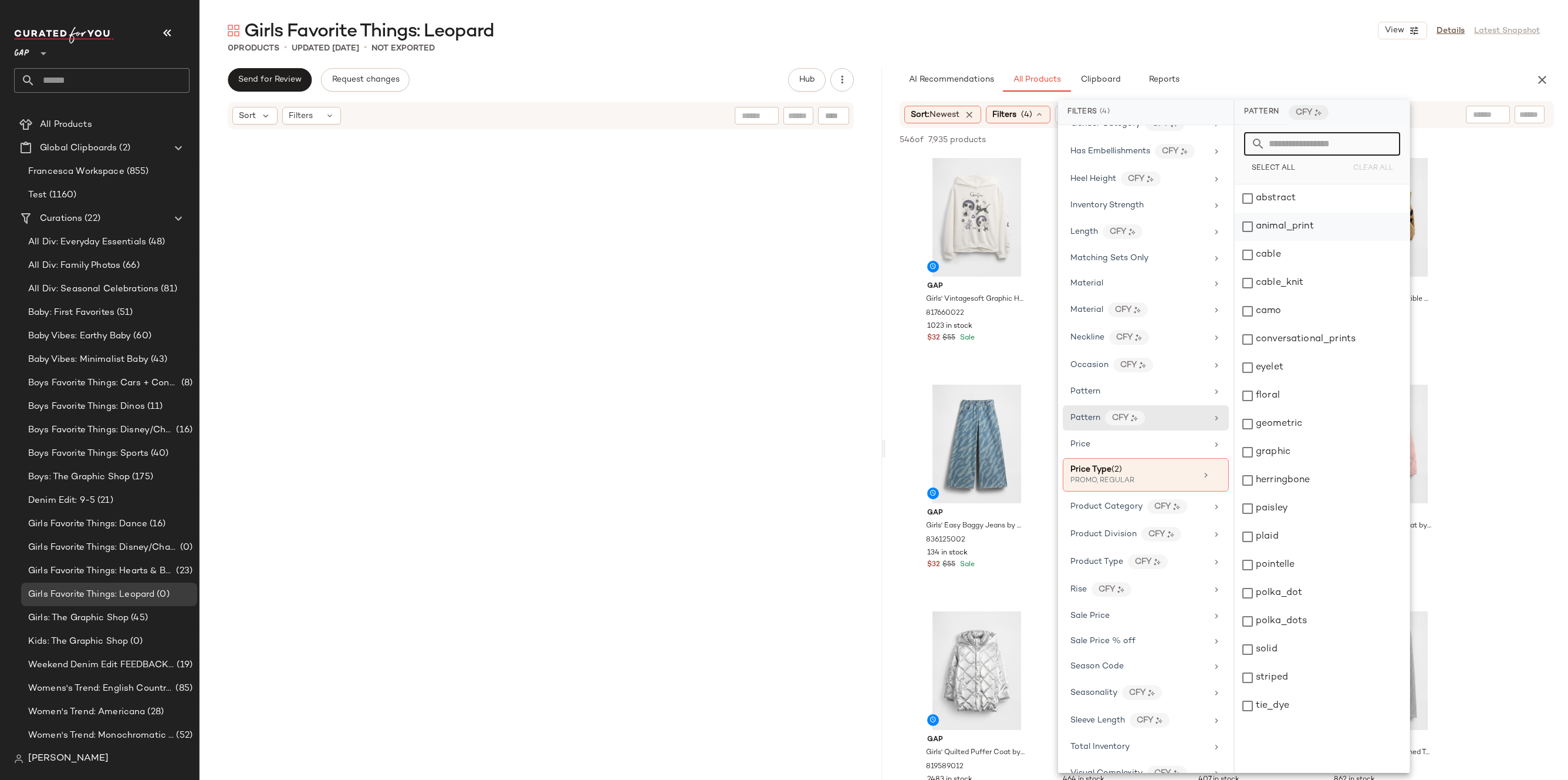
click at [1311, 231] on div "animal_print" at bounding box center [1322, 227] width 175 height 28
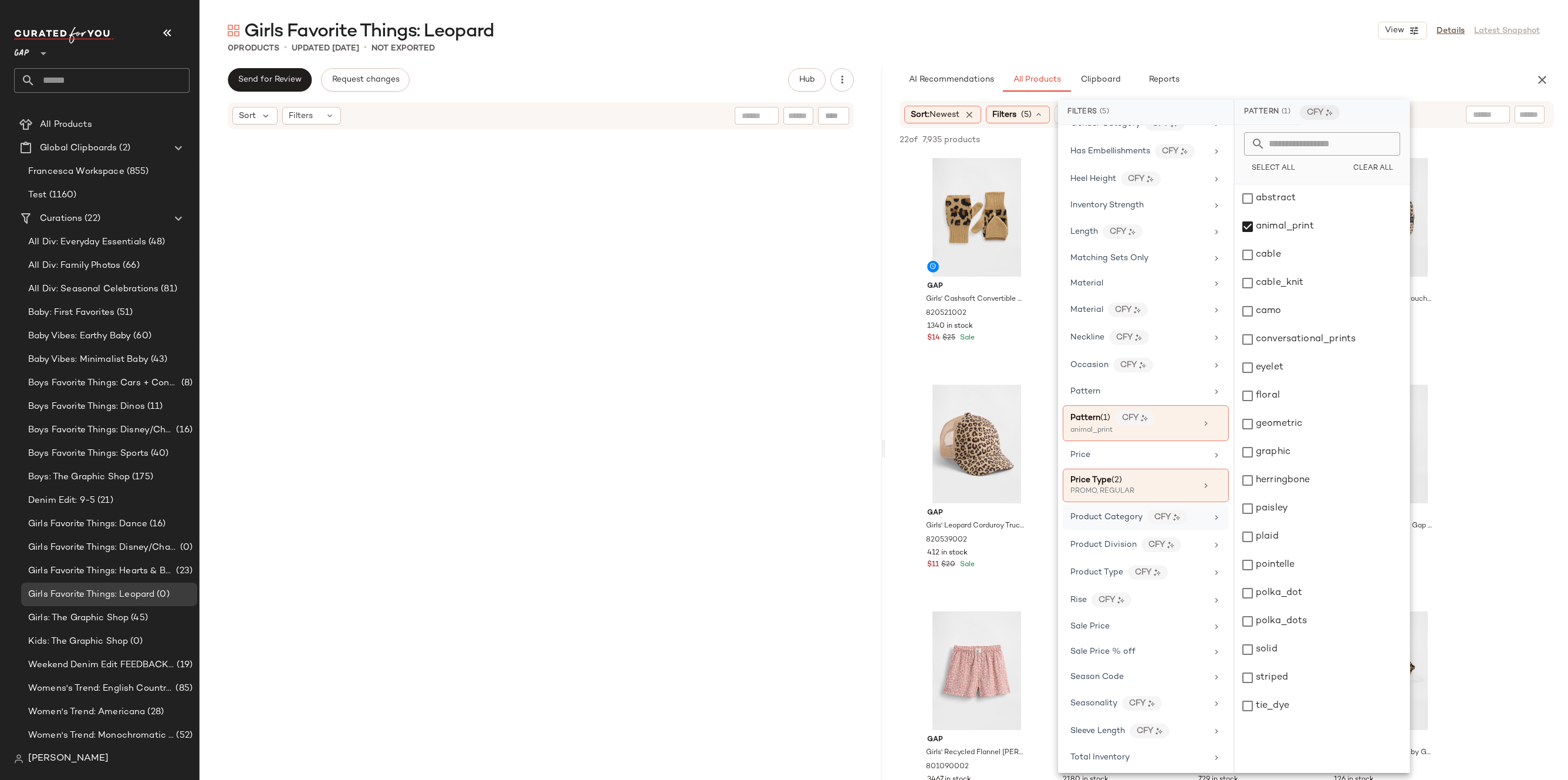
scroll to position [443, 0]
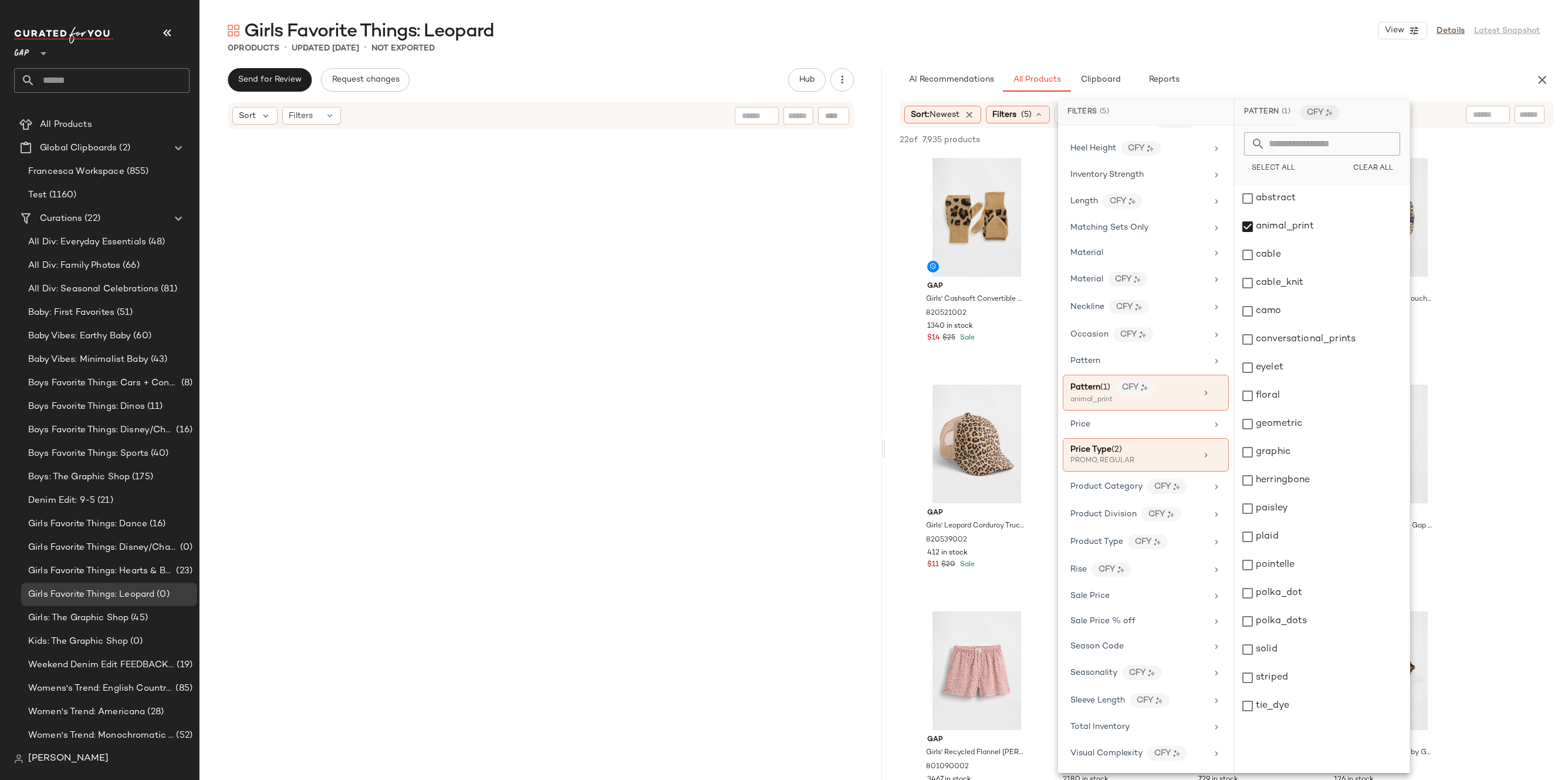
click at [1289, 45] on div "0 Products • updated [DATE] • Not Exported" at bounding box center [883, 48] width 1368 height 12
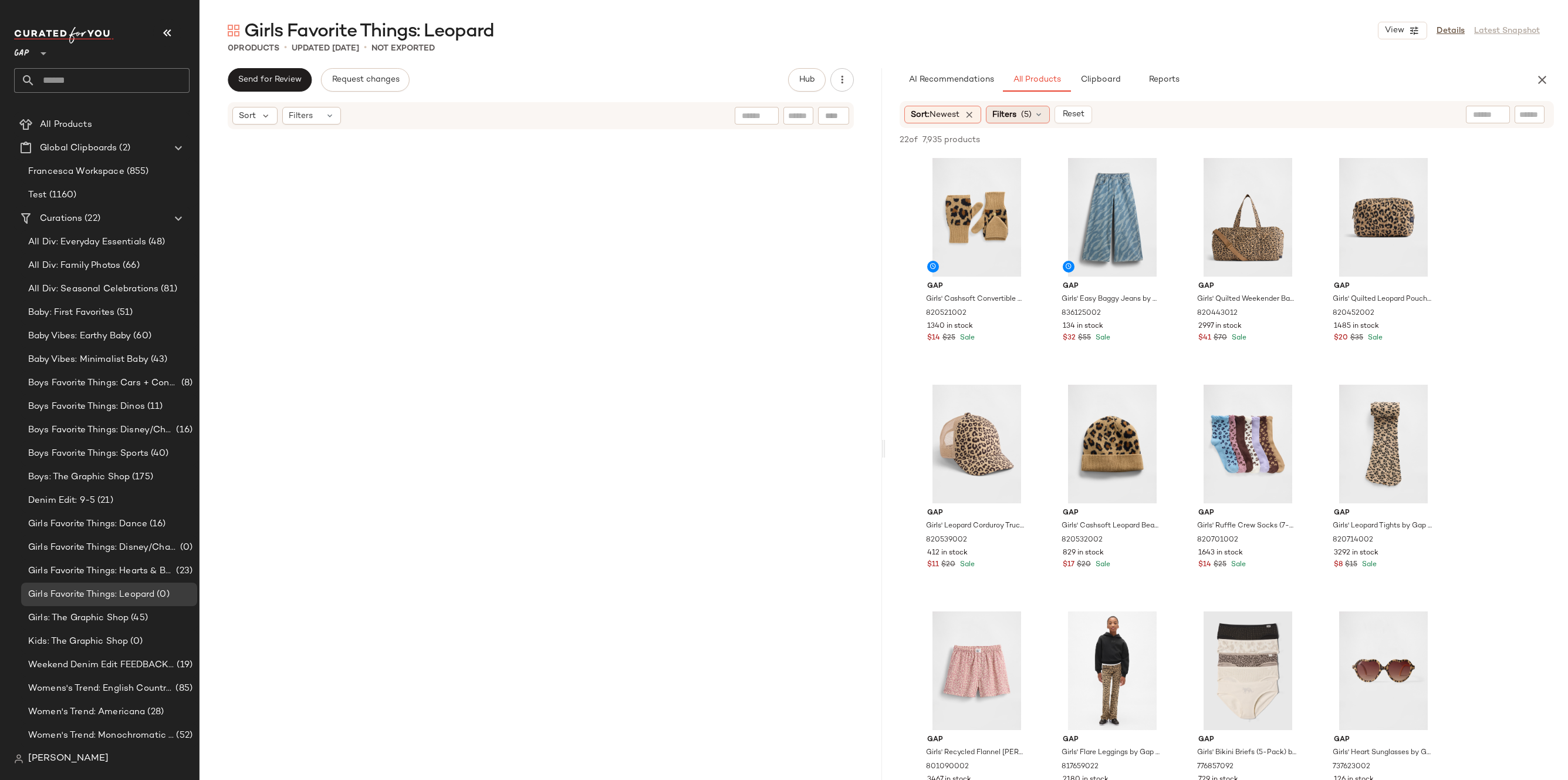
click at [1031, 112] on span "(5)" at bounding box center [1026, 114] width 10 height 13
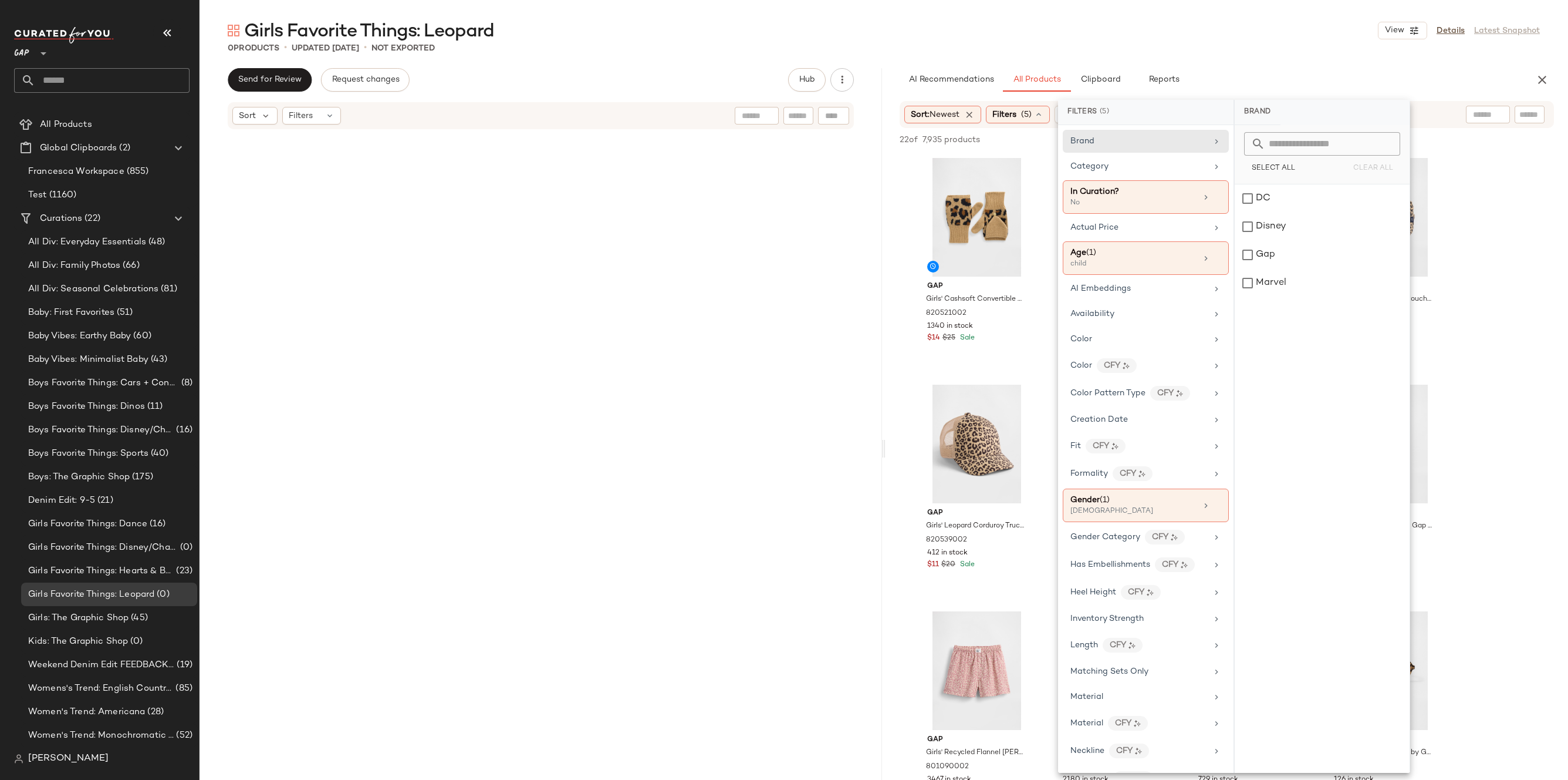
click at [1205, 71] on div "AI Recommendations All Products Clipboard Reports" at bounding box center [1208, 80] width 617 height 24
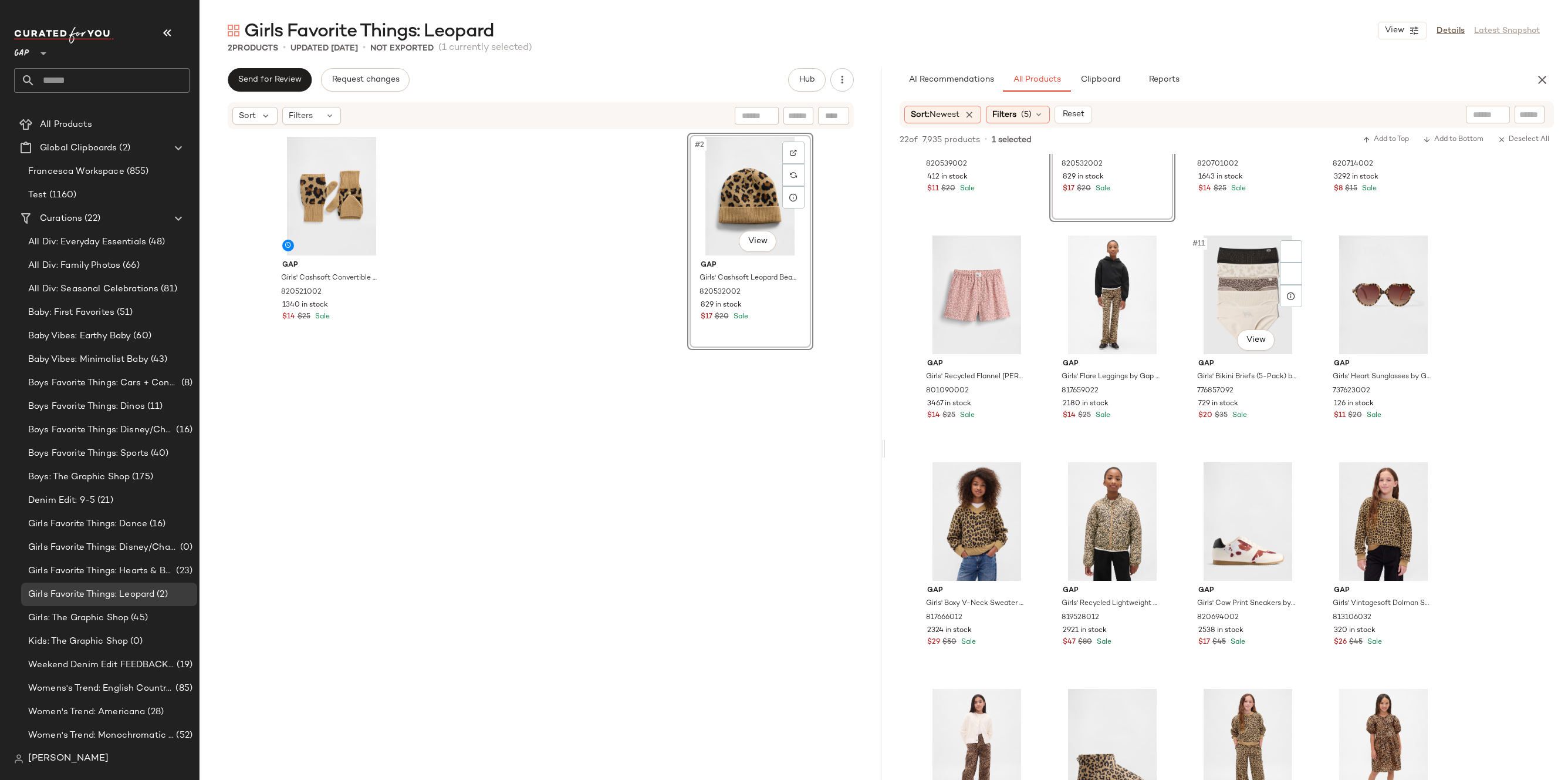
scroll to position [410, 0]
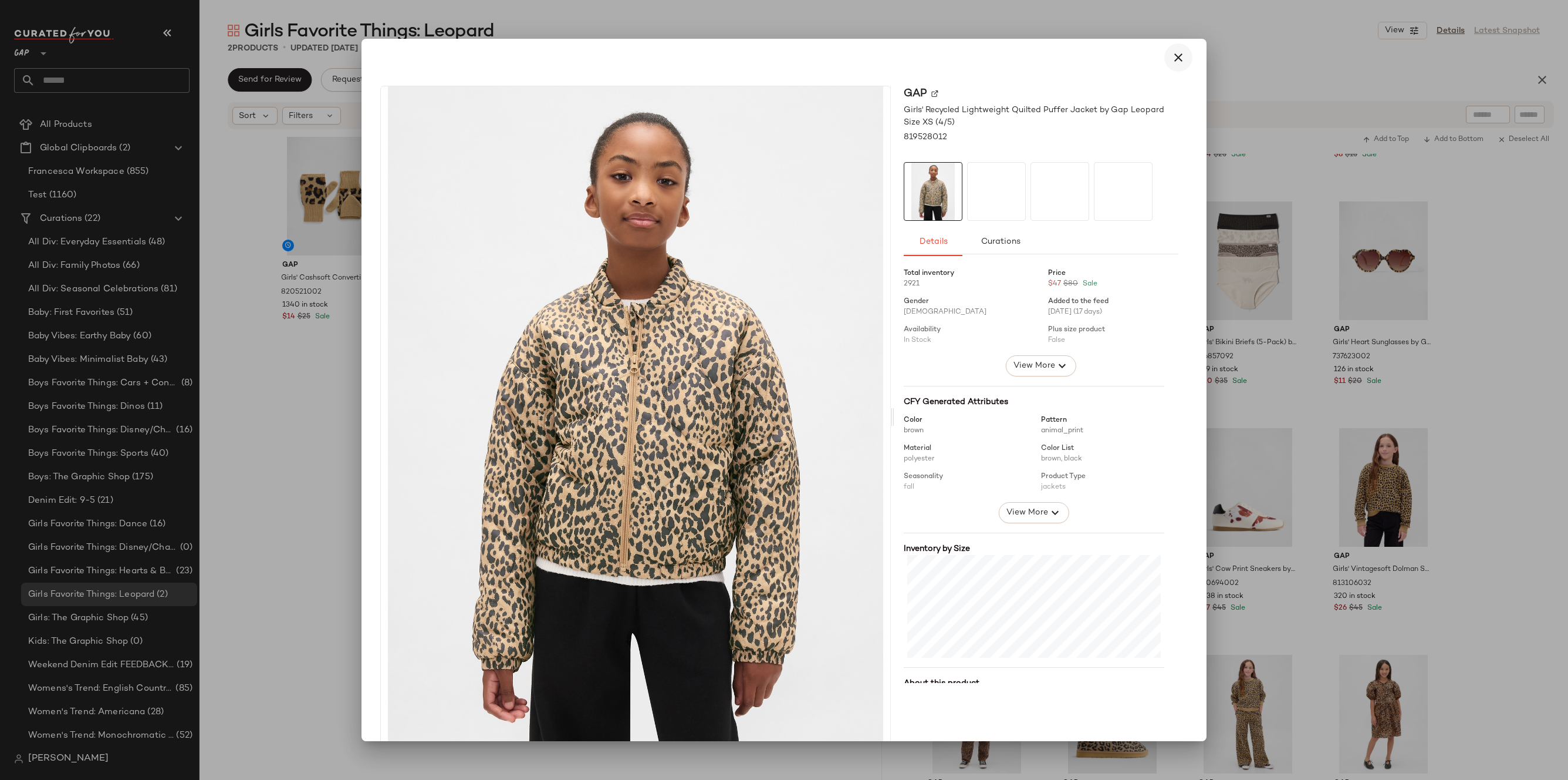
click at [1174, 68] on button "button" at bounding box center [1178, 57] width 28 height 28
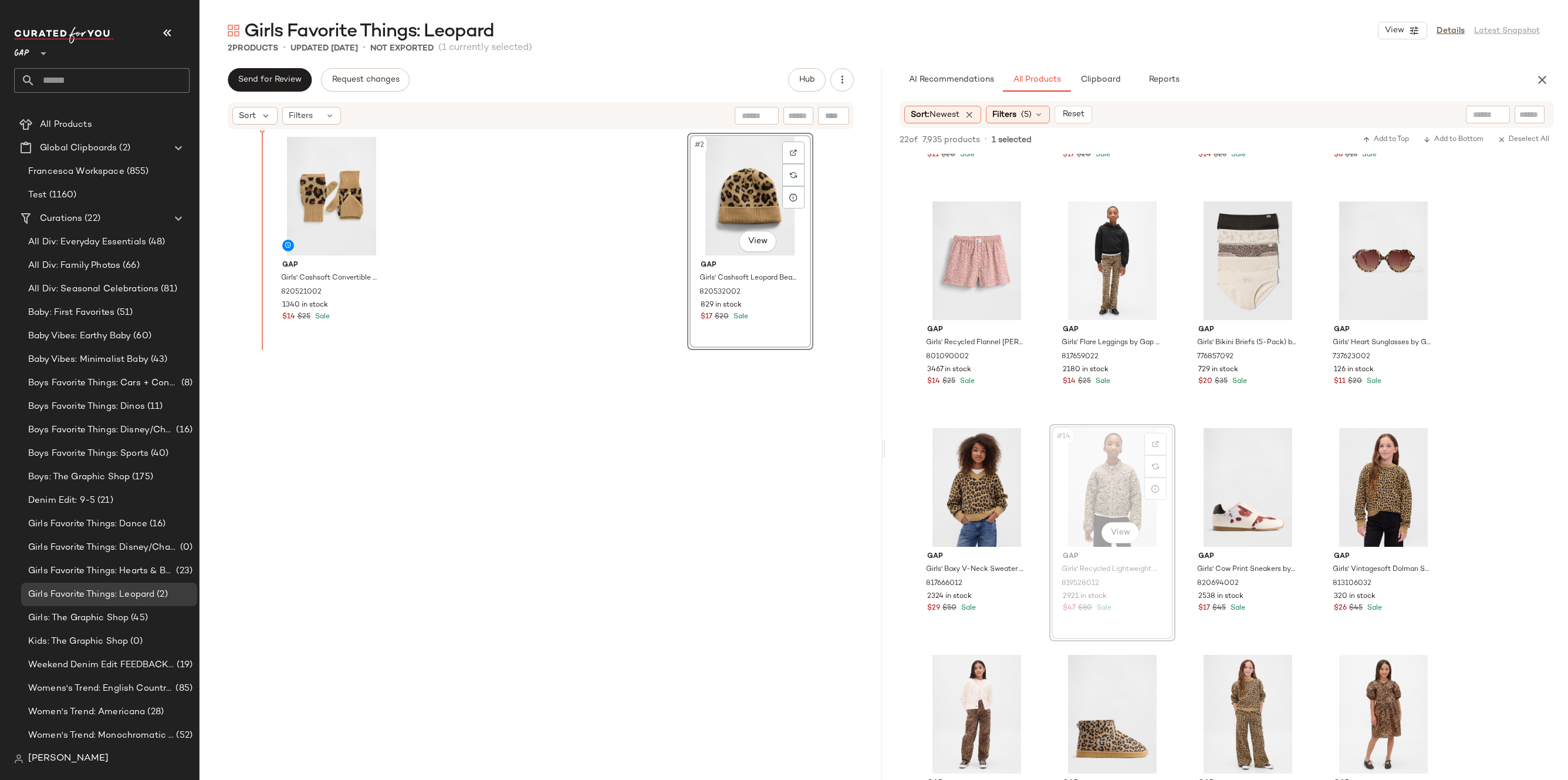
drag, startPoint x: 1115, startPoint y: 494, endPoint x: 740, endPoint y: 263, distance: 440.4
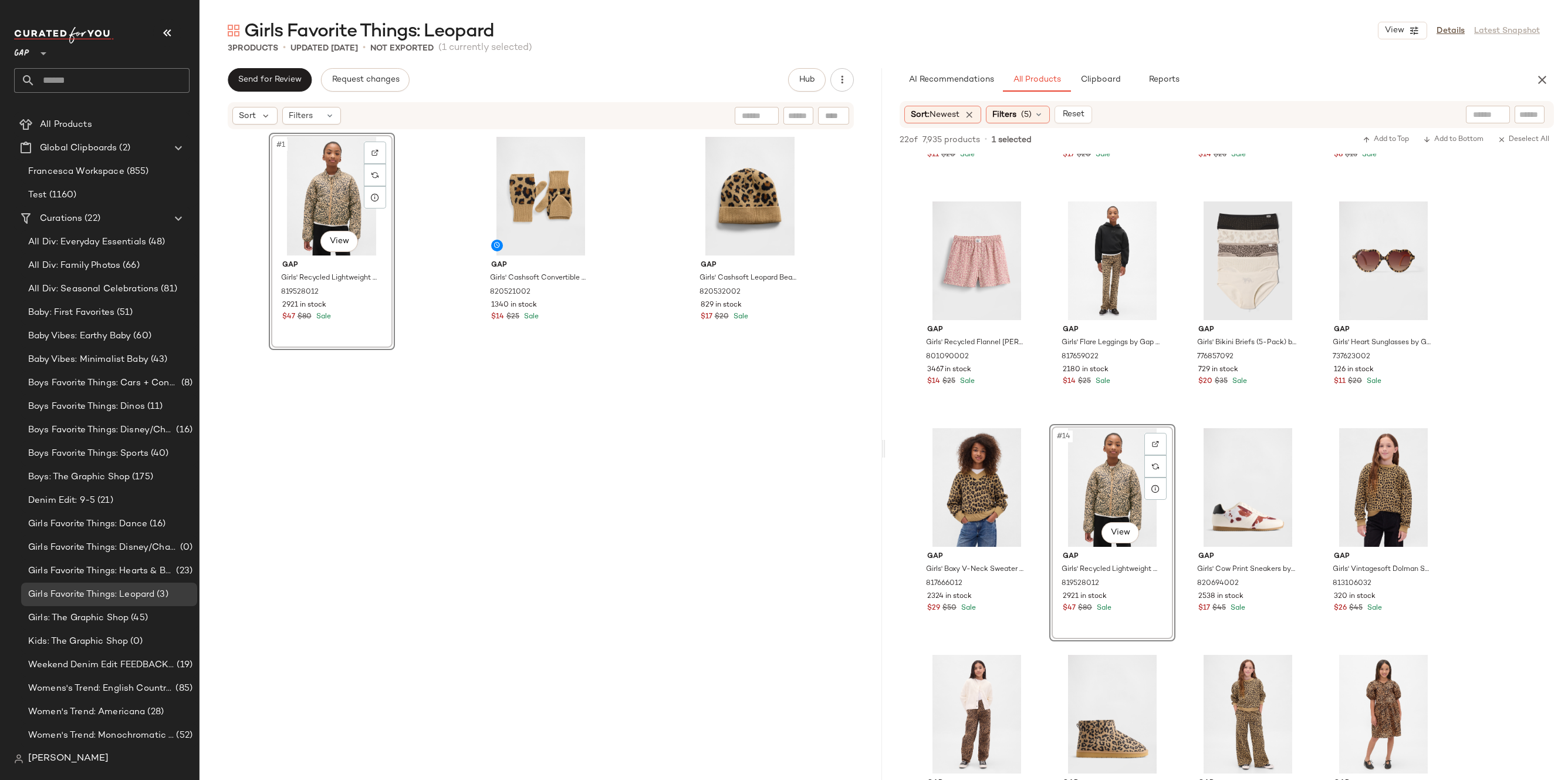
scroll to position [677, 0]
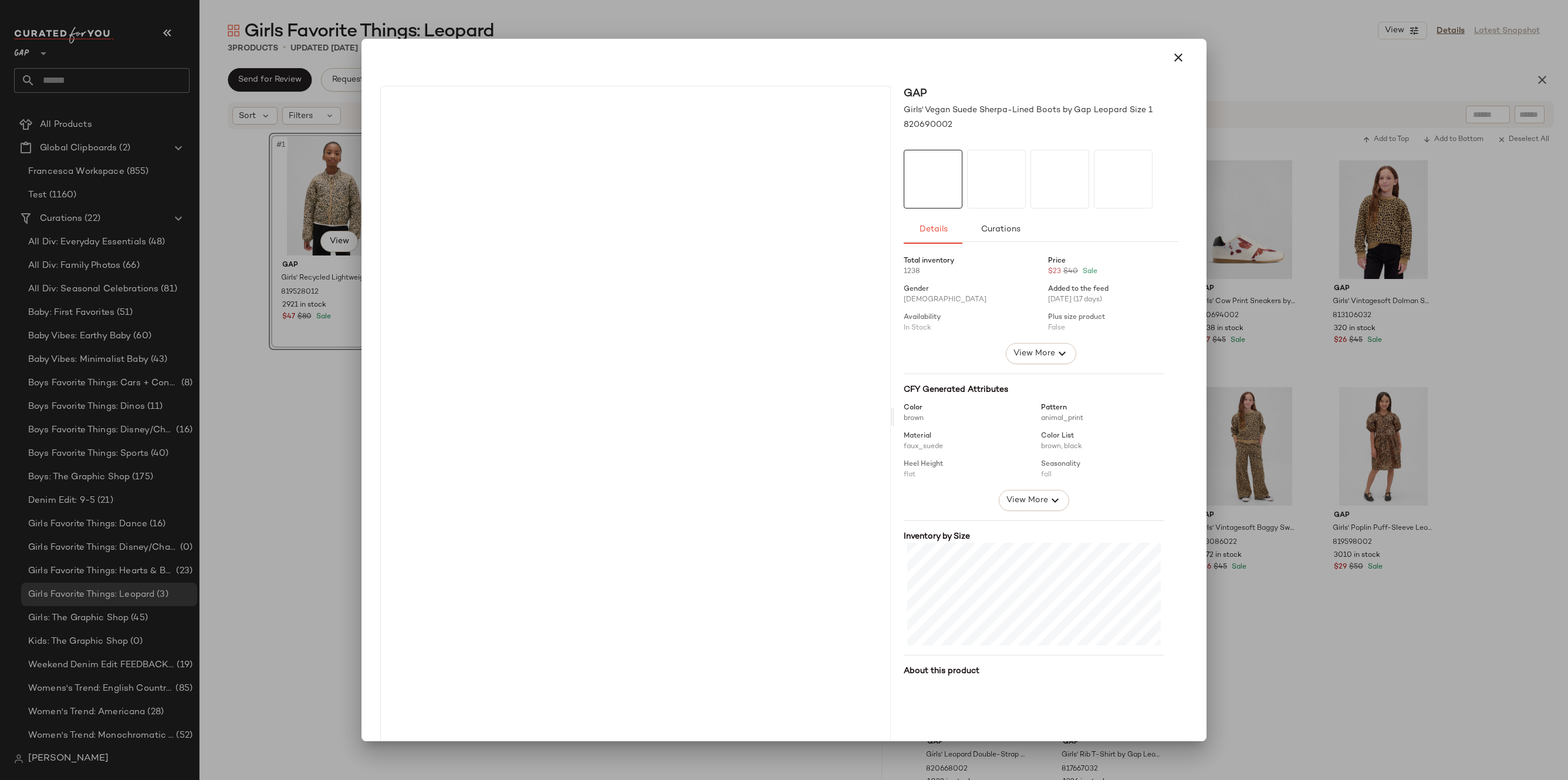
drag, startPoint x: 1119, startPoint y: 485, endPoint x: 664, endPoint y: 447, distance: 456.6
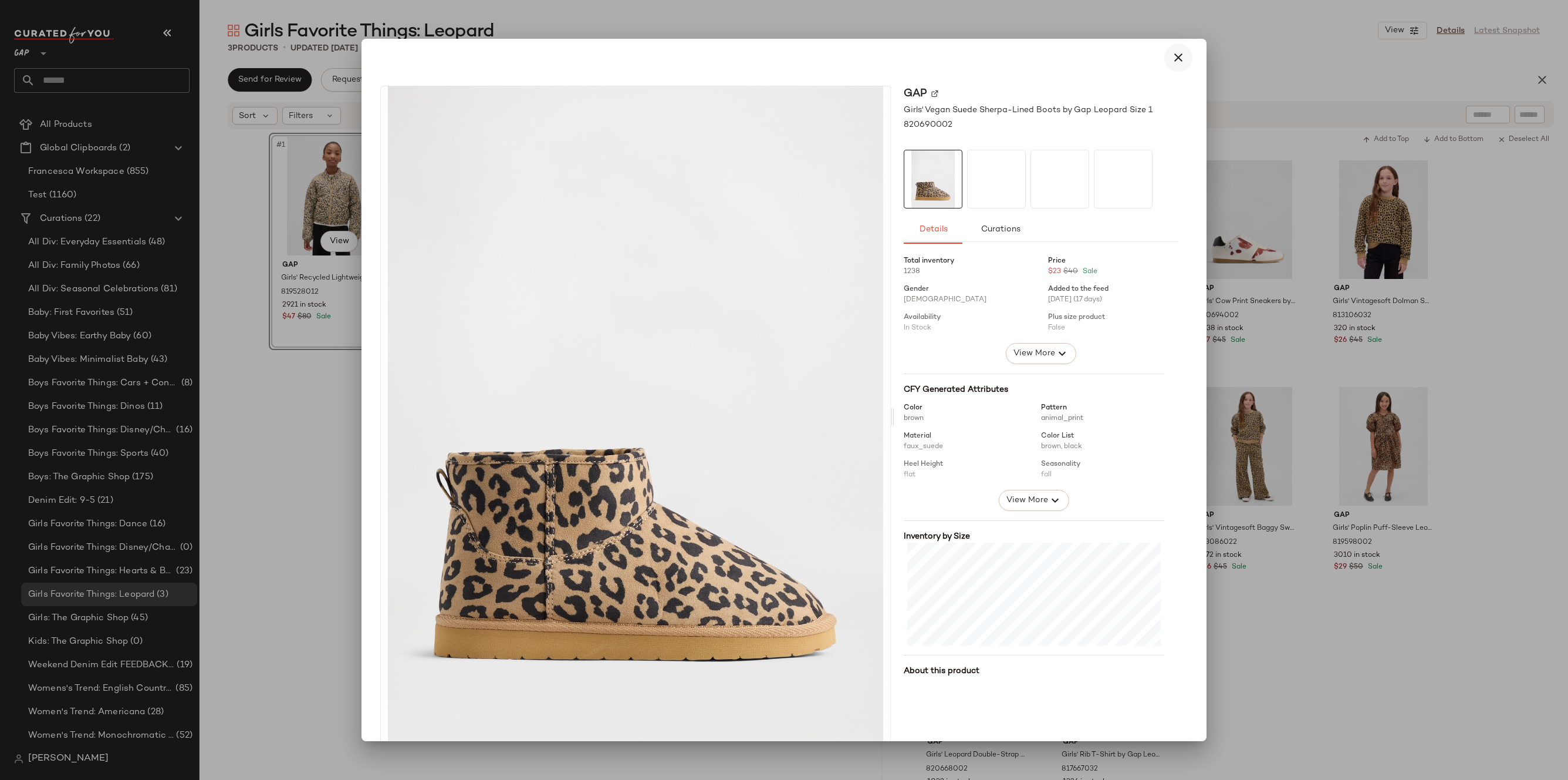
click at [1172, 60] on icon "button" at bounding box center [1177, 57] width 14 height 14
click at [1164, 63] on button "button" at bounding box center [1178, 57] width 28 height 28
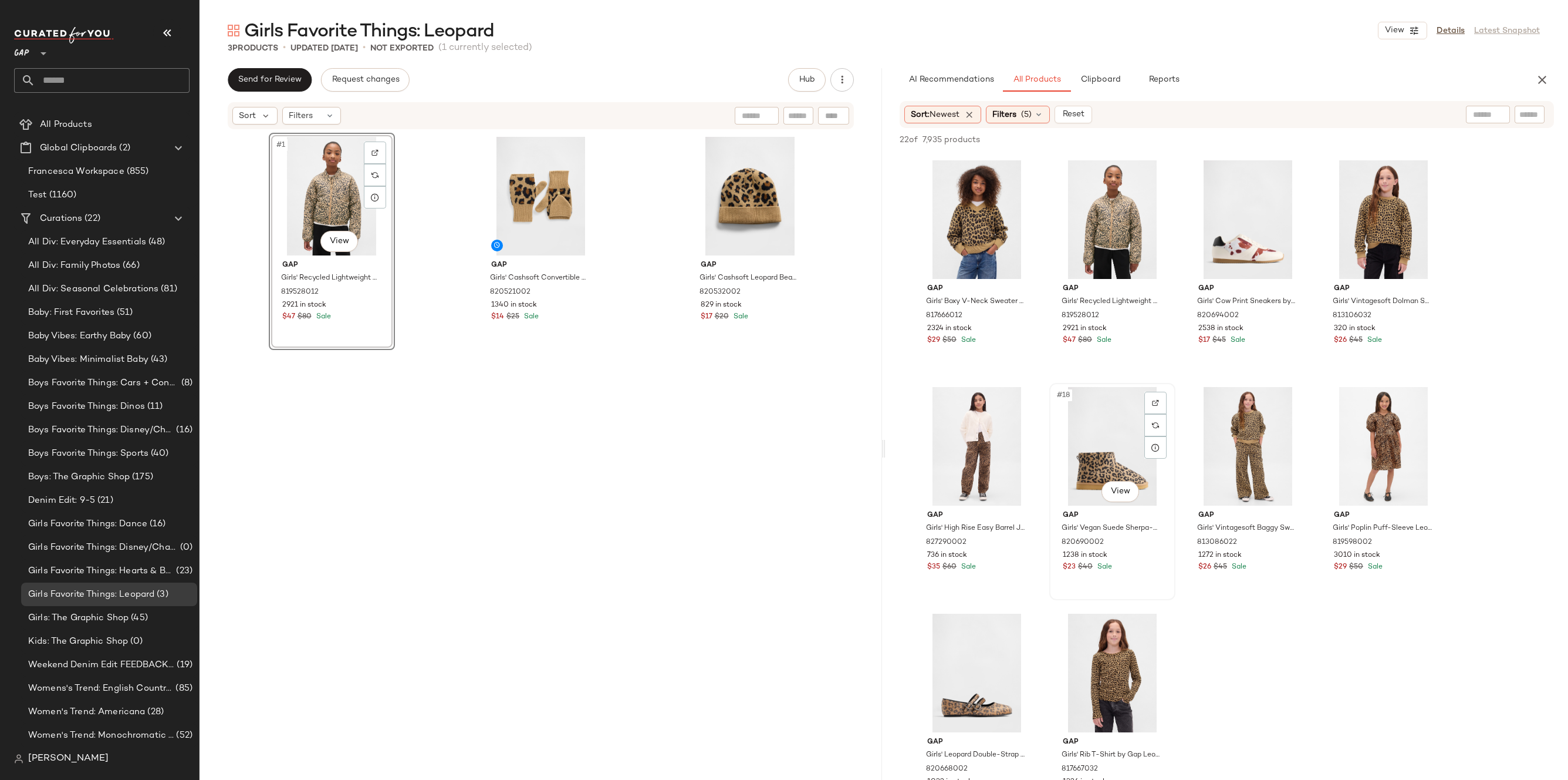
click at [1118, 461] on div "#18 View" at bounding box center [1112, 446] width 118 height 119
drag, startPoint x: 1130, startPoint y: 435, endPoint x: 1120, endPoint y: 435, distance: 10.0
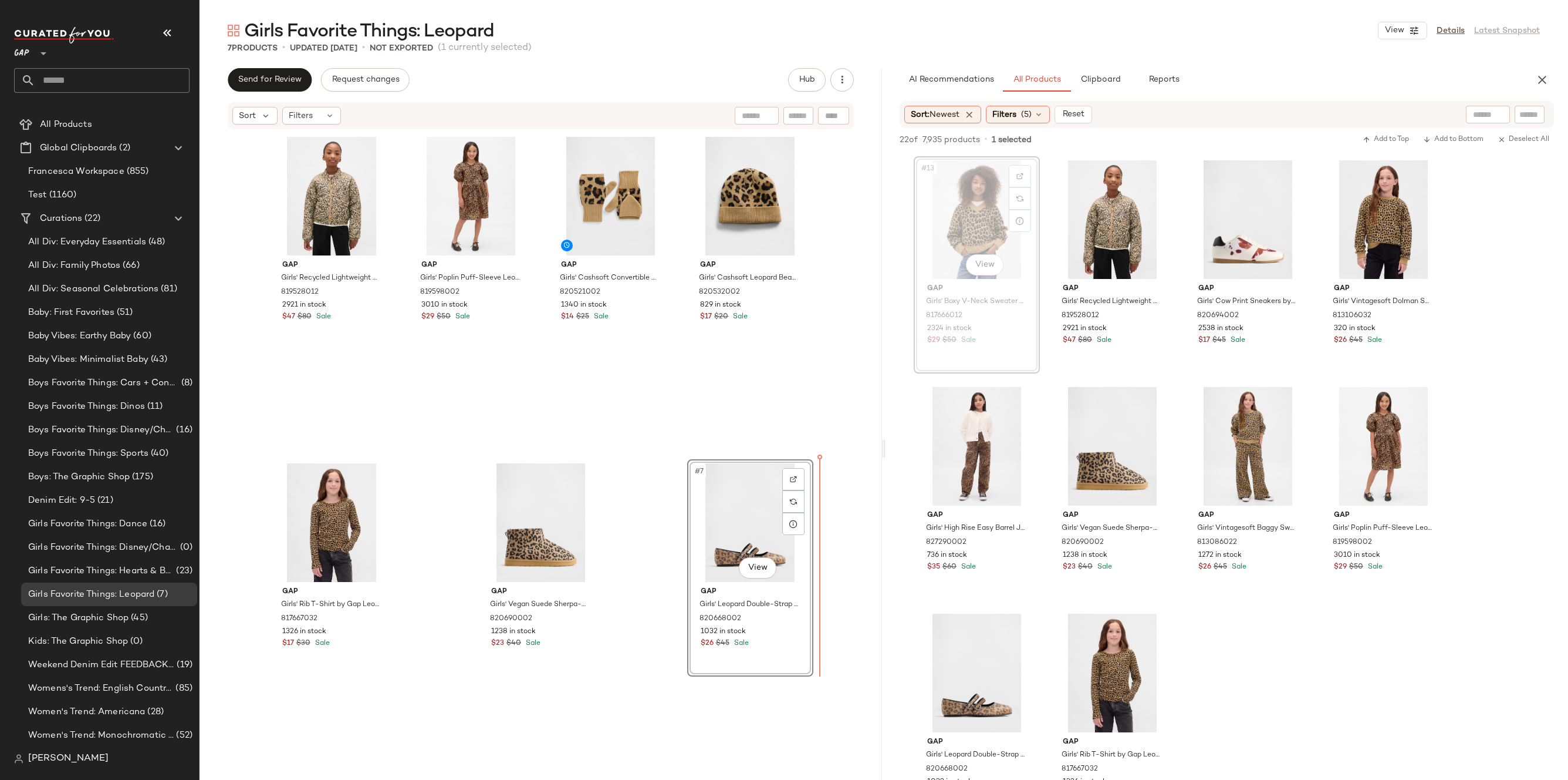
drag, startPoint x: 988, startPoint y: 222, endPoint x: 982, endPoint y: 228, distance: 8.5
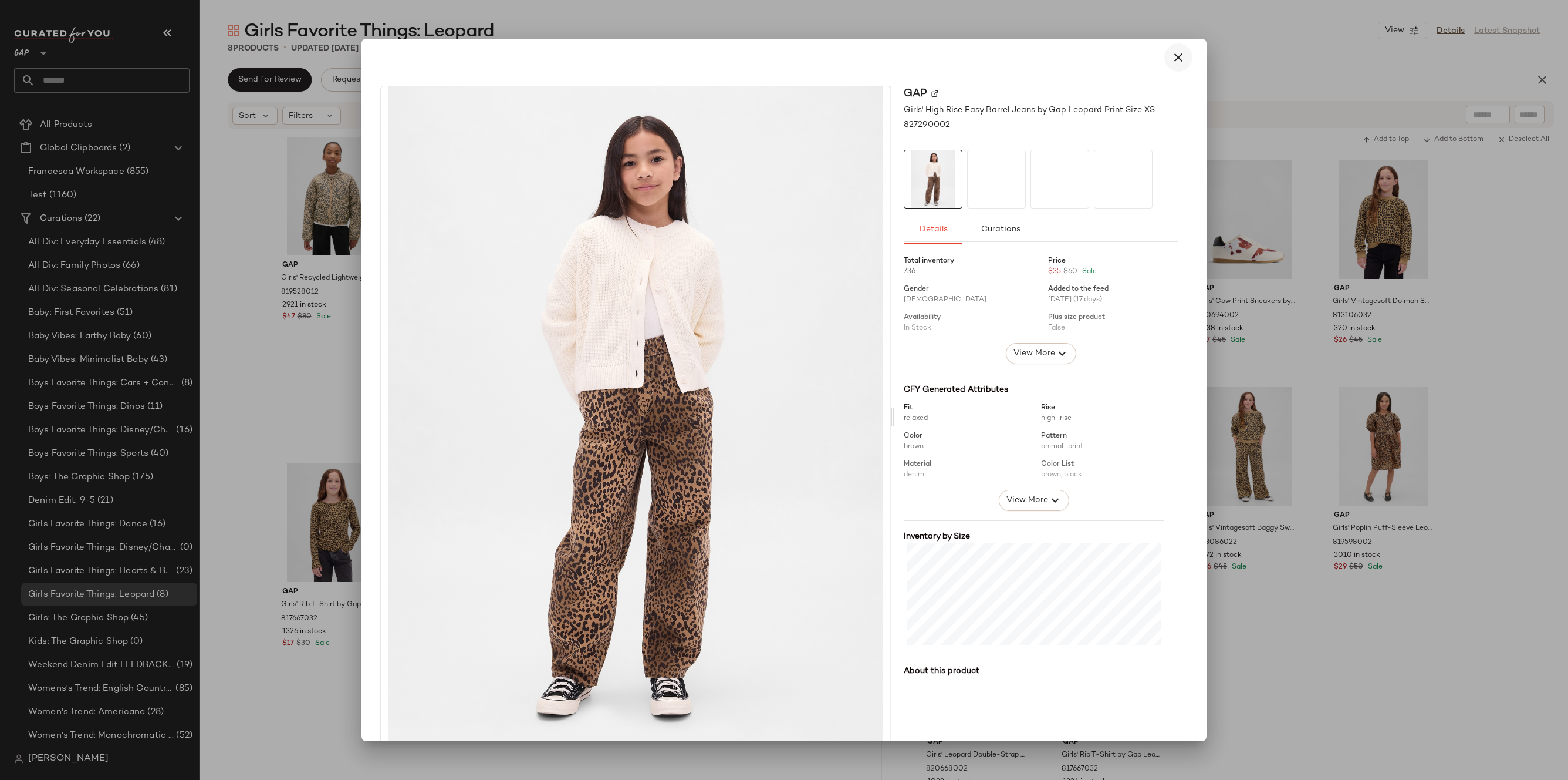
click at [1172, 51] on icon "button" at bounding box center [1177, 57] width 14 height 14
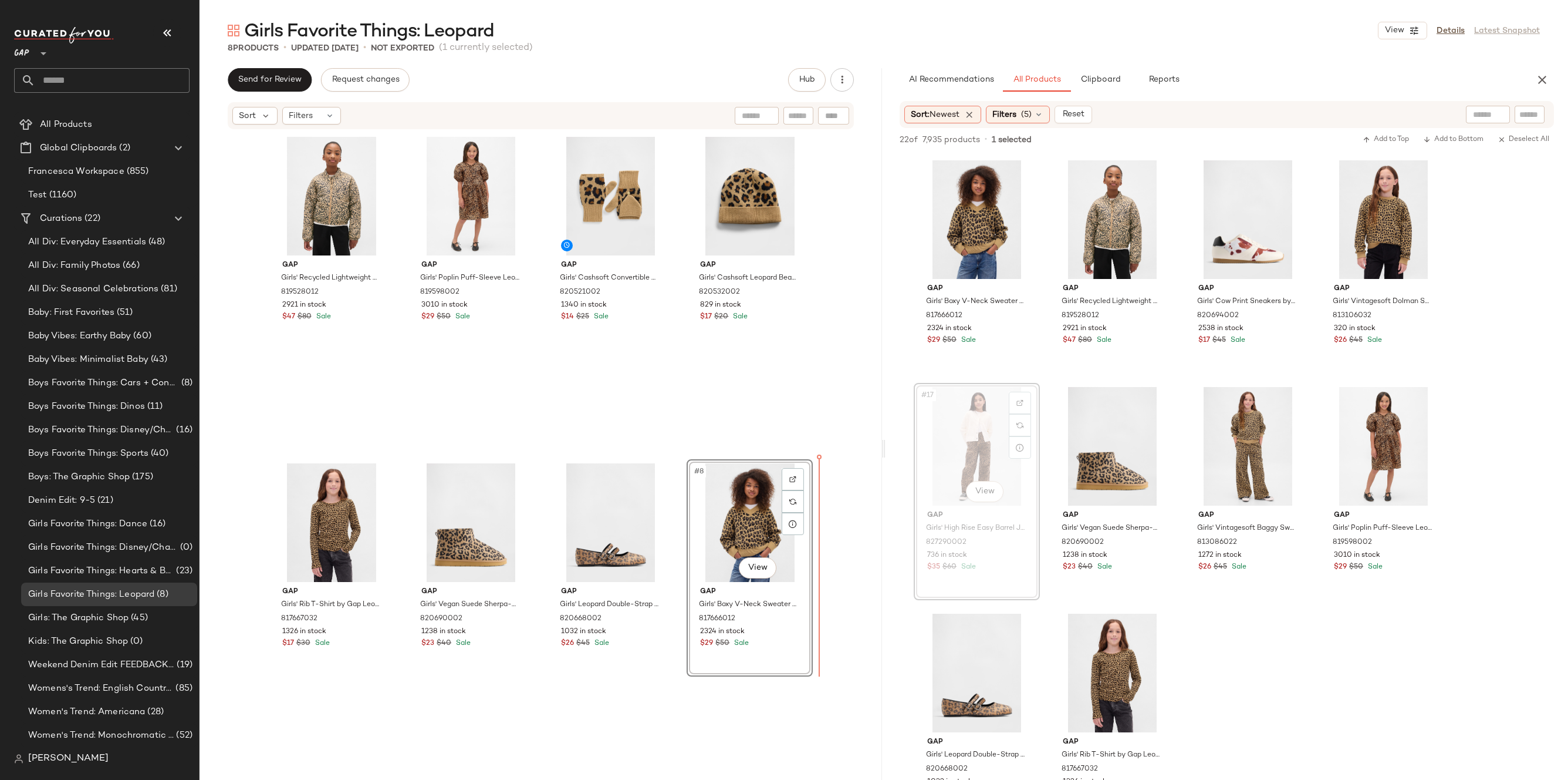
drag, startPoint x: 991, startPoint y: 409, endPoint x: 793, endPoint y: 555, distance: 246.0
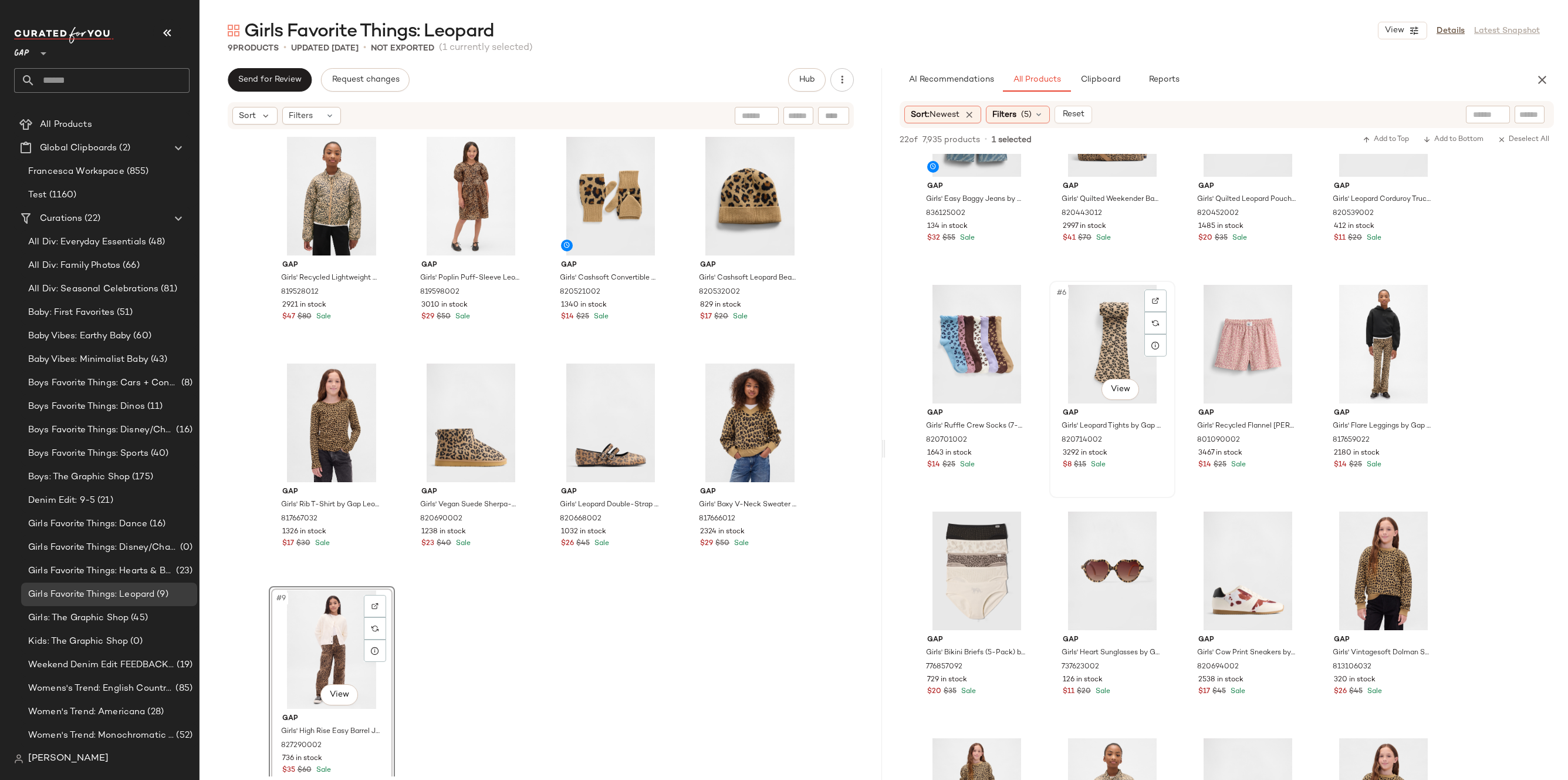
scroll to position [69, 0]
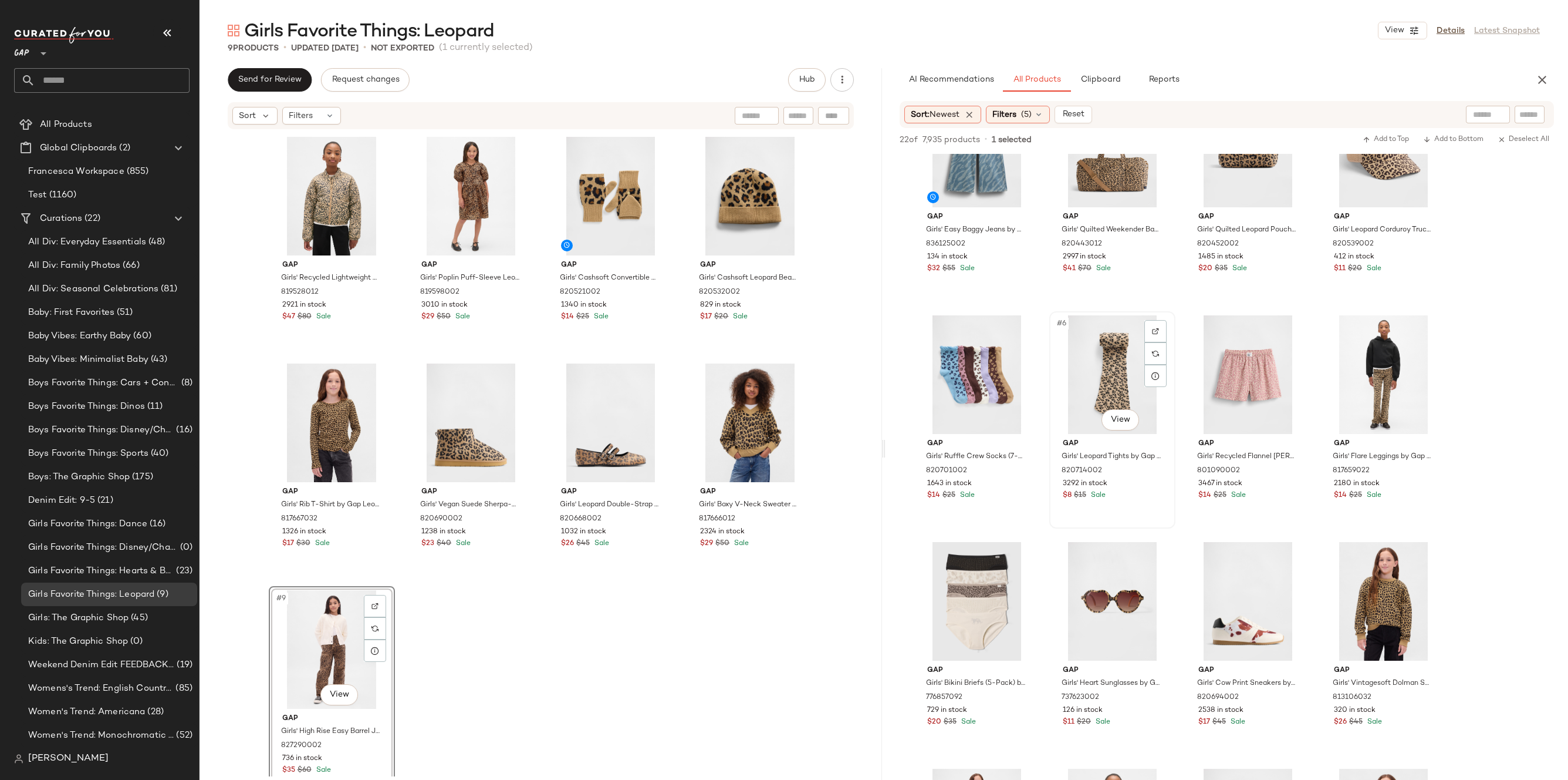
click at [1119, 379] on div "#6 View" at bounding box center [1112, 374] width 118 height 119
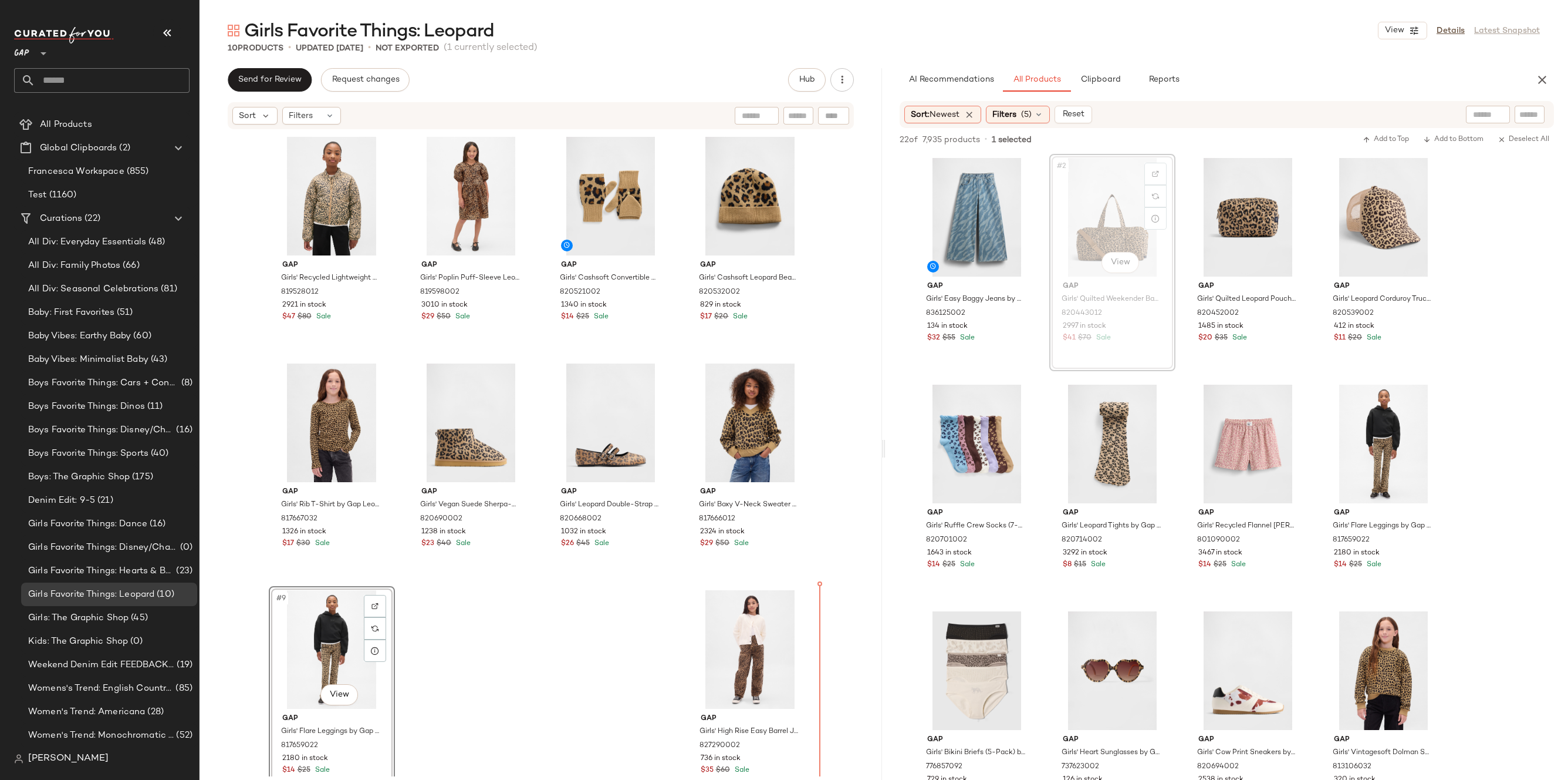
scroll to position [18, 0]
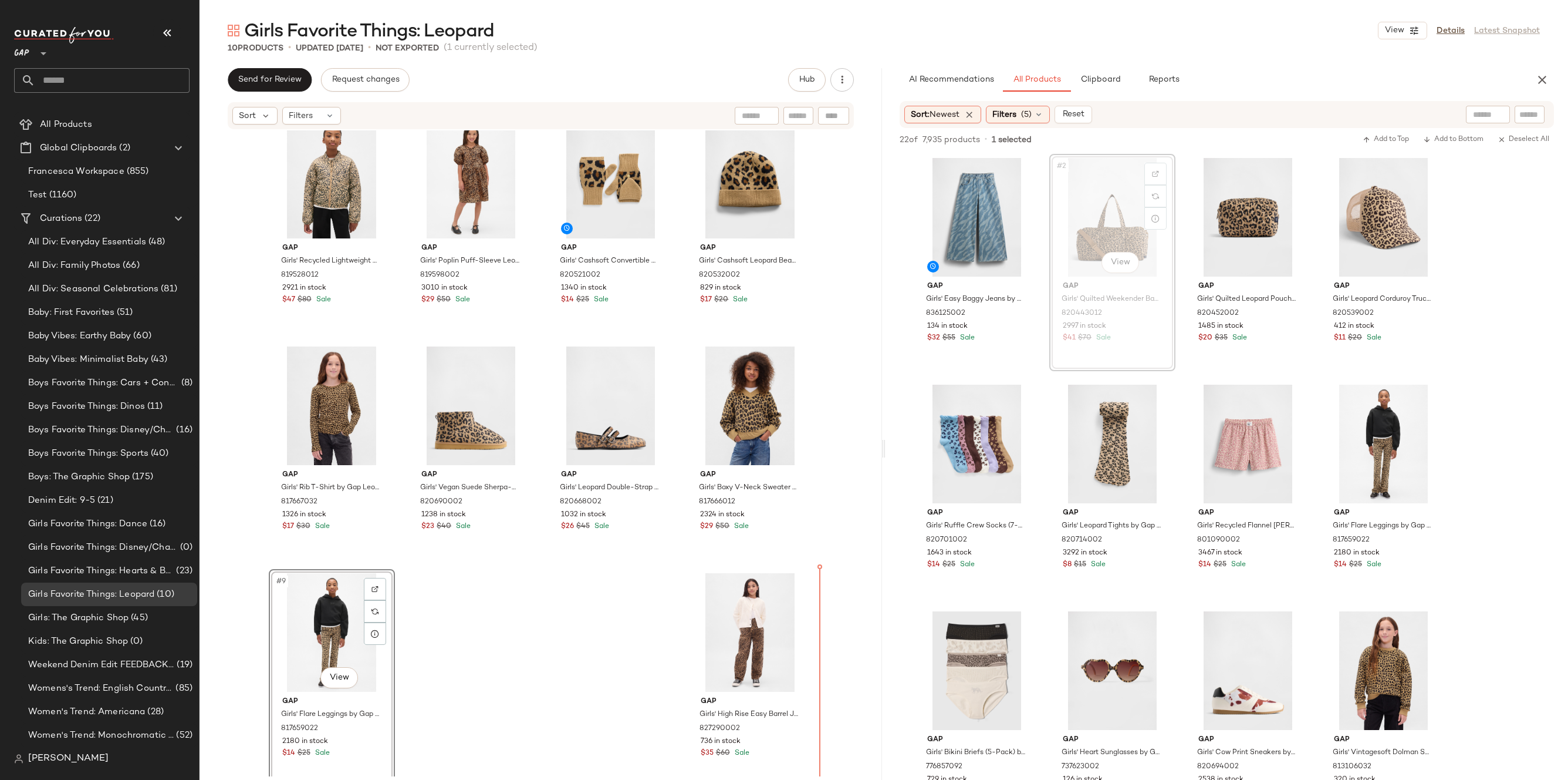
drag, startPoint x: 1101, startPoint y: 228, endPoint x: 1096, endPoint y: 233, distance: 7.1
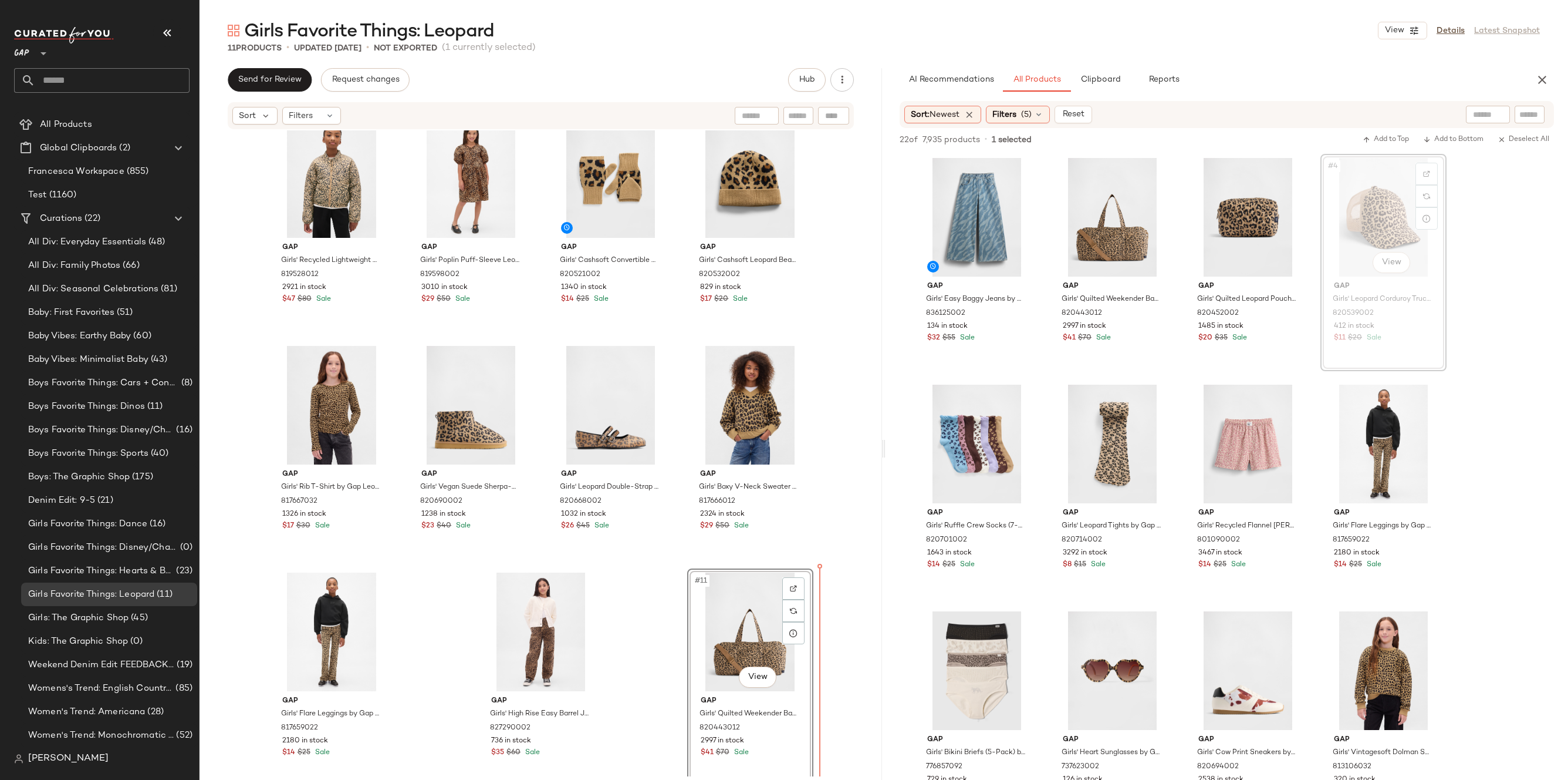
drag, startPoint x: 1336, startPoint y: 215, endPoint x: 1327, endPoint y: 223, distance: 12.0
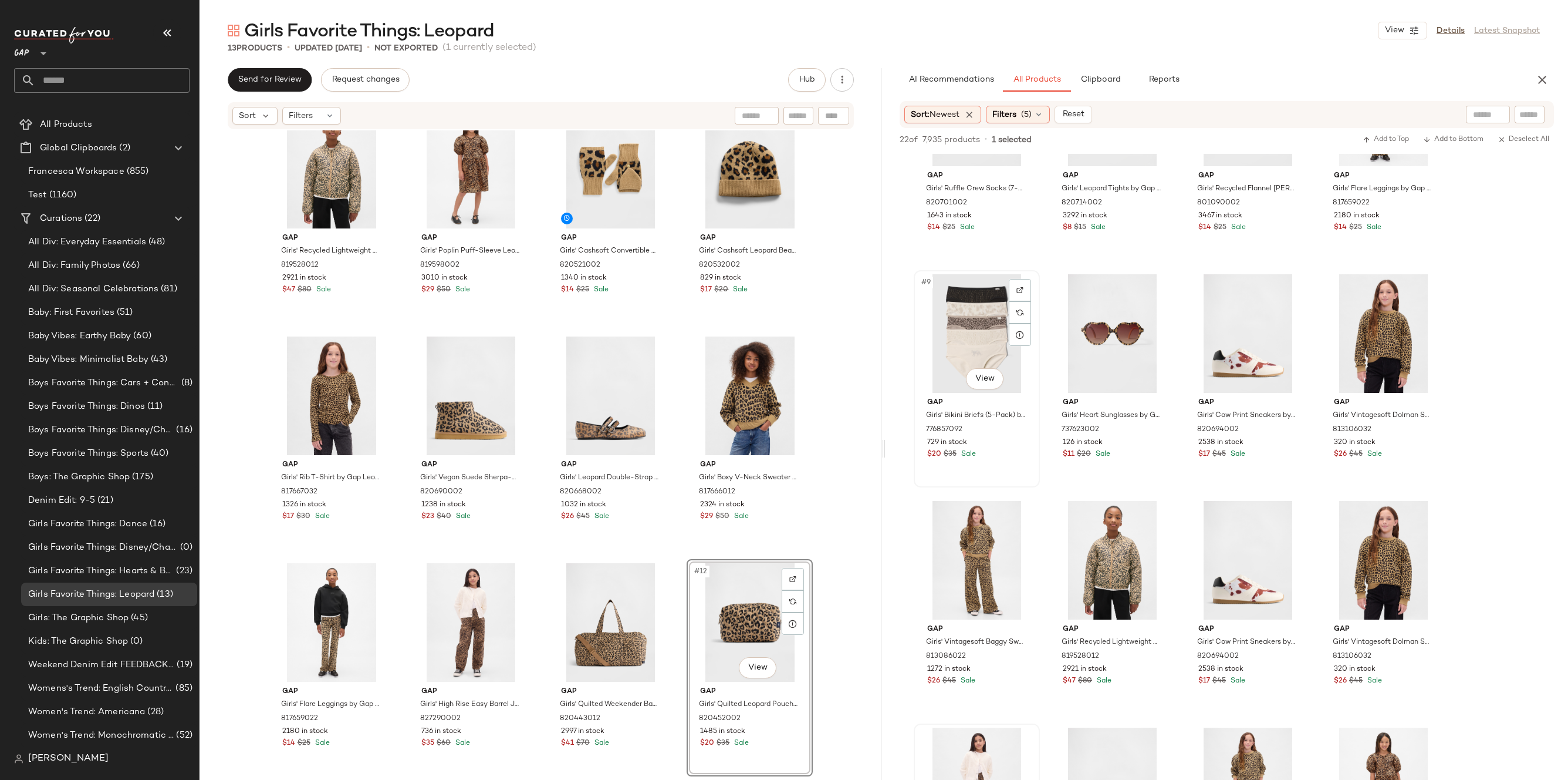
scroll to position [277, 0]
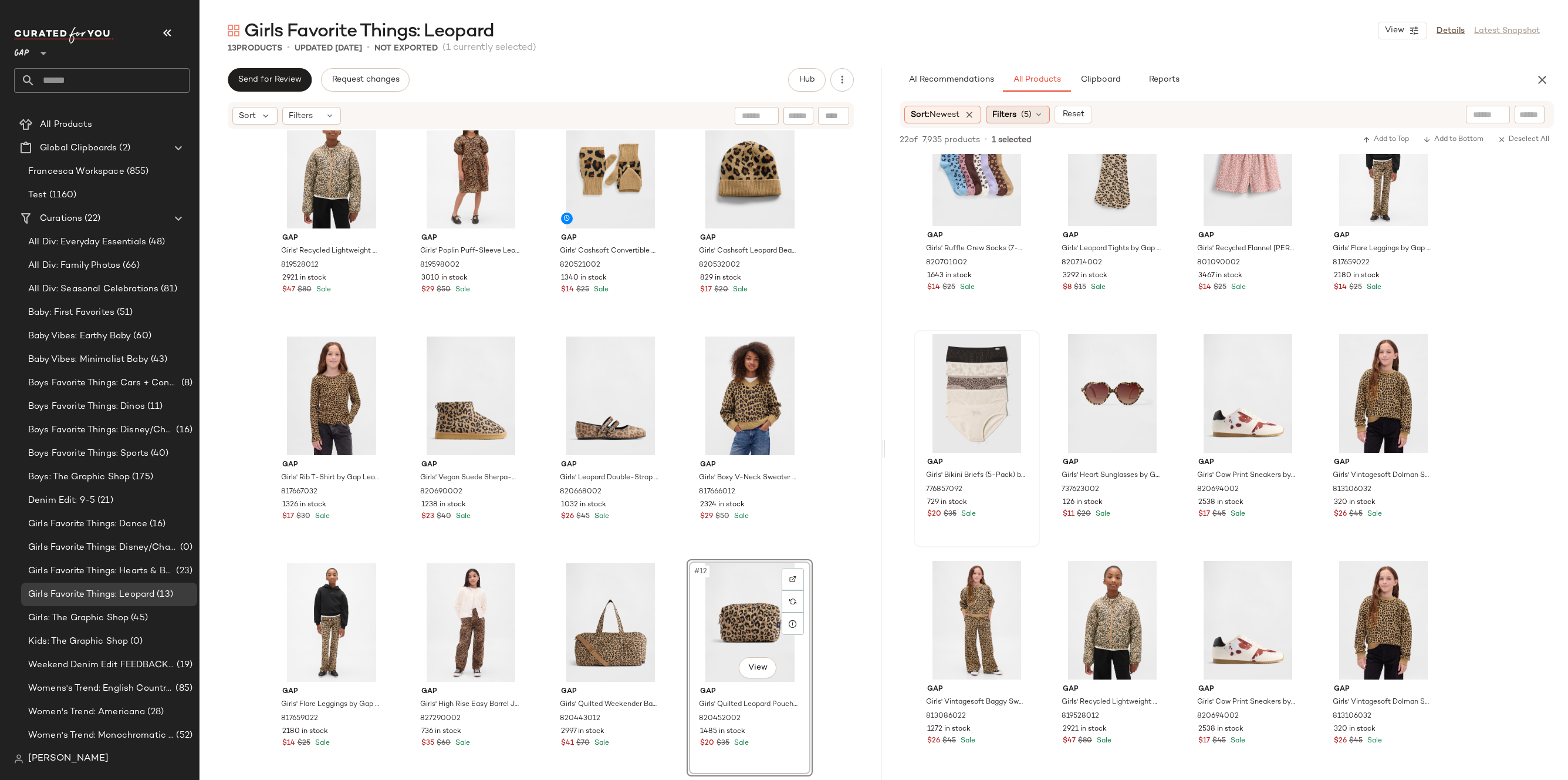
click at [1026, 111] on span "(5)" at bounding box center [1026, 114] width 10 height 13
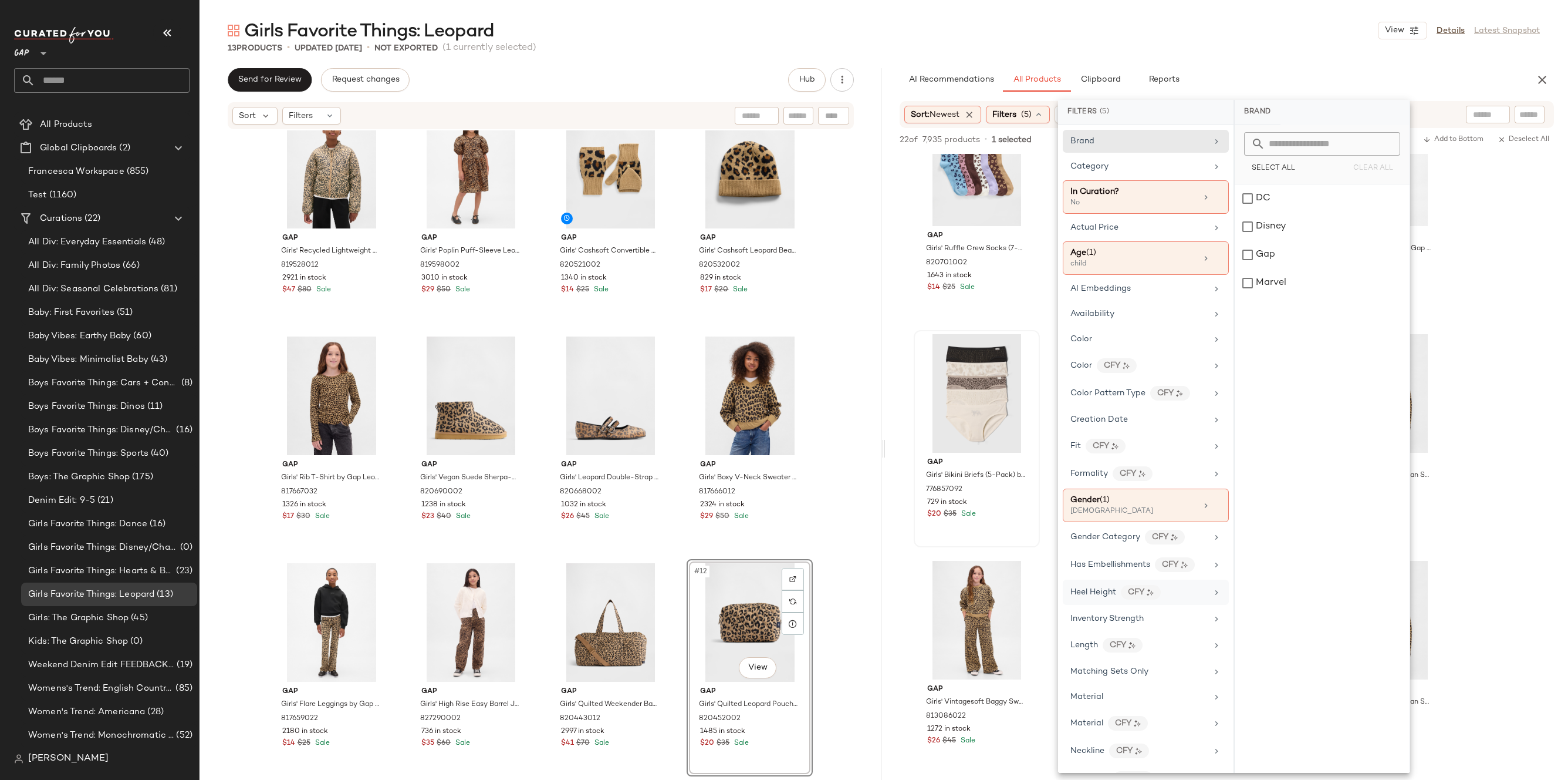
scroll to position [255, 0]
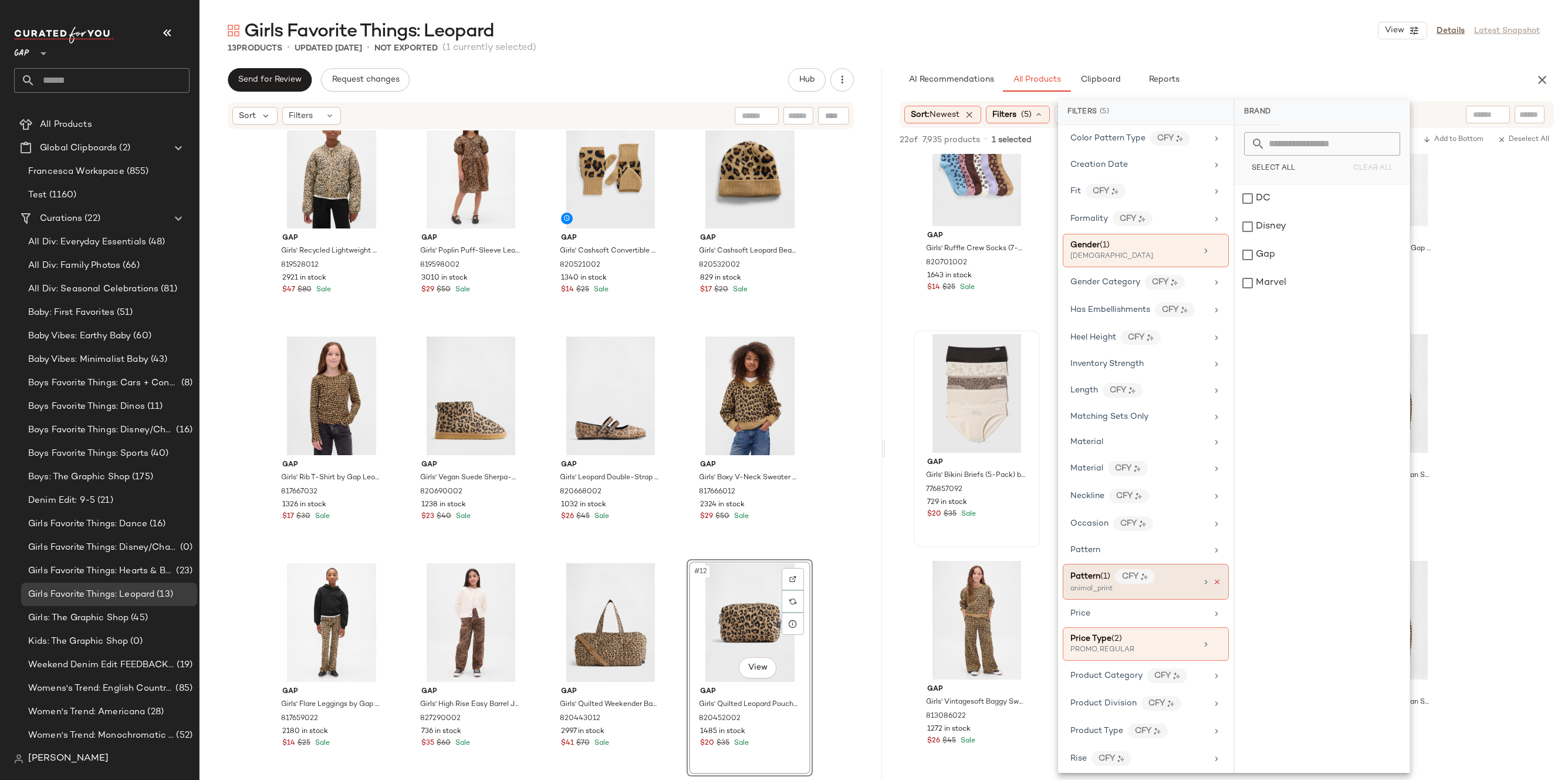
click at [1215, 579] on icon at bounding box center [1217, 582] width 8 height 8
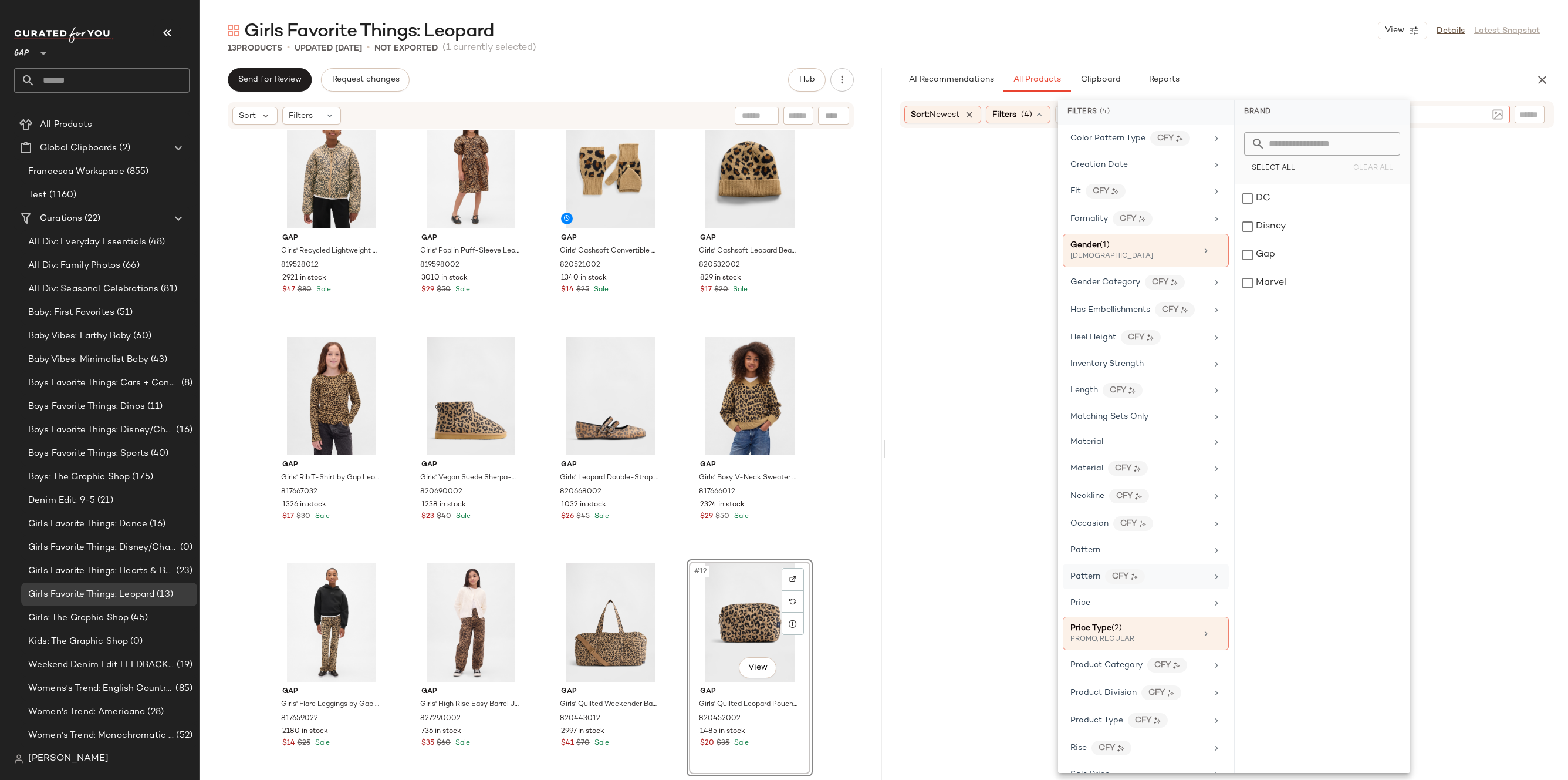
click at [1487, 111] on div at bounding box center [1437, 114] width 147 height 18
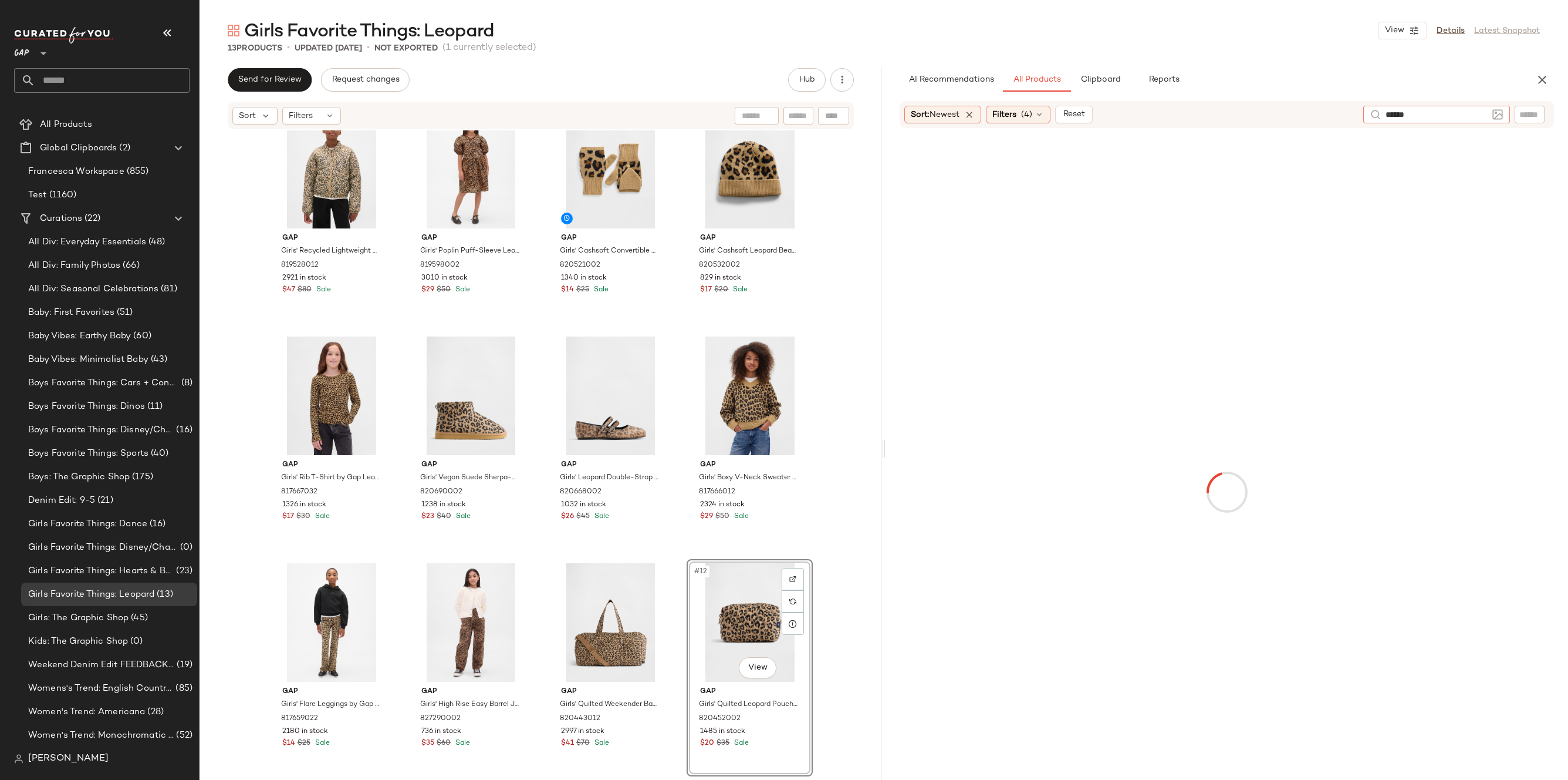
type input "*******"
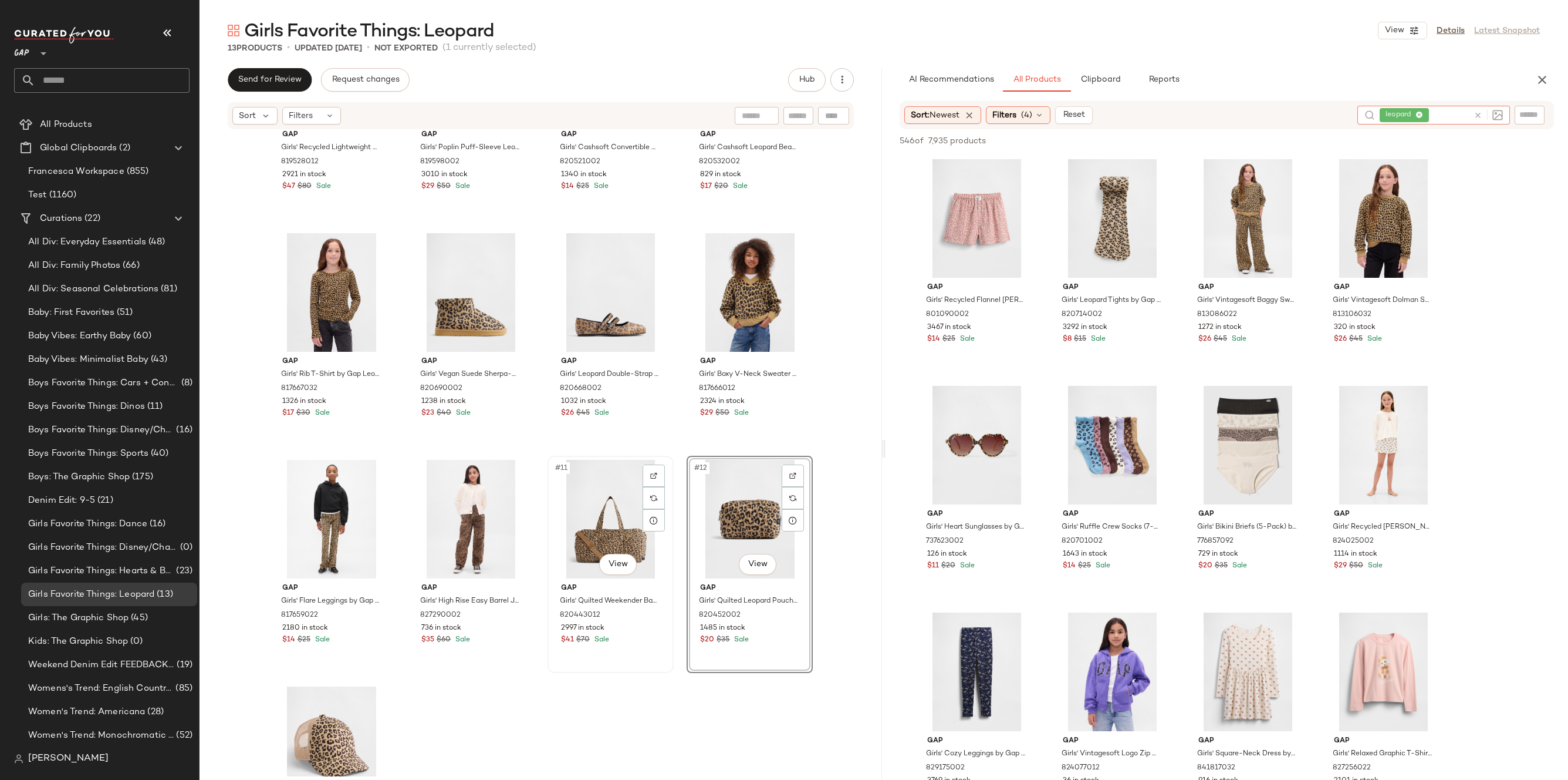
scroll to position [0, 0]
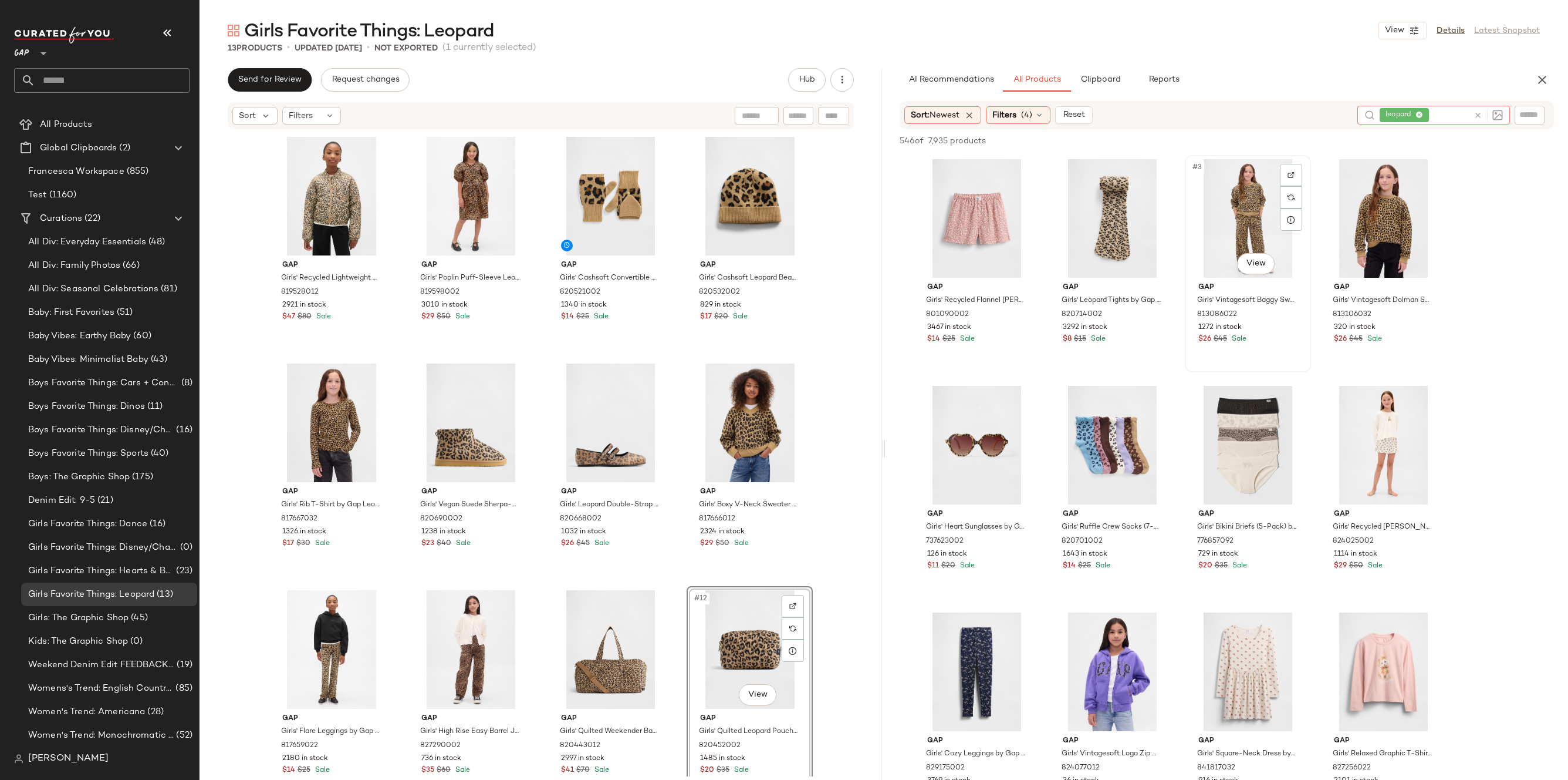
click at [1223, 217] on div "#3 View" at bounding box center [1247, 218] width 118 height 119
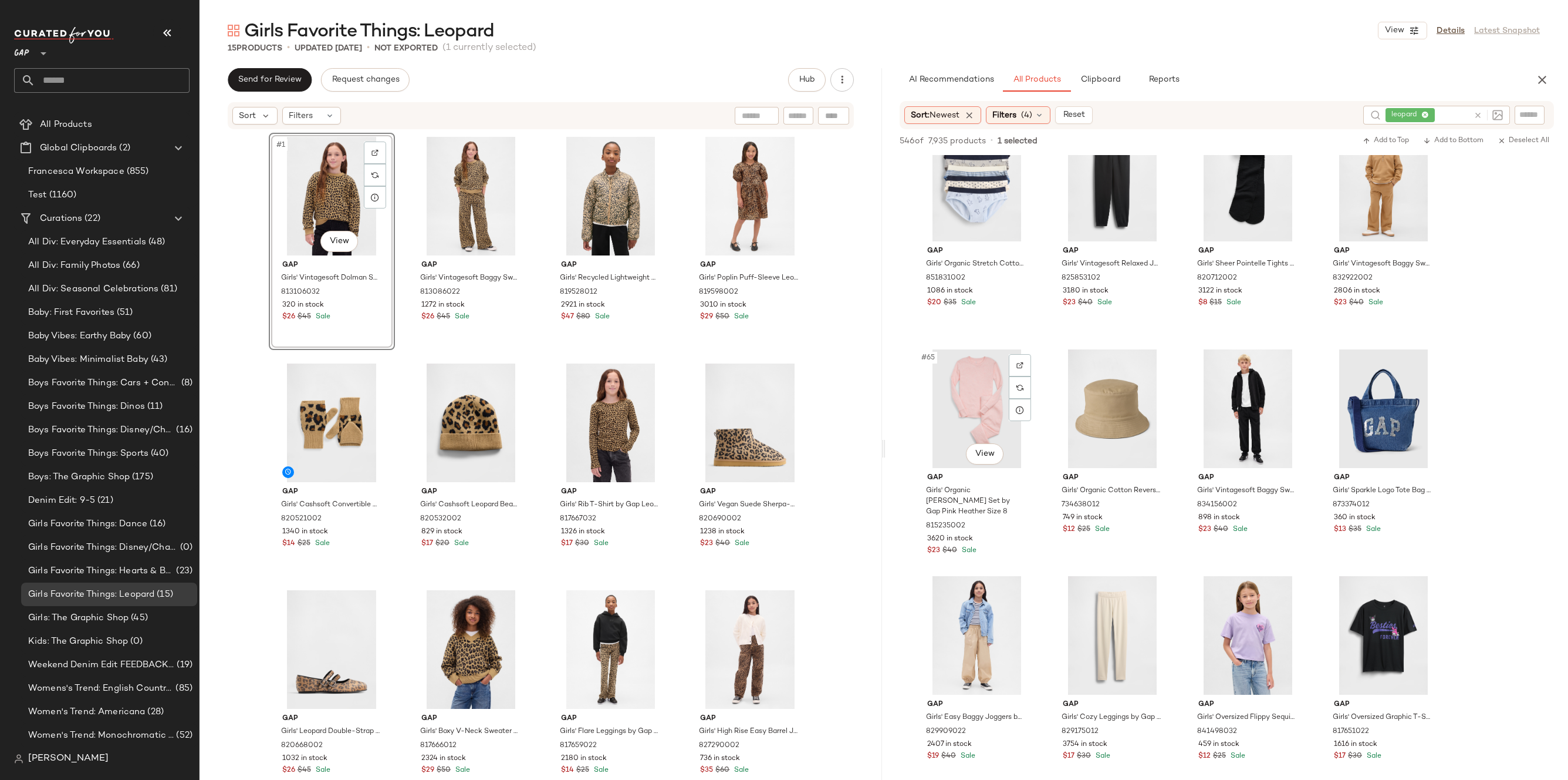
scroll to position [3780, 0]
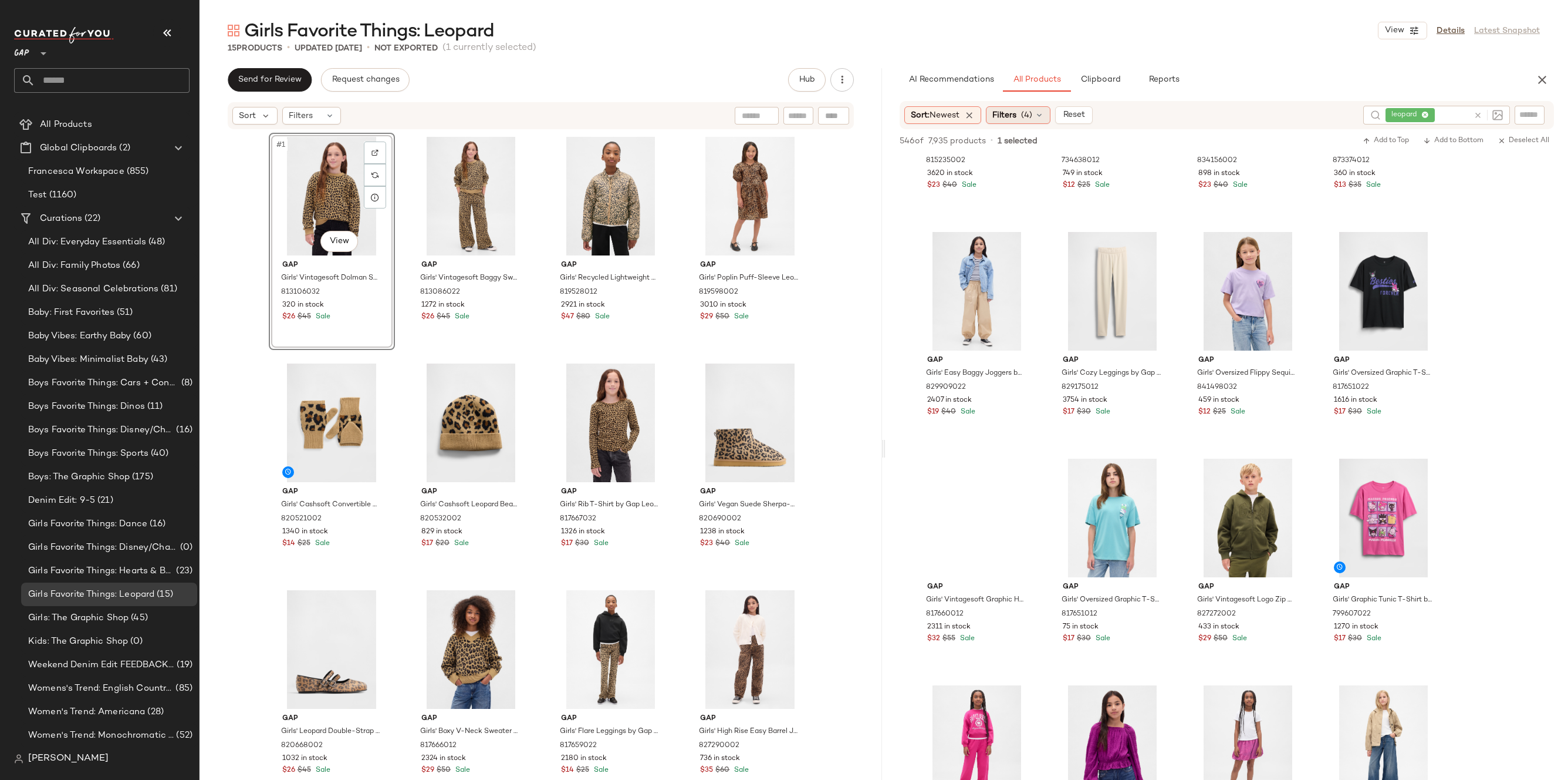
click at [1024, 109] on span "(4)" at bounding box center [1026, 115] width 11 height 13
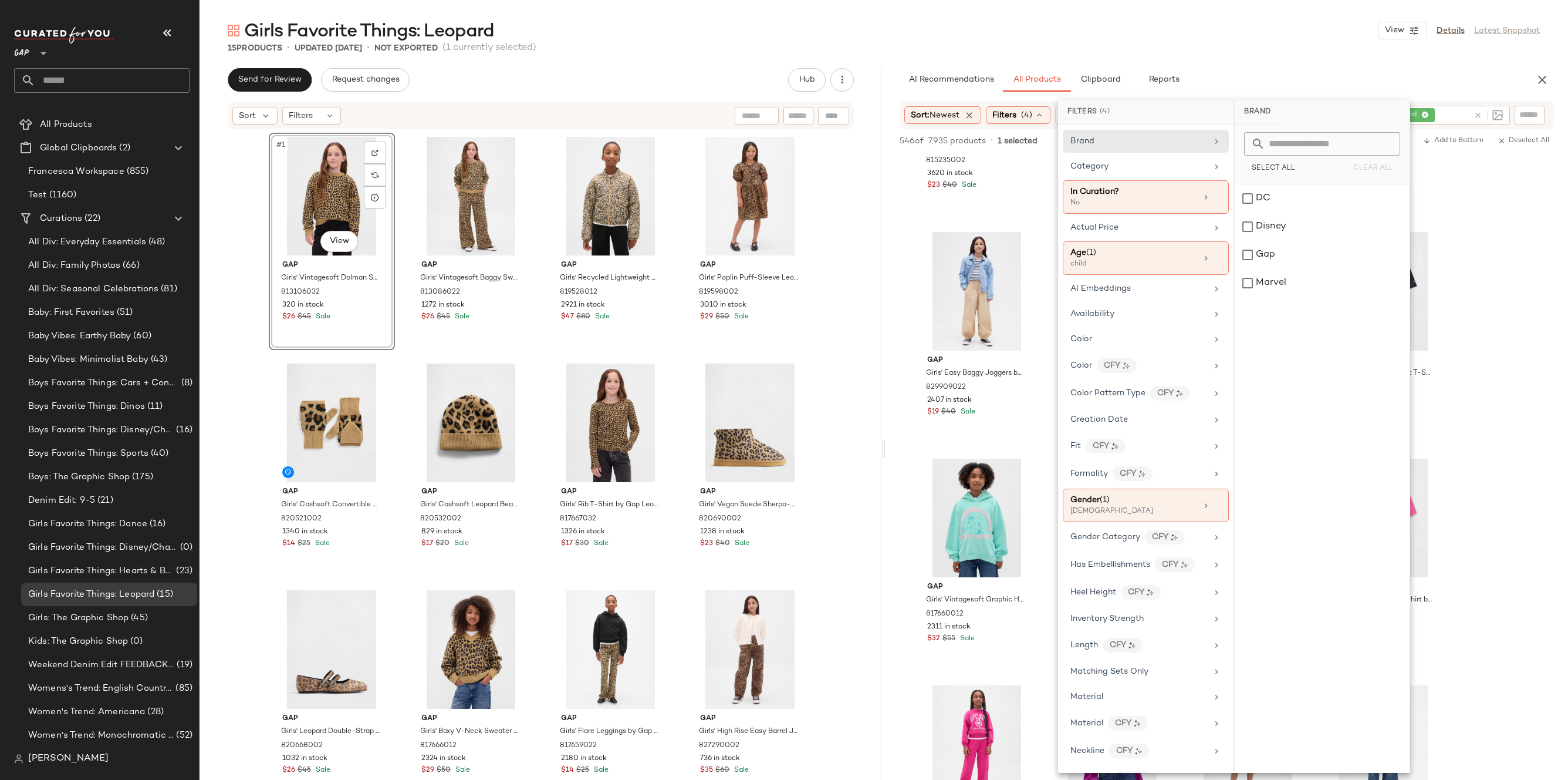
click at [1333, 73] on div "AI Recommendations All Products Clipboard Reports" at bounding box center [1208, 80] width 617 height 24
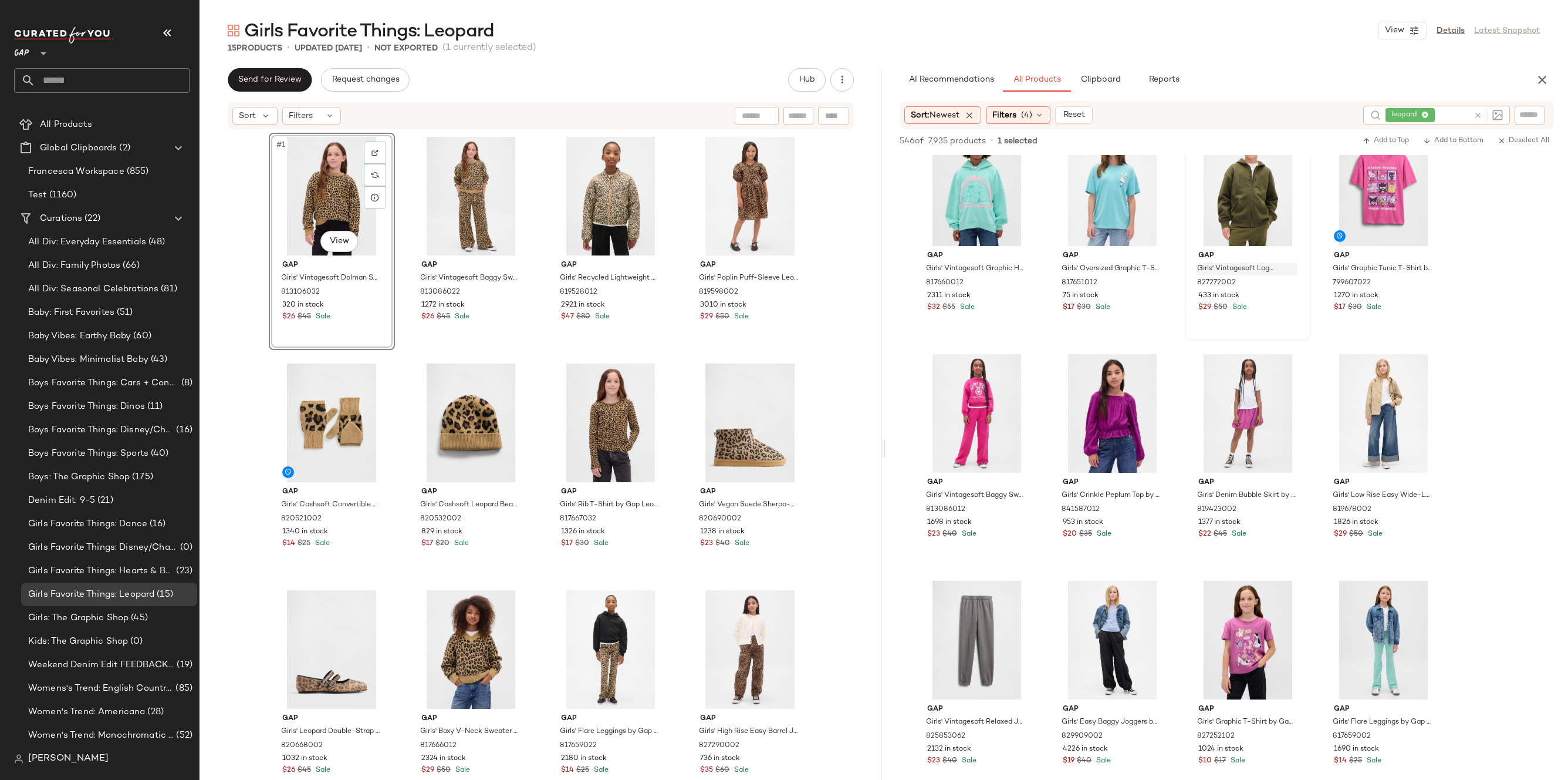
scroll to position [4772, 0]
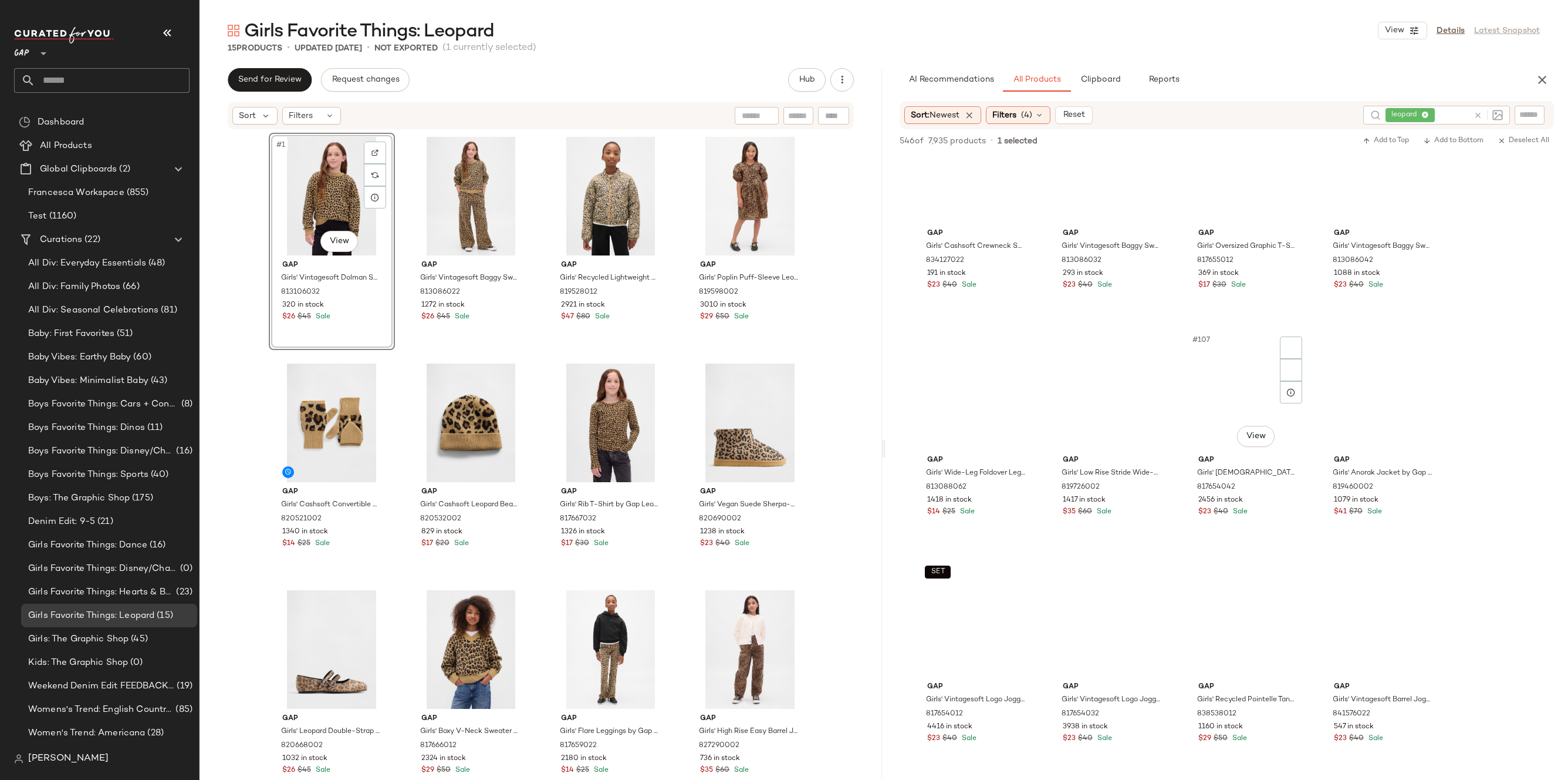
scroll to position [21, 0]
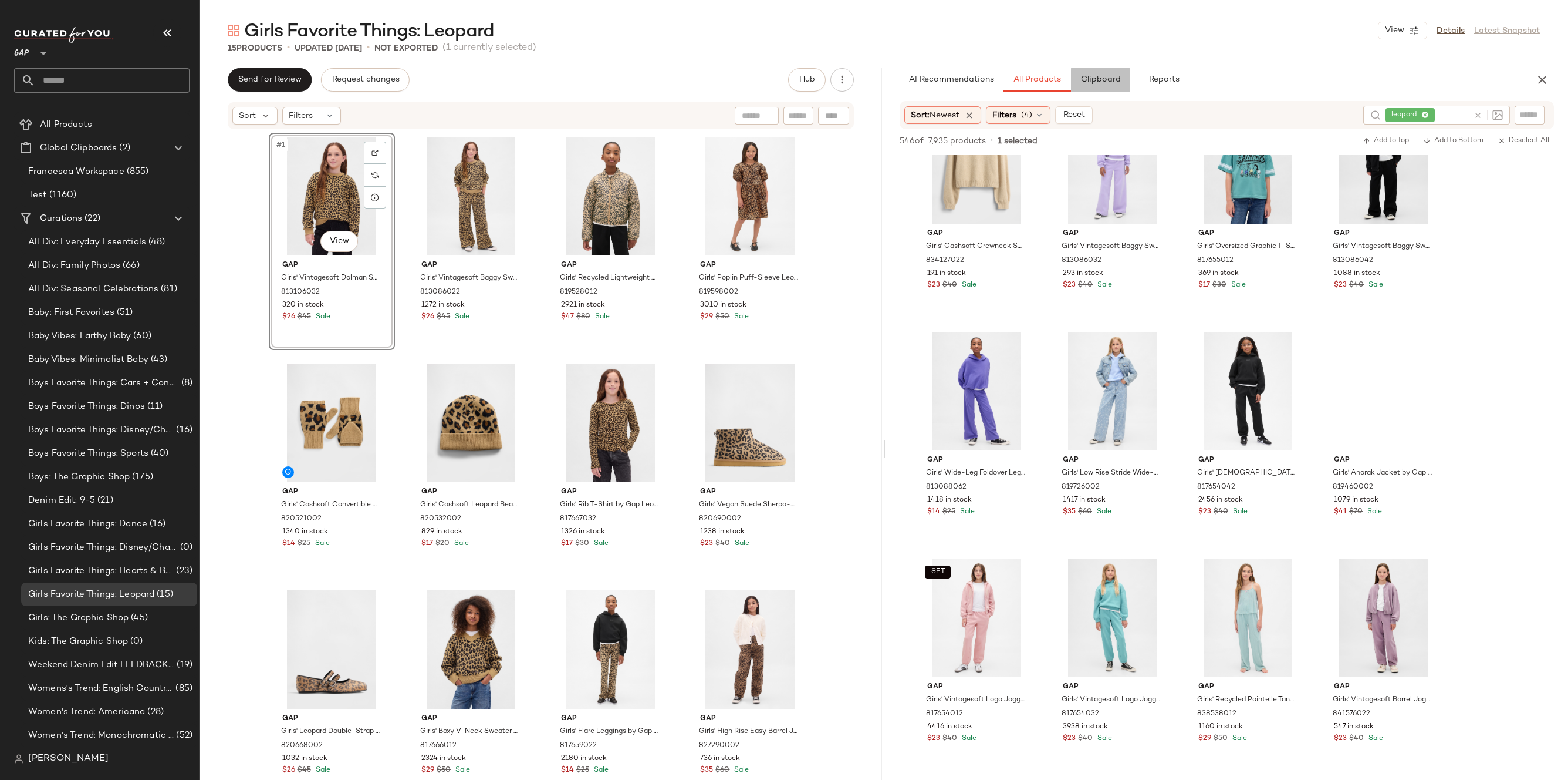
click at [1088, 77] on span "Clipboard" at bounding box center [1100, 79] width 41 height 10
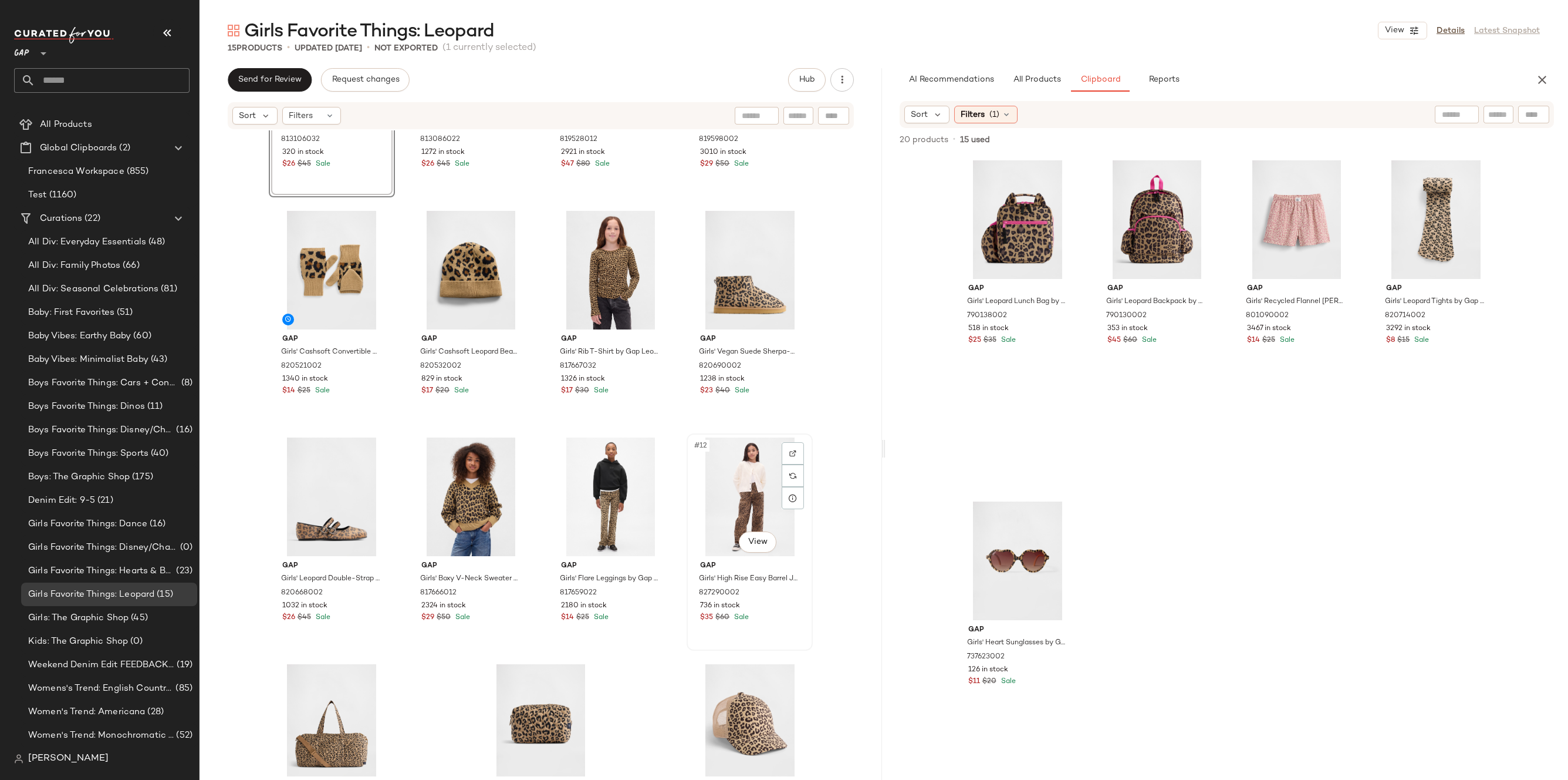
scroll to position [0, 0]
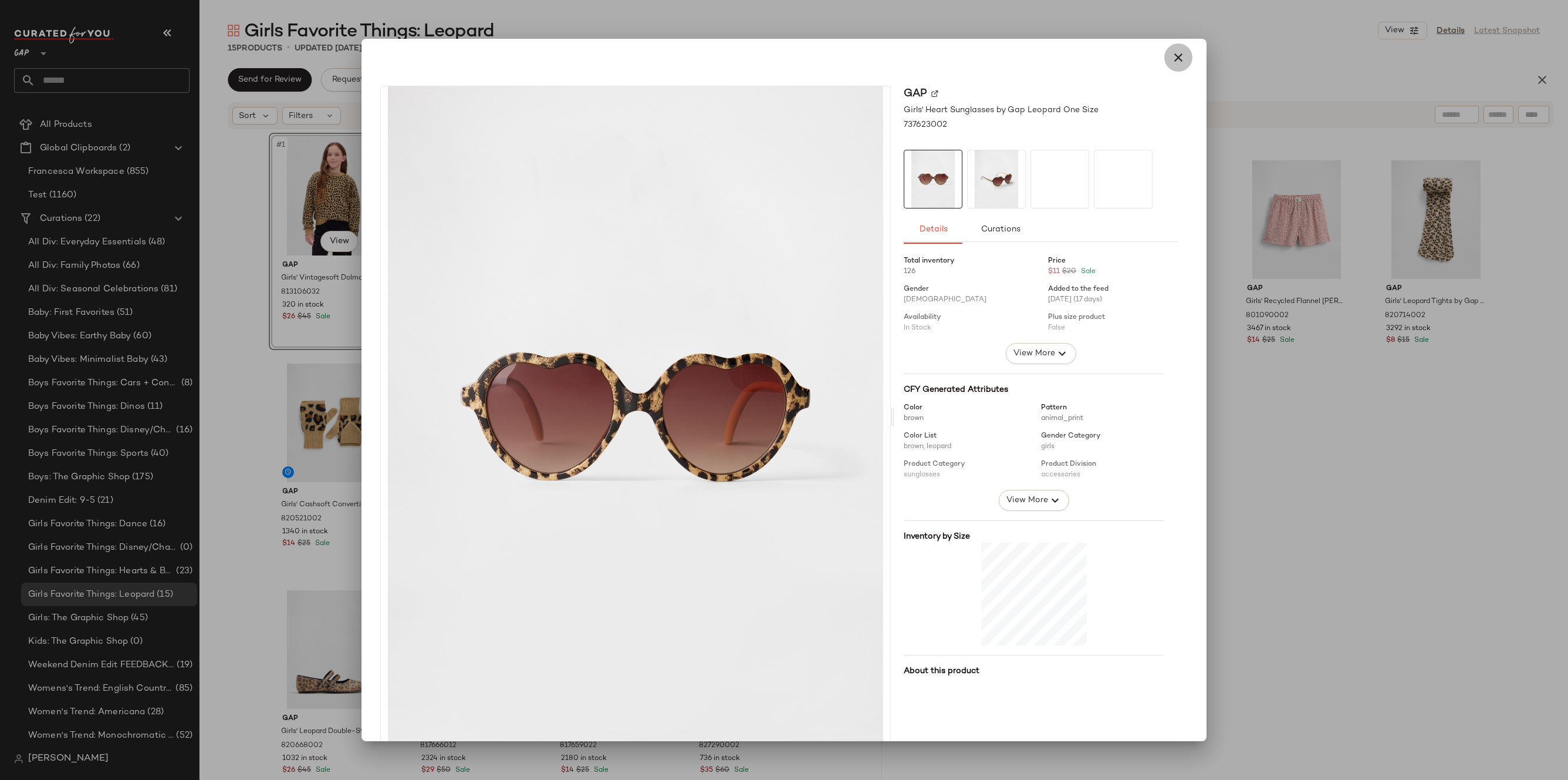
click at [1181, 62] on button "button" at bounding box center [1178, 57] width 28 height 28
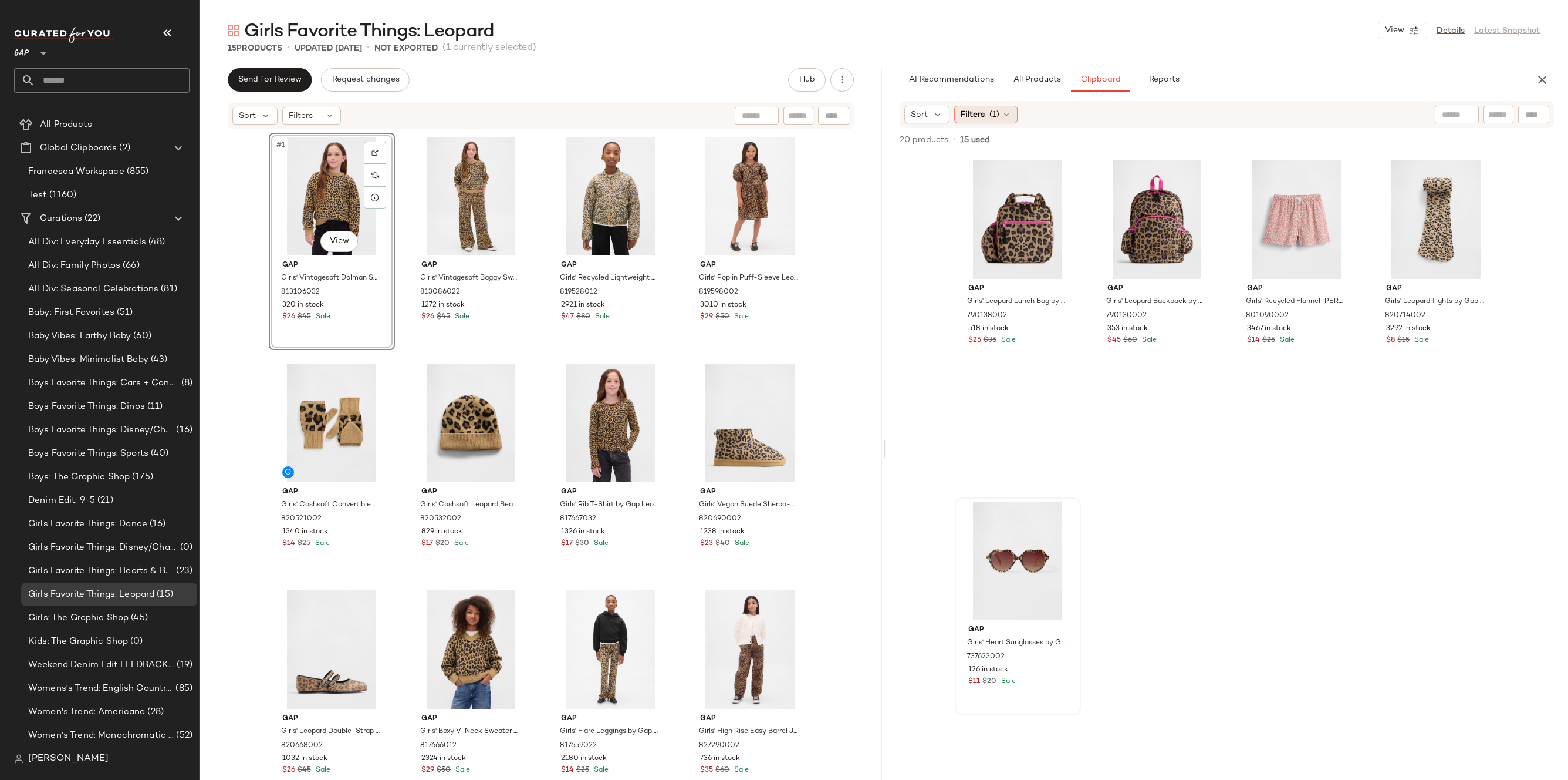
click at [991, 114] on span "(1)" at bounding box center [993, 114] width 10 height 13
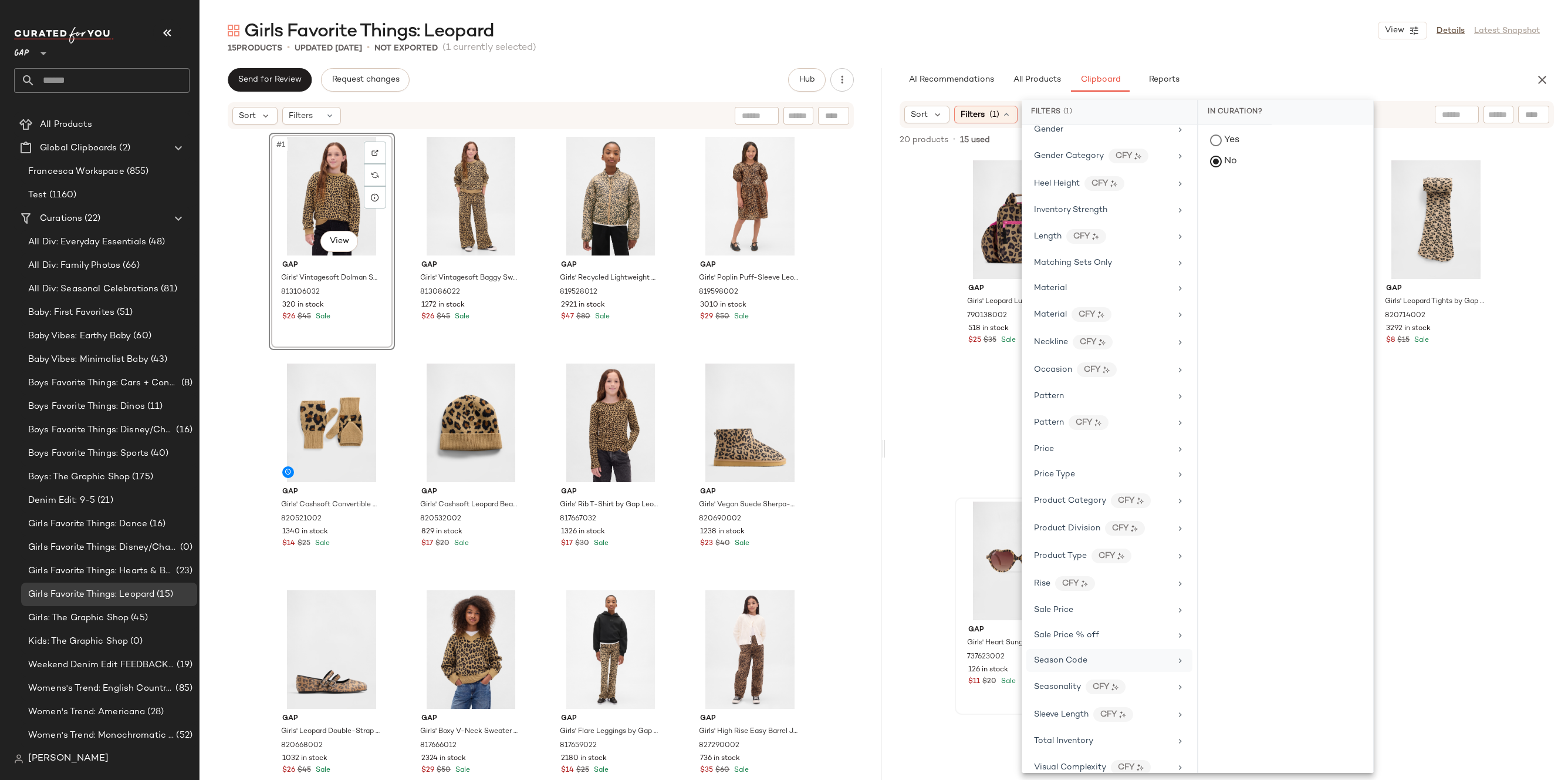
scroll to position [399, 0]
click at [1120, 455] on div "Price Type" at bounding box center [1102, 460] width 137 height 13
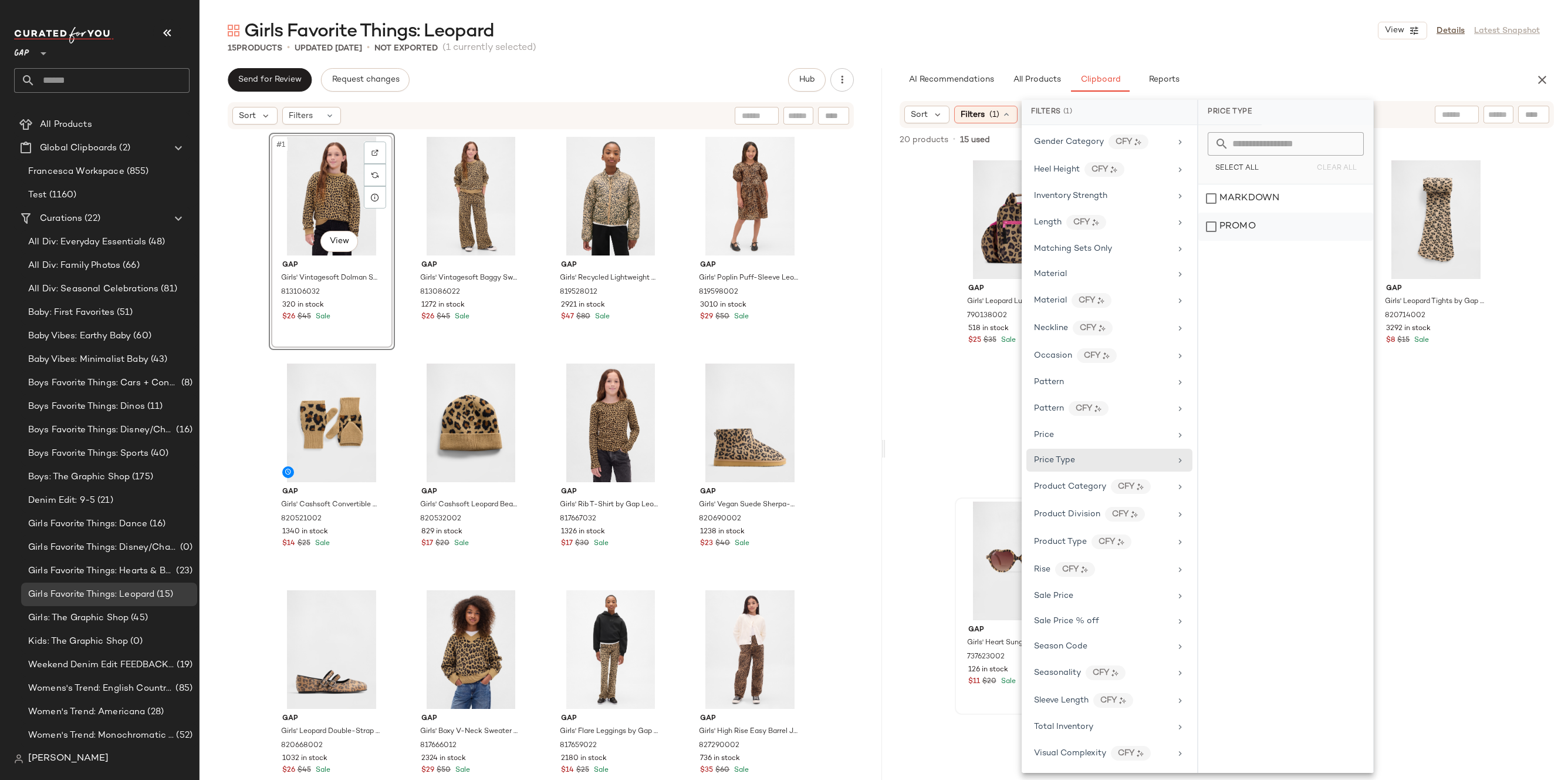
click at [1238, 238] on div "PROMO" at bounding box center [1286, 227] width 175 height 28
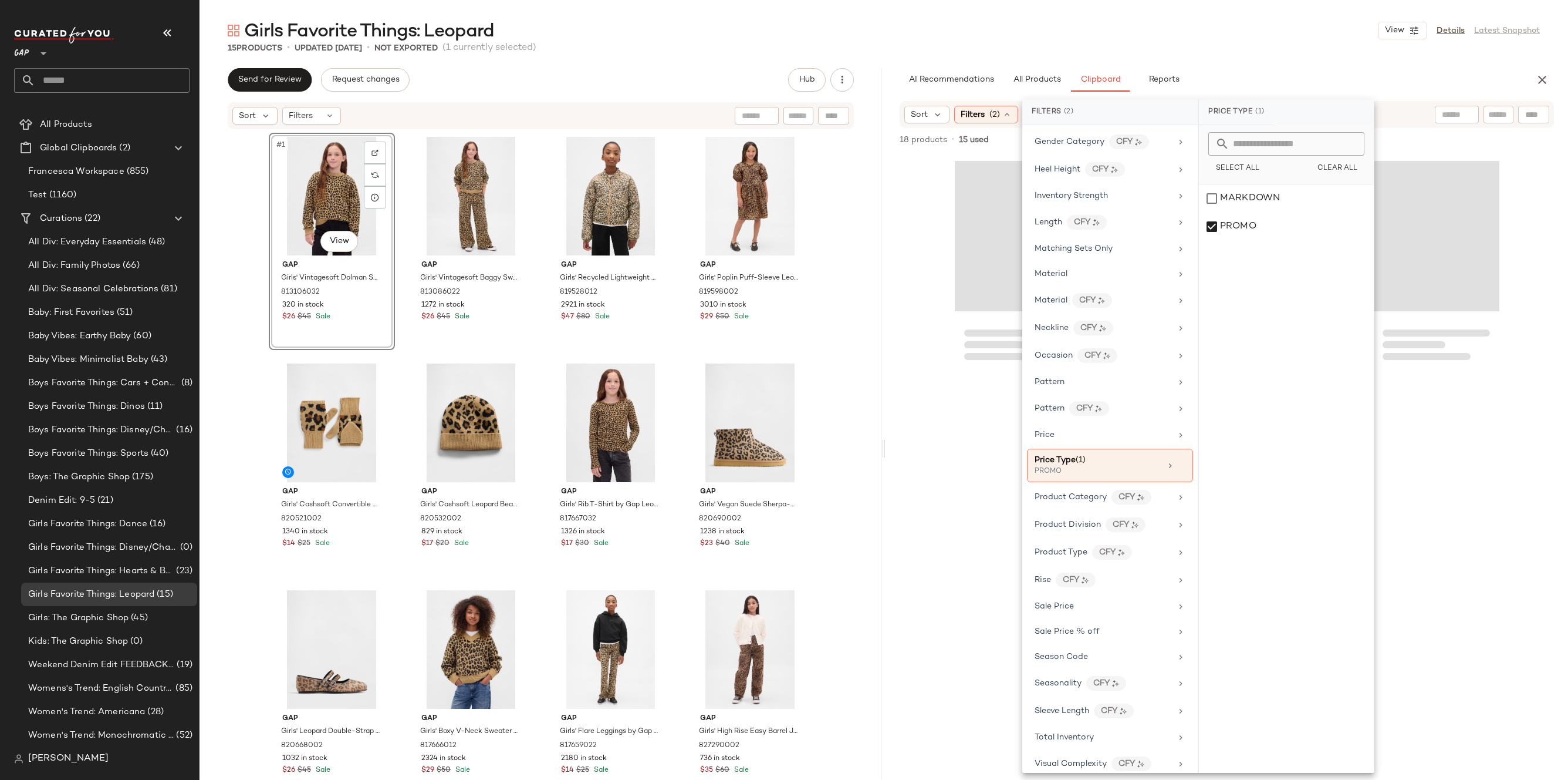
click at [1297, 39] on div "Girls Favorite Things: Leopard View Details Latest Snapshot" at bounding box center [883, 30] width 1368 height 24
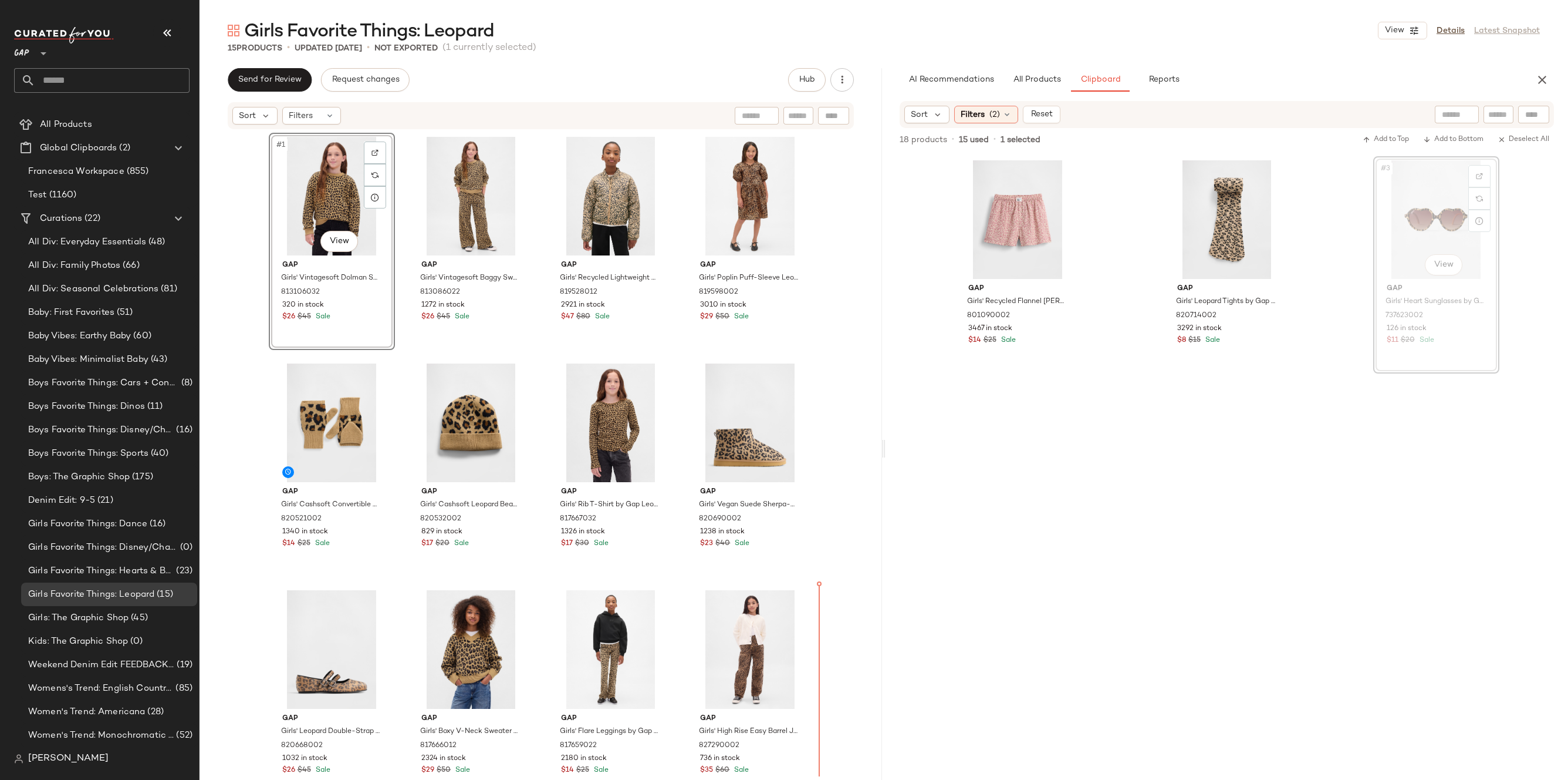
drag, startPoint x: 1379, startPoint y: 217, endPoint x: 1373, endPoint y: 217, distance: 6.0
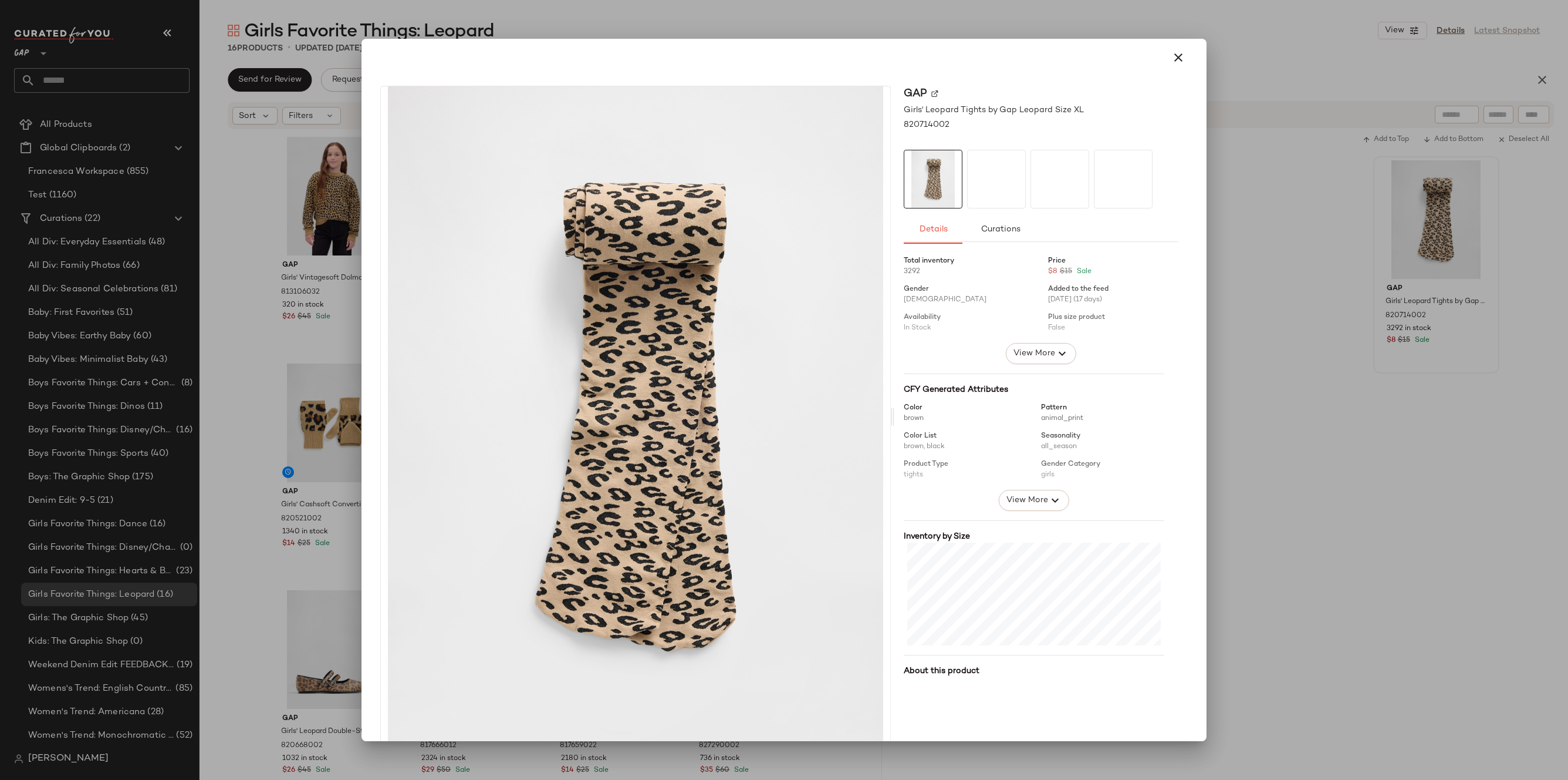
click at [1192, 48] on div at bounding box center [783, 57] width 835 height 38
click at [1174, 59] on icon "button" at bounding box center [1177, 57] width 14 height 14
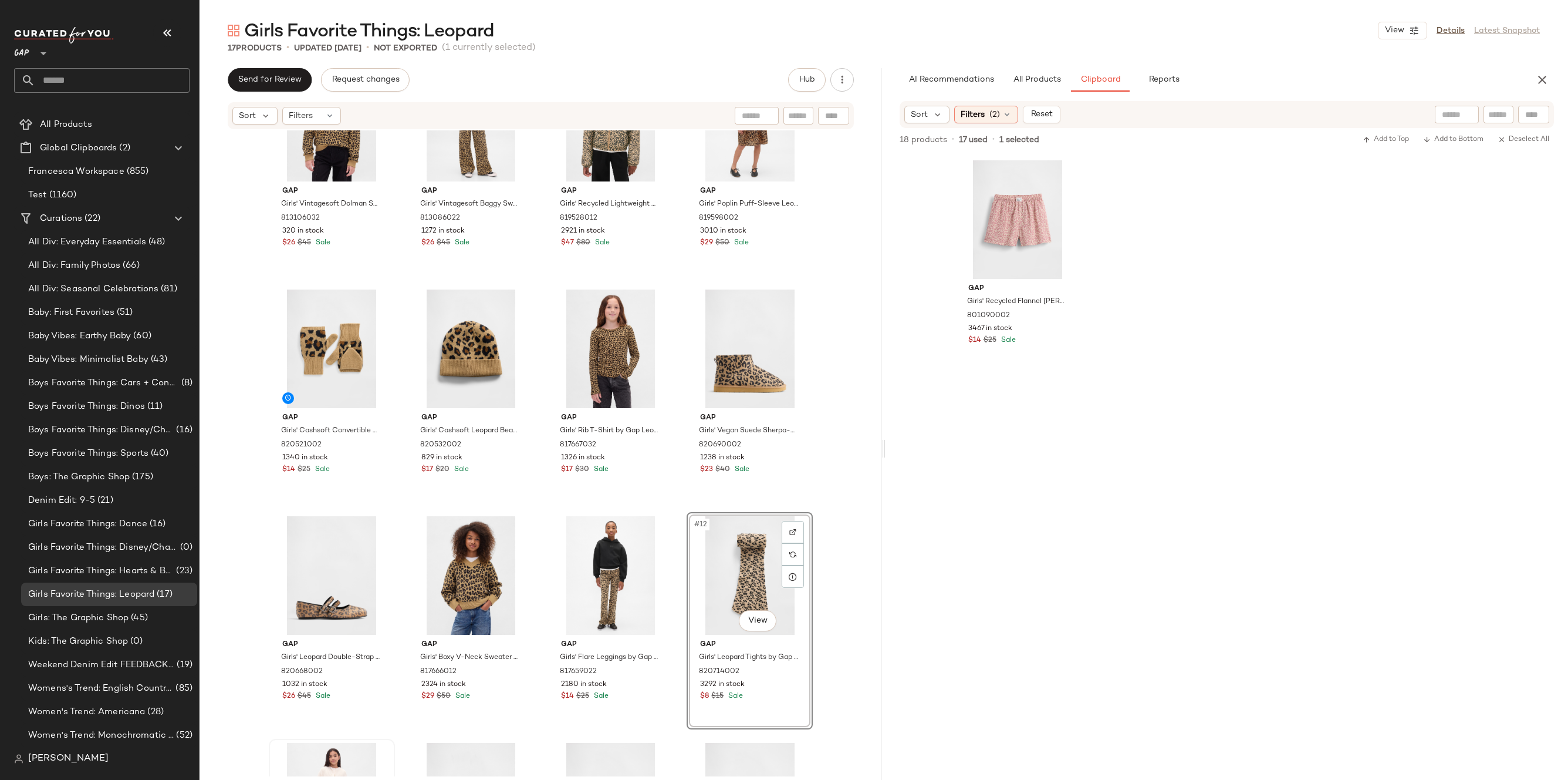
scroll to position [0, 0]
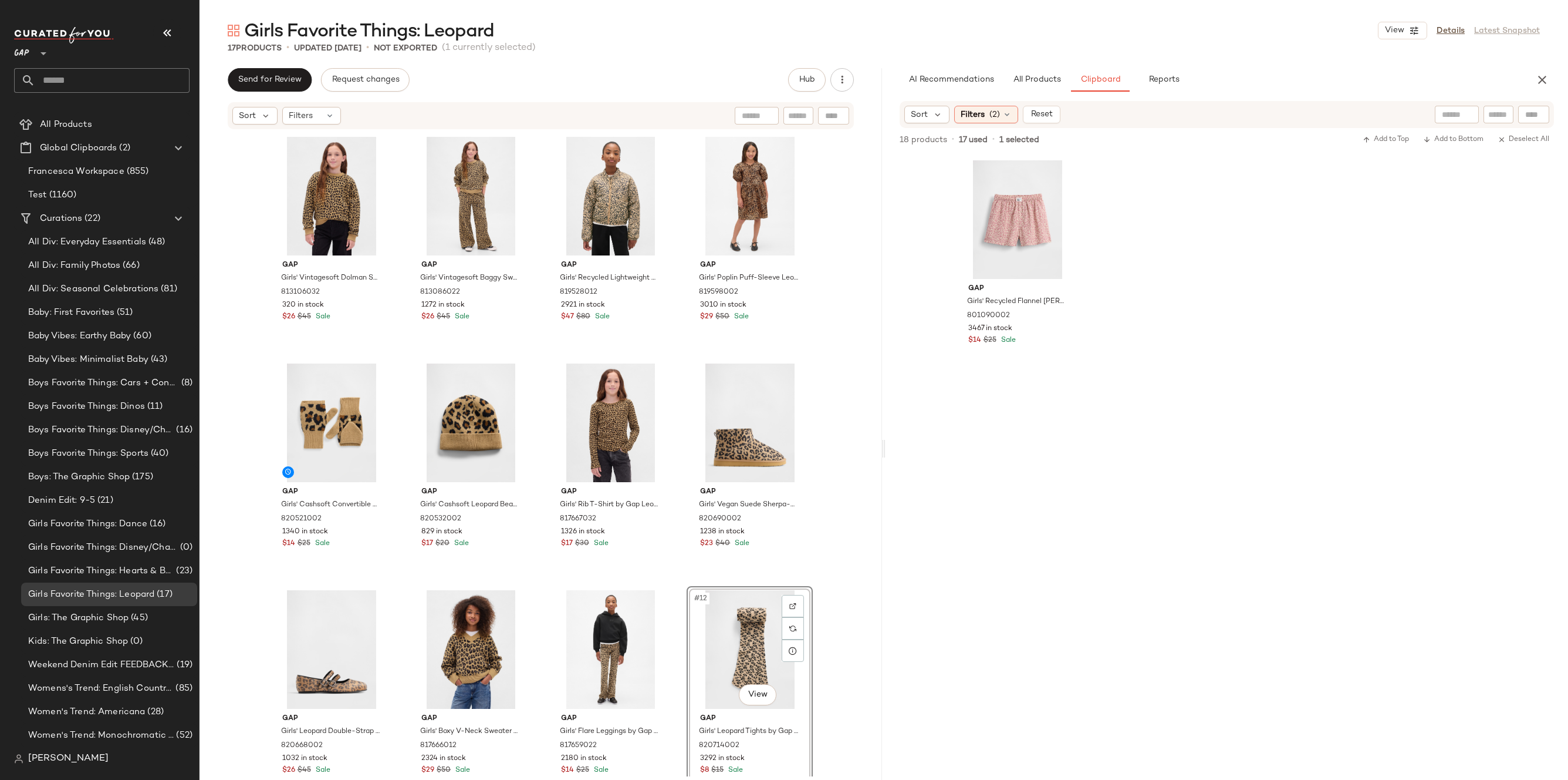
click at [1546, 66] on div "Girls Favorite Things: Leopard View Details Latest Snapshot 17 Products • updat…" at bounding box center [883, 399] width 1368 height 761
click at [1546, 74] on icon "button" at bounding box center [1541, 79] width 14 height 14
